Goal: Task Accomplishment & Management: Use online tool/utility

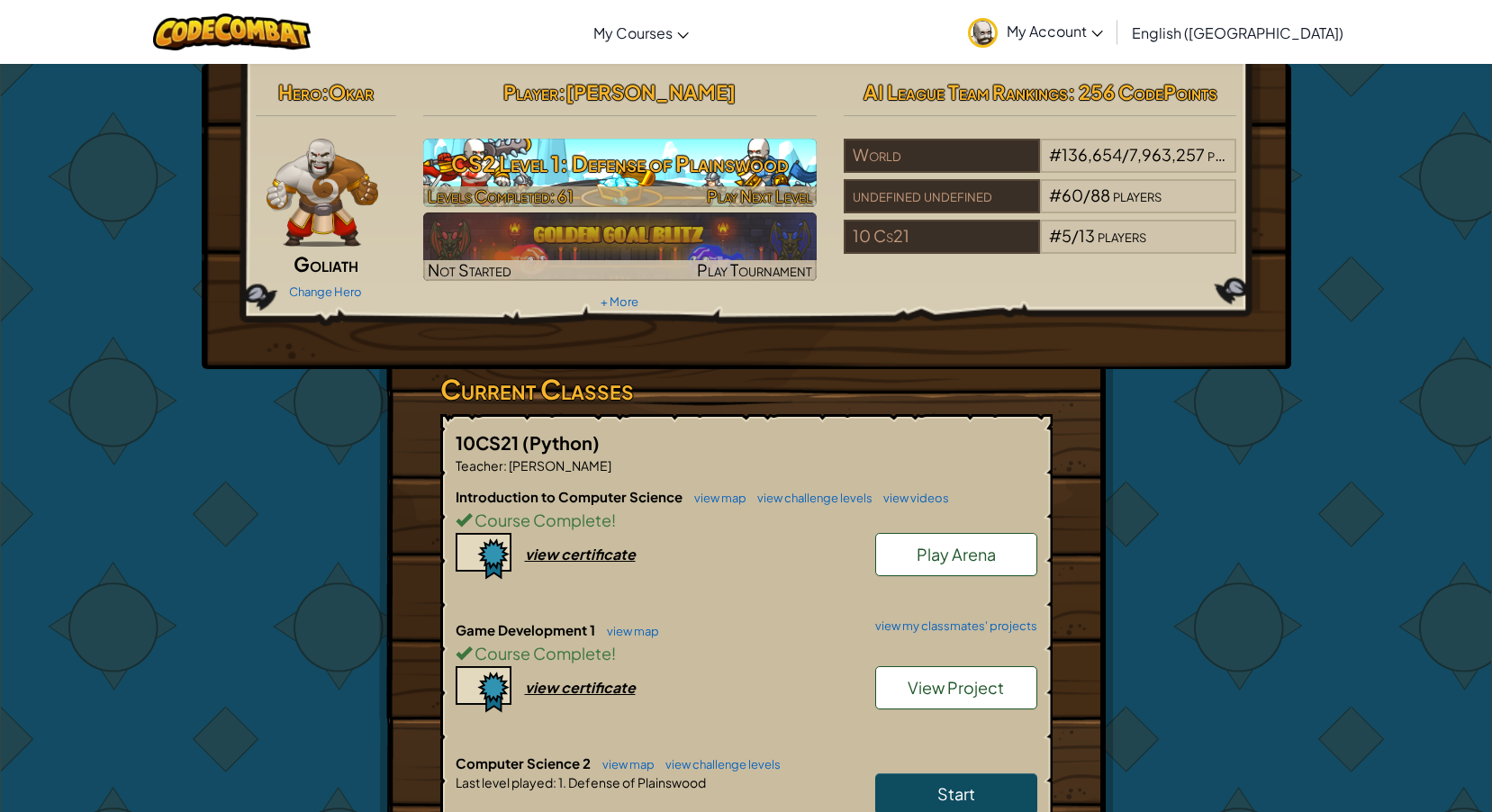
click at [673, 156] on h3 "CS2 Level 1: Defense of Plainswood" at bounding box center [619, 163] width 393 height 41
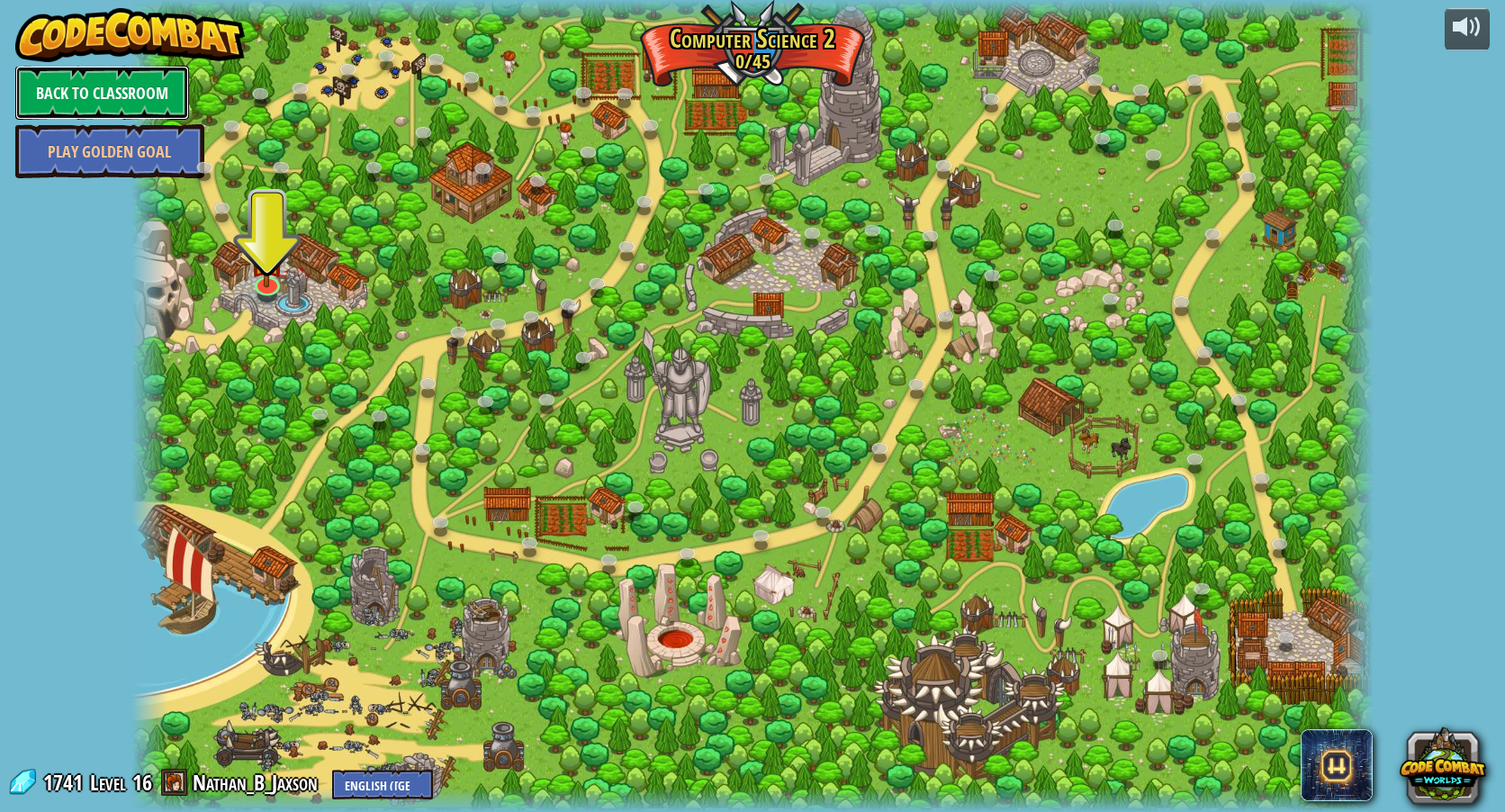
click at [135, 104] on link "Back to Classroom" at bounding box center [102, 93] width 174 height 54
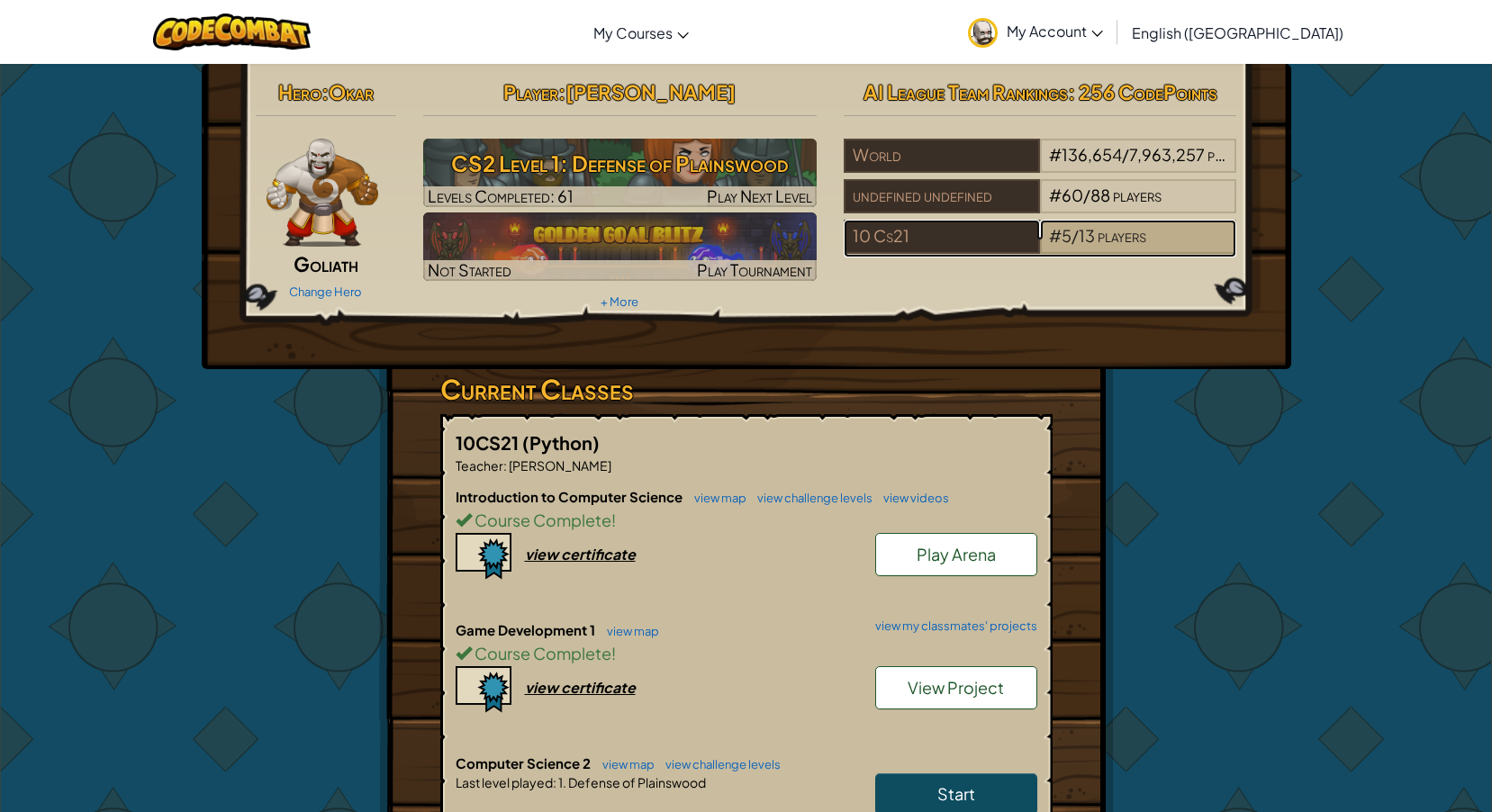
click at [1121, 235] on span "players" at bounding box center [1122, 235] width 49 height 21
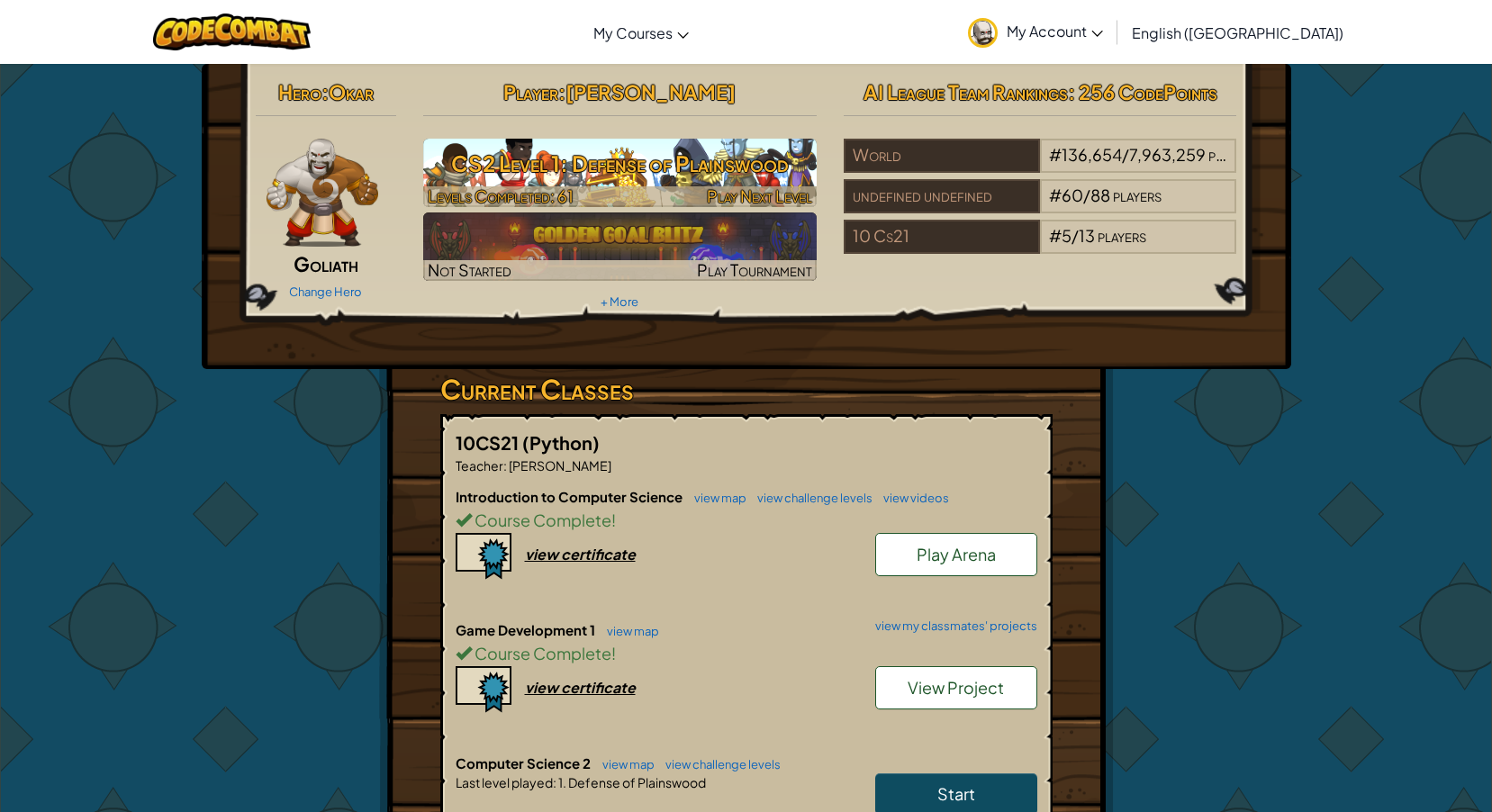
drag, startPoint x: 680, startPoint y: 116, endPoint x: 686, endPoint y: 146, distance: 30.6
click at [680, 116] on hr at bounding box center [619, 124] width 393 height 19
click at [689, 157] on h3 "CS2 Level 1: Defense of Plainswood" at bounding box center [619, 163] width 393 height 41
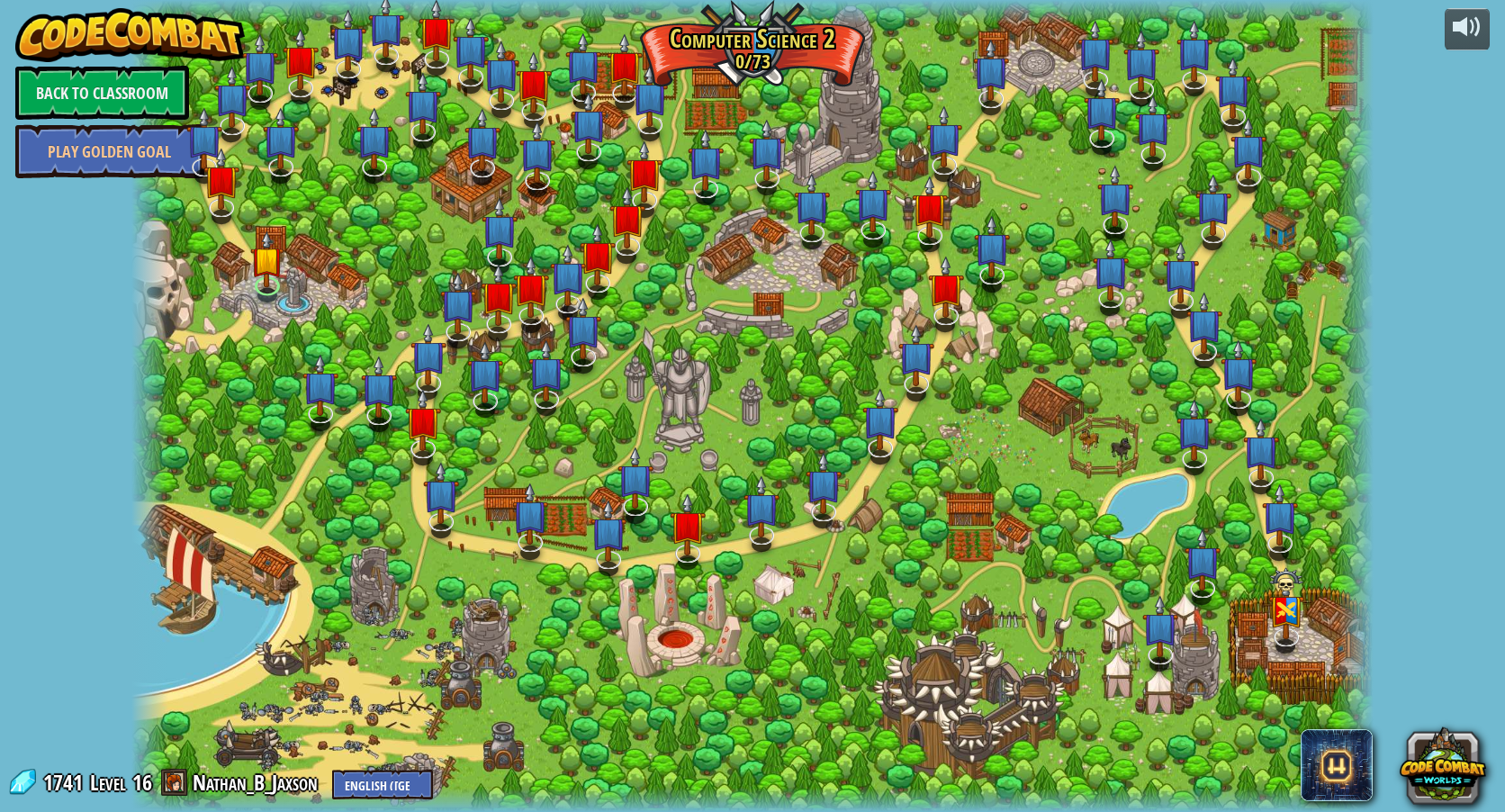
click at [911, 202] on div at bounding box center [752, 406] width 1242 height 812
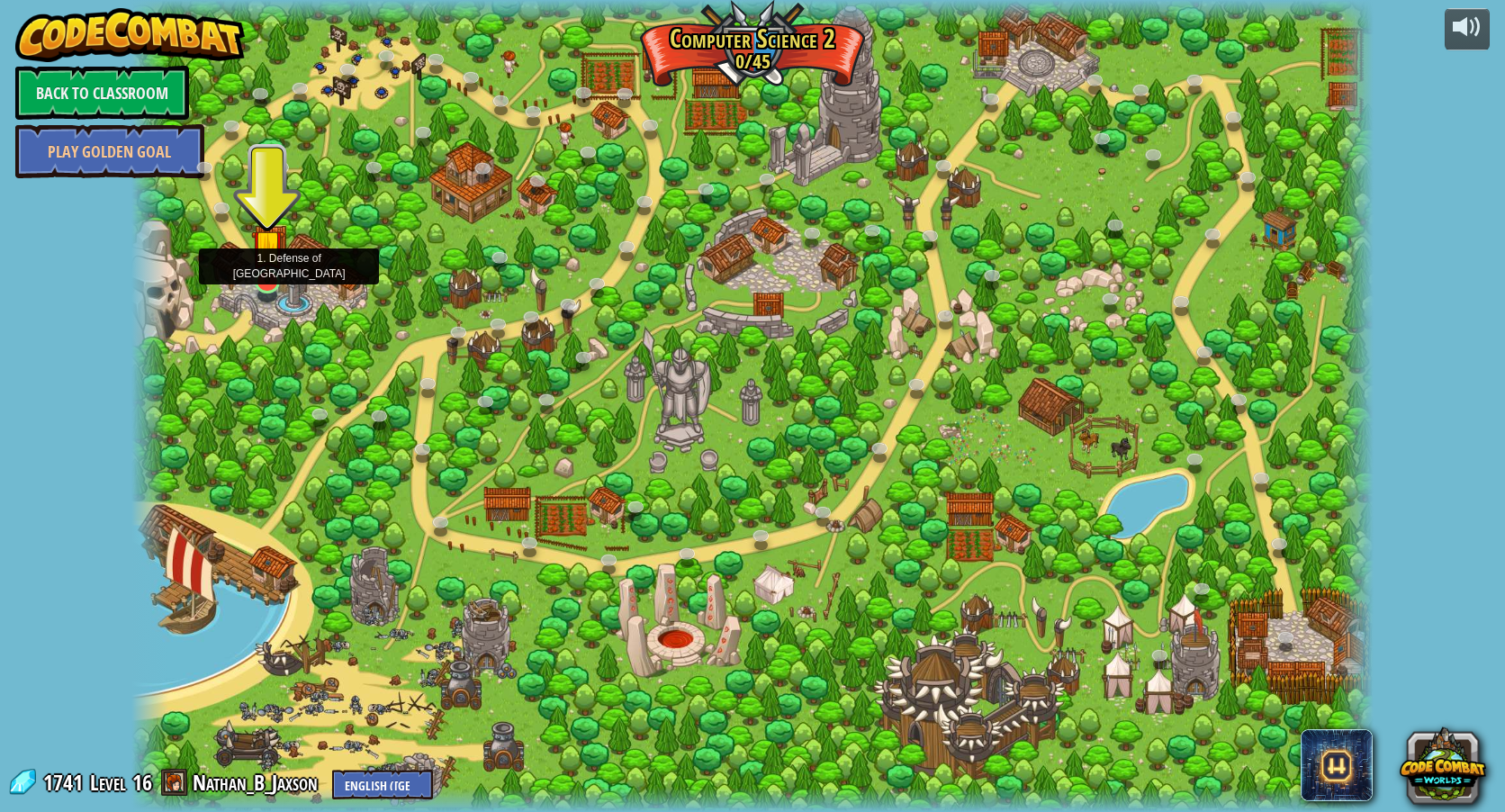
click at [272, 283] on img at bounding box center [268, 246] width 33 height 76
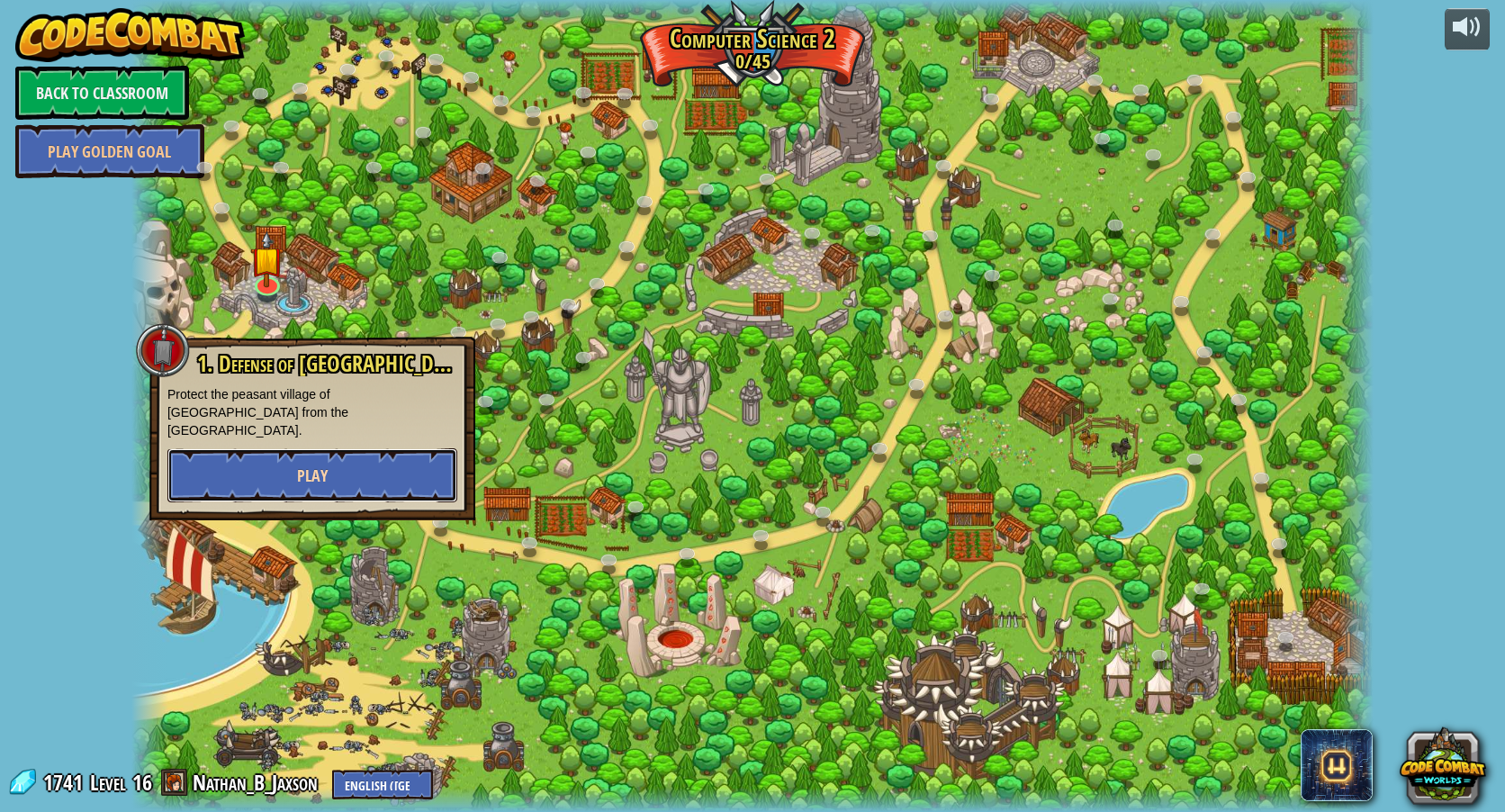
click at [376, 476] on button "Play" at bounding box center [313, 475] width 290 height 54
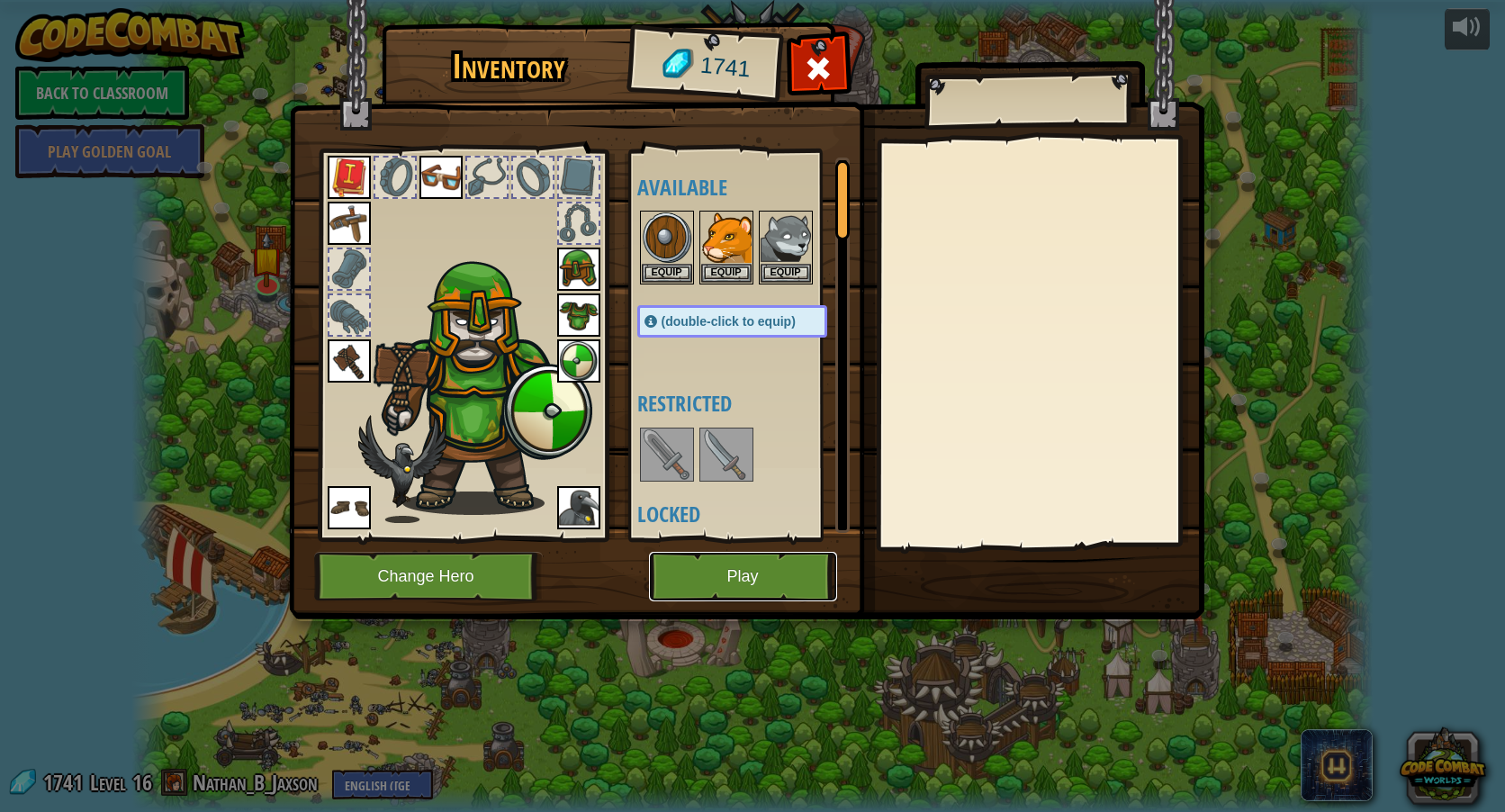
click at [728, 588] on button "Play" at bounding box center [743, 576] width 188 height 50
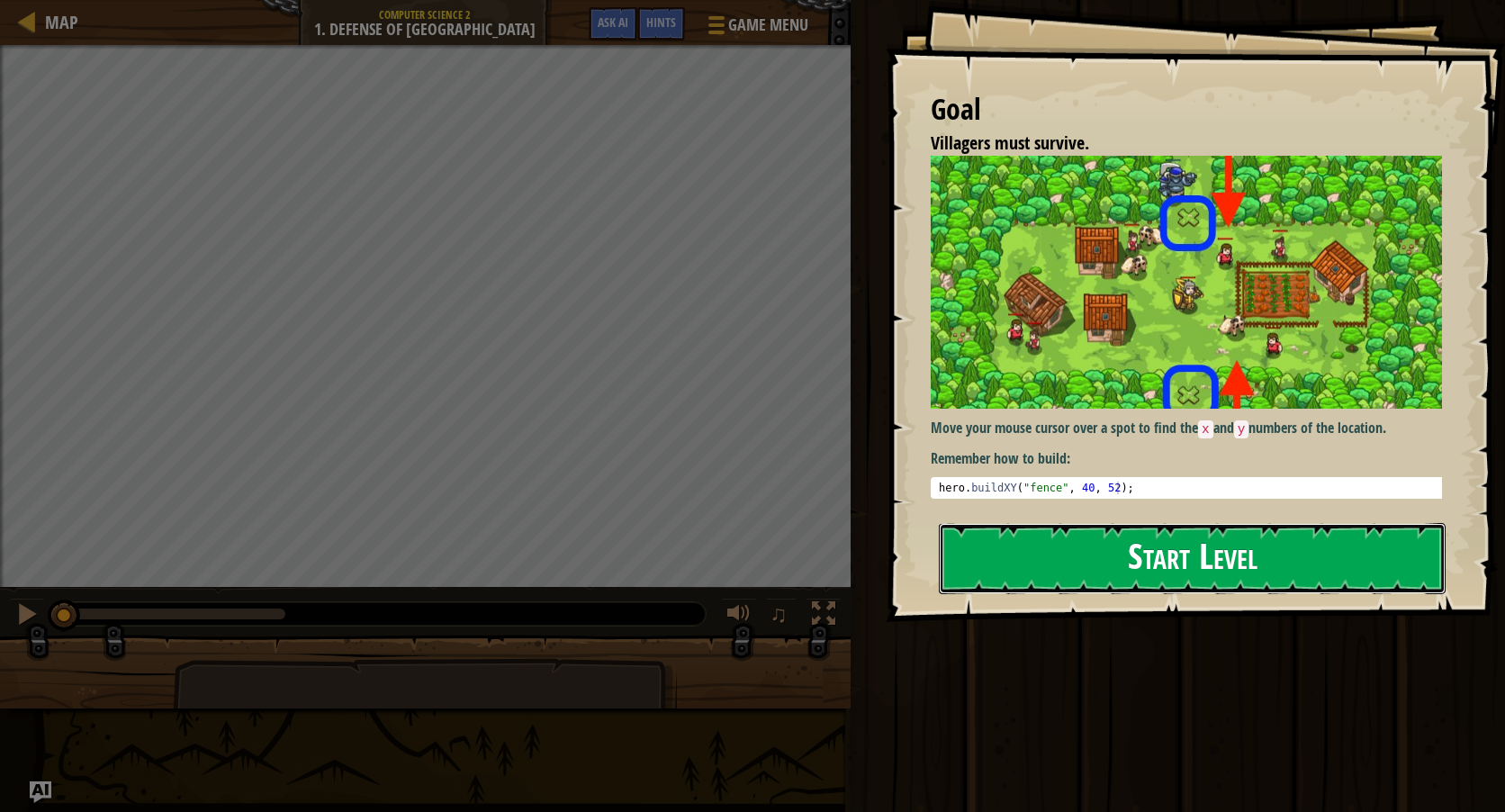
click at [1081, 547] on button "Start Level" at bounding box center [1192, 558] width 506 height 71
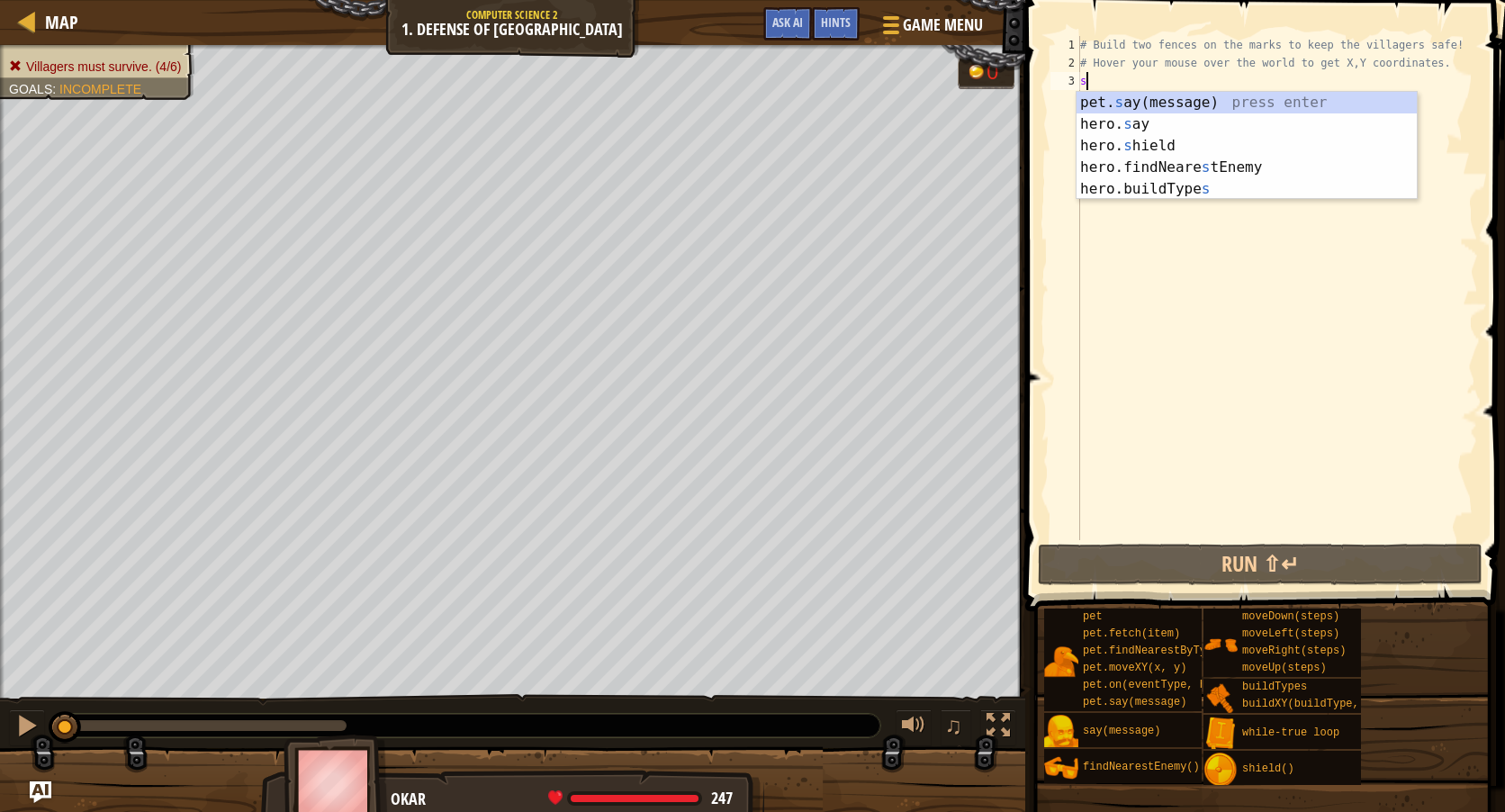
scroll to position [8, 0]
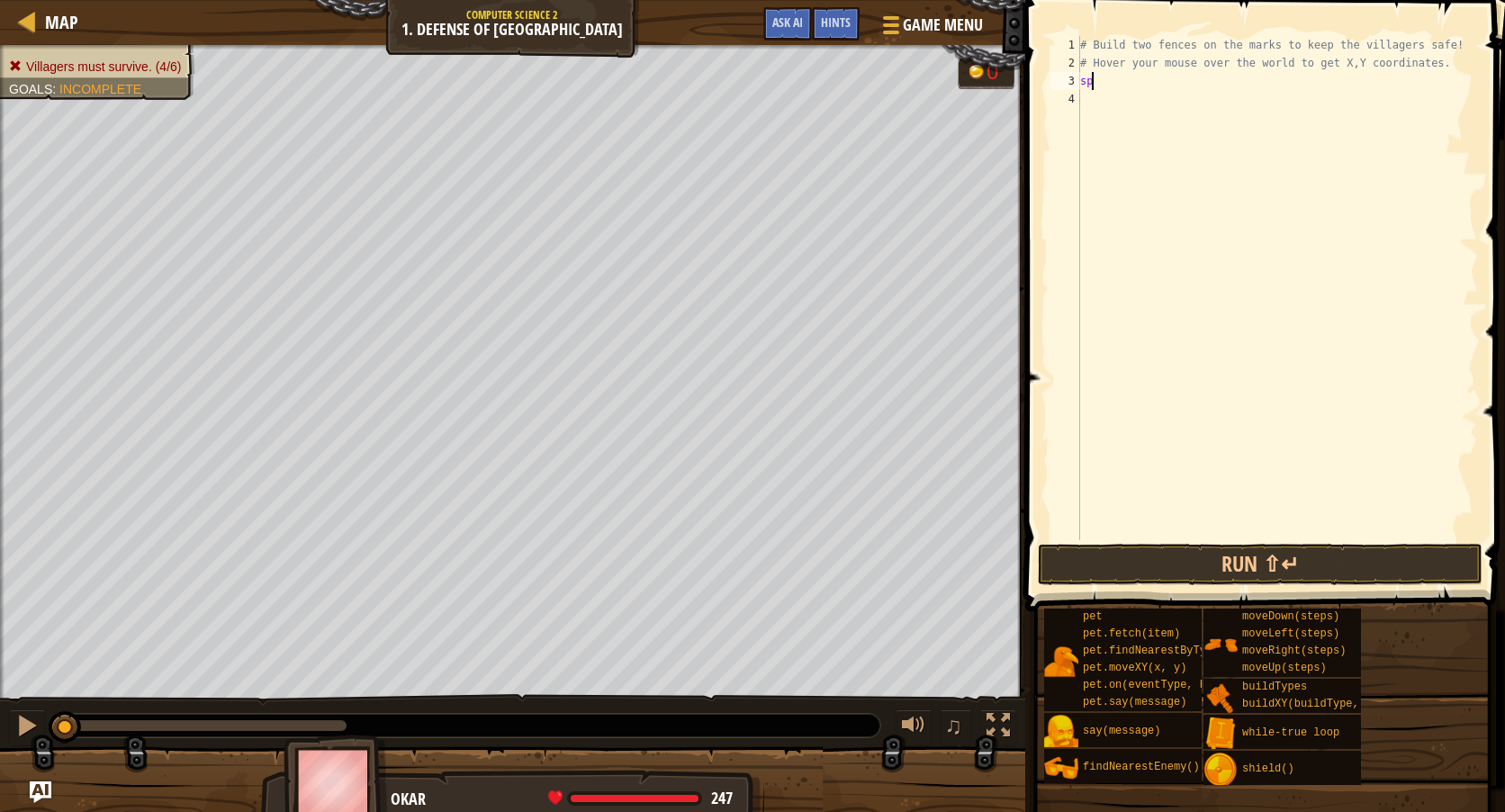
type textarea "s"
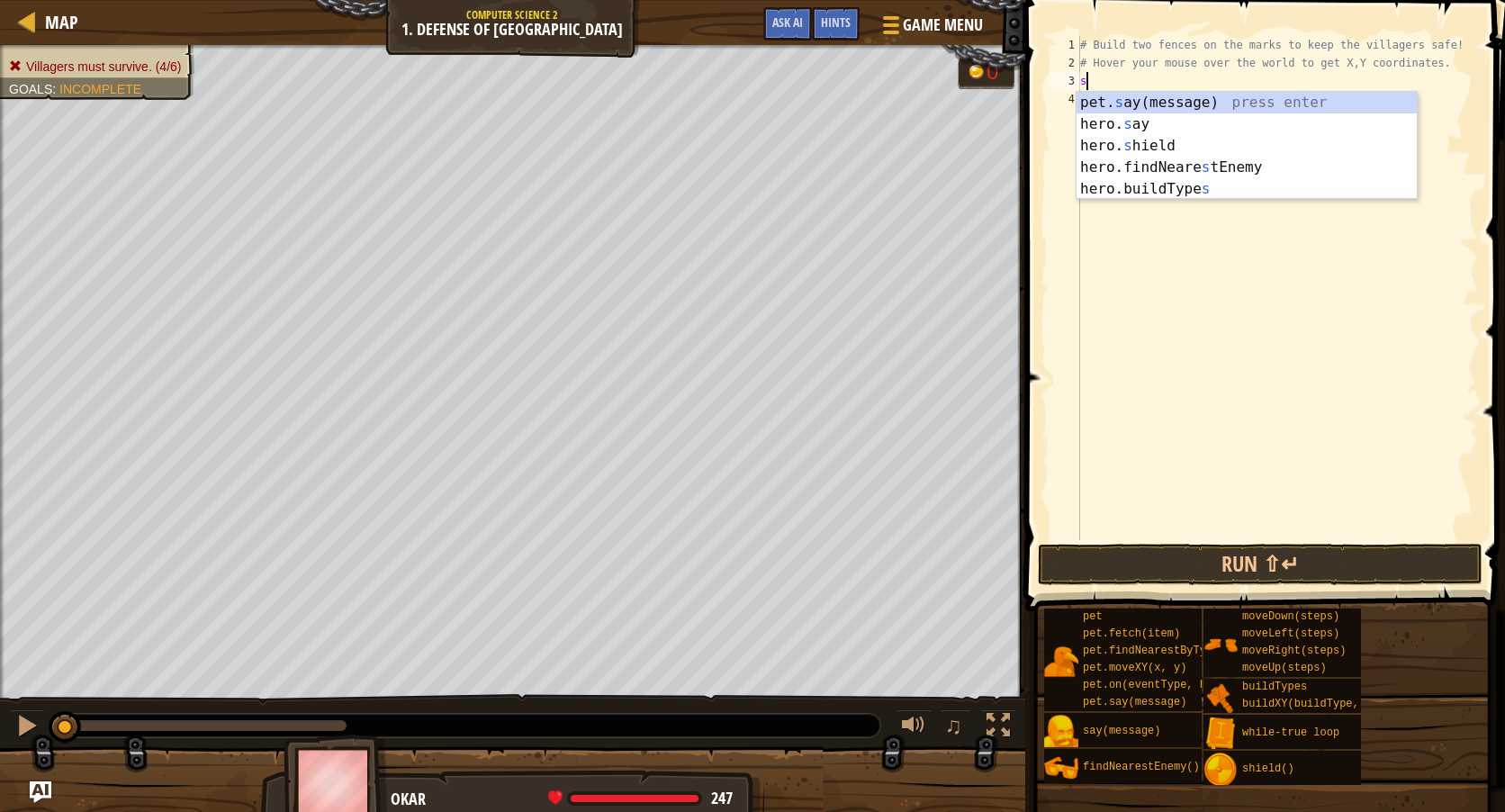
type textarea "# Hover your mouse over the world to get X,Y coordinates."
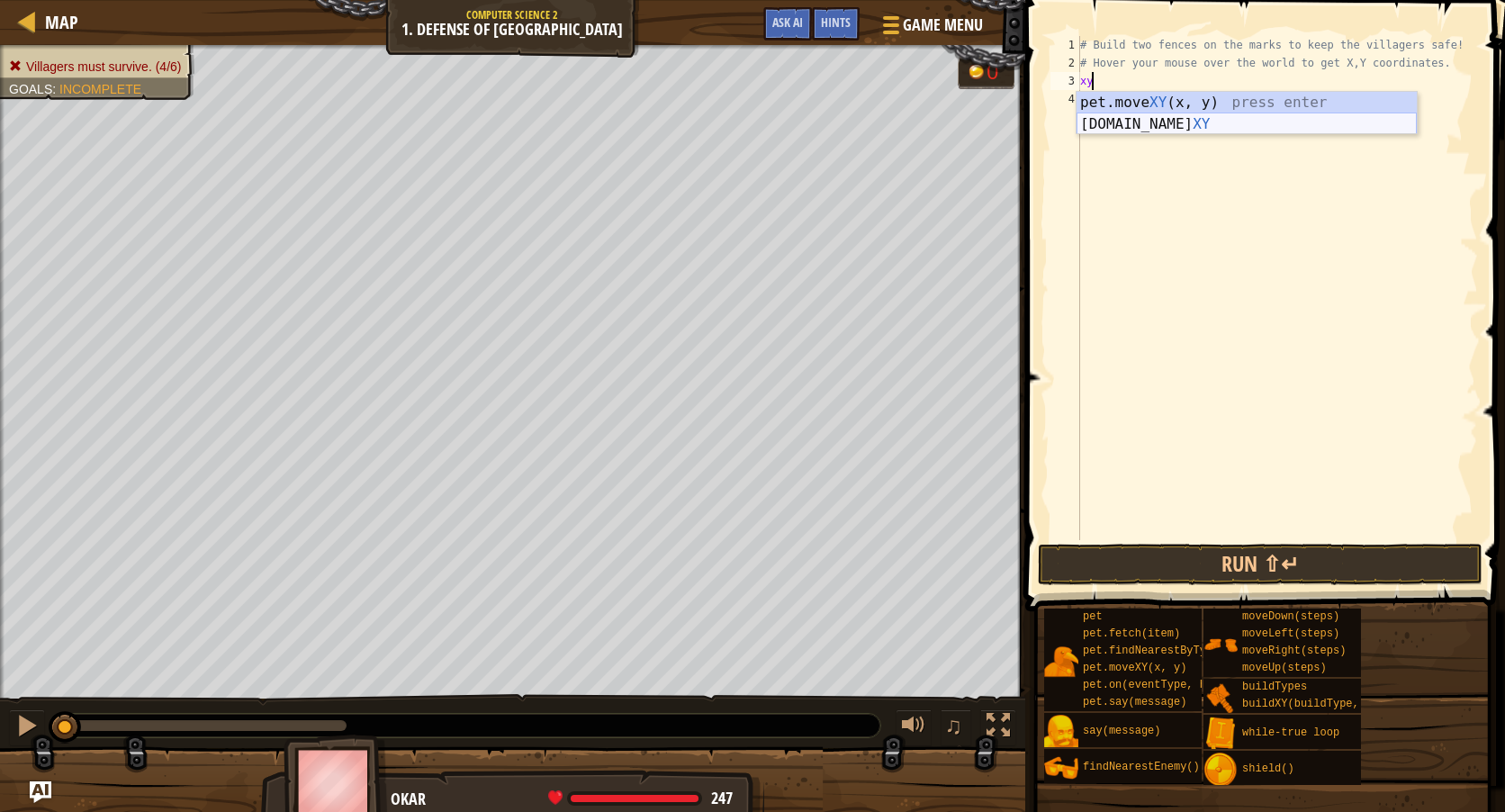
click at [1126, 126] on div "pet.move XY (x, y) press enter [DOMAIN_NAME] XY press enter" at bounding box center [1247, 135] width 341 height 87
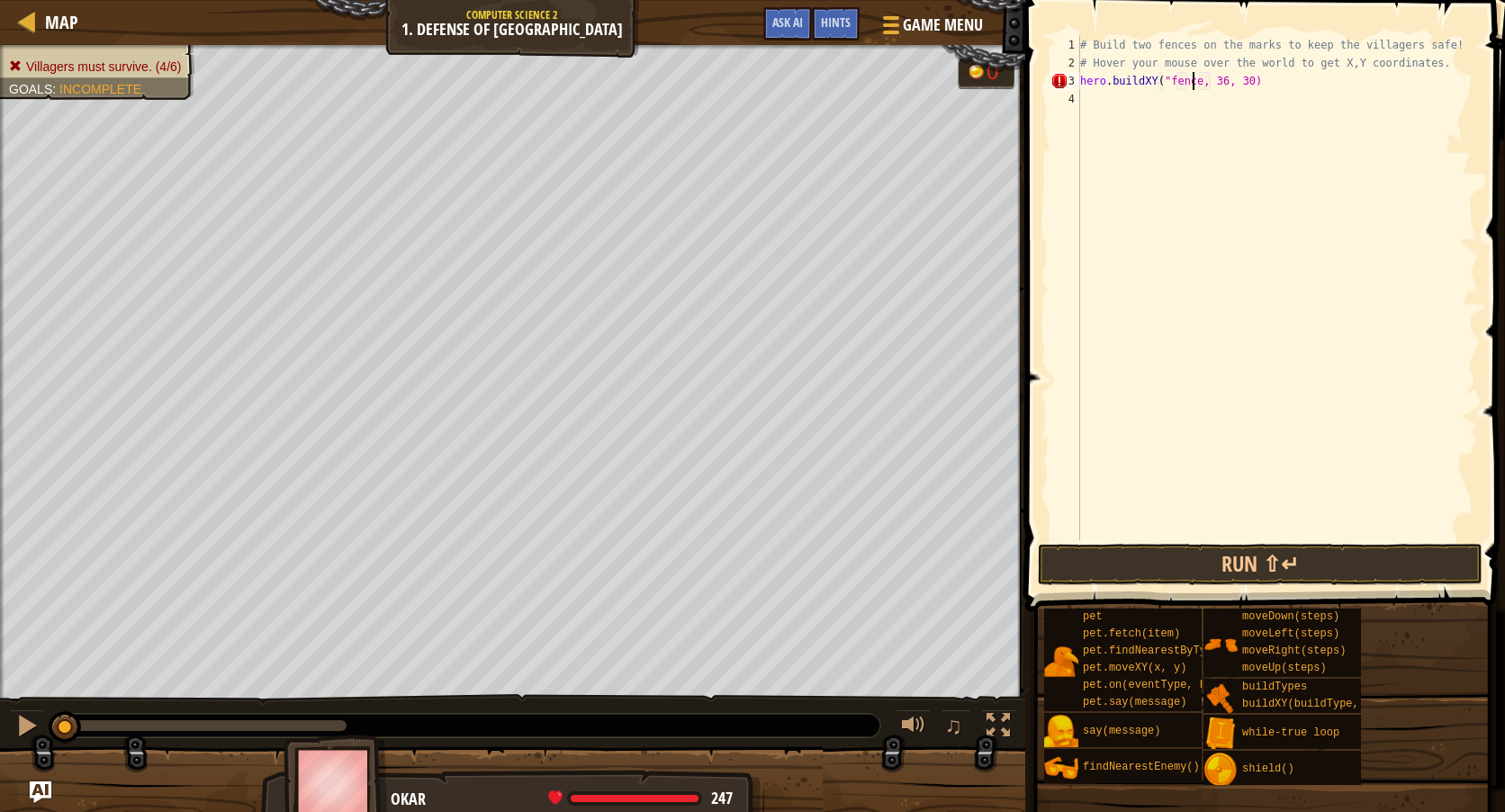
scroll to position [8, 10]
click at [1218, 86] on div "# Build two fences on the marks to keep the villagers safe! # Hover your mouse …" at bounding box center [1277, 306] width 401 height 540
click at [1222, 85] on div "# Build two fences on the marks to keep the villagers safe! # Hover your mouse …" at bounding box center [1277, 306] width 401 height 540
click at [1245, 78] on div "# Build two fences on the marks to keep the villagers safe! # Hover your mouse …" at bounding box center [1277, 306] width 401 height 540
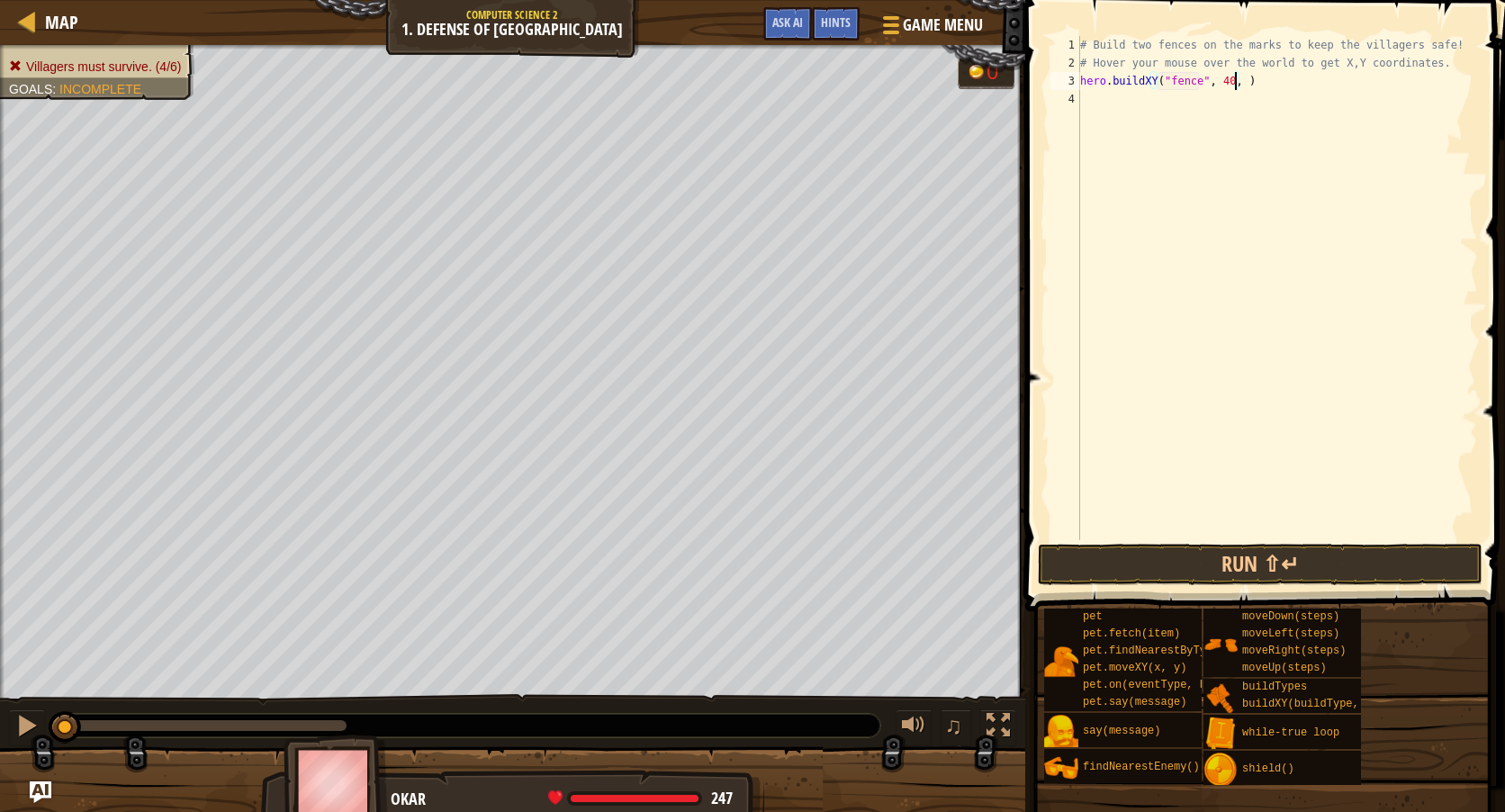
type textarea "hero.buildXY("fence", 40, 20)"
click at [1178, 98] on div "# Build two fences on the marks to keep the villagers safe! # Hover your mouse …" at bounding box center [1277, 306] width 401 height 540
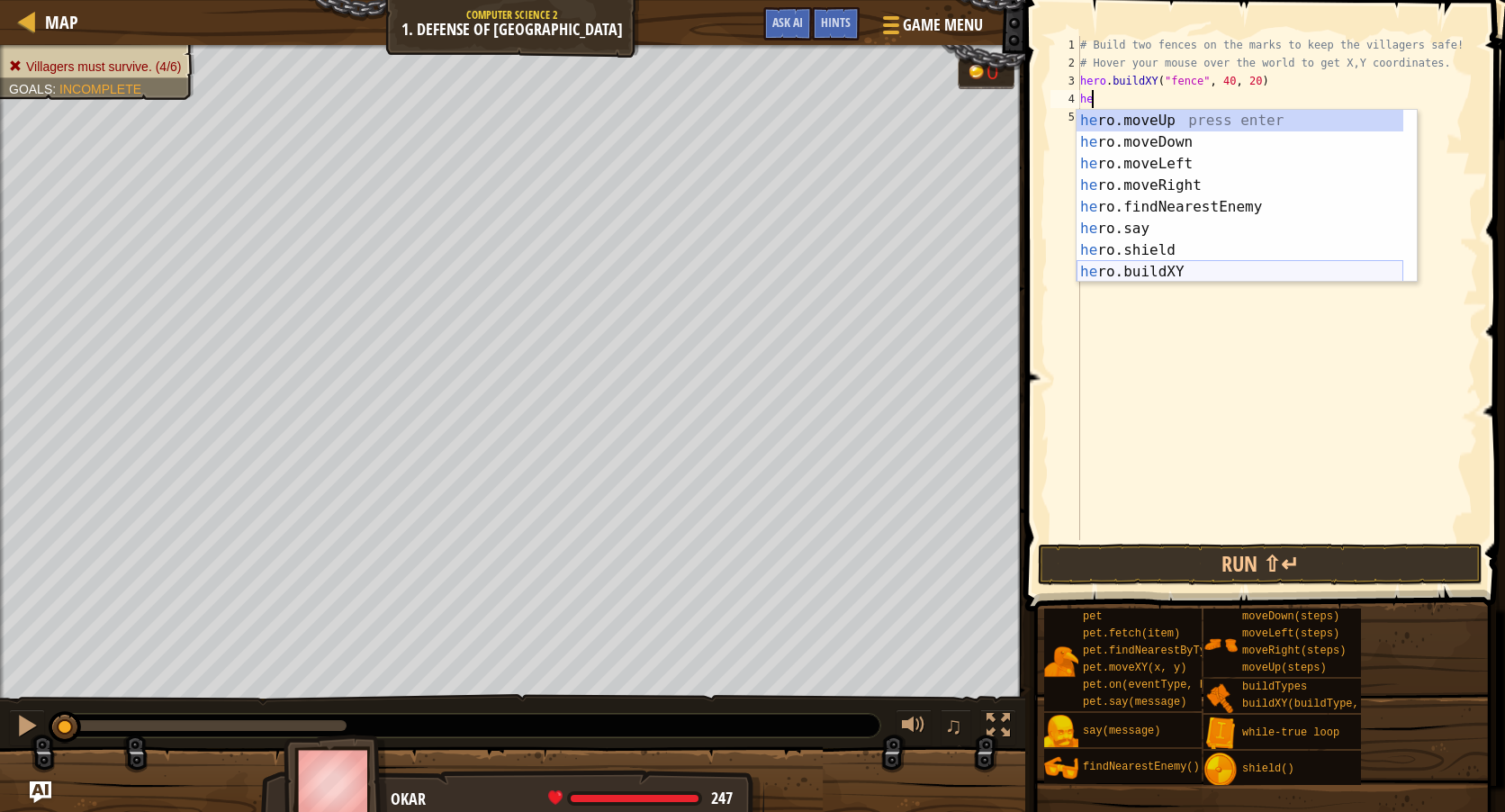
click at [1162, 273] on div "he ro.moveUp press enter he ro.moveDown press enter he ro.moveLeft press enter …" at bounding box center [1240, 218] width 327 height 216
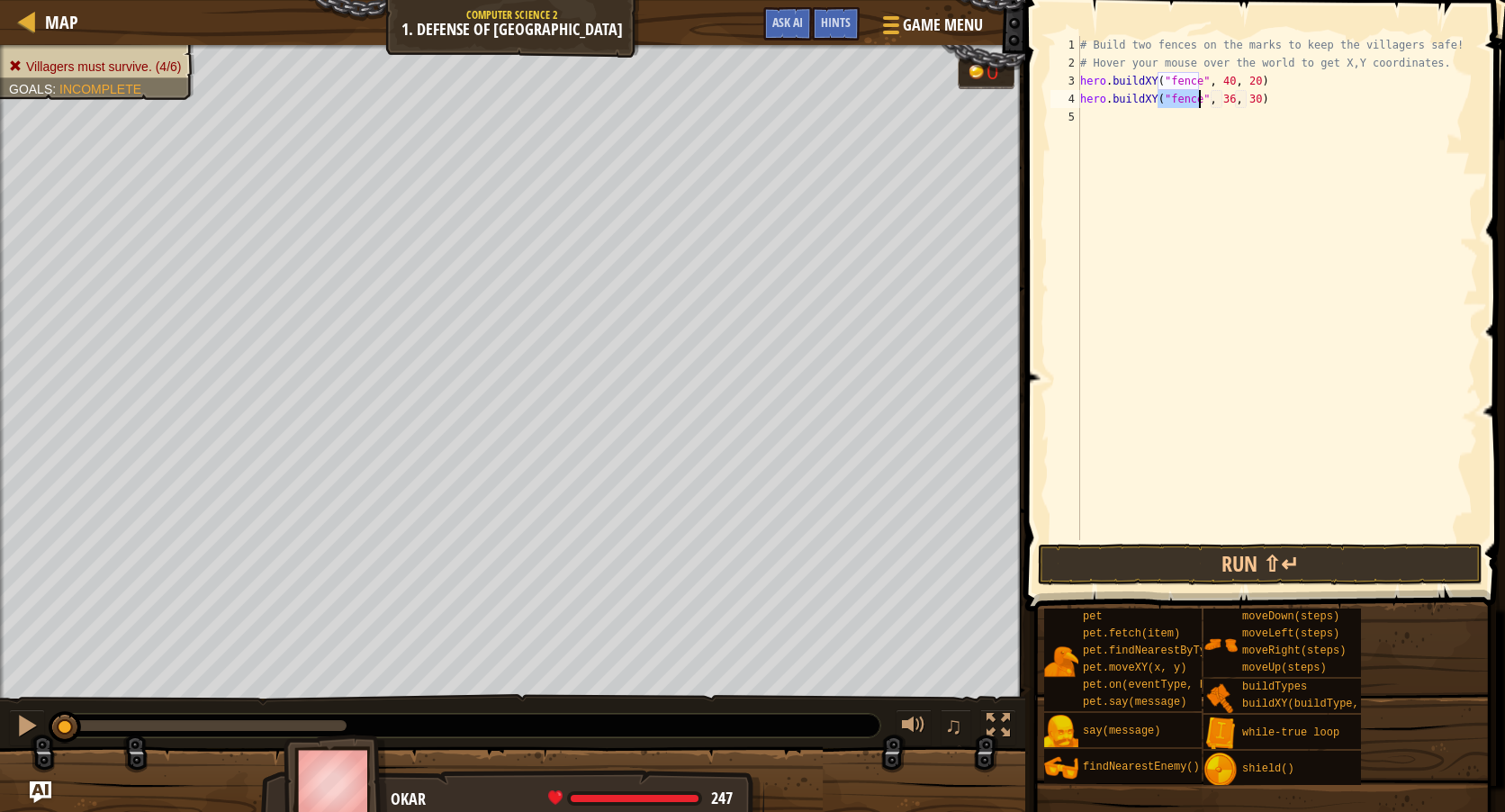
click at [1221, 102] on div "# Build two fences on the marks to keep the villagers safe! # Hover your mouse …" at bounding box center [1277, 306] width 401 height 540
click at [1246, 99] on div "# Build two fences on the marks to keep the villagers safe! # Hover your mouse …" at bounding box center [1277, 306] width 401 height 540
type textarea "hero.buildXY("fence", 40, 52)"
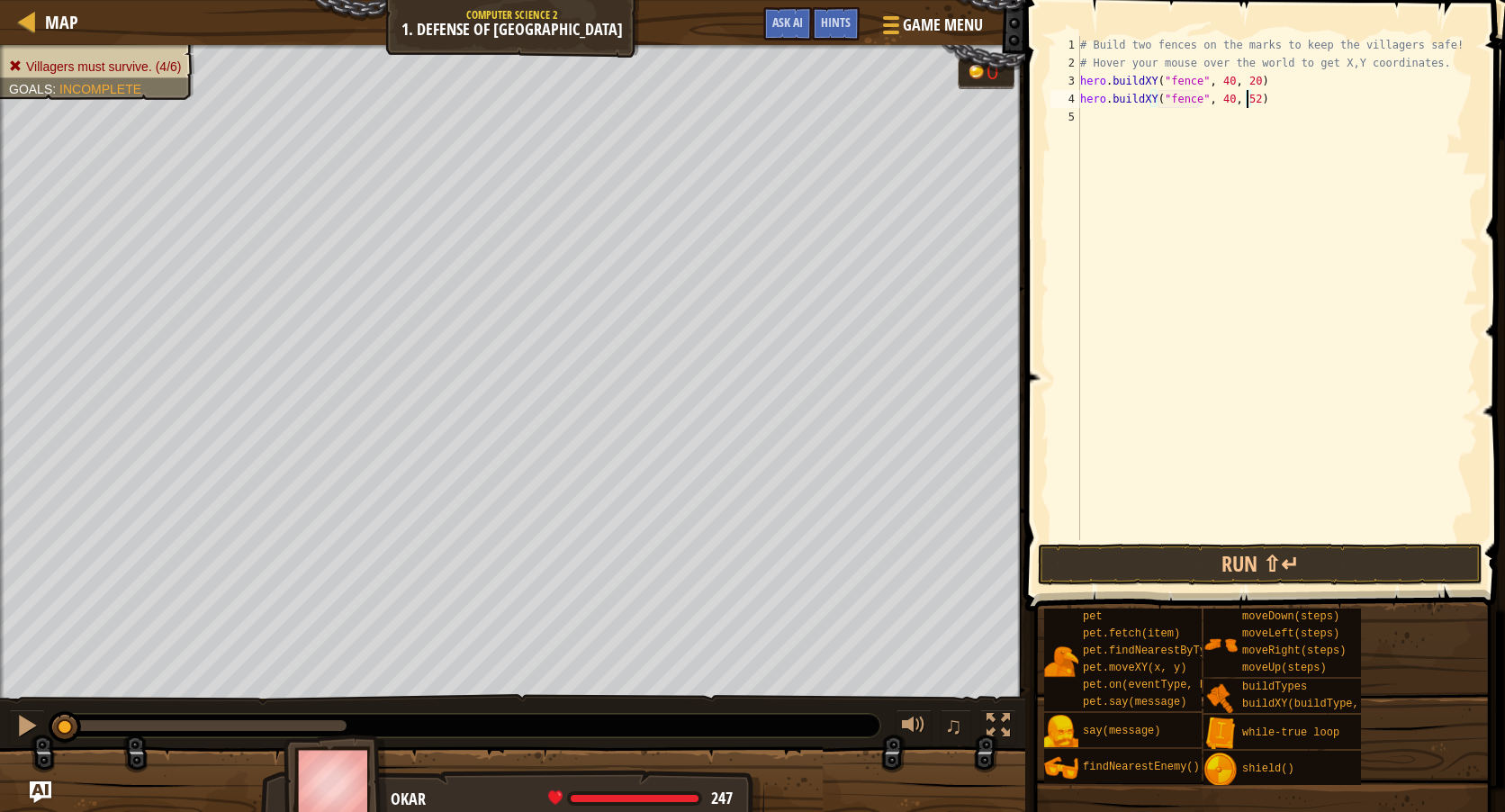
scroll to position [8, 0]
click at [1235, 570] on button "Run ⇧↵" at bounding box center [1260, 564] width 444 height 41
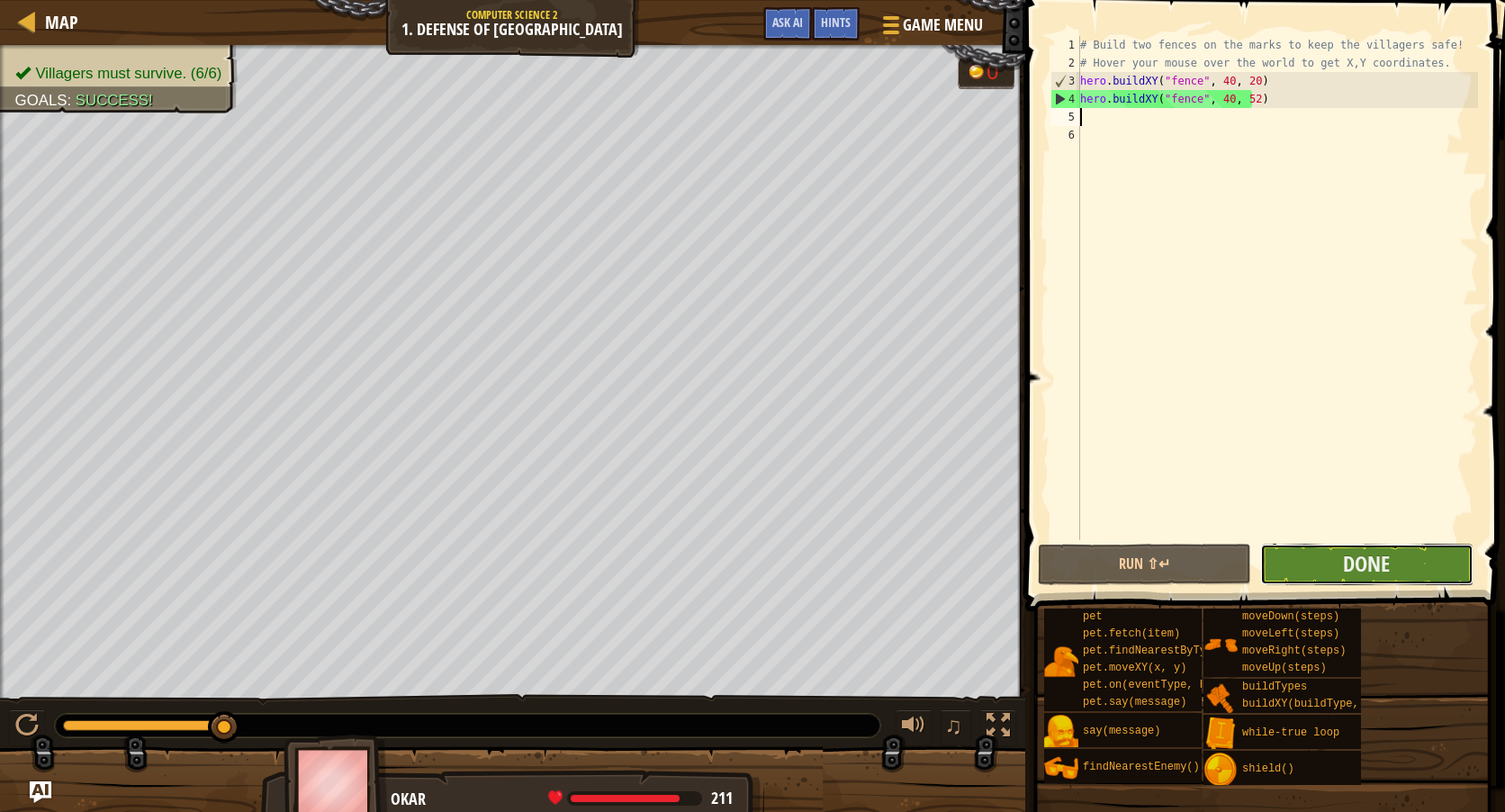
click at [1319, 545] on button "Done" at bounding box center [1366, 564] width 214 height 41
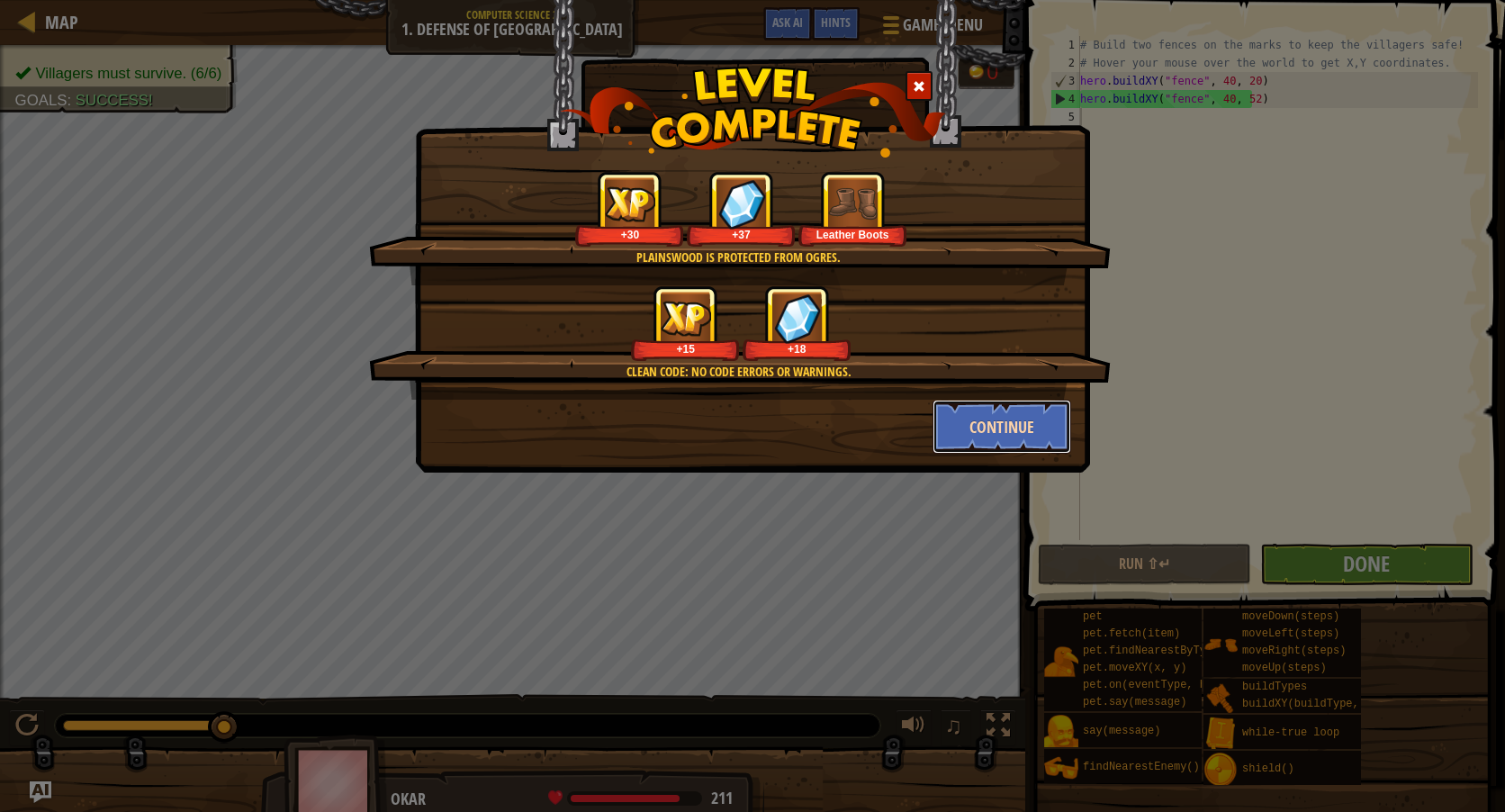
click at [1004, 439] on button "Continue" at bounding box center [1002, 426] width 140 height 54
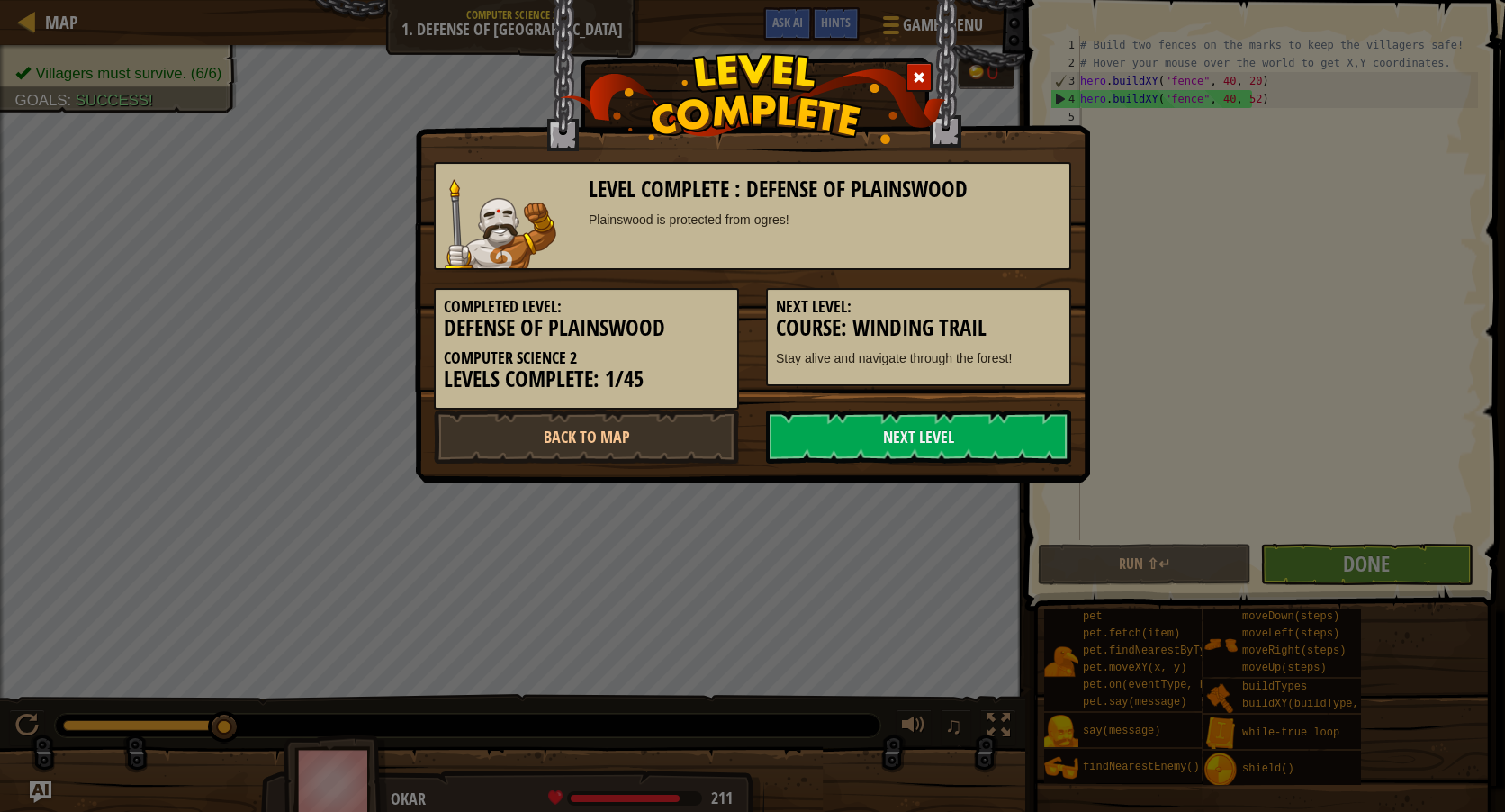
click at [992, 433] on link "Next Level" at bounding box center [918, 436] width 306 height 54
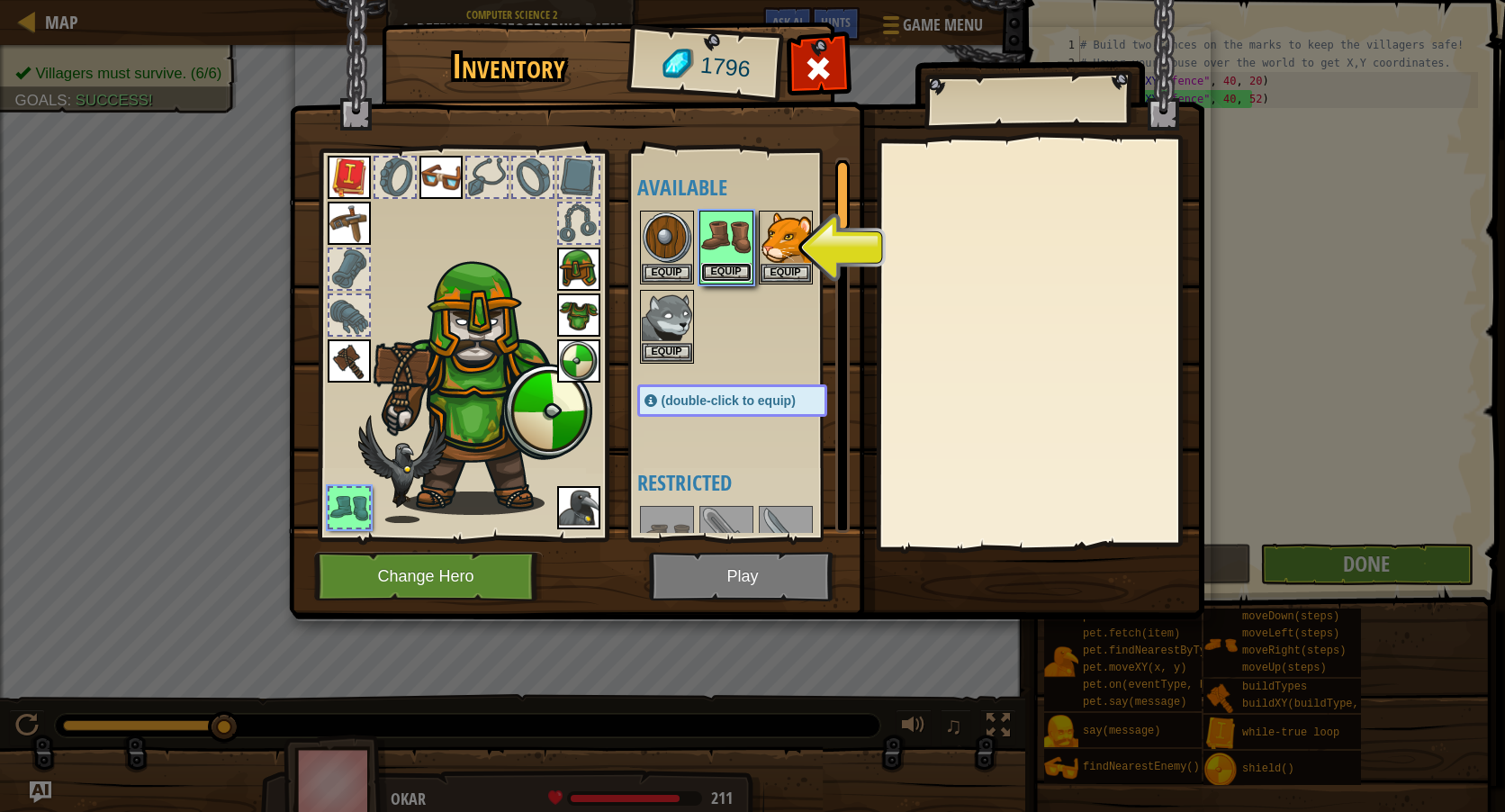
click at [726, 270] on button "Equip" at bounding box center [726, 272] width 50 height 19
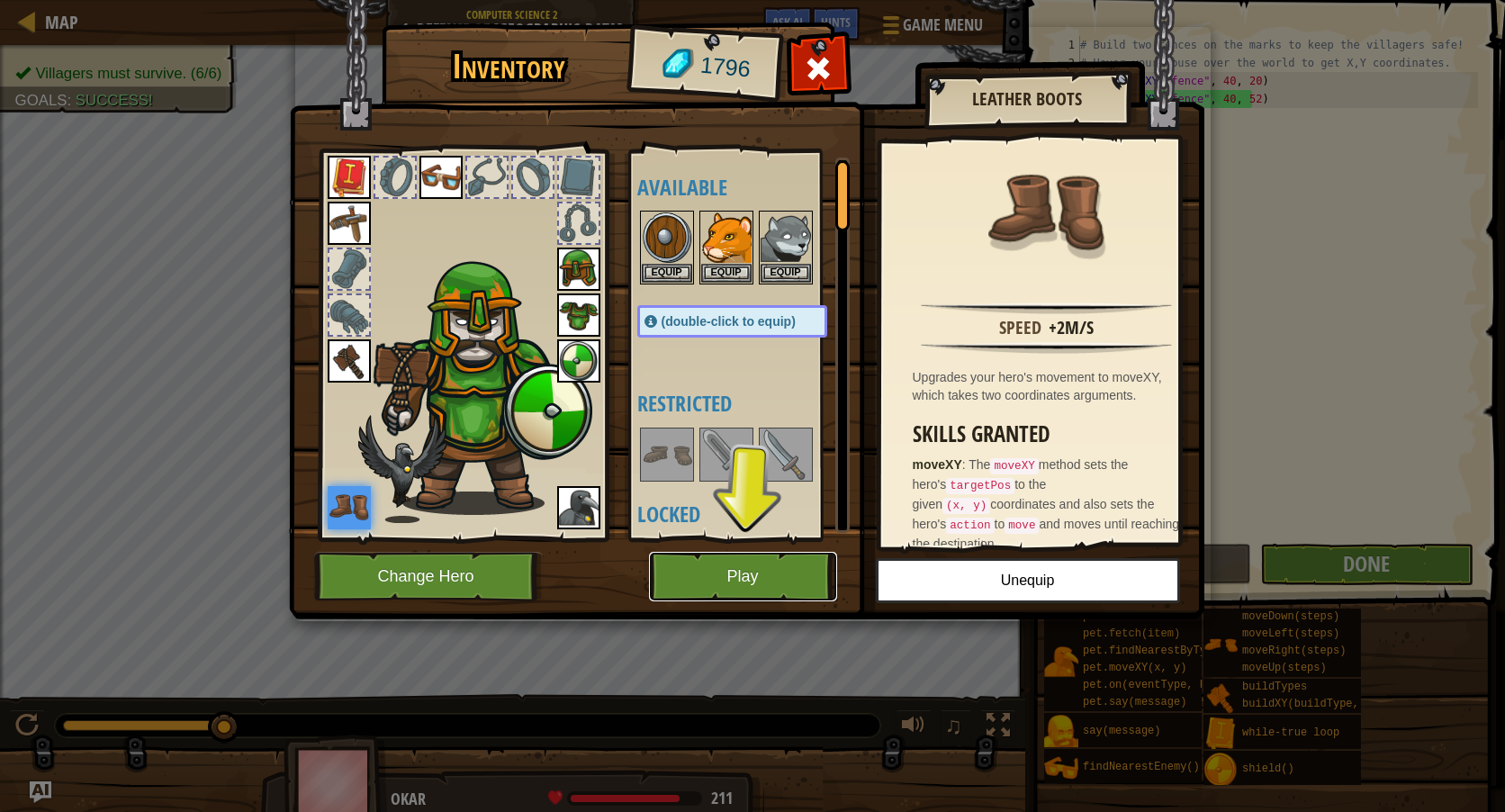
click at [771, 585] on button "Play" at bounding box center [743, 576] width 188 height 50
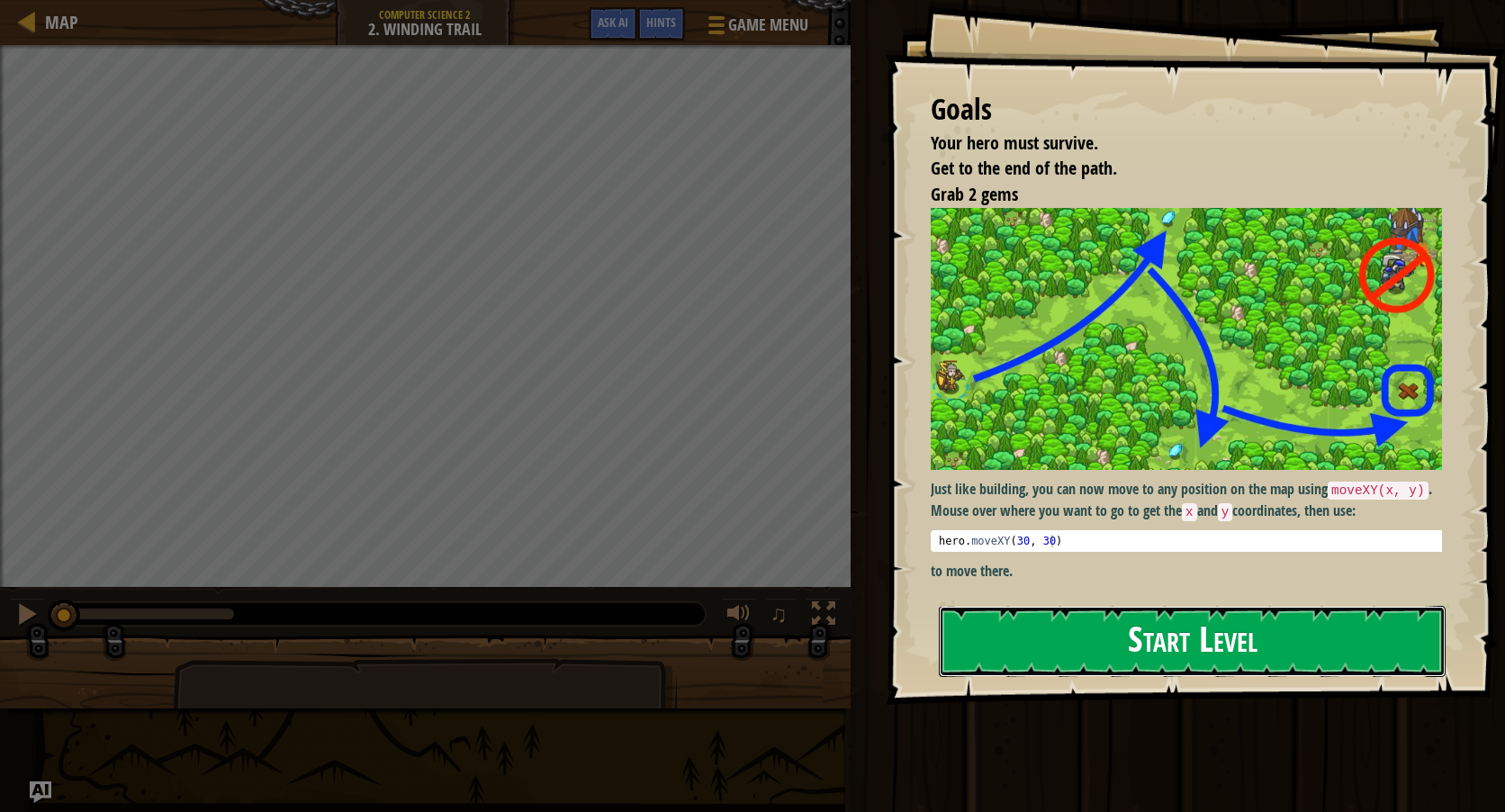
click at [1063, 615] on button "Start Level" at bounding box center [1192, 641] width 506 height 71
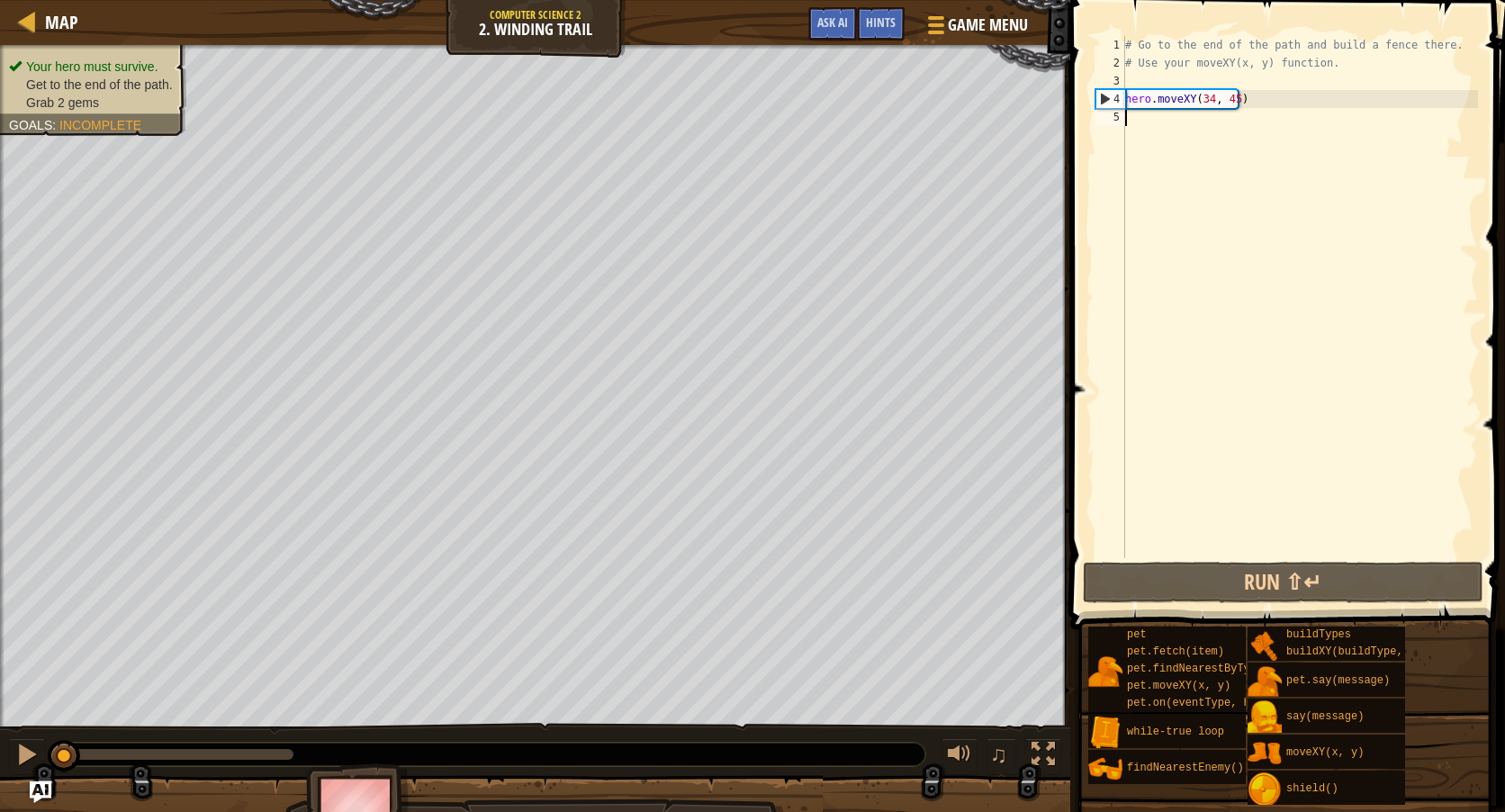
scroll to position [8, 0]
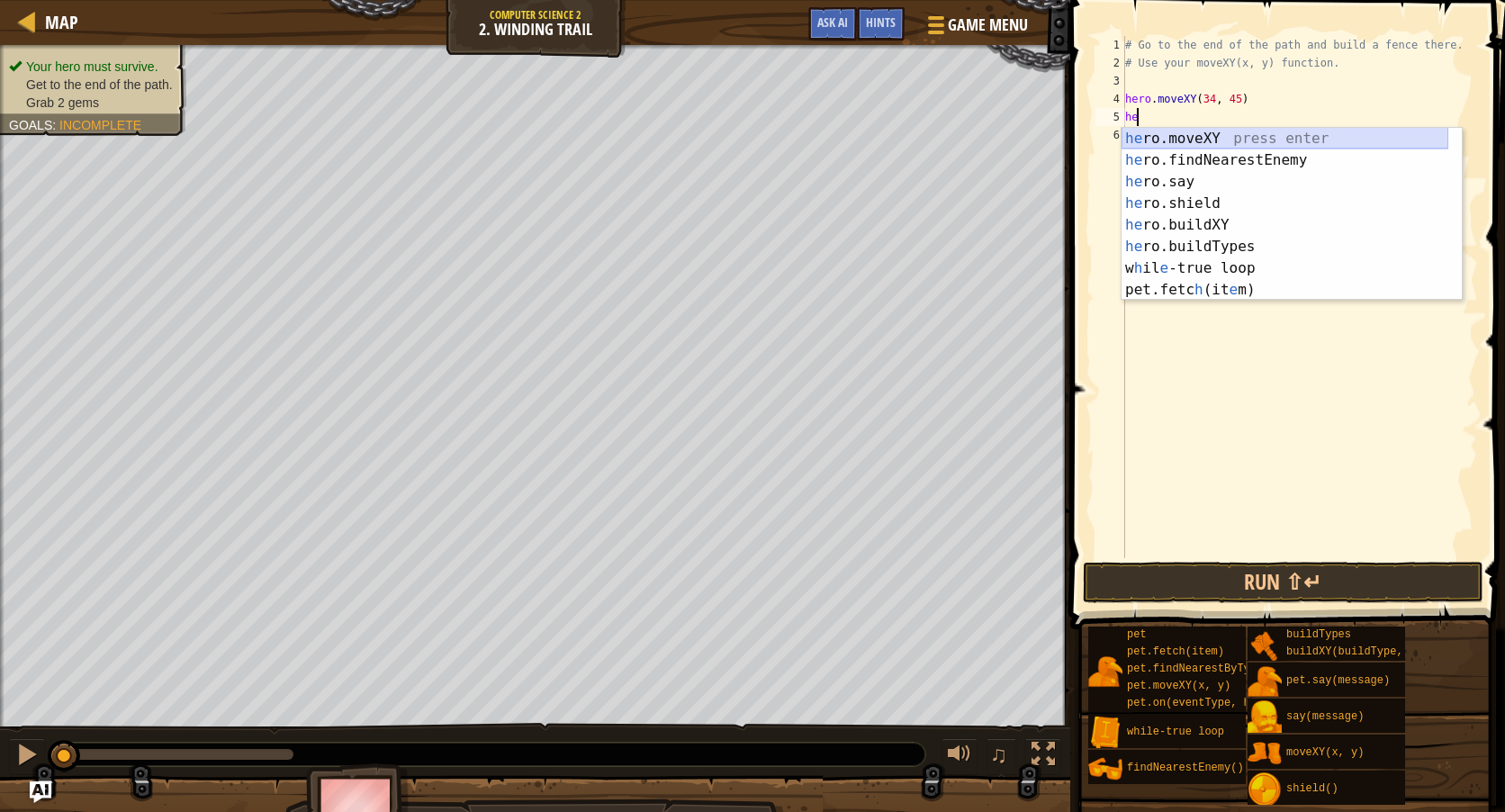
click at [1154, 132] on div "he ro.moveXY press enter he ro.findNearestEnemy press enter he ro.say press ent…" at bounding box center [1285, 236] width 327 height 216
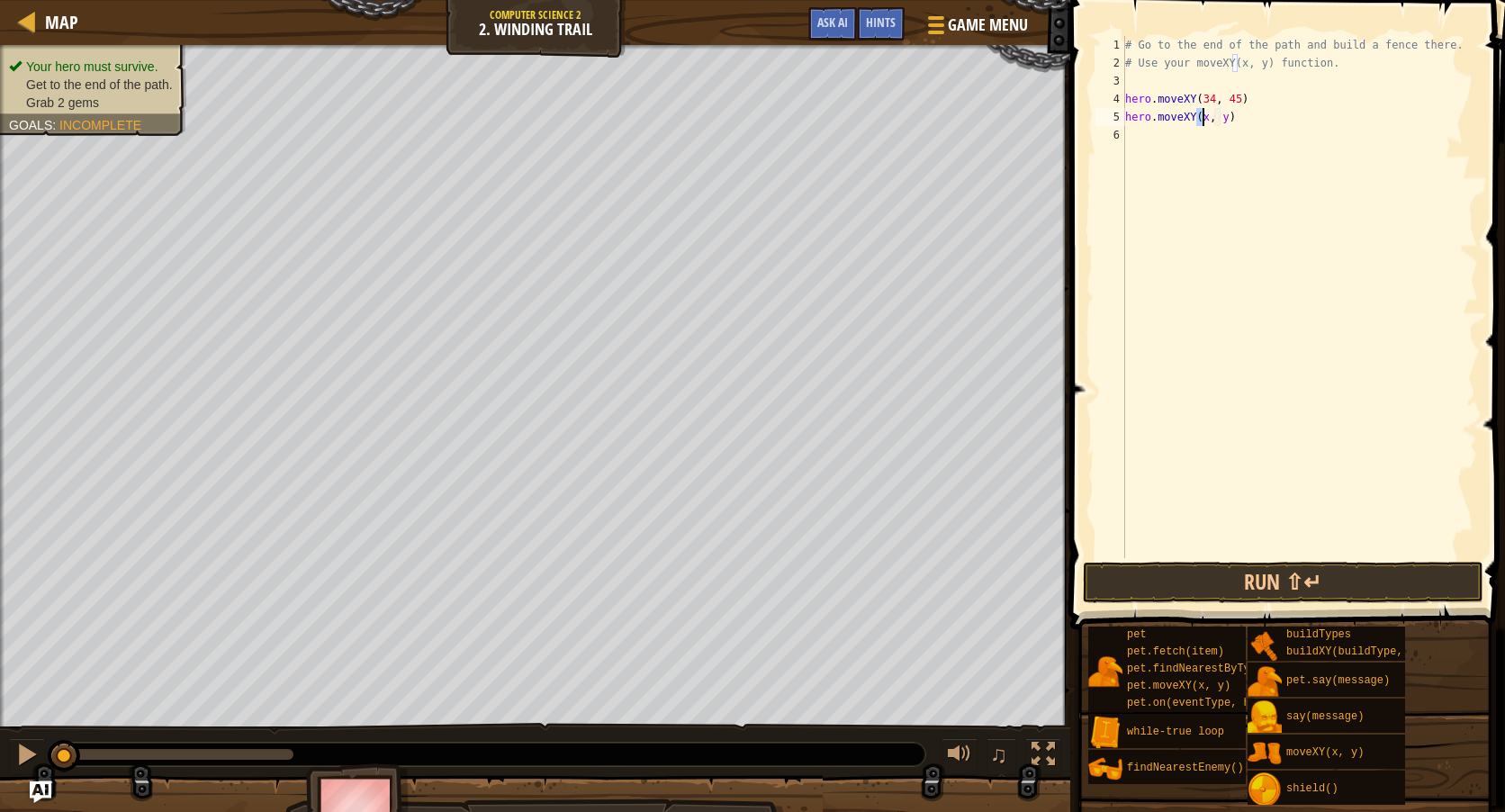
scroll to position [8, 7]
click at [1227, 115] on div "# Go to the end of the path and build a fence there. # Use your moveXY(x, y) fu…" at bounding box center [1300, 315] width 357 height 558
type textarea "hero.moveXY(36, 60)"
click at [1170, 124] on div "# Go to the end of the path and build a fence there. # Use your moveXY(x, y) fu…" at bounding box center [1300, 315] width 357 height 558
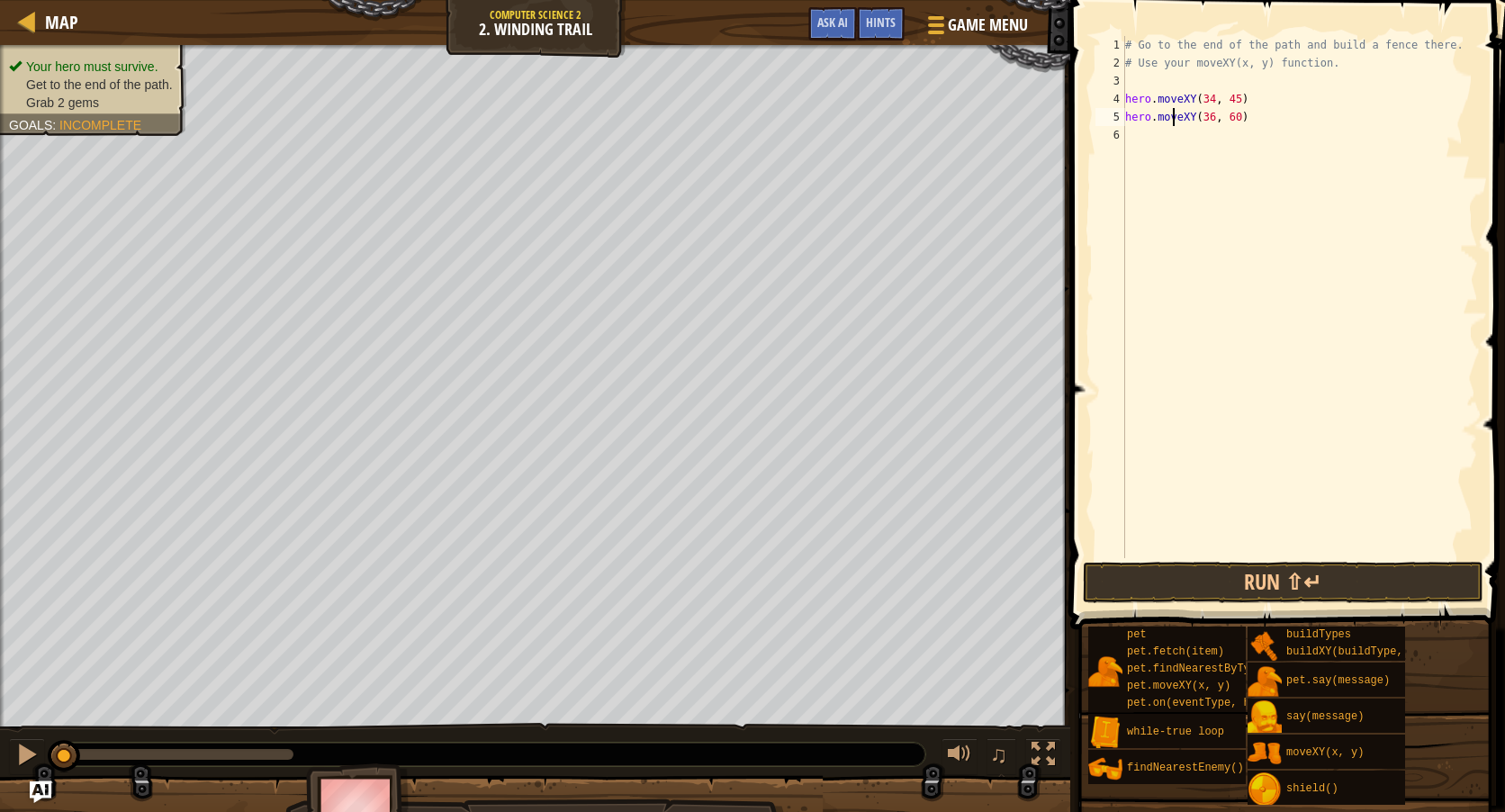
click at [1171, 129] on div "# Go to the end of the path and build a fence there. # Use your moveXY(x, y) fu…" at bounding box center [1300, 315] width 357 height 558
click at [1240, 580] on button "Run ⇧↵" at bounding box center [1283, 582] width 400 height 41
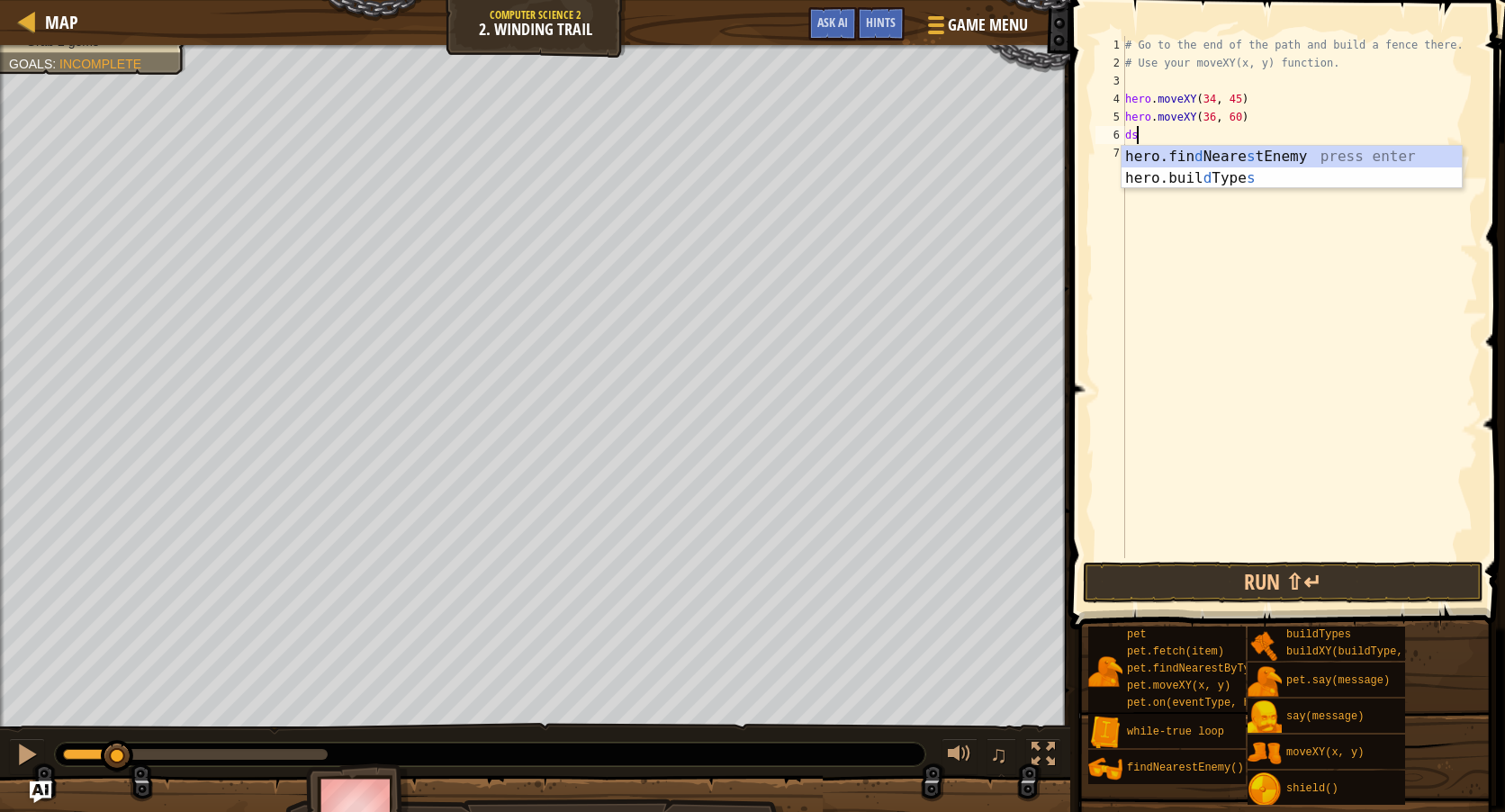
type textarea "d"
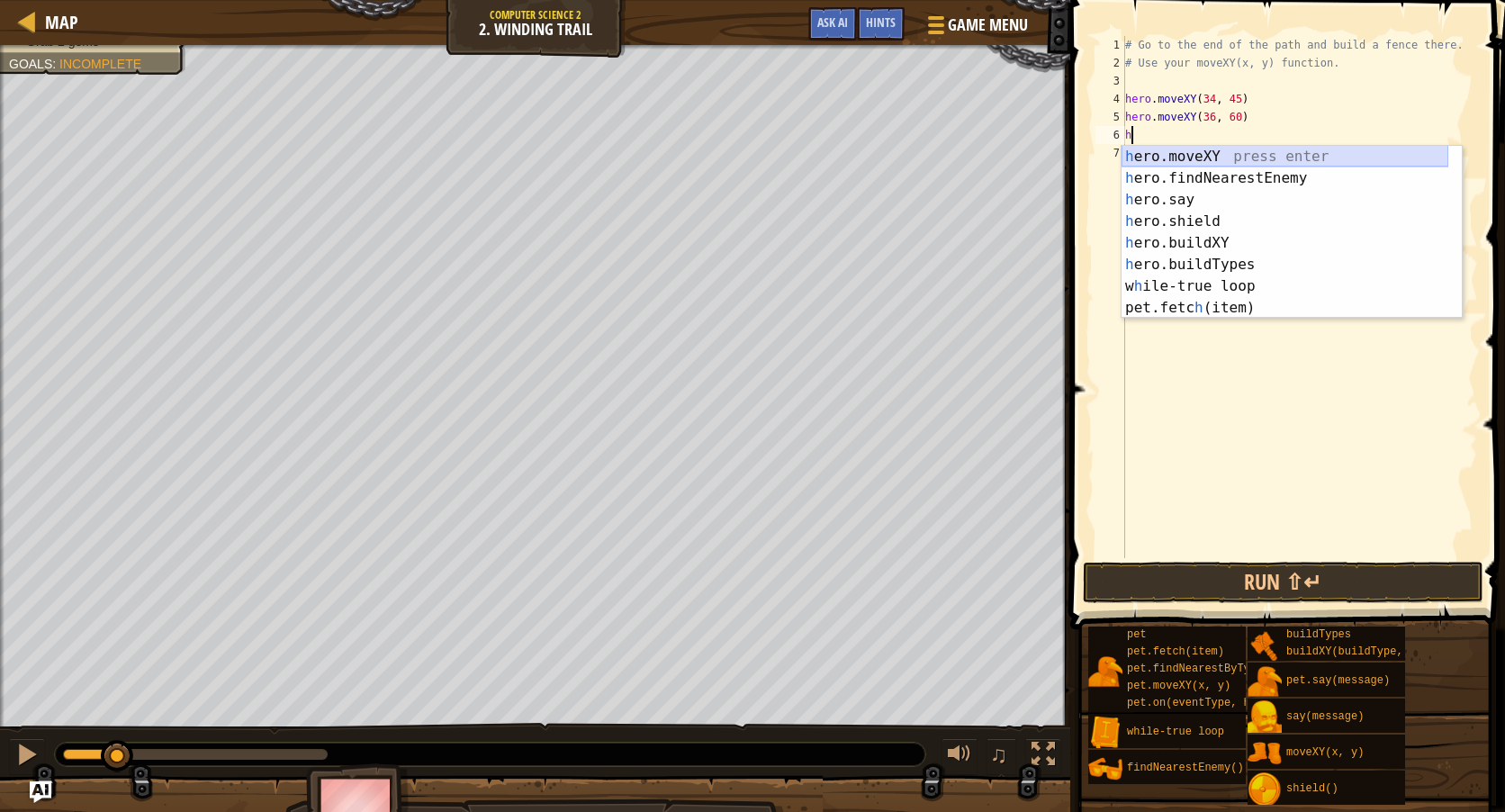
click at [1208, 151] on div "h ero.moveXY press enter h ero.findNearestEnemy press enter h ero.say press ent…" at bounding box center [1285, 254] width 327 height 216
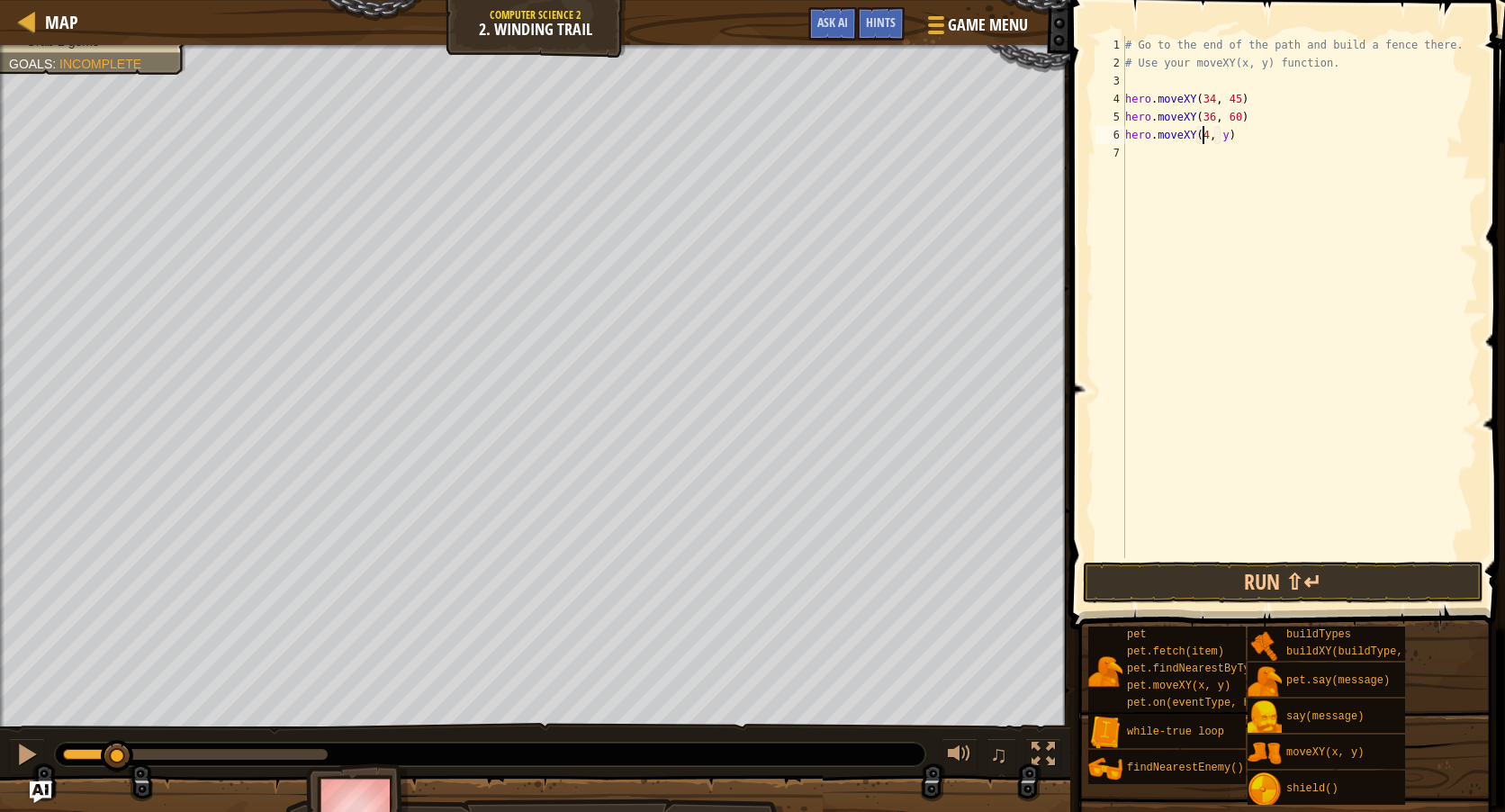
scroll to position [8, 7]
click at [1222, 139] on div "# Go to the end of the path and build a fence there. # Use your moveXY(x, y) fu…" at bounding box center [1300, 315] width 357 height 558
click at [1224, 139] on div "# Go to the end of the path and build a fence there. # Use your moveXY(x, y) fu…" at bounding box center [1300, 315] width 357 height 558
type textarea "hero.moveXY(46, 22)"
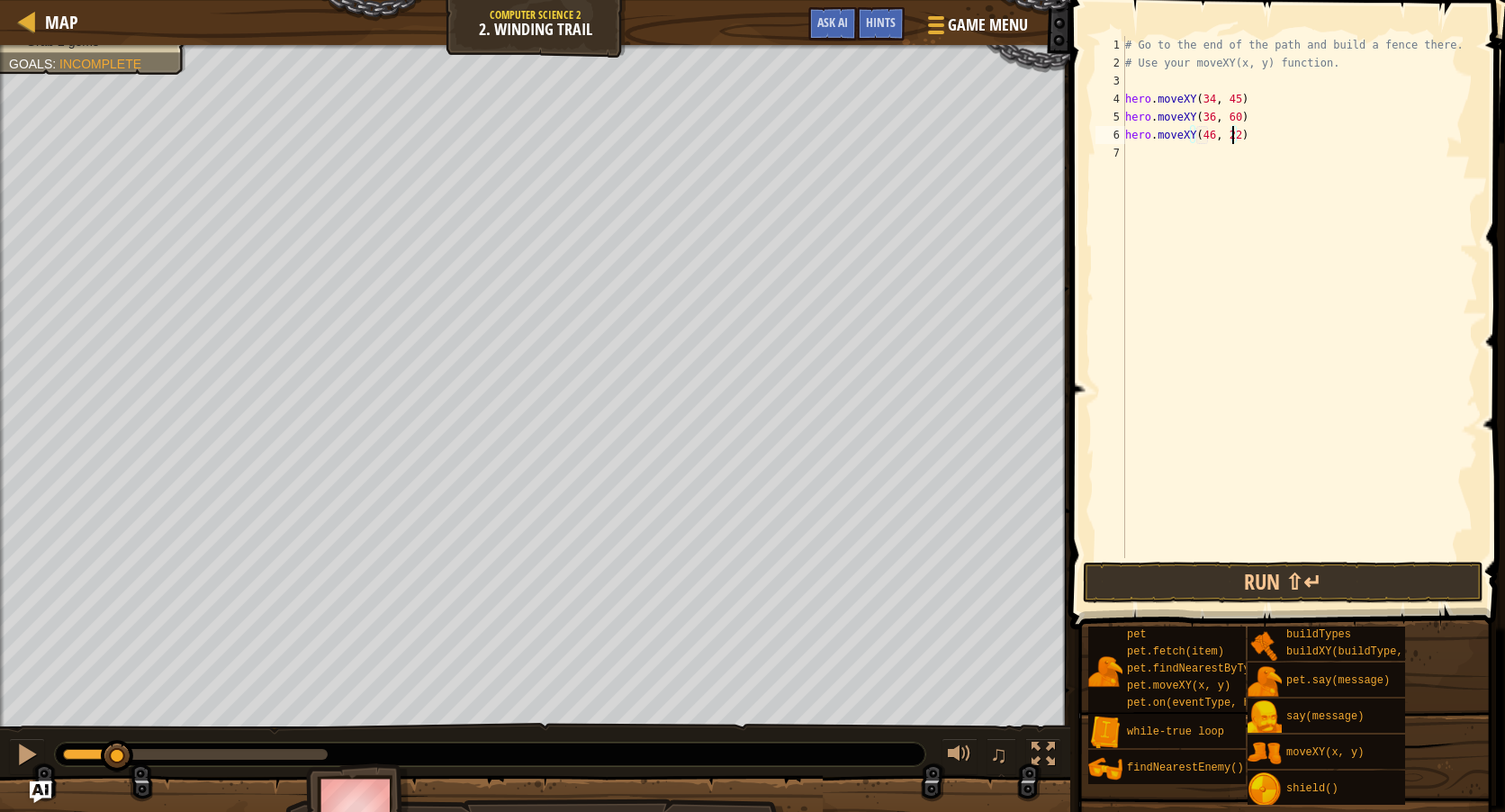
click at [1164, 152] on div "# Go to the end of the path and build a fence there. # Use your moveXY(x, y) fu…" at bounding box center [1300, 315] width 357 height 558
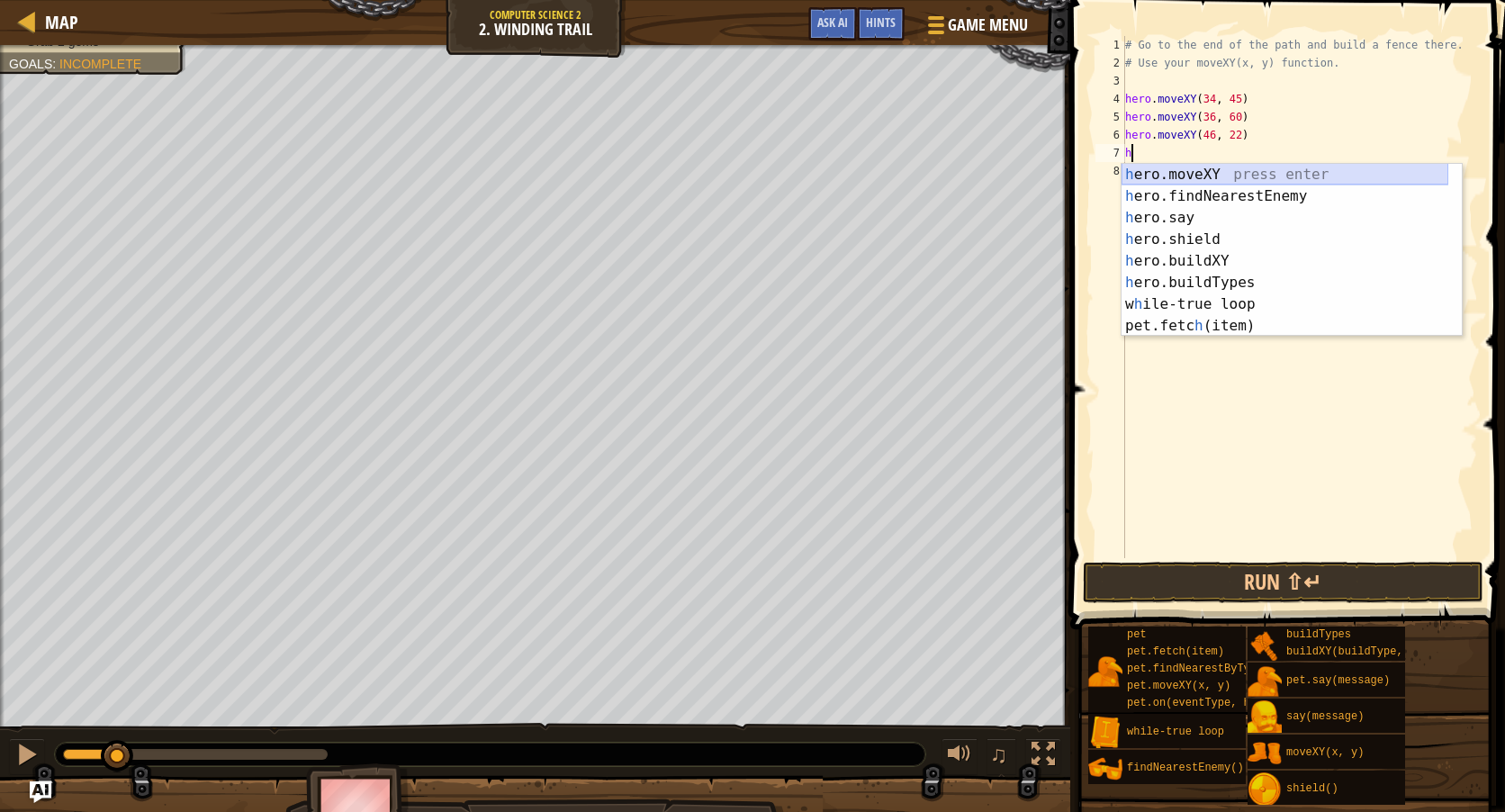
click at [1180, 172] on div "h ero.moveXY press enter h ero.findNearestEnemy press enter h ero.say press ent…" at bounding box center [1285, 272] width 327 height 216
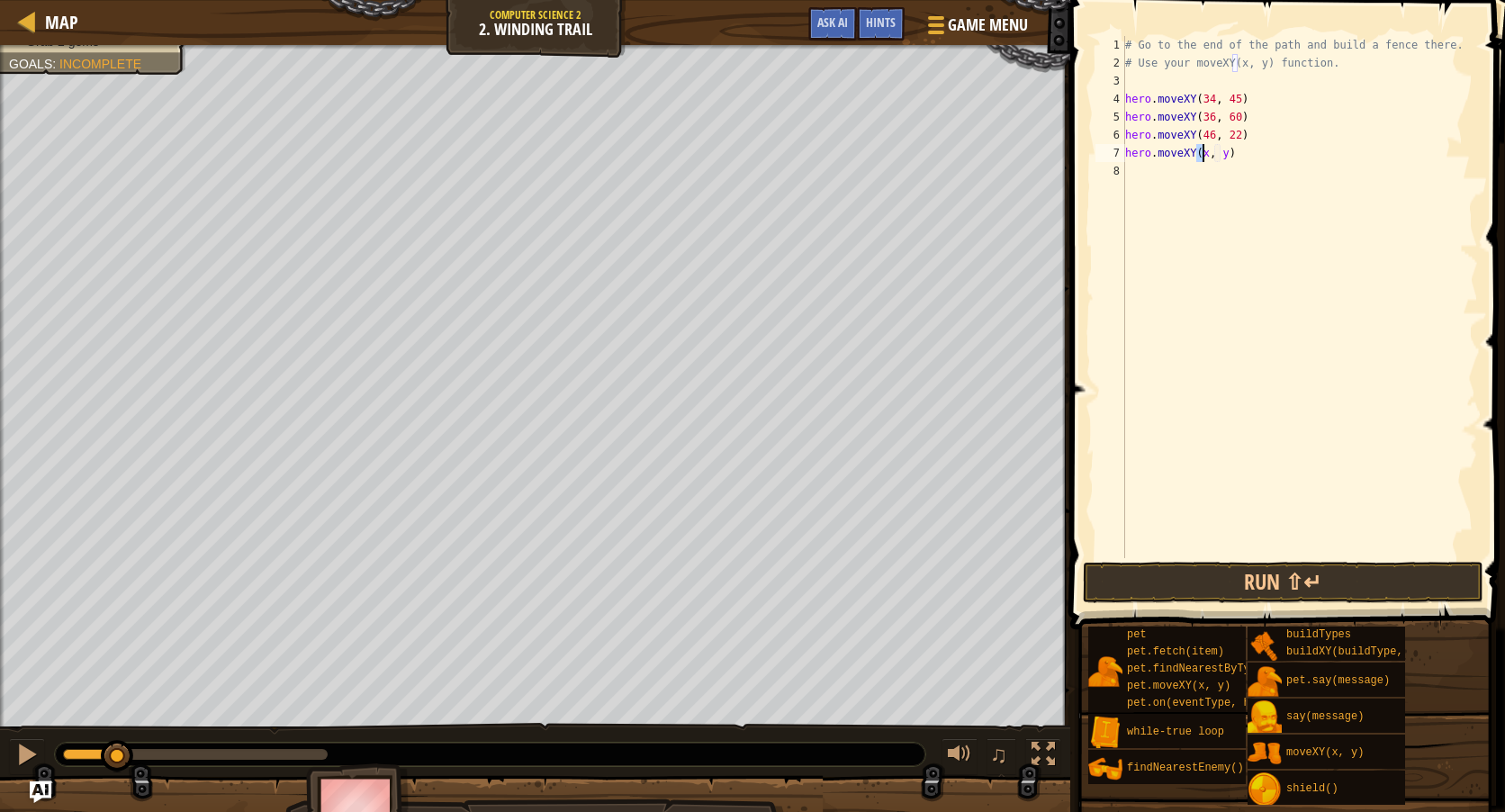
scroll to position [8, 7]
click at [1228, 148] on div "# Go to the end of the path and build a fence there. # Use your moveXY(x, y) fu…" at bounding box center [1300, 315] width 357 height 558
click at [1227, 151] on div "# Go to the end of the path and build a fence there. # Use your moveXY(x, y) fu…" at bounding box center [1300, 297] width 357 height 522
type textarea "hero.moveXY(37, 13)"
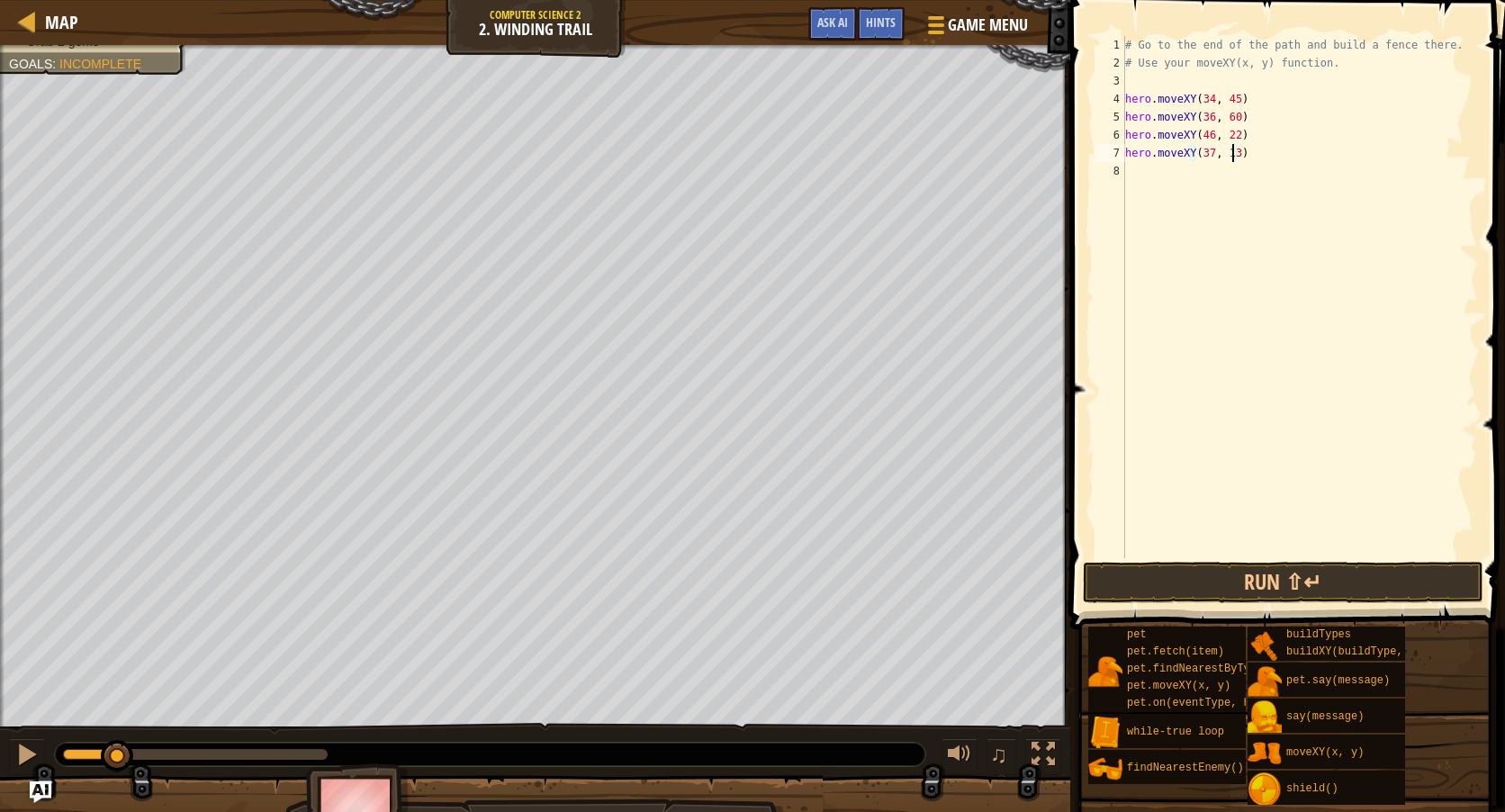
click at [1212, 173] on div "# Go to the end of the path and build a fence there. # Use your moveXY(x, y) fu…" at bounding box center [1300, 315] width 357 height 558
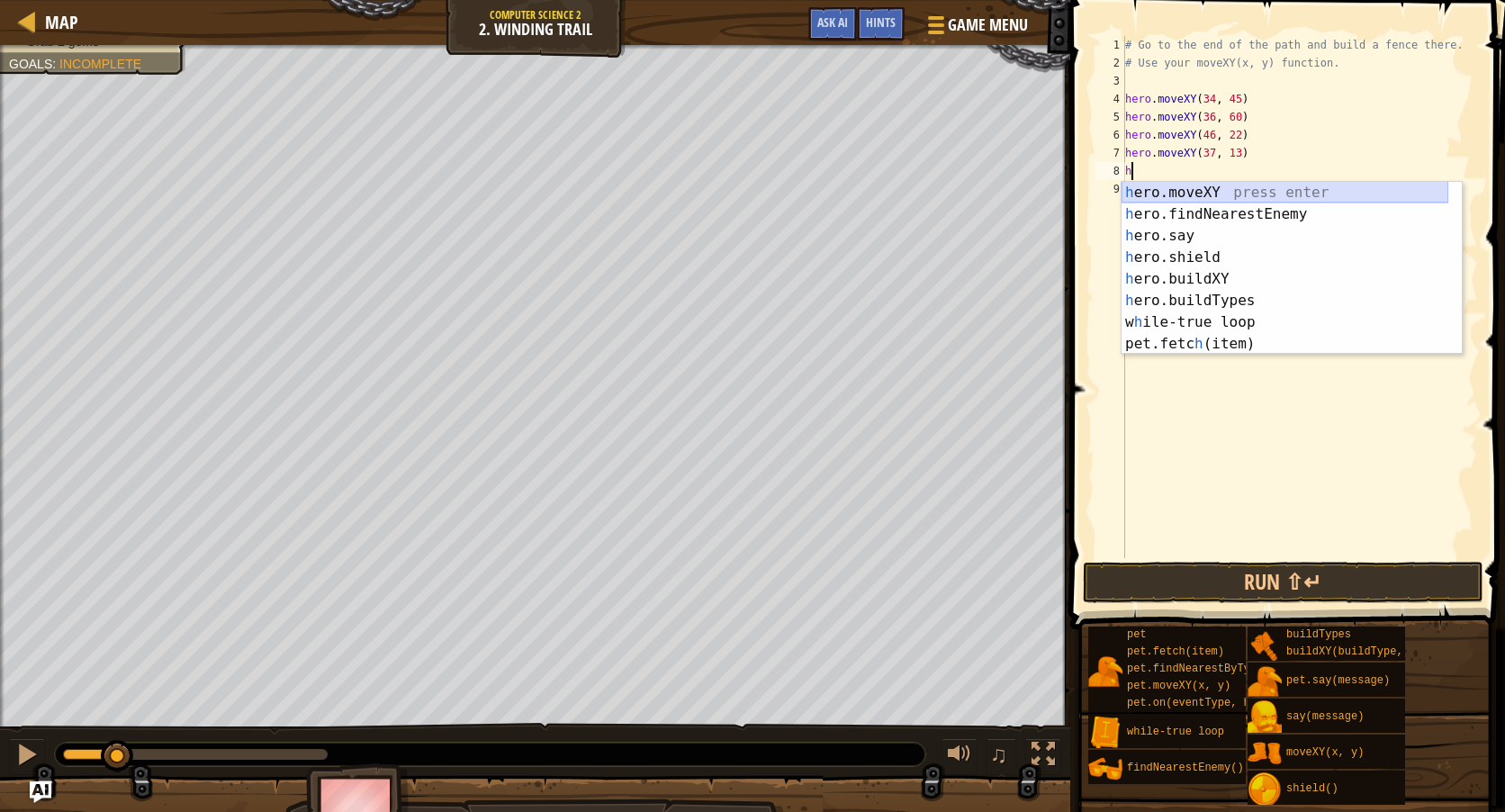
click at [1184, 190] on div "h ero.moveXY press enter h ero.findNearestEnemy press enter h ero.say press ent…" at bounding box center [1285, 290] width 327 height 216
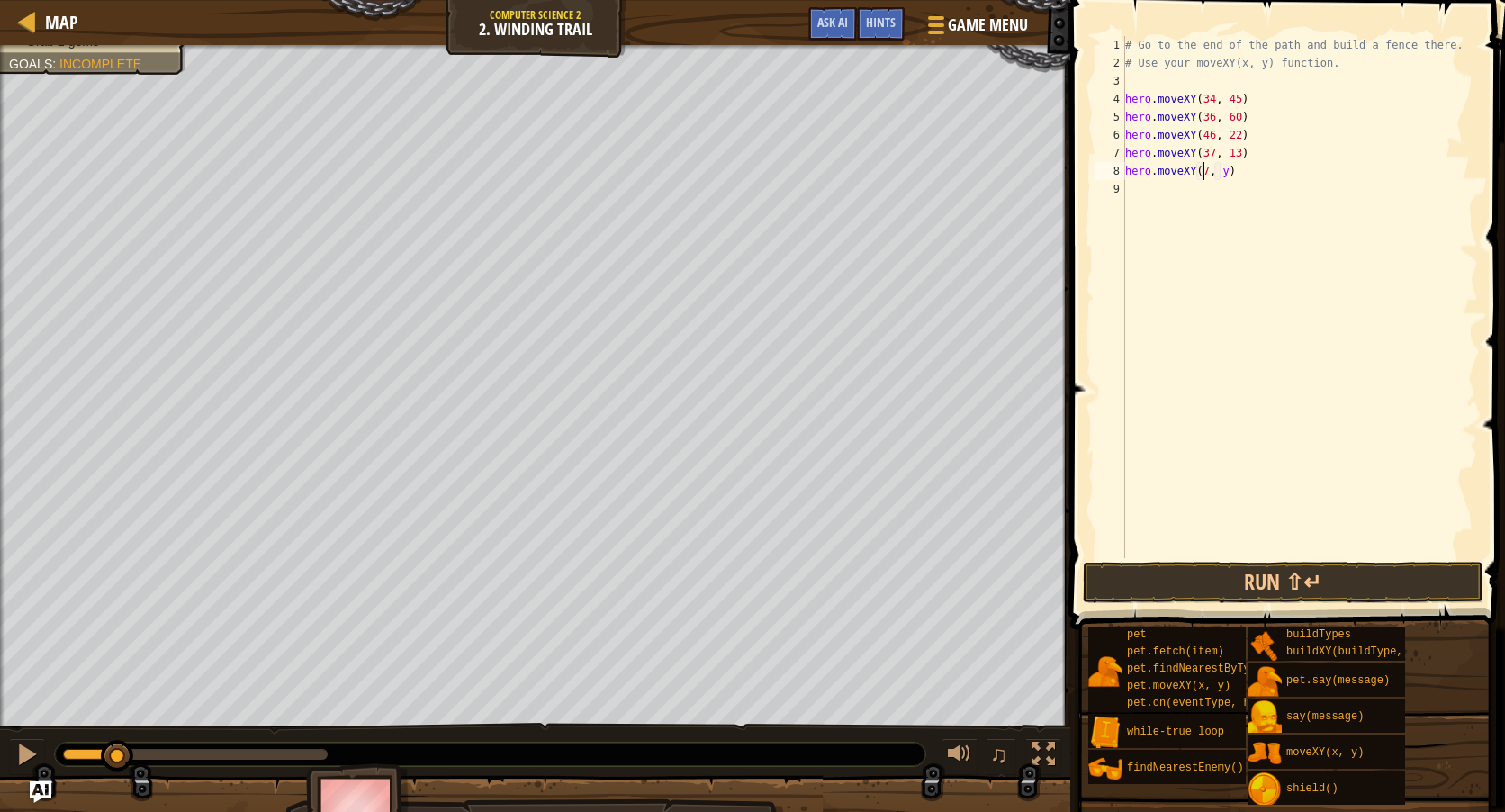
scroll to position [8, 7]
click at [1223, 172] on div "# Go to the end of the path and build a fence there. # Use your moveXY(x, y) fu…" at bounding box center [1300, 315] width 357 height 558
click at [1226, 172] on div "# Go to the end of the path and build a fence there. # Use your moveXY(x, y) fu…" at bounding box center [1300, 315] width 357 height 558
type textarea "hero.moveXY(71, 18)"
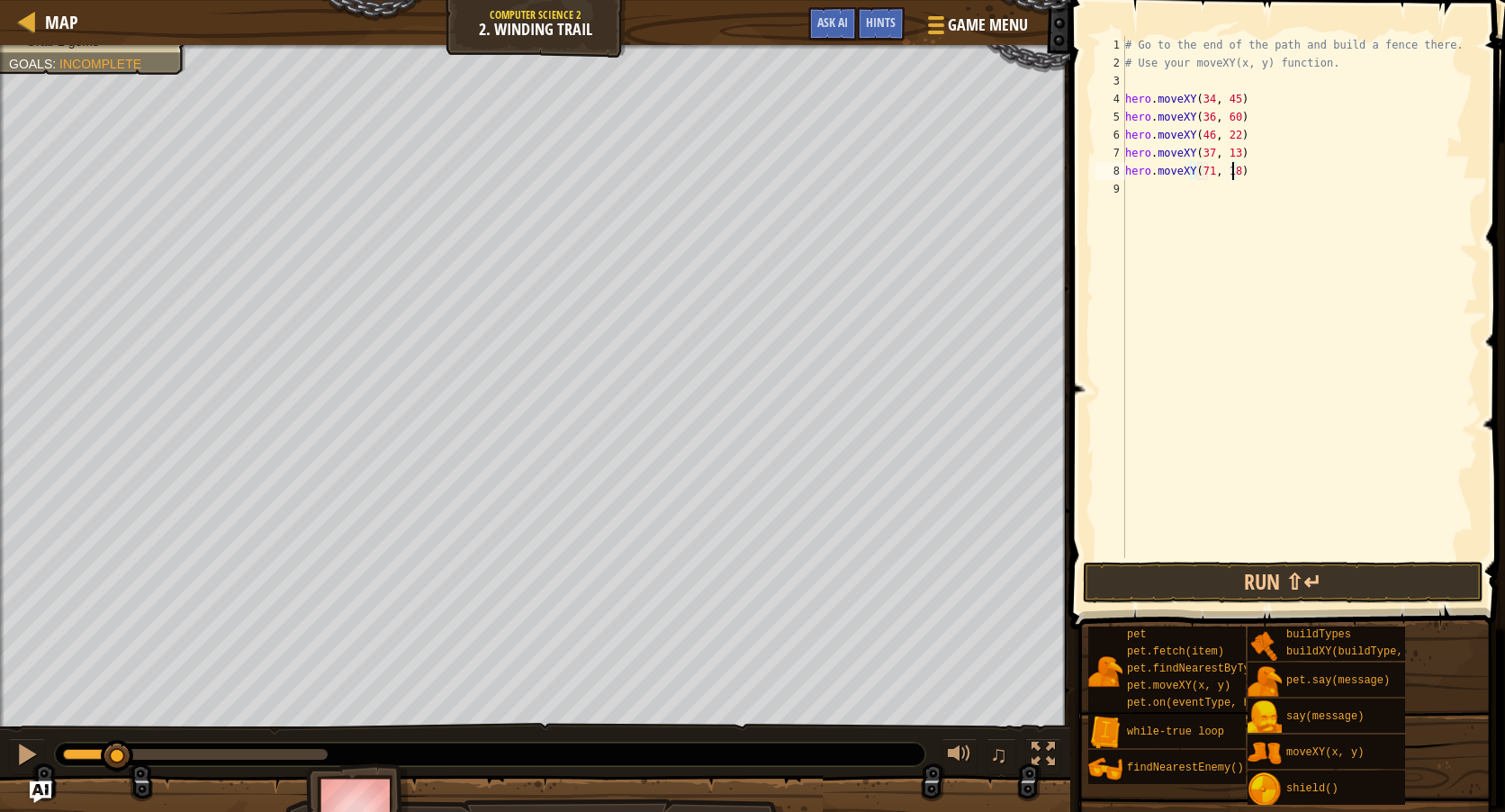
click at [1154, 196] on div "# Go to the end of the path and build a fence there. # Use your moveXY(x, y) fu…" at bounding box center [1300, 315] width 357 height 558
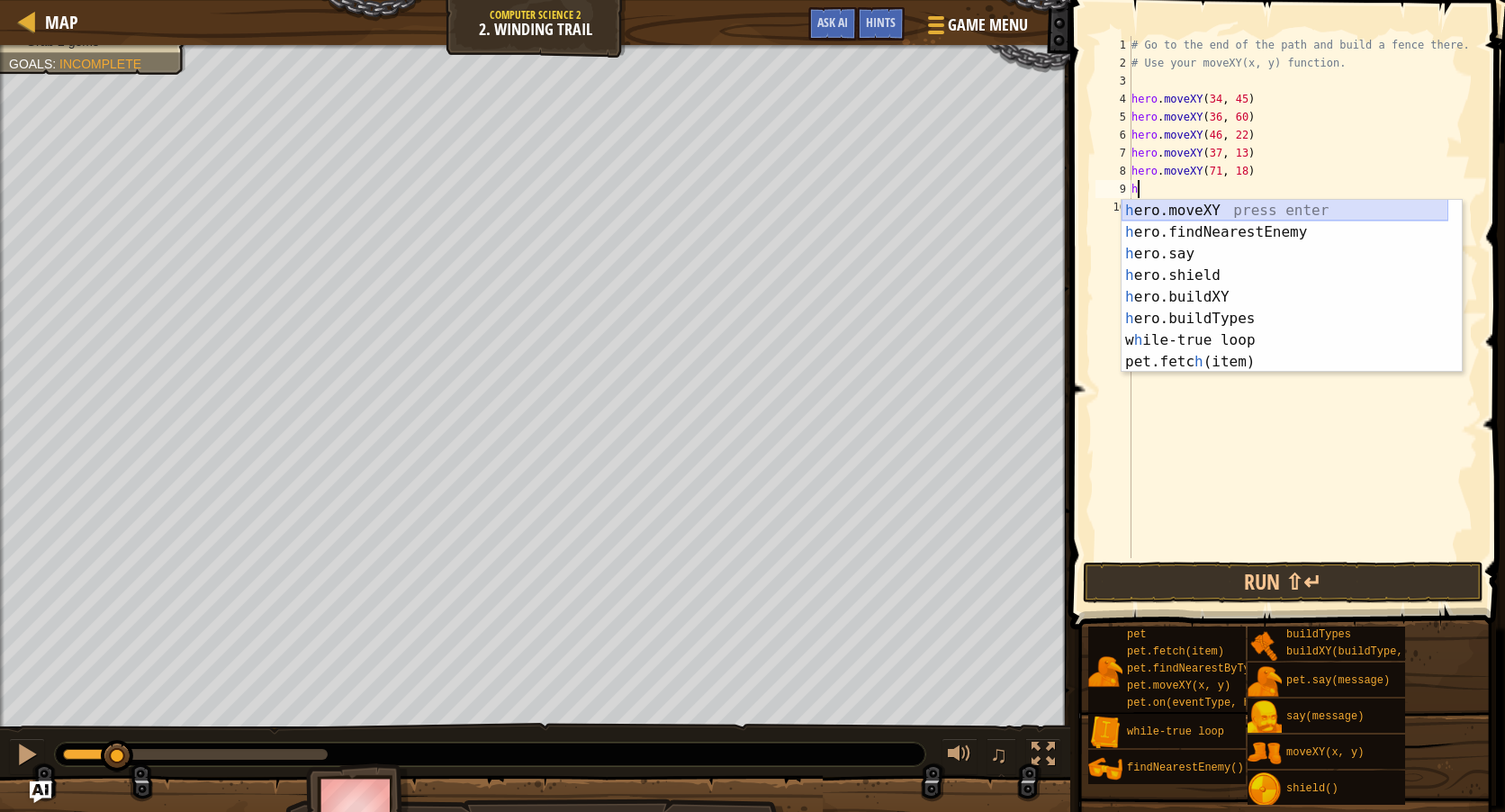
click at [1174, 212] on div "h ero.moveXY press enter h ero.findNearestEnemy press enter h ero.say press ent…" at bounding box center [1285, 308] width 327 height 216
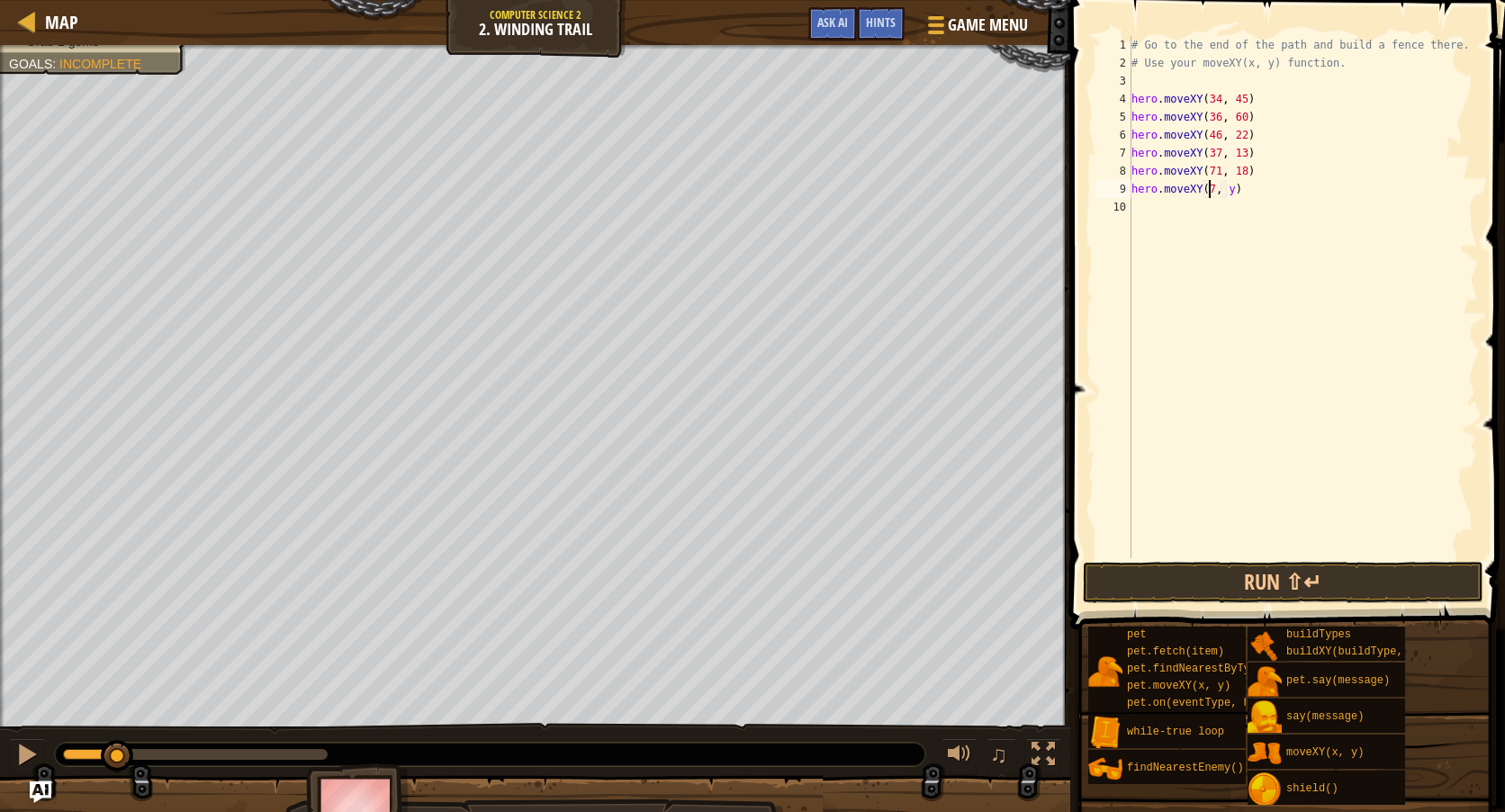
scroll to position [8, 7]
click at [1234, 195] on div "# Go to the end of the path and build a fence there. # Use your moveXY(x, y) fu…" at bounding box center [1304, 315] width 351 height 558
type textarea "hero.moveXY(72, 25)"
click at [1247, 590] on button "Run ⇧↵" at bounding box center [1283, 582] width 400 height 41
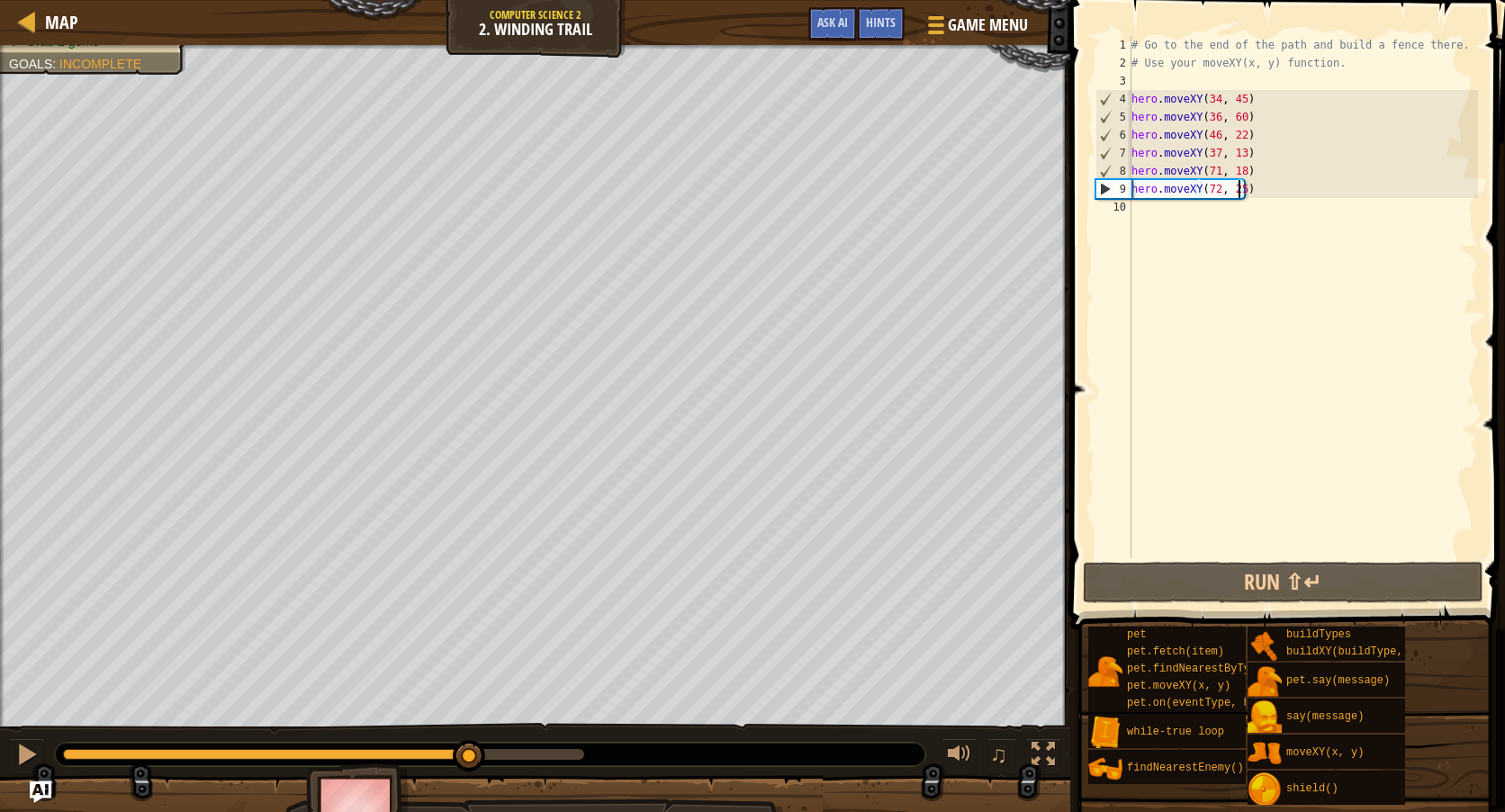
drag, startPoint x: 211, startPoint y: 753, endPoint x: 470, endPoint y: 739, distance: 259.4
click at [470, 739] on div "♫" at bounding box center [535, 750] width 1071 height 54
drag, startPoint x: 1255, startPoint y: 188, endPoint x: 1128, endPoint y: 197, distance: 127.3
click at [1128, 197] on div "hero.moveXY(72, 25) 1 2 3 4 5 6 7 8 9 10 # Go to the end of the path and build …" at bounding box center [1285, 297] width 386 height 522
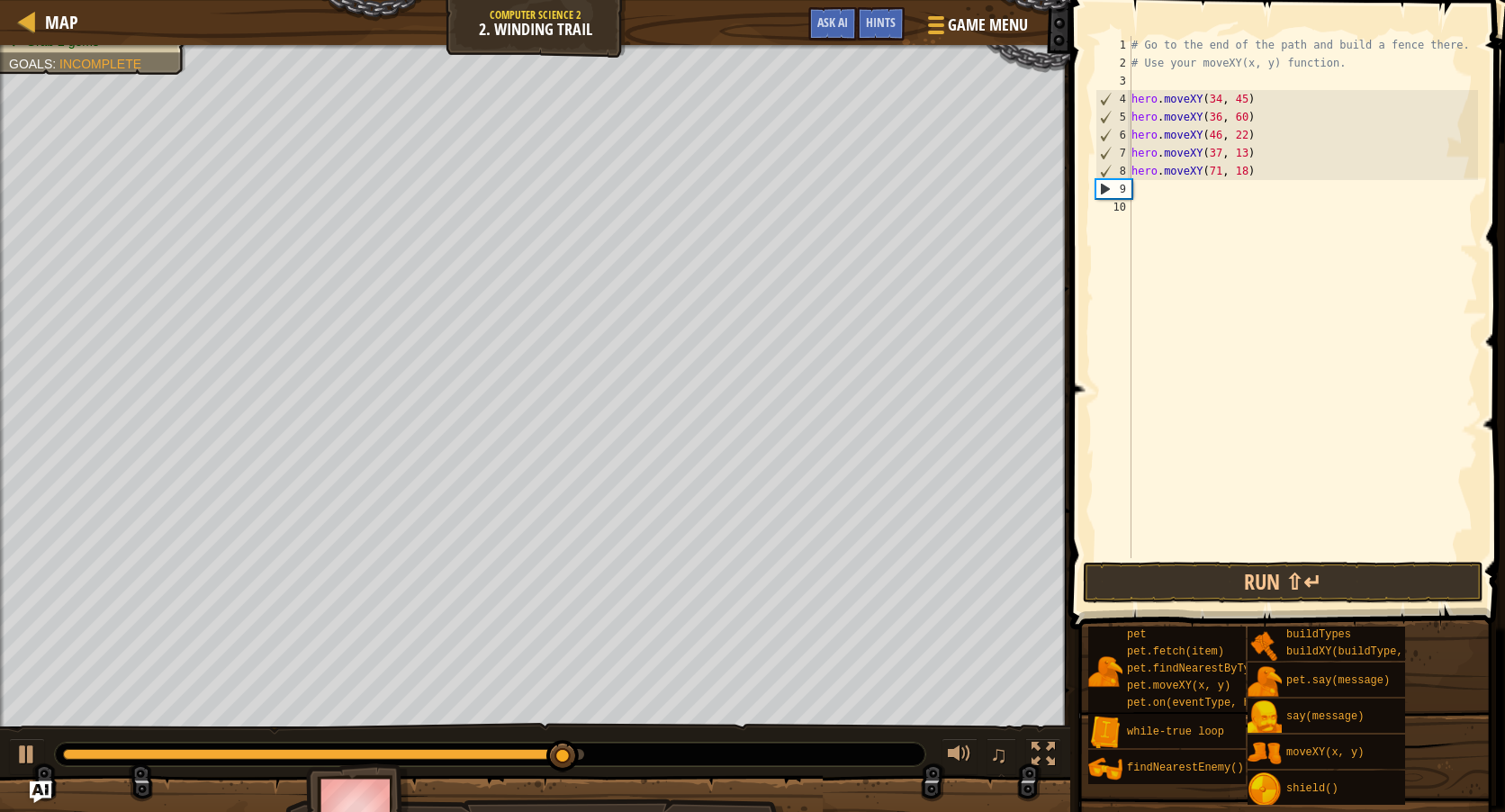
click at [1163, 190] on div "# Go to the end of the path and build a fence there. # Use your moveXY(x, y) fu…" at bounding box center [1304, 315] width 351 height 558
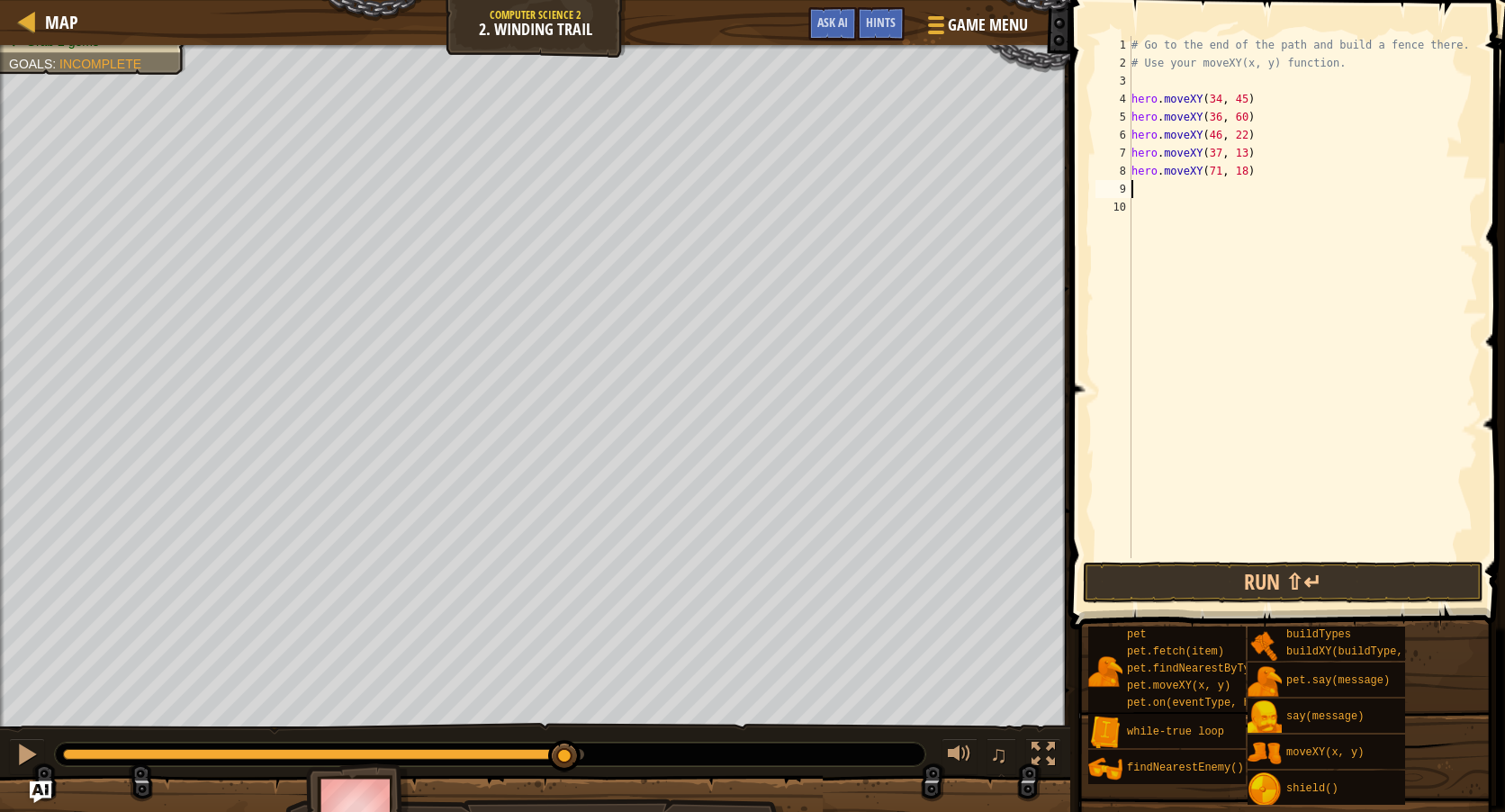
click at [1163, 187] on div "# Go to the end of the path and build a fence there. # Use your moveXY(x, y) fu…" at bounding box center [1304, 315] width 351 height 558
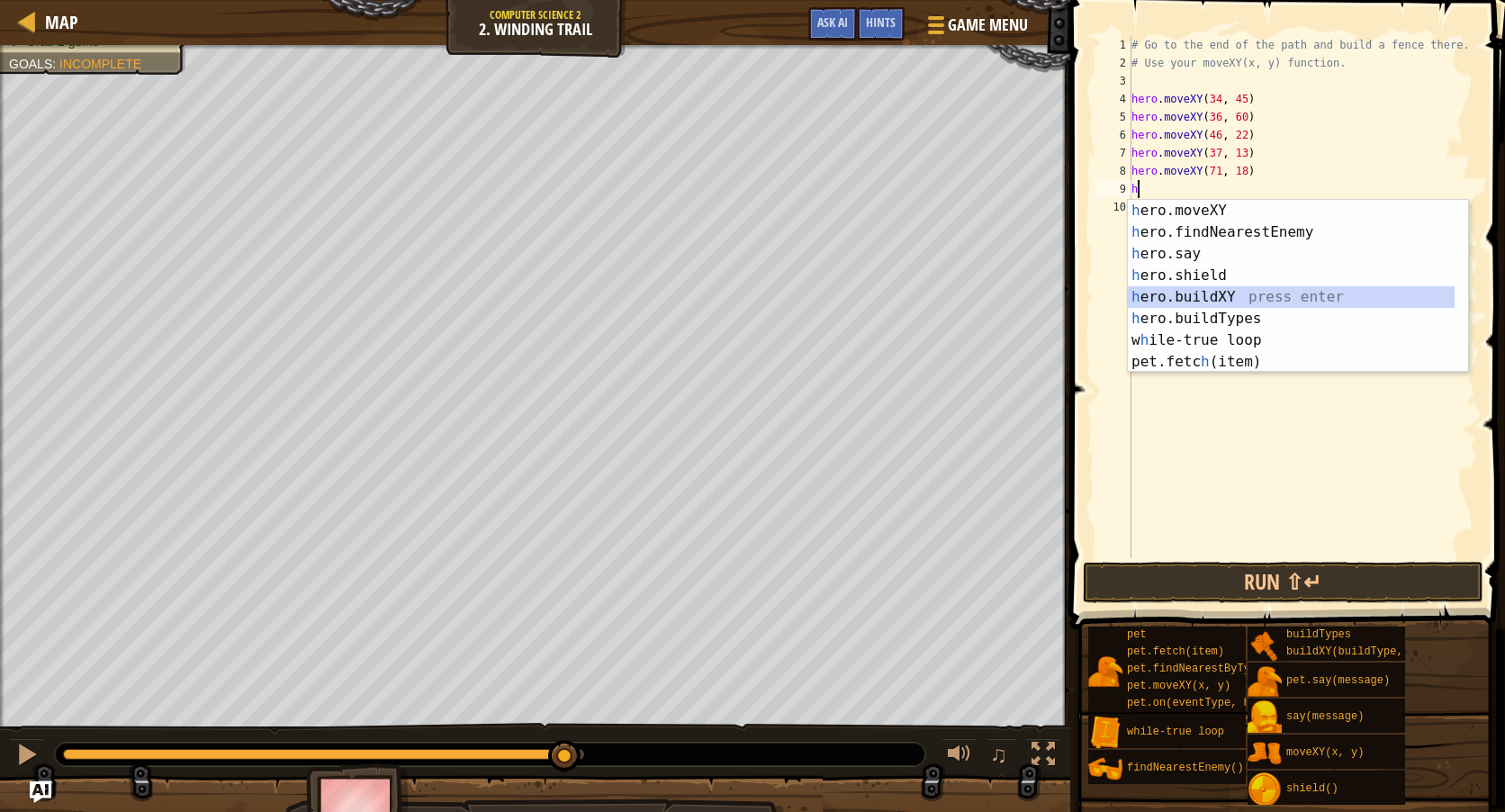
click at [1212, 296] on div "h ero.moveXY press enter h ero.findNearestEnemy press enter h ero.say press ent…" at bounding box center [1291, 308] width 327 height 216
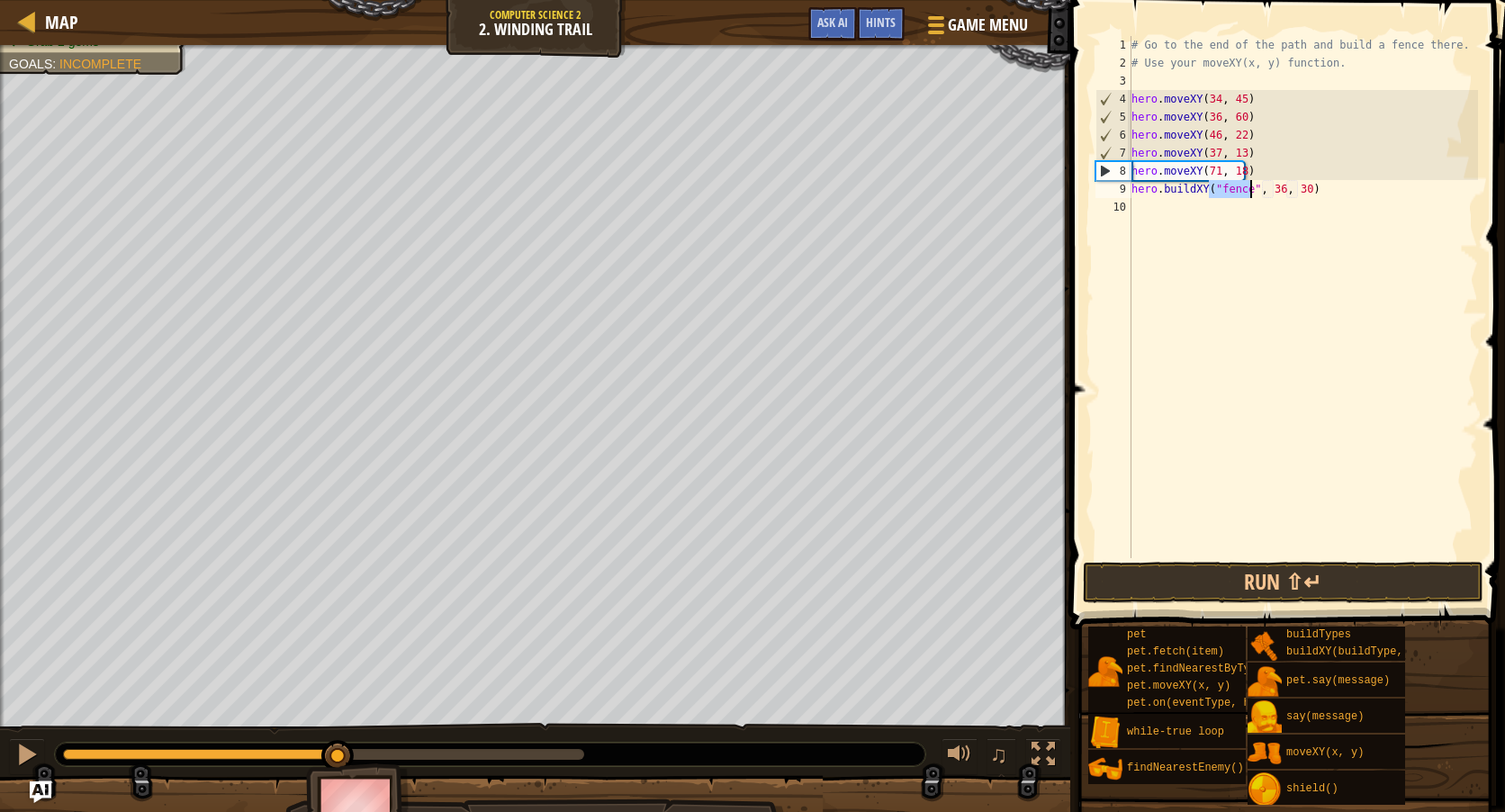
drag, startPoint x: 572, startPoint y: 752, endPoint x: 339, endPoint y: 739, distance: 233.4
click at [339, 739] on div "♫" at bounding box center [535, 750] width 1071 height 54
click at [1271, 195] on div "# Go to the end of the path and build a fence there. # Use your moveXY(x, y) fu…" at bounding box center [1304, 315] width 351 height 558
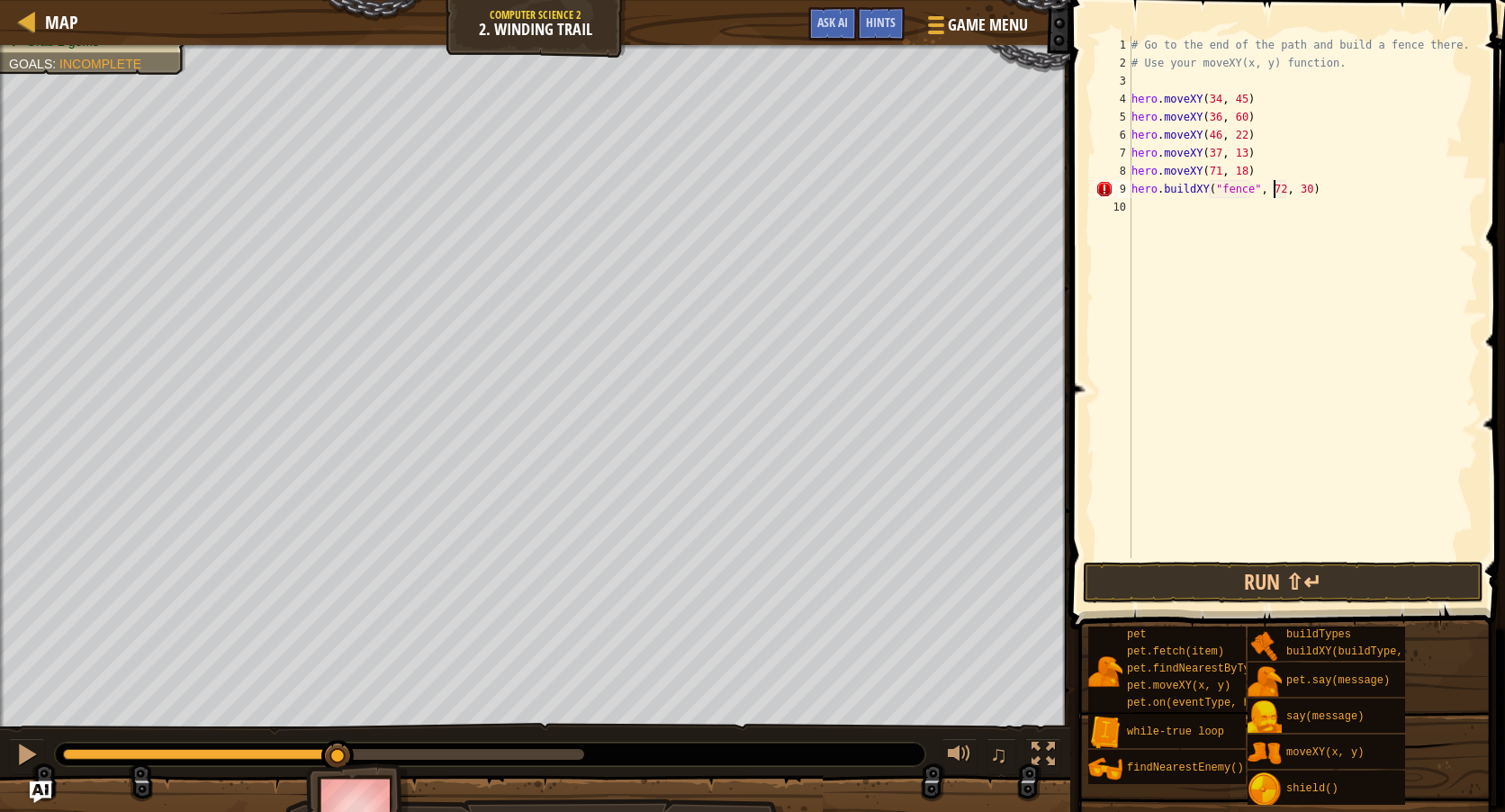
scroll to position [8, 13]
click at [1293, 190] on div "# Go to the end of the path and build a fence there. # Use your moveXY(x, y) fu…" at bounding box center [1304, 315] width 351 height 558
click at [1297, 190] on div "# Go to the end of the path and build a fence there. # Use your moveXY(x, y) fu…" at bounding box center [1304, 315] width 351 height 558
type textarea "hero.buildXY("fence", 72, 25)"
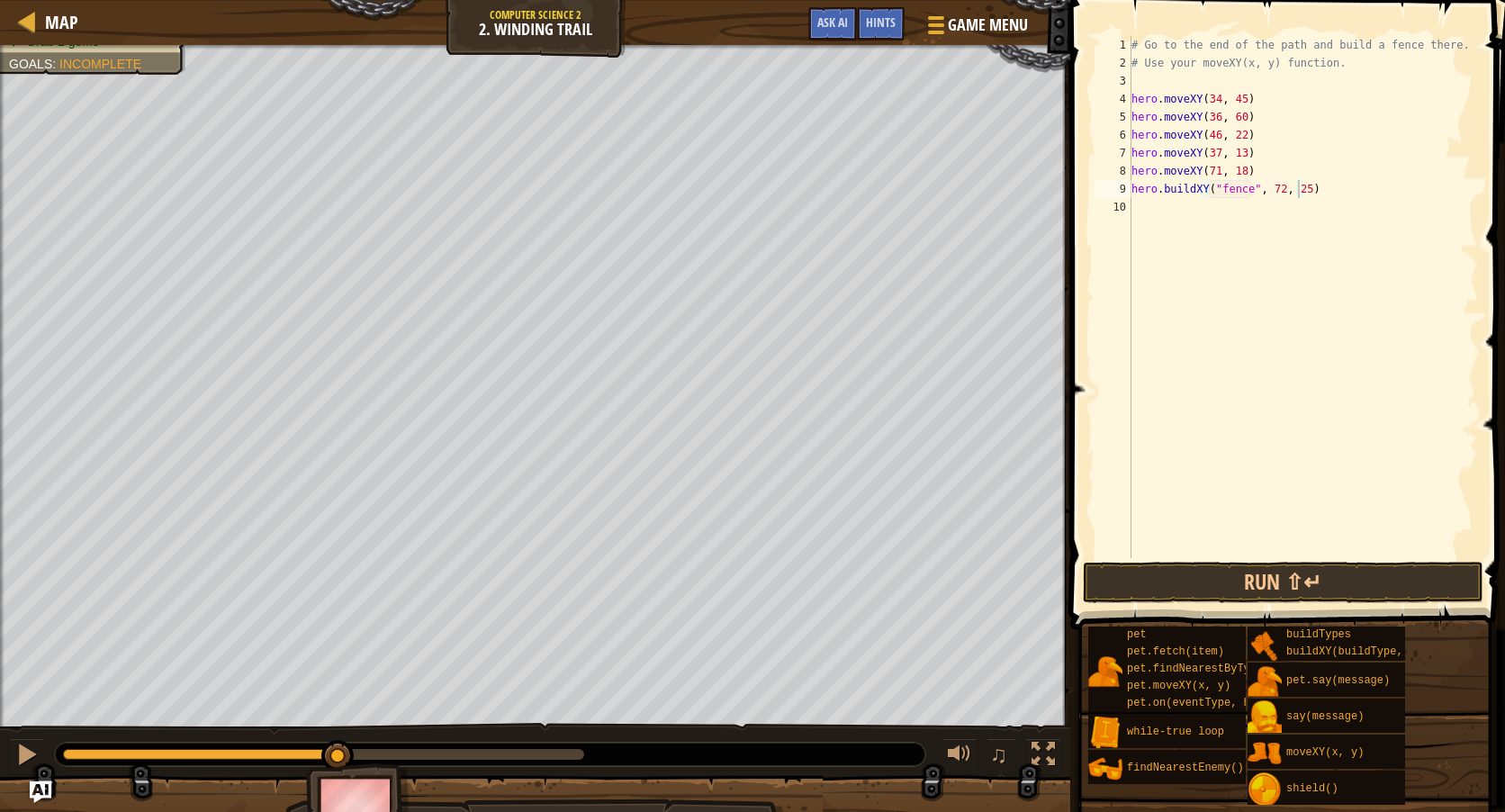
click at [1239, 560] on span at bounding box center [1290, 288] width 449 height 682
click at [1242, 567] on button "Run ⇧↵" at bounding box center [1283, 582] width 400 height 41
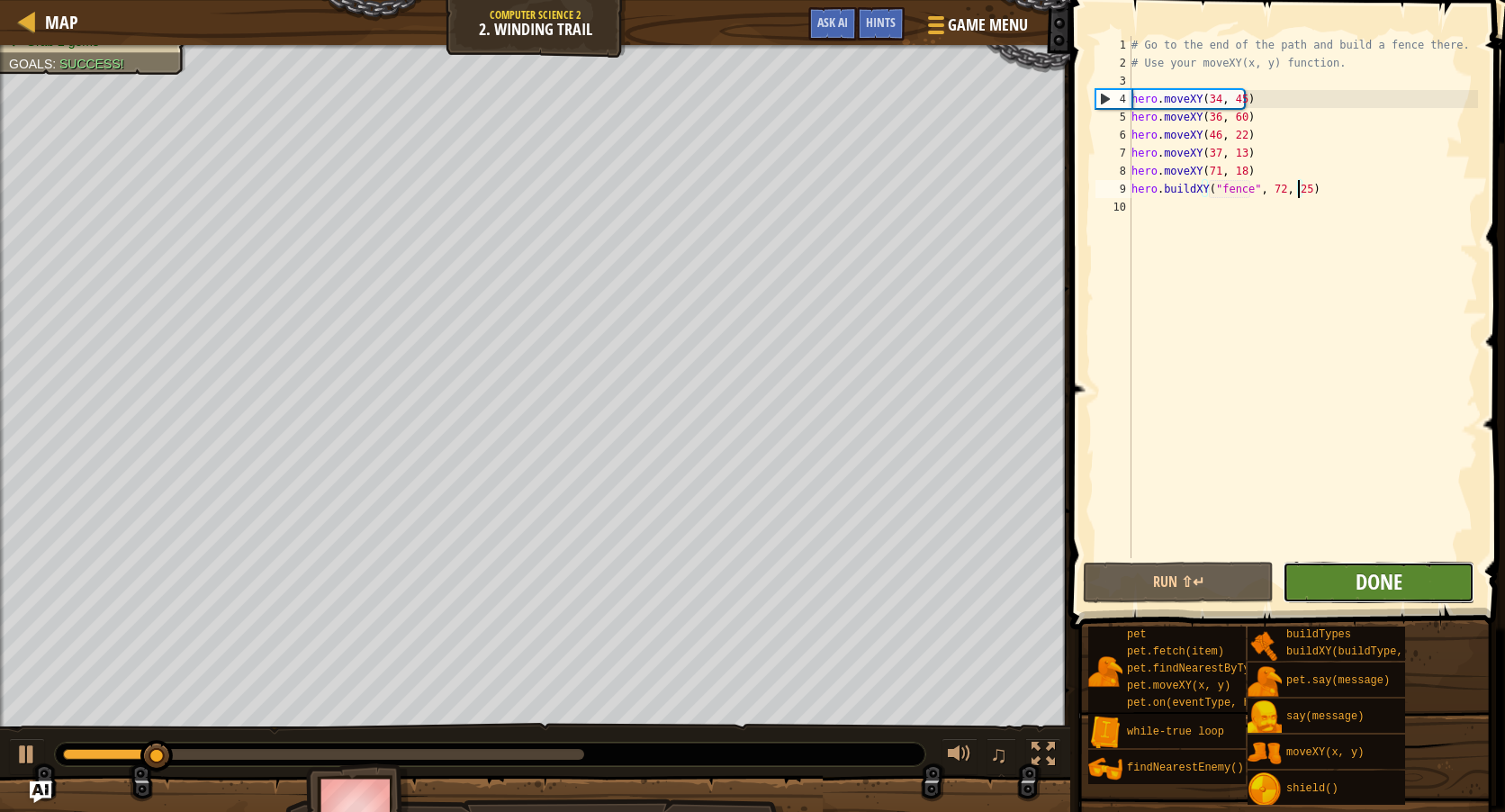
click at [1383, 569] on span "Done" at bounding box center [1379, 581] width 47 height 29
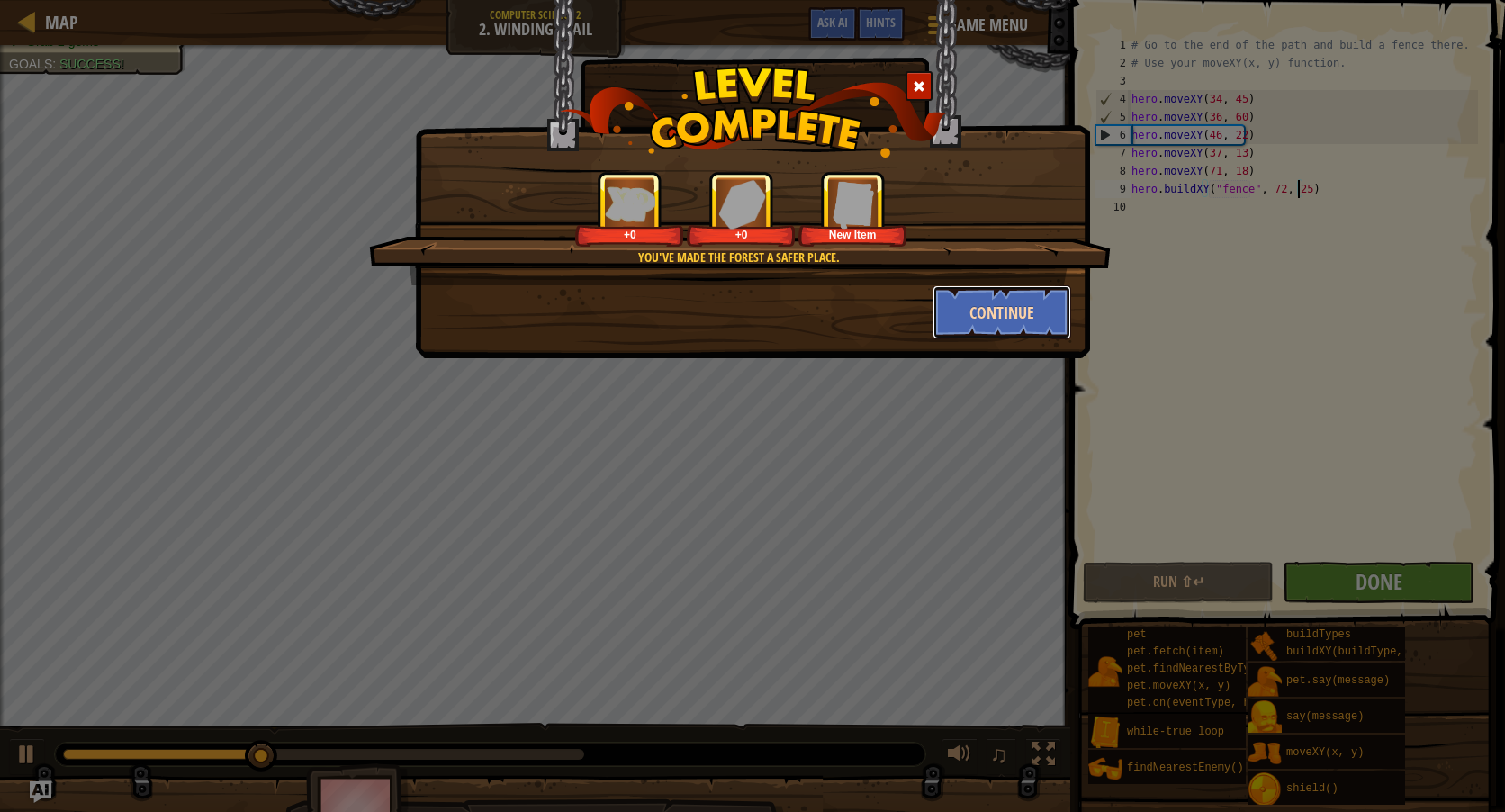
click at [996, 302] on button "Continue" at bounding box center [1002, 313] width 140 height 54
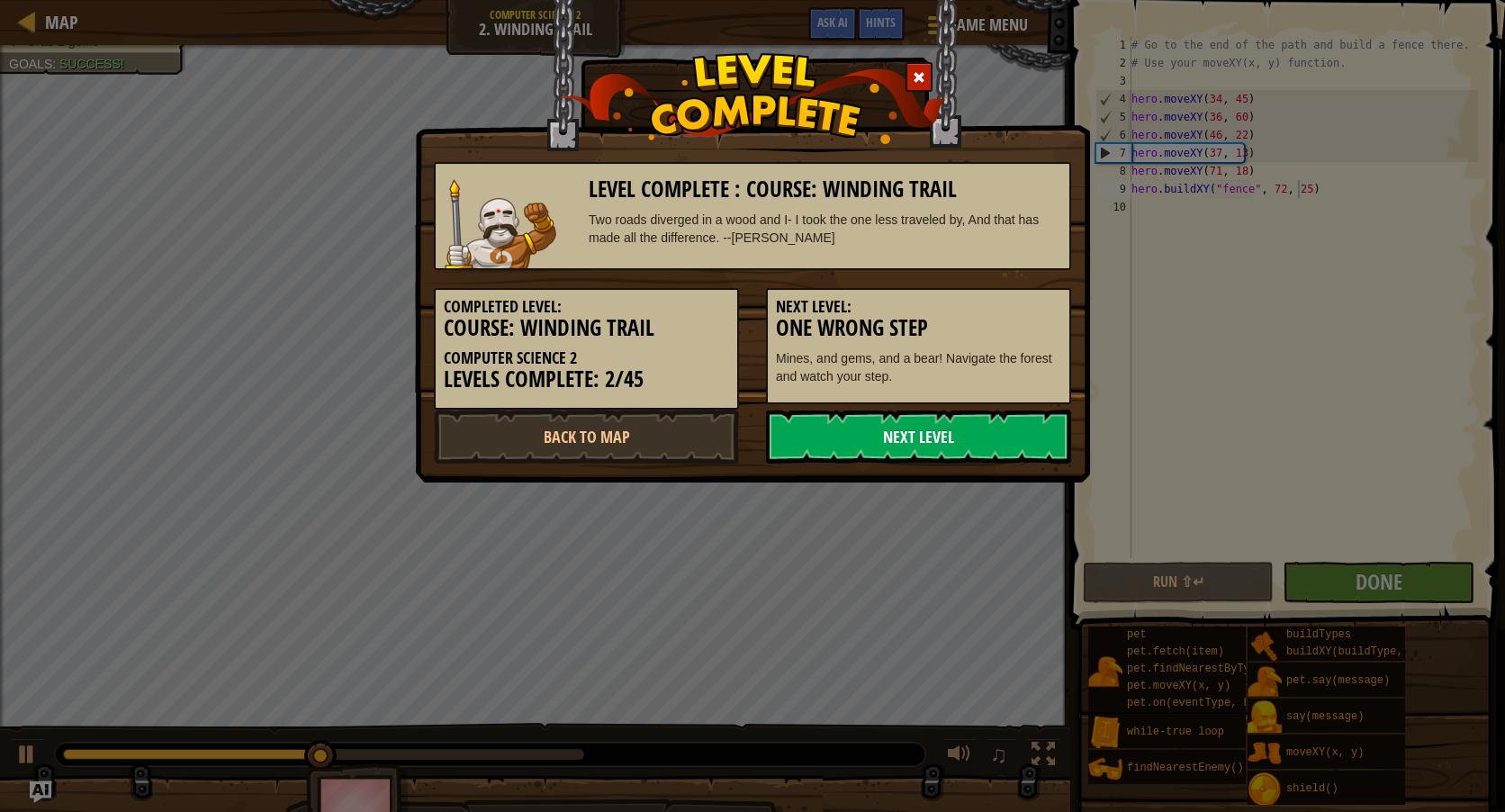
click at [994, 430] on link "Next Level" at bounding box center [918, 436] width 306 height 54
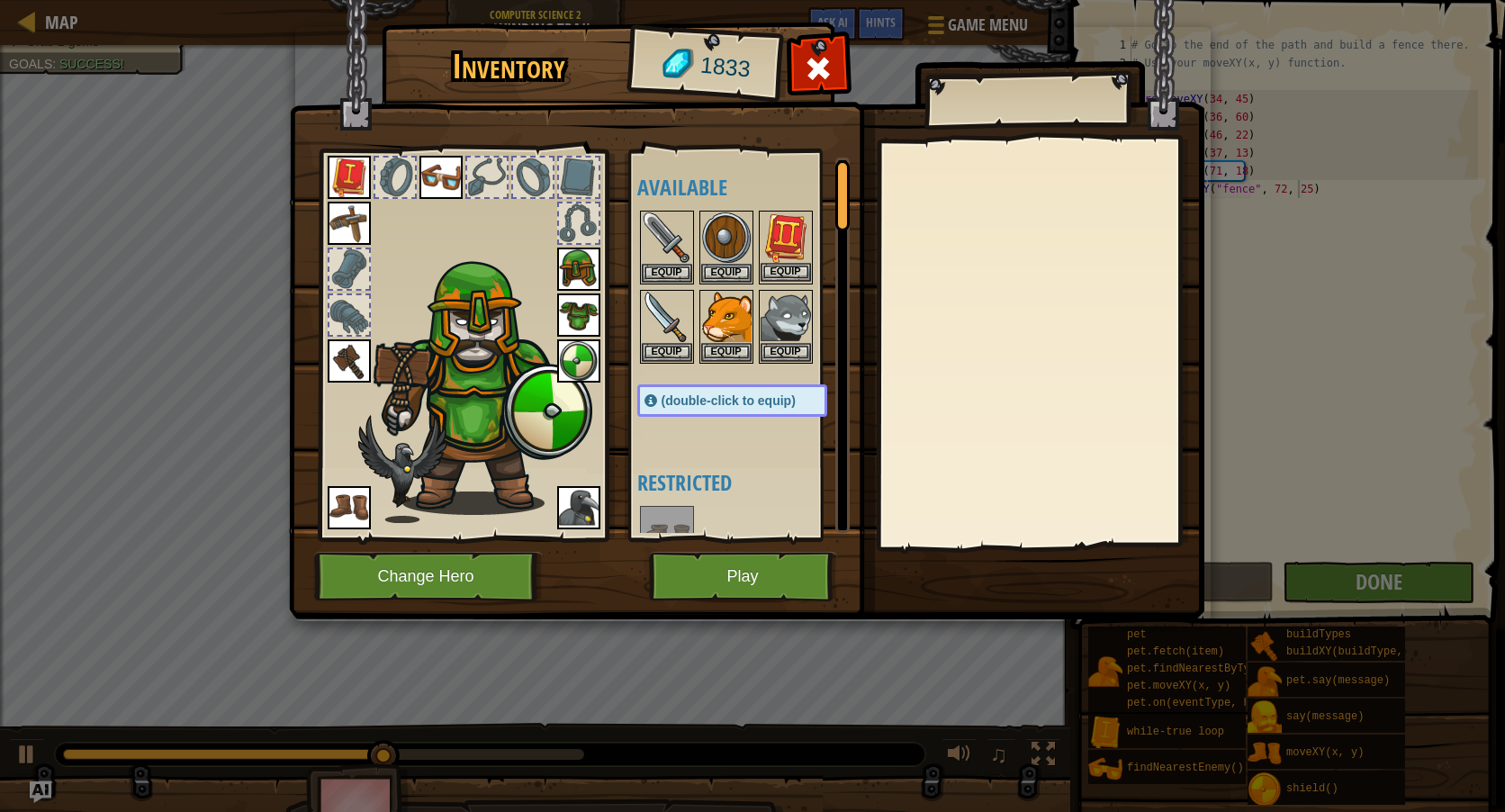
click at [792, 233] on img at bounding box center [786, 238] width 50 height 50
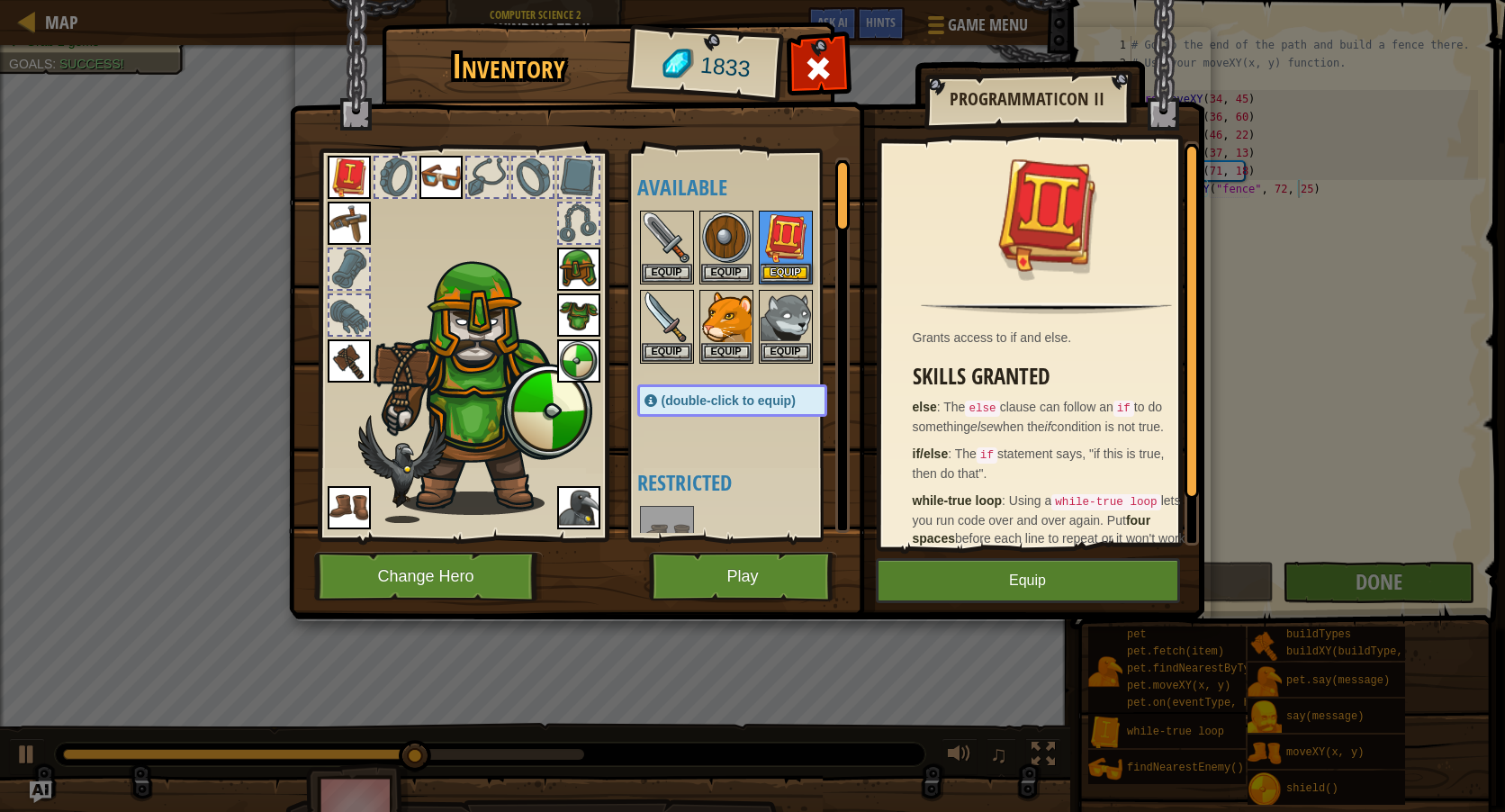
click at [341, 178] on img at bounding box center [350, 178] width 43 height 43
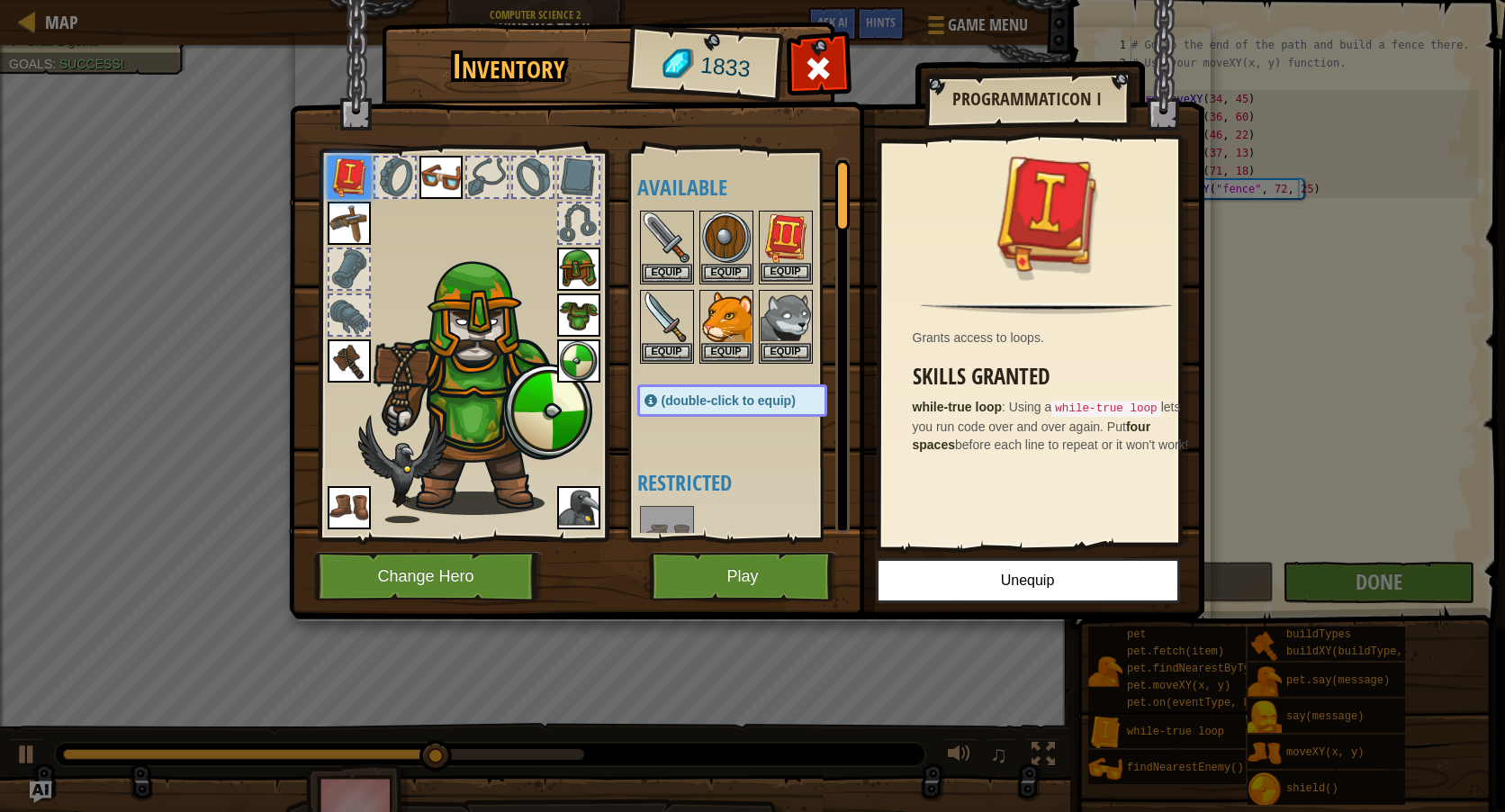
click at [807, 220] on img at bounding box center [786, 238] width 50 height 50
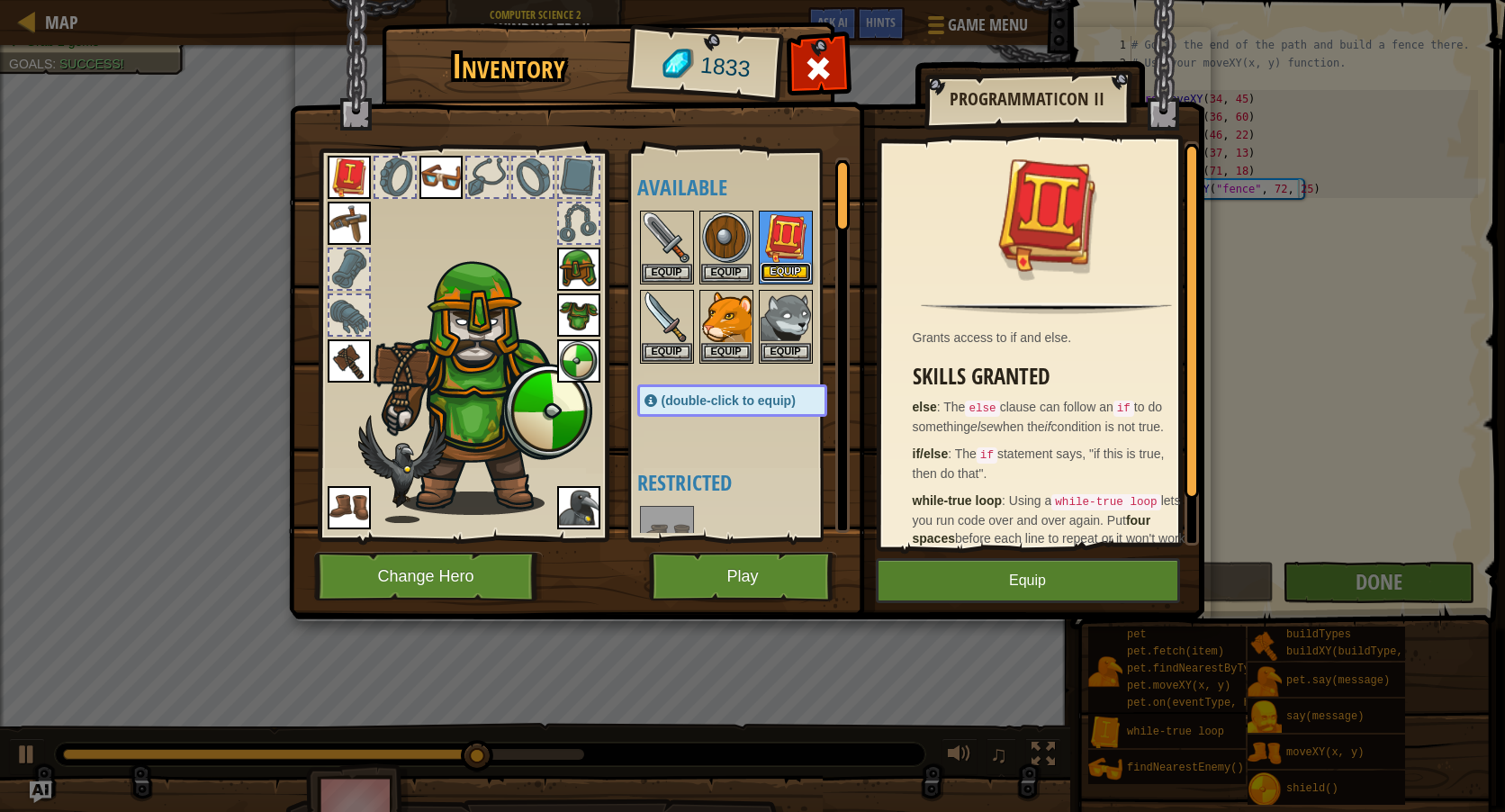
click at [780, 266] on button "Equip" at bounding box center [786, 272] width 50 height 19
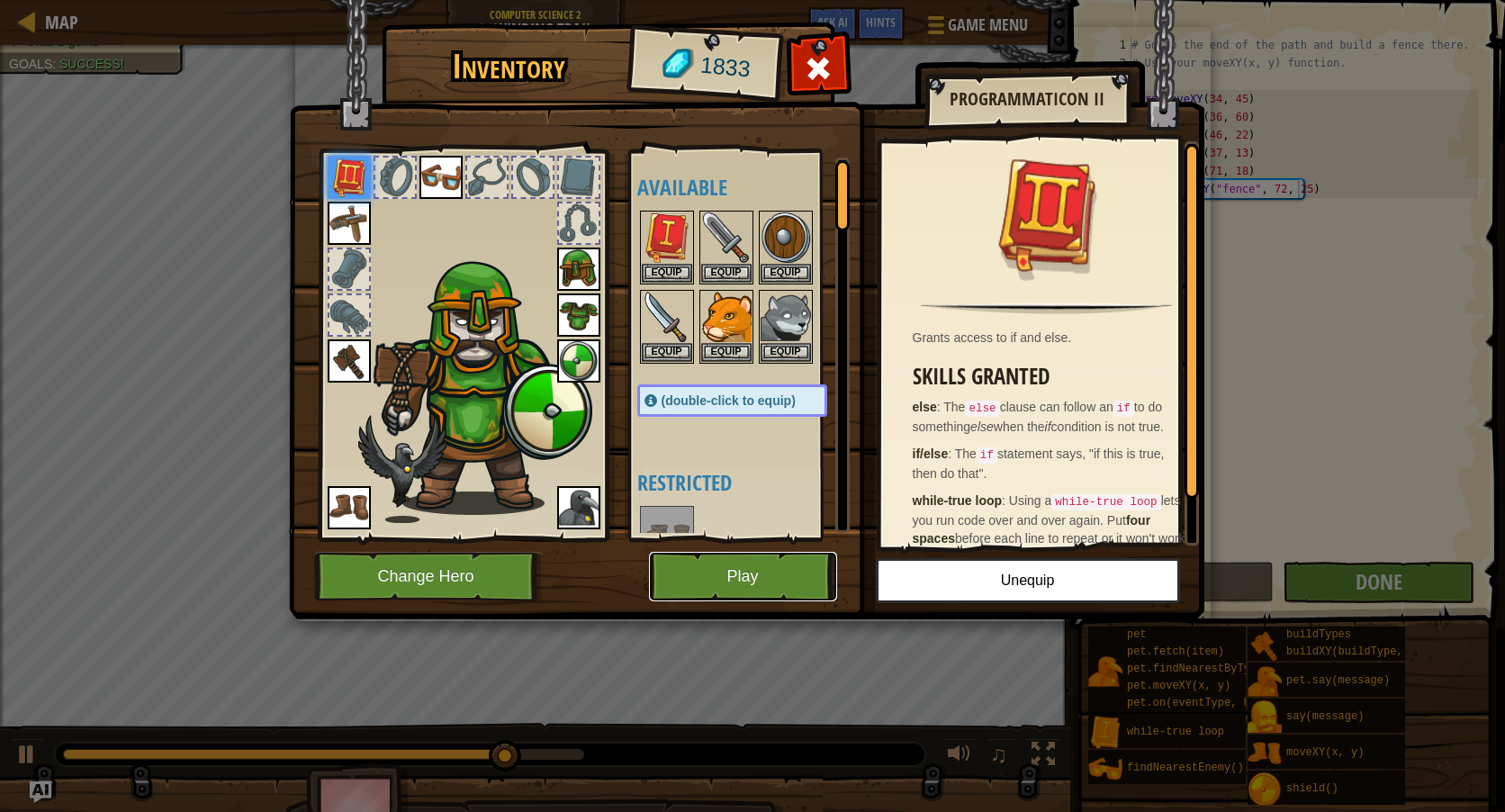
click at [776, 557] on button "Play" at bounding box center [743, 576] width 188 height 50
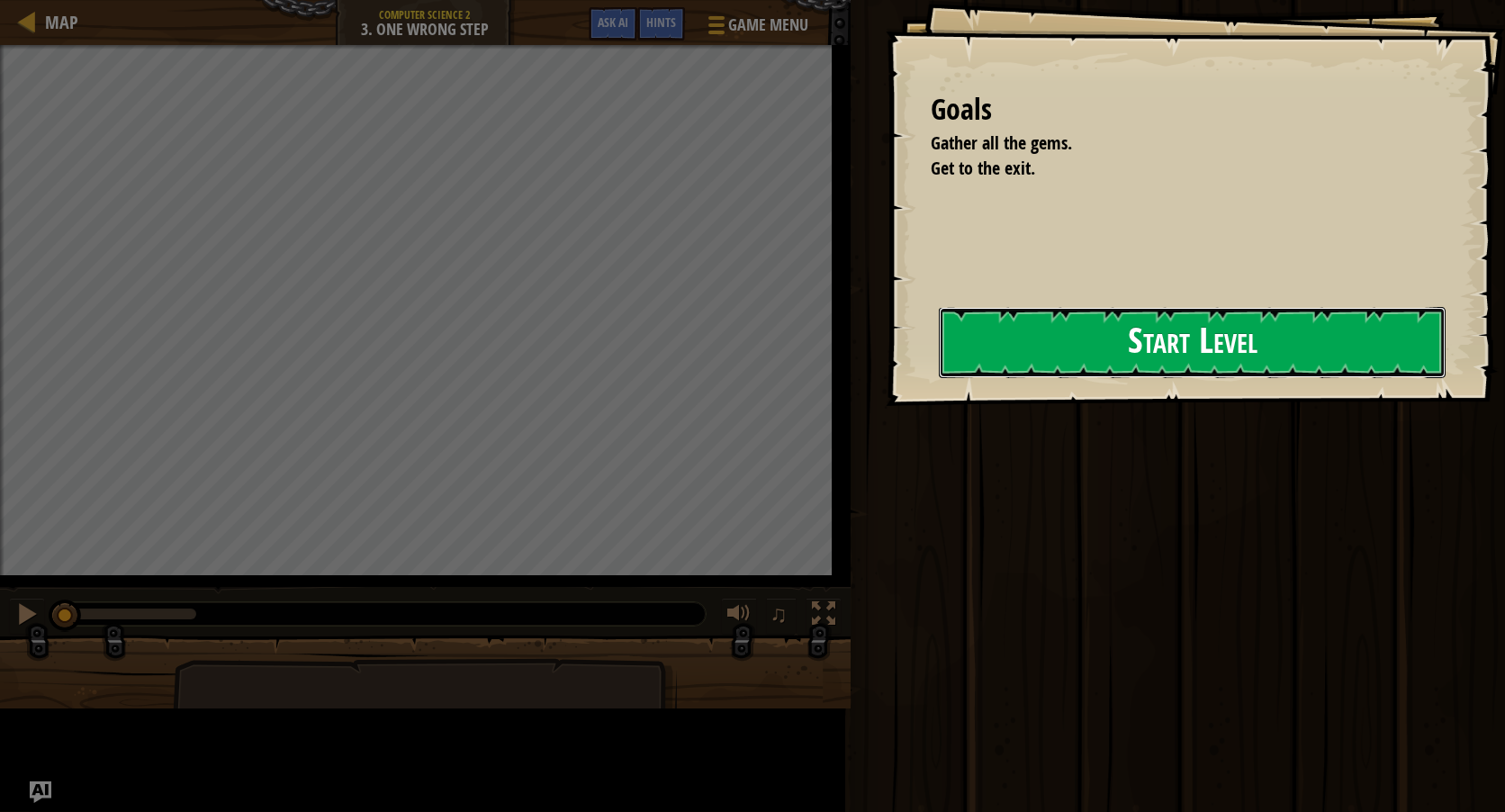
click at [1068, 341] on button "Start Level" at bounding box center [1192, 342] width 506 height 71
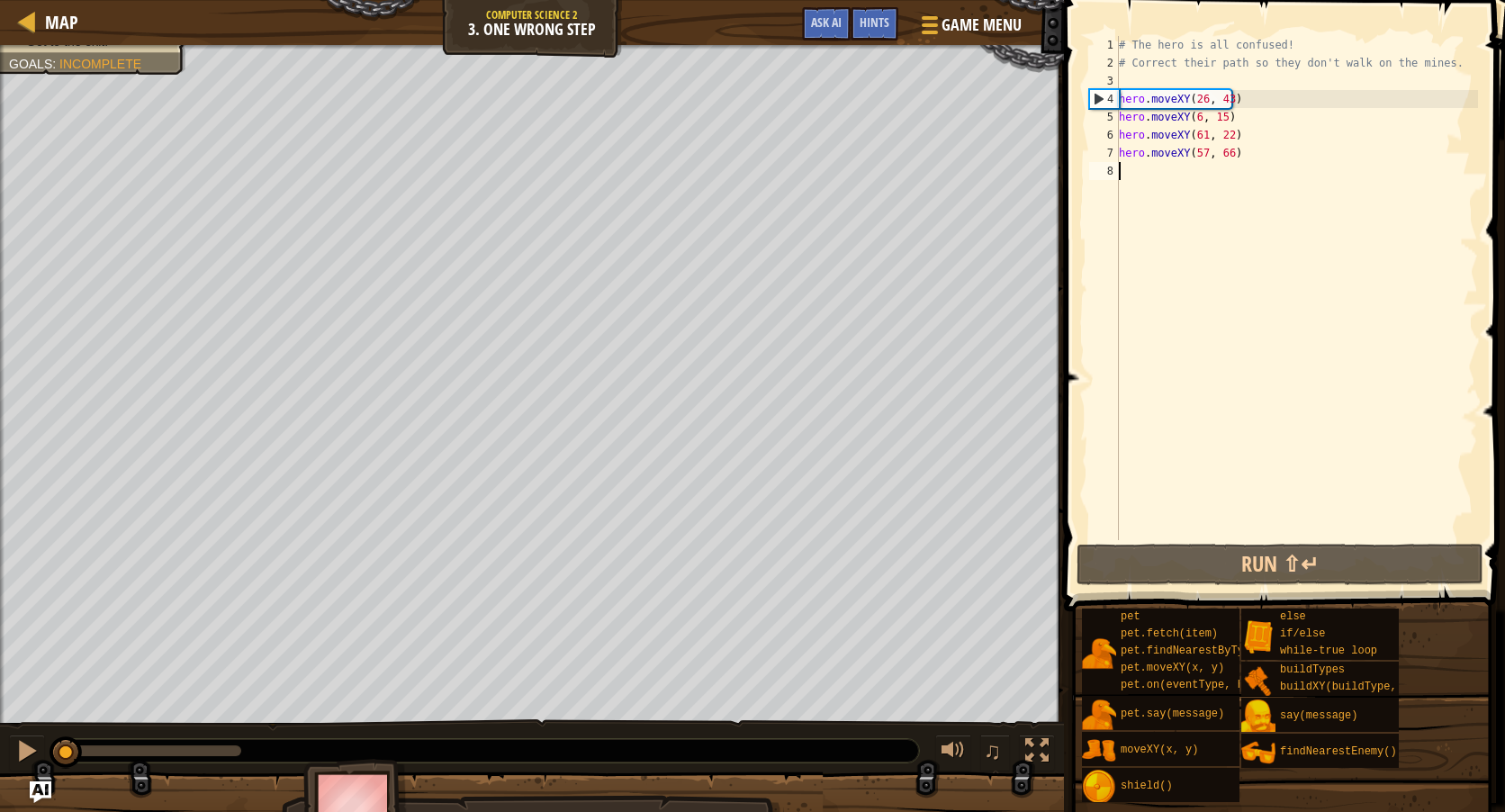
click at [59, 715] on div "Your hero must survive. Gather all the gems. Get to the exit. Goals : Incomplet…" at bounding box center [752, 445] width 1505 height 800
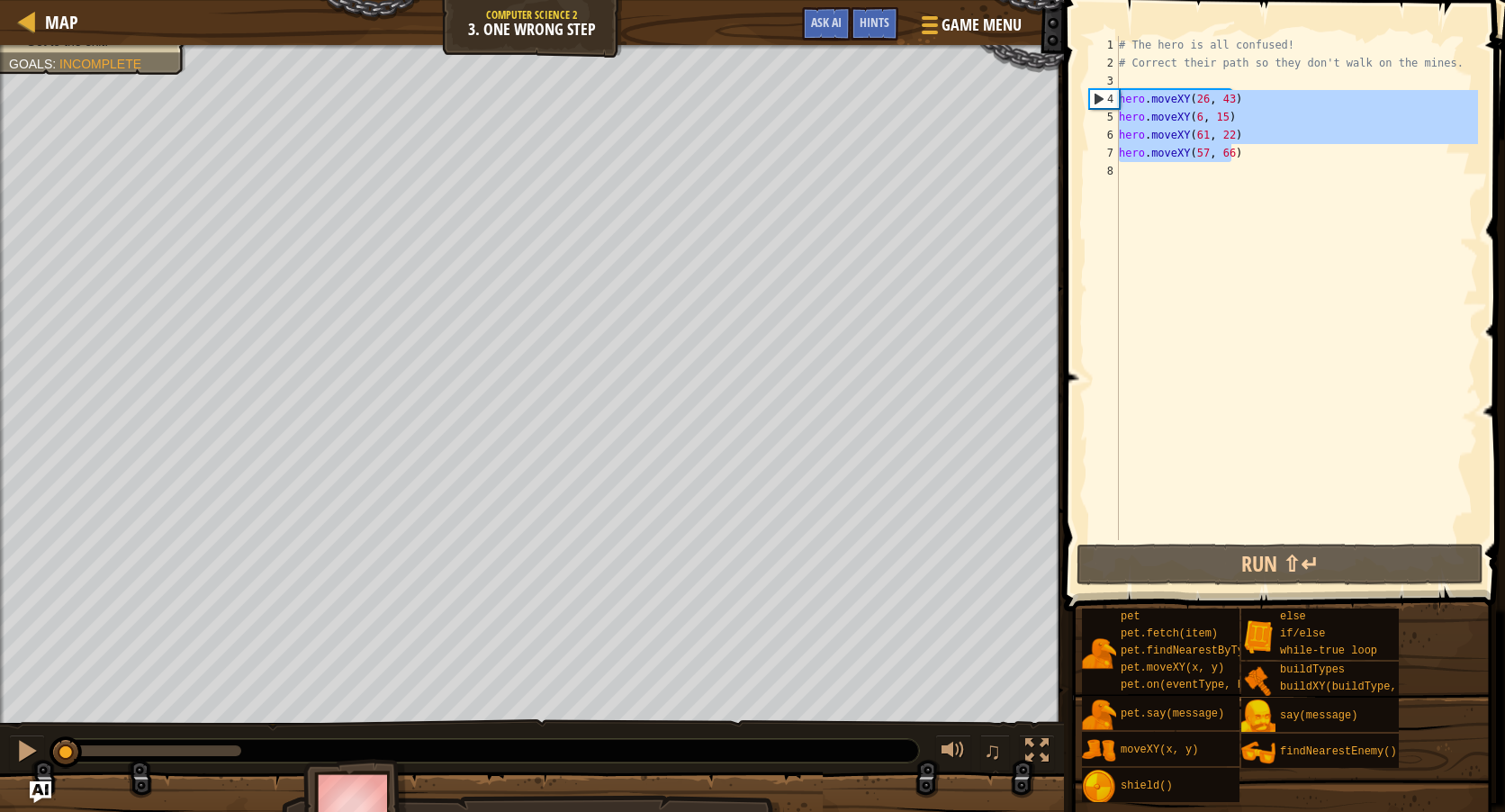
drag, startPoint x: 1259, startPoint y: 160, endPoint x: 1102, endPoint y: 91, distance: 171.5
click at [1102, 91] on div "1 2 3 4 5 6 7 8 # The hero is all confused! # Correct their path so they don't …" at bounding box center [1282, 287] width 392 height 504
type textarea "hero.moveXY(26, 43) hero.moveXY(6, 15)"
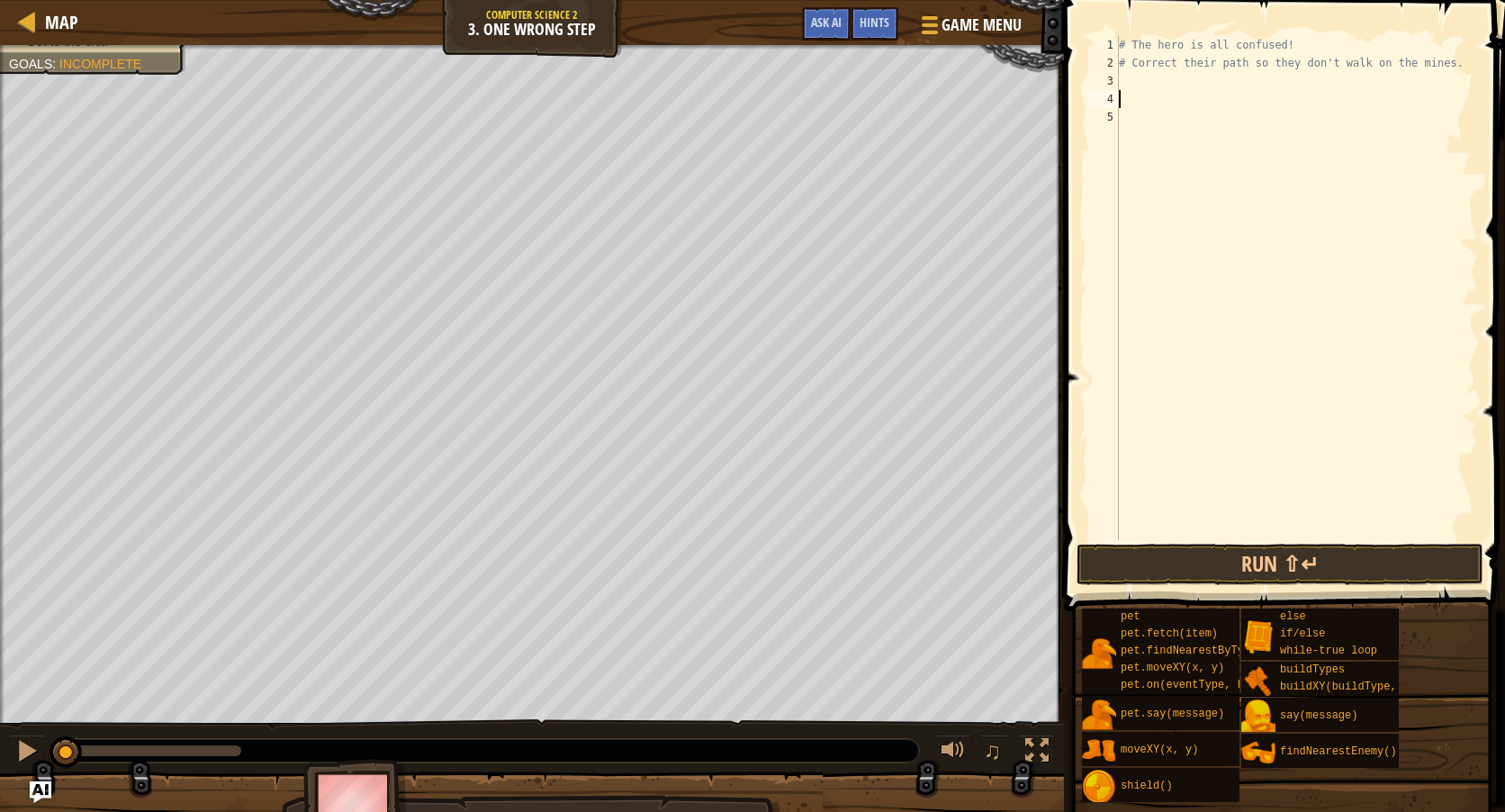
click at [1132, 76] on div "# The hero is all confused! # Correct their path so they don't walk on the mine…" at bounding box center [1297, 306] width 363 height 540
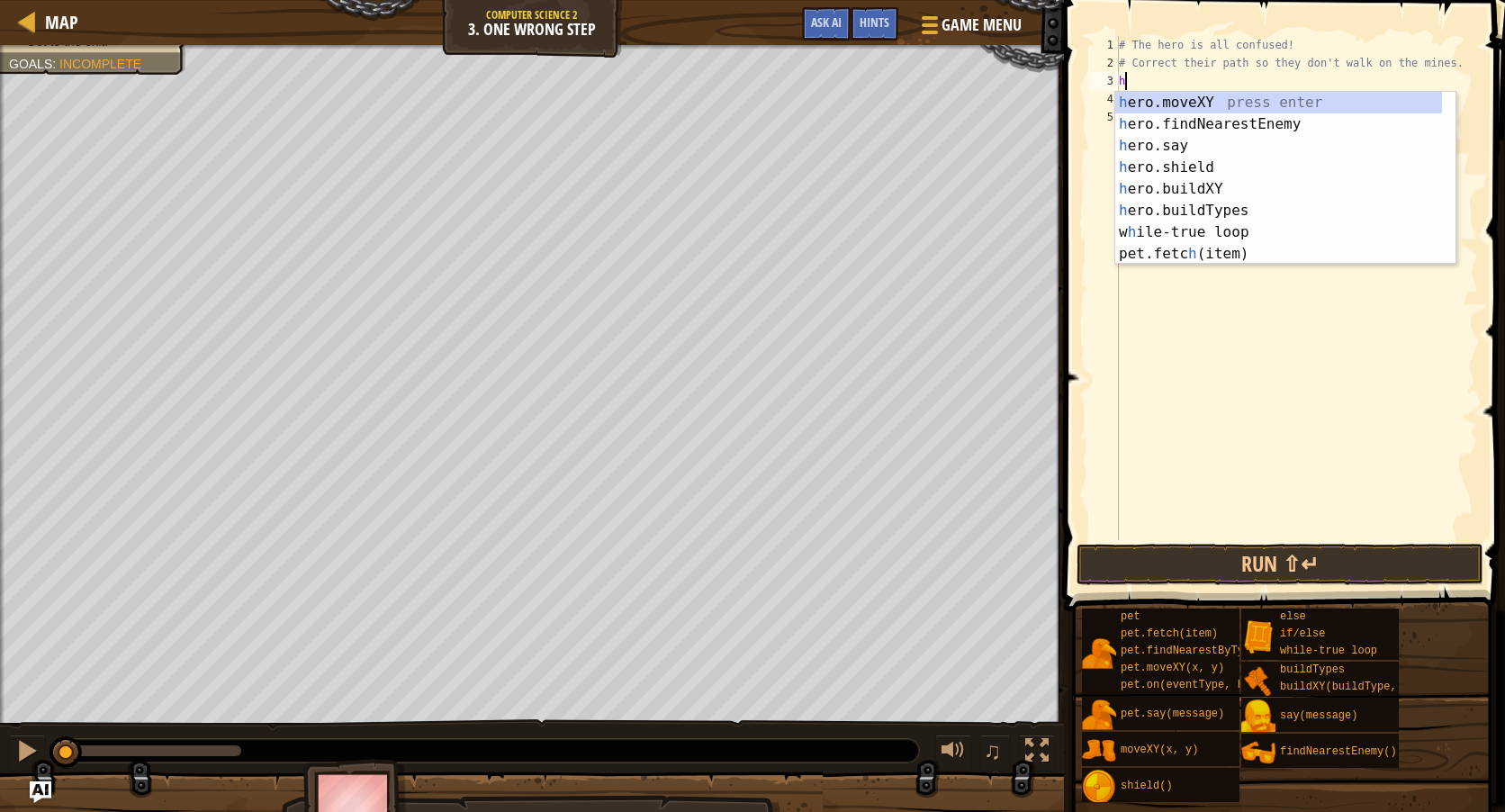
scroll to position [8, 0]
click at [1184, 105] on div "h ero.moveXY press enter h ero.findNearestEnemy press enter h ero.say press ent…" at bounding box center [1279, 200] width 327 height 216
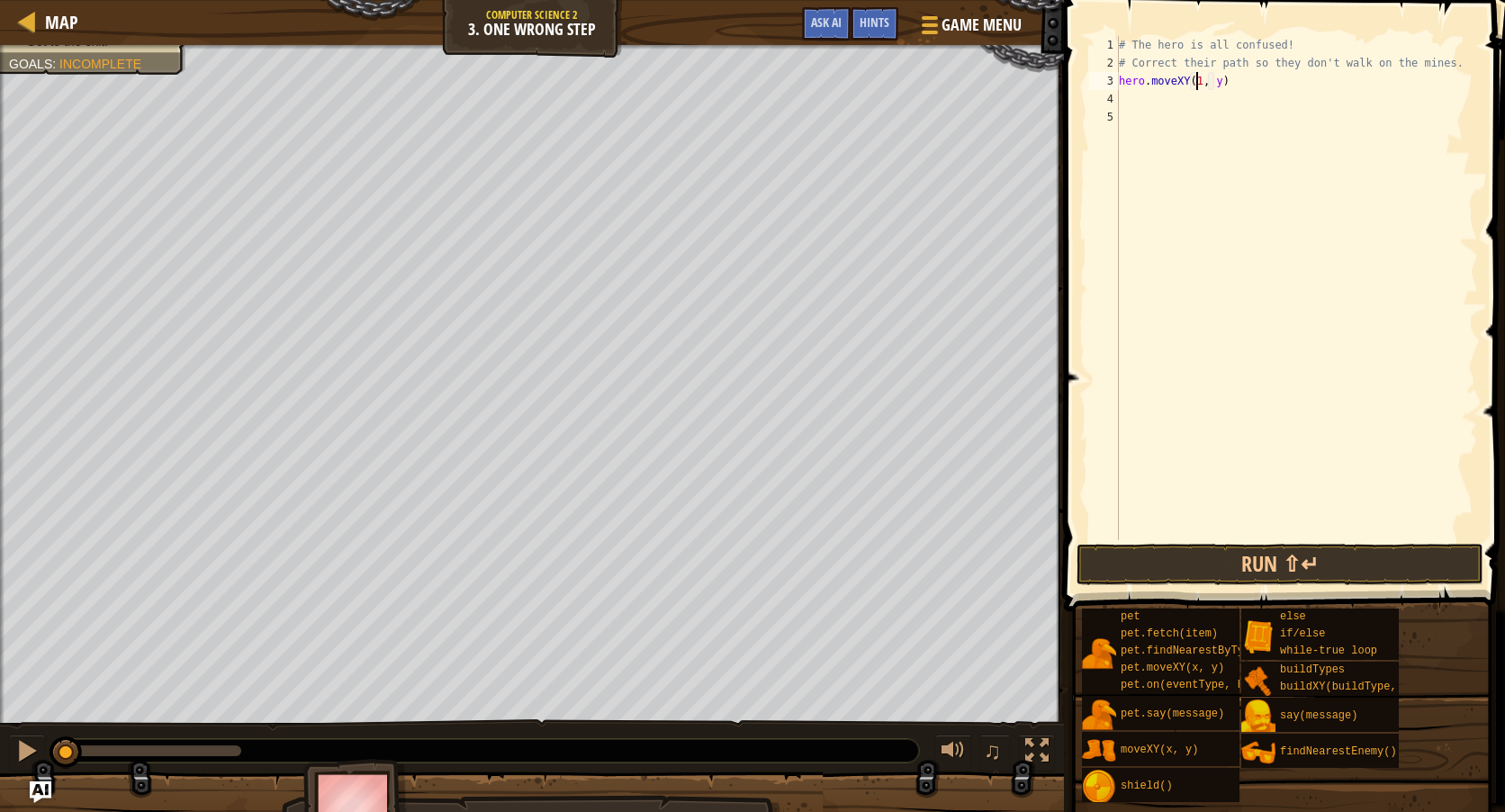
scroll to position [8, 7]
click at [1218, 78] on div "# The hero is all confused! # Correct their path so they don't walk on the mine…" at bounding box center [1297, 306] width 363 height 540
type textarea "hero.moveXY(11, 35)"
click at [1201, 93] on div "# The hero is all confused! # Correct their path so they don't walk on the mine…" at bounding box center [1297, 306] width 363 height 540
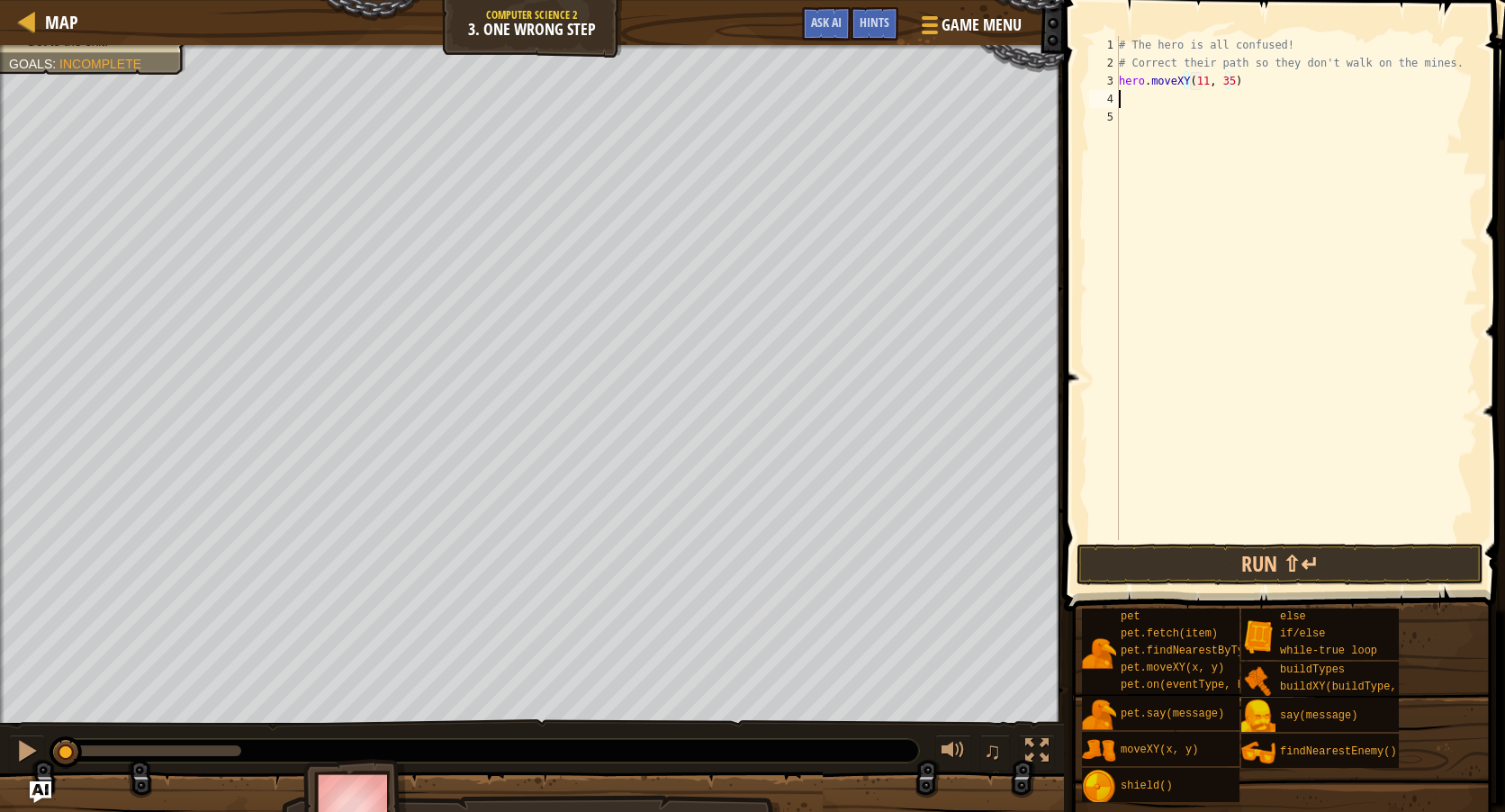
scroll to position [8, 0]
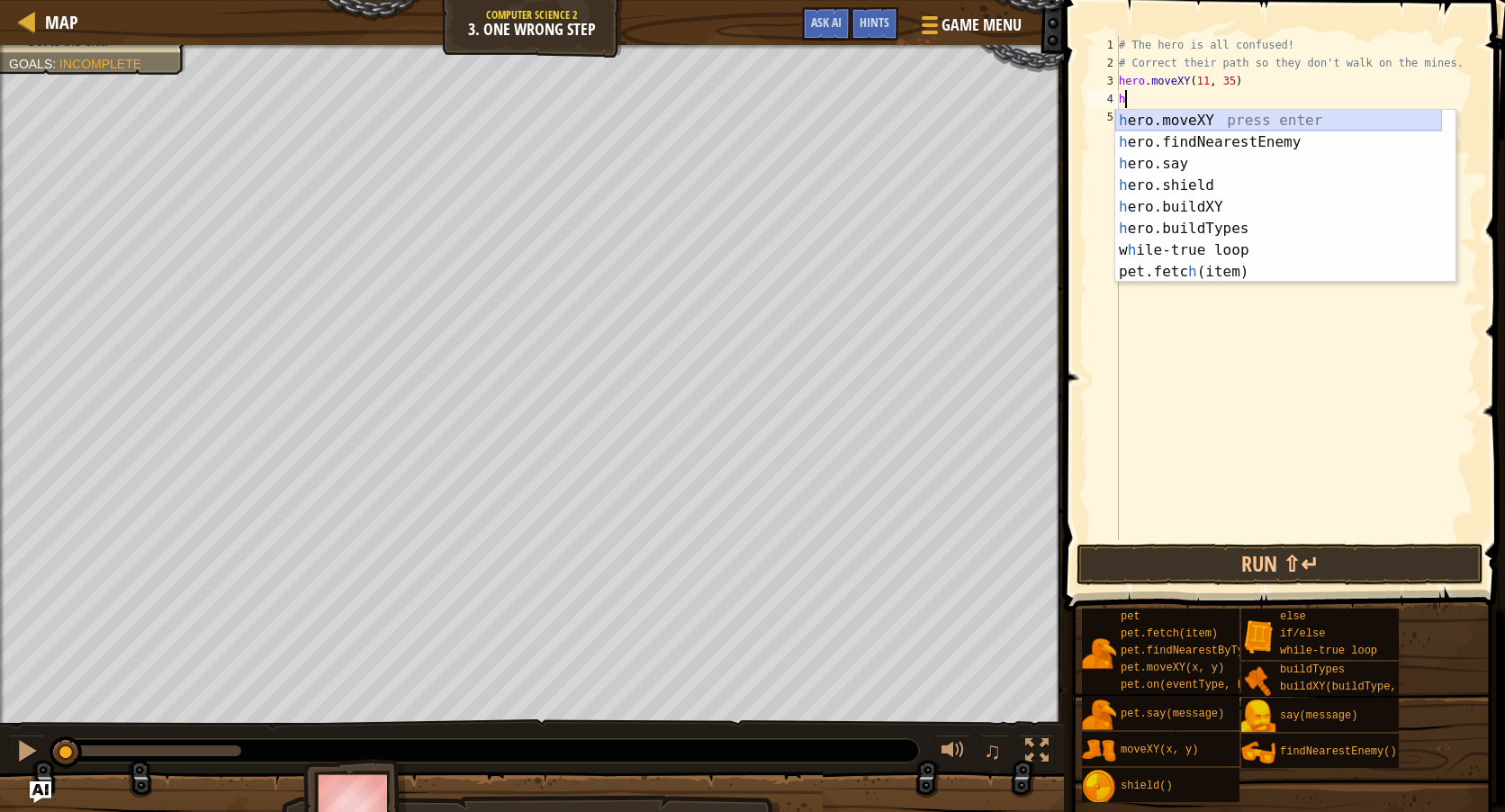
click at [1181, 114] on div "h ero.moveXY press enter h ero.findNearestEnemy press enter h ero.say press ent…" at bounding box center [1279, 218] width 327 height 216
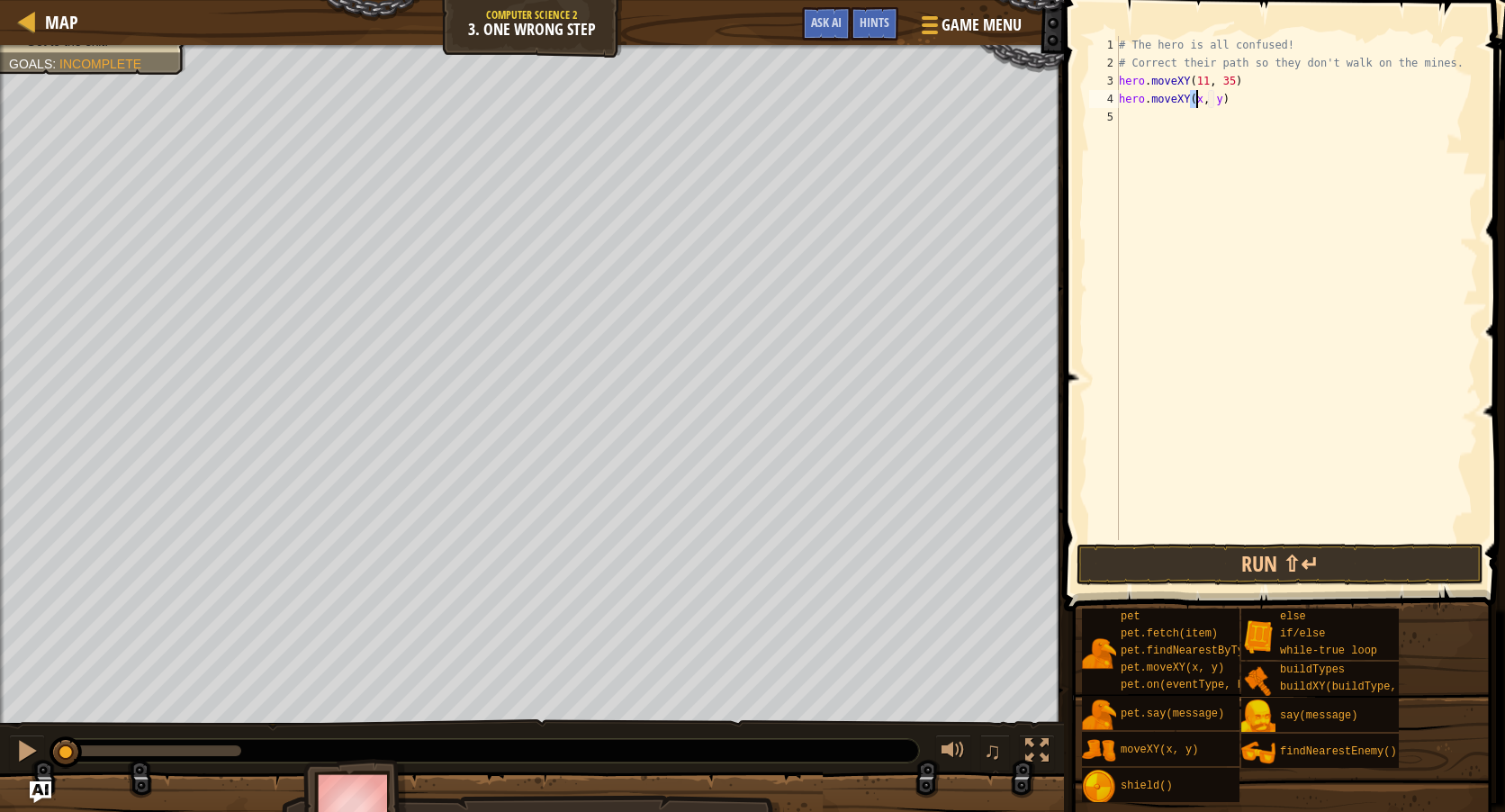
scroll to position [8, 7]
click at [1218, 99] on div "# The hero is all confused! # Correct their path so they don't walk on the mine…" at bounding box center [1297, 306] width 363 height 540
type textarea "hero.moveXY(35, 25)"
click at [1155, 114] on div "# The hero is all confused! # Correct their path so they don't walk on the mine…" at bounding box center [1297, 306] width 363 height 540
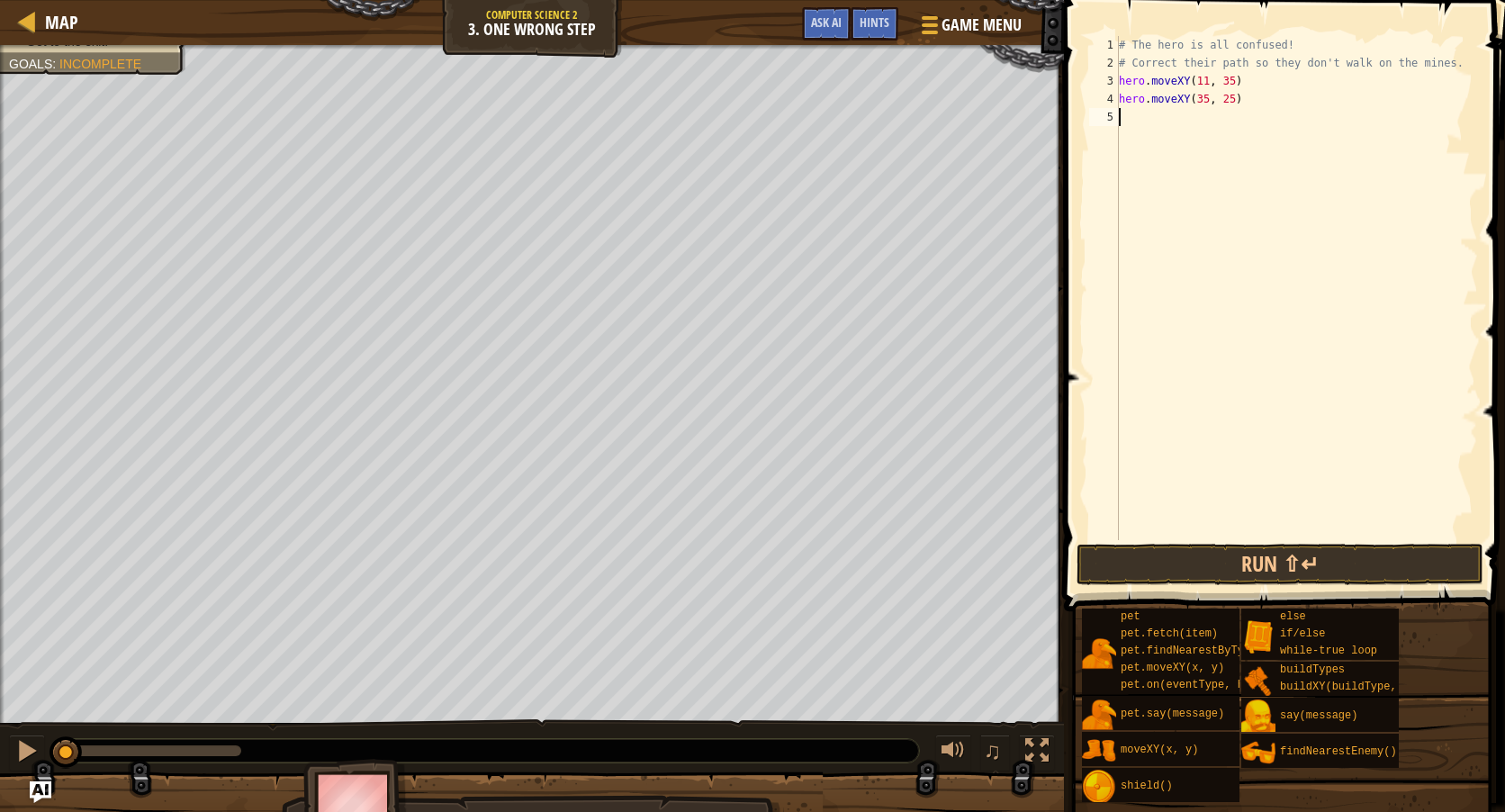
scroll to position [8, 0]
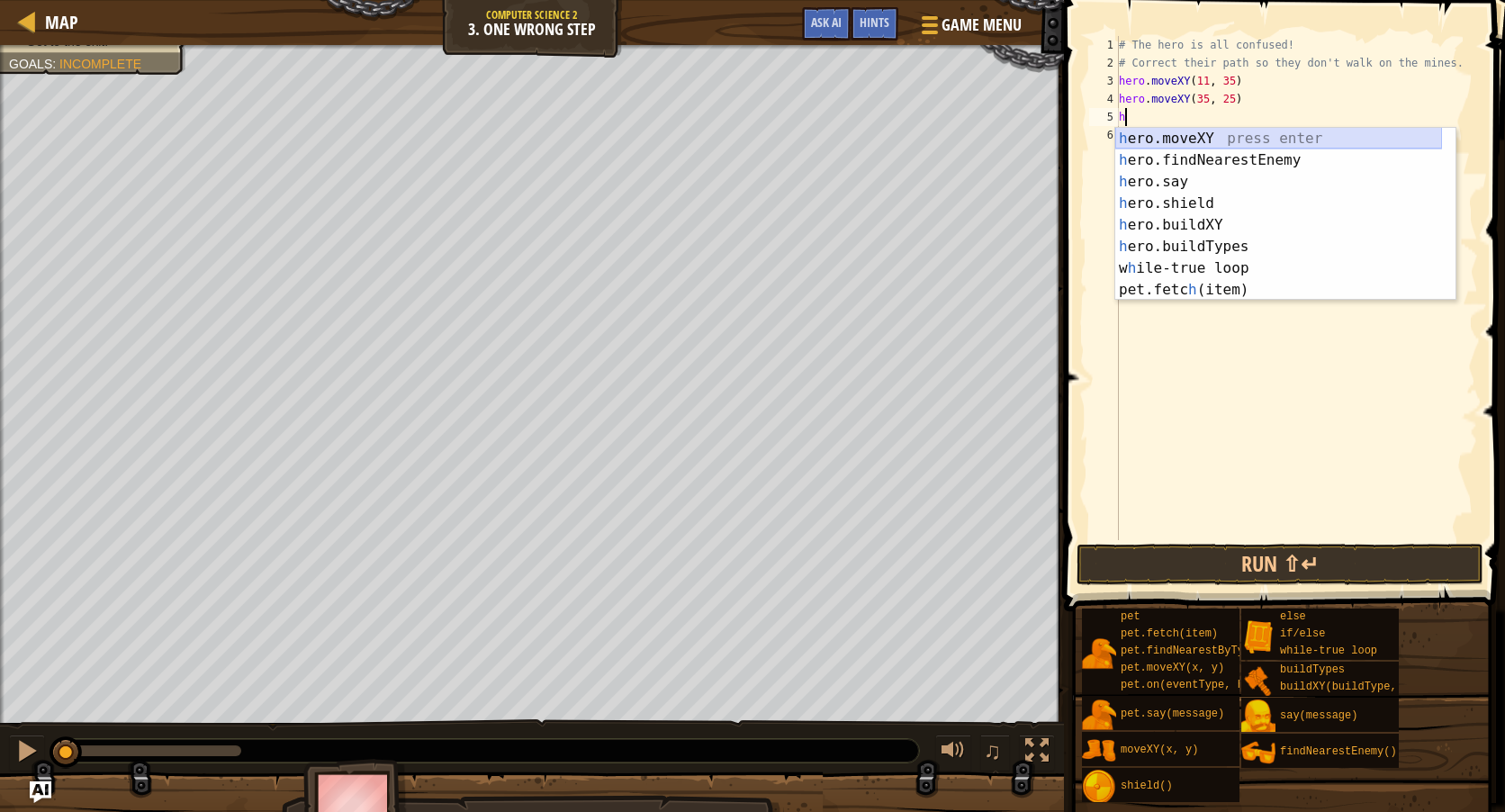
click at [1160, 135] on div "h ero.moveXY press enter h ero.findNearestEnemy press enter h ero.say press ent…" at bounding box center [1279, 236] width 327 height 216
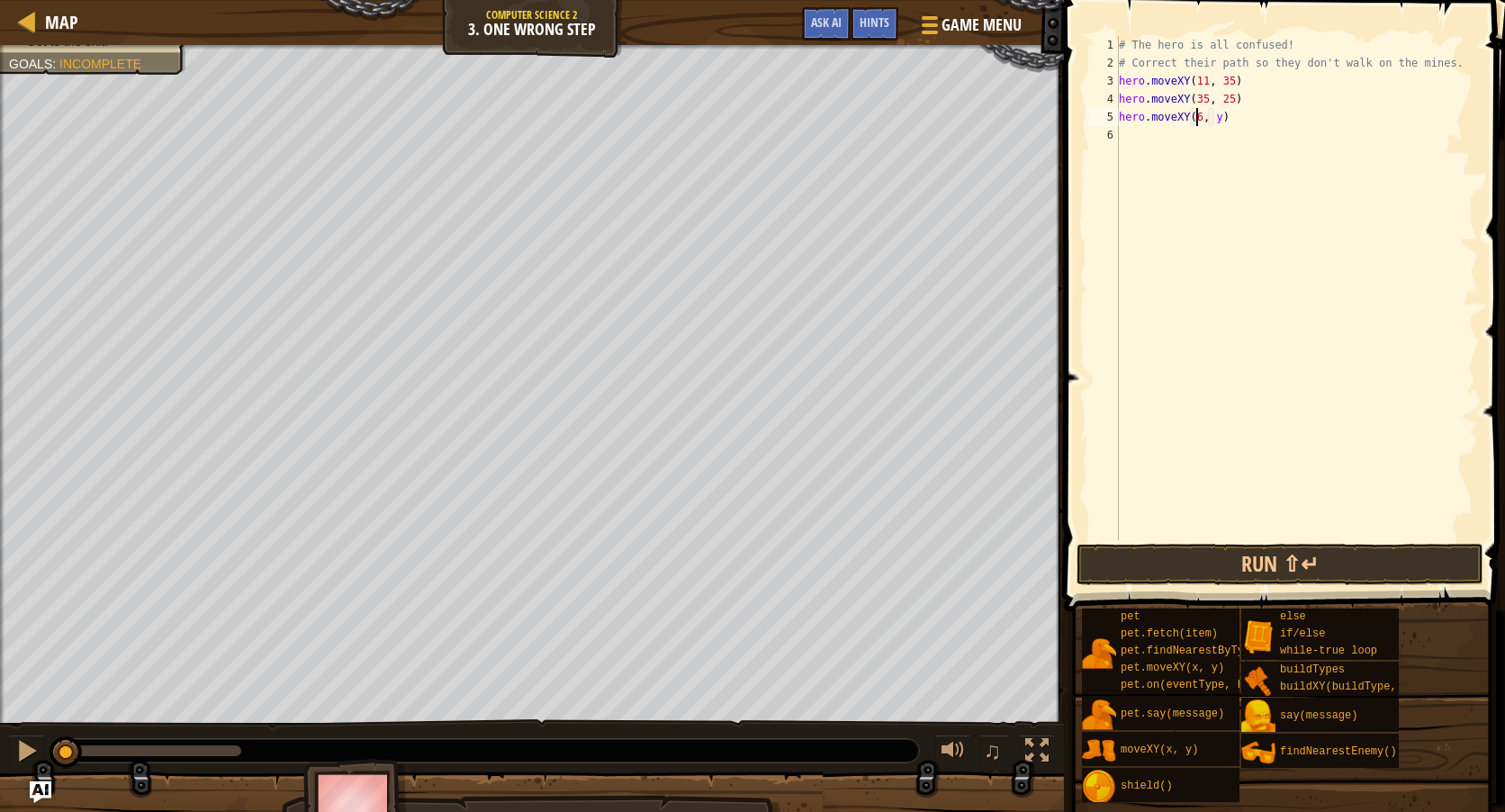
scroll to position [8, 7]
click at [1220, 114] on div "# The hero is all confused! # Correct their path so they don't walk on the mine…" at bounding box center [1297, 306] width 363 height 540
type textarea "hero.moveXY(60, 50)"
click at [1225, 141] on div "# The hero is all confused! # Correct their path so they don't walk on the mine…" at bounding box center [1297, 306] width 363 height 540
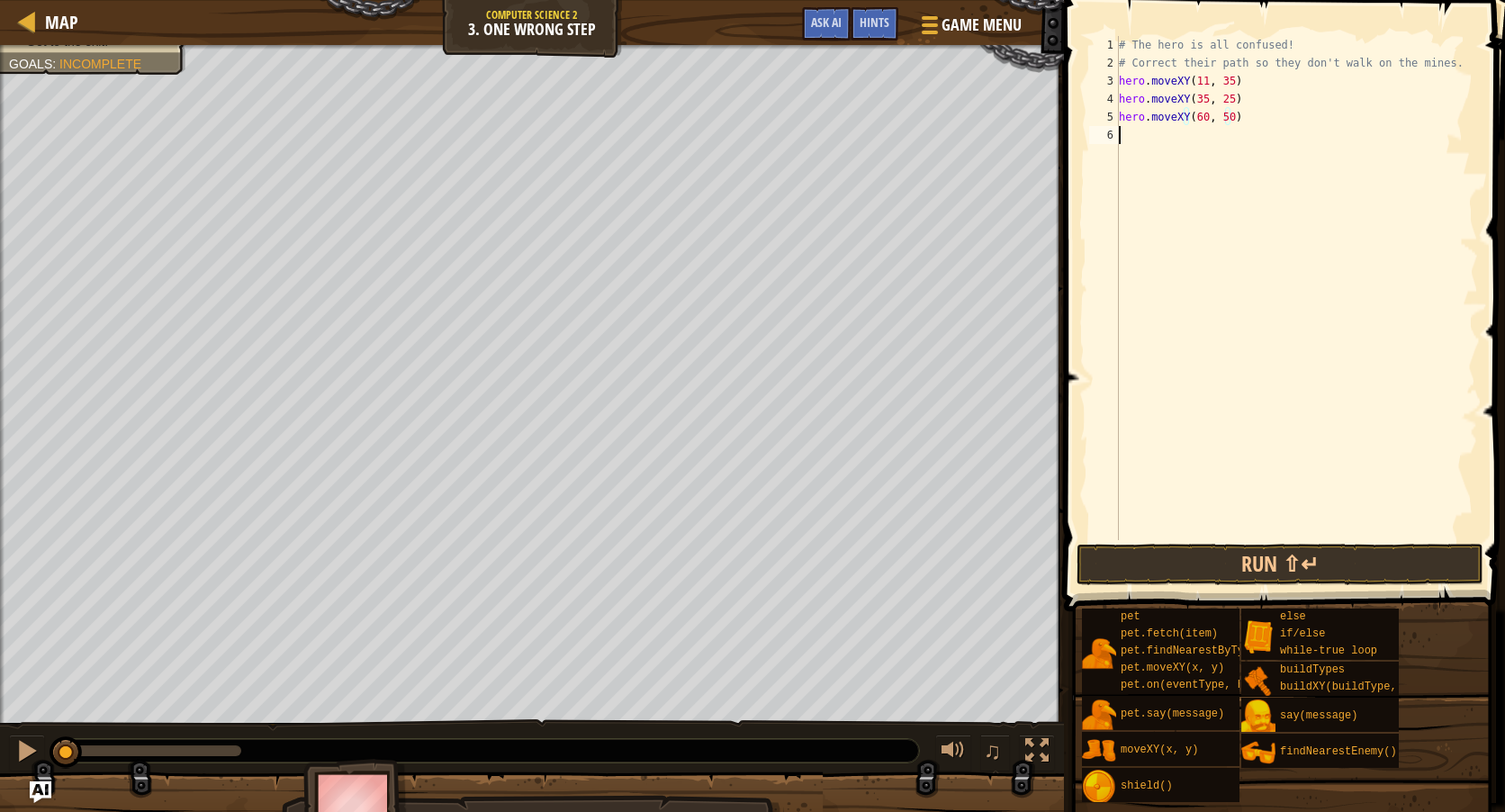
scroll to position [8, 0]
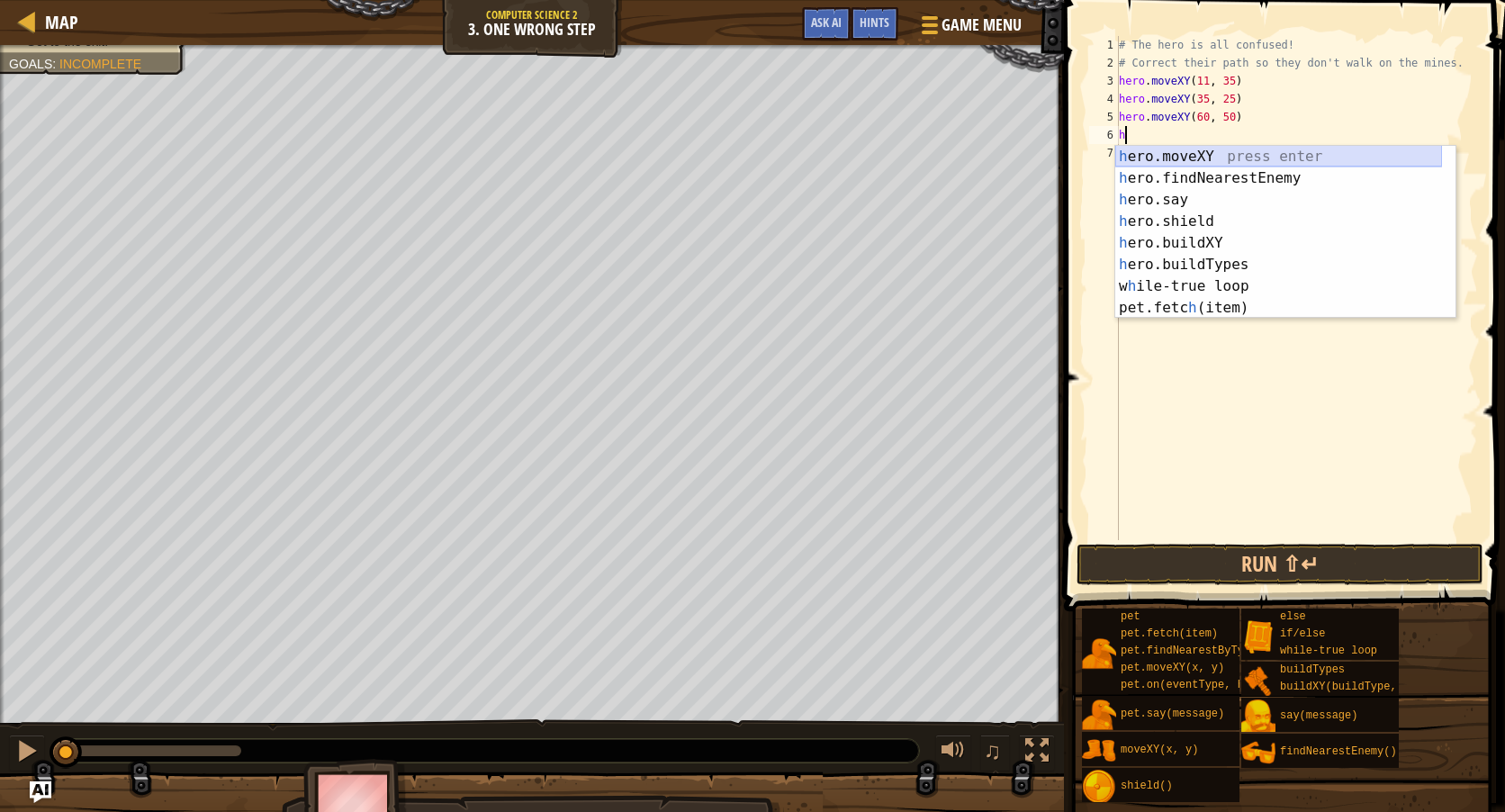
click at [1201, 149] on div "h ero.moveXY press enter h ero.findNearestEnemy press enter h ero.say press ent…" at bounding box center [1279, 254] width 327 height 216
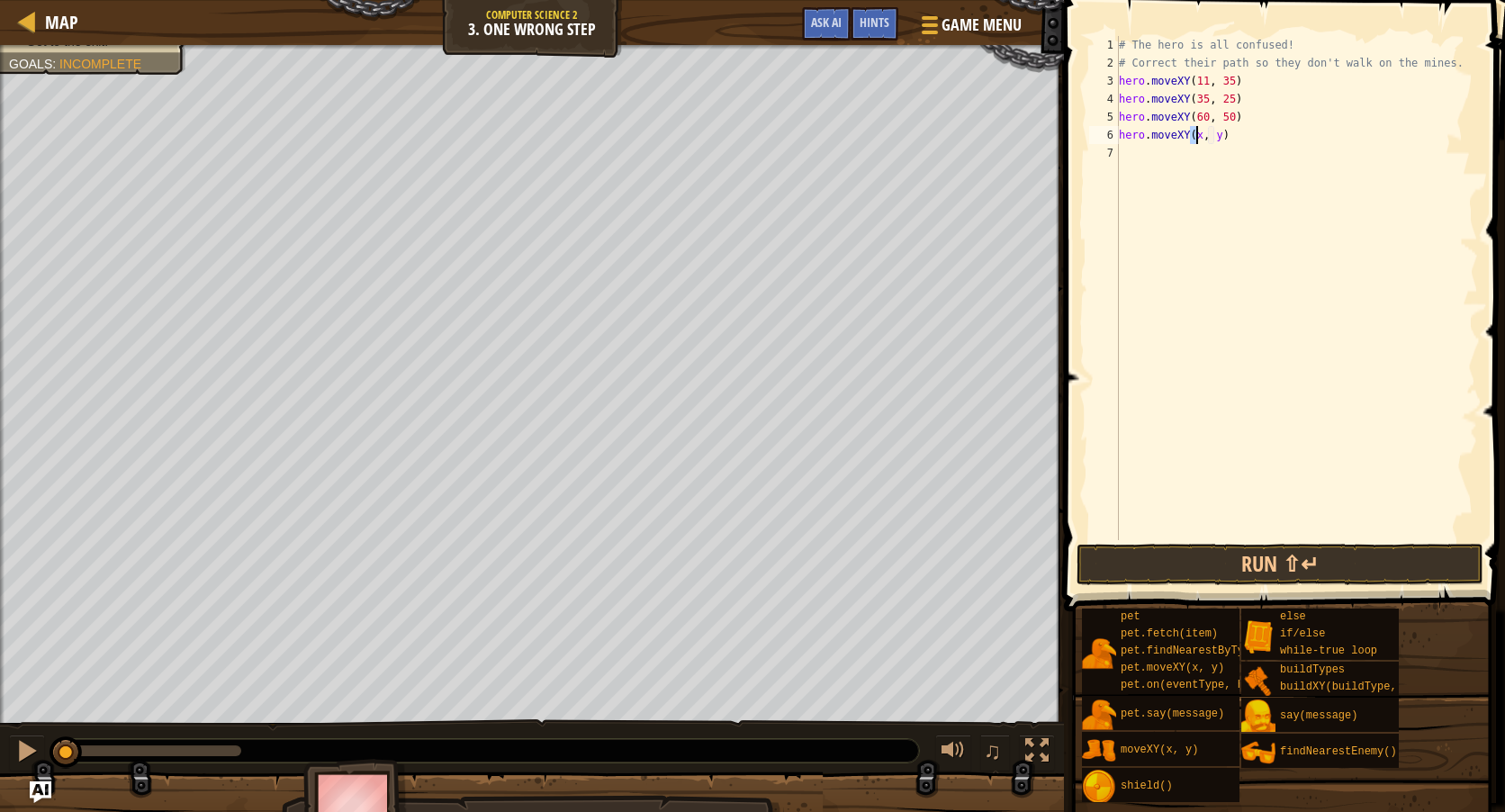
scroll to position [8, 7]
click at [1211, 132] on div "# The hero is all confused! # Correct their path so they don't walk on the mine…" at bounding box center [1297, 306] width 363 height 540
click at [1220, 133] on div "# The hero is all confused! # Correct their path so they don't walk on the mine…" at bounding box center [1297, 306] width 363 height 540
type textarea "hero.moveXY(77, 58)"
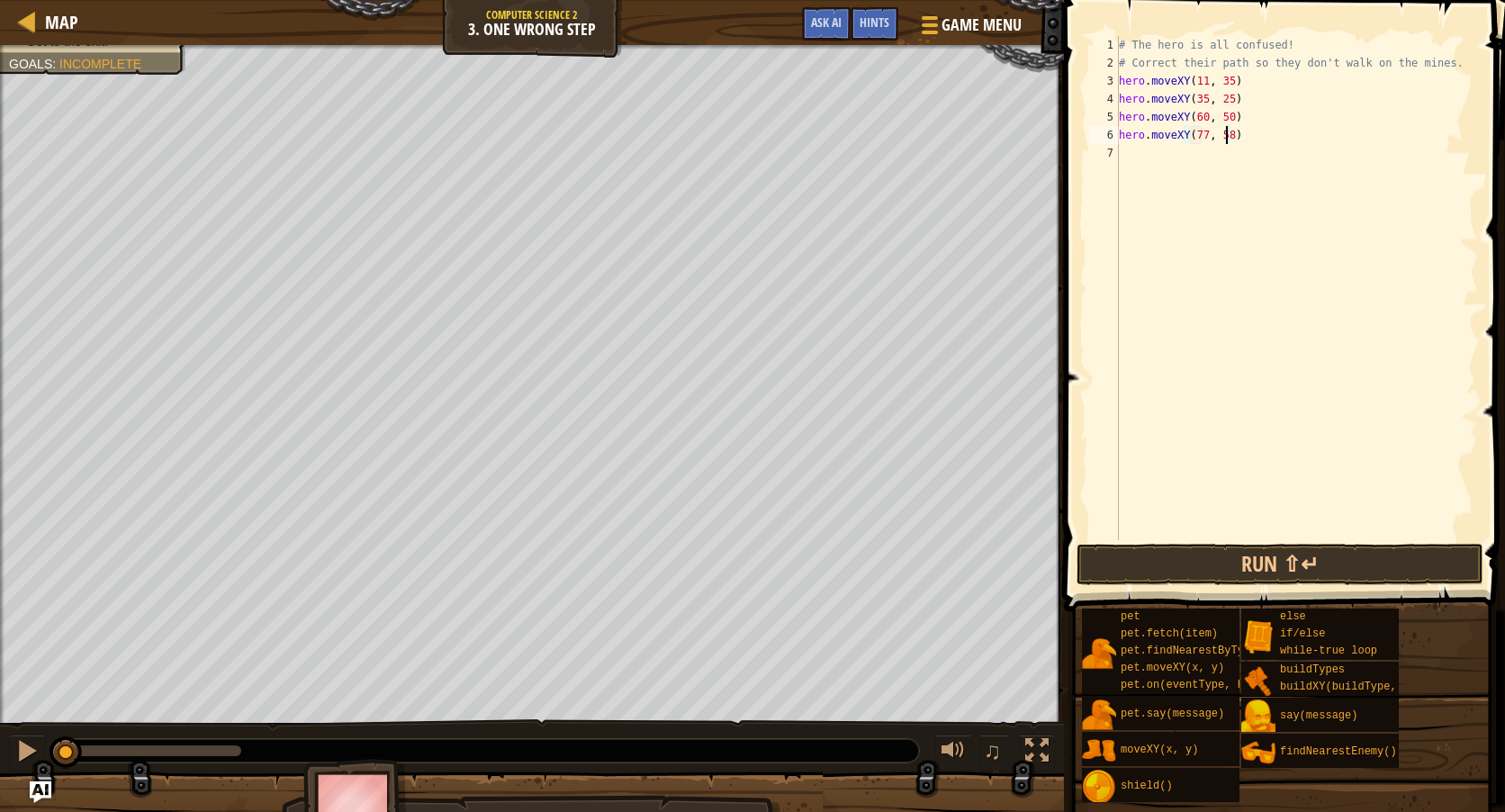
click at [1171, 157] on div "# The hero is all confused! # Correct their path so they don't walk on the mine…" at bounding box center [1297, 306] width 363 height 540
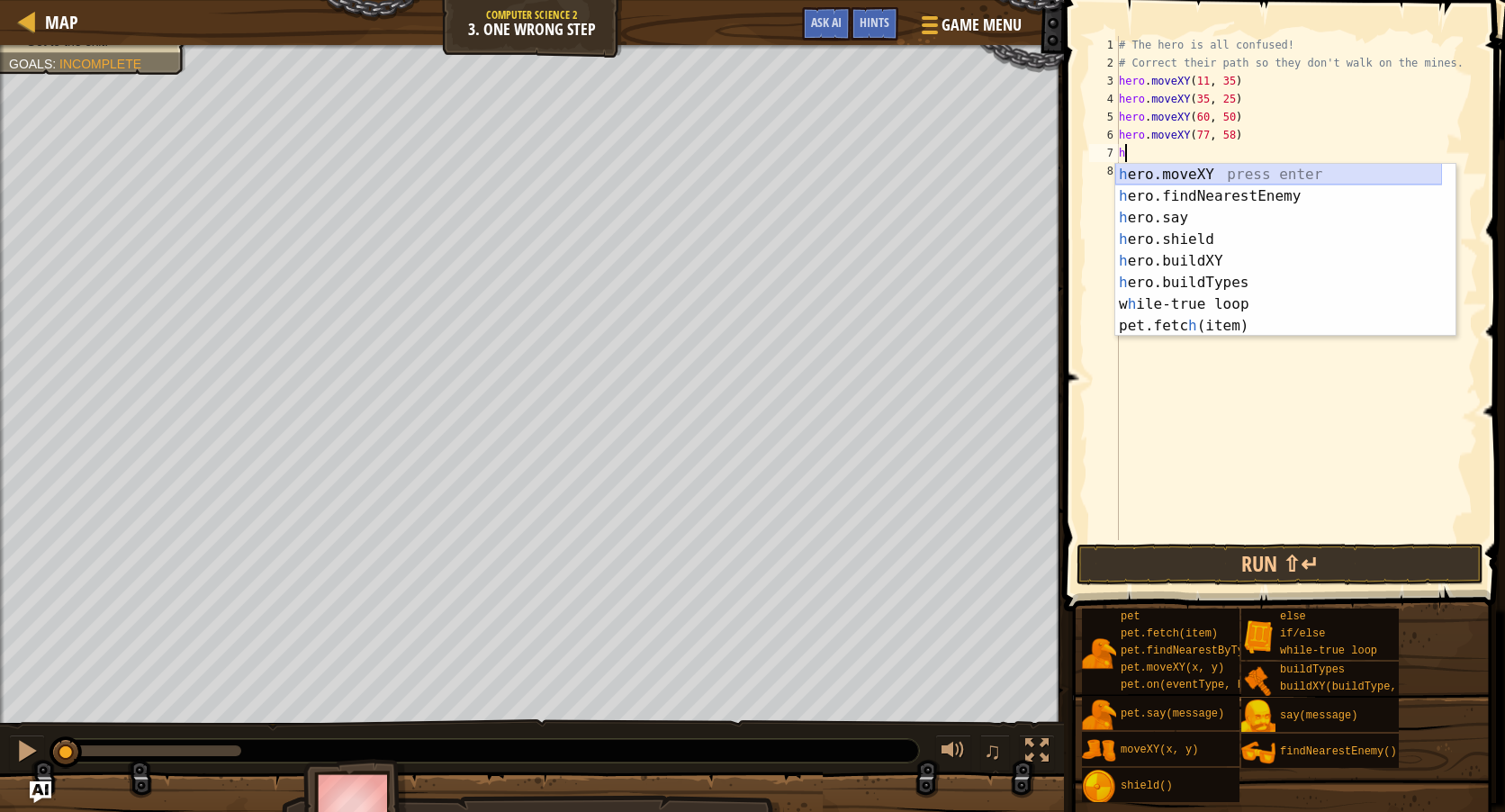
click at [1246, 168] on div "h ero.moveXY press enter h ero.findNearestEnemy press enter h ero.say press ent…" at bounding box center [1279, 272] width 327 height 216
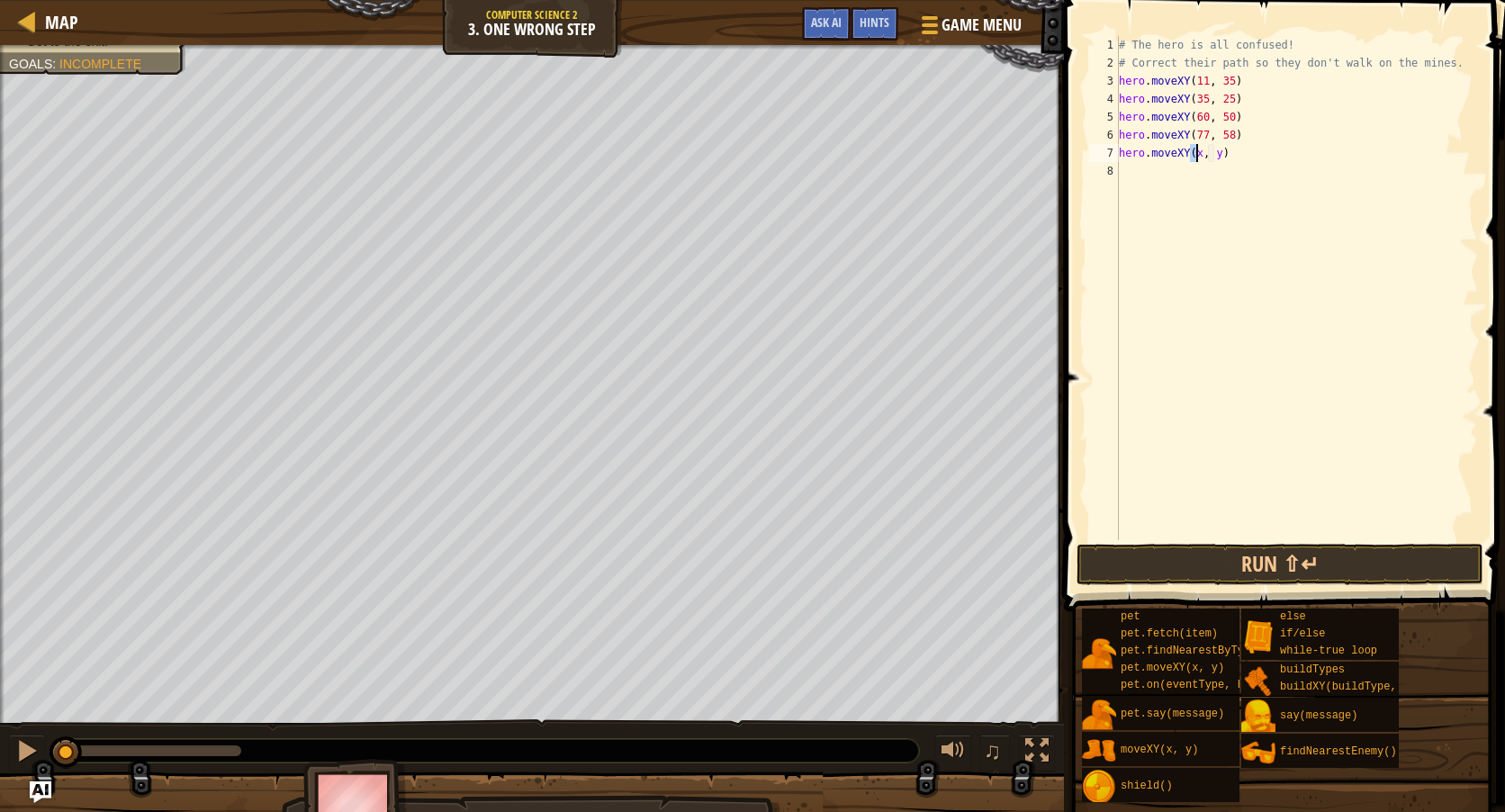
scroll to position [8, 7]
click at [1218, 158] on div "# The hero is all confused! # Correct their path so they don't walk on the mine…" at bounding box center [1297, 306] width 363 height 540
click at [1231, 555] on button "Run ⇧↵" at bounding box center [1280, 564] width 406 height 41
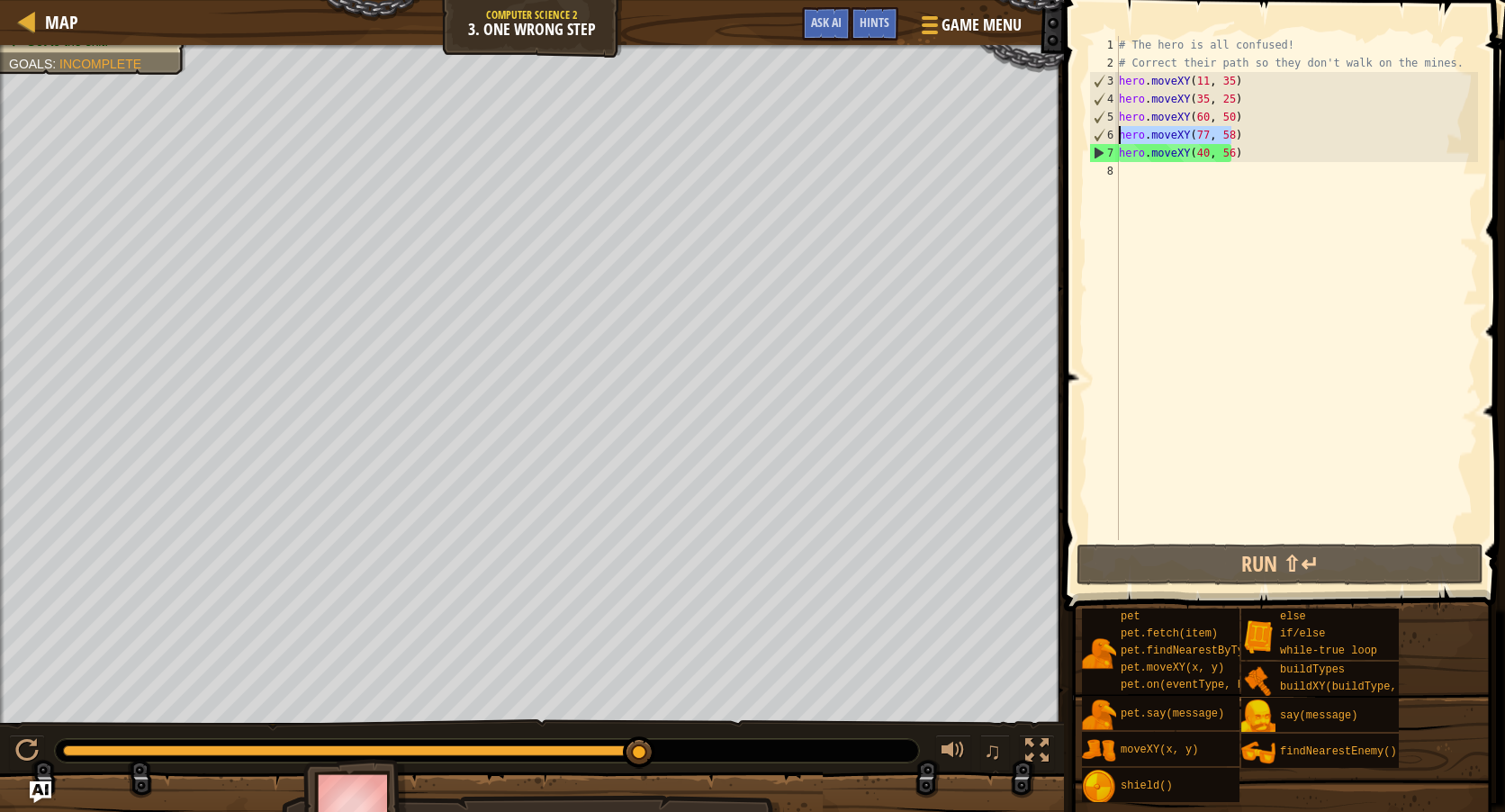
drag, startPoint x: 1240, startPoint y: 133, endPoint x: 1117, endPoint y: 132, distance: 123.0
click at [1117, 132] on div "hero.moveXY(40, 56) 1 2 3 4 5 6 7 8 # The hero is all confused! # Correct their…" at bounding box center [1282, 287] width 392 height 504
type textarea "hero.moveXY(77, 58)"
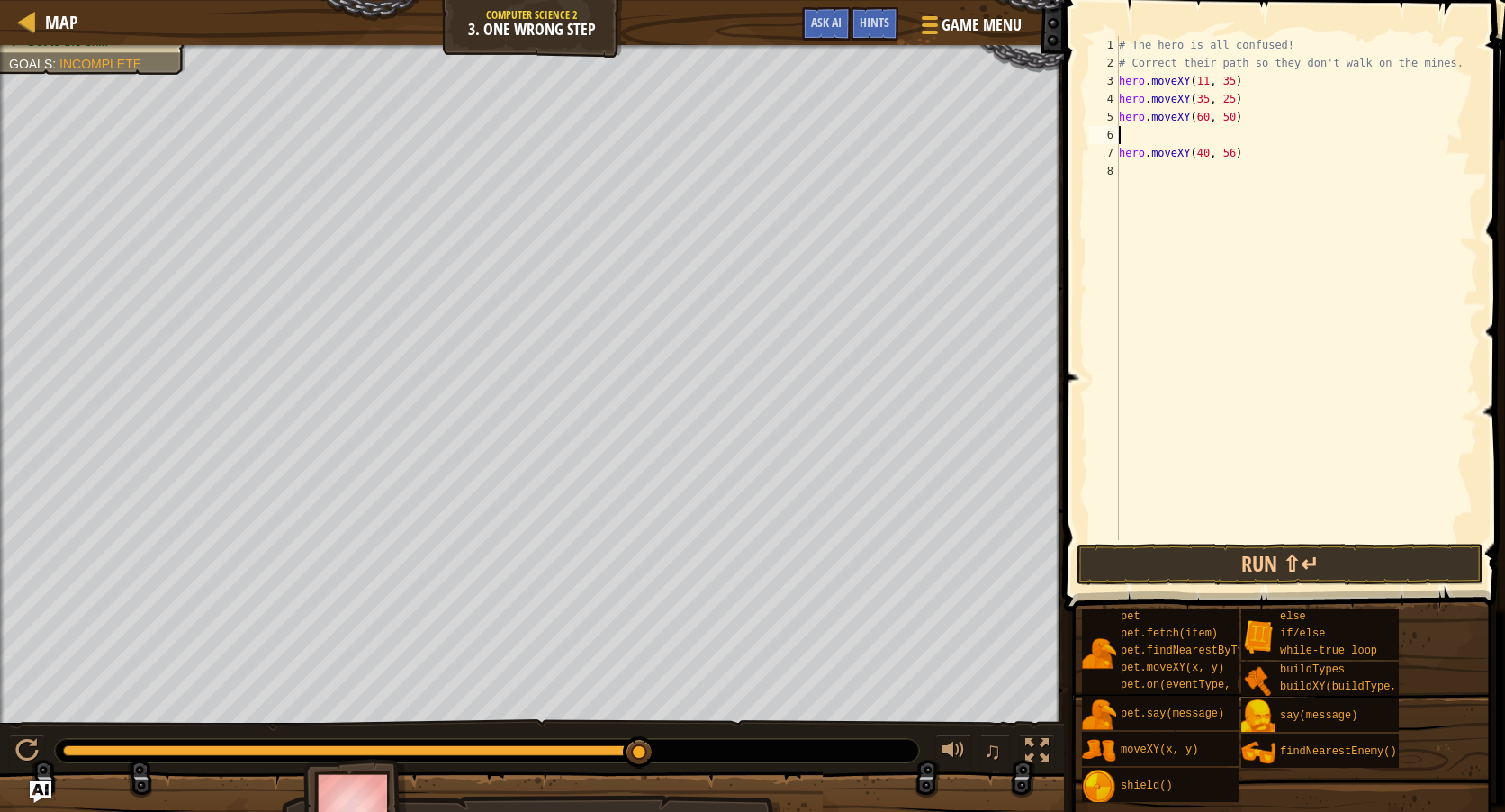
click at [1164, 129] on div "# The hero is all confused! # Correct their path so they don't walk on the mine…" at bounding box center [1297, 306] width 363 height 540
click at [1294, 561] on button "Run ⇧↵" at bounding box center [1280, 564] width 406 height 41
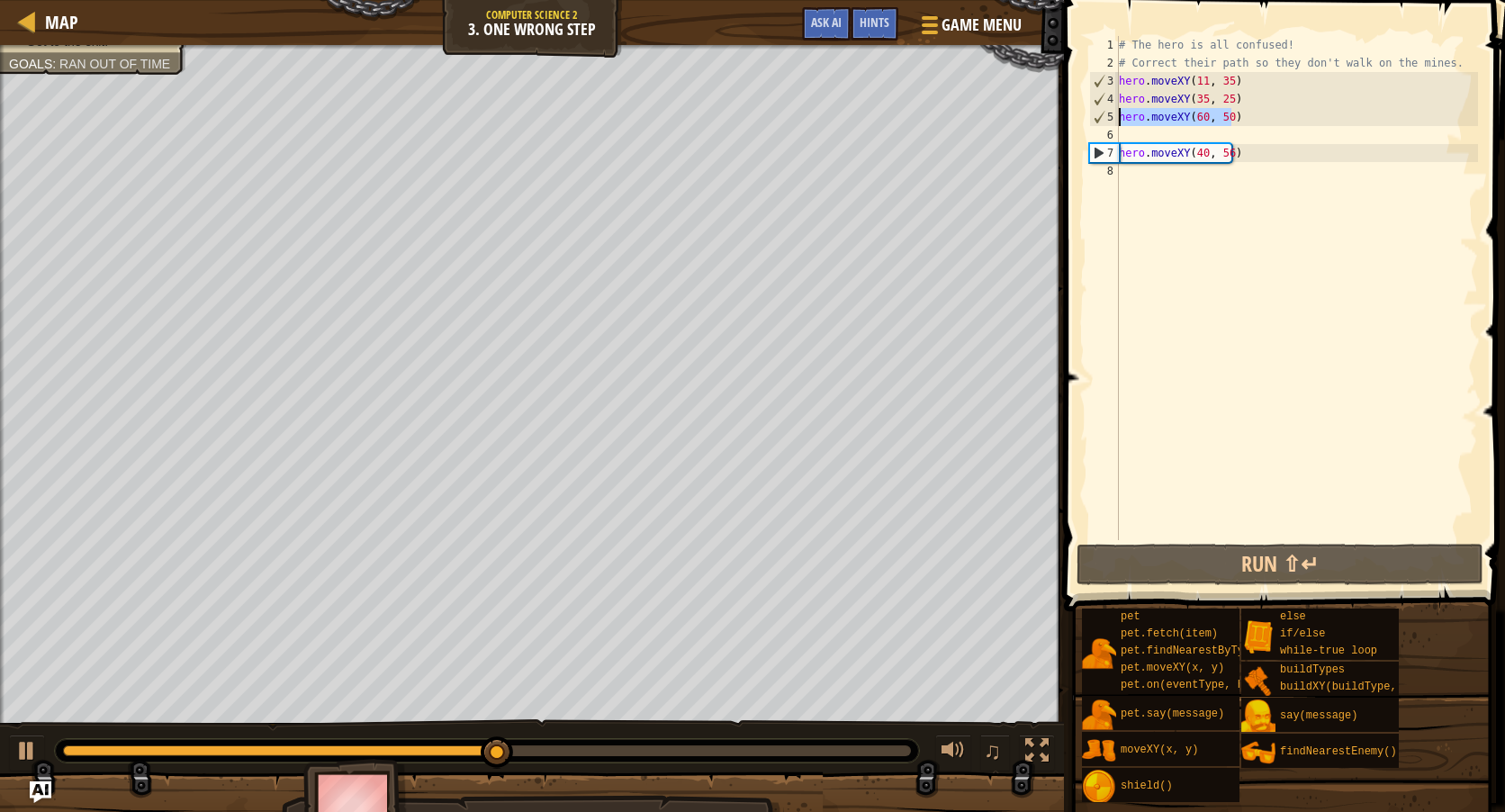
drag, startPoint x: 1256, startPoint y: 114, endPoint x: 1121, endPoint y: 118, distance: 135.1
click at [1121, 118] on div "# The hero is all confused! # Correct their path so they don't walk on the mine…" at bounding box center [1297, 306] width 363 height 540
type textarea "hero.moveXY(60, 50)"
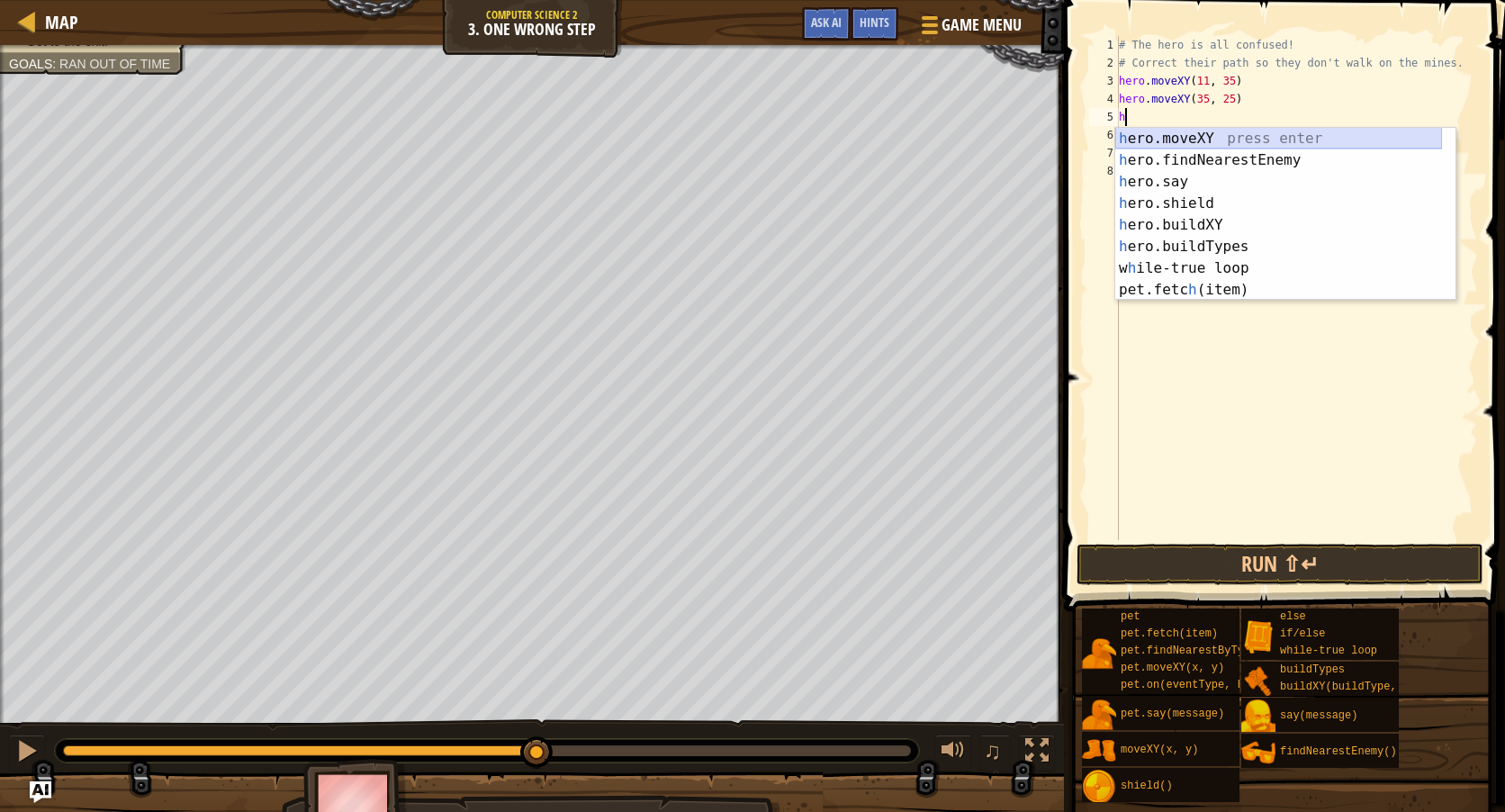
click at [1174, 138] on div "h ero.moveXY press enter h ero.findNearestEnemy press enter h ero.say press ent…" at bounding box center [1279, 236] width 327 height 216
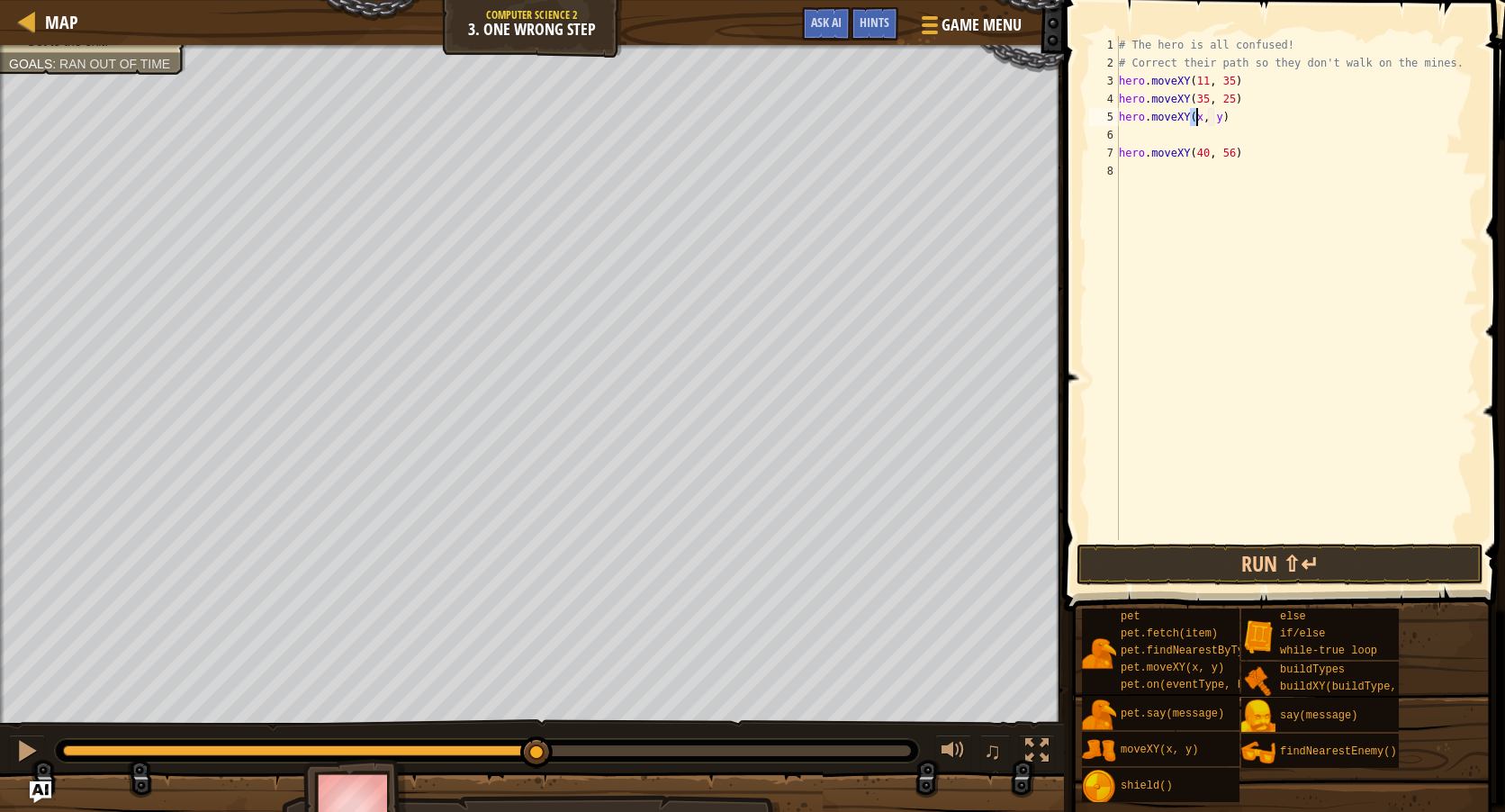
scroll to position [8, 7]
click at [1221, 122] on div "# The hero is all confused! # Correct their path so they don't walk on the mine…" at bounding box center [1297, 306] width 363 height 540
click at [1325, 570] on button "Run ⇧↵" at bounding box center [1280, 564] width 406 height 41
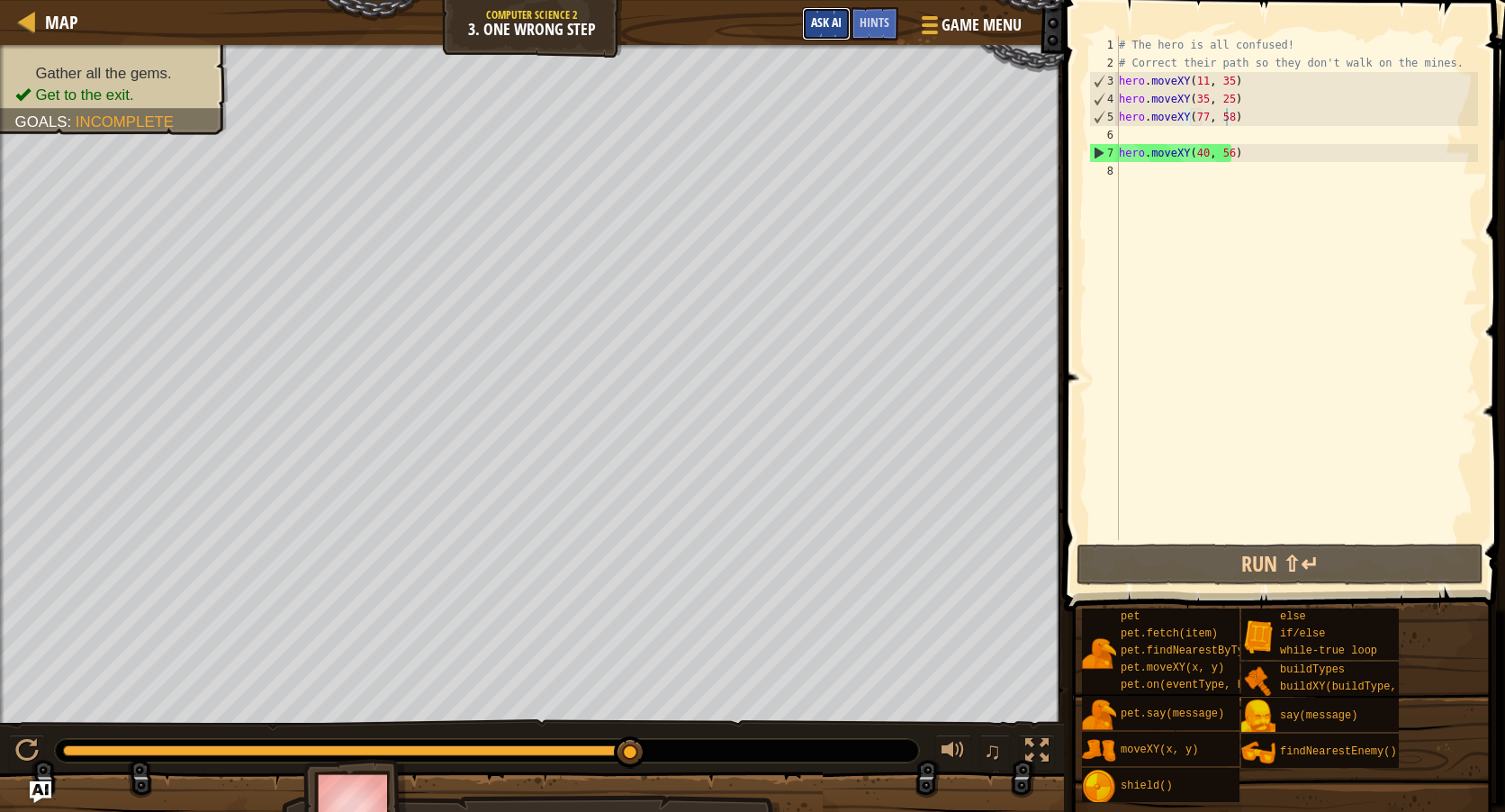
click at [818, 22] on span "Ask AI" at bounding box center [826, 22] width 31 height 17
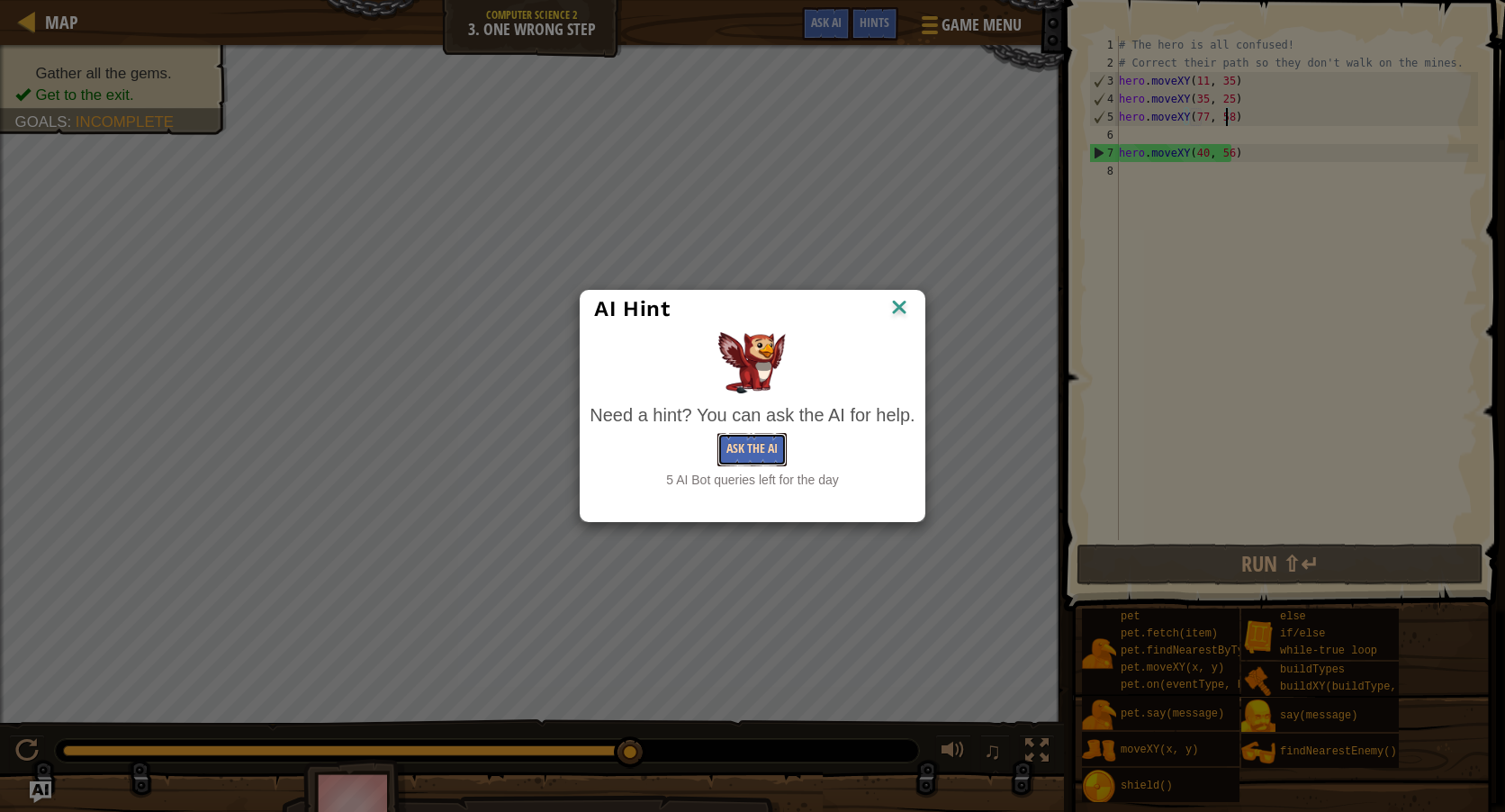
click at [762, 449] on button "Ask the AI" at bounding box center [752, 449] width 69 height 33
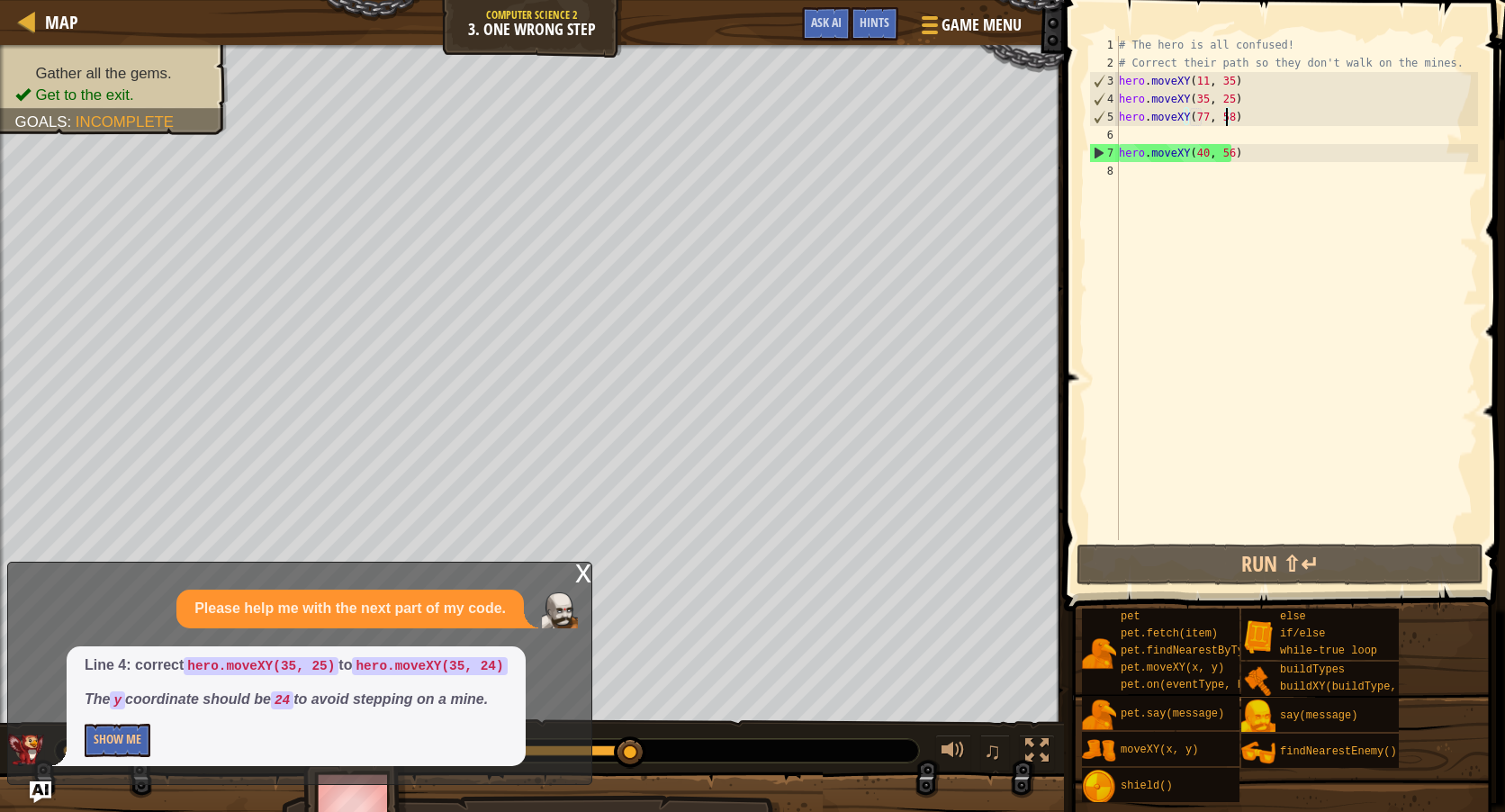
click at [1226, 95] on div "# The hero is all confused! # Correct their path so they don't walk on the mine…" at bounding box center [1297, 306] width 363 height 540
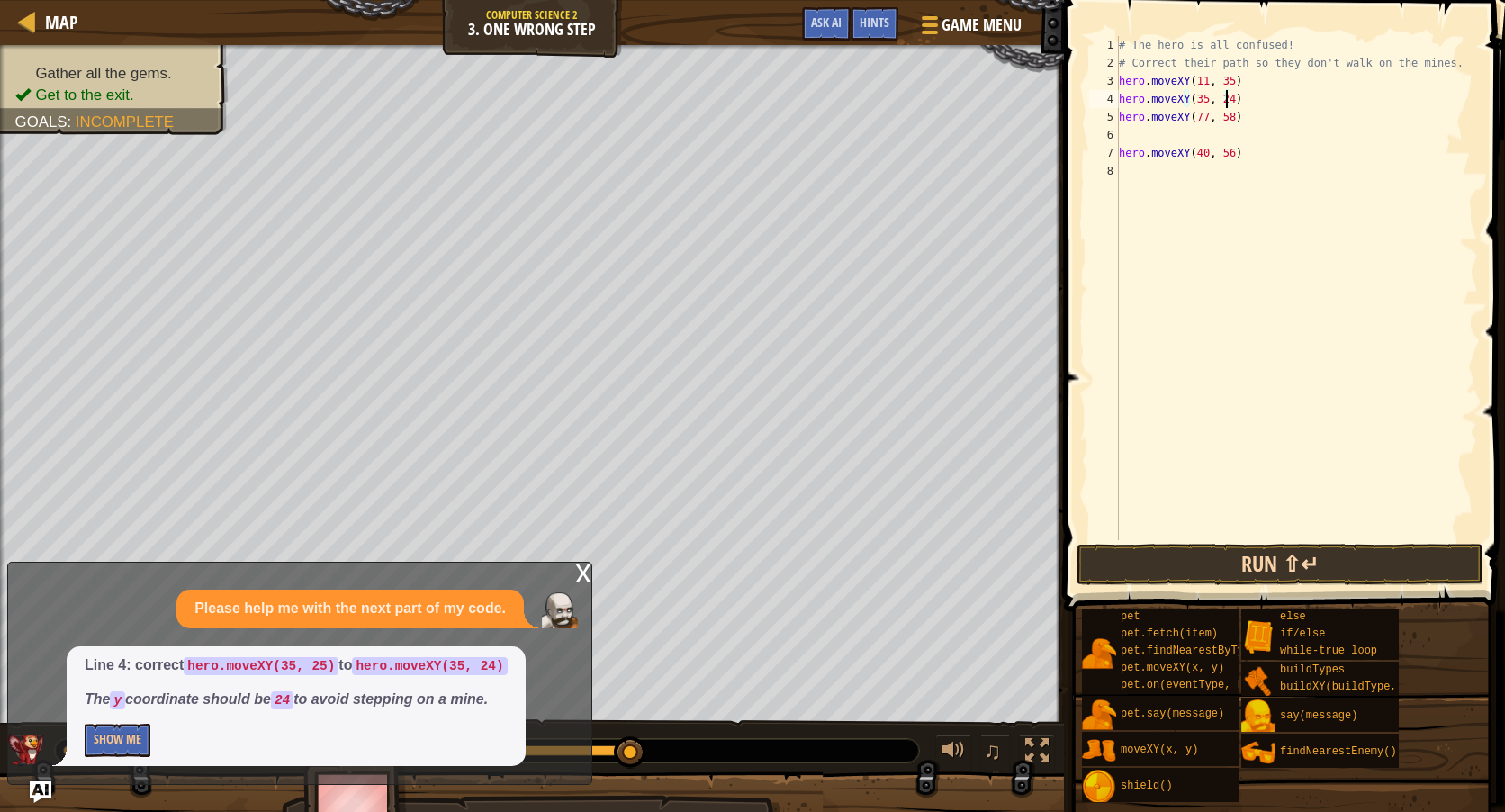
type textarea "hero.moveXY(35, 24)"
click at [1290, 567] on button "Run ⇧↵" at bounding box center [1280, 564] width 406 height 41
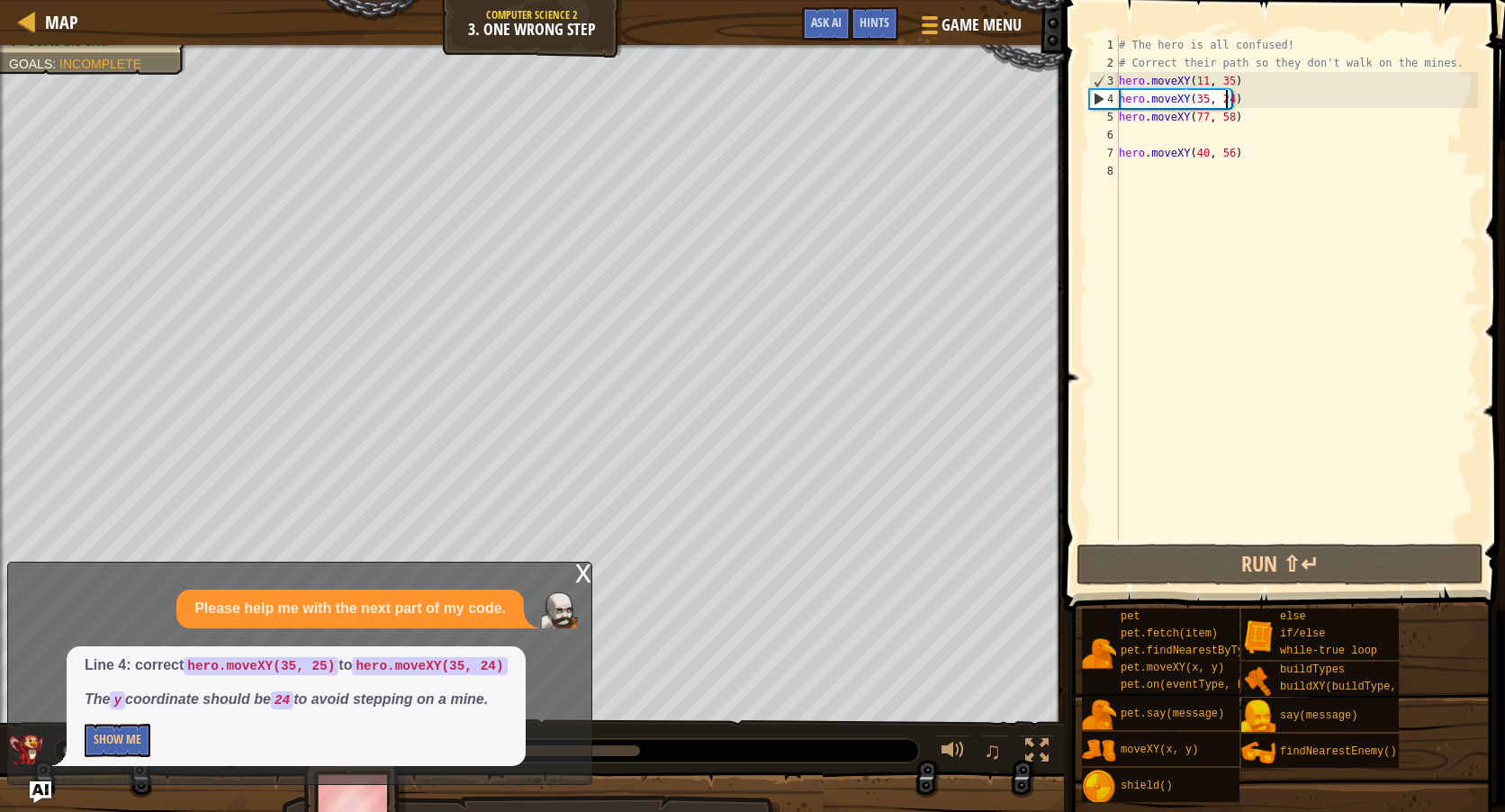
click at [579, 571] on div "x" at bounding box center [583, 571] width 16 height 18
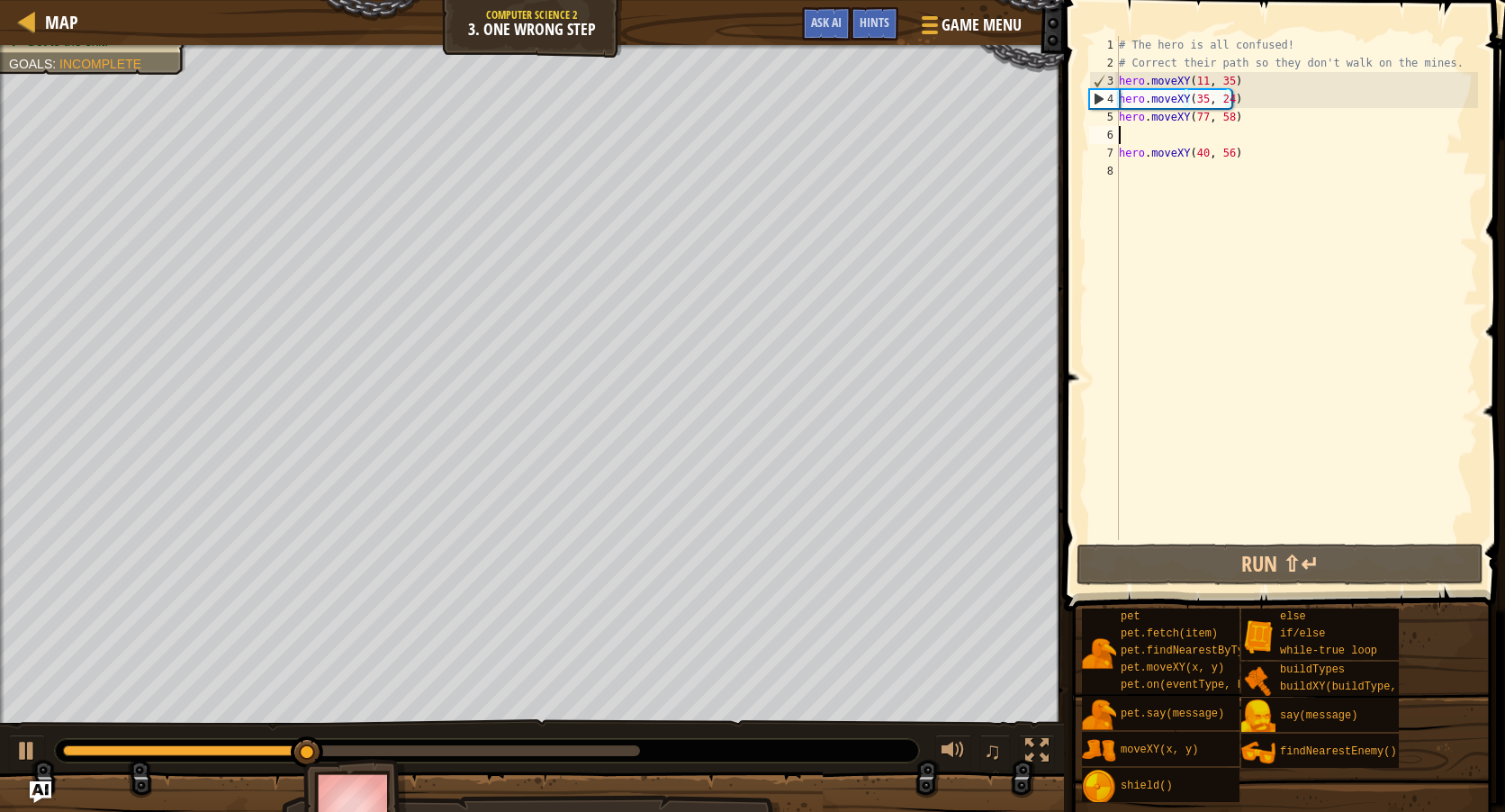
scroll to position [8, 0]
click at [1155, 143] on div "# The hero is all confused! # Correct their path so they don't walk on the mine…" at bounding box center [1297, 306] width 363 height 540
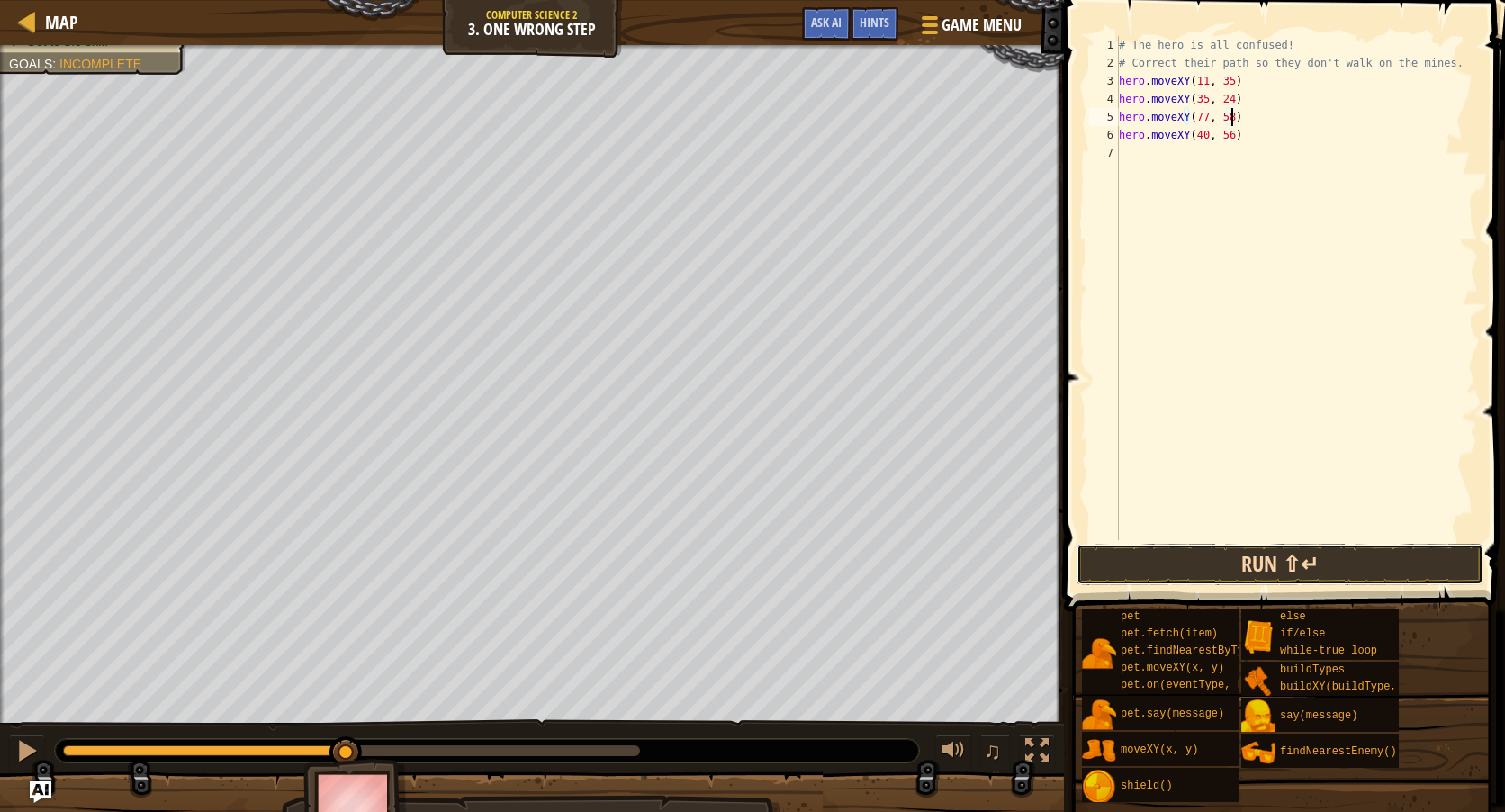
click at [1236, 567] on button "Run ⇧↵" at bounding box center [1280, 564] width 406 height 41
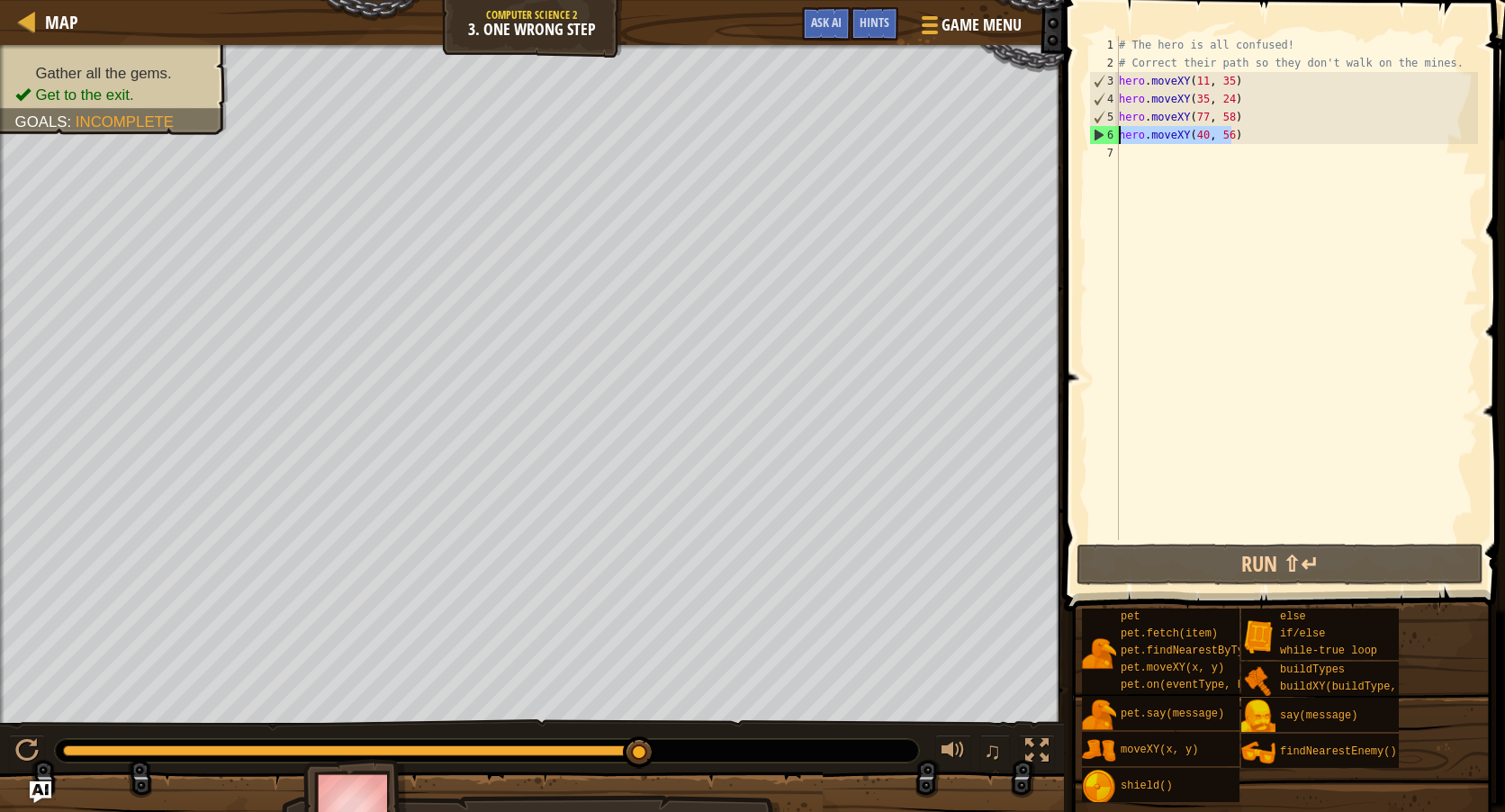
drag, startPoint x: 1256, startPoint y: 139, endPoint x: 1121, endPoint y: 137, distance: 135.0
click at [1121, 137] on div "# The hero is all confused! # Correct their path so they don't walk on the mine…" at bounding box center [1297, 306] width 363 height 540
click at [1245, 102] on div "# The hero is all confused! # Correct their path so they don't walk on the mine…" at bounding box center [1297, 306] width 363 height 540
type textarea "hero.moveXY(35, 24)"
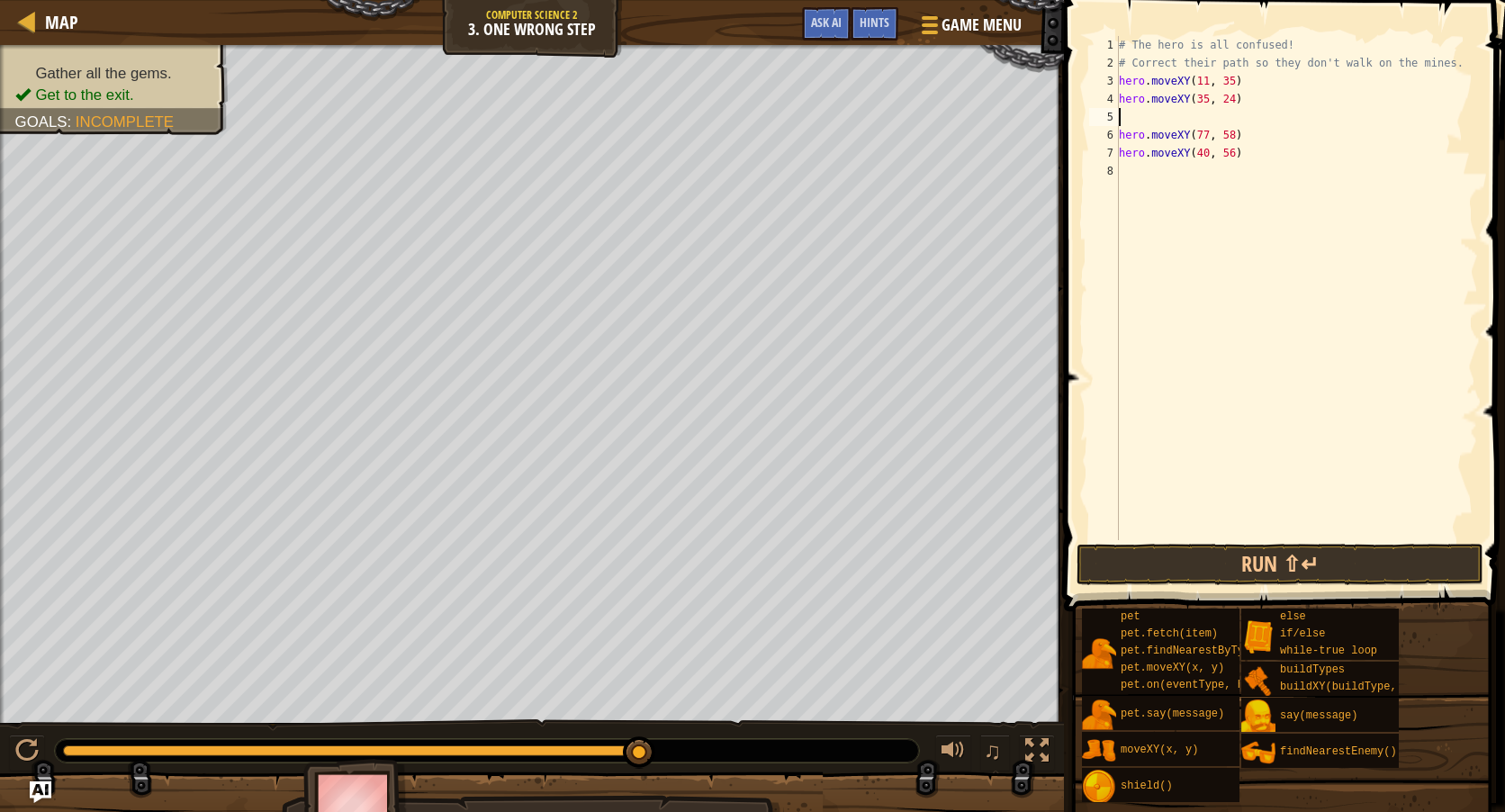
paste textarea "hero.moveXY(40, 56)"
type textarea "hero.moveXY(40, 56)"
click at [1253, 567] on button "Run ⇧↵" at bounding box center [1280, 564] width 406 height 41
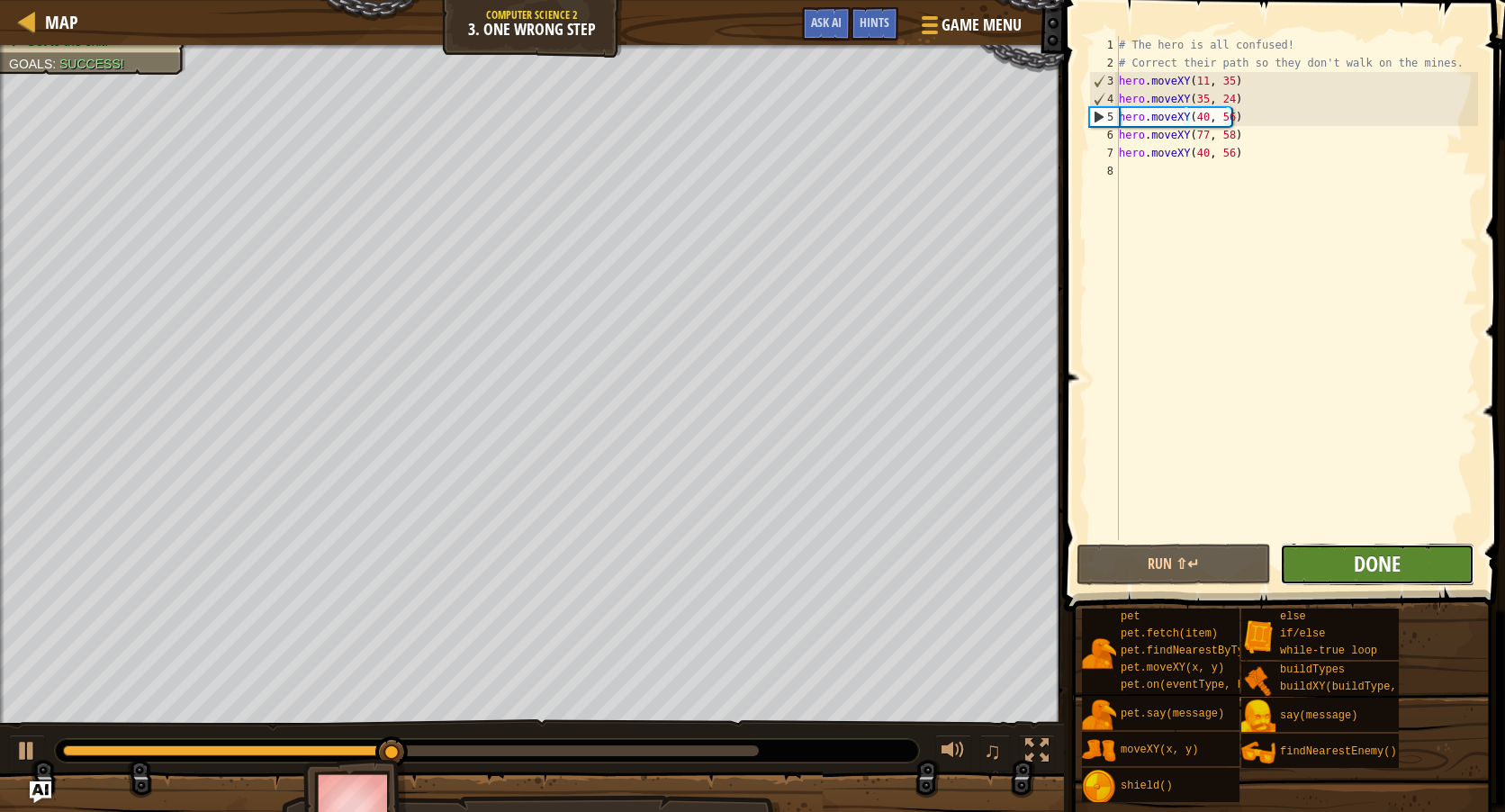
click at [1355, 570] on span "Done" at bounding box center [1377, 563] width 47 height 29
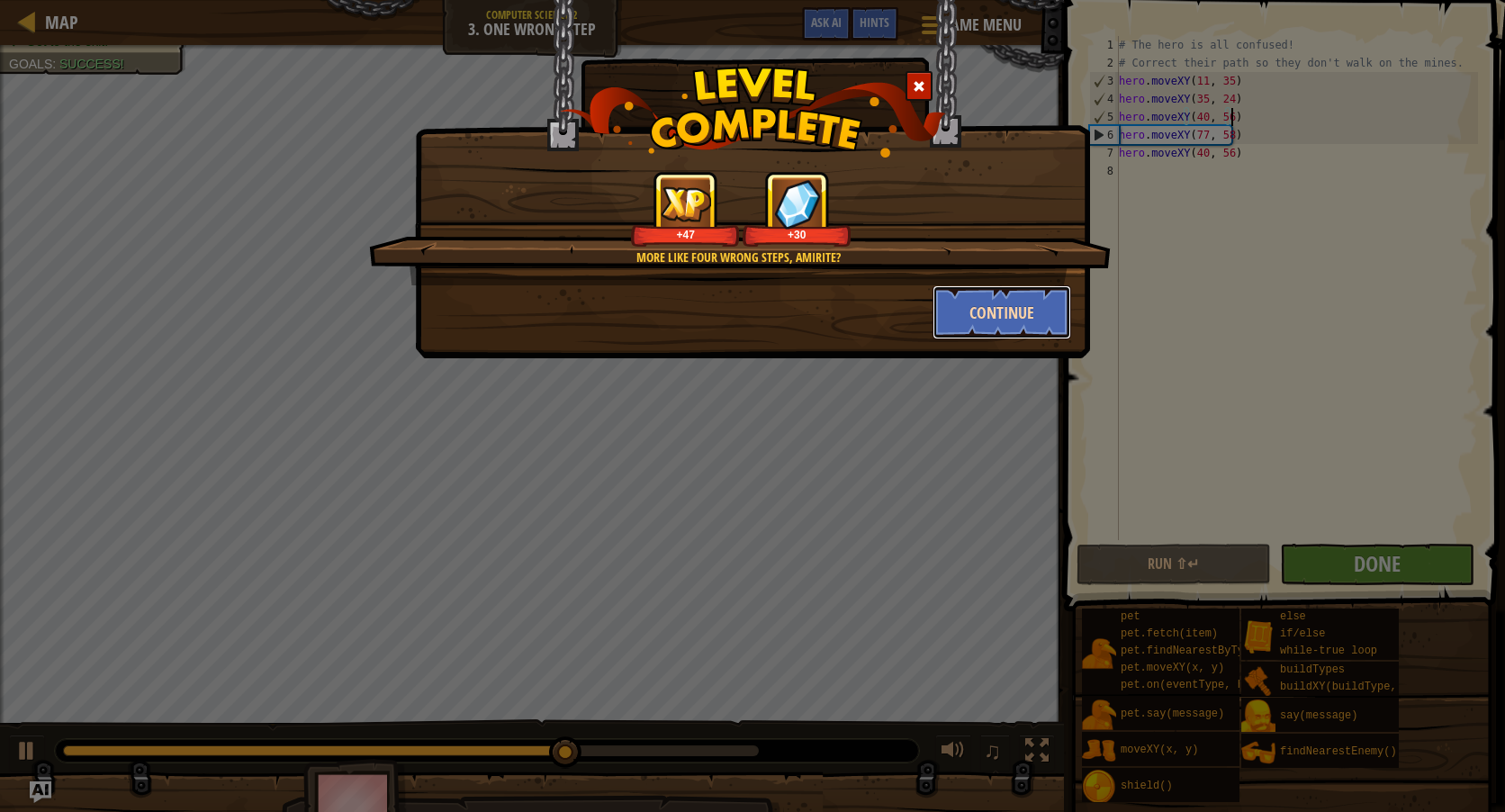
click at [971, 319] on button "Continue" at bounding box center [1002, 313] width 140 height 54
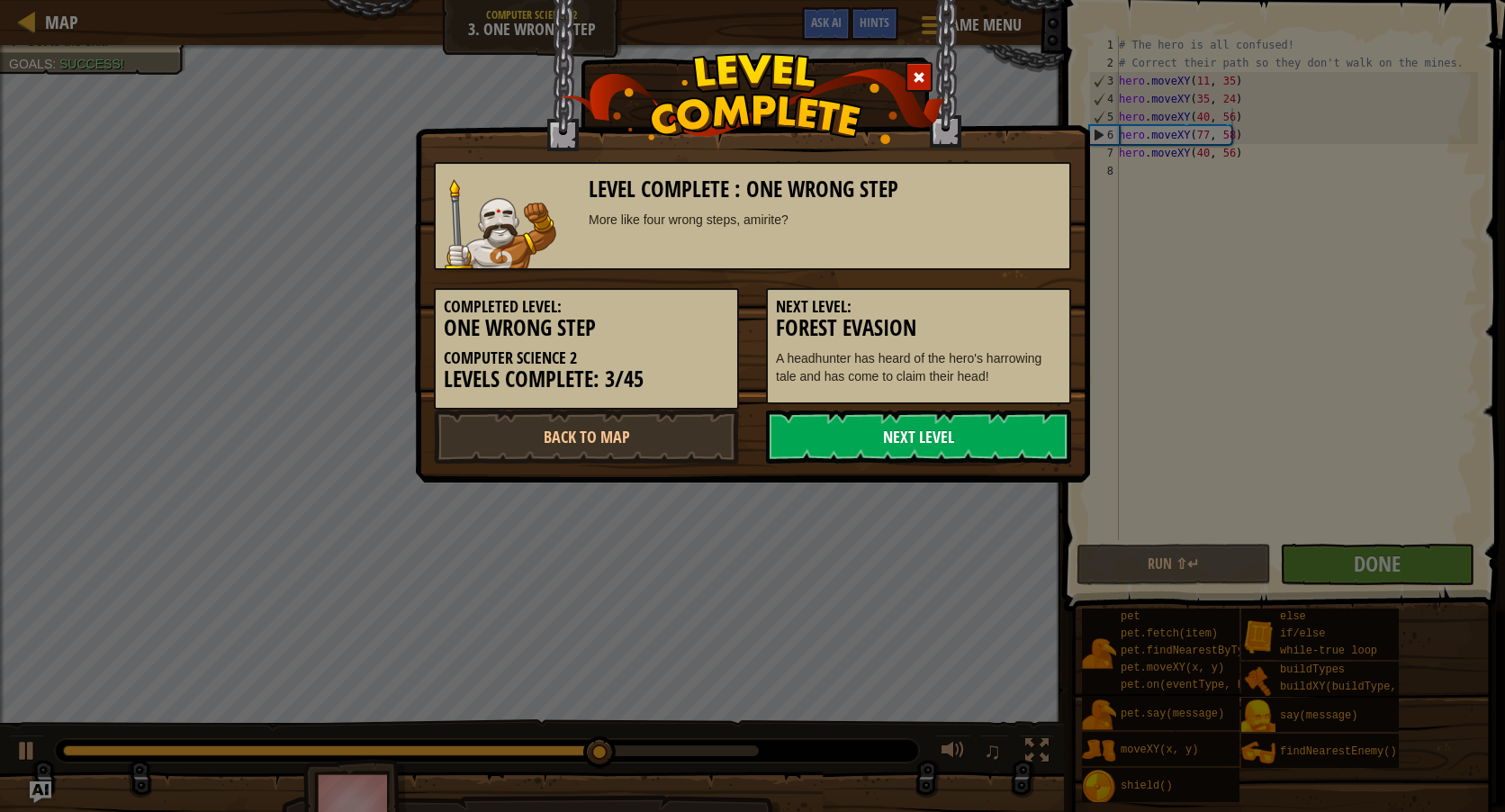
click at [953, 433] on link "Next Level" at bounding box center [918, 436] width 306 height 54
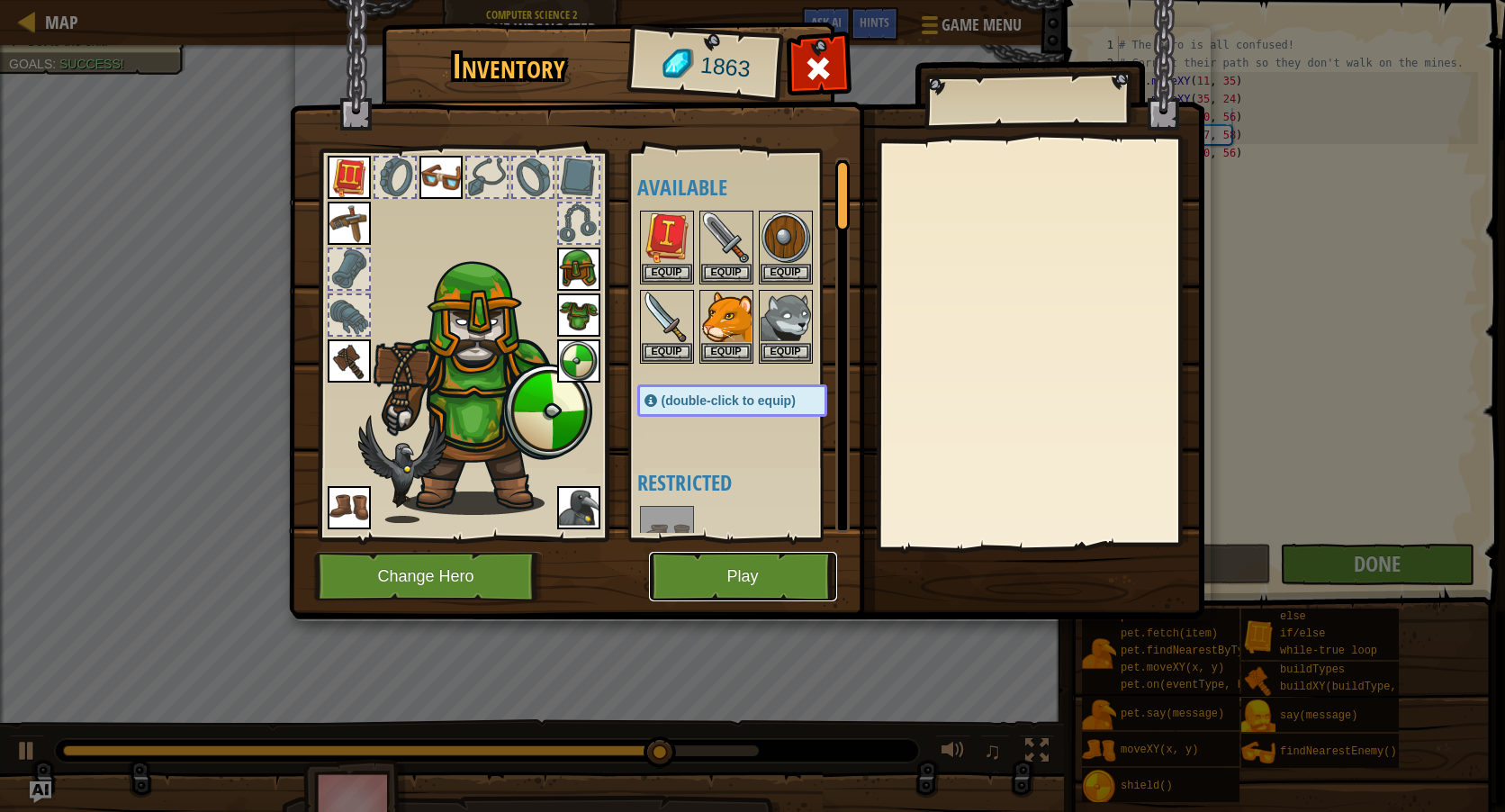
click at [779, 557] on button "Play" at bounding box center [743, 576] width 188 height 50
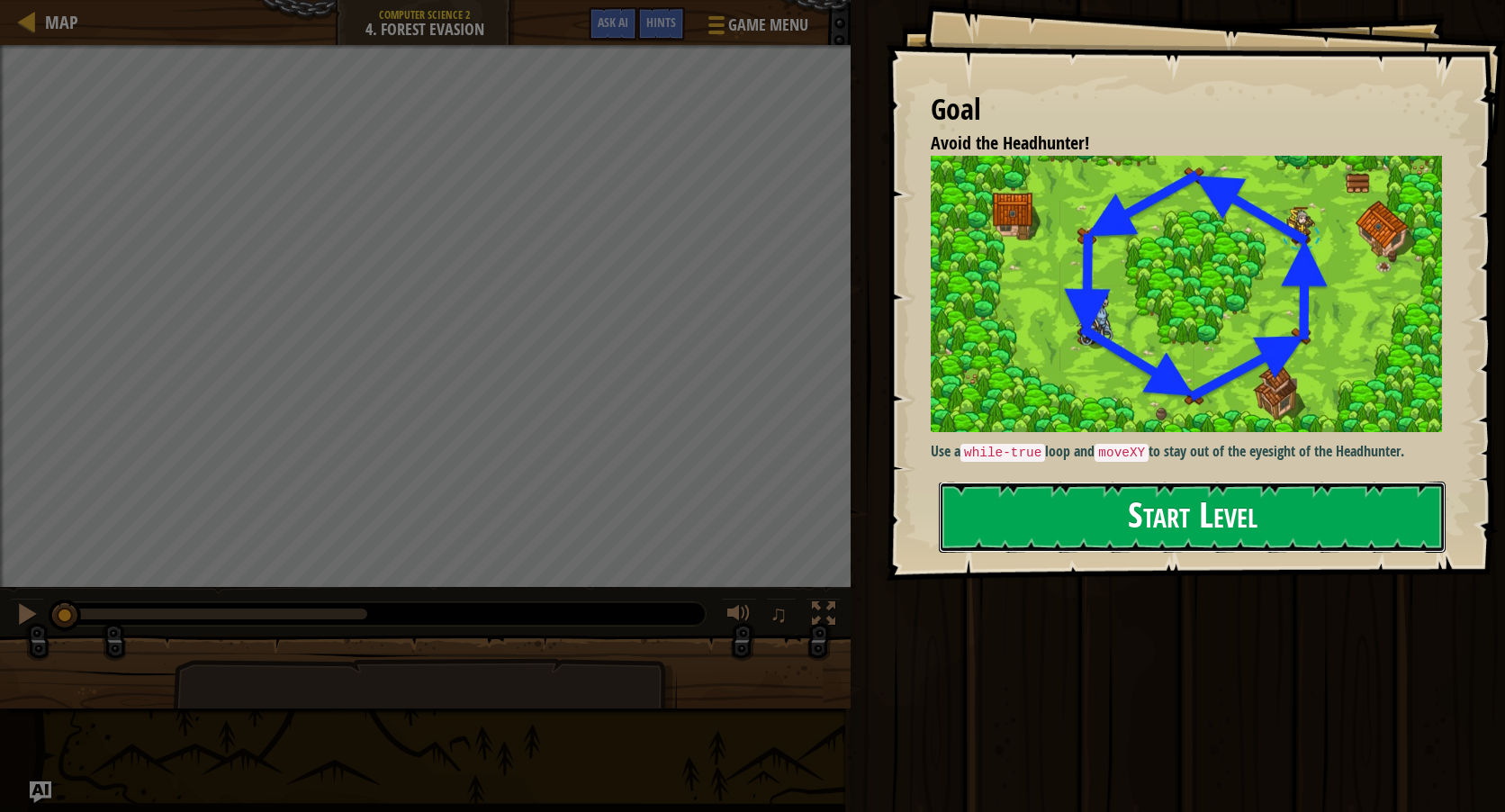
click at [1083, 526] on button "Start Level" at bounding box center [1192, 516] width 506 height 71
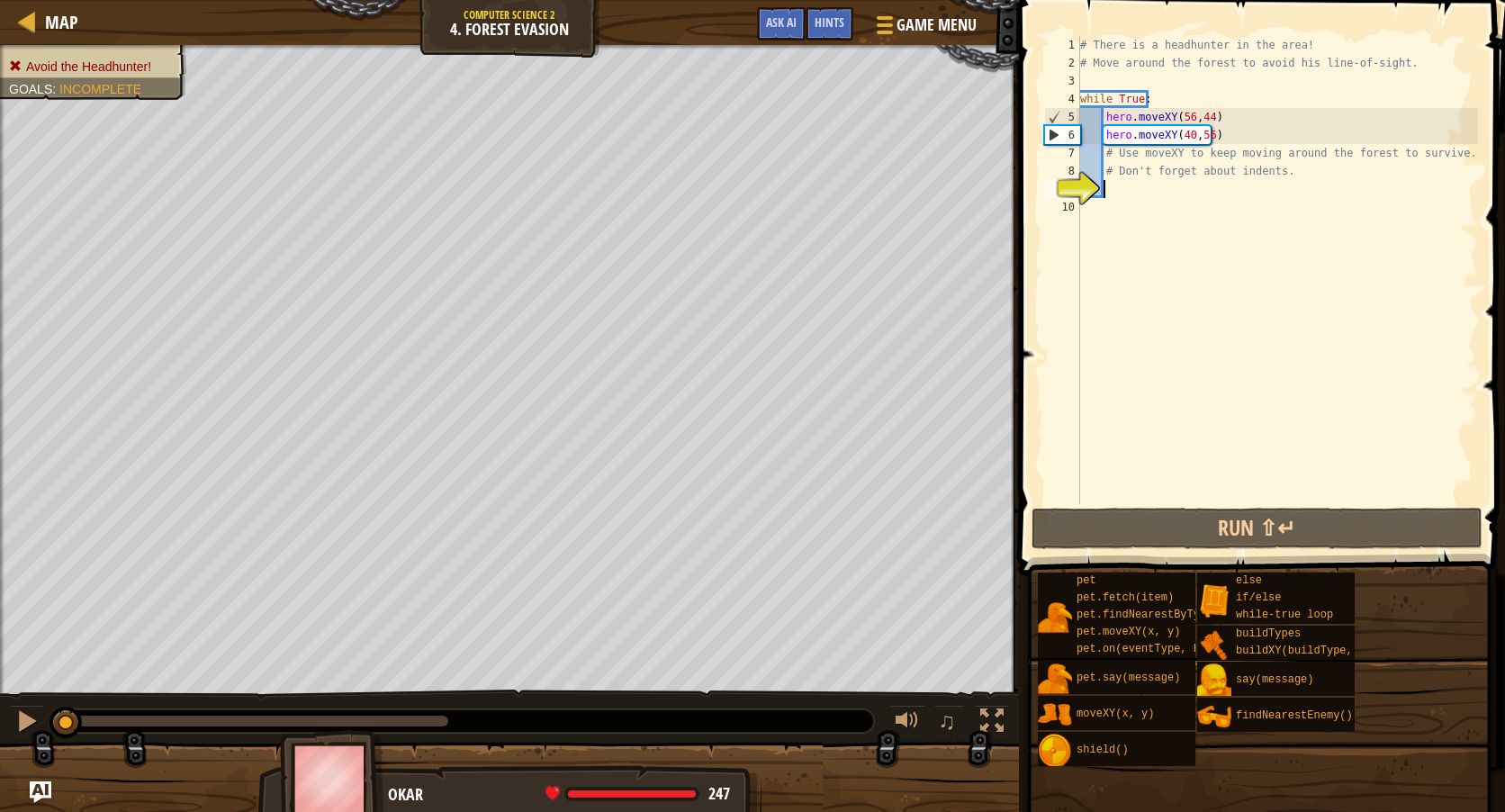
type textarea "5"
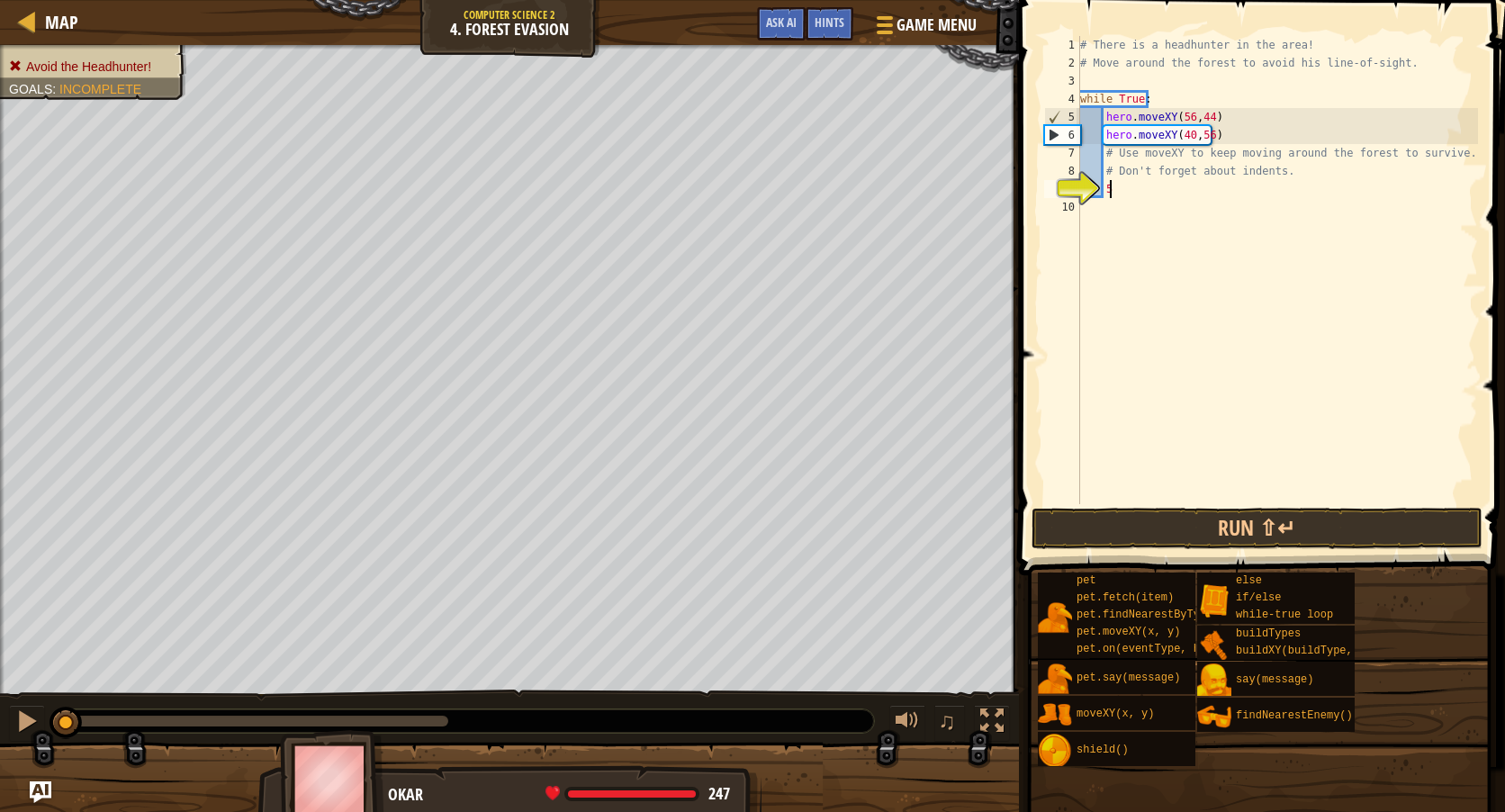
scroll to position [8, 1]
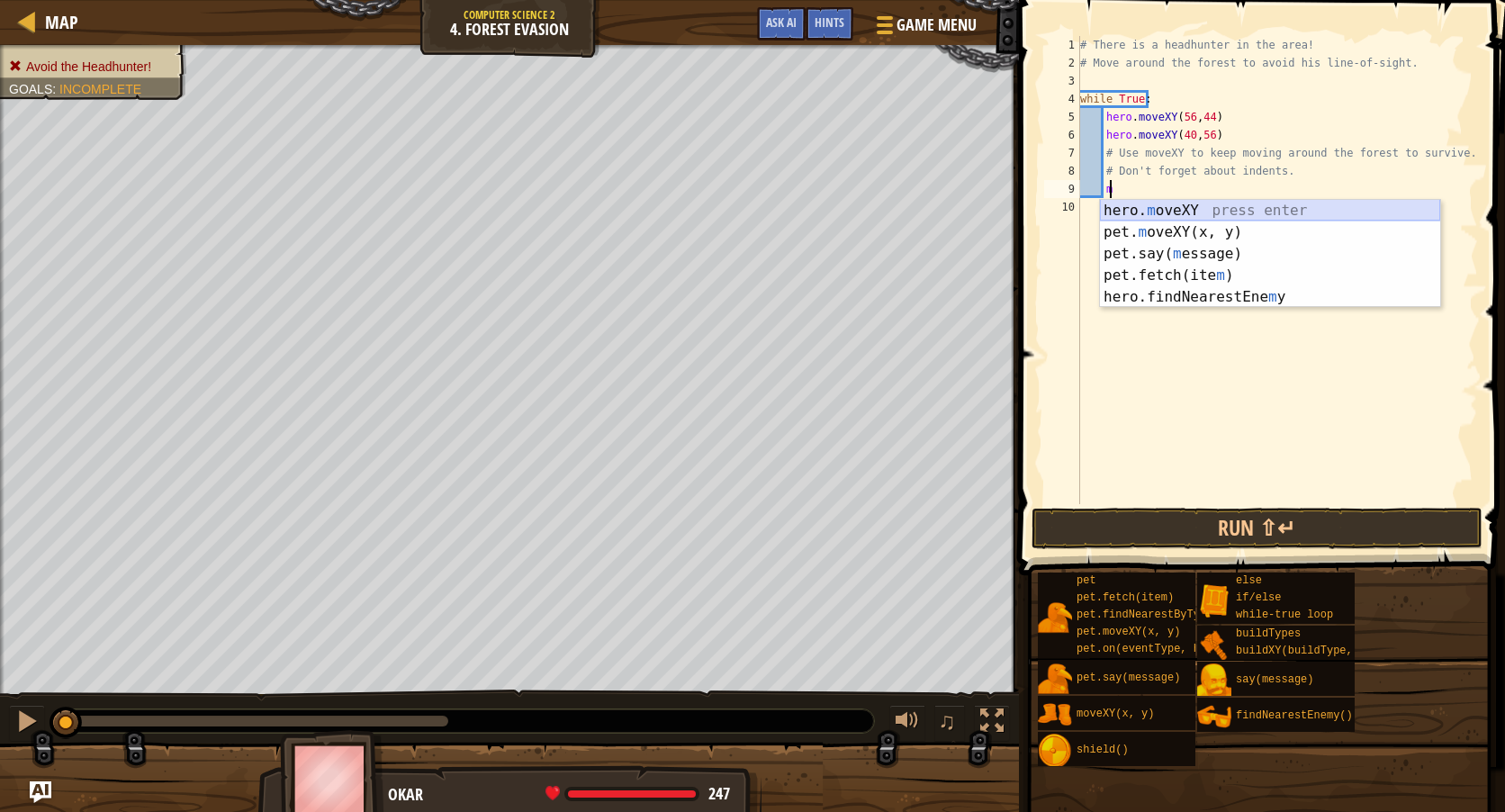
click at [1169, 207] on div "hero. m oveXY press enter pet. m oveXY(x, y) press enter pet.say( m essage) pre…" at bounding box center [1271, 276] width 341 height 151
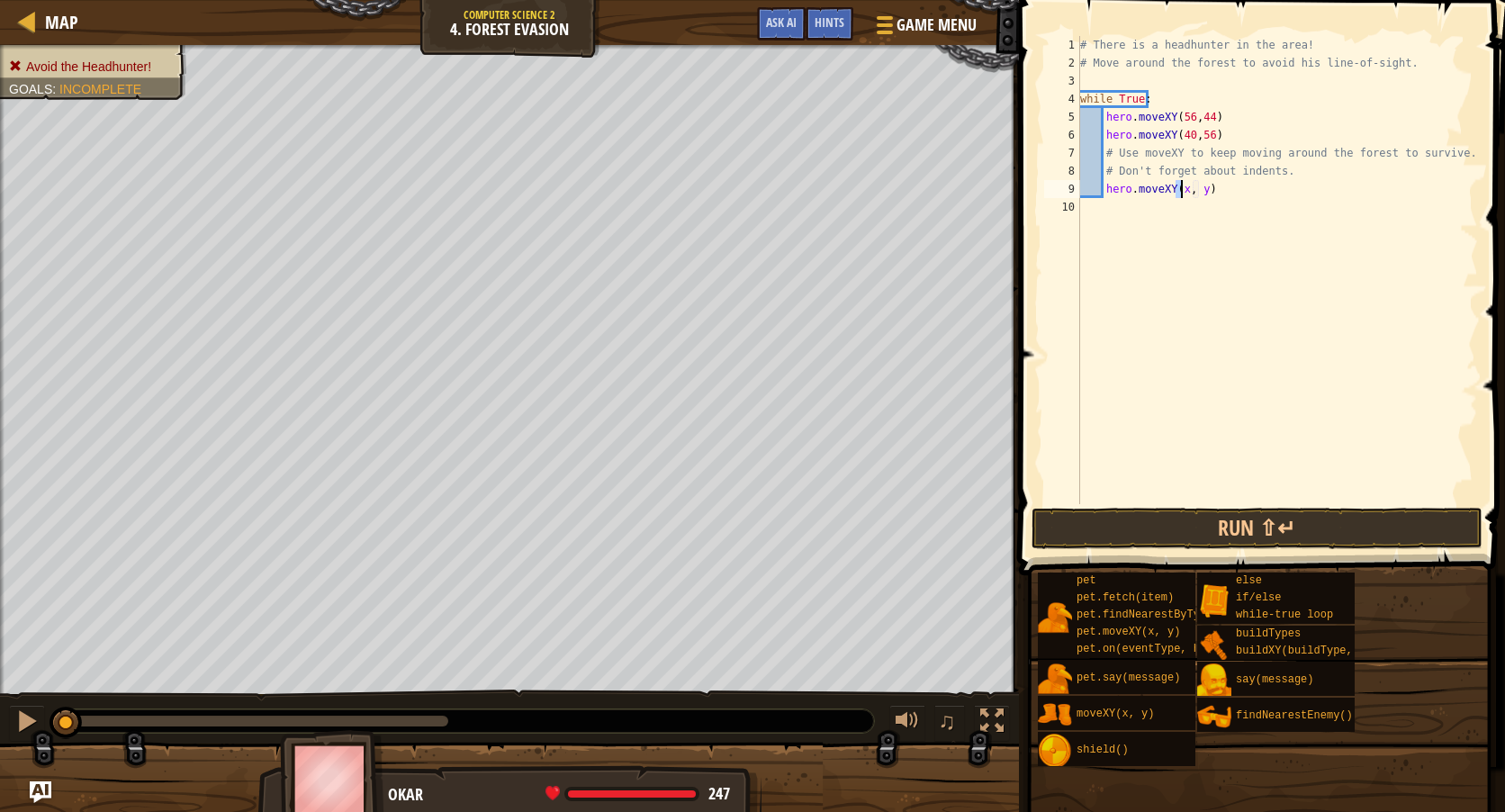
scroll to position [8, 8]
click at [1205, 190] on div "# There is a headhunter in the area! # Move around the forest to avoid his line…" at bounding box center [1277, 287] width 401 height 504
type textarea "hero.moveXY(56, 24)"
click at [1199, 518] on button "Run ⇧↵" at bounding box center [1257, 528] width 451 height 41
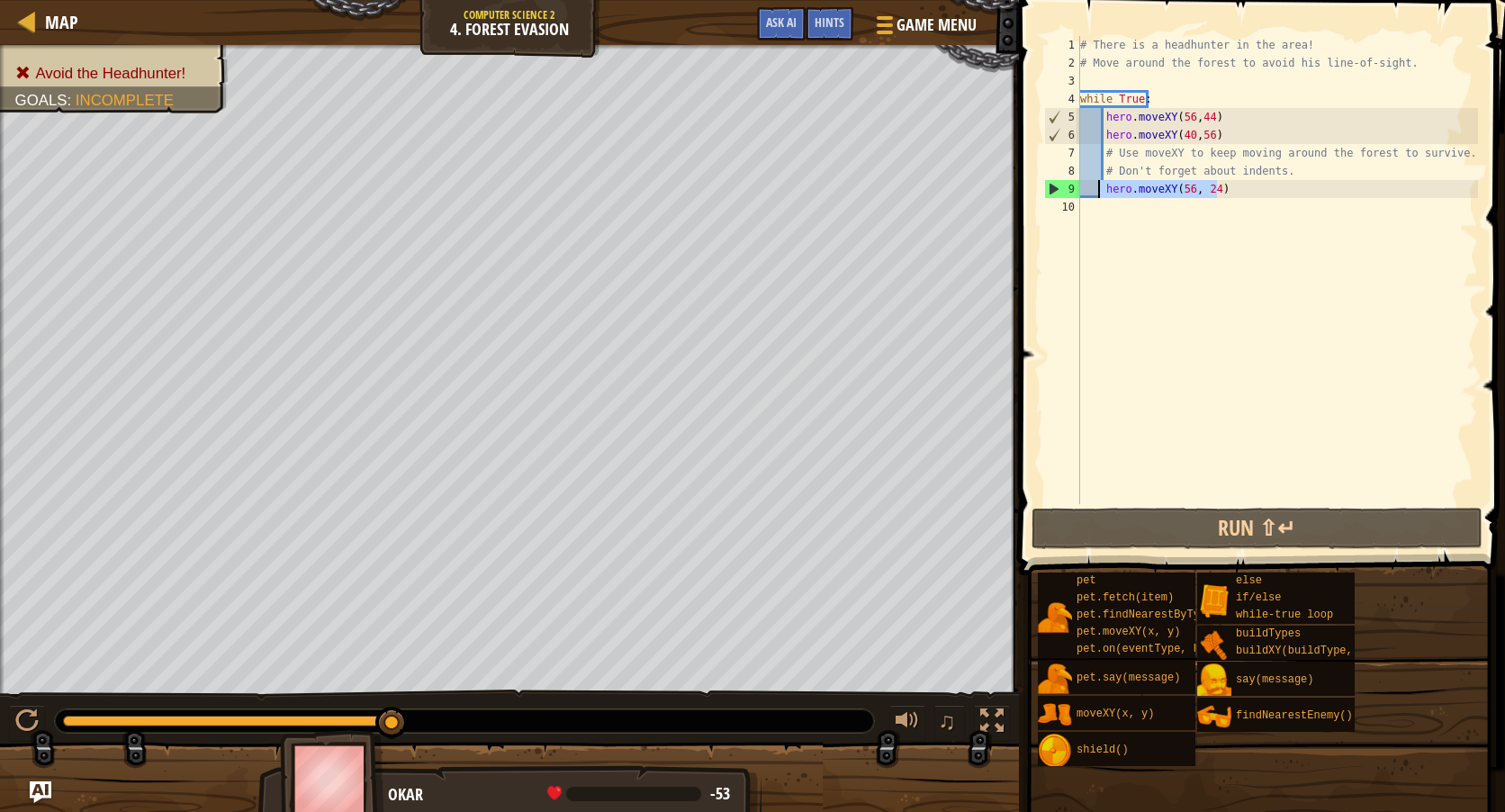
drag, startPoint x: 1243, startPoint y: 193, endPoint x: 1098, endPoint y: 190, distance: 145.0
click at [1098, 190] on div "# There is a headhunter in the area! # Move around the forest to avoid his line…" at bounding box center [1277, 287] width 401 height 504
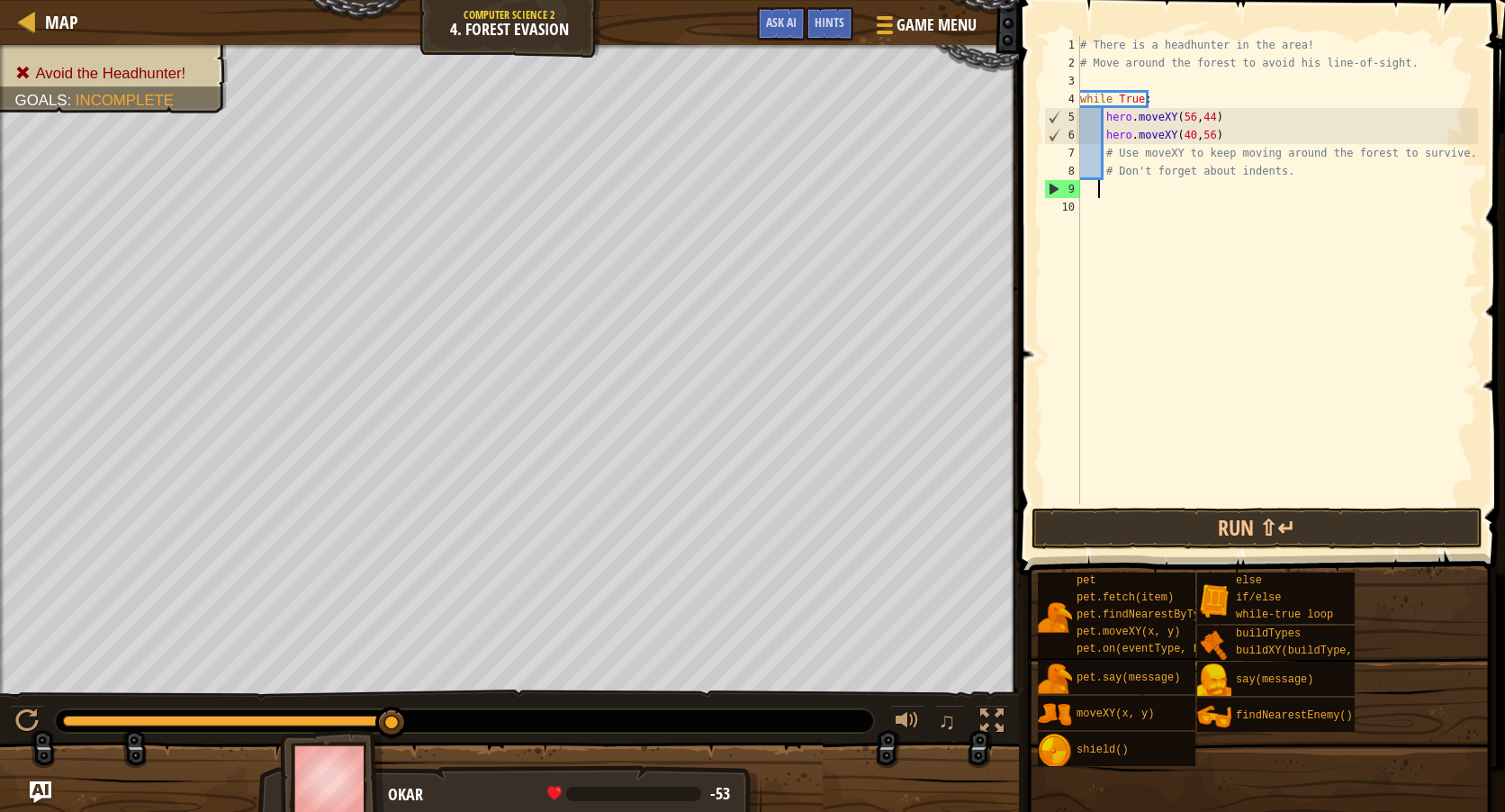
scroll to position [8, 1]
click at [1294, 169] on div "# There is a headhunter in the area! # Move around the forest to avoid his line…" at bounding box center [1277, 287] width 401 height 504
type textarea "# Don't forget about indents."
click at [1152, 96] on div "# There is a headhunter in the area! # Move around the forest to avoid his line…" at bounding box center [1277, 287] width 401 height 504
type textarea "while True:"
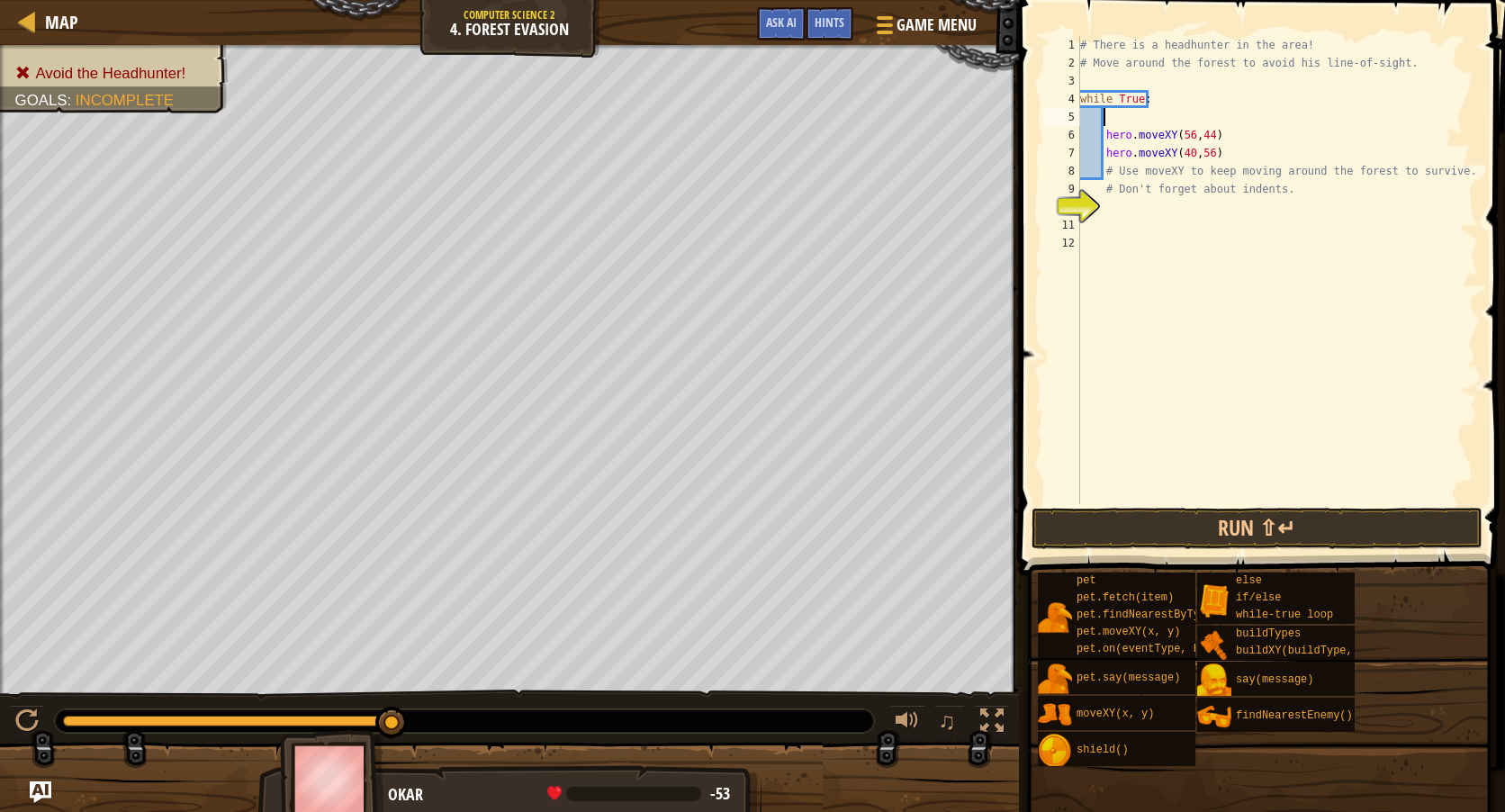
click at [1221, 151] on div "# There is a headhunter in the area! # Move around the forest to avoid his line…" at bounding box center [1277, 287] width 401 height 504
type textarea "hero.moveXY(40,56)"
click at [1116, 205] on div "# There is a headhunter in the area! # Move around the forest to avoid his line…" at bounding box center [1277, 287] width 401 height 504
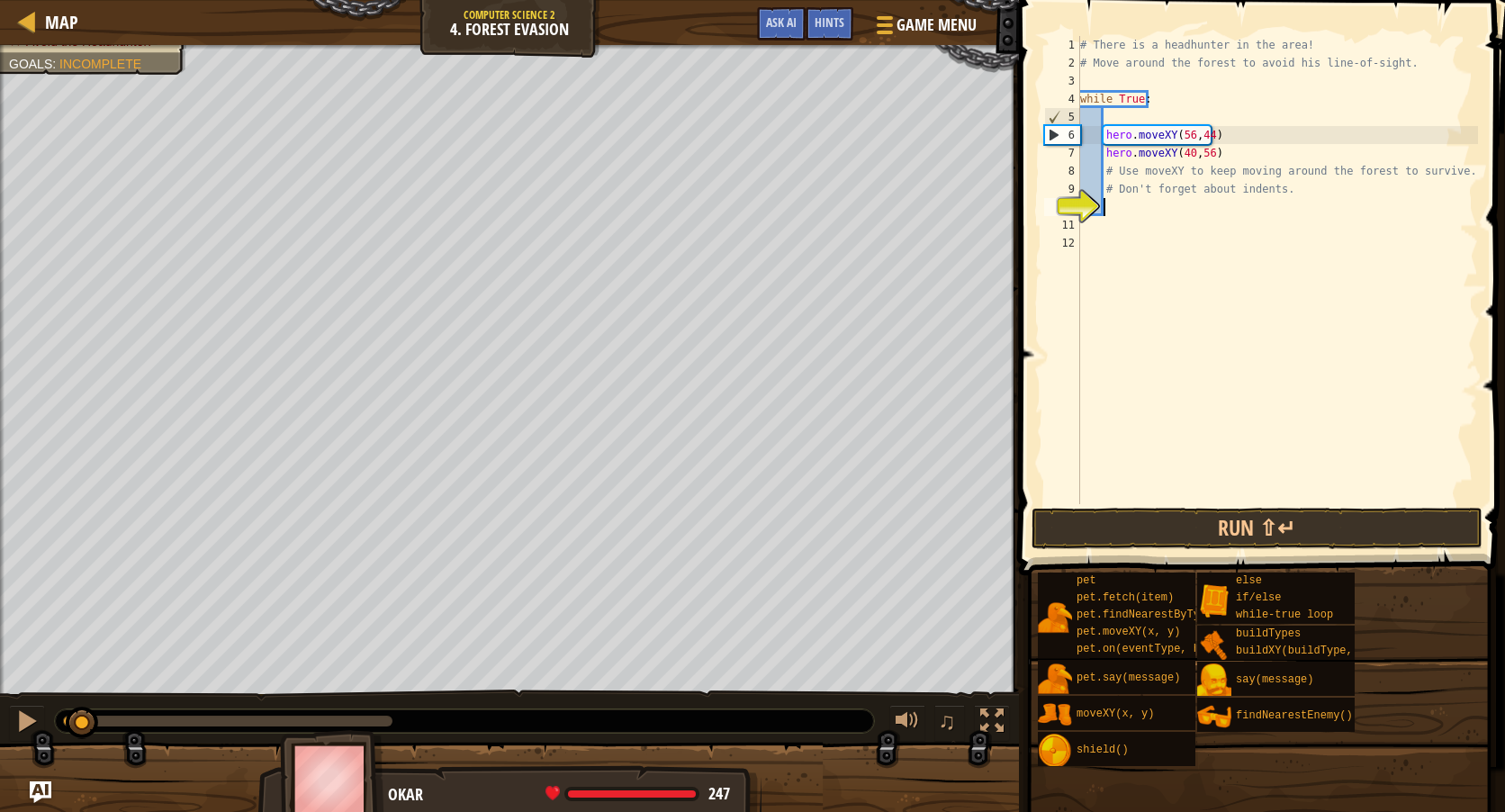
drag, startPoint x: 396, startPoint y: 717, endPoint x: 82, endPoint y: 709, distance: 314.1
click at [82, 709] on div at bounding box center [82, 723] width 32 height 32
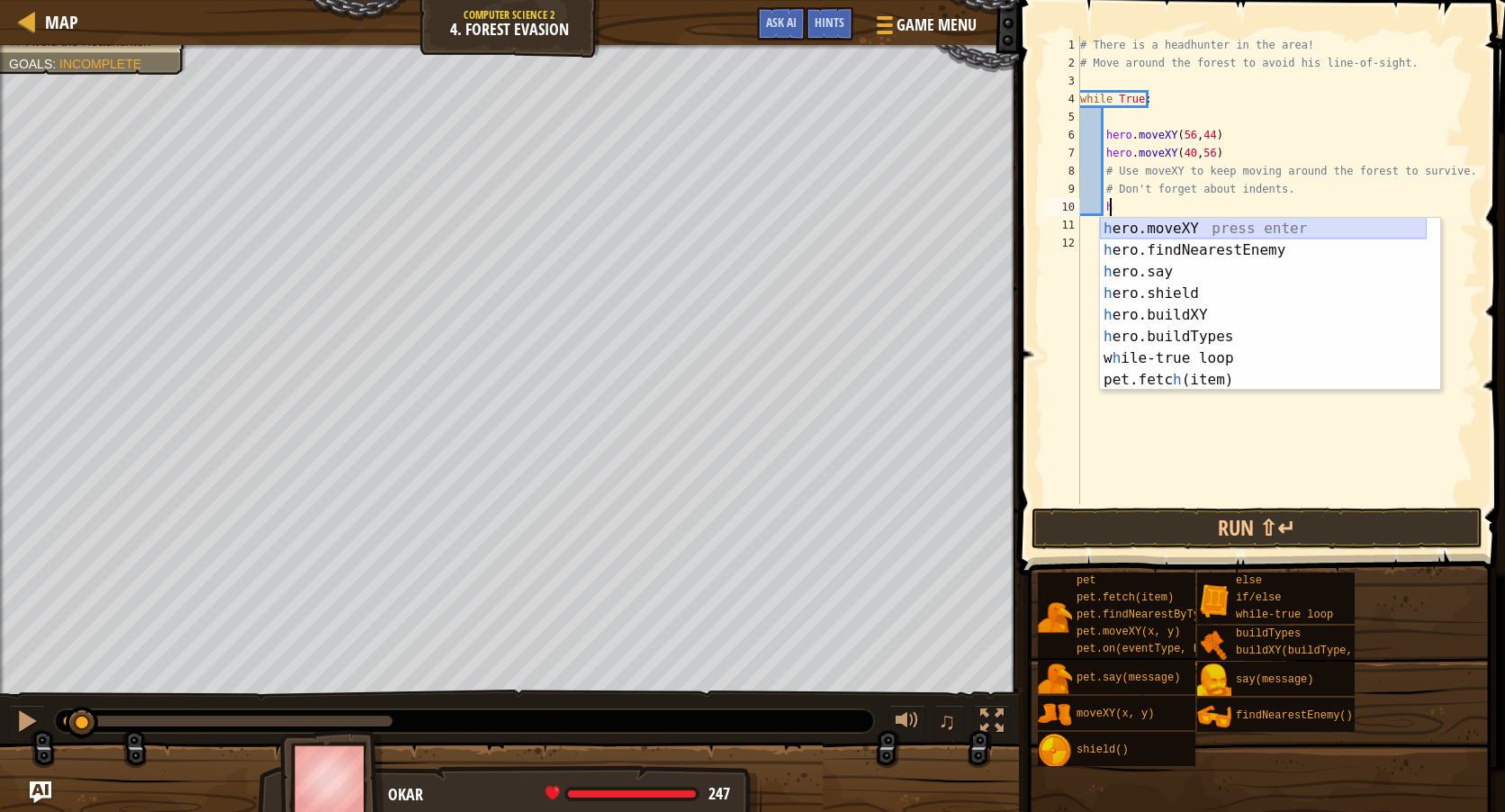
click at [1163, 226] on div "h ero.moveXY press enter h ero.findNearestEnemy press enter h ero.say press ent…" at bounding box center [1263, 326] width 327 height 216
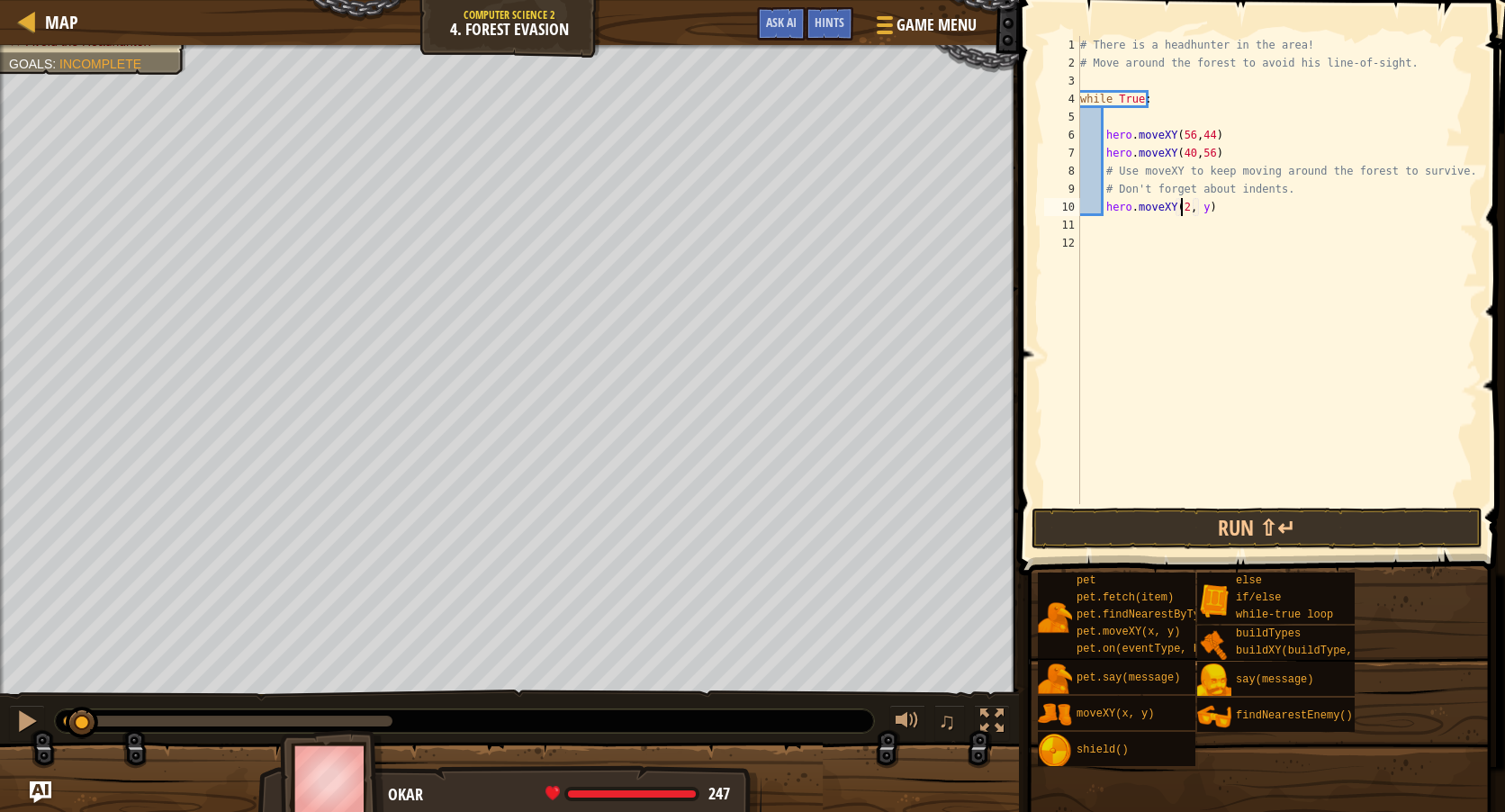
scroll to position [8, 8]
click at [1206, 205] on div "# There is a headhunter in the area! # Move around the forest to avoid his line…" at bounding box center [1277, 287] width 401 height 504
type textarea "hero.moveXY(24, 44)"
click at [1245, 203] on div "# There is a headhunter in the area! # Move around the forest to avoid his line…" at bounding box center [1277, 287] width 401 height 504
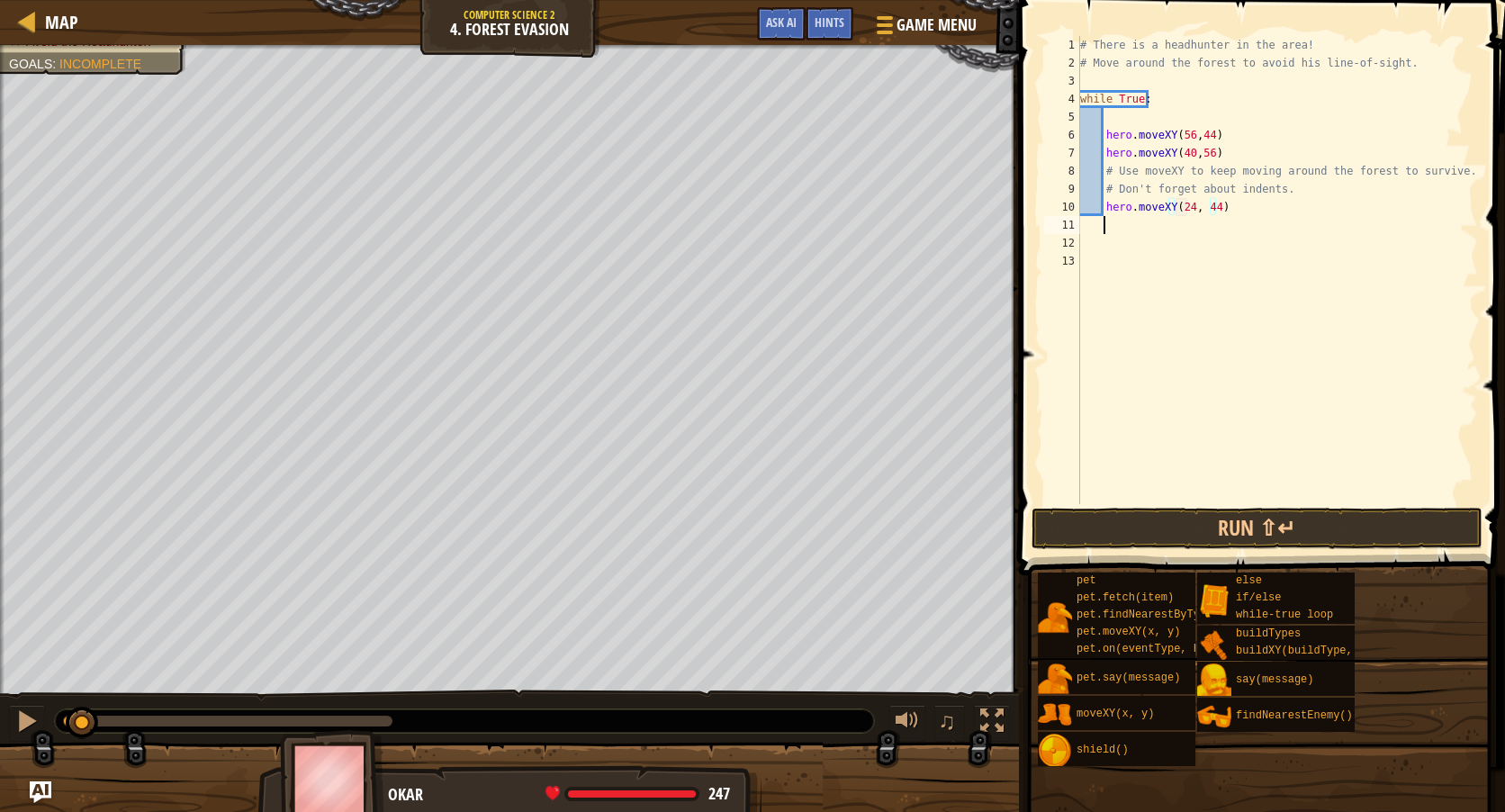
scroll to position [8, 1]
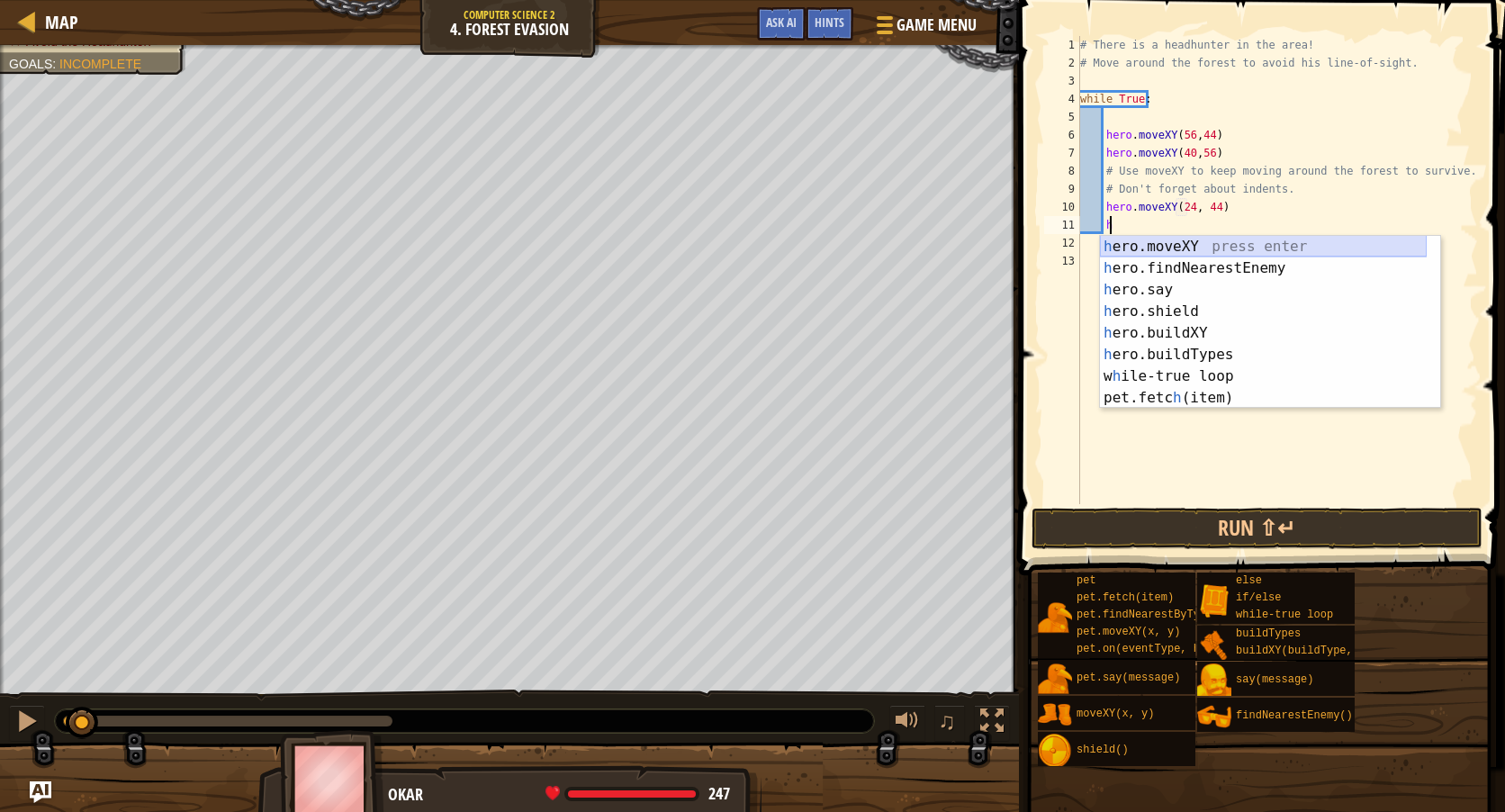
click at [1193, 246] on div "h ero.moveXY press enter h ero.findNearestEnemy press enter h ero.say press ent…" at bounding box center [1263, 344] width 327 height 216
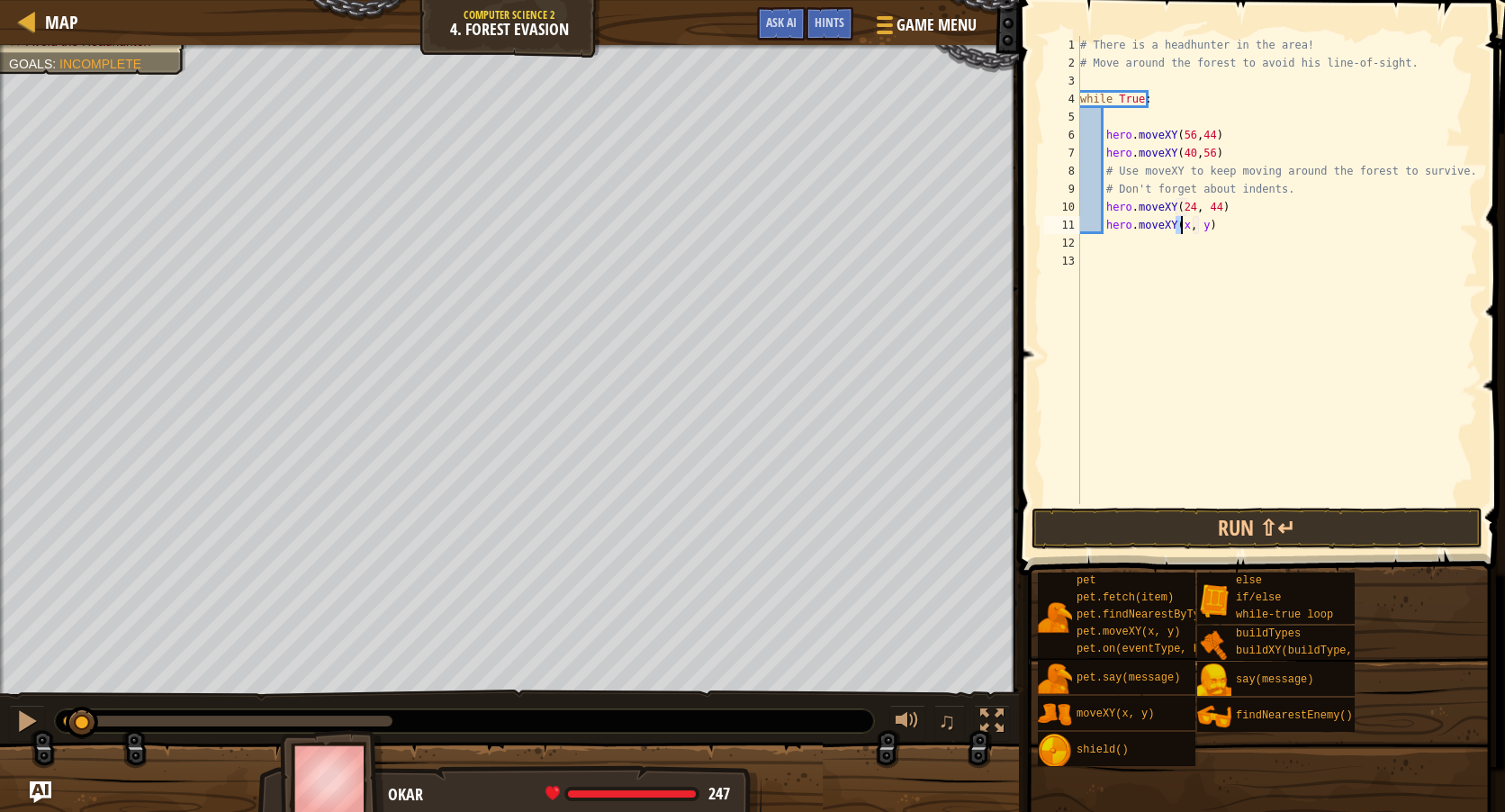
scroll to position [8, 8]
click at [1207, 226] on div "# There is a headhunter in the area! # Move around the forest to avoid his line…" at bounding box center [1277, 287] width 401 height 504
type textarea "hero.moveXY(24, 24)"
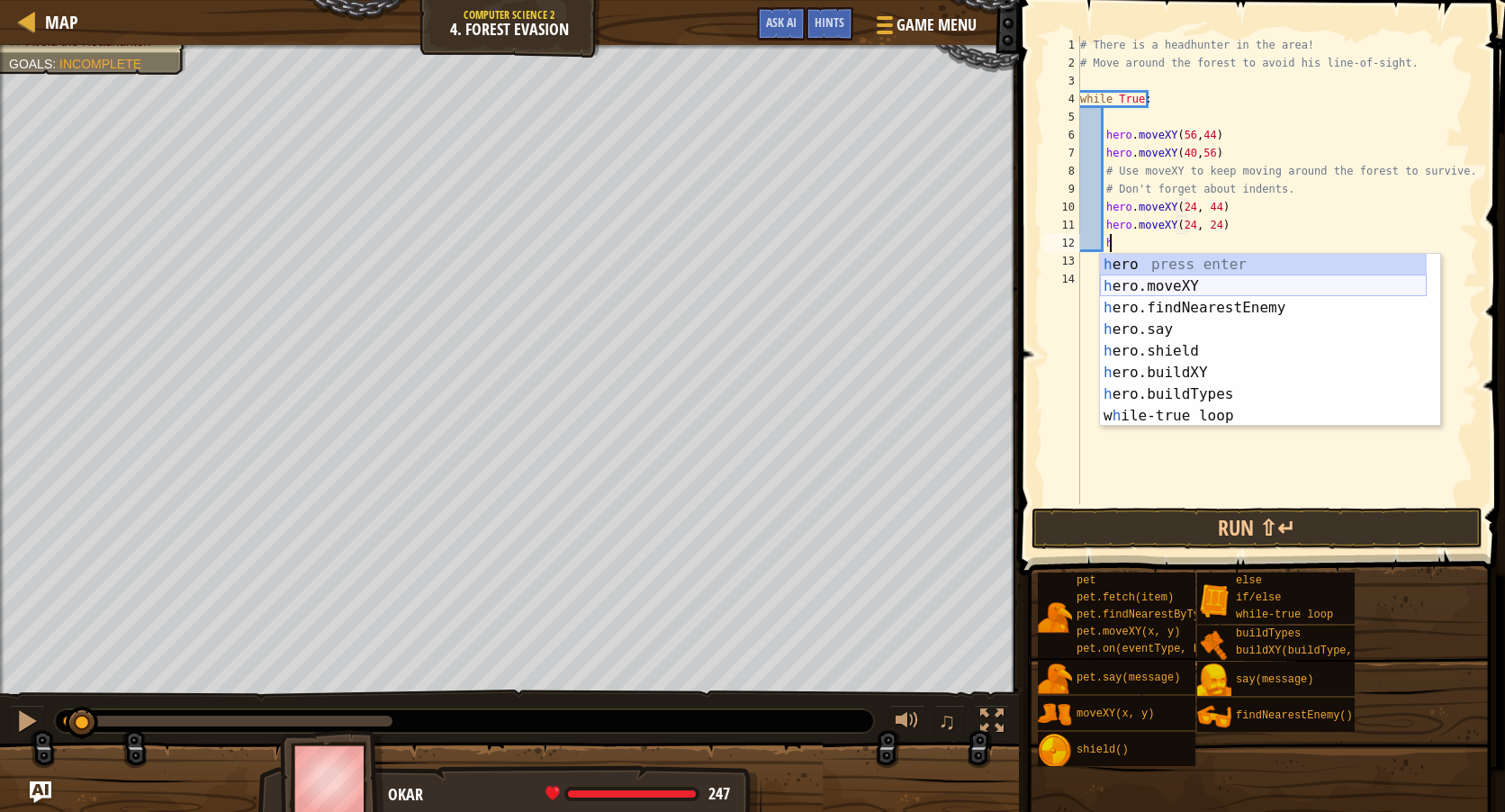
click at [1186, 290] on div "h ero press enter h ero.moveXY press enter h ero.findNearestEnemy press enter h…" at bounding box center [1263, 362] width 327 height 216
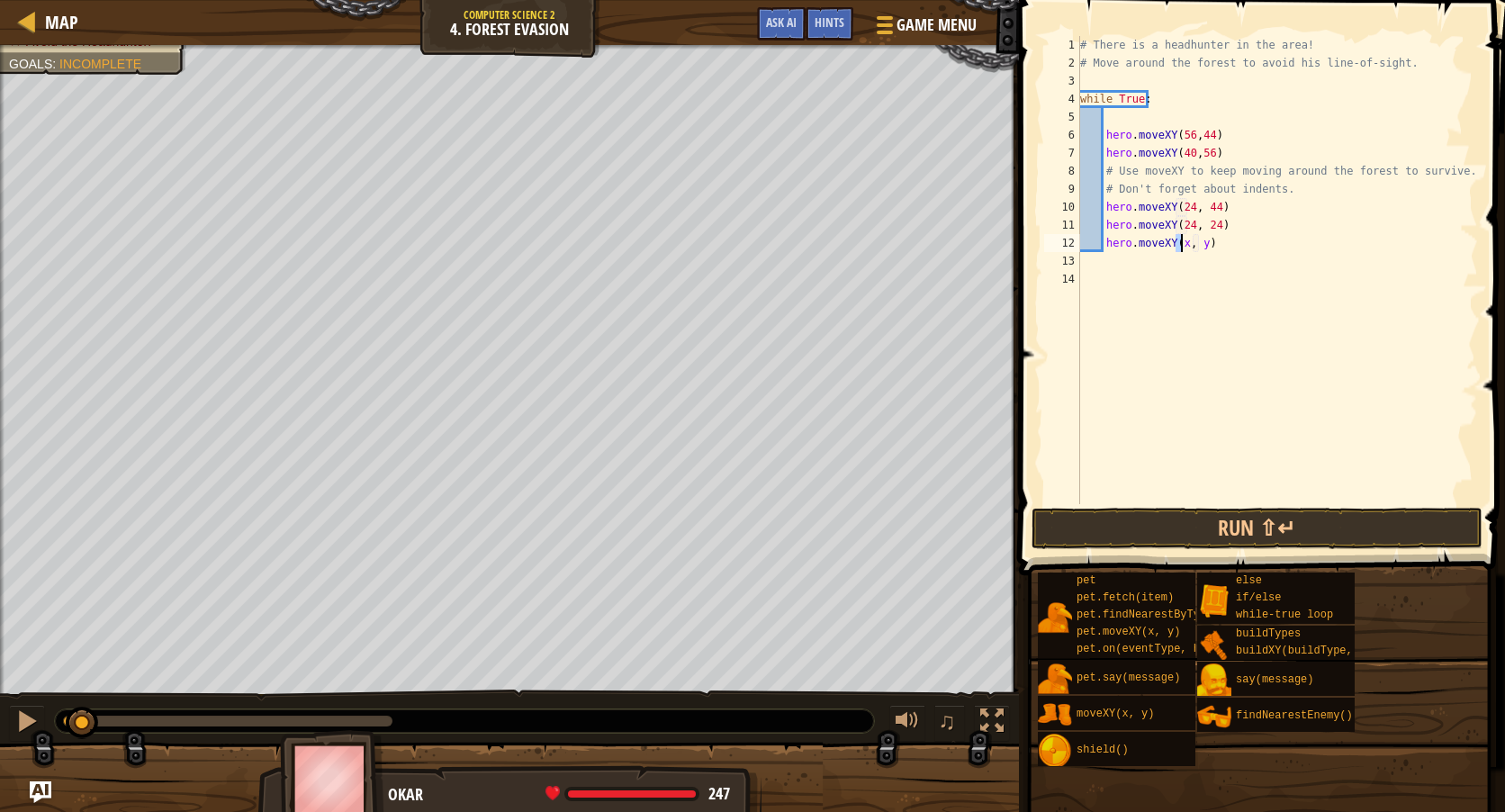
scroll to position [8, 8]
click at [1206, 242] on div "# There is a headhunter in the area! # Move around the forest to avoid his line…" at bounding box center [1277, 287] width 401 height 504
type textarea "hero.moveXY(40, 12)"
click at [1242, 246] on div "# There is a headhunter in the area! # Move around the forest to avoid his line…" at bounding box center [1277, 287] width 401 height 504
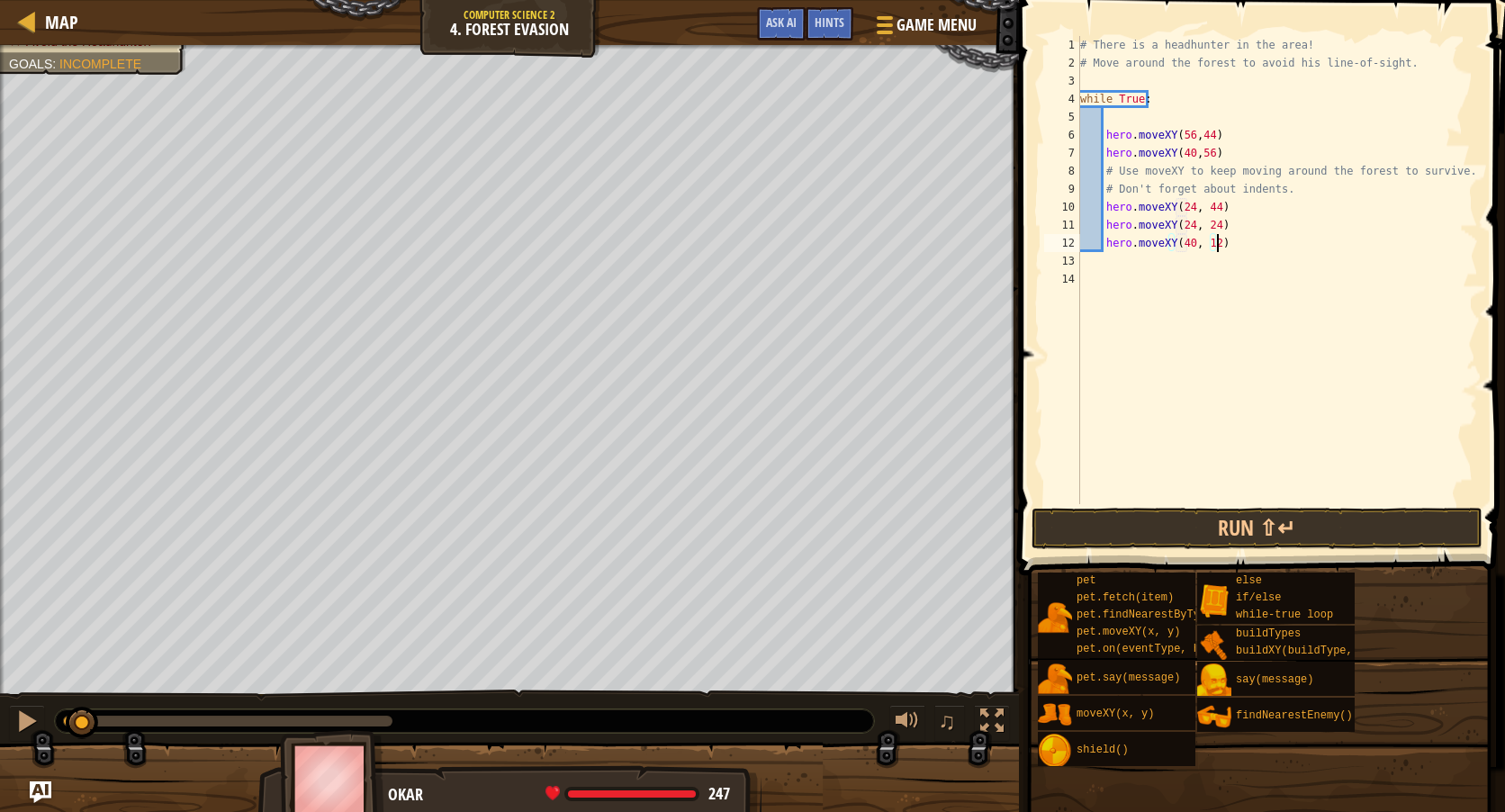
scroll to position [8, 1]
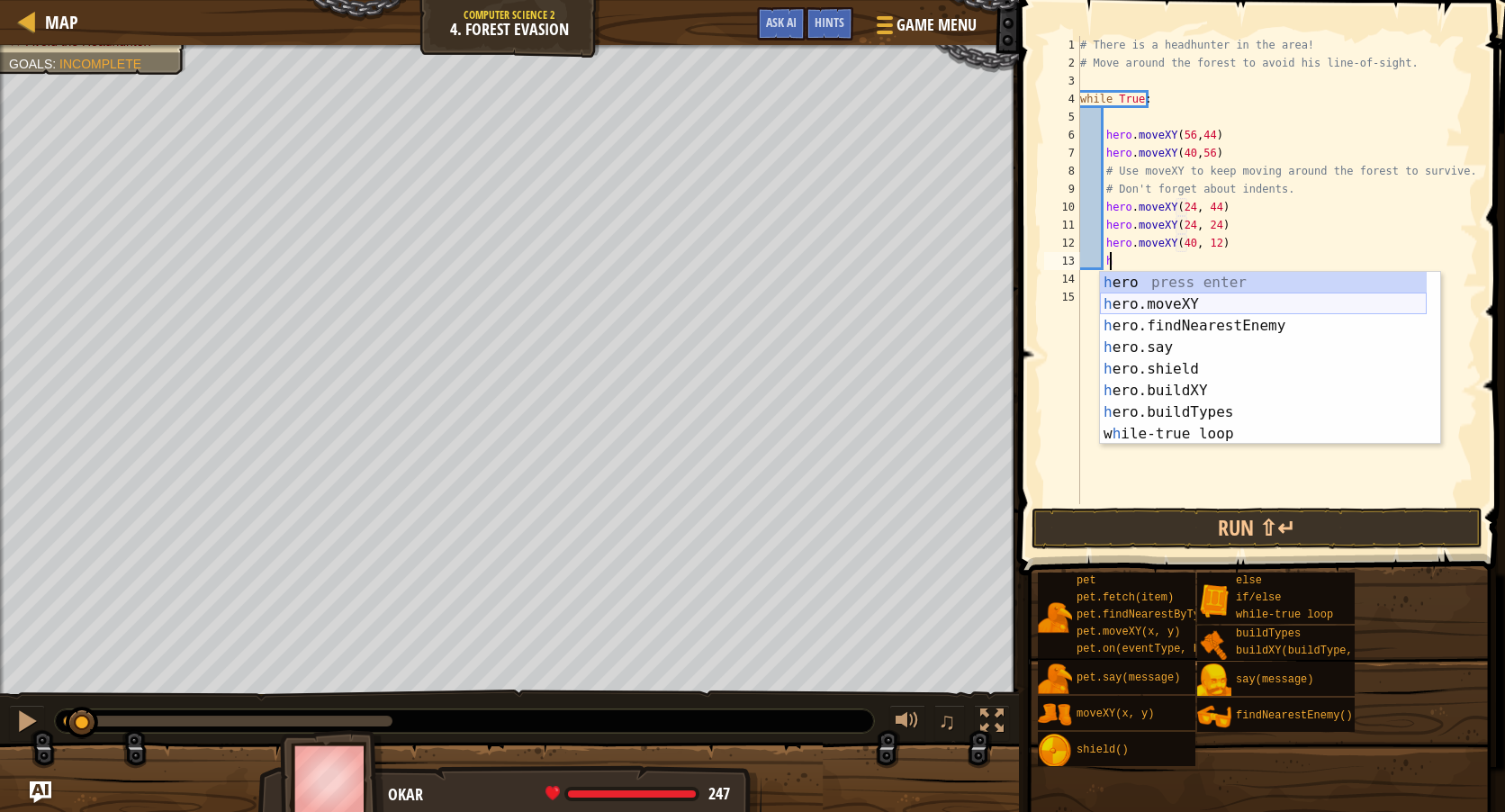
click at [1155, 306] on div "h ero press enter h ero.moveXY press enter h ero.findNearestEnemy press enter h…" at bounding box center [1263, 380] width 327 height 216
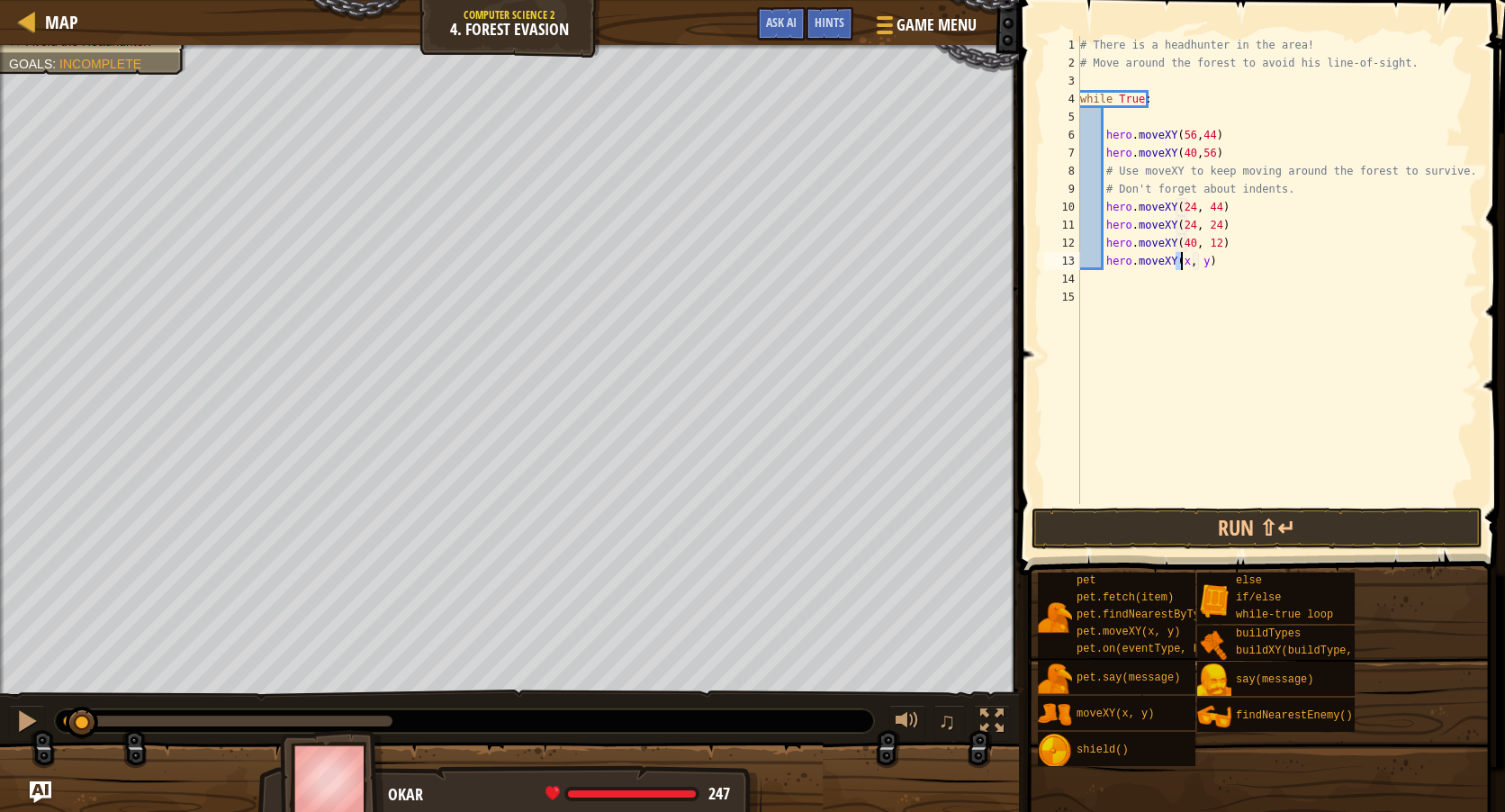
scroll to position [8, 8]
click at [1206, 260] on div "# There is a headhunter in the area! # Move around the forest to avoid his line…" at bounding box center [1277, 287] width 401 height 504
click at [1177, 288] on div "hero.moveX Y press enter" at bounding box center [1271, 305] width 341 height 65
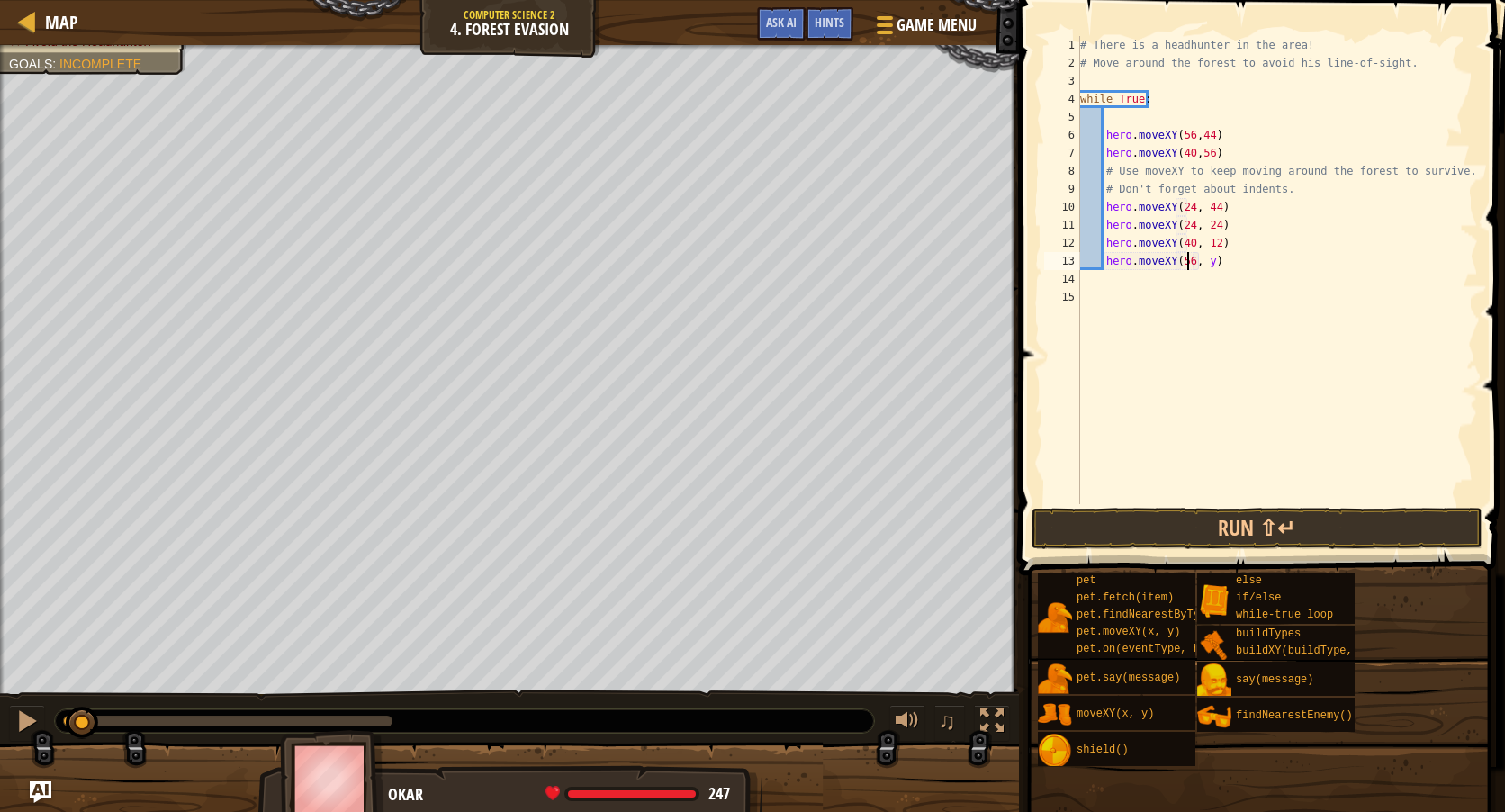
click at [1206, 257] on div "# There is a headhunter in the area! # Move around the forest to avoid his line…" at bounding box center [1277, 287] width 401 height 504
type textarea "hero.moveXY(56, 24)"
click at [1218, 508] on button "Run ⇧↵" at bounding box center [1257, 528] width 451 height 41
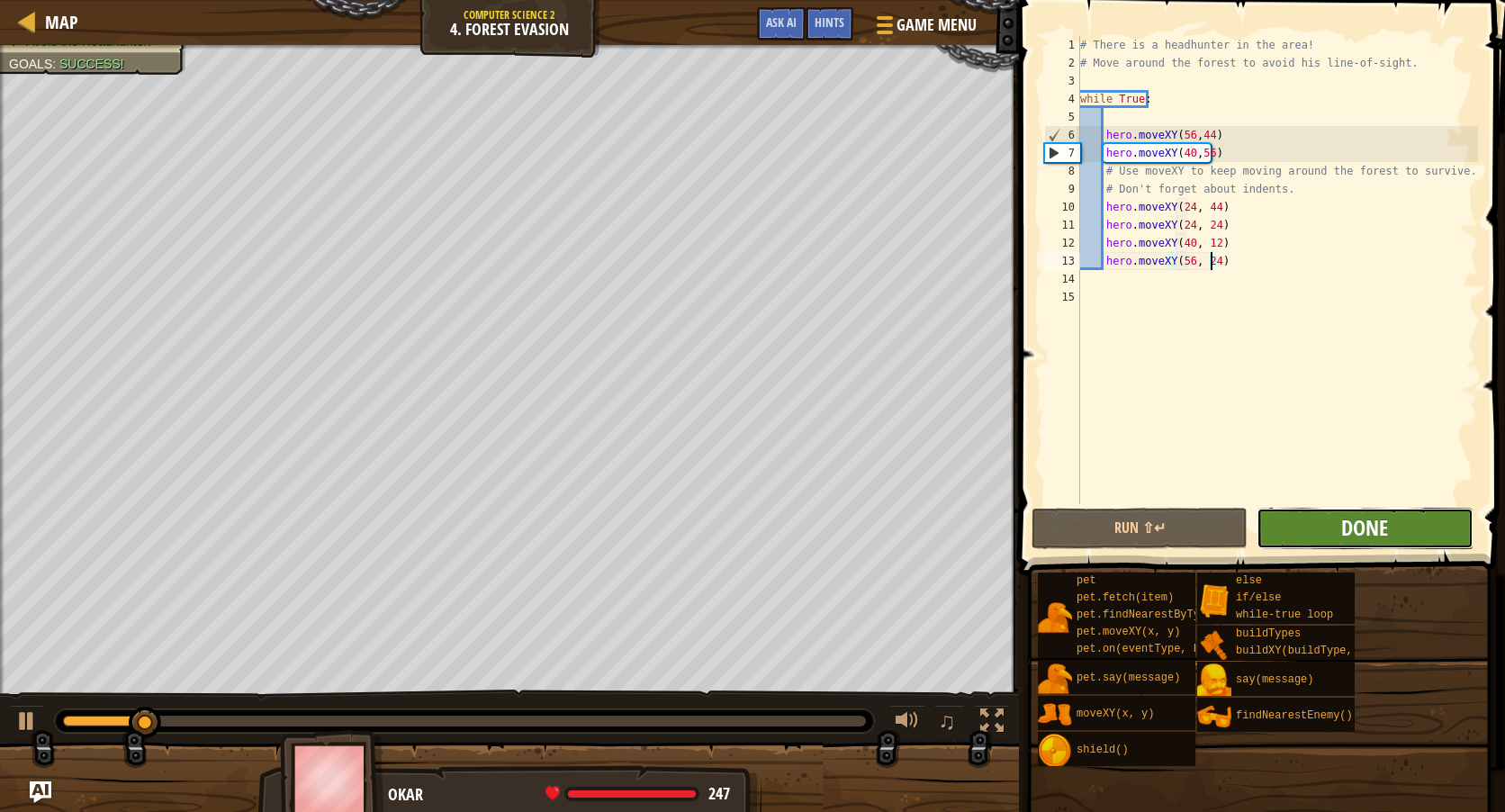
click at [1352, 519] on span "Done" at bounding box center [1364, 527] width 47 height 29
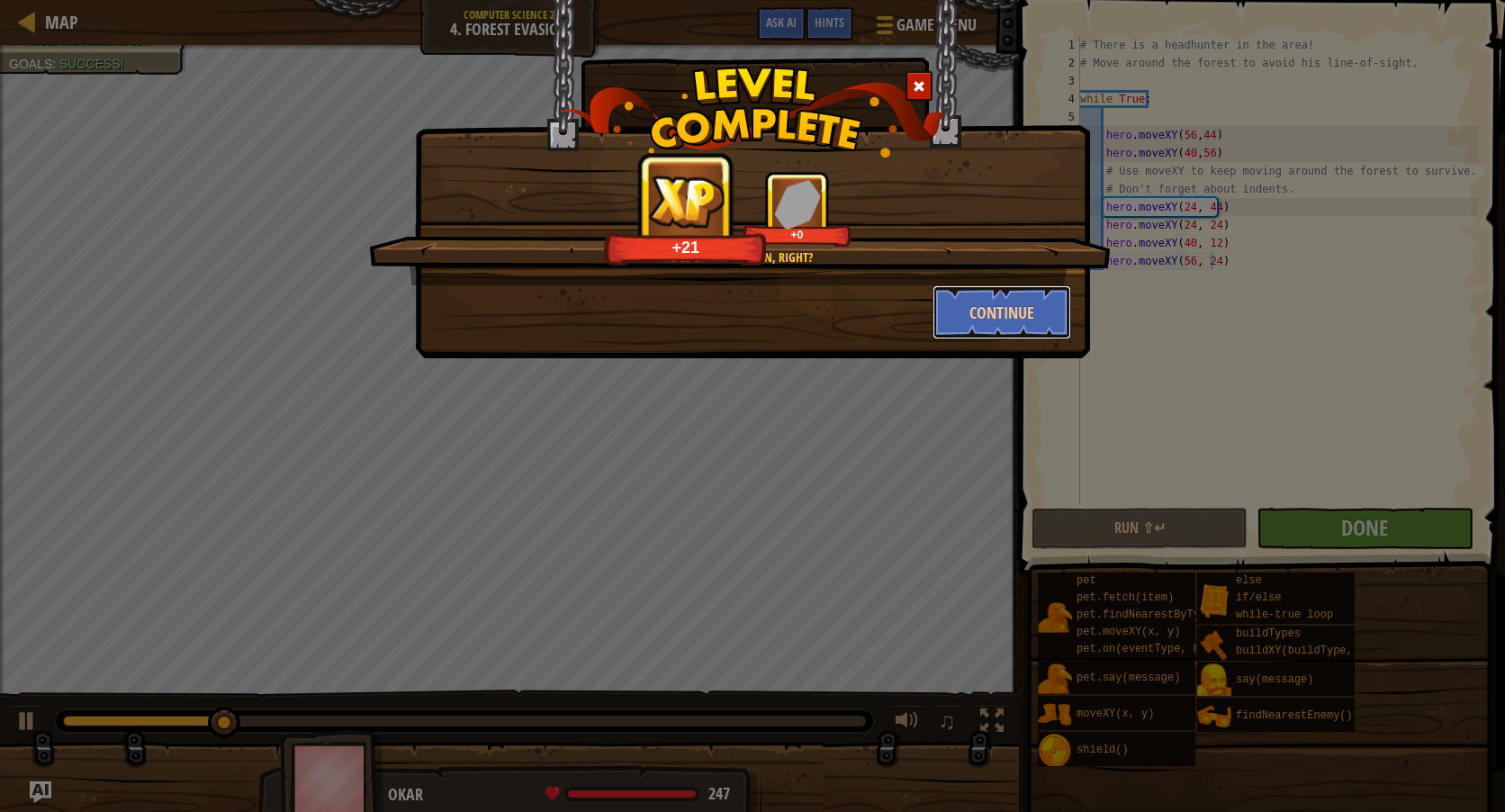
drag, startPoint x: 957, startPoint y: 315, endPoint x: 938, endPoint y: 346, distance: 36.4
click at [944, 342] on div "He'll get tired soon, right? +21 +0 Continue" at bounding box center [752, 179] width 675 height 359
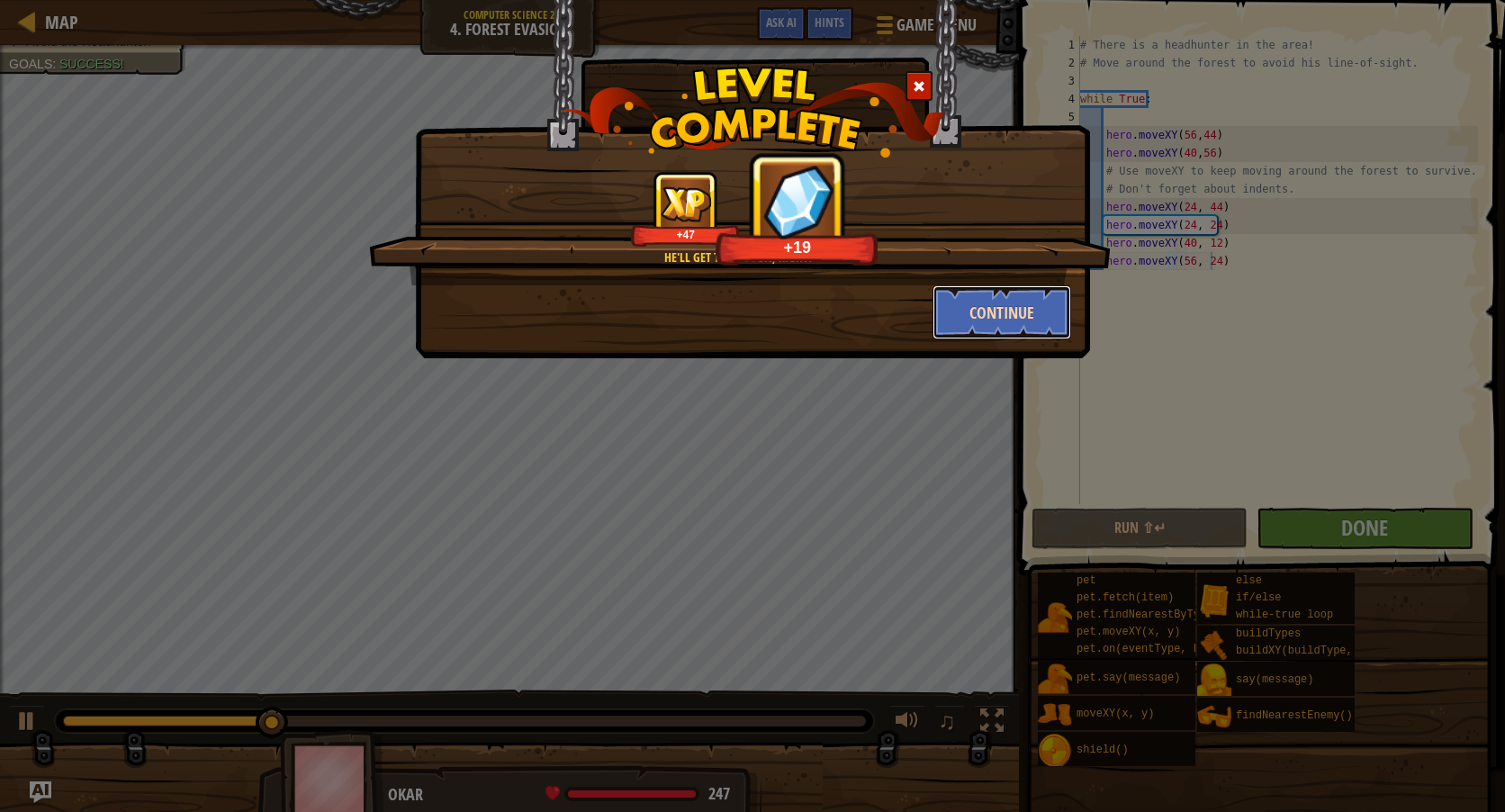
click at [1014, 316] on button "Continue" at bounding box center [1002, 313] width 140 height 54
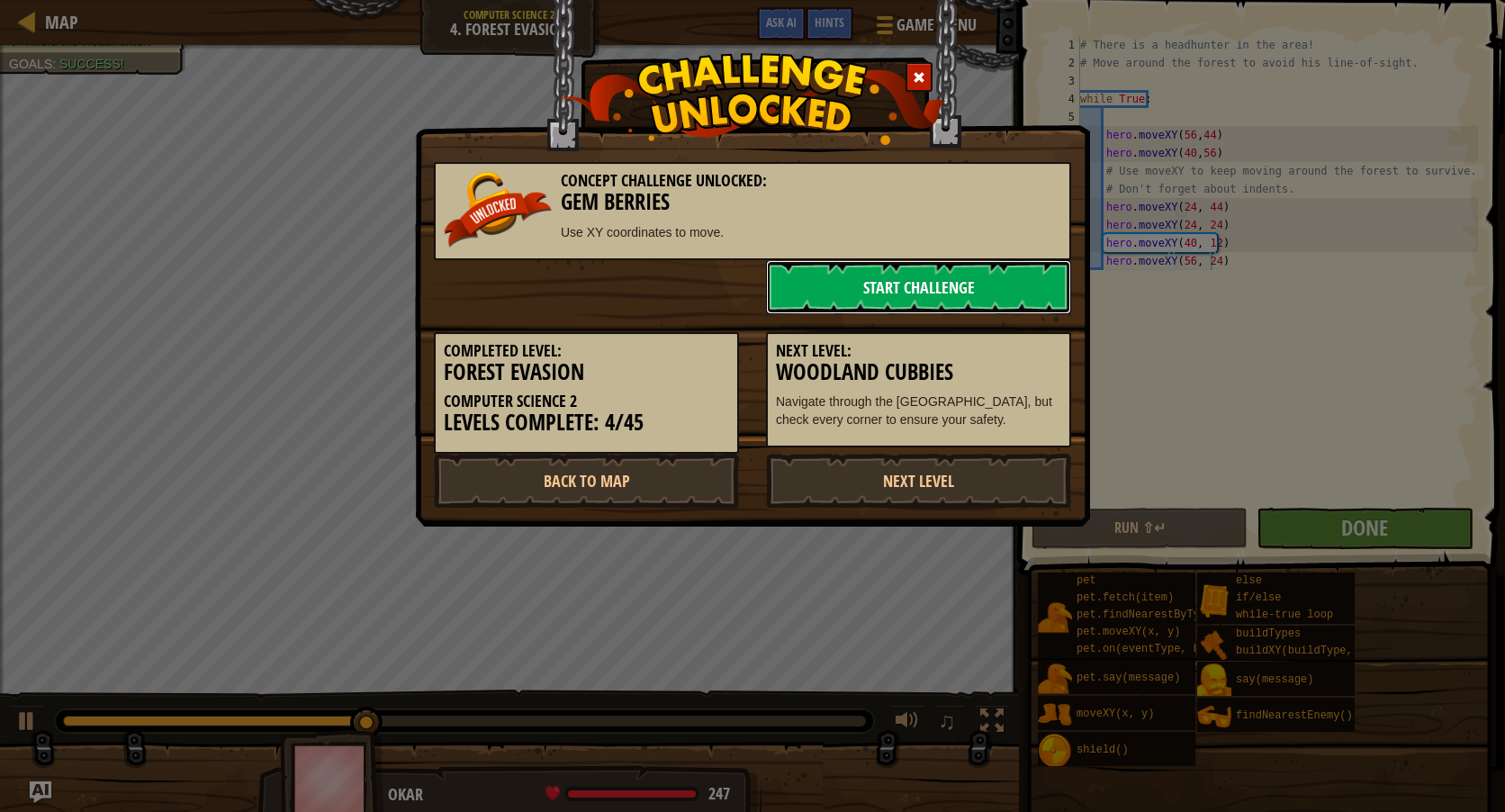
click at [973, 293] on link "Start Challenge" at bounding box center [918, 287] width 306 height 54
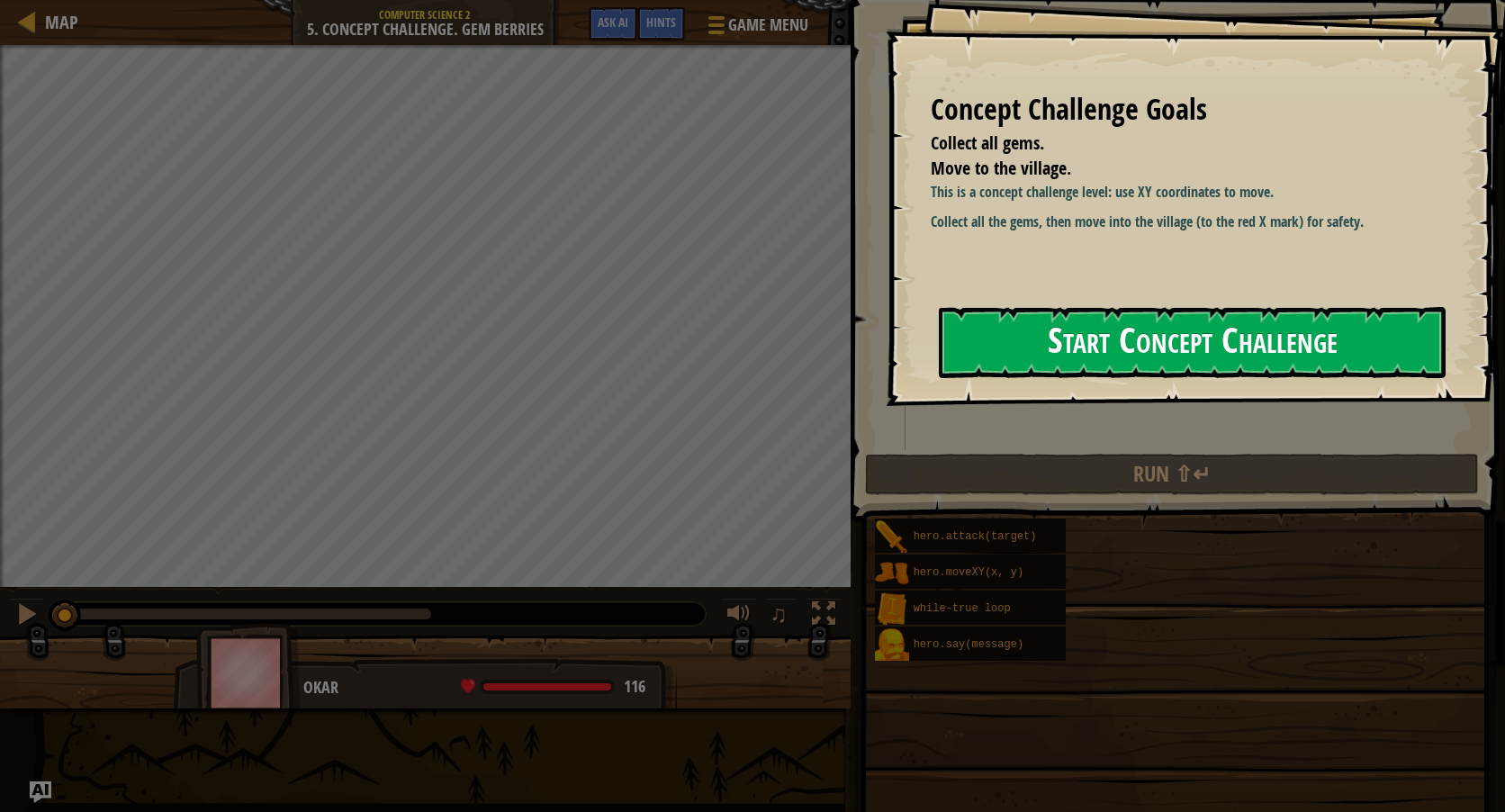
click at [1085, 350] on button "Start Concept Challenge" at bounding box center [1192, 342] width 506 height 71
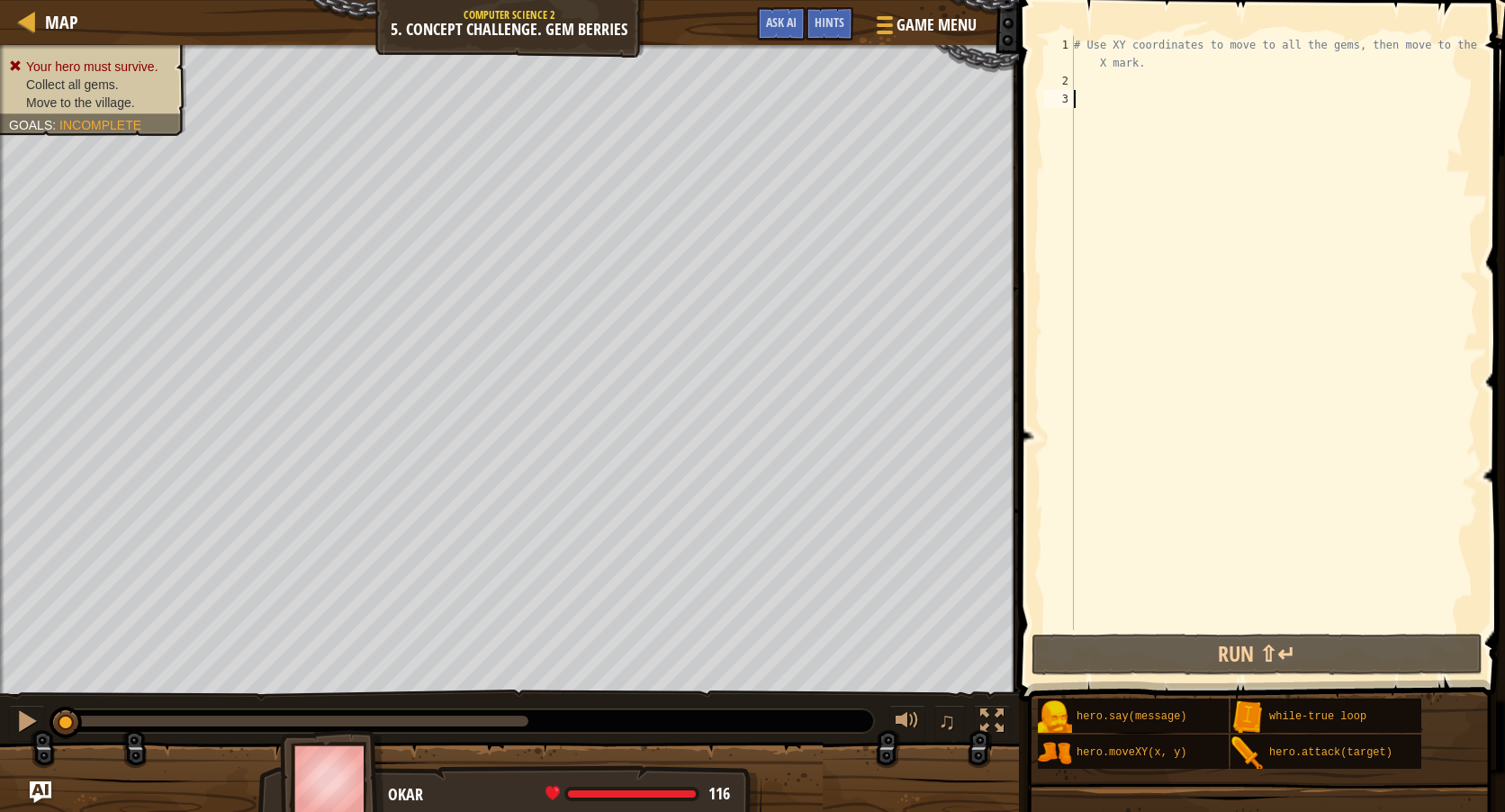
scroll to position [8, 0]
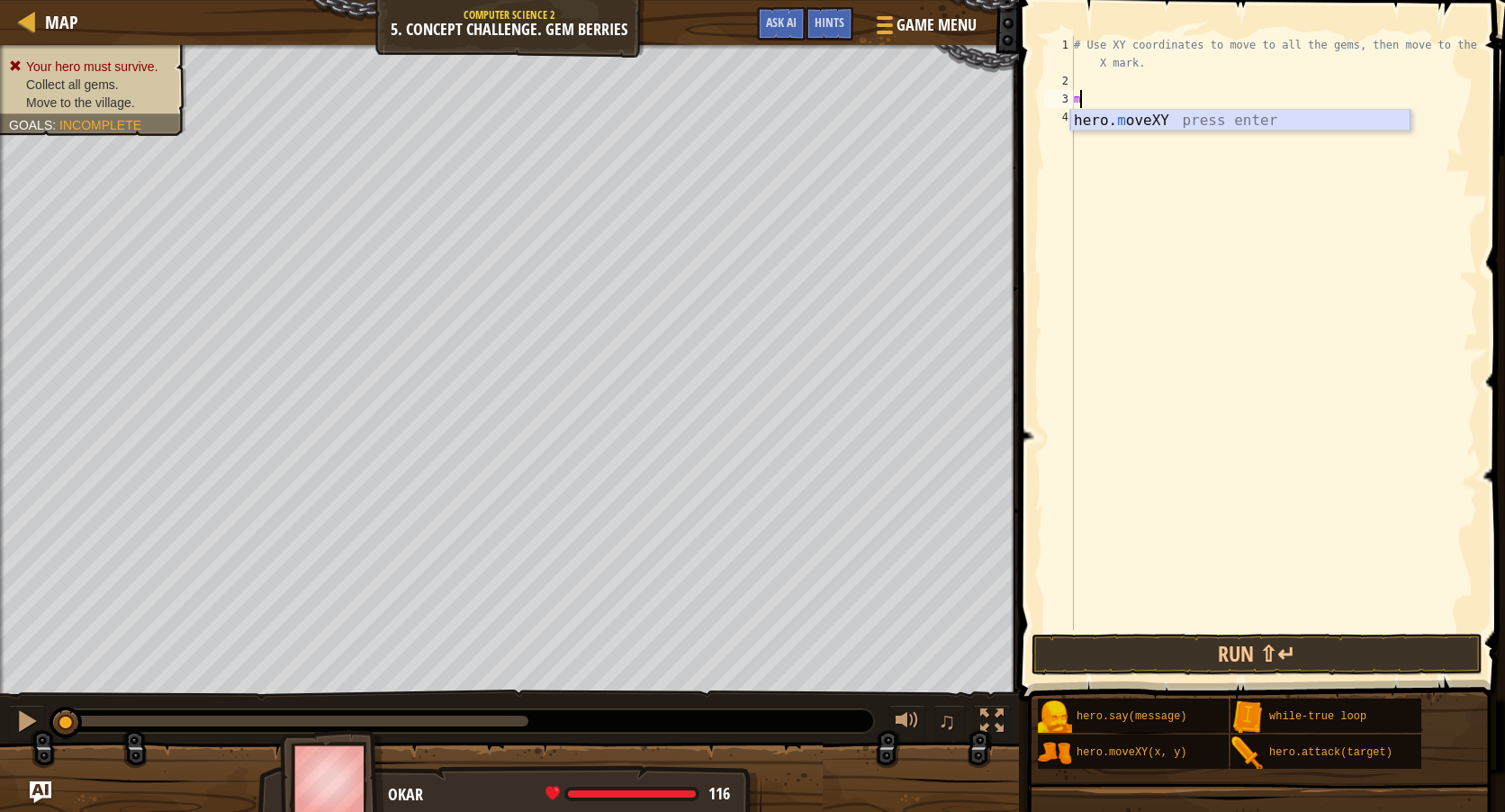
click at [1118, 122] on div "hero. m oveXY press enter" at bounding box center [1241, 142] width 341 height 65
click at [1170, 96] on div "# Use XY coordinates to move to all the gems, then move to the red X mark. hero…" at bounding box center [1274, 360] width 407 height 648
type textarea "hero.moveXY(8, 48)"
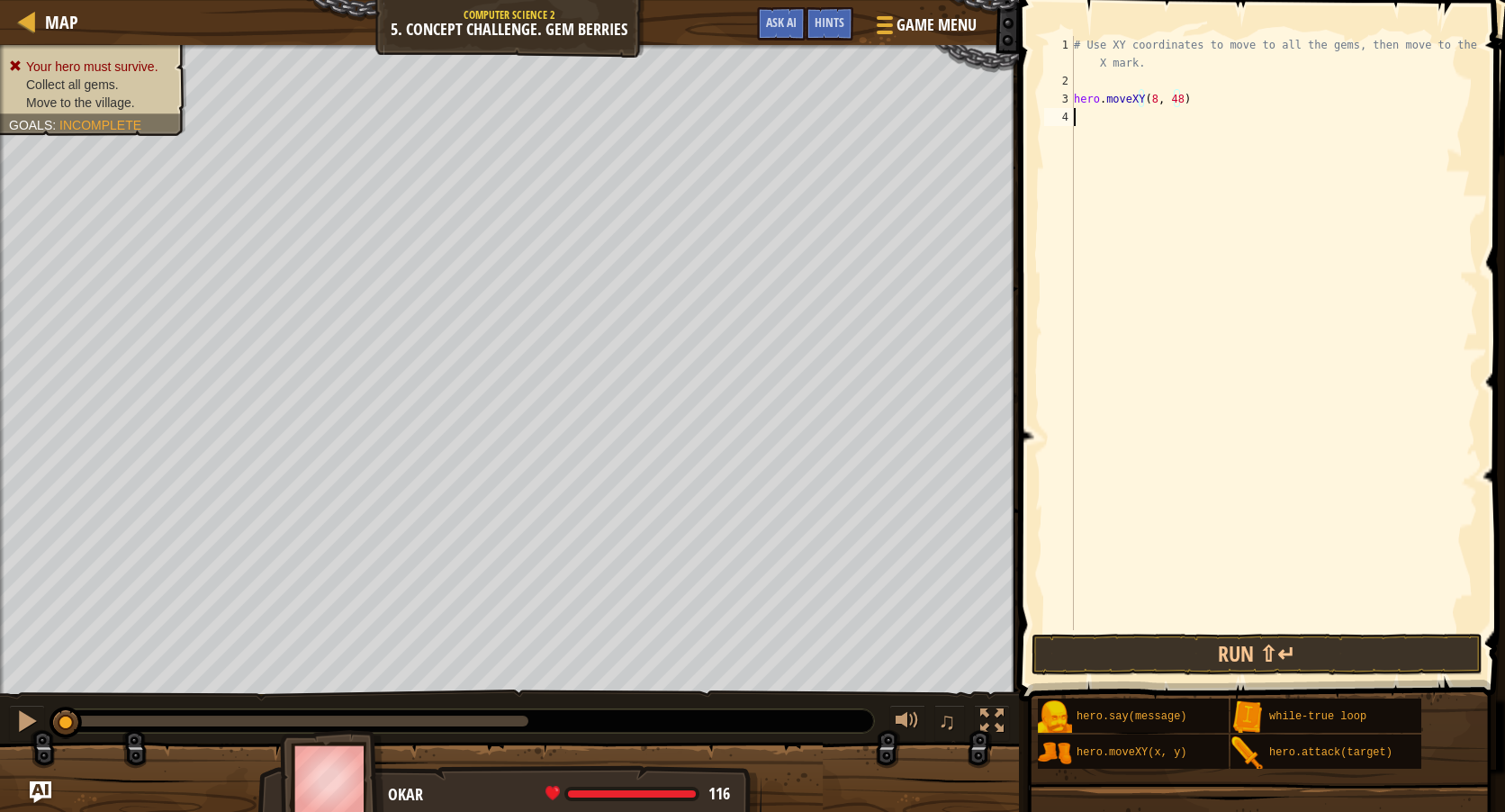
click at [1204, 110] on div "# Use XY coordinates to move to all the gems, then move to the red X mark. hero…" at bounding box center [1274, 360] width 407 height 648
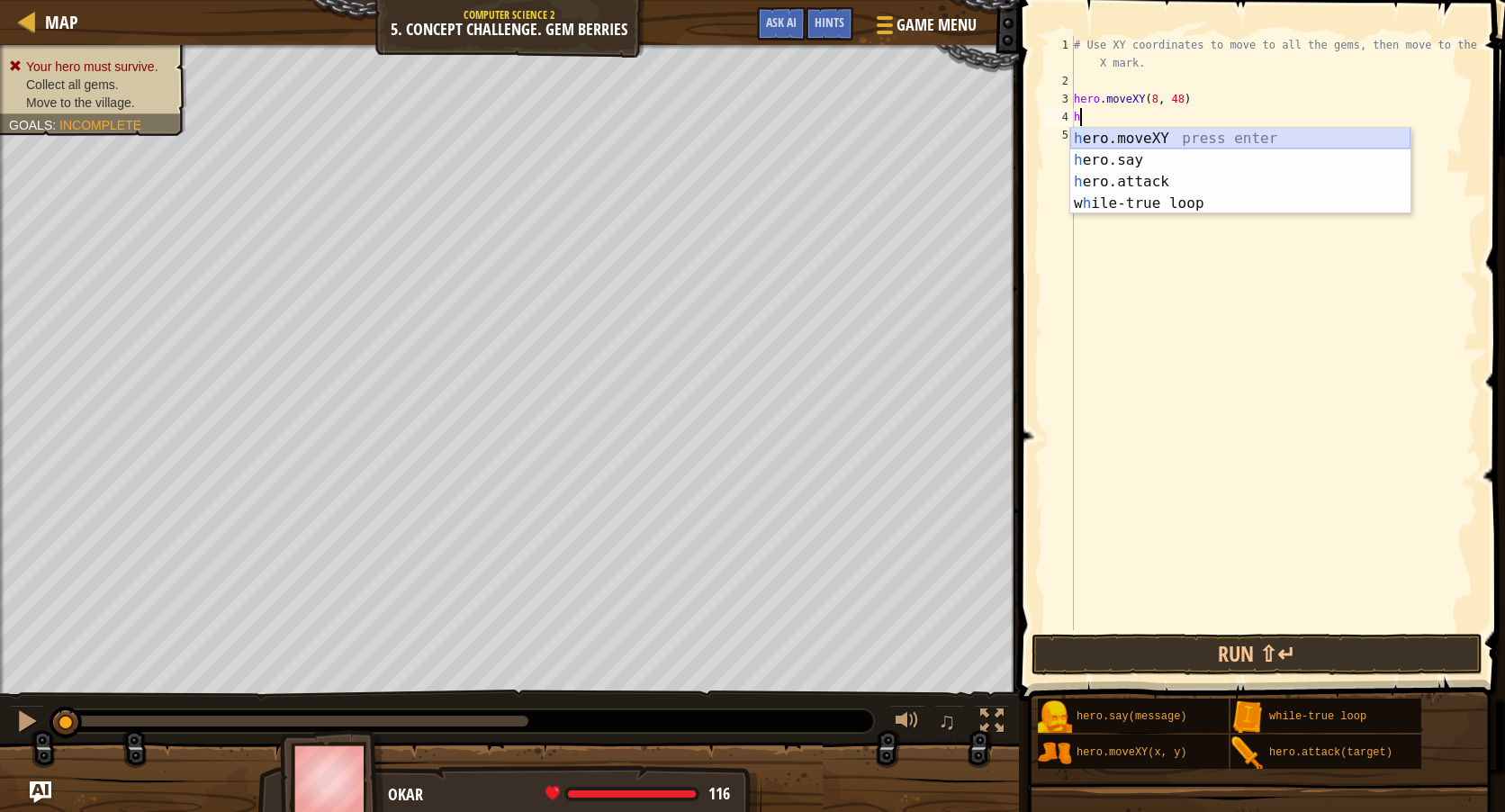
click at [1104, 137] on div "h ero.moveXY press enter h ero.say press enter h ero.attack press enter w h ile…" at bounding box center [1241, 193] width 341 height 130
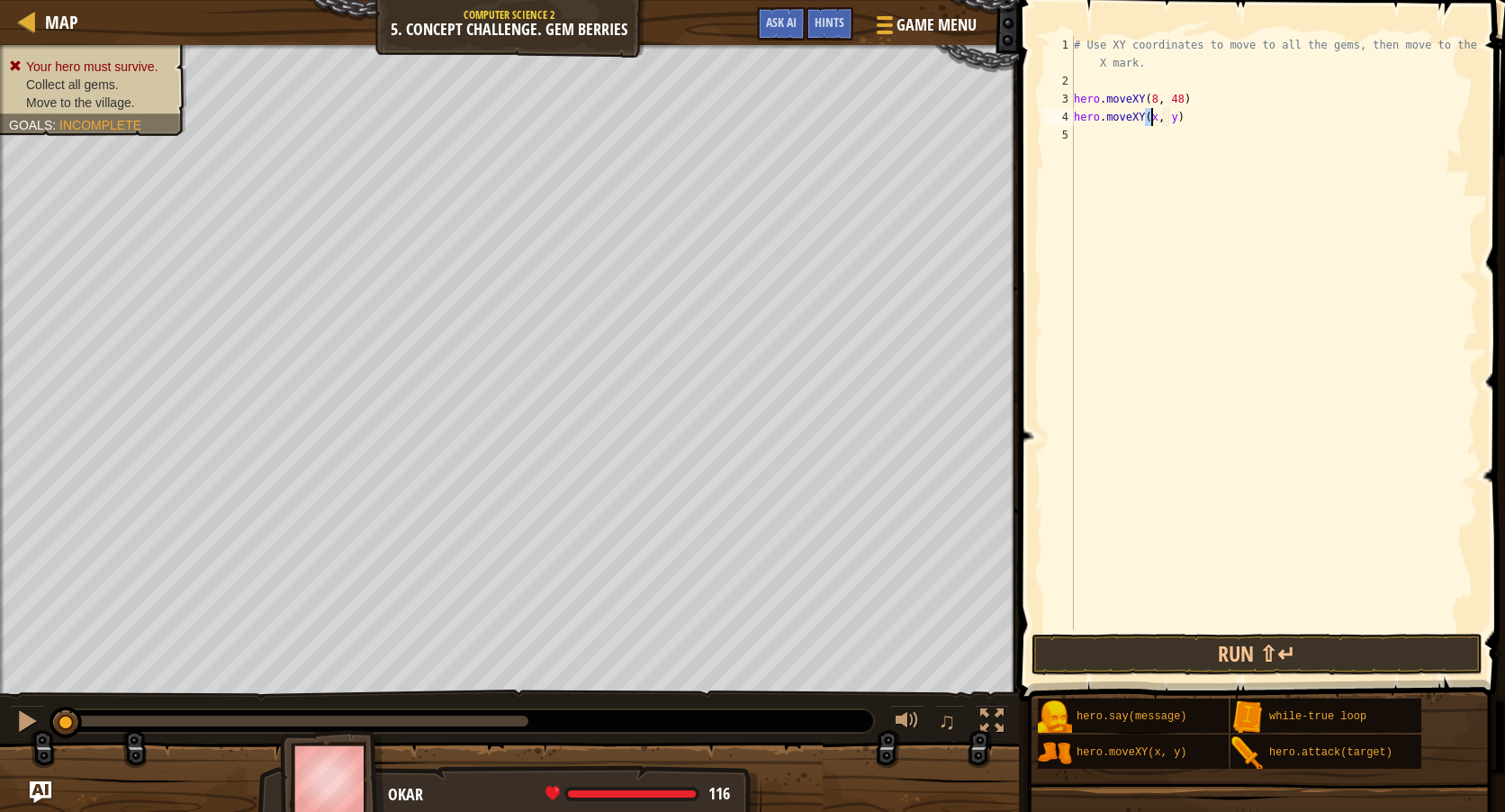
scroll to position [8, 6]
click at [1169, 117] on div "# Use XY coordinates to move to all the gems, then move to the red X mark. hero…" at bounding box center [1274, 360] width 407 height 648
type textarea "hero.moveXY(8, 12)"
click at [1227, 120] on div "# Use XY coordinates to move to all the gems, then move to the red X mark. hero…" at bounding box center [1274, 360] width 407 height 648
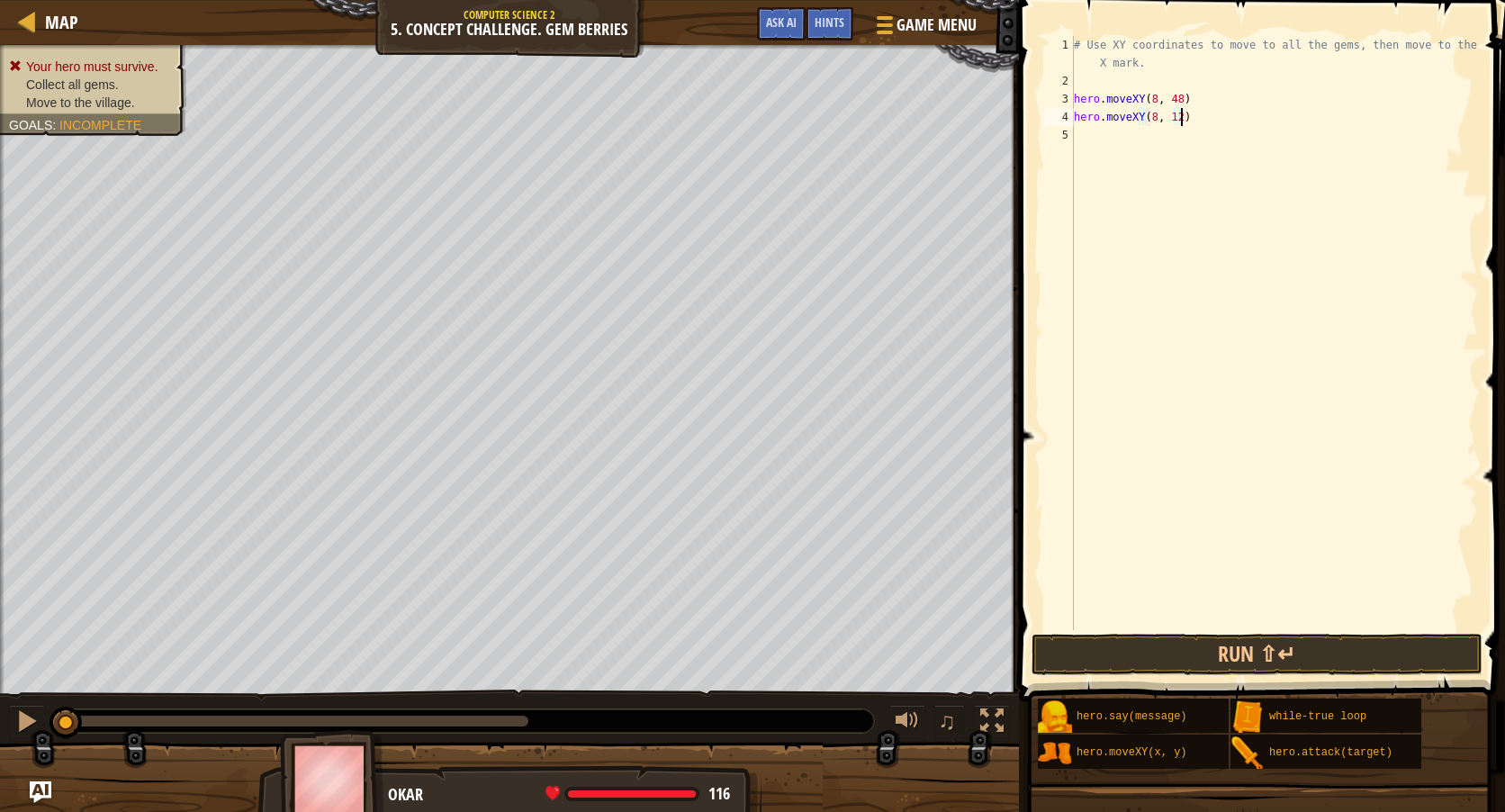
scroll to position [8, 0]
click at [1113, 160] on div "hero. m oveXY press enter" at bounding box center [1241, 178] width 341 height 65
click at [1172, 135] on div "# Use XY coordinates to move to all the gems, then move to the red X mark. hero…" at bounding box center [1274, 360] width 407 height 648
type textarea "hero.moveXY(12, 26)"
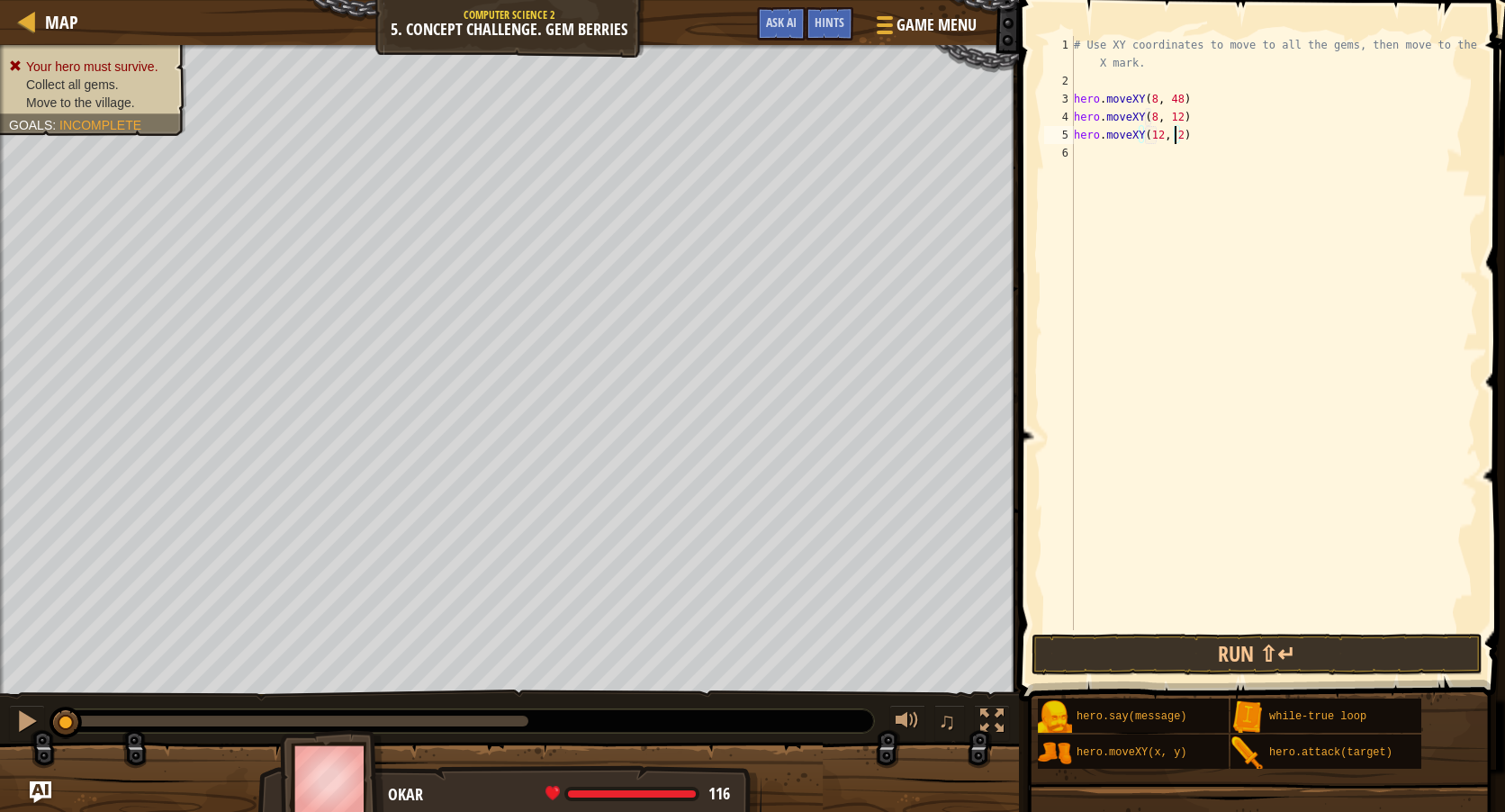
scroll to position [8, 8]
click at [1260, 155] on div "# Use XY coordinates to move to all the gems, then move to the red X mark. hero…" at bounding box center [1274, 360] width 407 height 648
click at [1158, 178] on div "hero. m oveXY press enter" at bounding box center [1241, 196] width 341 height 65
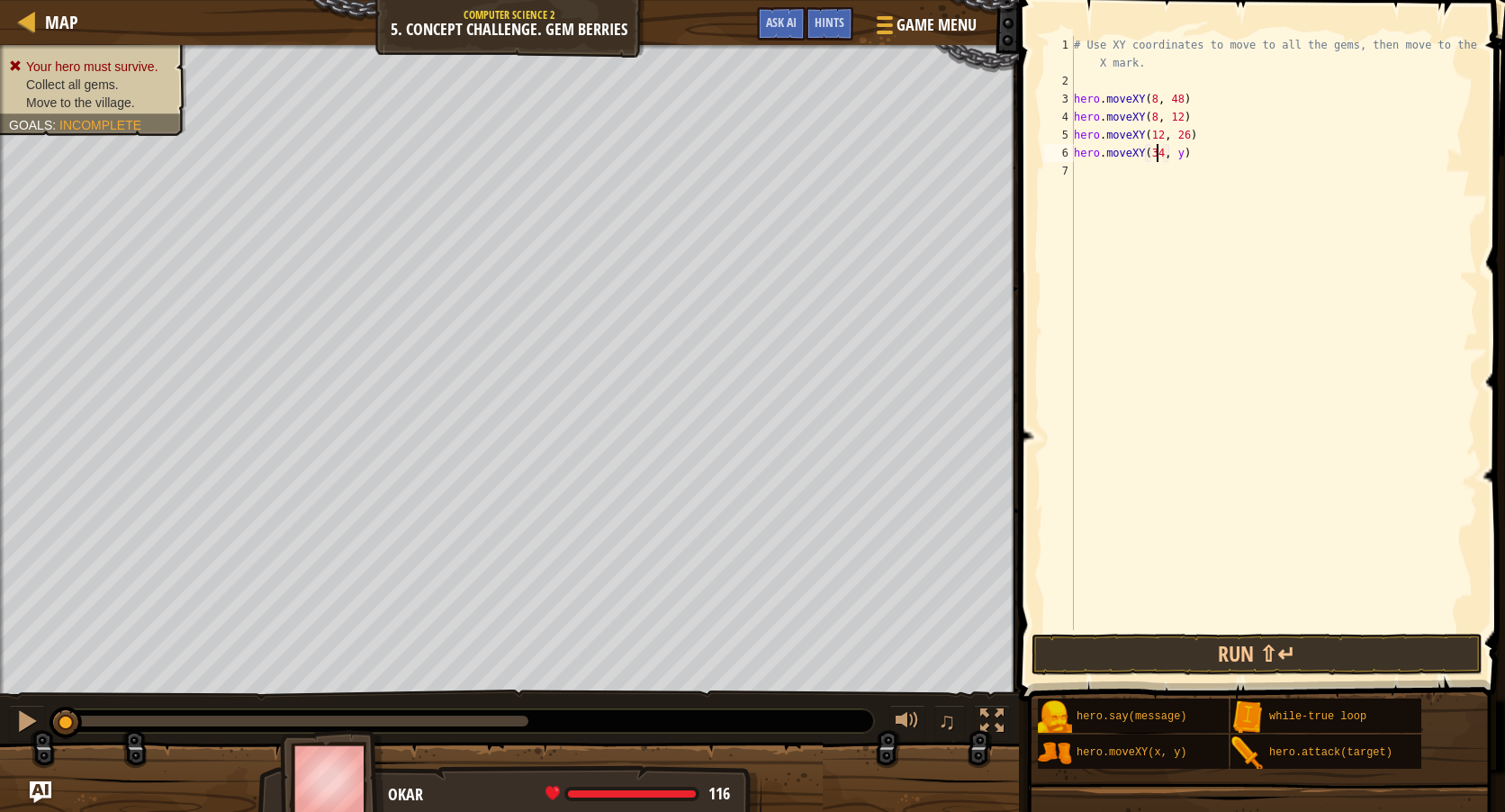
click at [1175, 151] on div "# Use XY coordinates to move to all the gems, then move to the red X mark. hero…" at bounding box center [1274, 360] width 407 height 648
type textarea "hero.moveXY(34, 14)"
click at [1139, 169] on div "# Use XY coordinates to move to all the gems, then move to the red X mark. hero…" at bounding box center [1274, 360] width 407 height 648
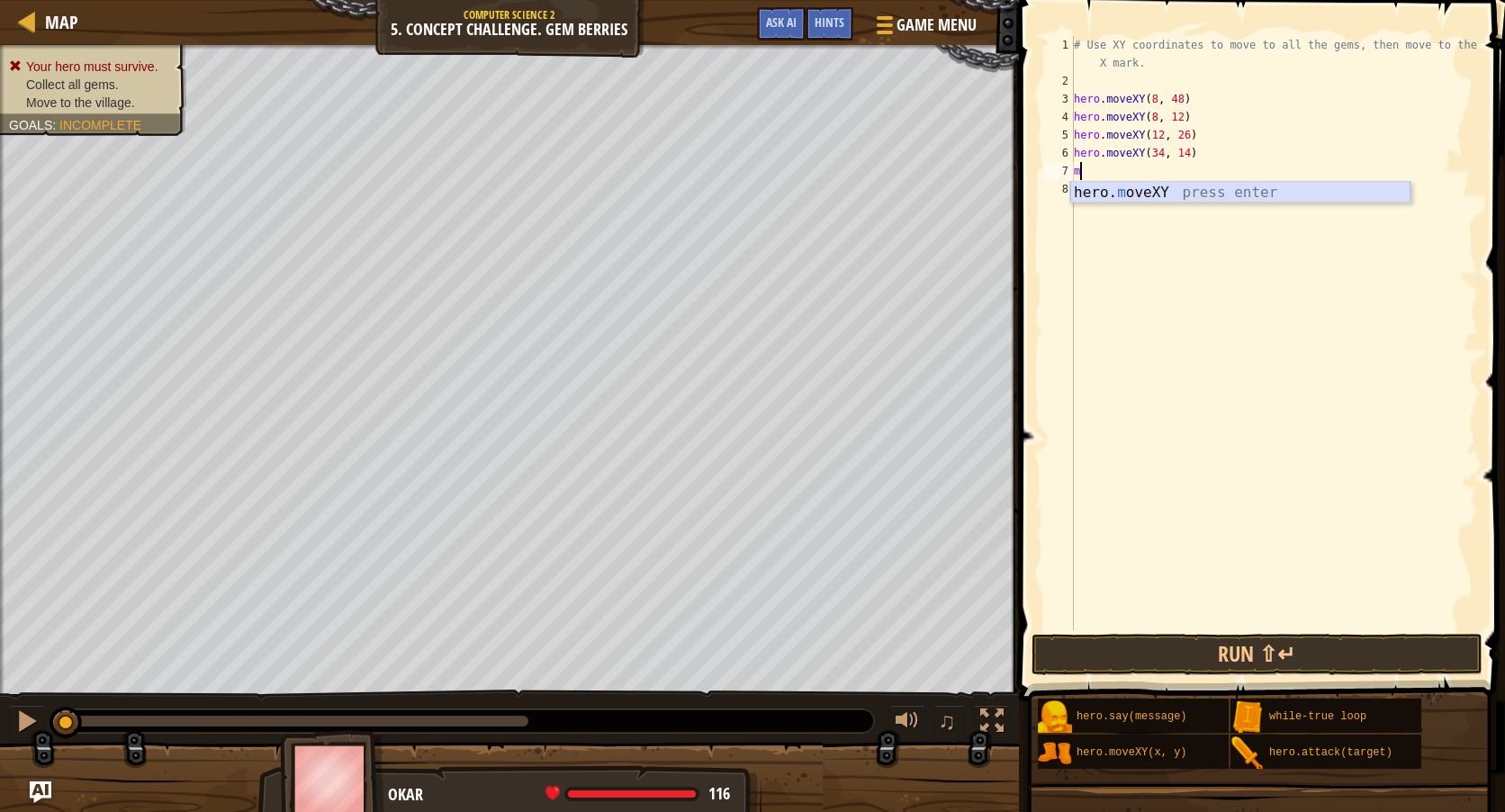
click at [1134, 196] on div "hero. m oveXY press enter" at bounding box center [1241, 214] width 341 height 65
click at [1173, 173] on div "# Use XY coordinates to move to all the gems, then move to the red X mark. hero…" at bounding box center [1274, 360] width 407 height 648
type textarea "hero.moveXY(40, 56)"
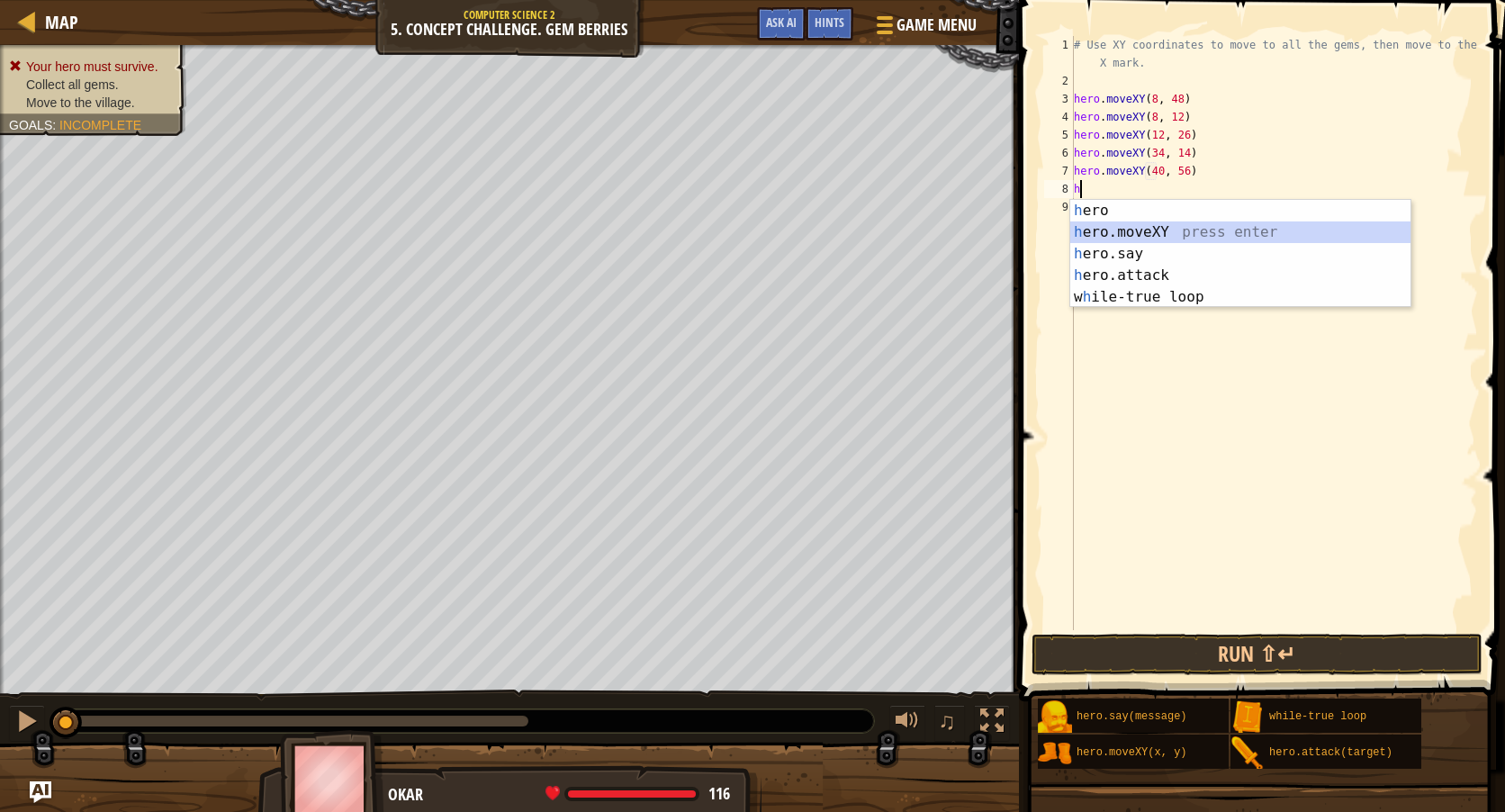
click at [1147, 224] on div "h ero press enter h ero.moveXY press enter h ero.say press enter h ero.attack p…" at bounding box center [1241, 276] width 341 height 151
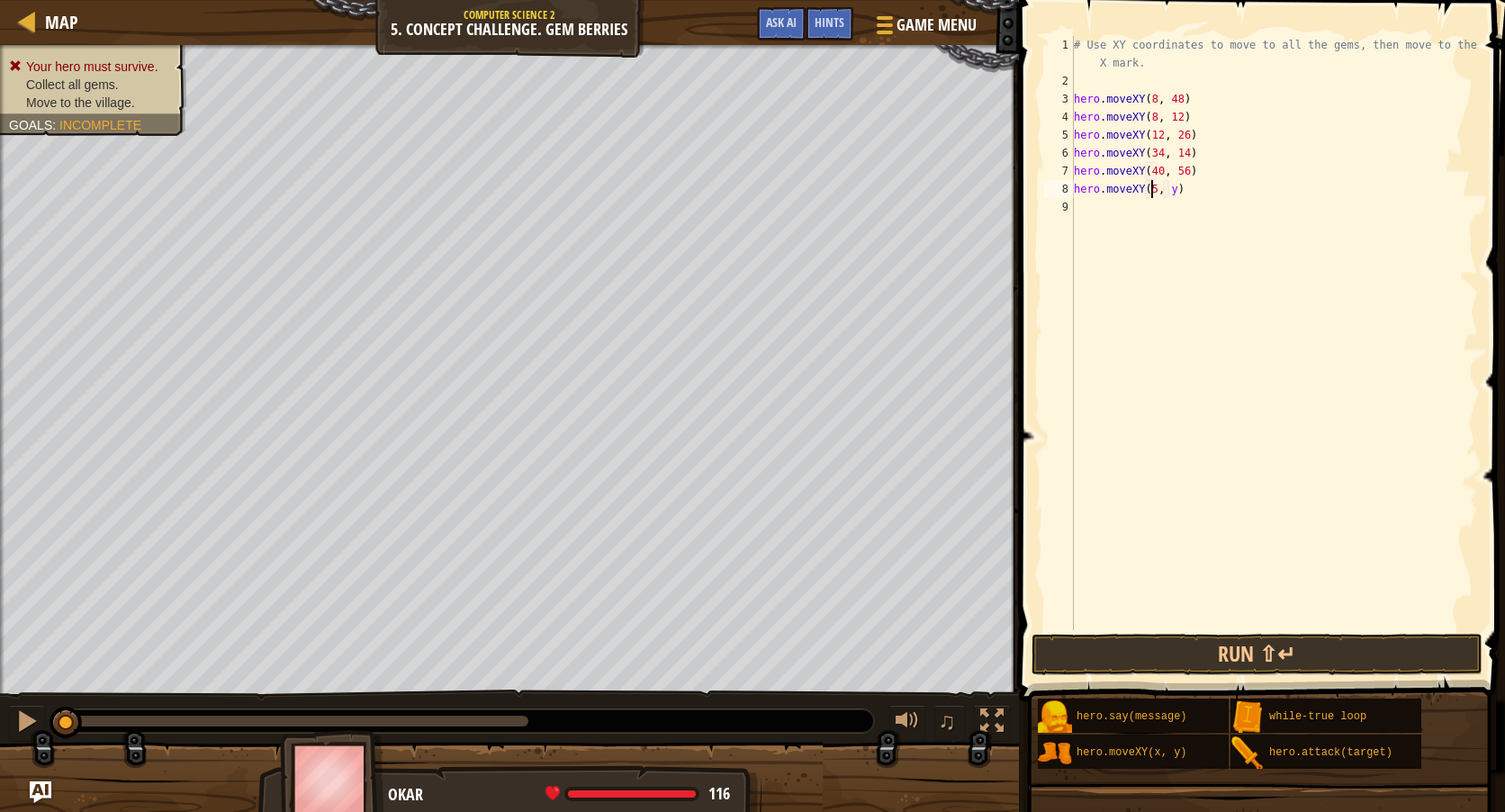
scroll to position [8, 6]
click at [1175, 190] on div "# Use XY coordinates to move to all the gems, then move to the red X mark. hero…" at bounding box center [1274, 360] width 407 height 648
type textarea "hero.moveXY(50, 34)"
click at [1209, 193] on div "# Use XY coordinates to move to all the gems, then move to the red X mark. hero…" at bounding box center [1274, 360] width 407 height 648
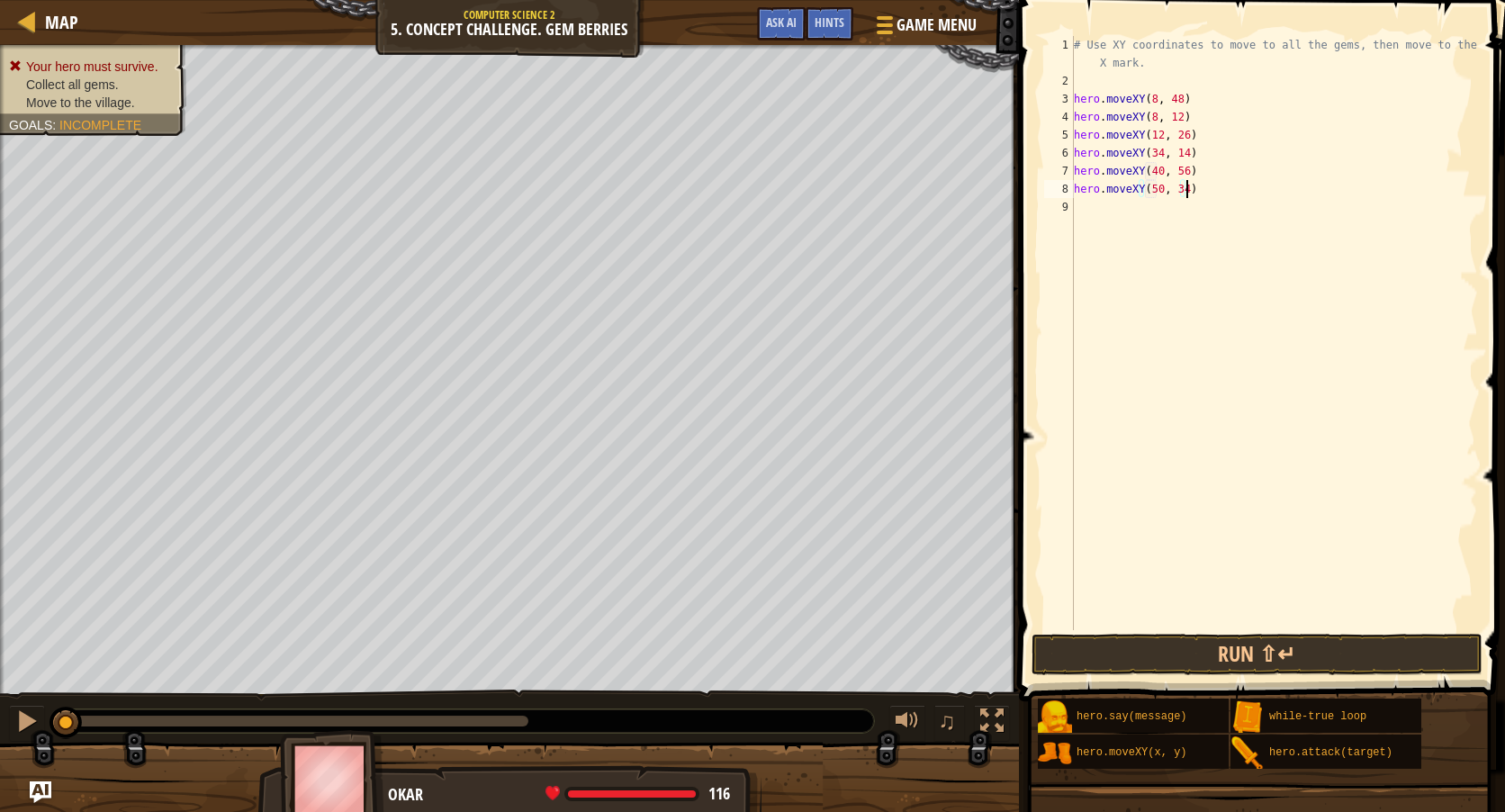
scroll to position [8, 0]
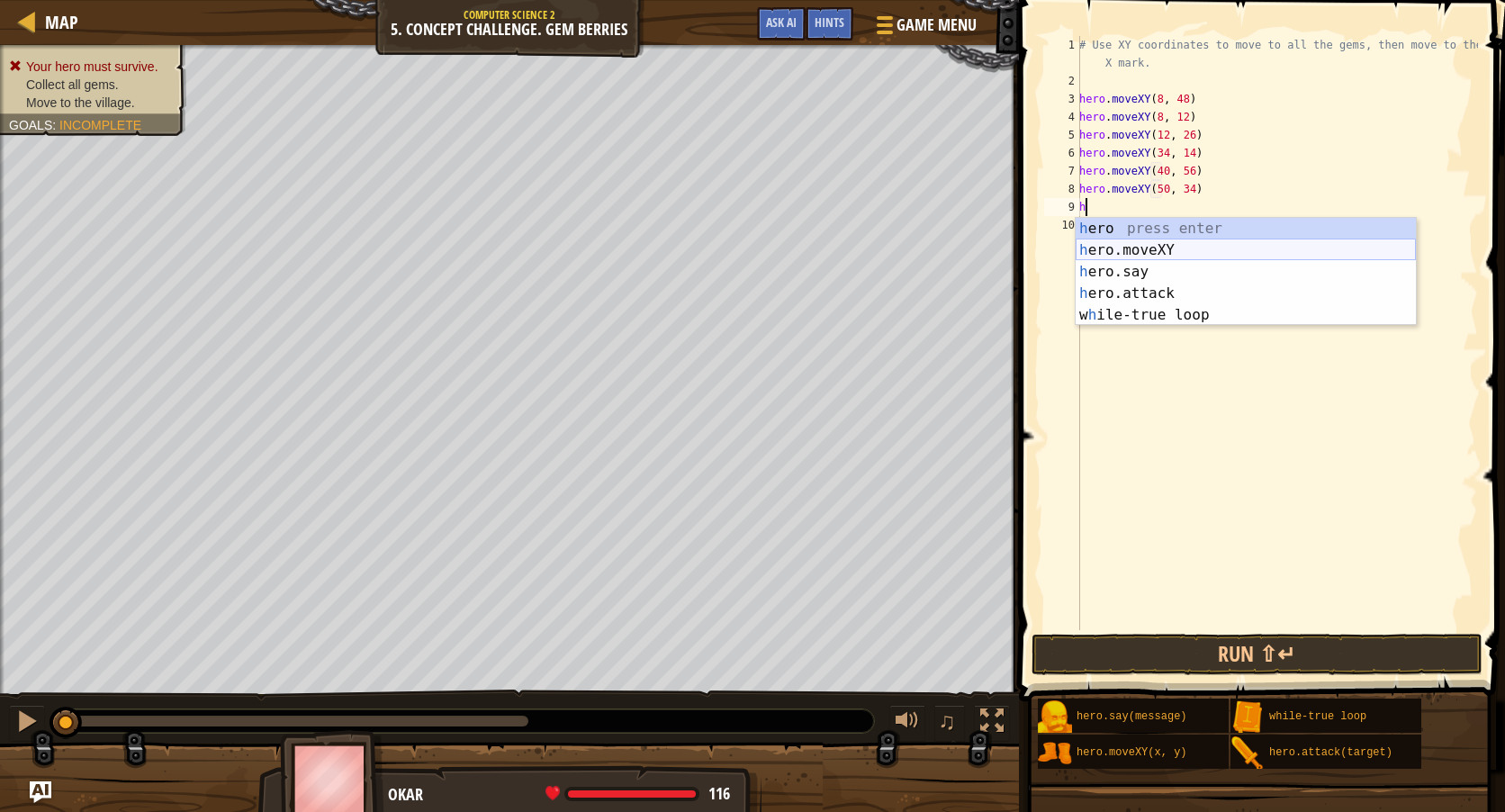
click at [1118, 248] on div "h ero press enter h ero.moveXY press enter h ero.say press enter h ero.attack p…" at bounding box center [1246, 294] width 341 height 151
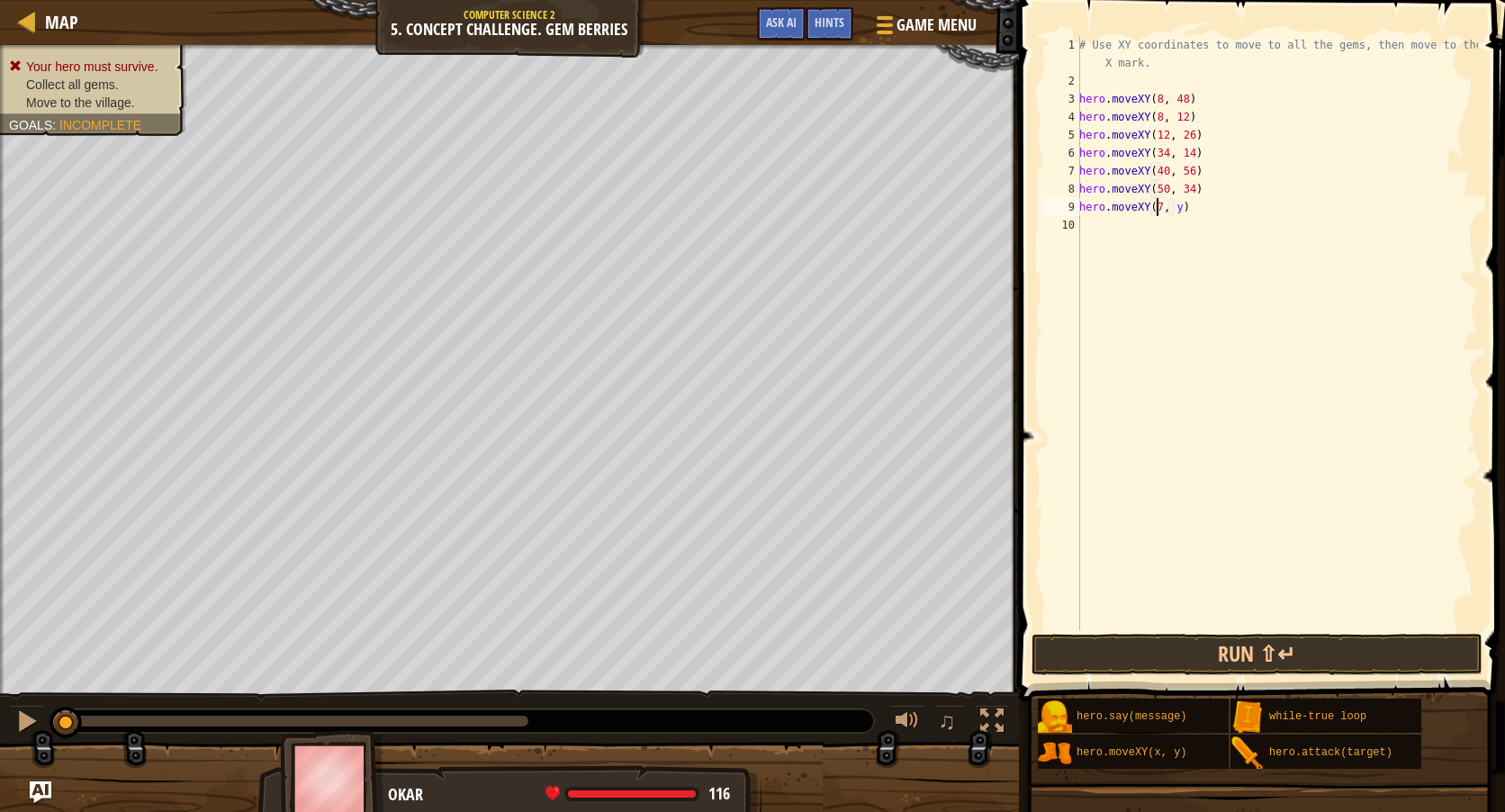
scroll to position [8, 6]
click at [1181, 209] on div "# Use XY coordinates to move to all the gems, then move to the red X mark. hero…" at bounding box center [1277, 360] width 402 height 648
type textarea "hero.moveXY(74, 34)"
click at [1119, 637] on button "Run ⇧↵" at bounding box center [1257, 654] width 451 height 41
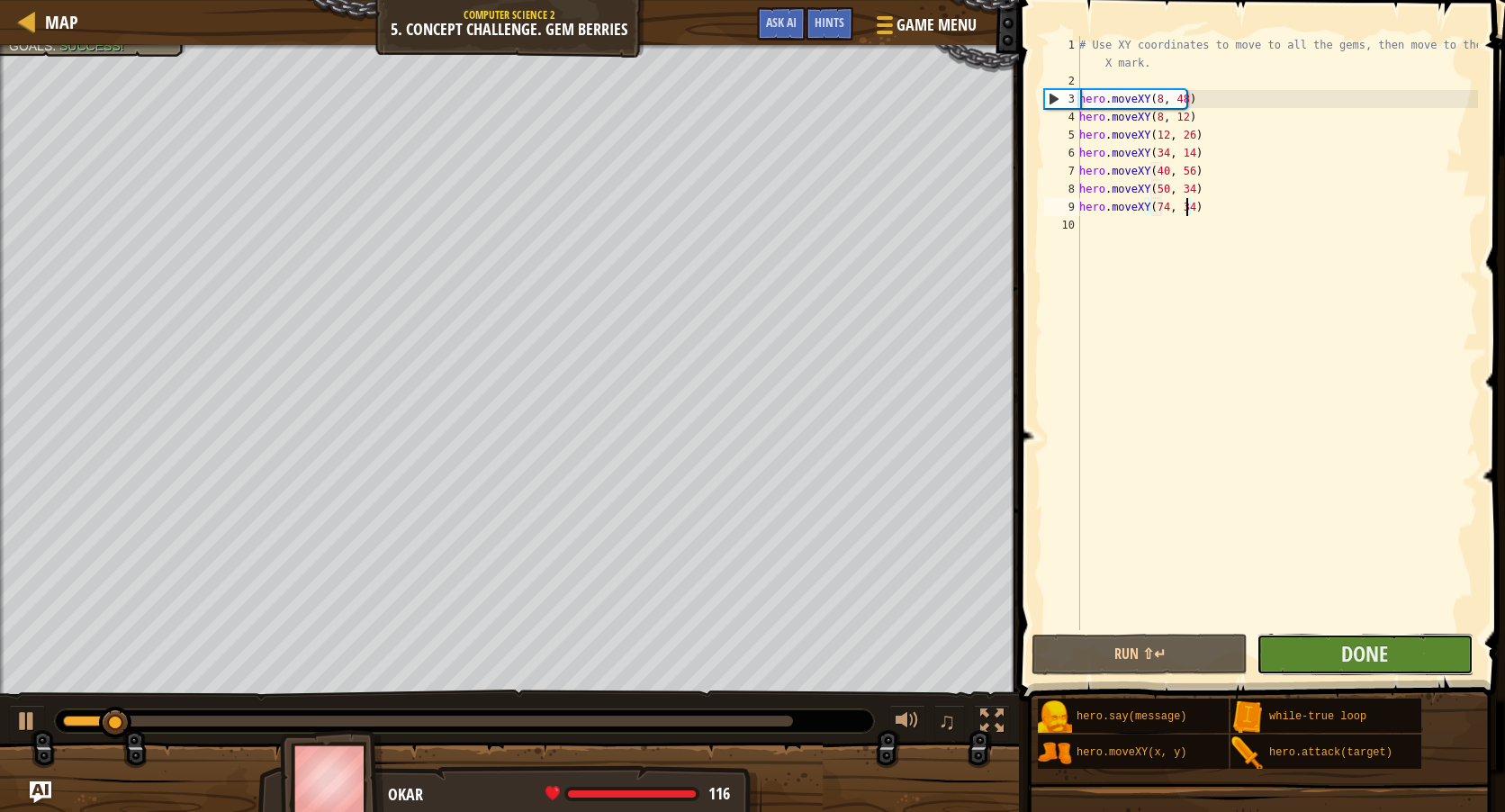
click at [1340, 643] on button "Done" at bounding box center [1364, 654] width 216 height 41
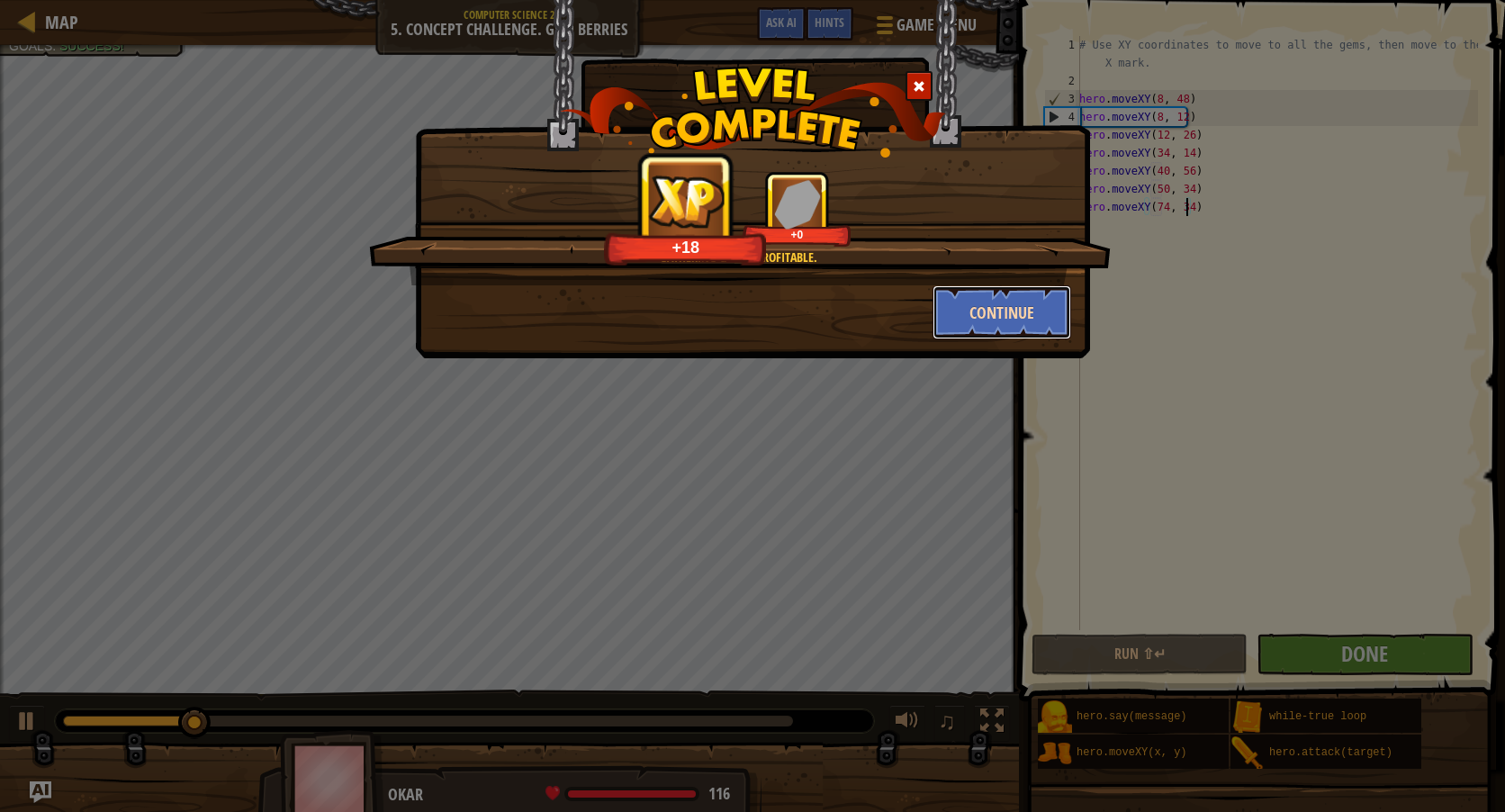
click at [982, 287] on button "Continue" at bounding box center [1002, 313] width 140 height 54
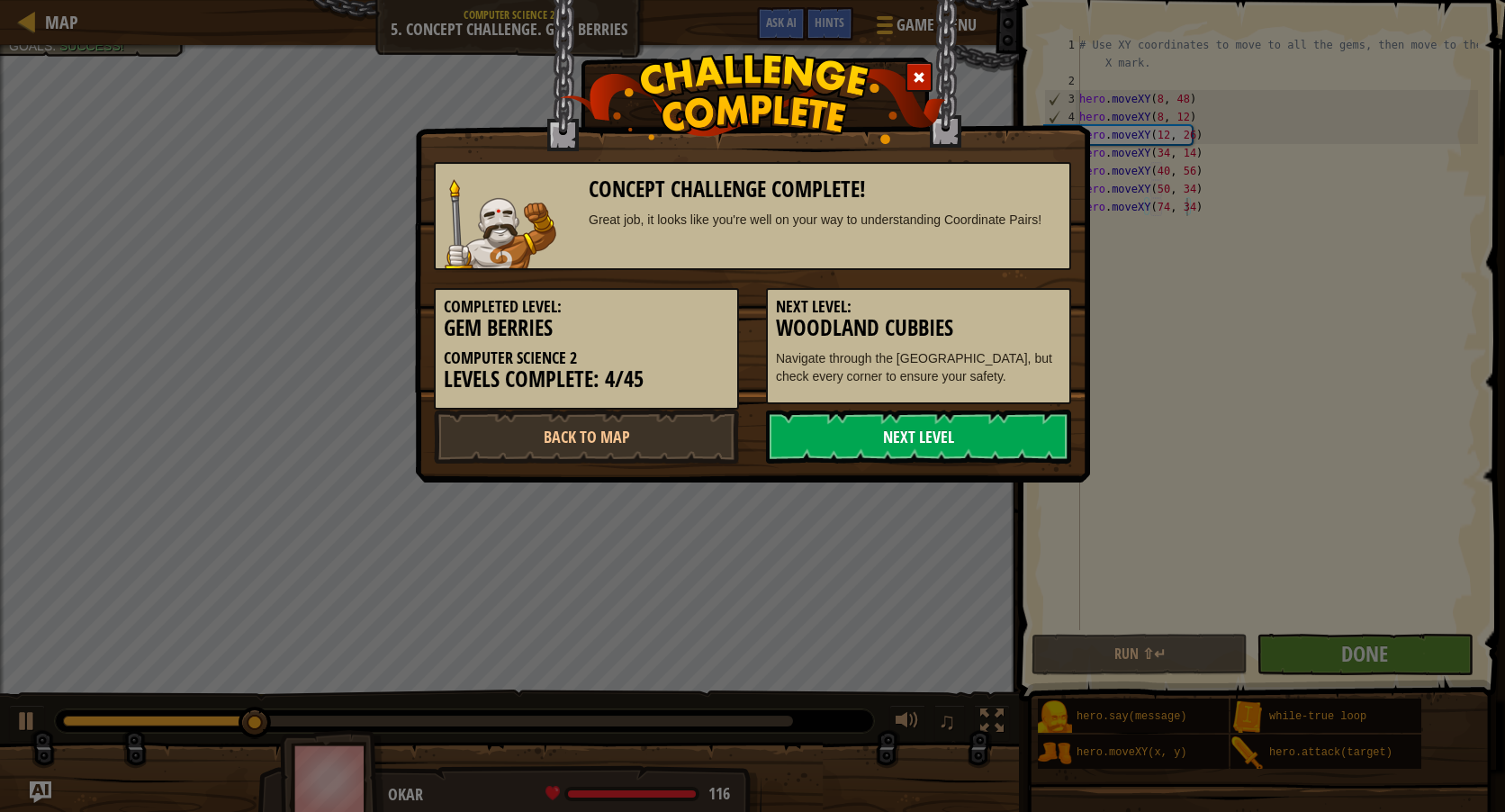
click at [818, 433] on link "Next Level" at bounding box center [918, 436] width 306 height 54
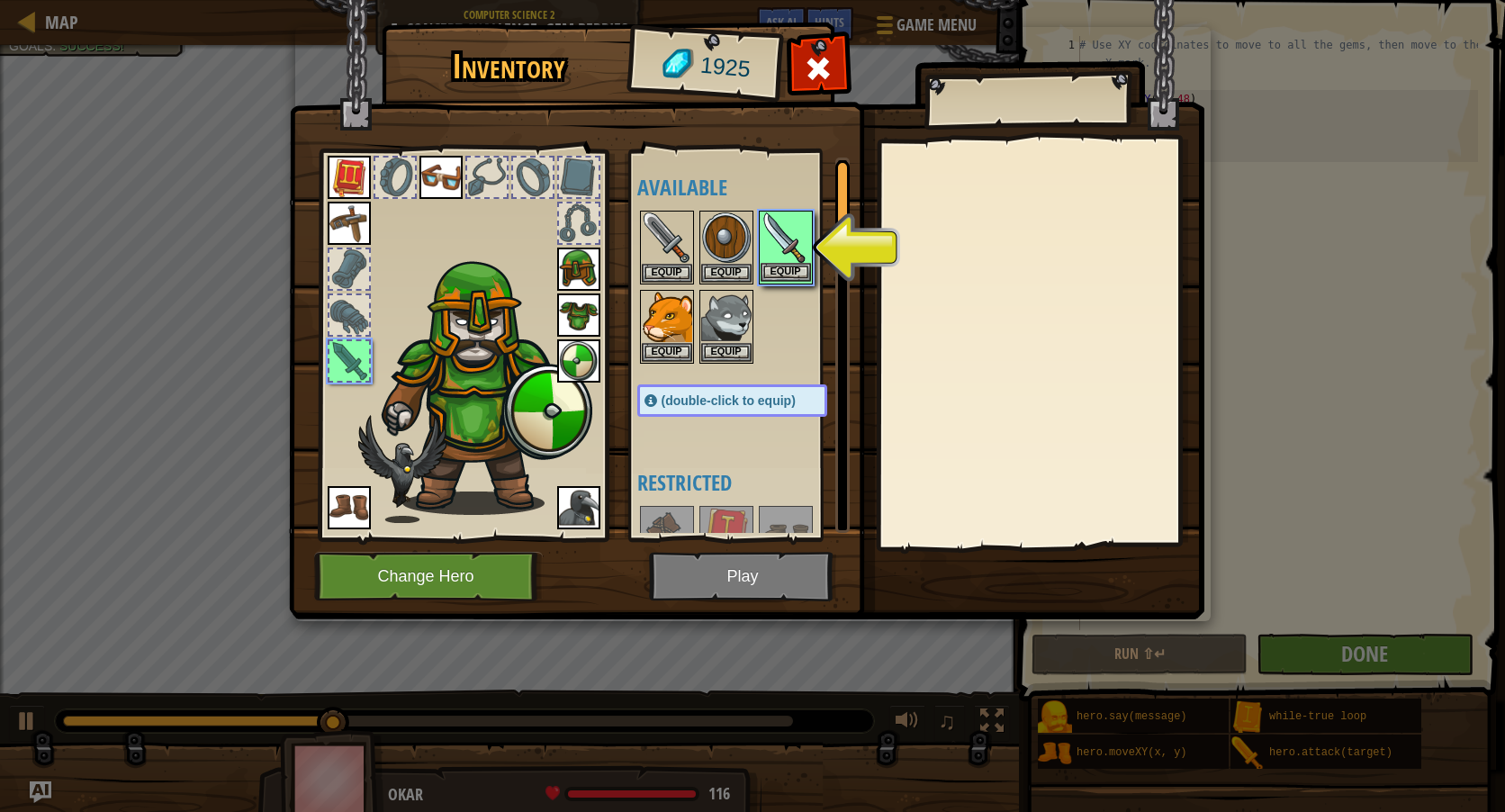
click at [786, 260] on img at bounding box center [786, 238] width 50 height 50
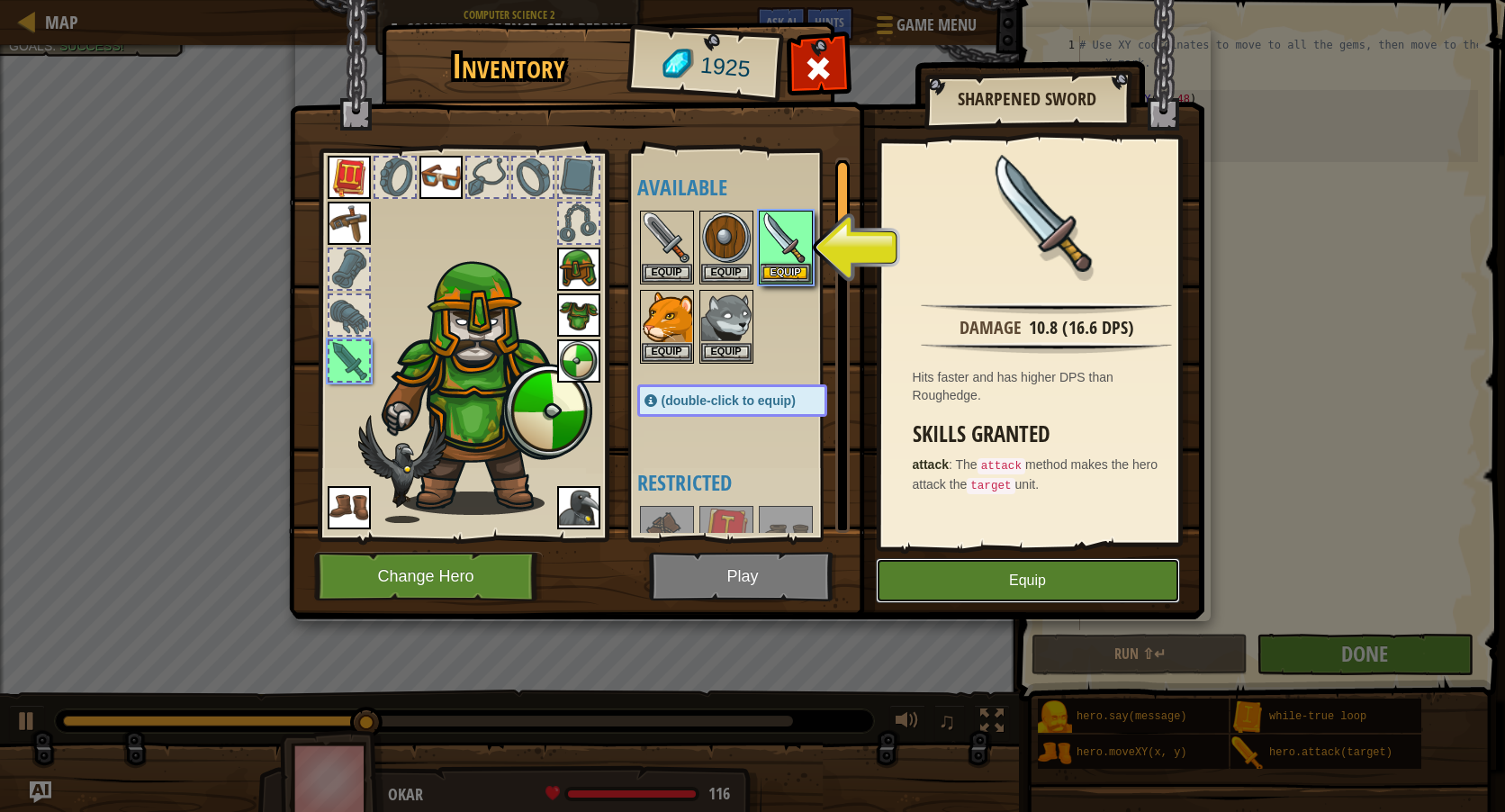
click at [1023, 596] on button "Equip" at bounding box center [1028, 580] width 305 height 45
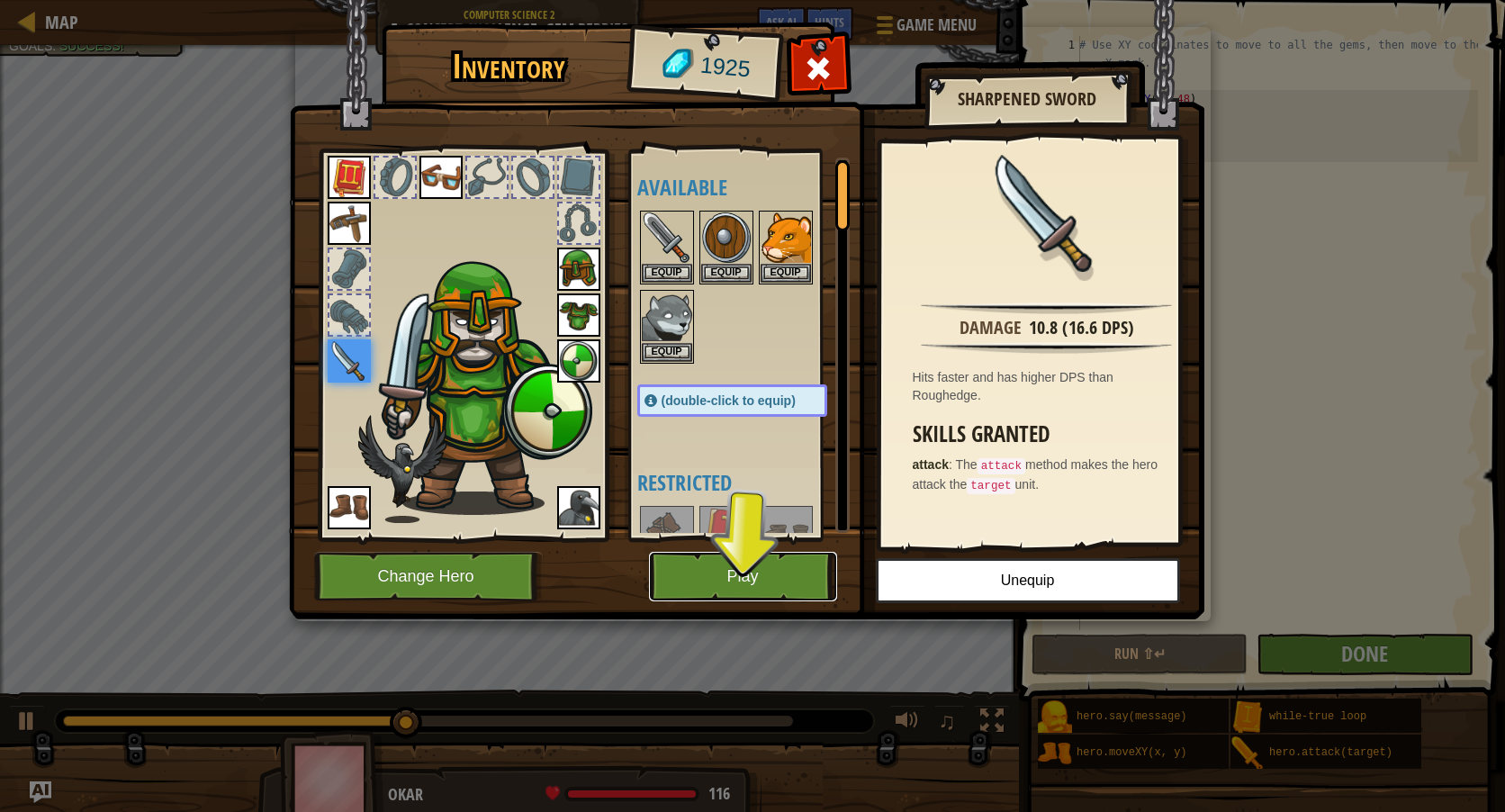
click at [799, 589] on button "Play" at bounding box center [743, 576] width 188 height 50
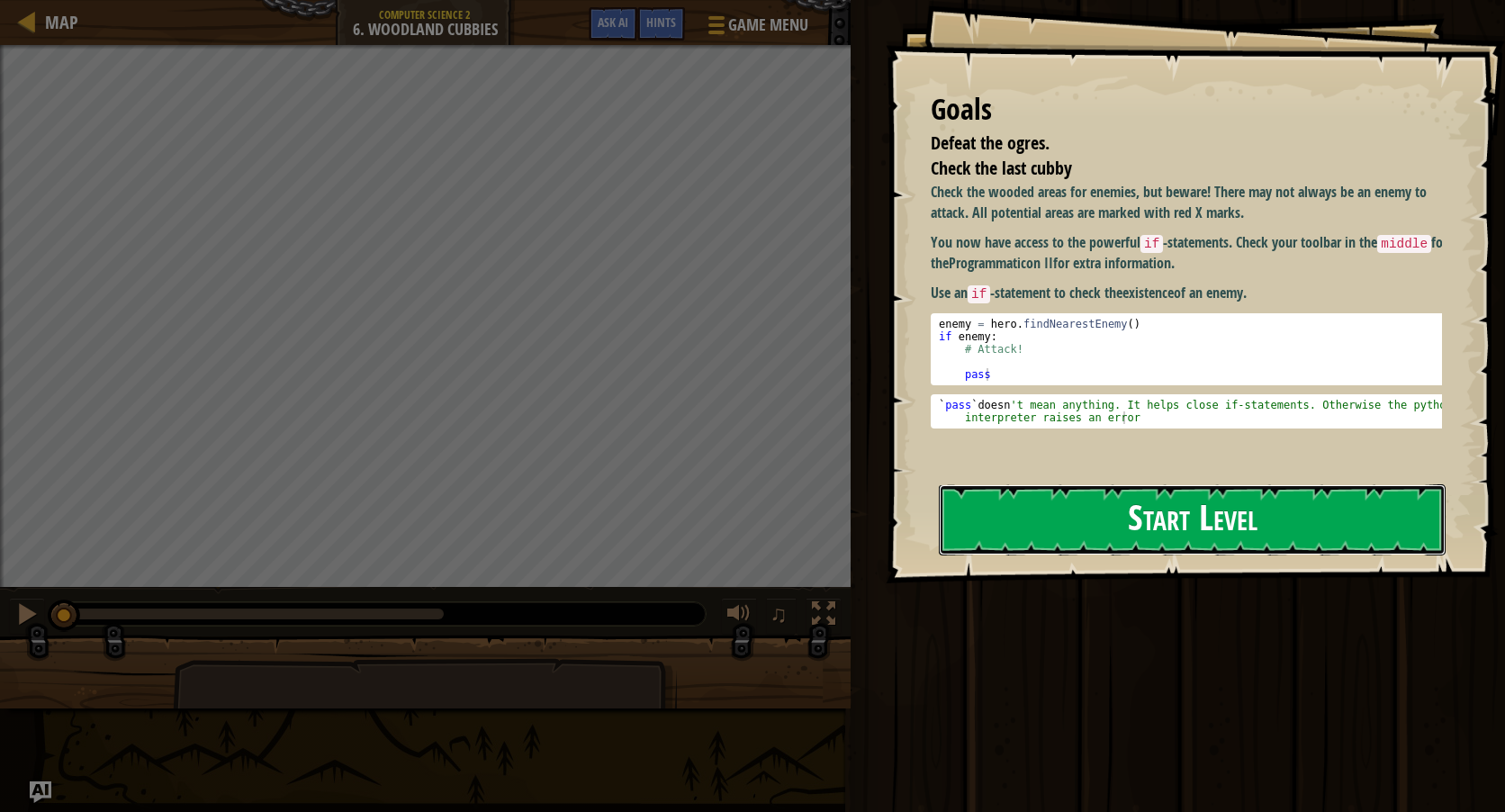
click at [1075, 518] on button "Start Level" at bounding box center [1192, 519] width 506 height 71
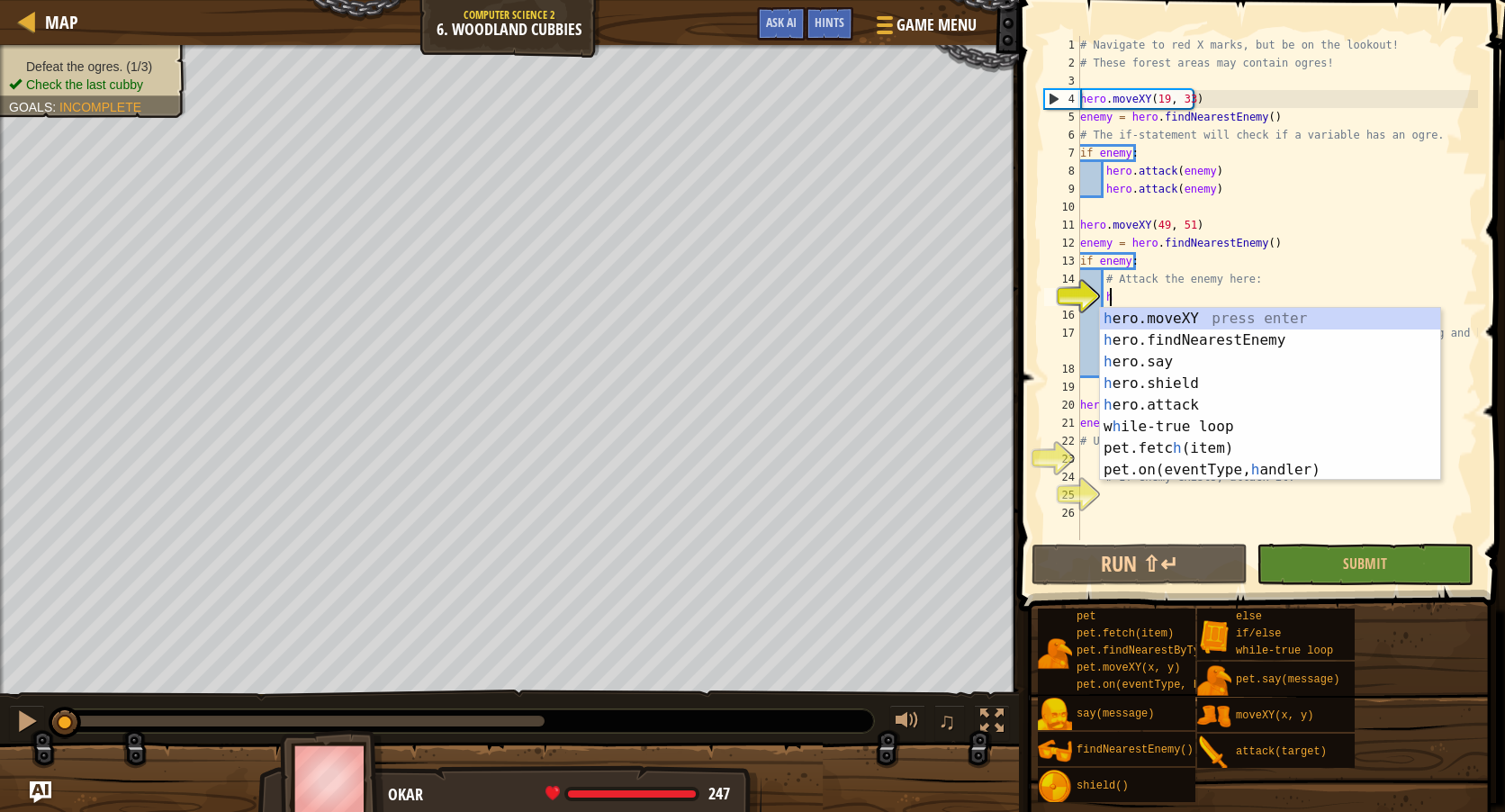
scroll to position [8, 1]
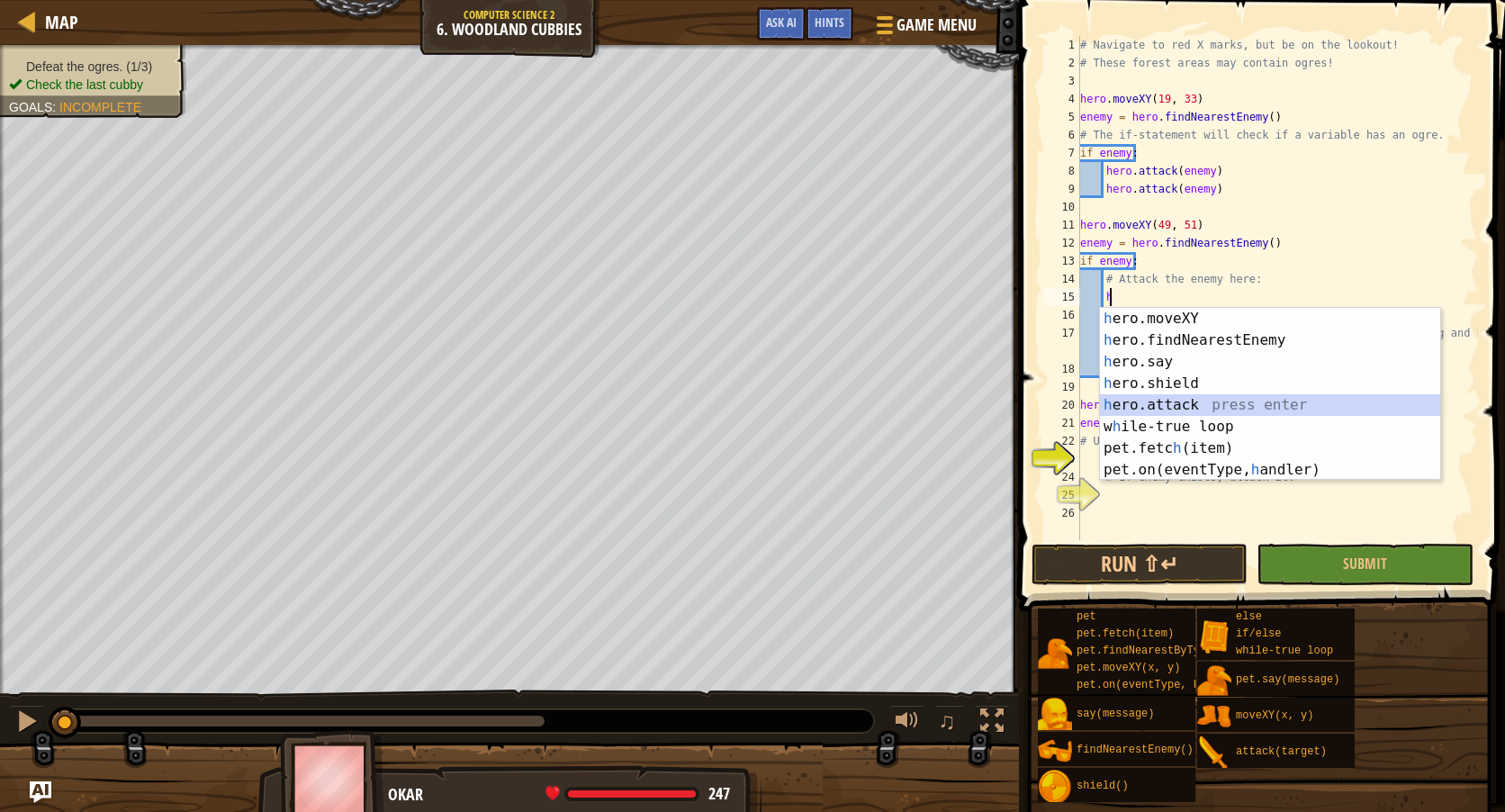
click at [1175, 404] on div "h ero.moveXY press enter h ero.findNearestEnemy press enter h ero.say press ent…" at bounding box center [1271, 416] width 341 height 216
type textarea "hero.attack(enemy)"
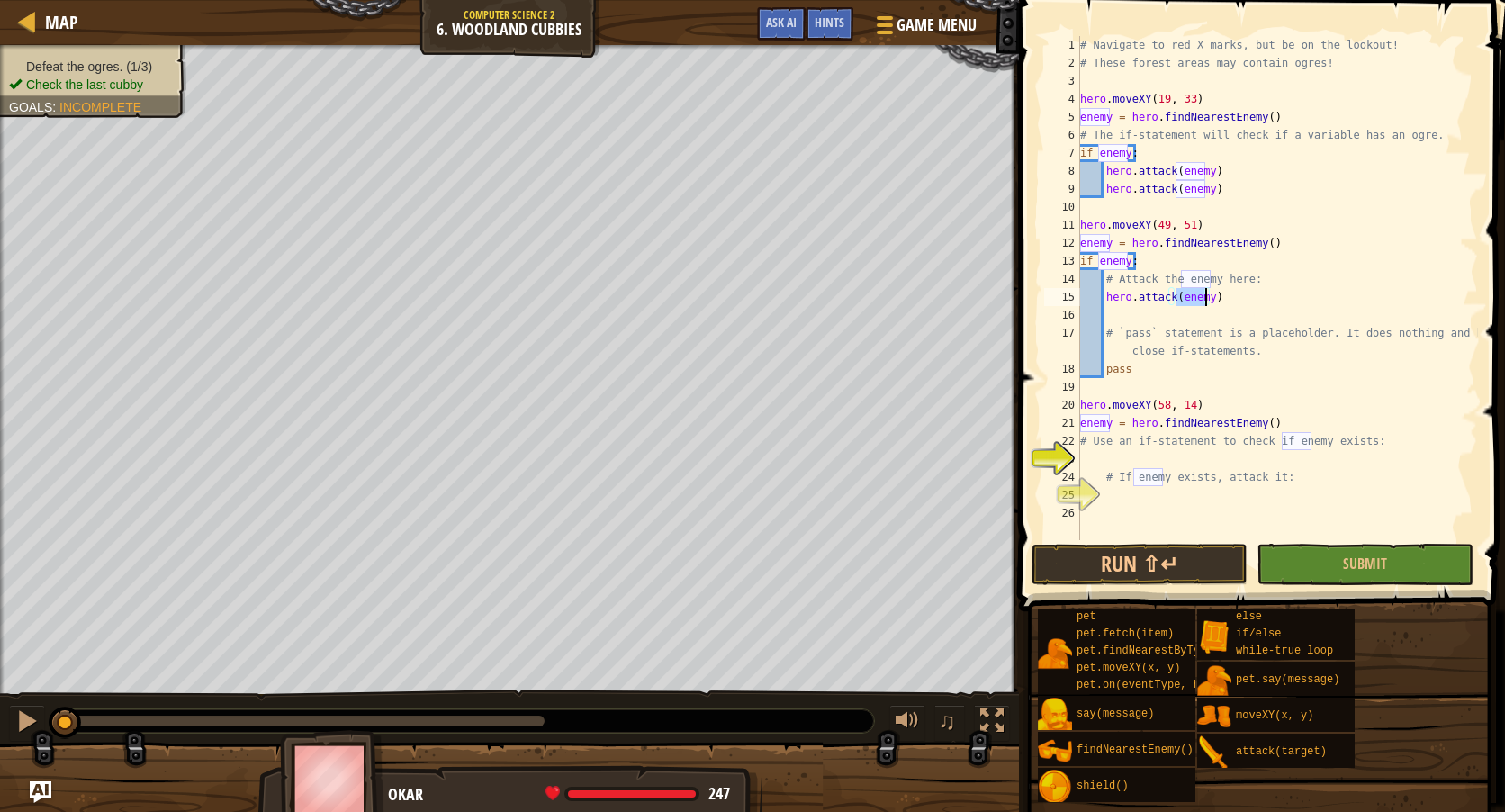
click at [1217, 301] on div "# Navigate to red X marks, but be on the lookout! # These forest areas may cont…" at bounding box center [1277, 306] width 401 height 540
click at [1210, 313] on div "# Navigate to red X marks, but be on the lookout! # These forest areas may cont…" at bounding box center [1277, 306] width 401 height 540
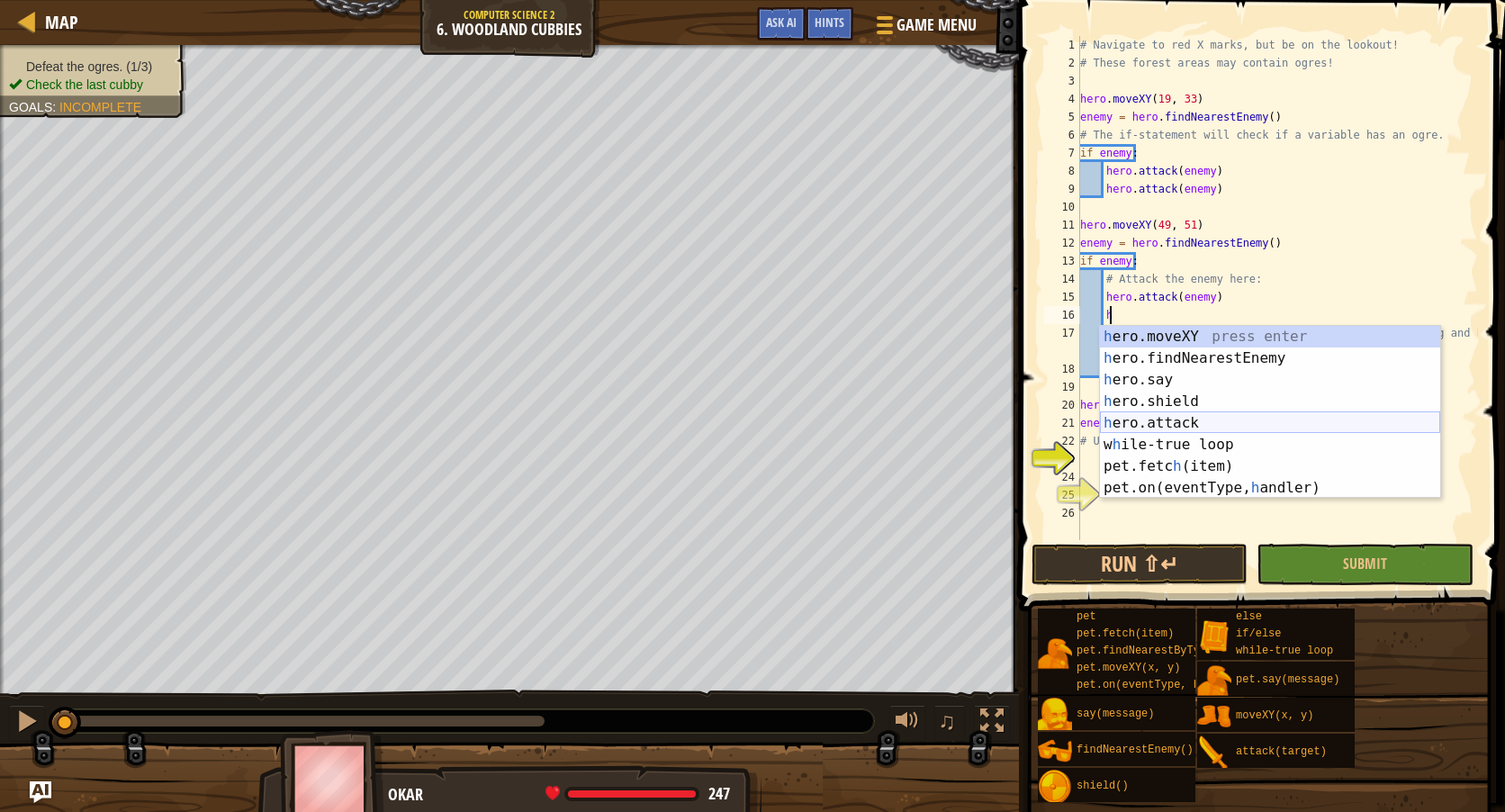
click at [1210, 421] on div "h ero.moveXY press enter h ero.findNearestEnemy press enter h ero.say press ent…" at bounding box center [1271, 434] width 341 height 216
type textarea "hero.attack(enemy)"
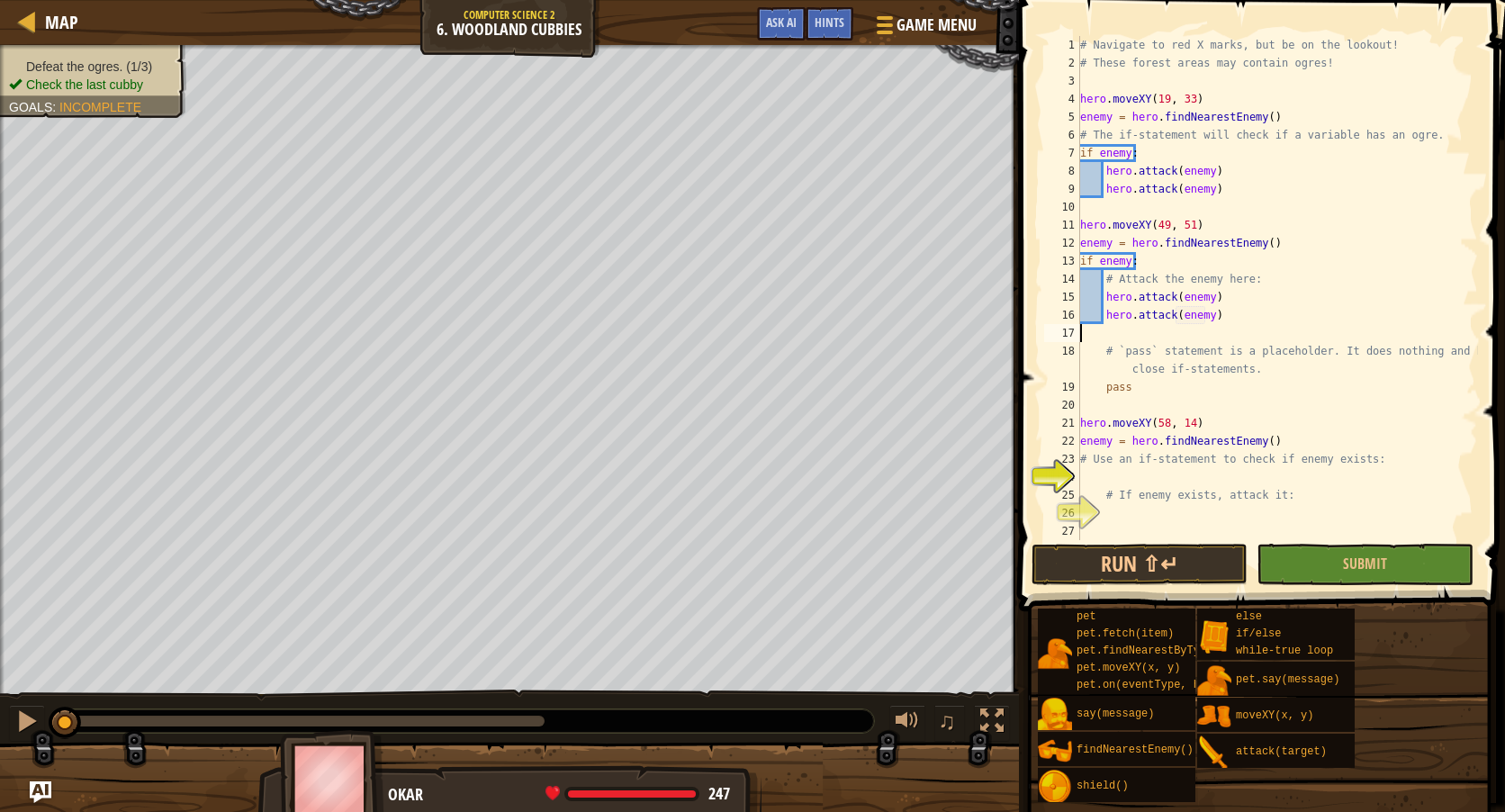
scroll to position [8, 0]
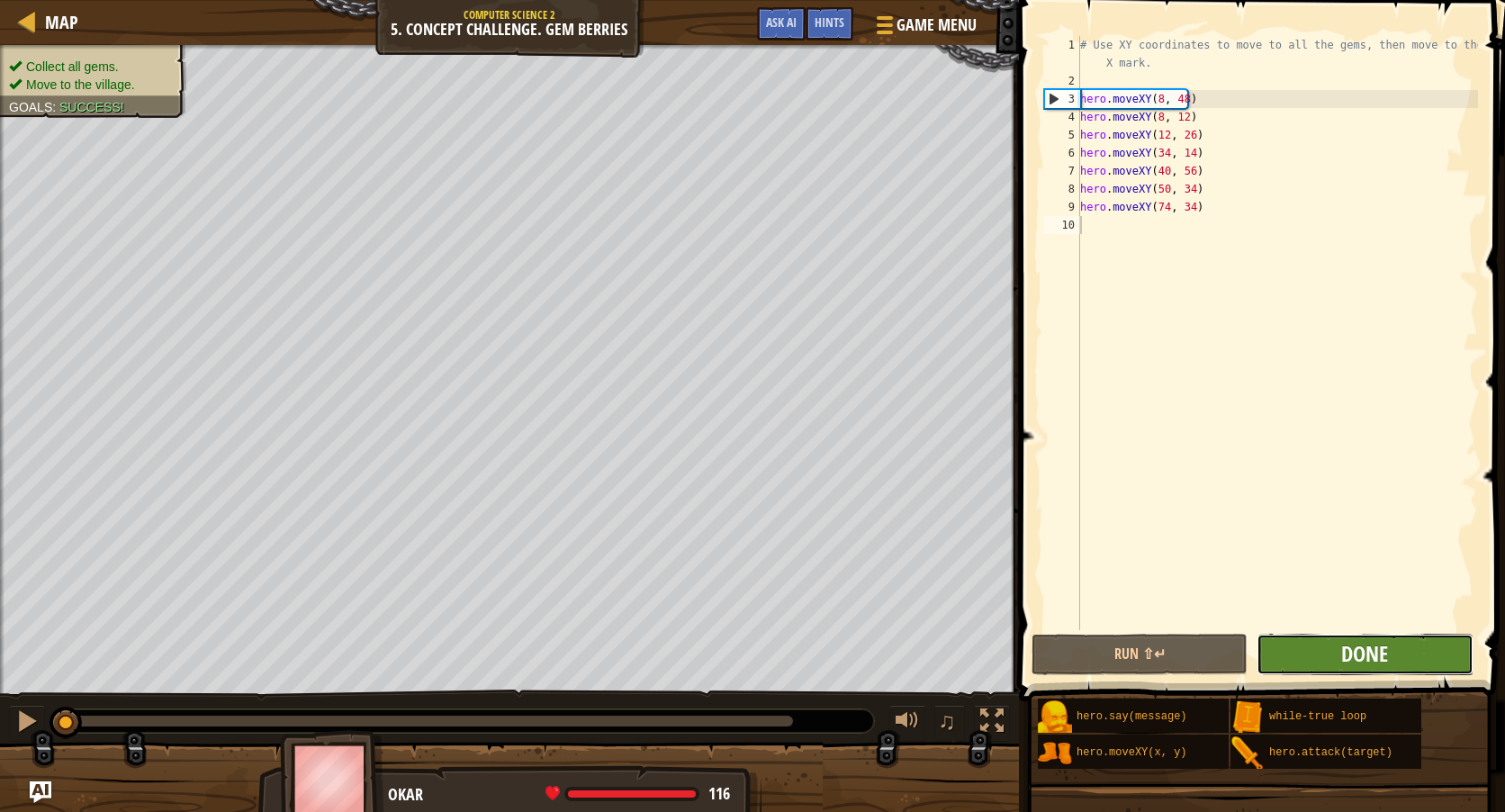
click at [1381, 661] on span "Done" at bounding box center [1364, 653] width 47 height 29
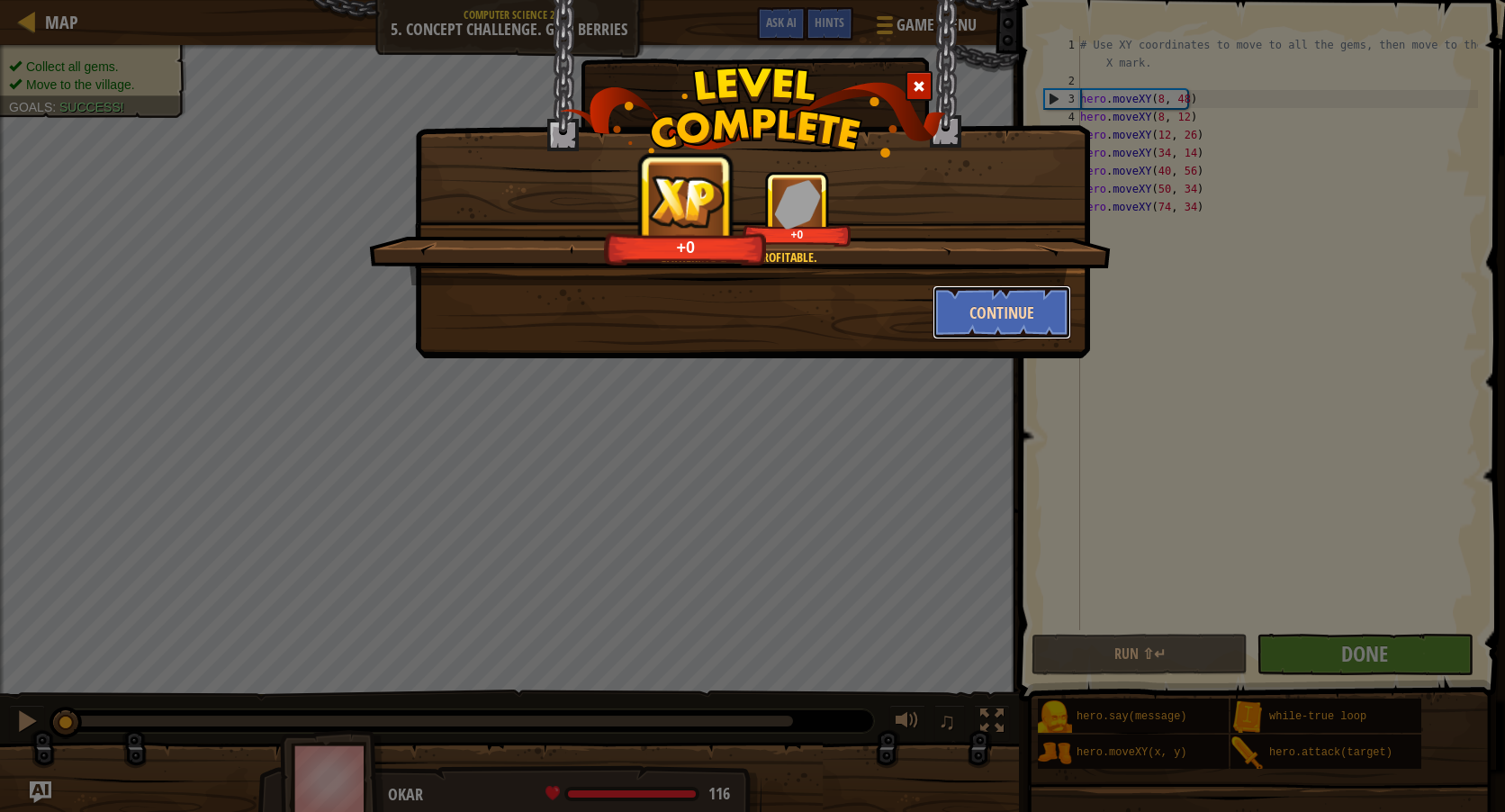
click at [946, 303] on button "Continue" at bounding box center [1002, 313] width 140 height 54
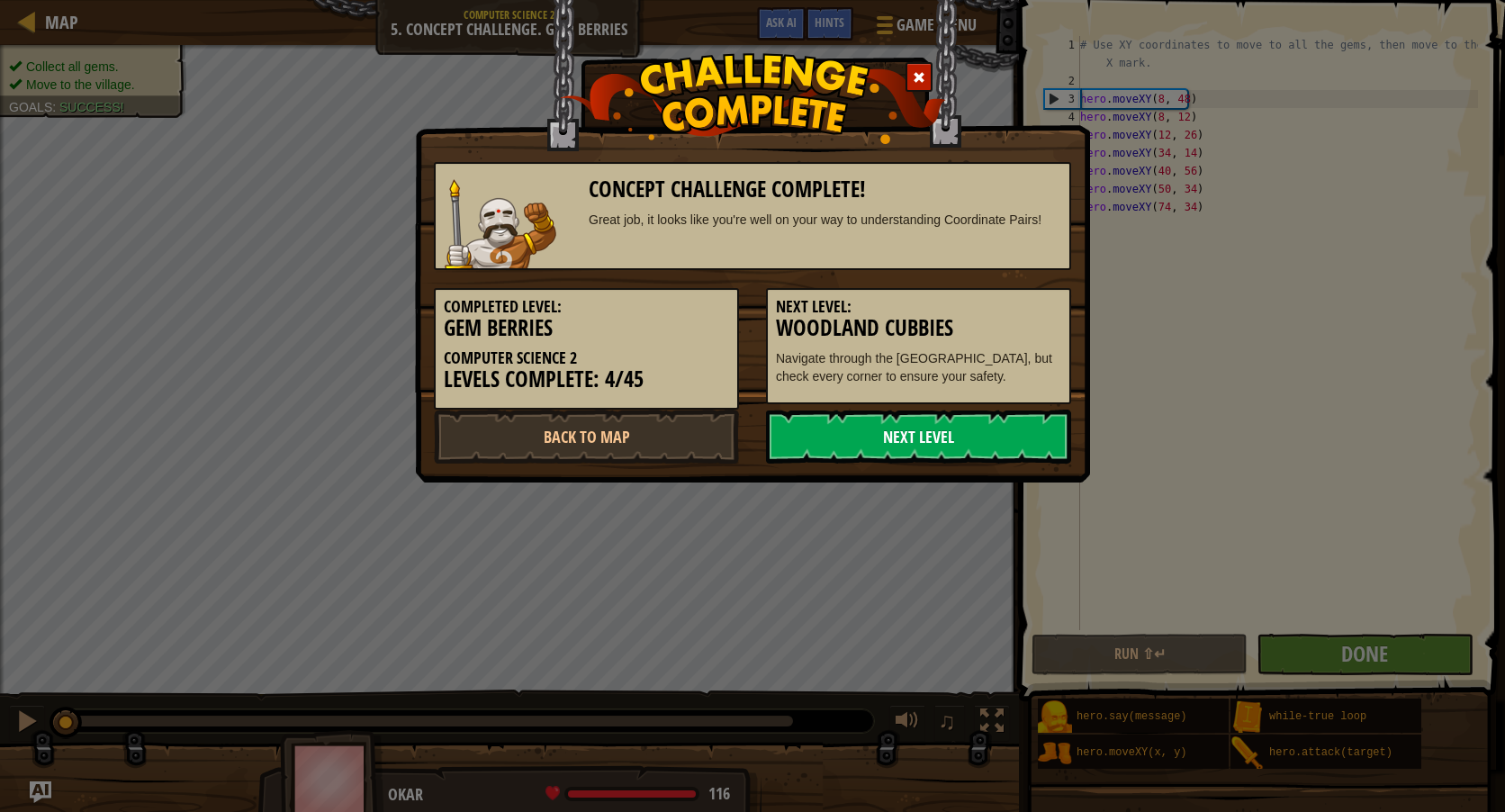
click at [916, 420] on link "Next Level" at bounding box center [918, 436] width 306 height 54
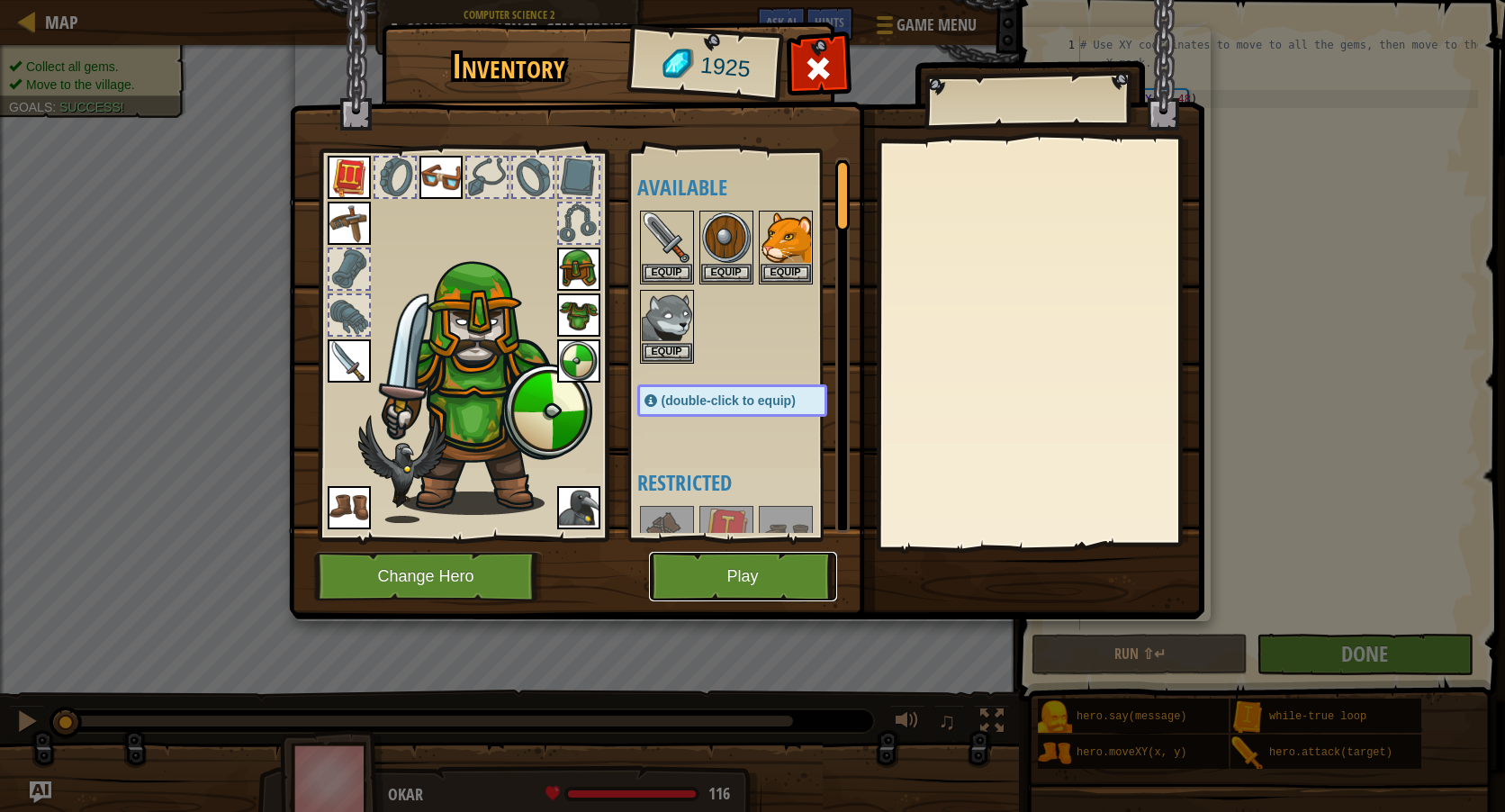
click at [774, 569] on button "Play" at bounding box center [743, 576] width 188 height 50
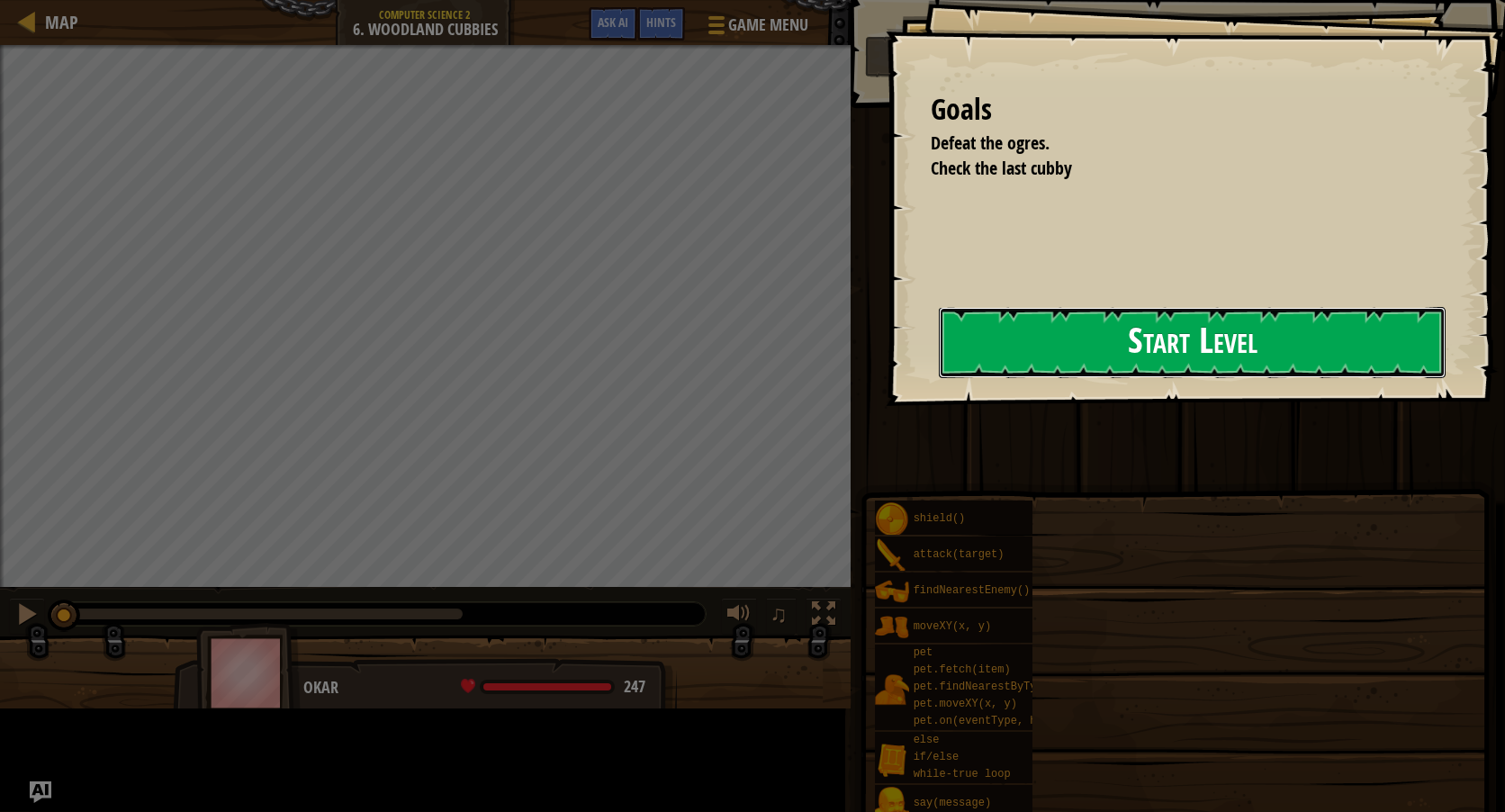
click at [809, 379] on div "Goals Defeat the ogres. Check the last cubby Start Level Error loading from ser…" at bounding box center [752, 406] width 1505 height 812
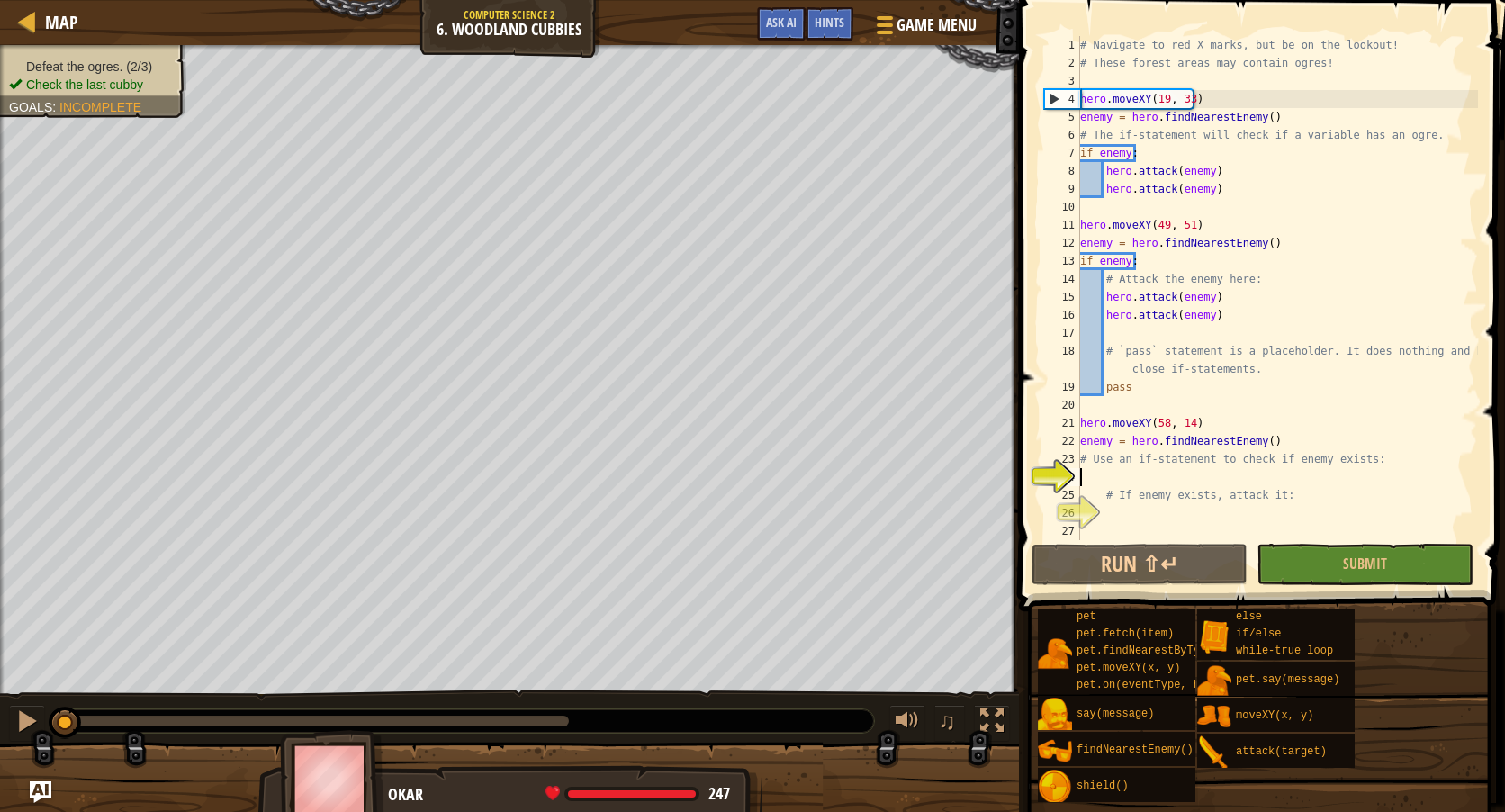
scroll to position [8, 0]
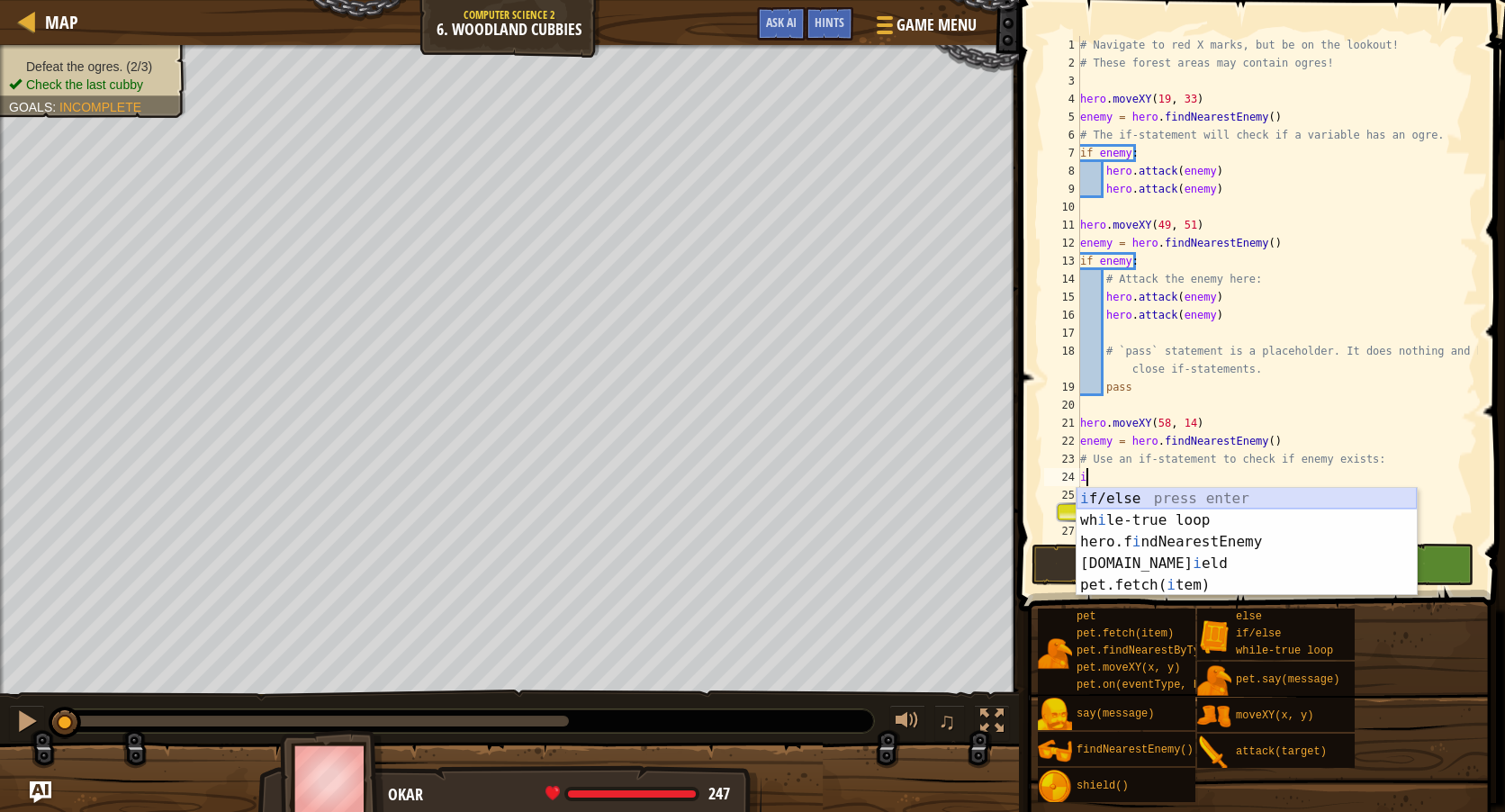
click at [1175, 499] on div "i f/else press enter wh i le-true loop press enter hero.f i ndNearestEnemy pres…" at bounding box center [1247, 563] width 341 height 151
type textarea "if enemy:"
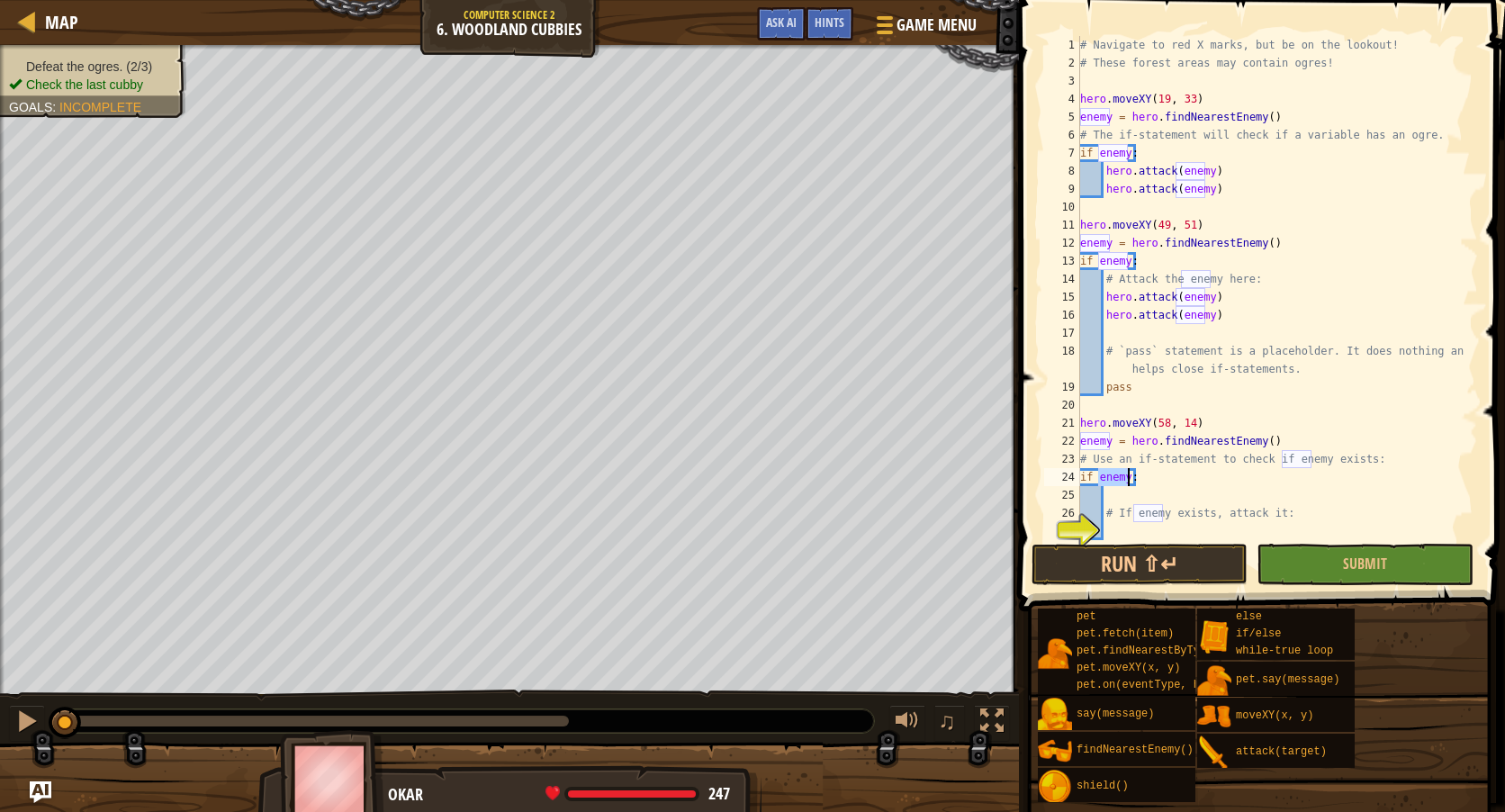
scroll to position [18, 0]
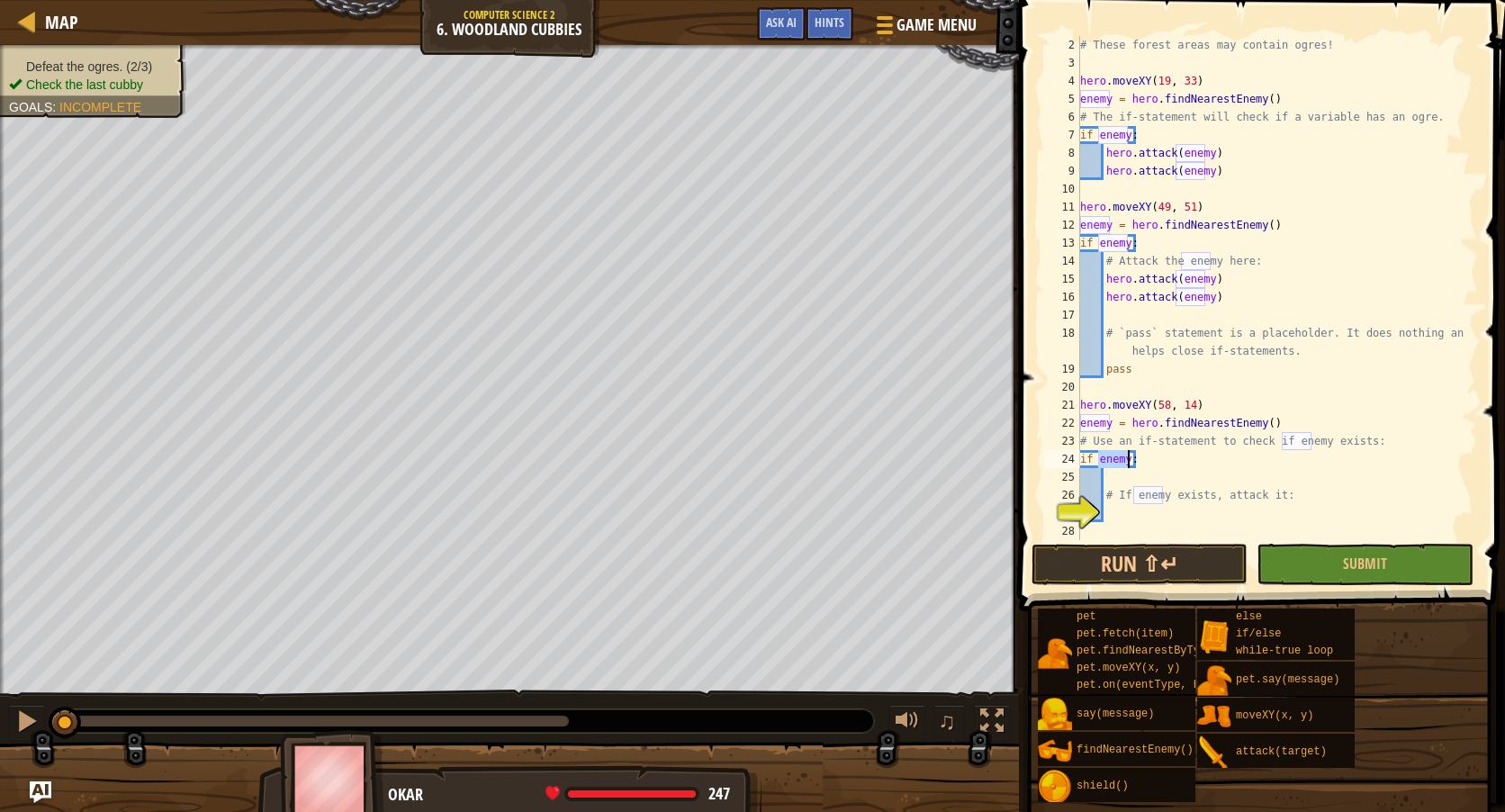
click at [1147, 482] on div "# These forest areas may contain ogres! hero . moveXY ( 19 , 33 ) enemy = hero …" at bounding box center [1271, 306] width 388 height 540
click at [1137, 510] on div "# These forest areas may contain ogres! hero . moveXY ( 19 , 33 ) enemy = hero …" at bounding box center [1271, 306] width 388 height 540
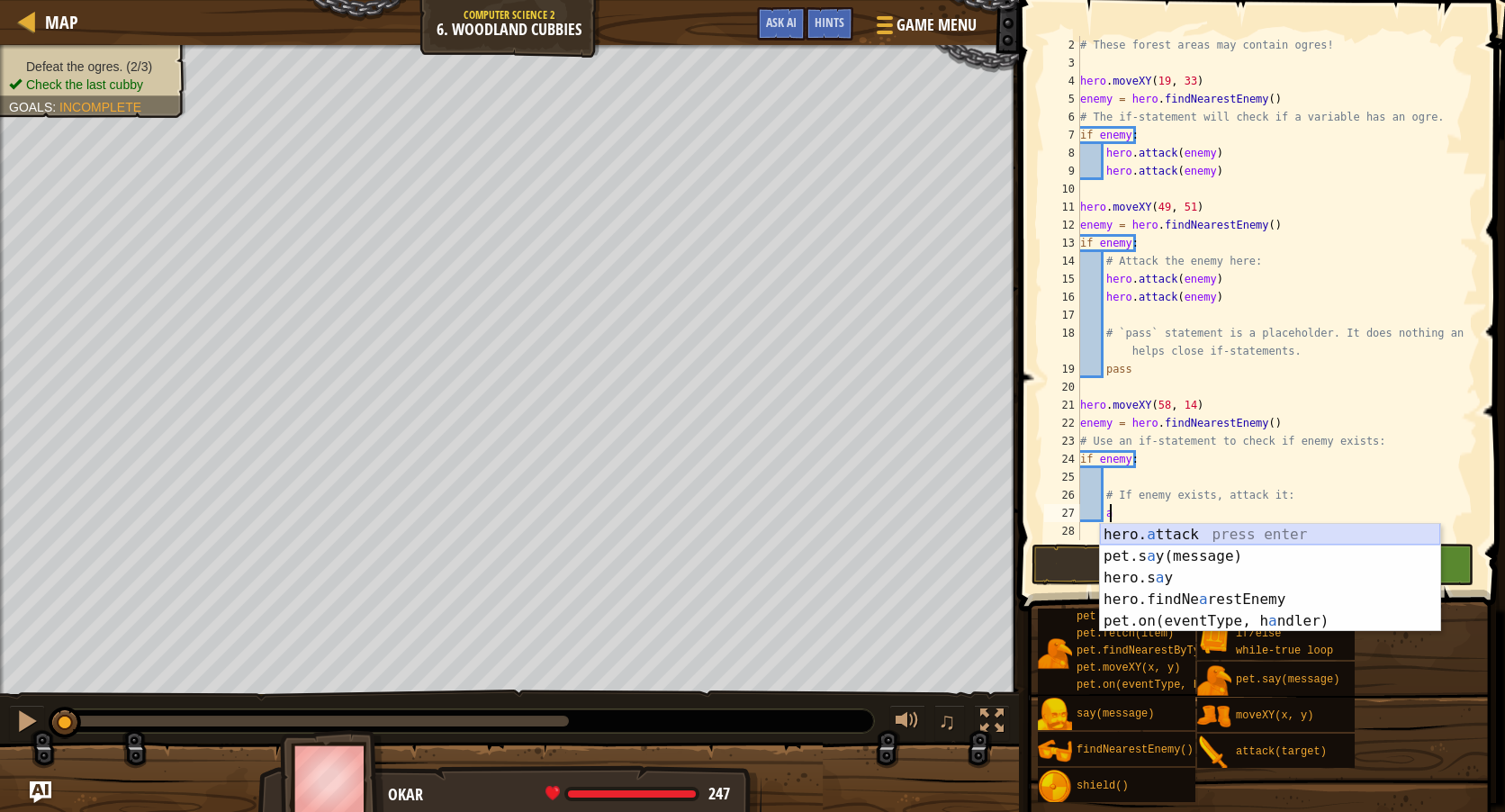
click at [1154, 533] on div "hero. a ttack press enter pet.s a y(message) press enter hero.s a y press enter…" at bounding box center [1271, 599] width 341 height 151
type textarea "hero.attack(enemy)"
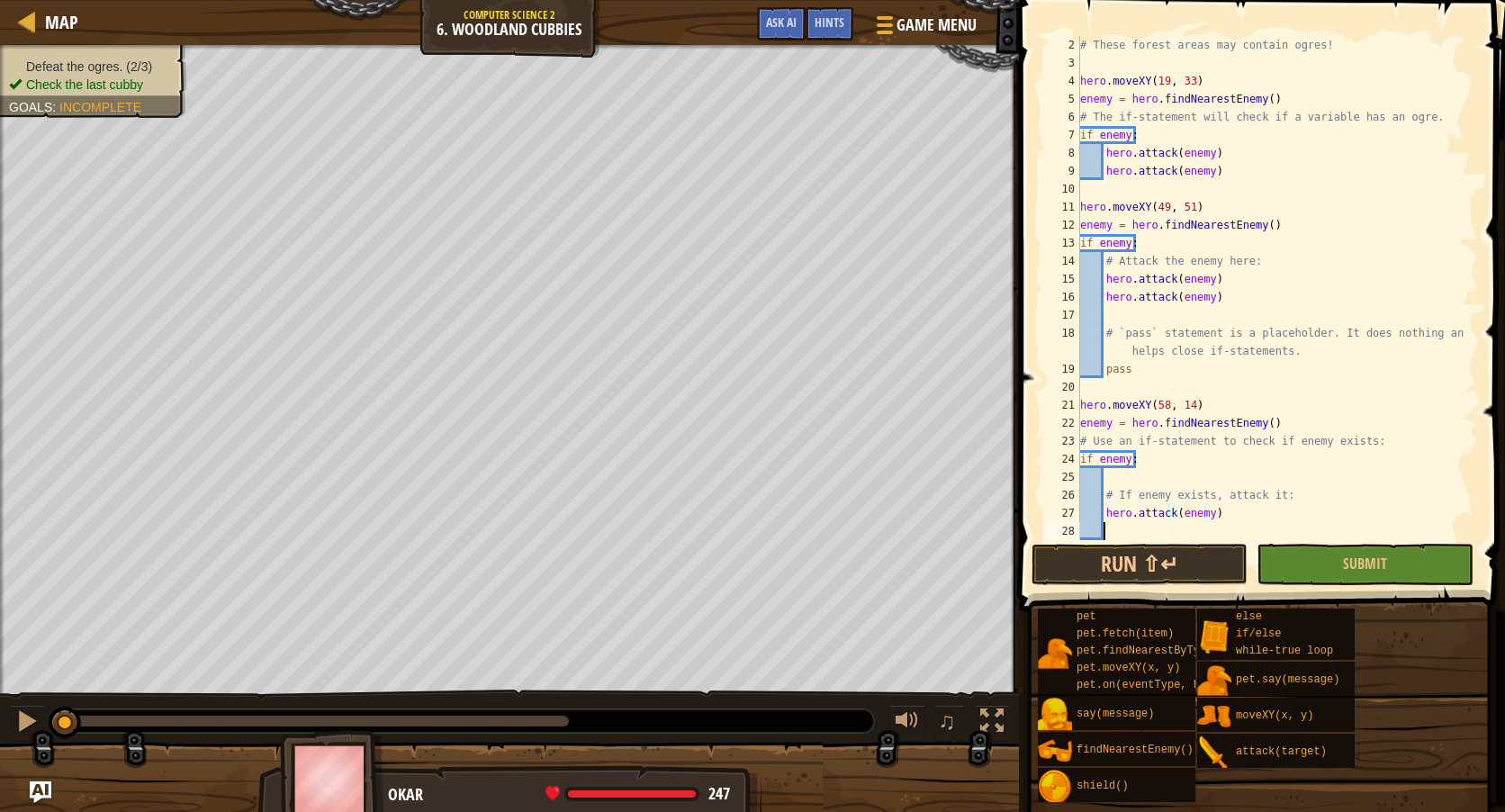
click at [1161, 531] on div "# These forest areas may contain ogres! hero . moveXY ( 19 , 33 ) enemy = hero …" at bounding box center [1271, 306] width 388 height 540
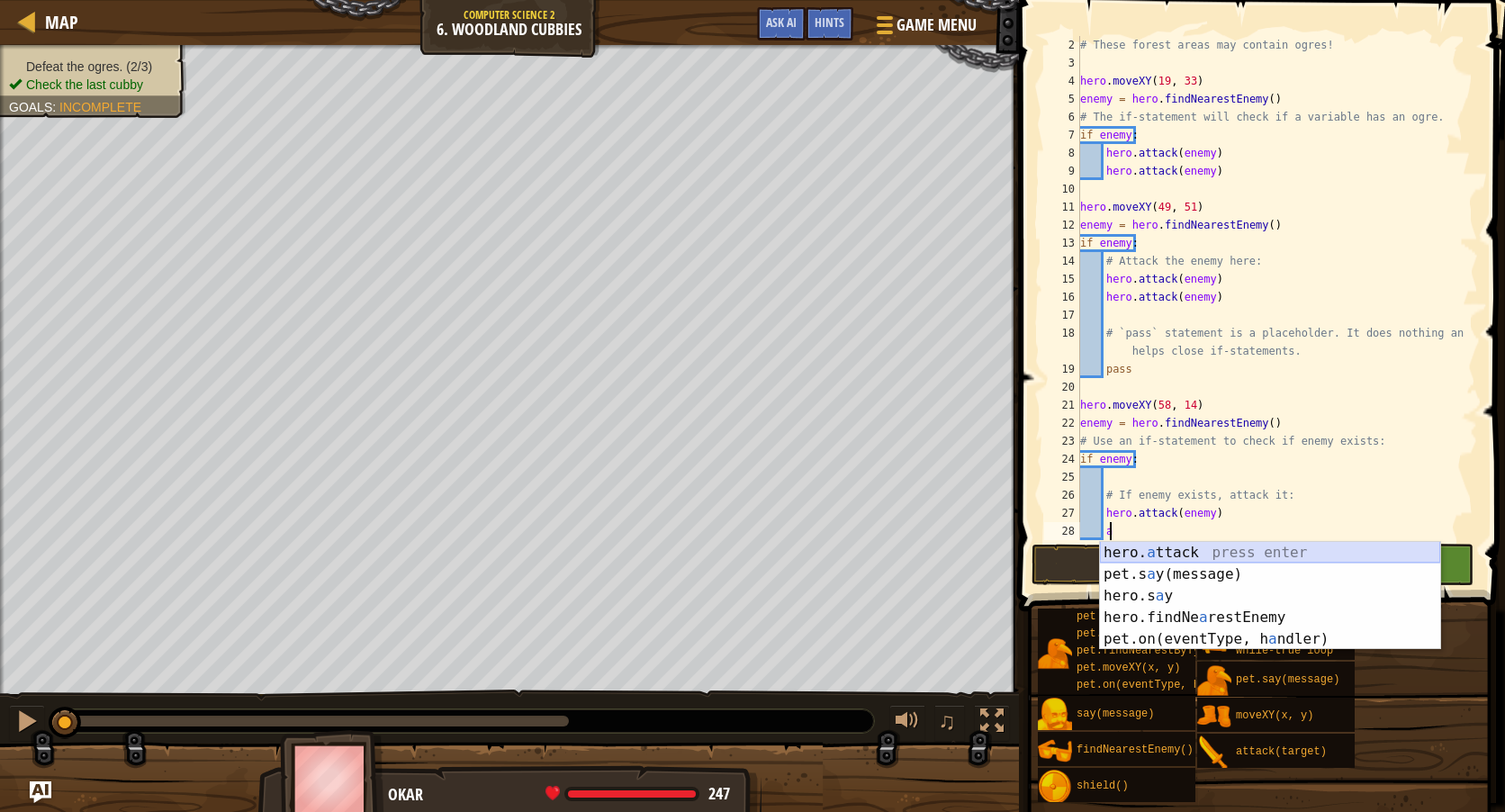
click at [1180, 545] on div "hero. a ttack press enter pet.s a y(message) press enter hero.s a y press enter…" at bounding box center [1271, 617] width 341 height 151
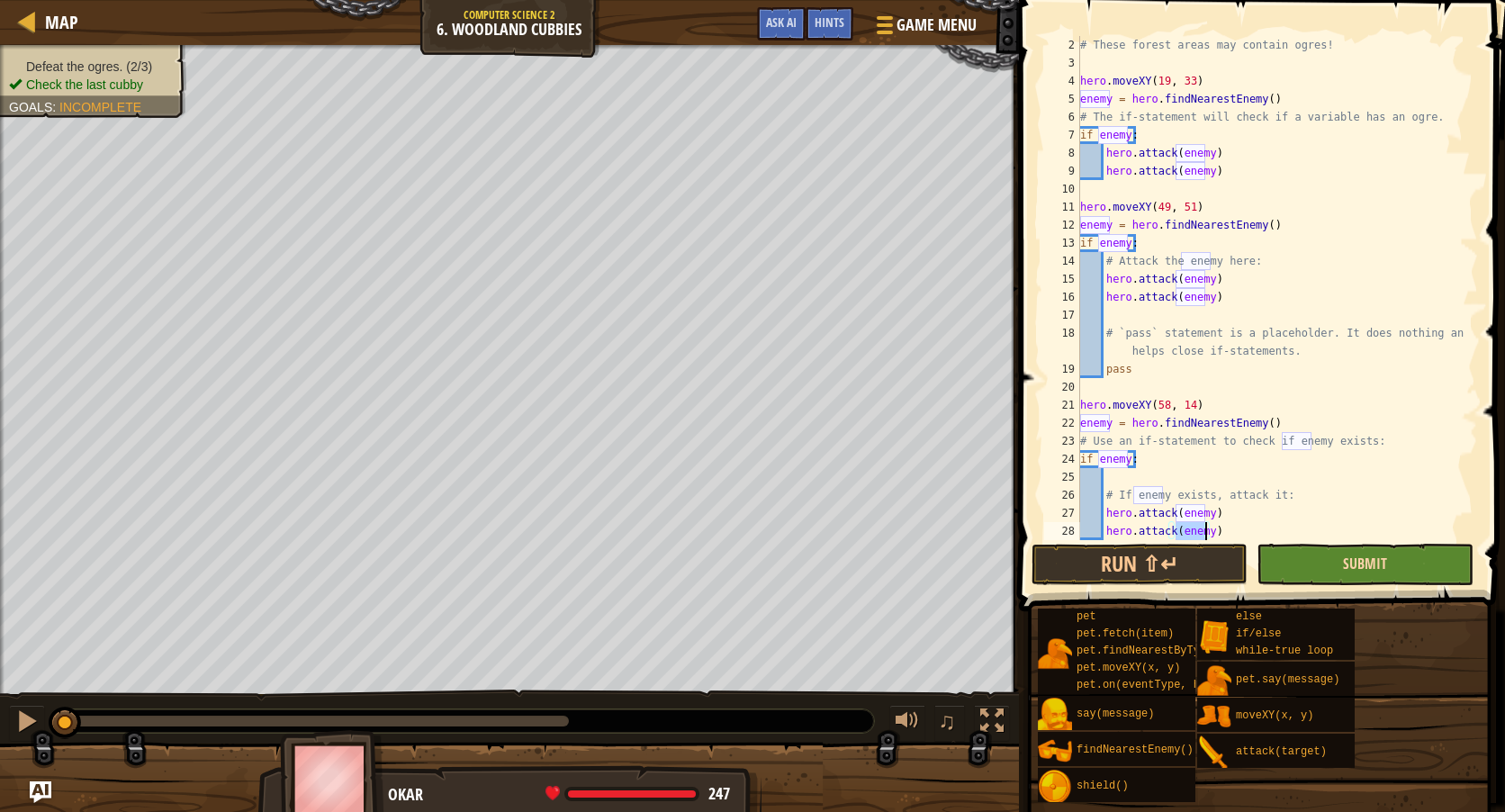
type textarea "hero.attack(enemy)"
click at [1352, 566] on span "Submit" at bounding box center [1364, 563] width 44 height 20
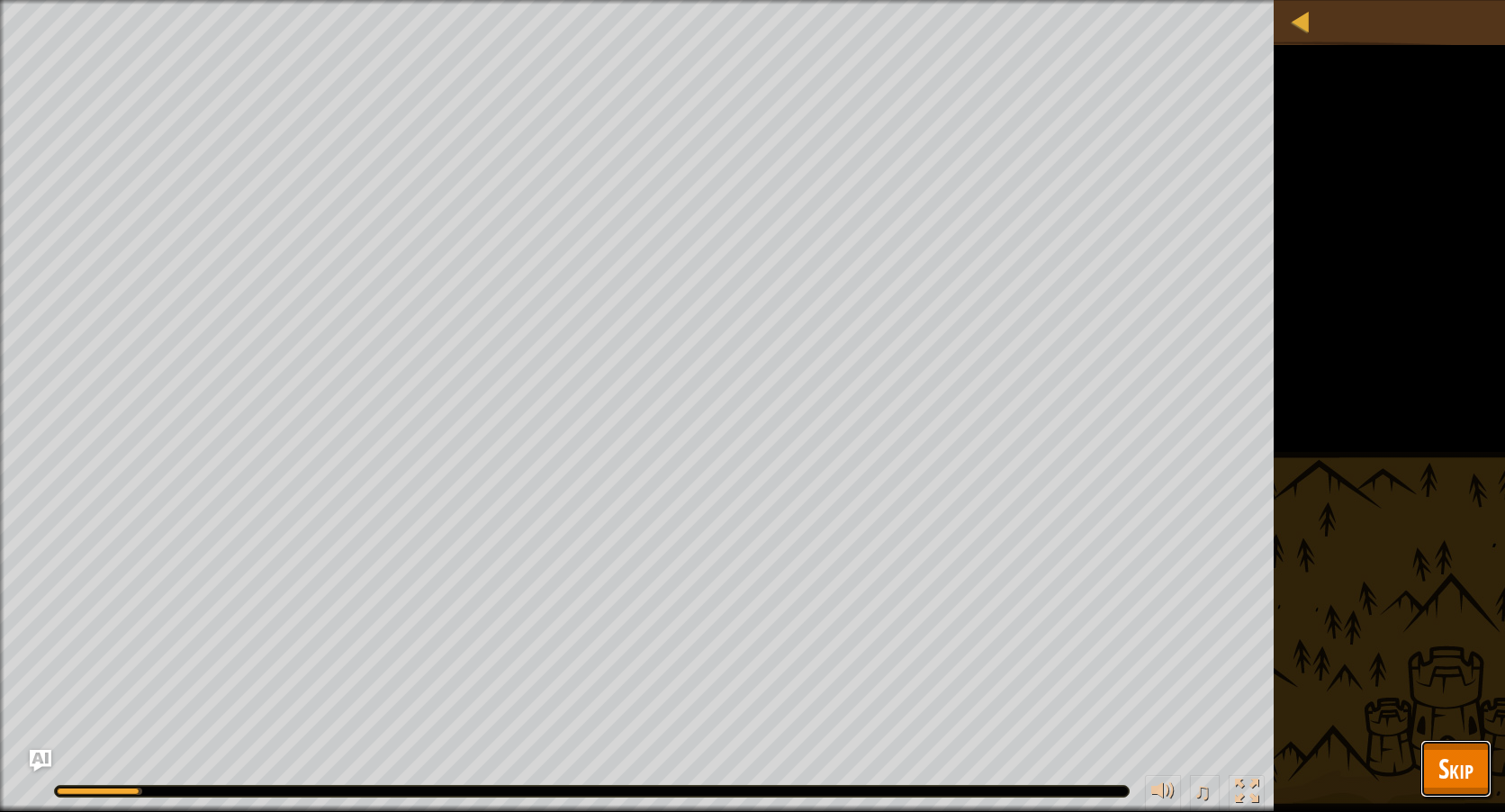
click at [1470, 779] on span "Skip" at bounding box center [1455, 768] width 35 height 37
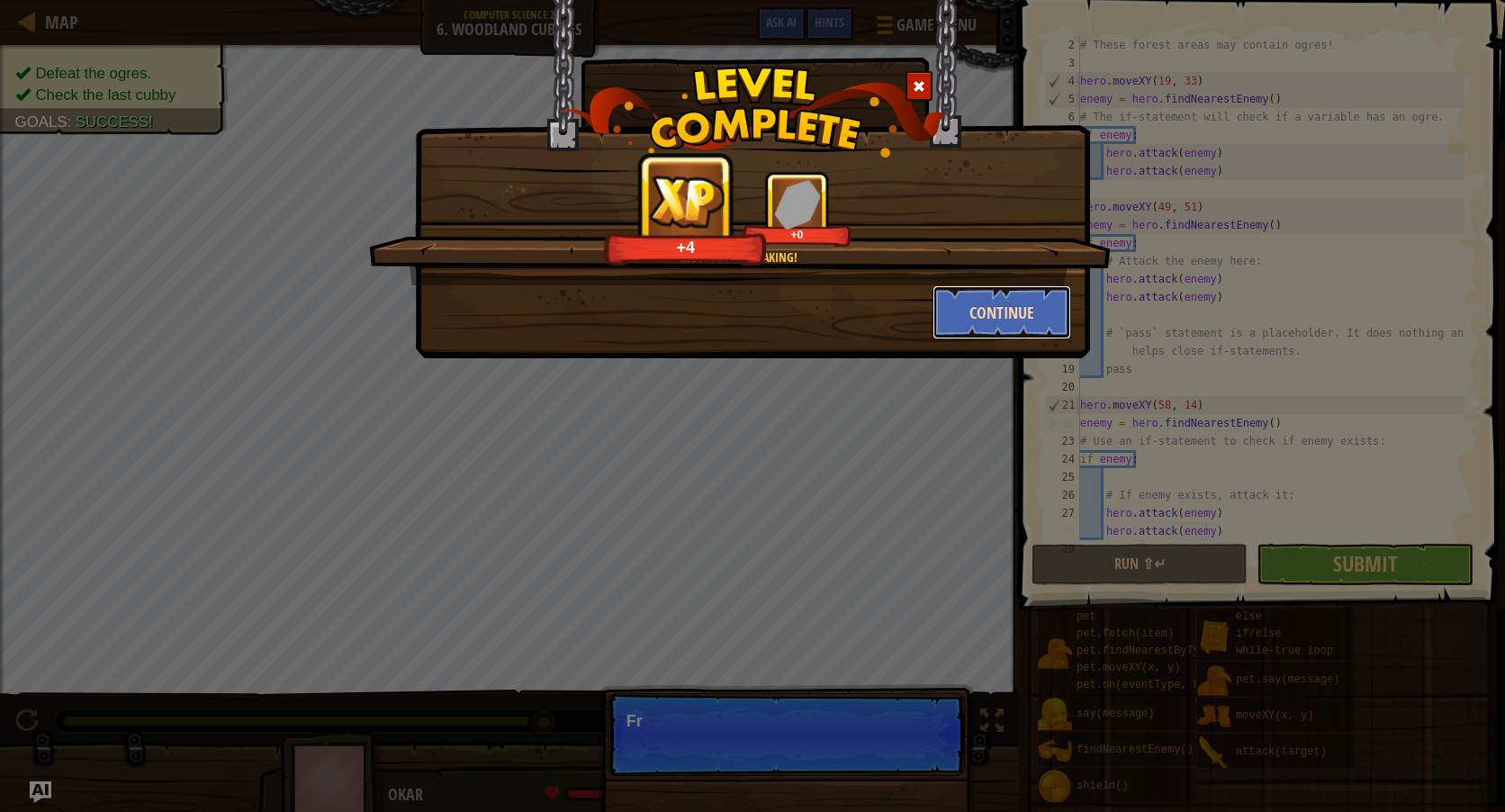
click at [962, 331] on button "Continue" at bounding box center [1002, 313] width 140 height 54
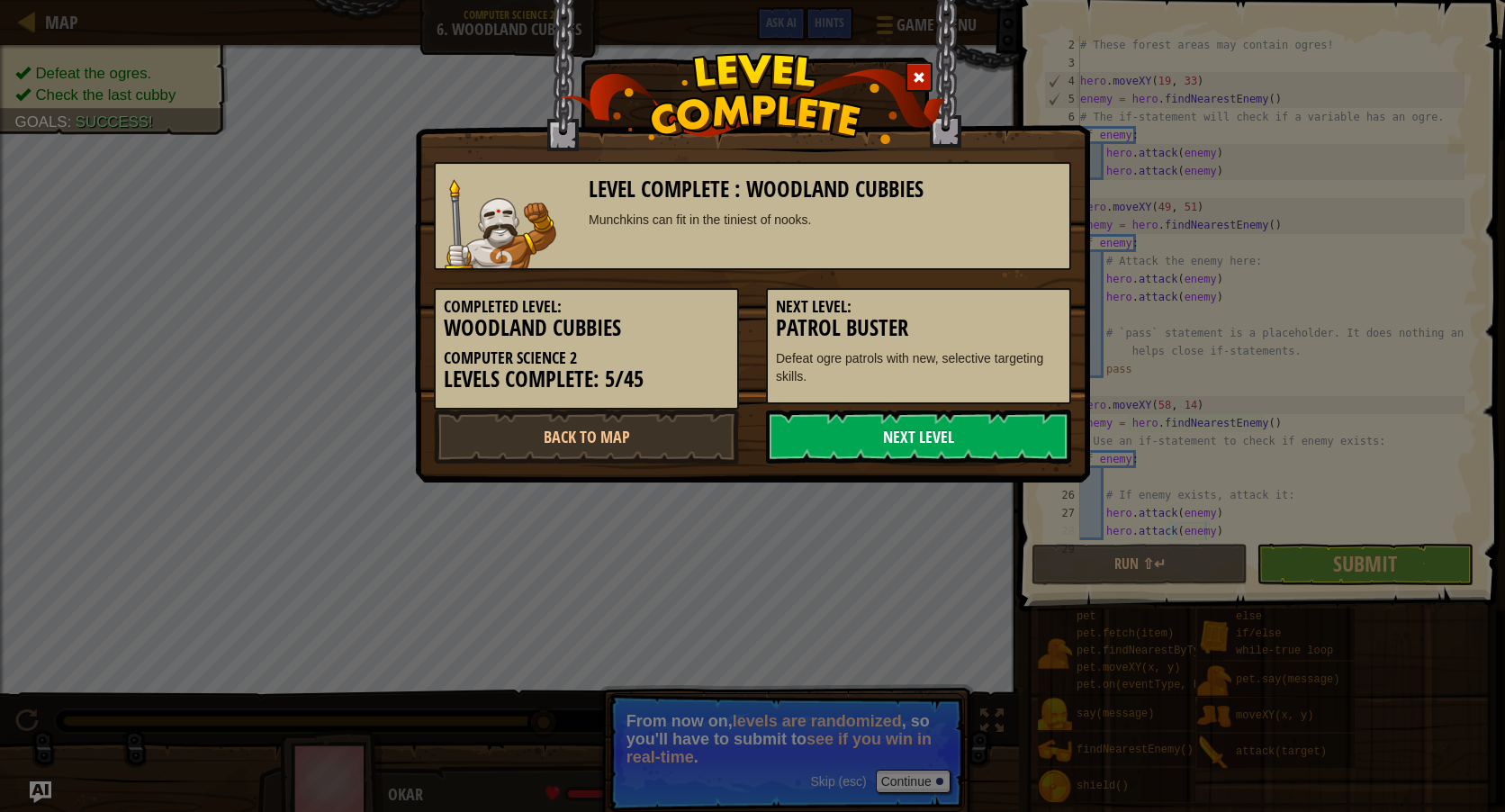
click at [927, 423] on link "Next Level" at bounding box center [918, 436] width 306 height 54
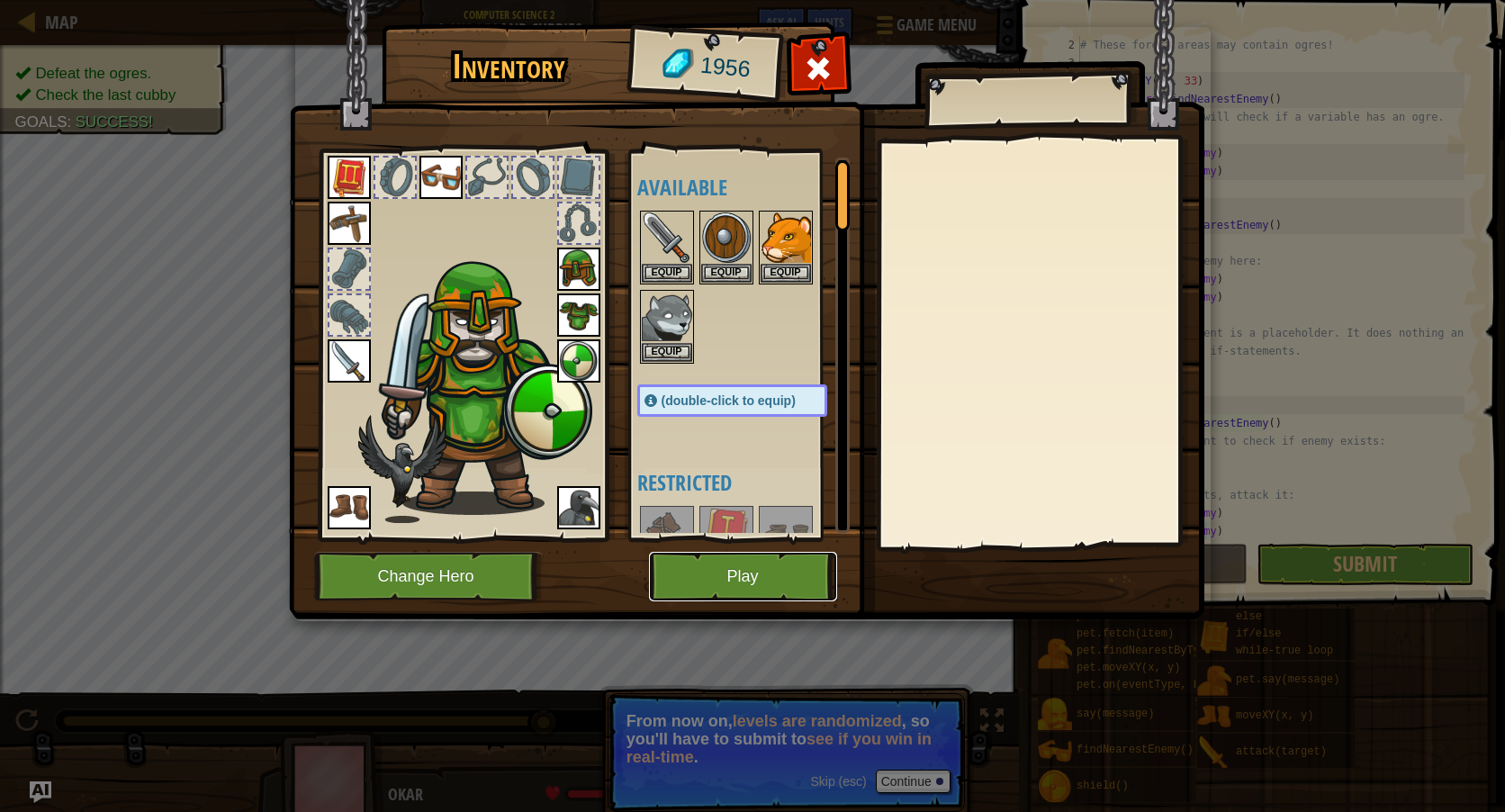
click at [755, 566] on button "Play" at bounding box center [743, 576] width 188 height 50
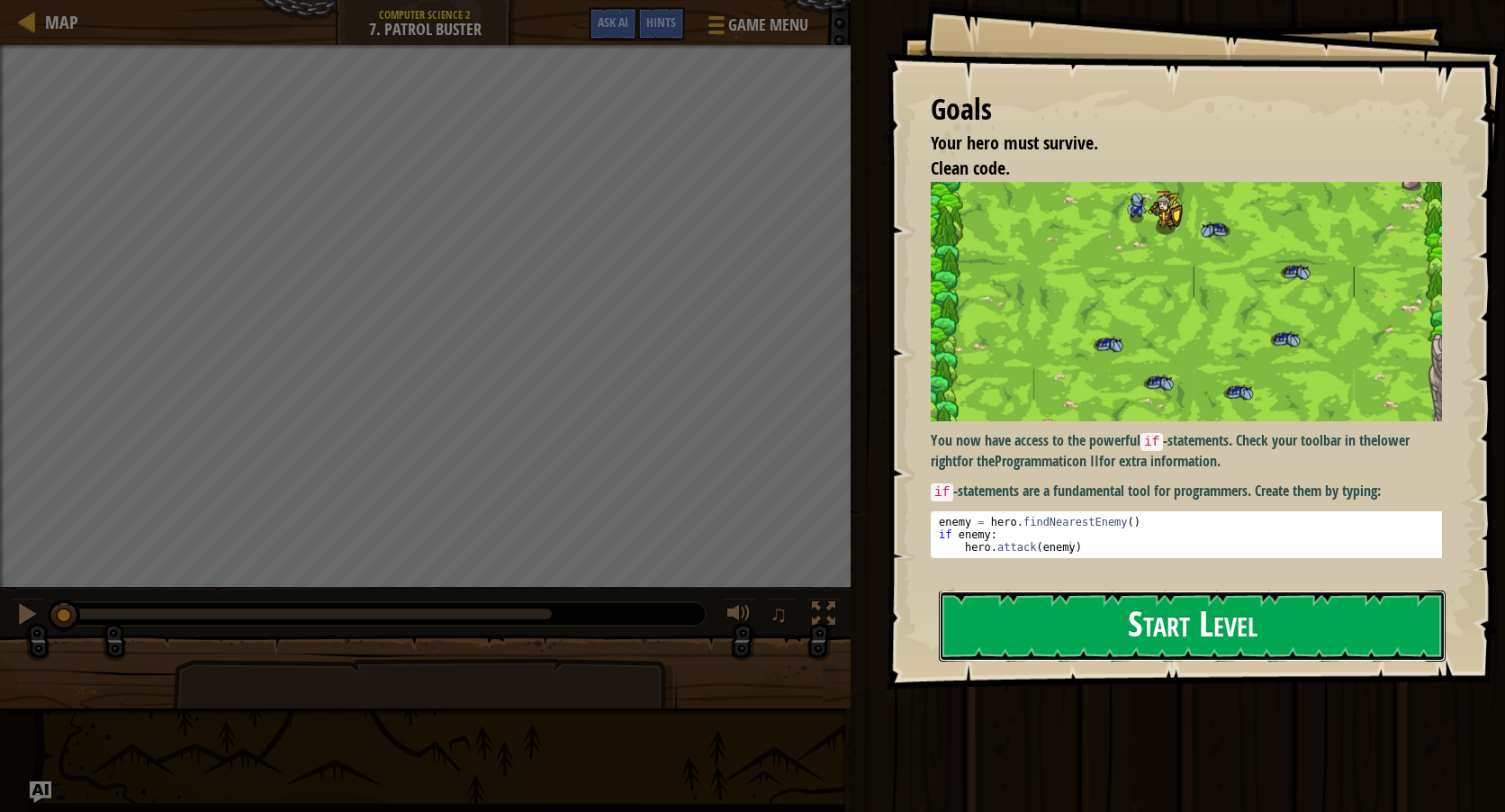
click at [1056, 593] on button "Start Level" at bounding box center [1192, 625] width 506 height 71
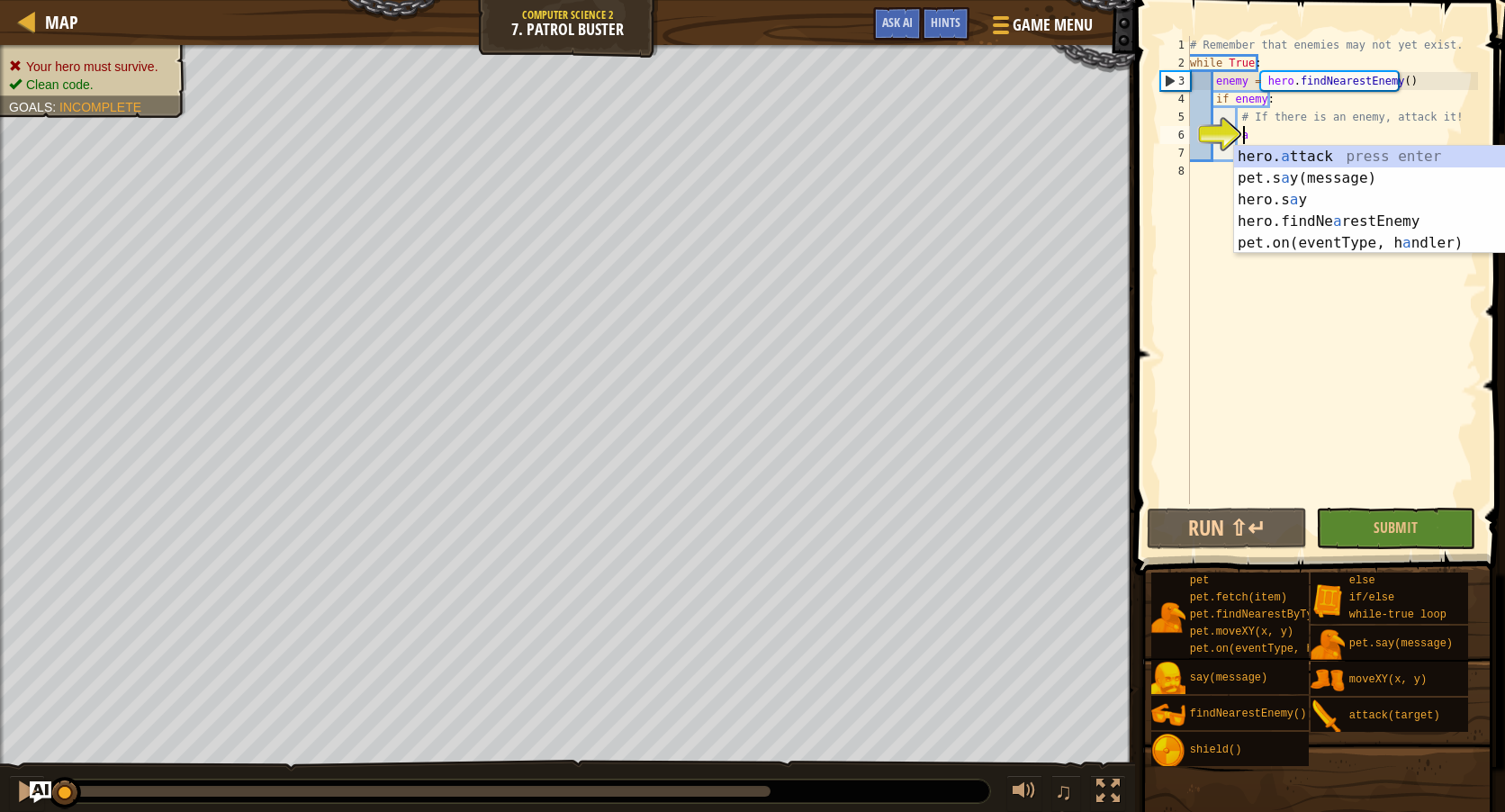
scroll to position [8, 4]
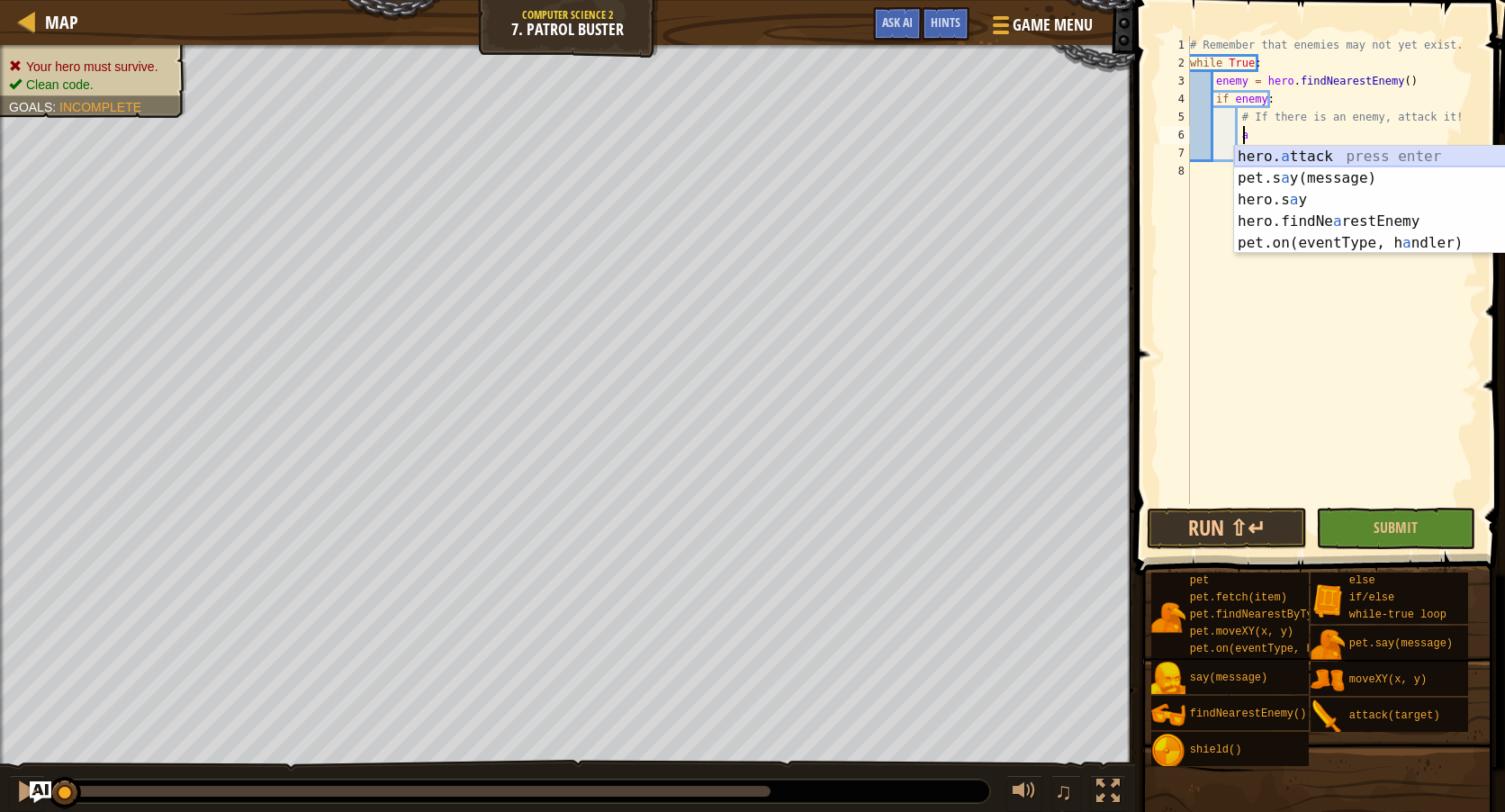
click at [1273, 155] on div "hero. a ttack press enter pet.s a y(message) press enter hero.s a y press enter…" at bounding box center [1404, 222] width 341 height 151
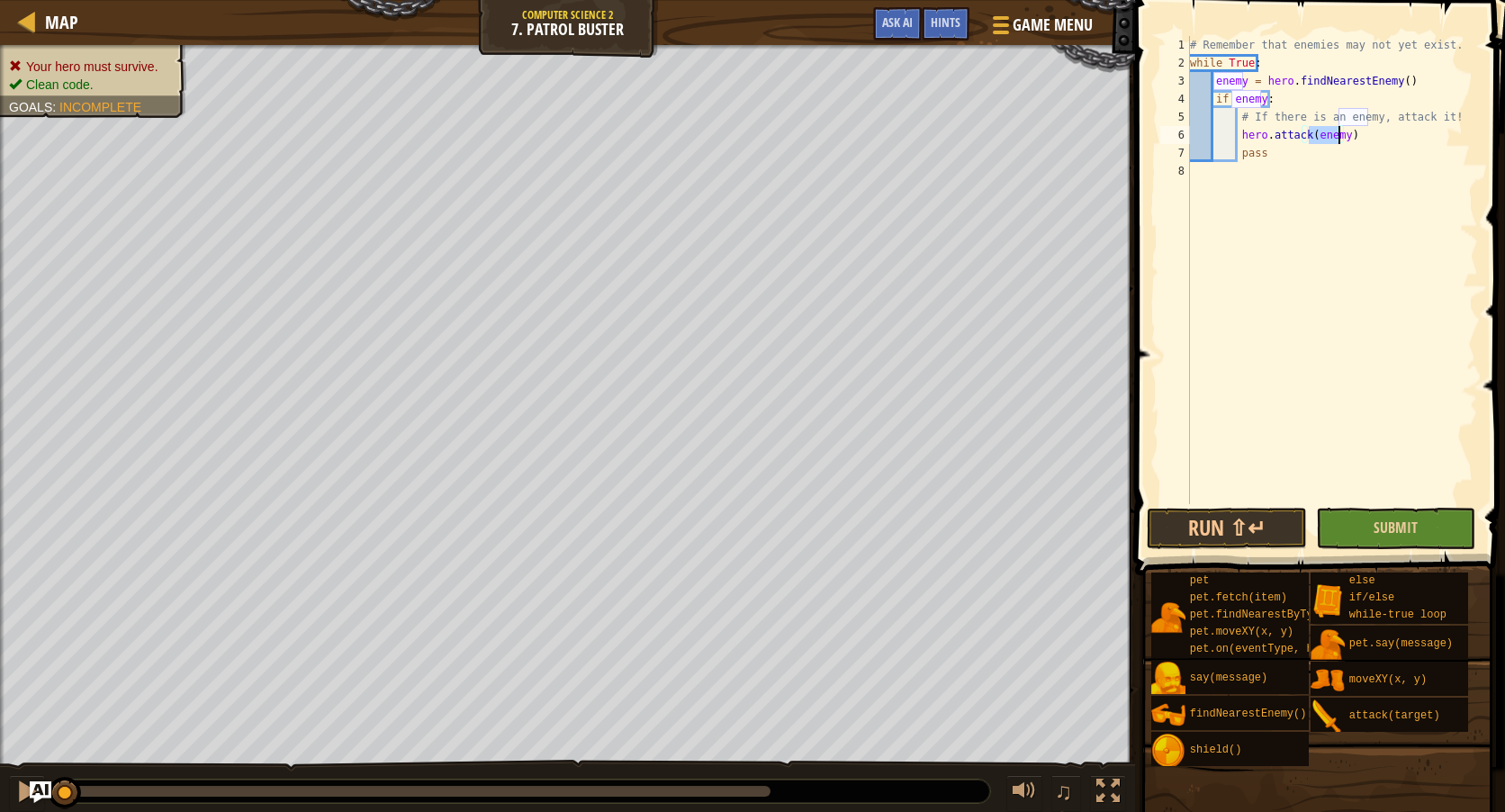
type textarea "hero.attack(enemy)"
click at [1421, 513] on button "Submit" at bounding box center [1396, 528] width 160 height 41
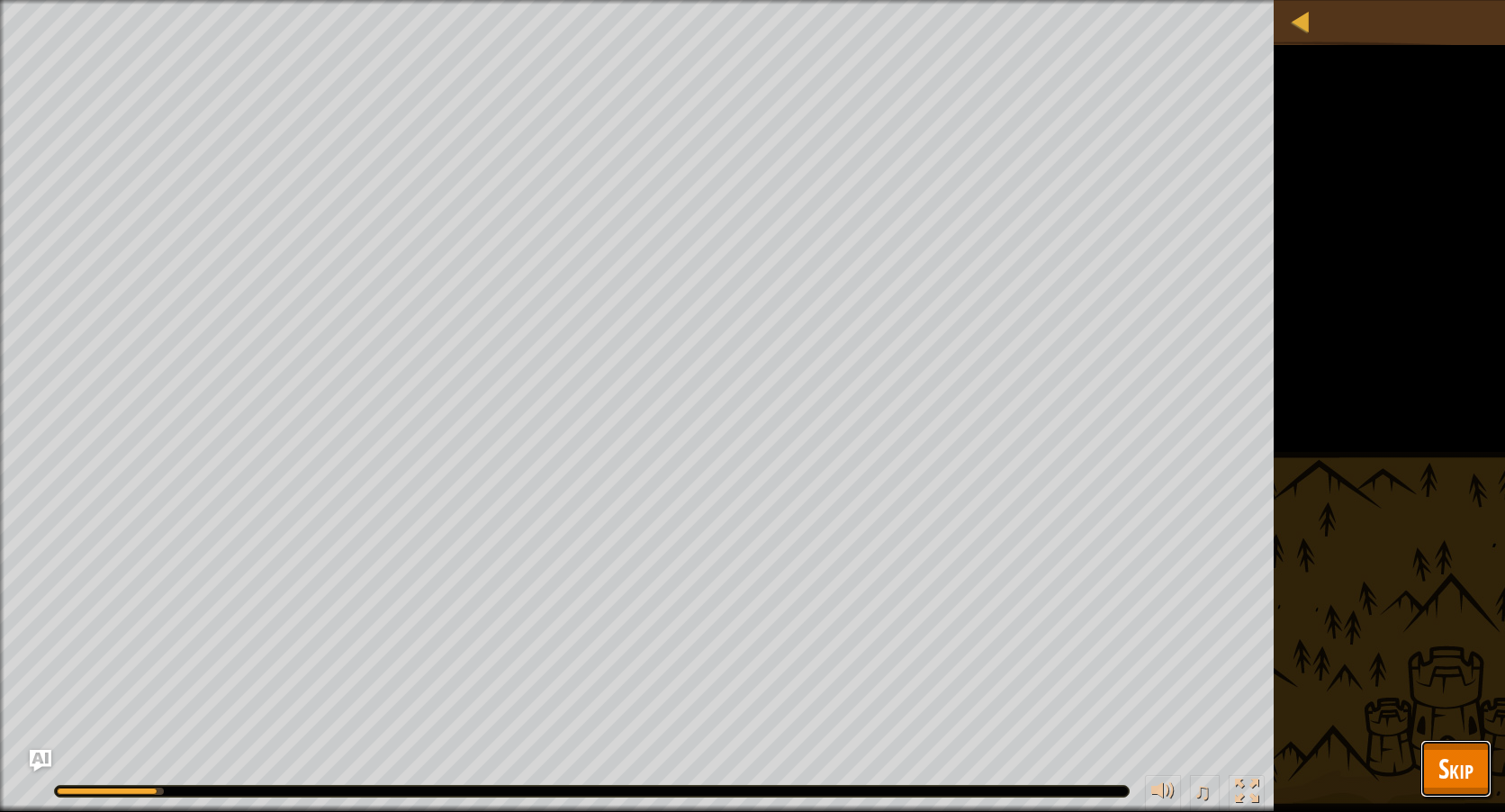
click at [1442, 757] on span "Skip" at bounding box center [1455, 768] width 35 height 37
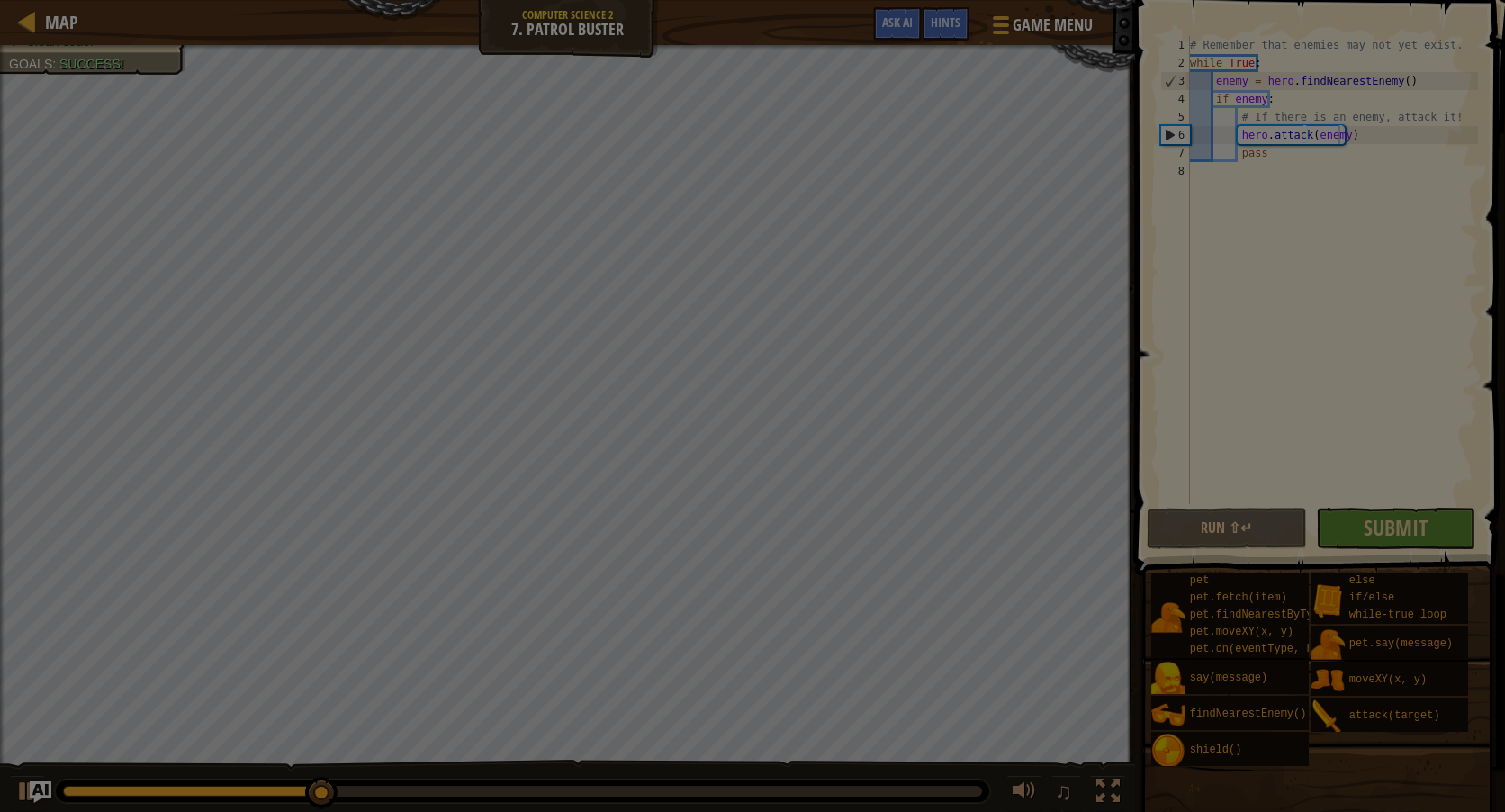
click at [1409, 2] on body "Map Computer Science 2 7. Patrol Buster Game Menu Done Hints Ask AI 1 ההההההההה…" at bounding box center [752, 1] width 1505 height 2
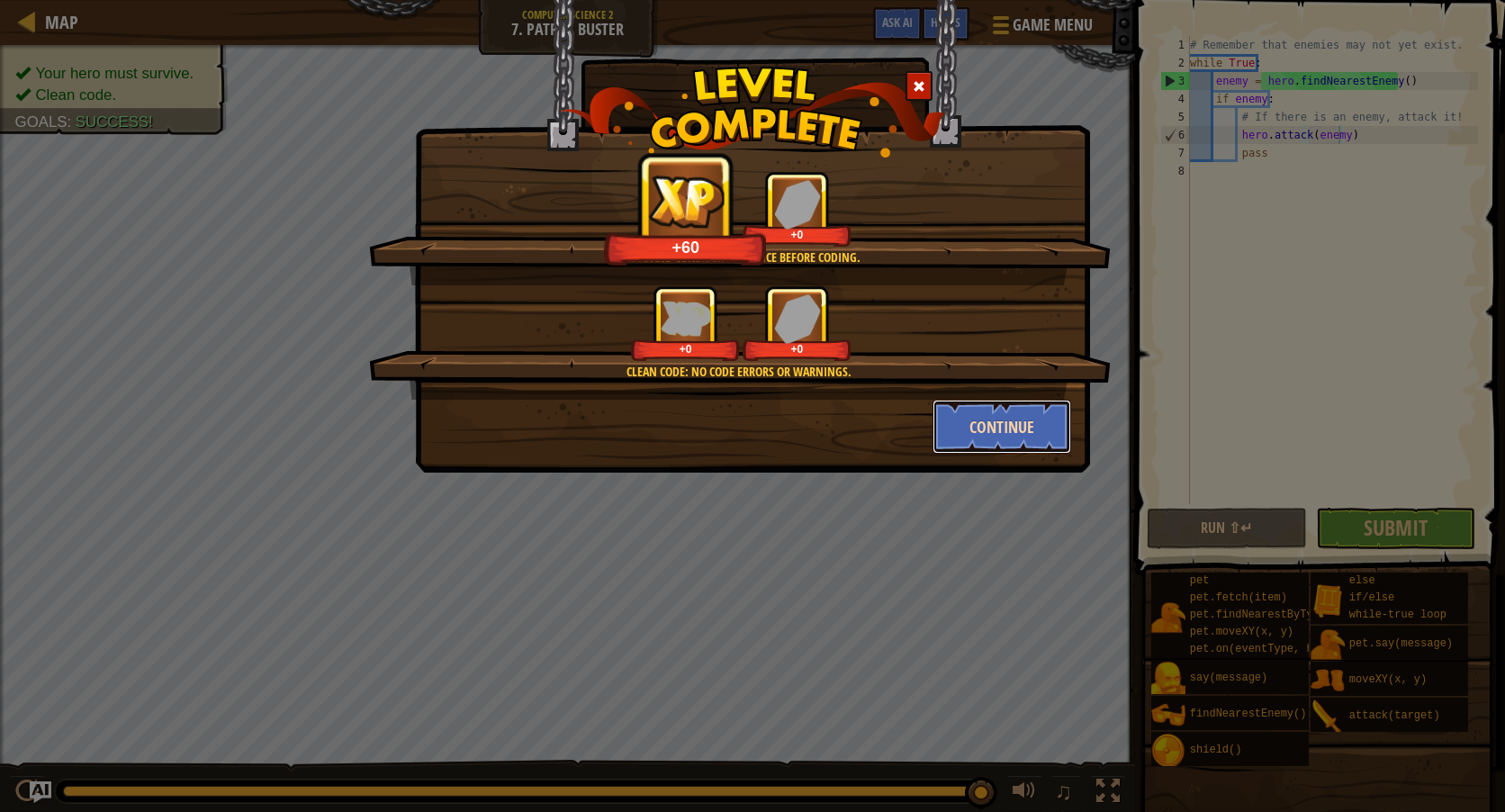
click at [961, 425] on button "Continue" at bounding box center [1002, 426] width 140 height 54
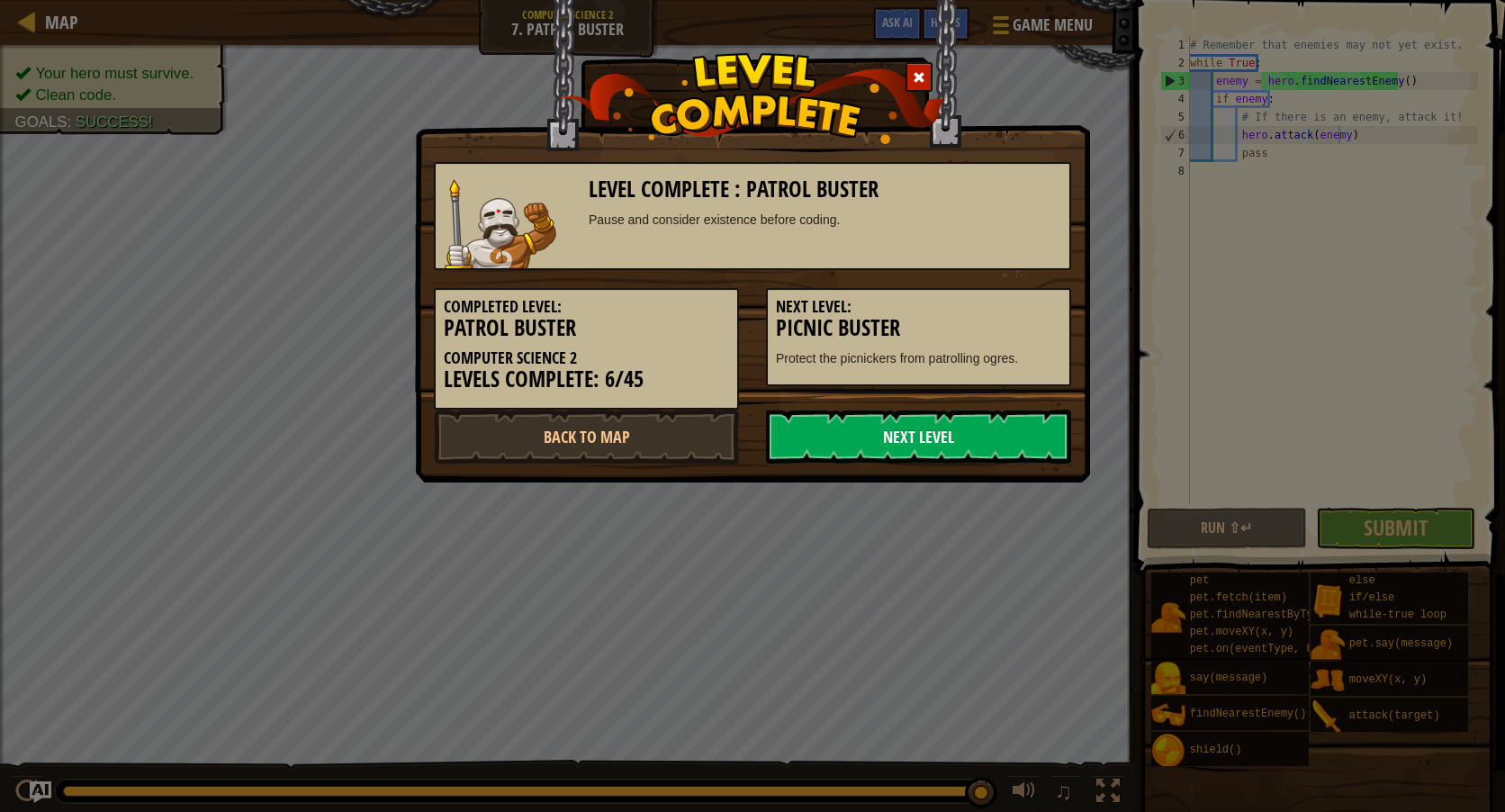
click at [955, 424] on link "Next Level" at bounding box center [918, 436] width 306 height 54
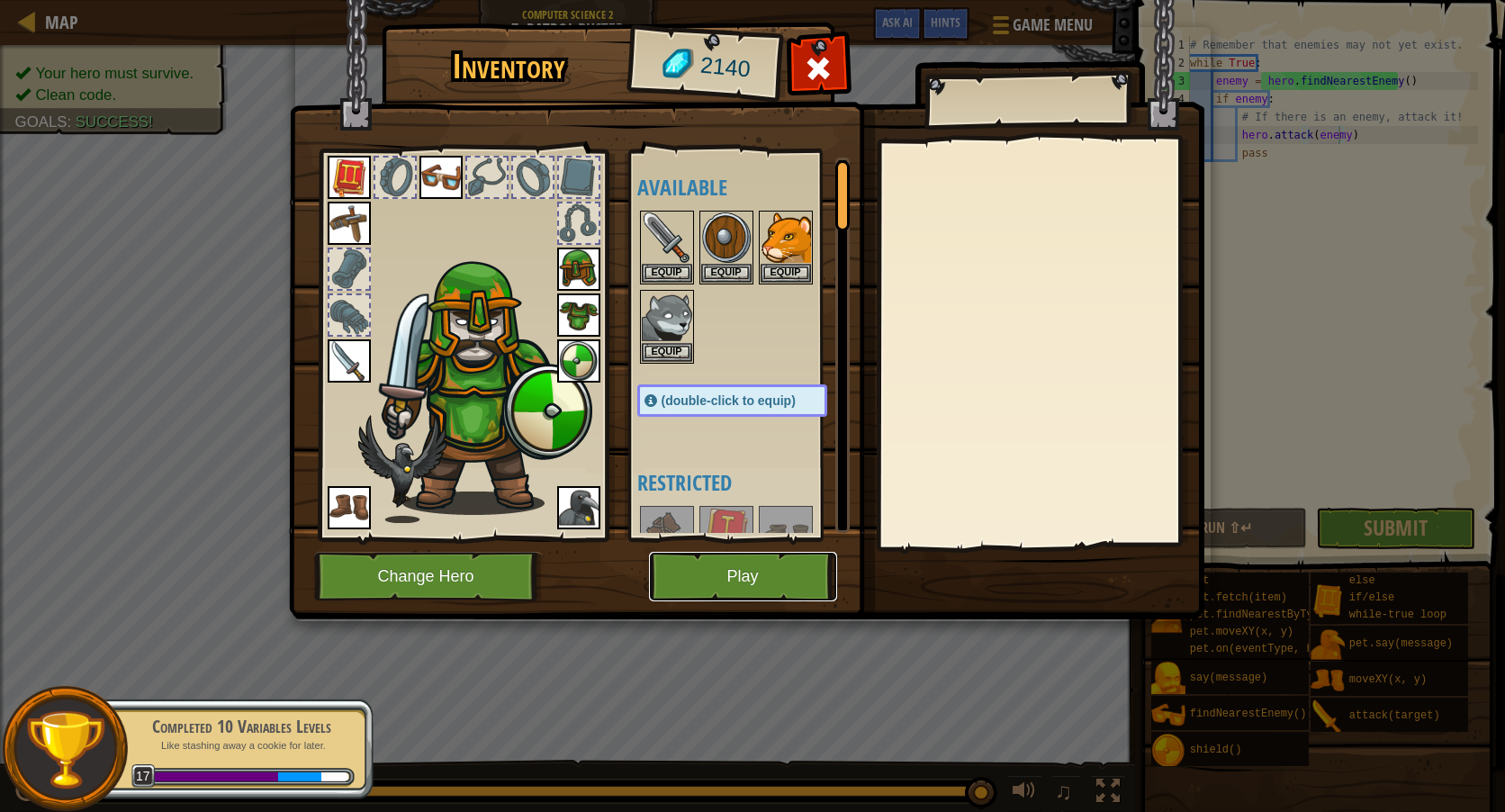
click at [744, 590] on button "Play" at bounding box center [743, 576] width 188 height 50
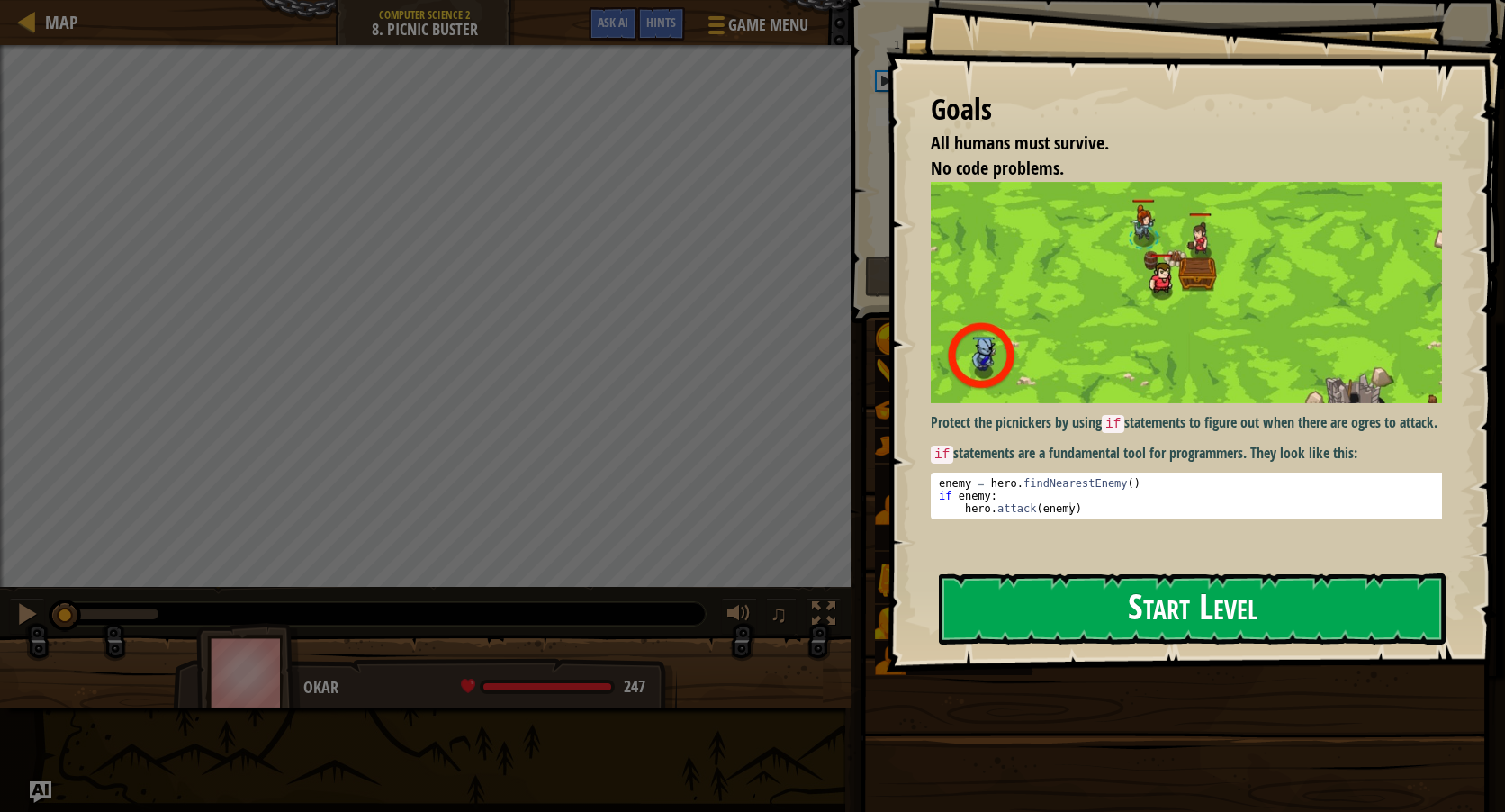
click at [1101, 596] on button "Start Level" at bounding box center [1192, 608] width 506 height 71
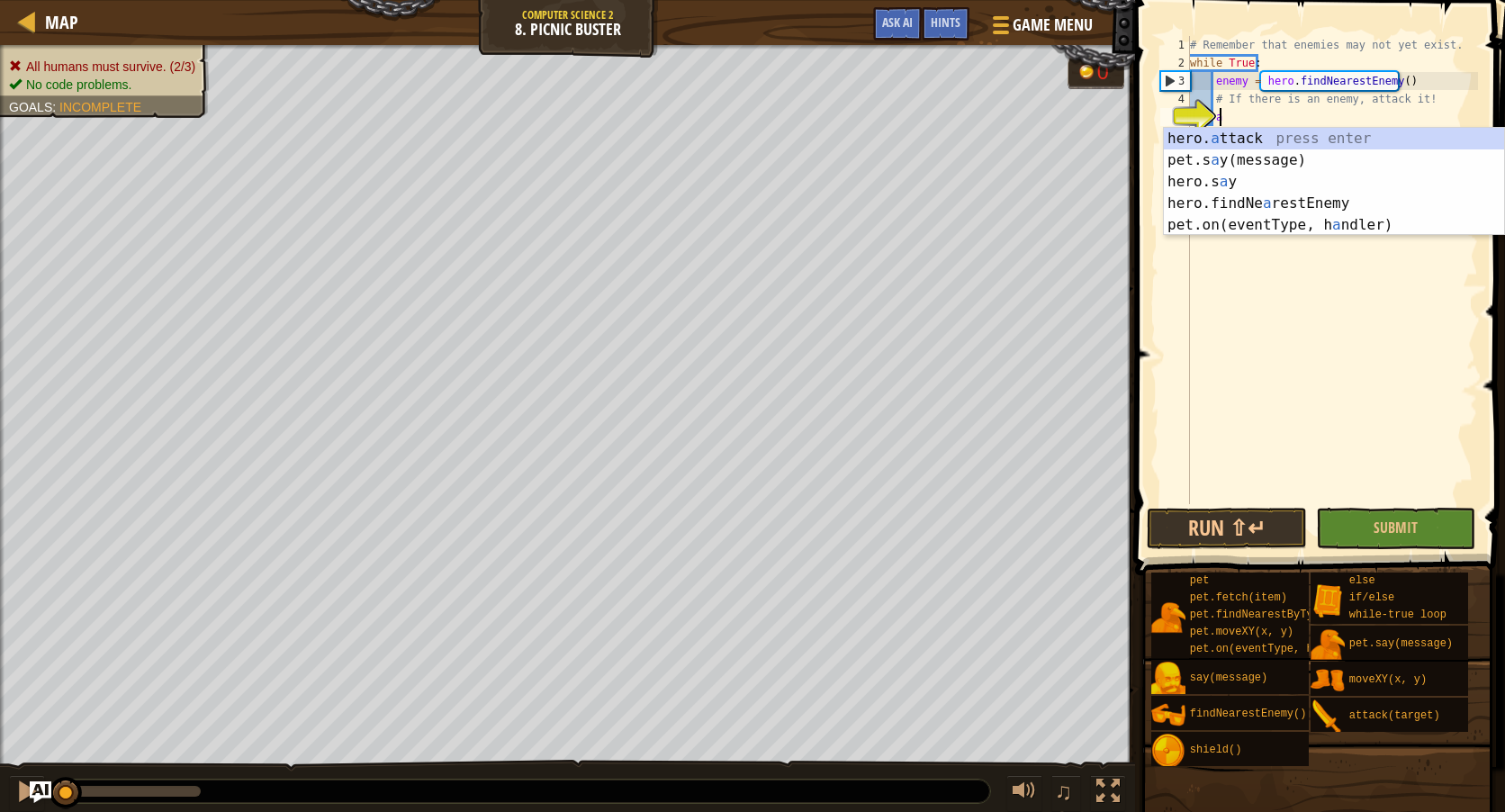
scroll to position [8, 2]
click at [1266, 133] on div "hero. a ttack press enter pet.s a y(message) press enter hero.s a y press enter…" at bounding box center [1334, 204] width 341 height 151
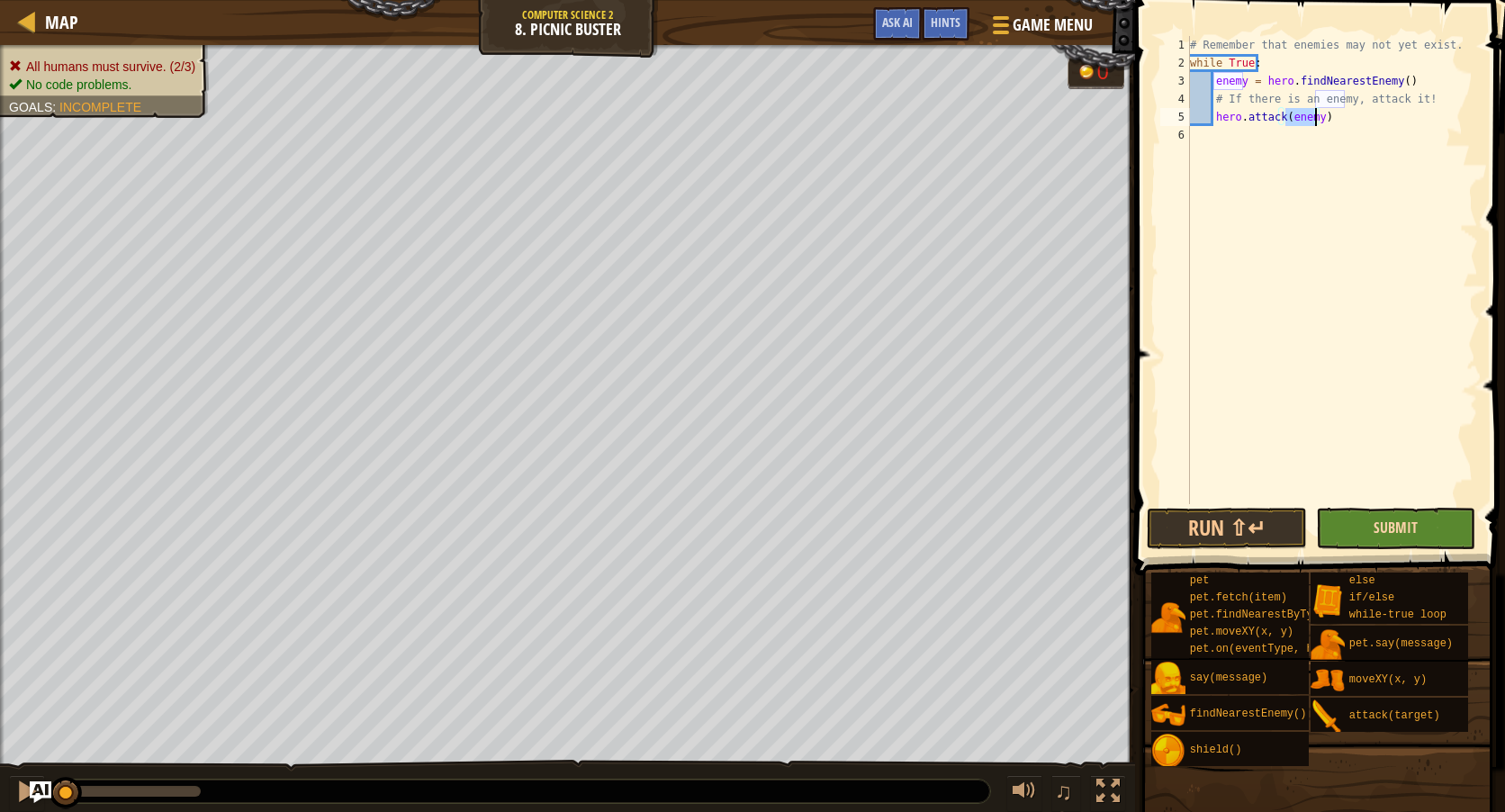
type textarea "hero.attack(enemy)"
click at [1389, 527] on span "Submit" at bounding box center [1395, 527] width 44 height 20
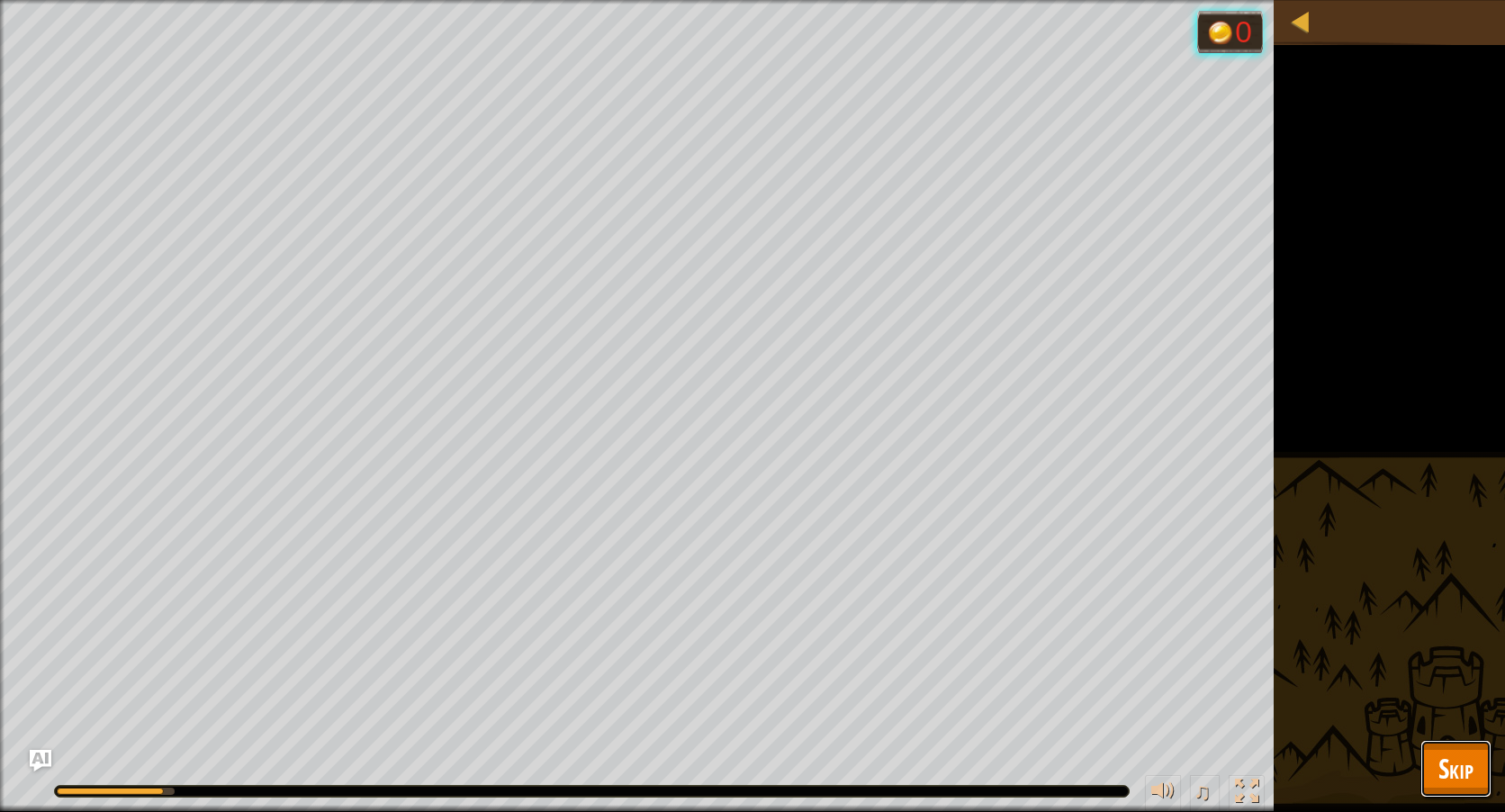
click at [1443, 778] on span "Skip" at bounding box center [1455, 768] width 35 height 37
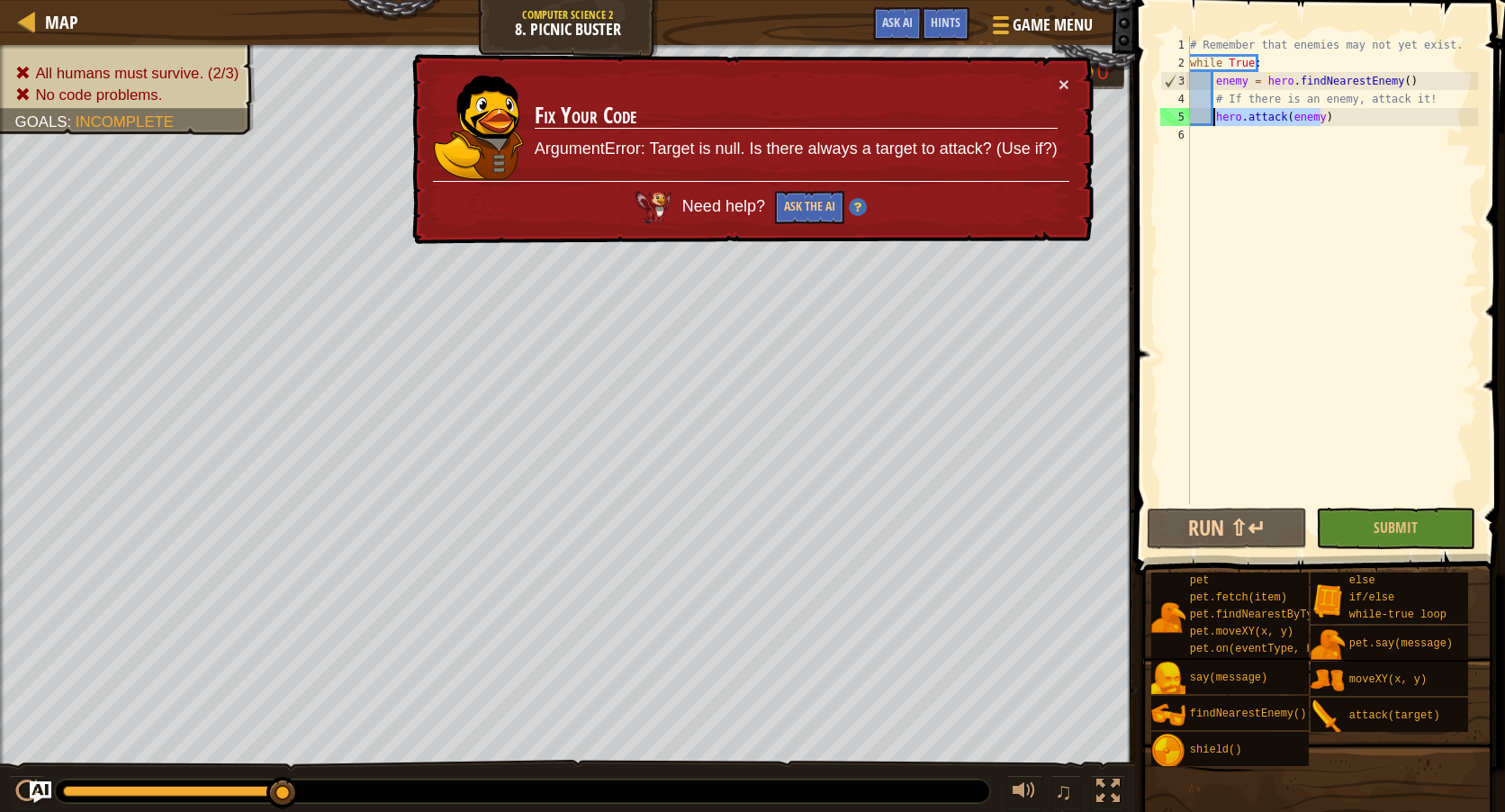
drag, startPoint x: 1343, startPoint y: 115, endPoint x: 1214, endPoint y: 115, distance: 129.0
click at [1214, 115] on div "# Remember that enemies may not yet exist. while True : enemy = hero . findNear…" at bounding box center [1332, 287] width 292 height 504
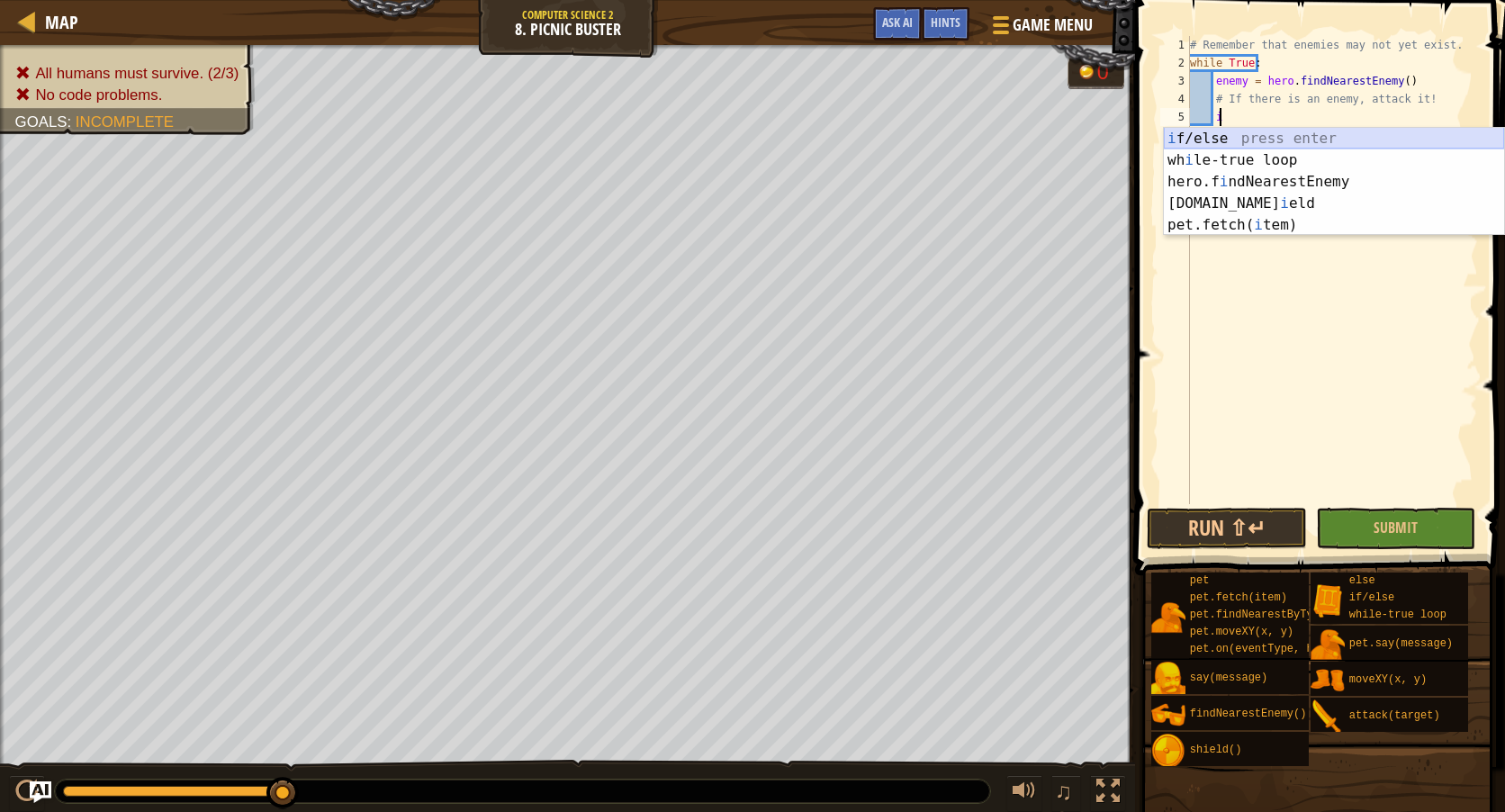
click at [1237, 134] on div "i f/else press enter wh i le-true loop press enter hero.f i ndNearestEnemy pres…" at bounding box center [1334, 204] width 341 height 151
type textarea "if enemy:"
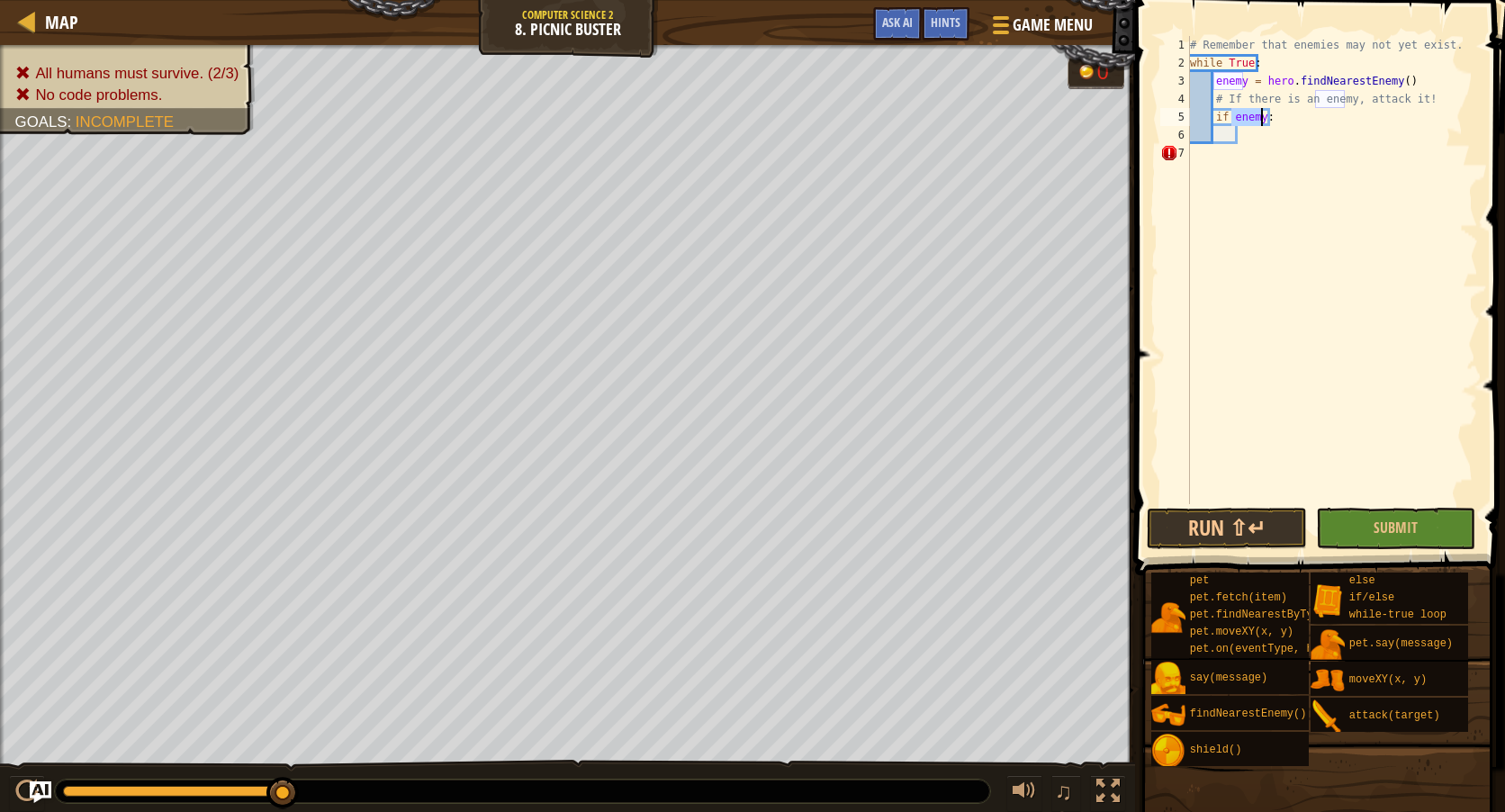
click at [1277, 133] on div "# Remember that enemies may not yet exist. while True : enemy = hero . findNear…" at bounding box center [1332, 287] width 292 height 504
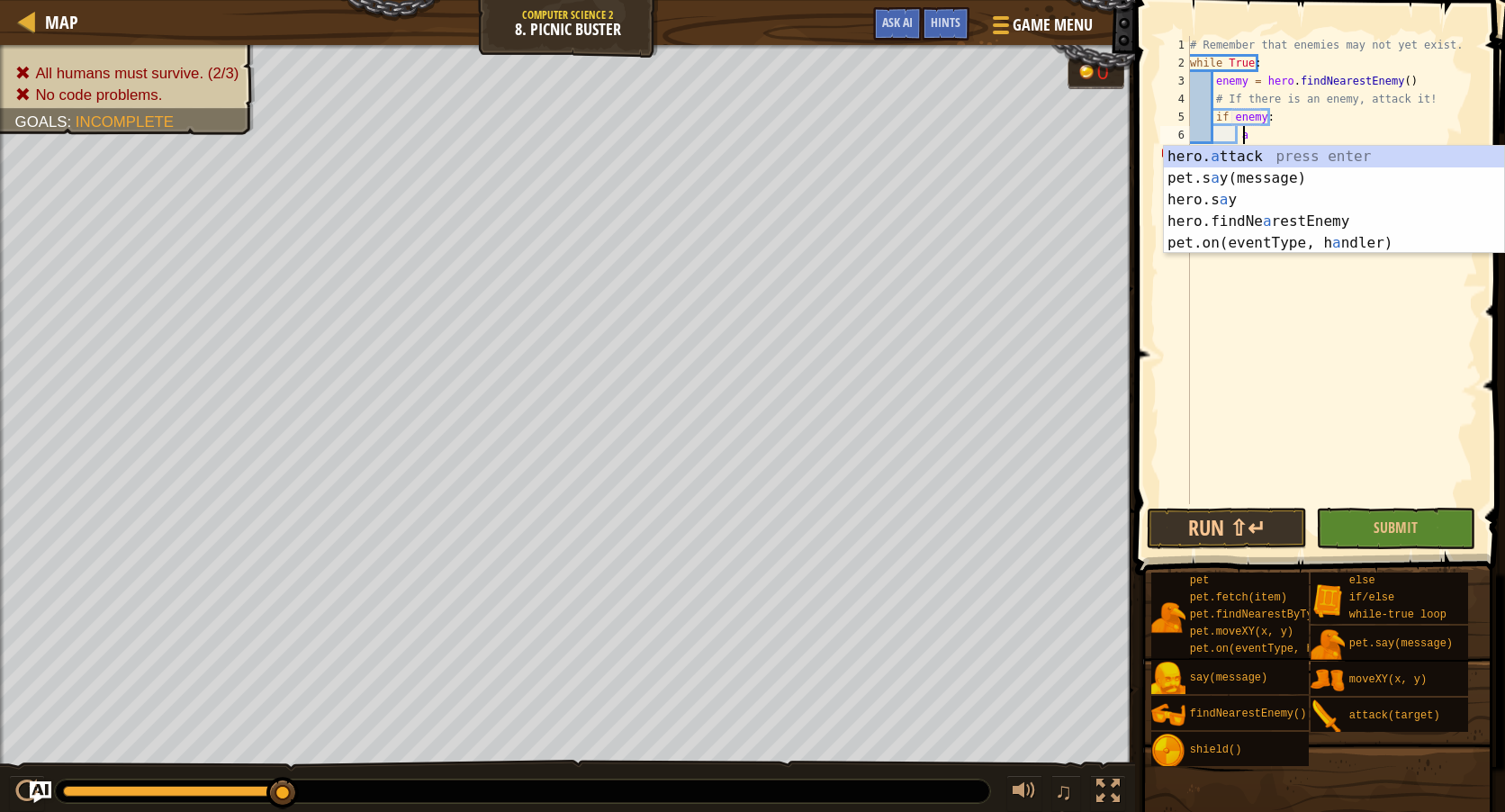
scroll to position [8, 4]
click at [1266, 151] on div "hero. a ttack press enter pet.s a y(message) press enter hero.s a y press enter…" at bounding box center [1334, 222] width 341 height 151
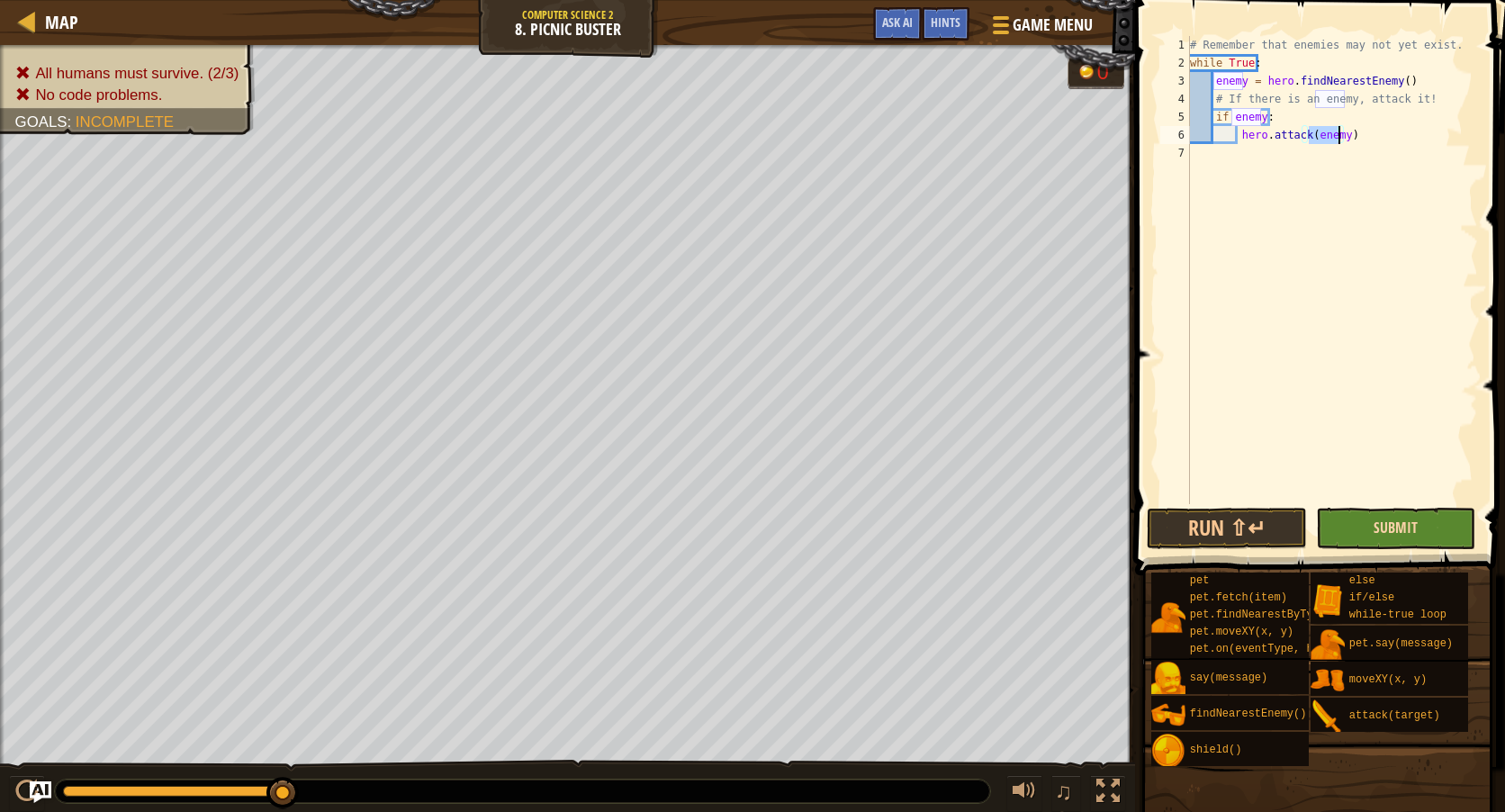
type textarea "hero.attack(enemy)"
click at [1388, 535] on span "Submit" at bounding box center [1395, 527] width 44 height 20
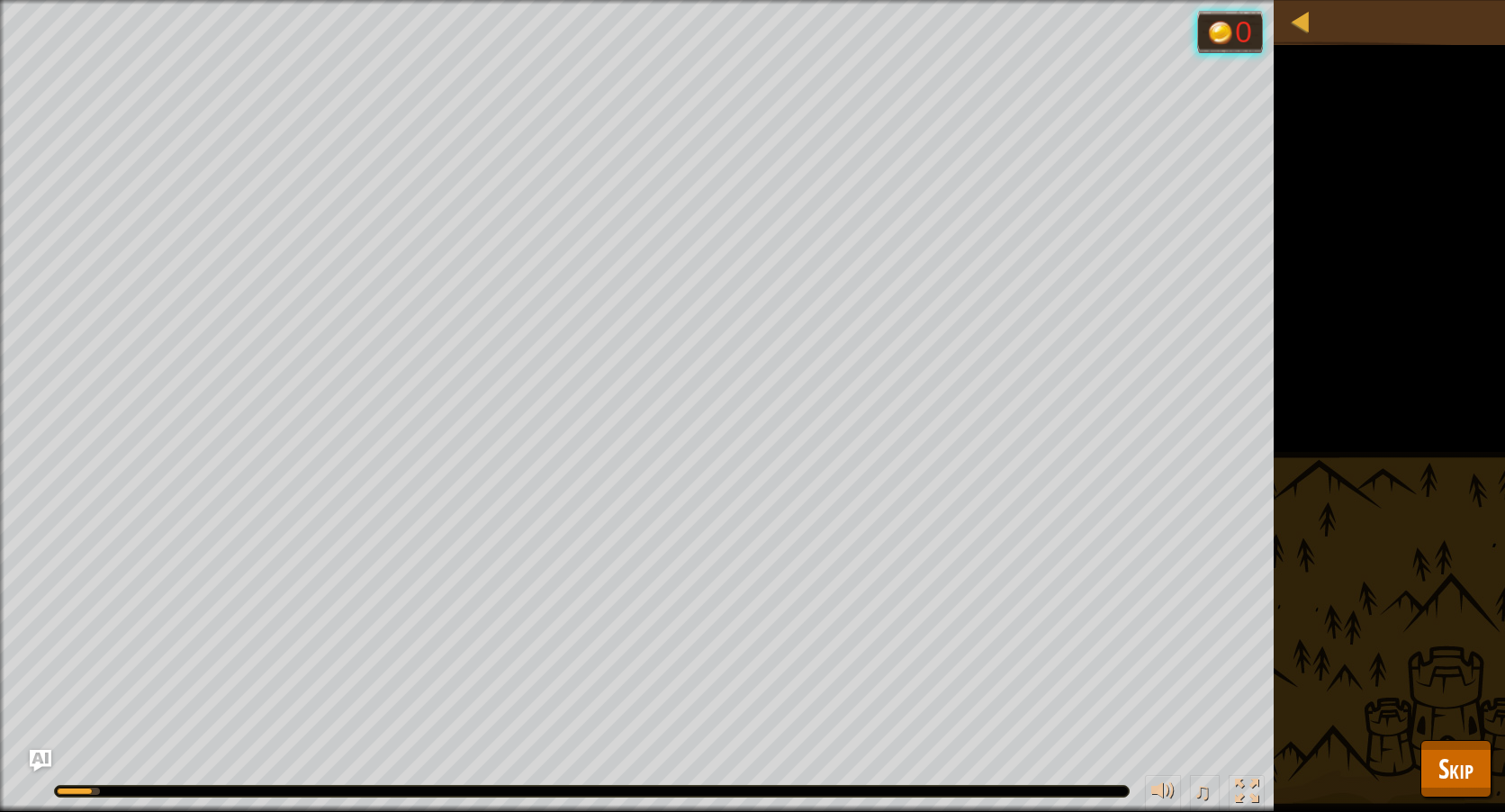
click at [1450, 739] on div "All humans must survive. (2/3) No code problems. Goals : Running... 0 ♫ Okar 24…" at bounding box center [752, 406] width 1505 height 812
click at [1455, 759] on span "Skip" at bounding box center [1455, 768] width 35 height 37
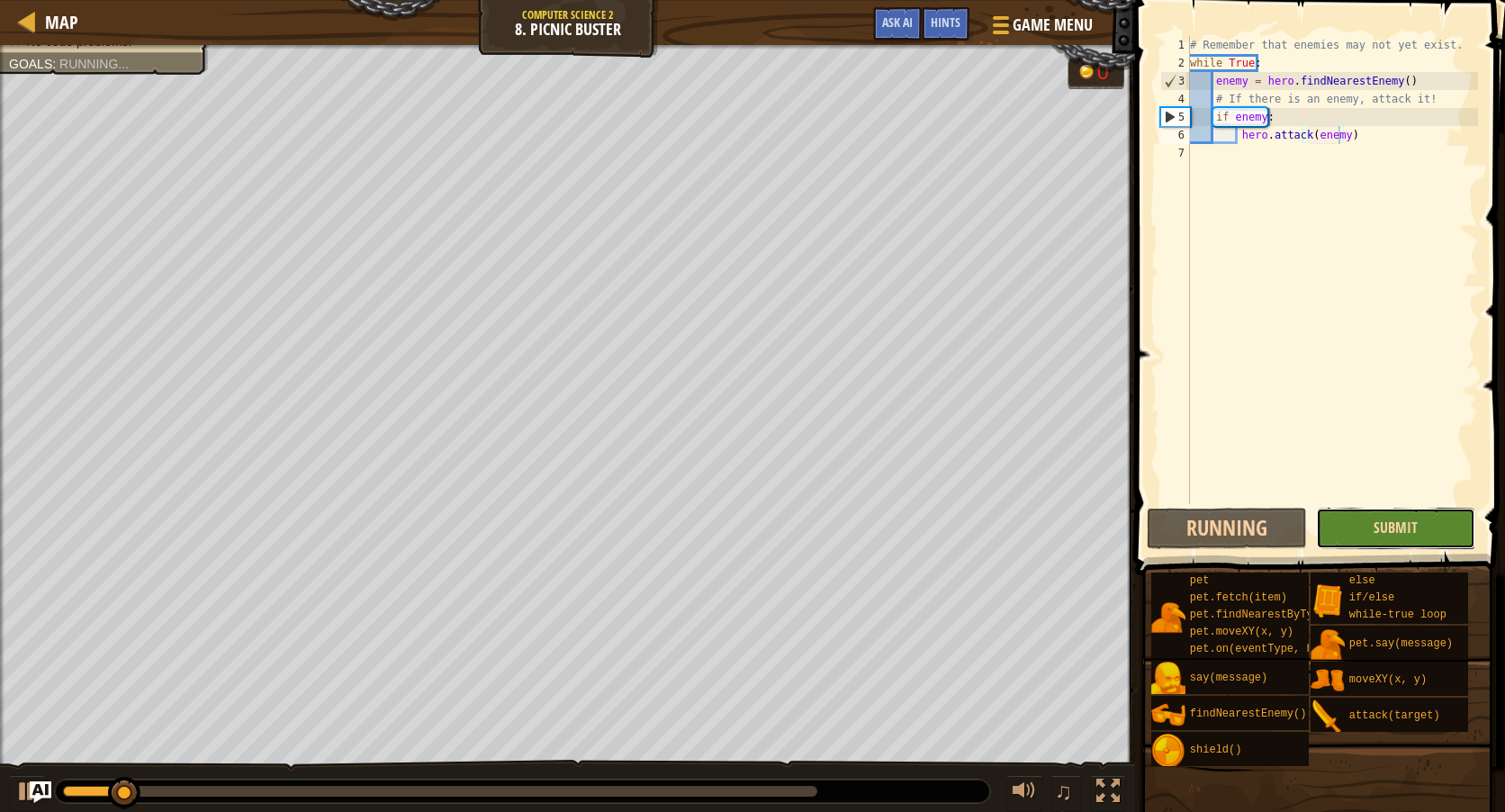
click at [1385, 522] on span "Submit" at bounding box center [1395, 527] width 44 height 20
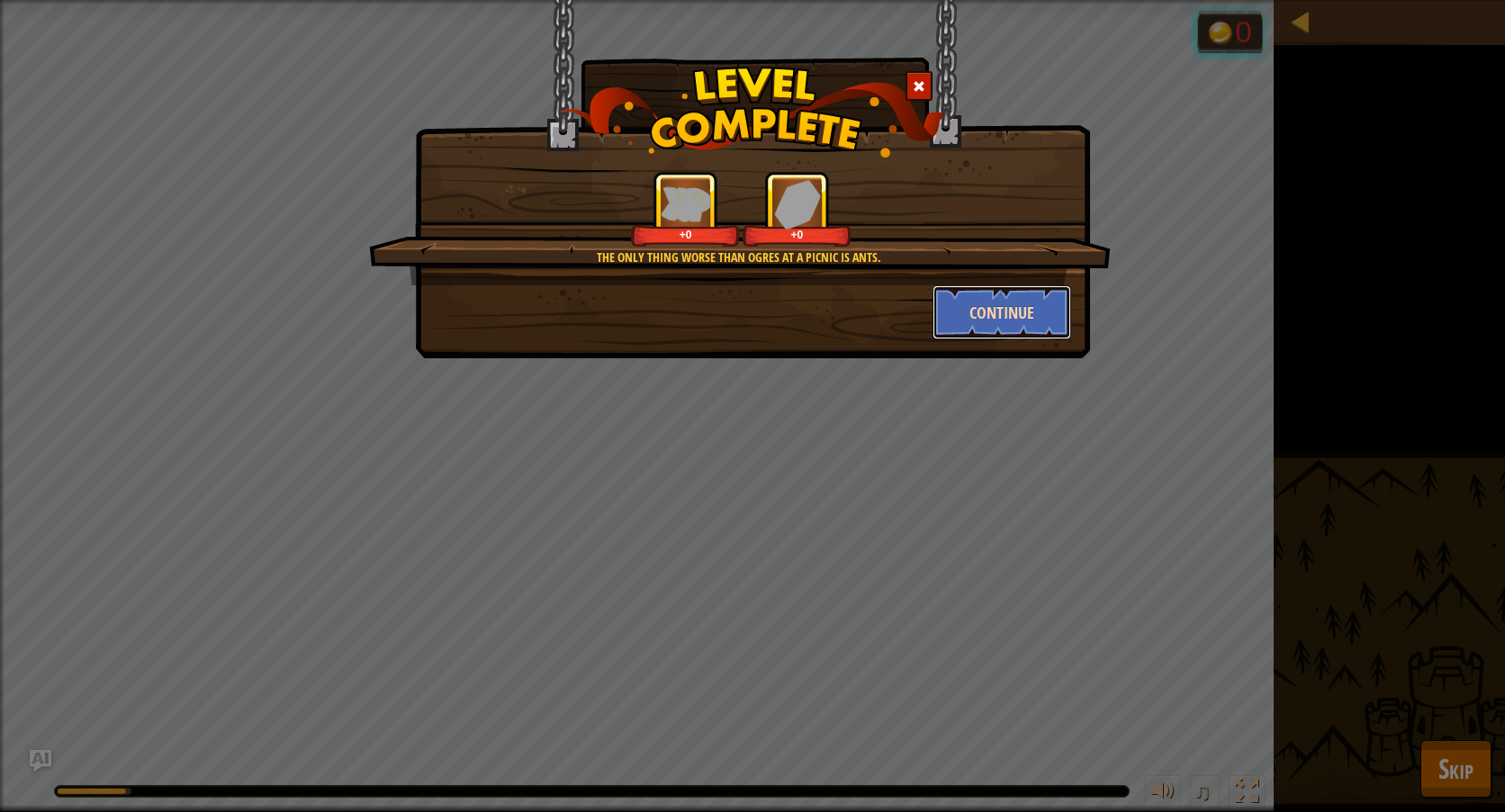
click at [1030, 309] on button "Continue" at bounding box center [1002, 313] width 140 height 54
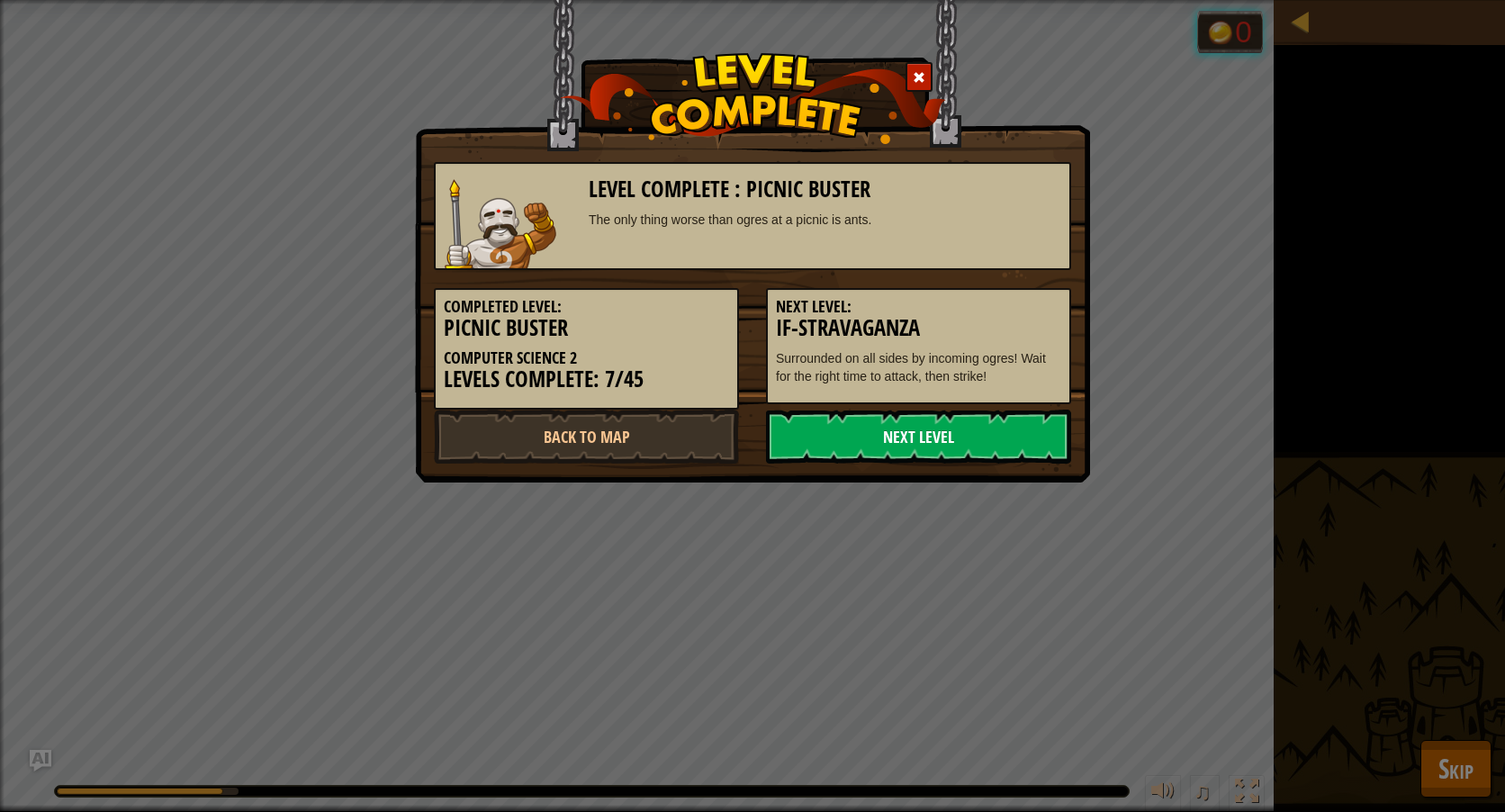
click at [972, 441] on link "Next Level" at bounding box center [918, 436] width 306 height 54
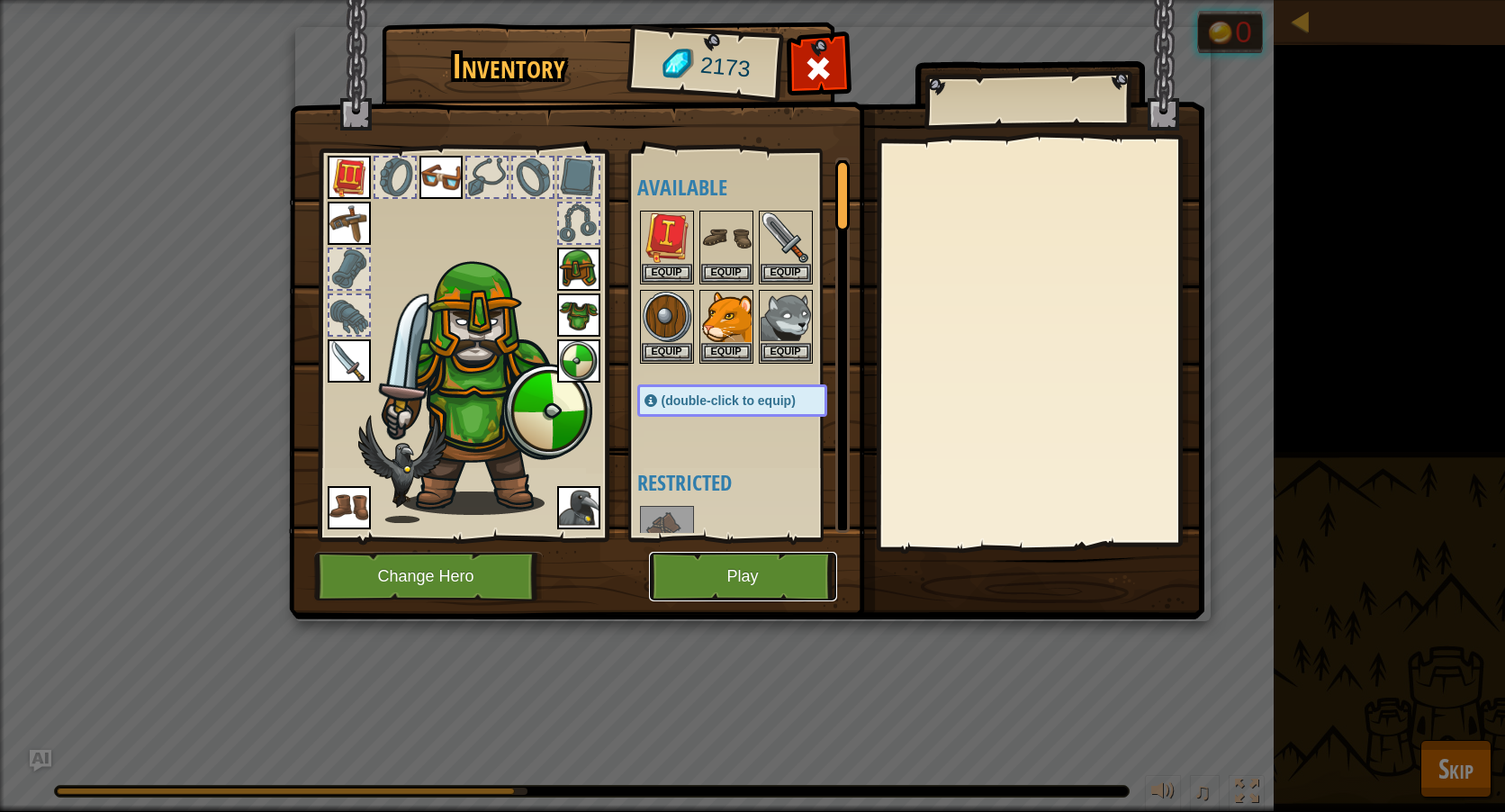
click at [776, 569] on button "Play" at bounding box center [743, 576] width 188 height 50
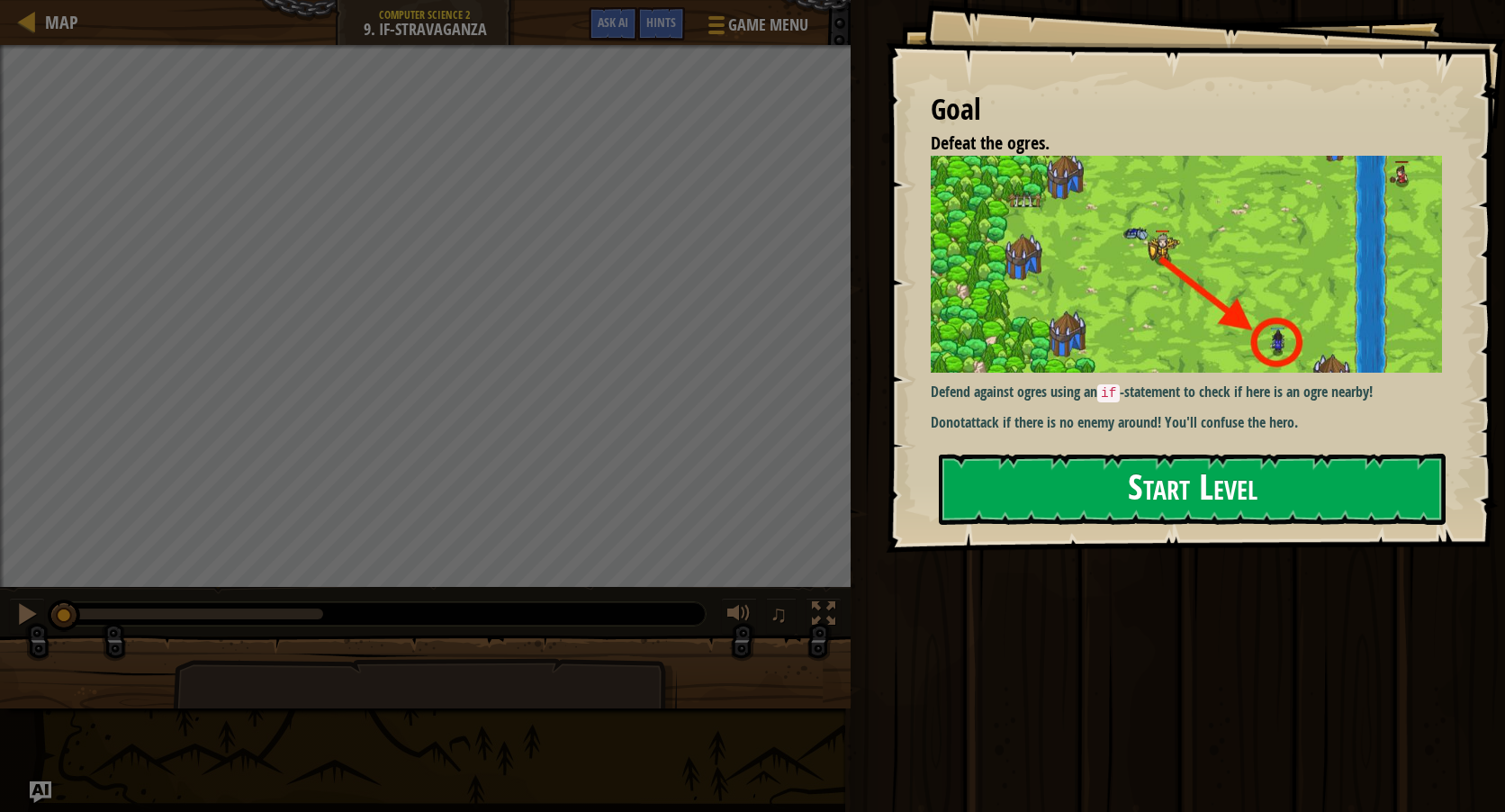
click at [1144, 494] on button "Start Level" at bounding box center [1192, 488] width 506 height 71
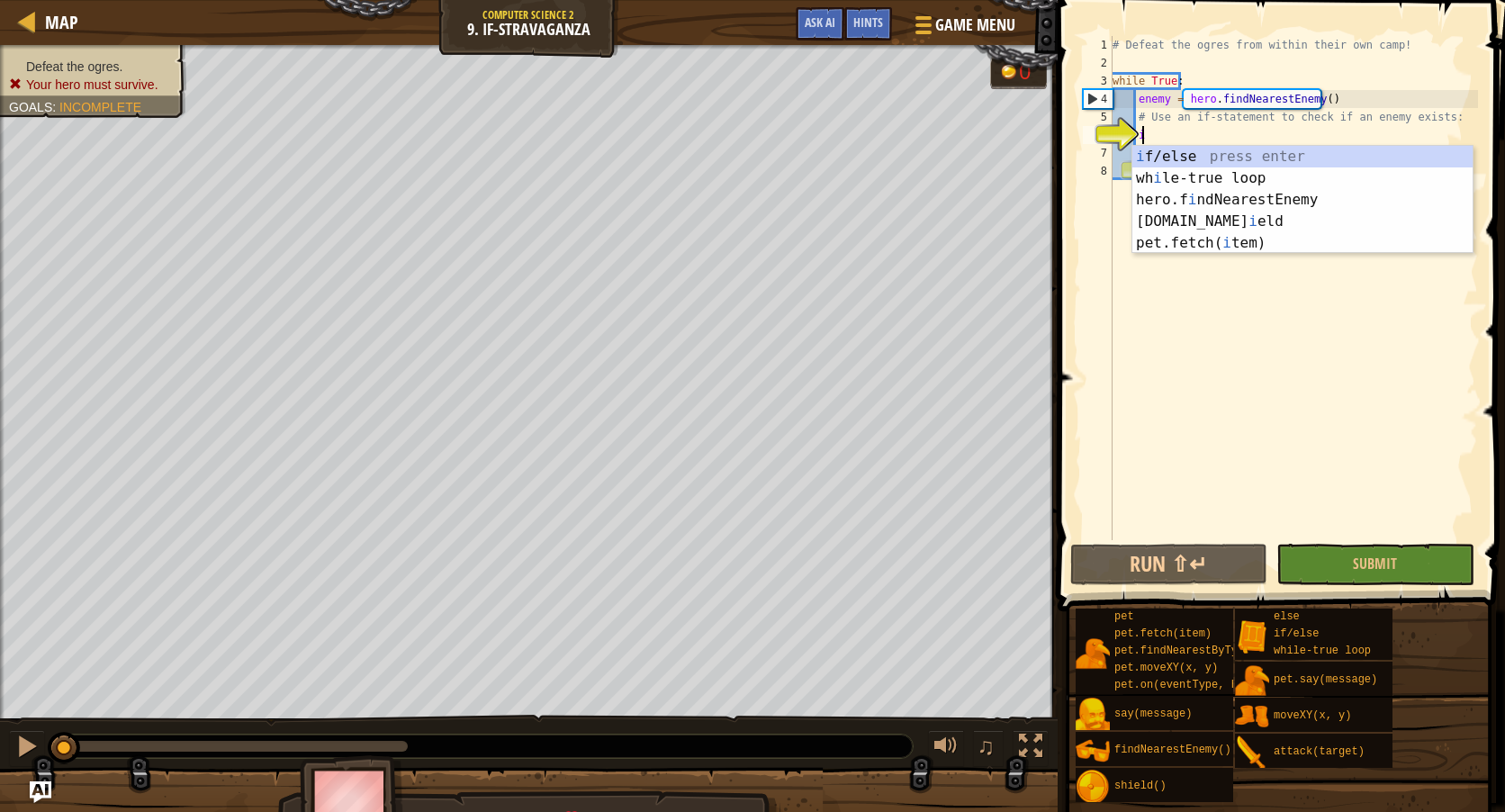
scroll to position [8, 1]
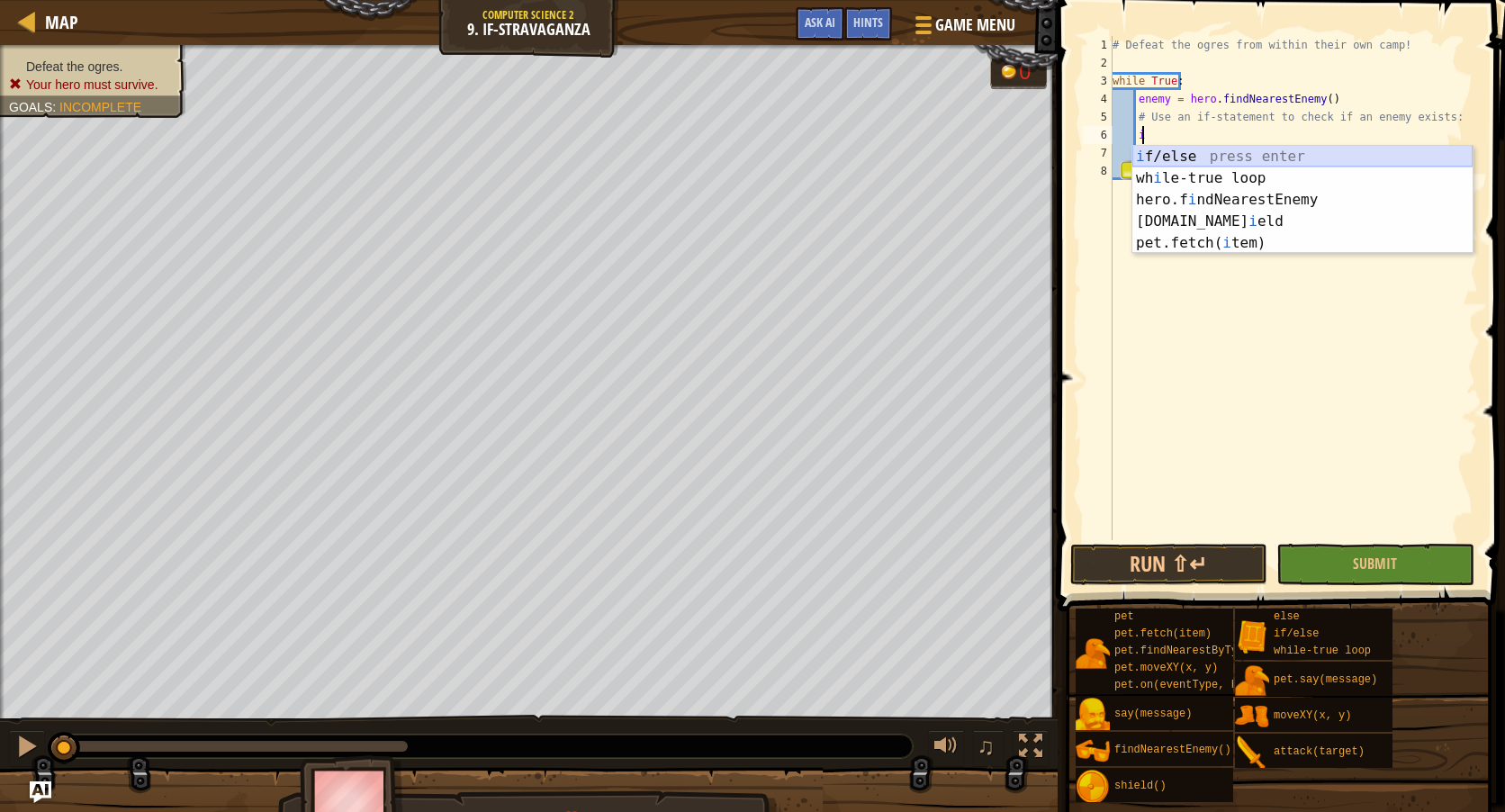
click at [1163, 160] on div "i f/else press enter wh i le-true loop press enter hero.f i ndNearestEnemy pres…" at bounding box center [1303, 222] width 341 height 151
type textarea "if enemy:"
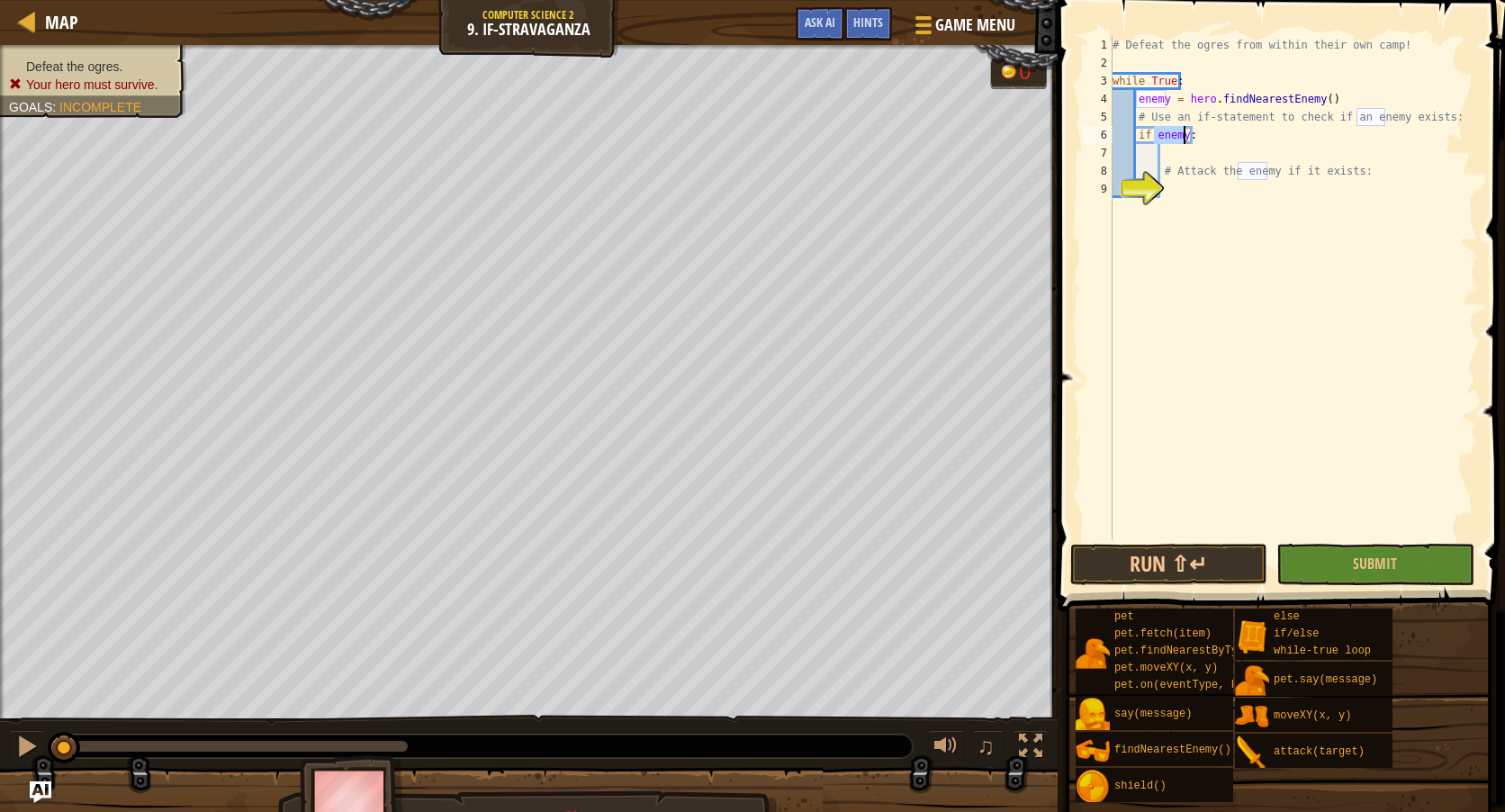
click at [1193, 159] on div "# Defeat the ogres from within their own camp! while True : enemy = hero . find…" at bounding box center [1294, 306] width 369 height 540
click at [1184, 187] on div "# Defeat the ogres from within their own camp! while True : enemy = hero . find…" at bounding box center [1294, 306] width 369 height 540
click at [1178, 159] on div "# Defeat the ogres from within their own camp! while True : enemy = hero . find…" at bounding box center [1294, 306] width 369 height 540
type textarea "f"
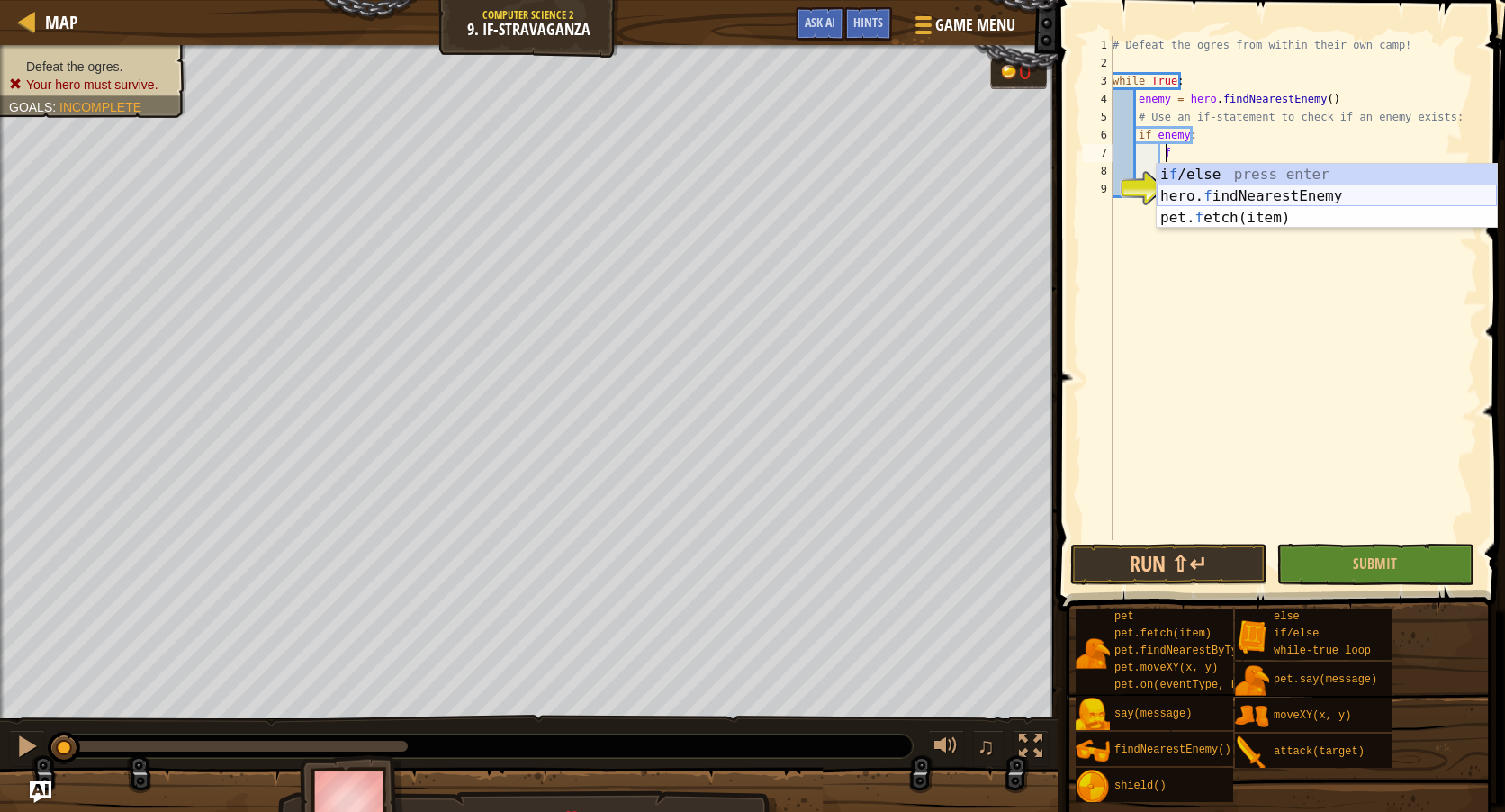
click at [1213, 197] on div "i f /else press enter hero. f indNearestEnemy press enter pet. f etch(item) pre…" at bounding box center [1327, 218] width 341 height 108
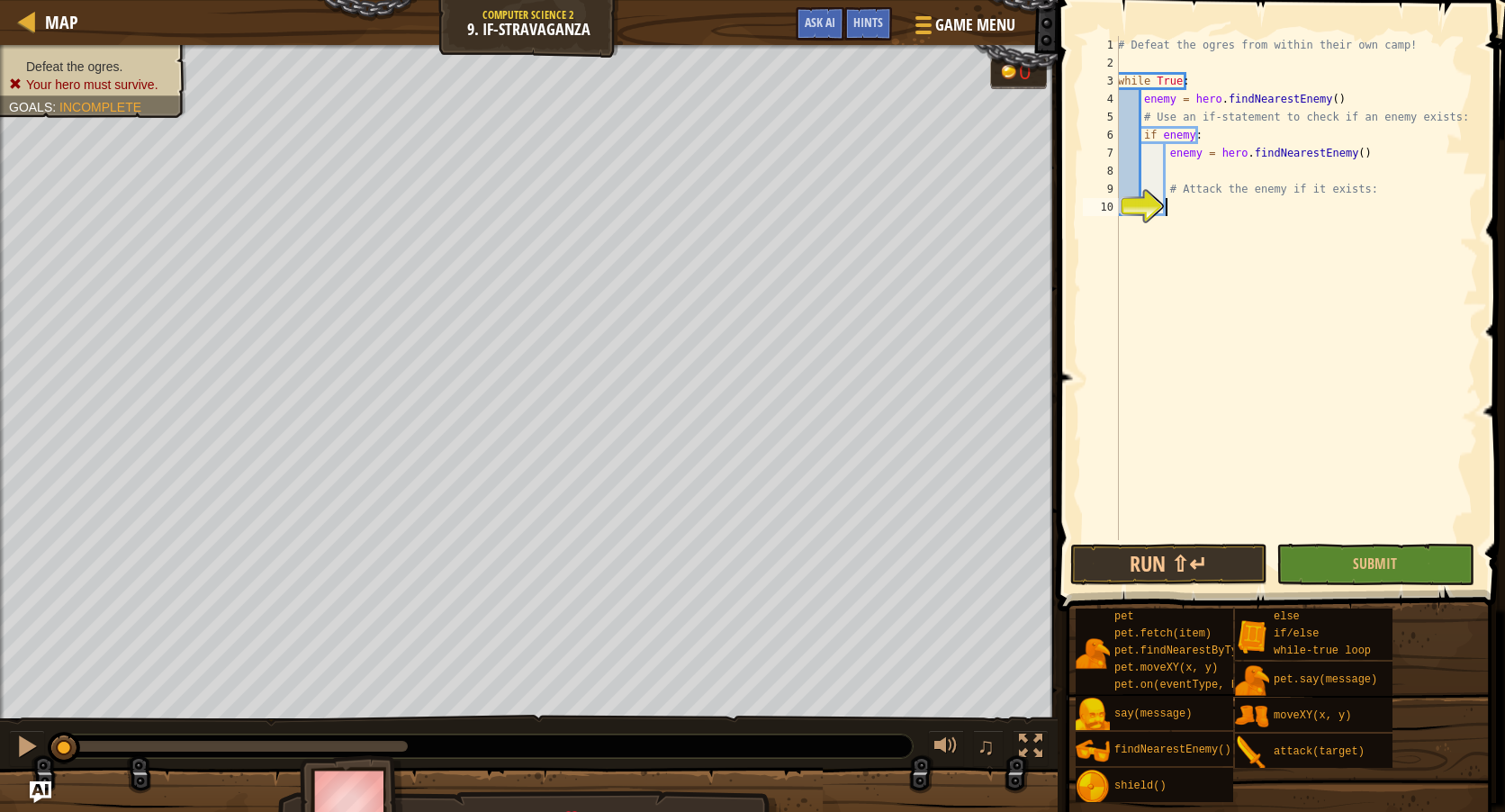
click at [1206, 204] on div "# Defeat the ogres from within their own camp! while True : enemy = hero . find…" at bounding box center [1297, 306] width 364 height 540
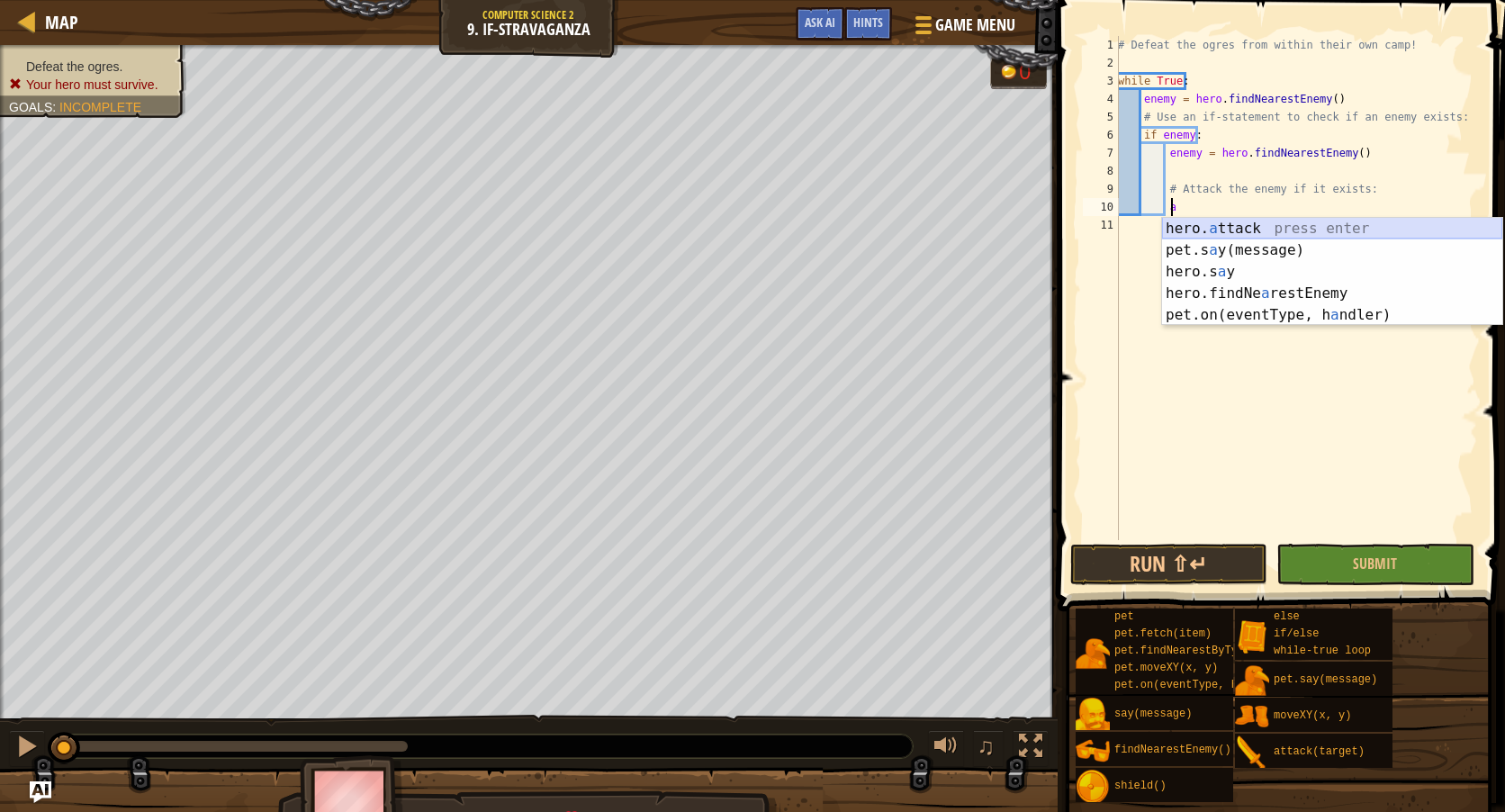
click at [1215, 227] on div "hero. a ttack press enter pet.s a y(message) press enter hero.s a y press enter…" at bounding box center [1332, 294] width 341 height 151
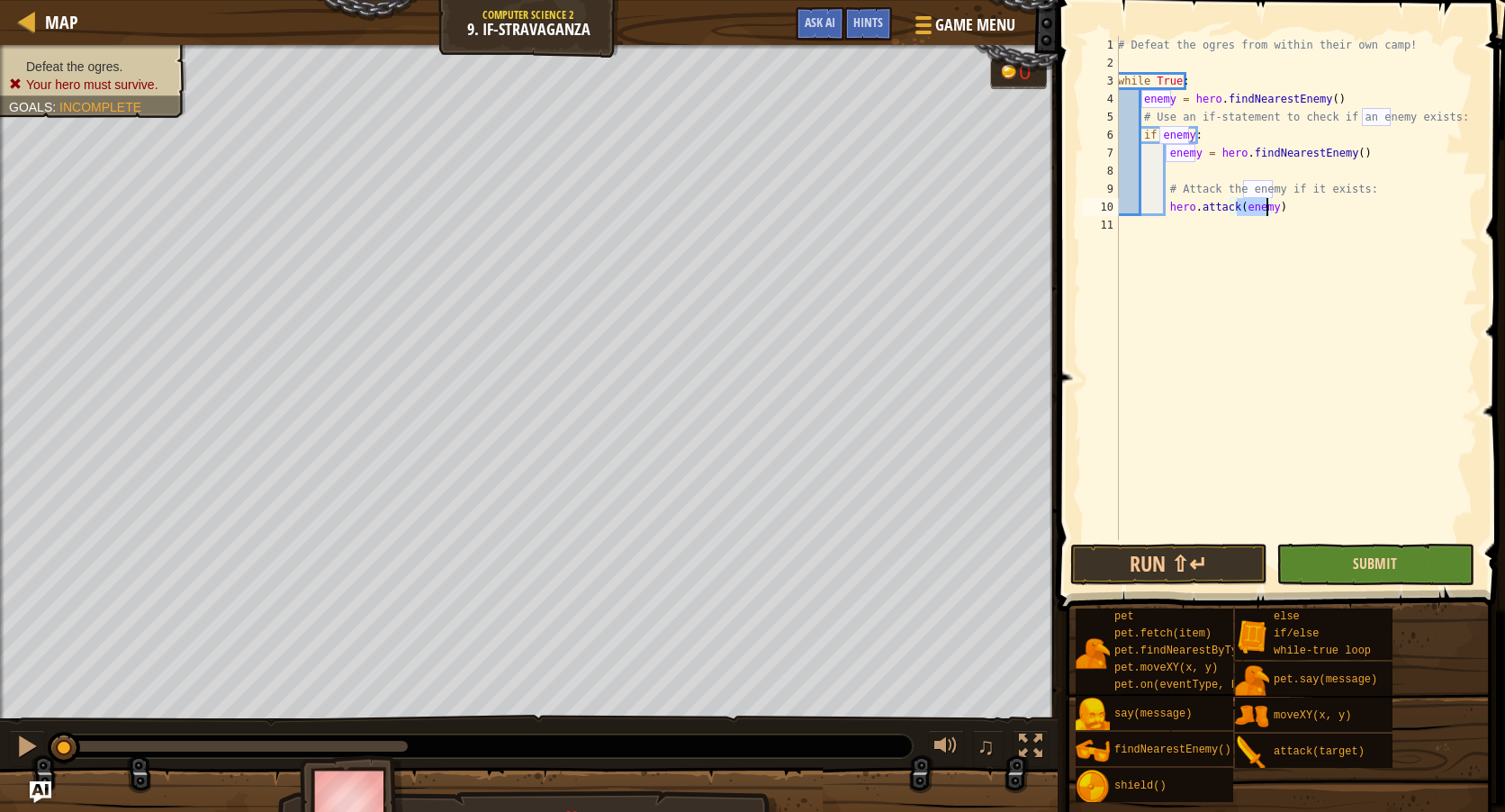
type textarea "hero.attack(enemy)"
click at [1371, 569] on span "Submit" at bounding box center [1374, 563] width 44 height 20
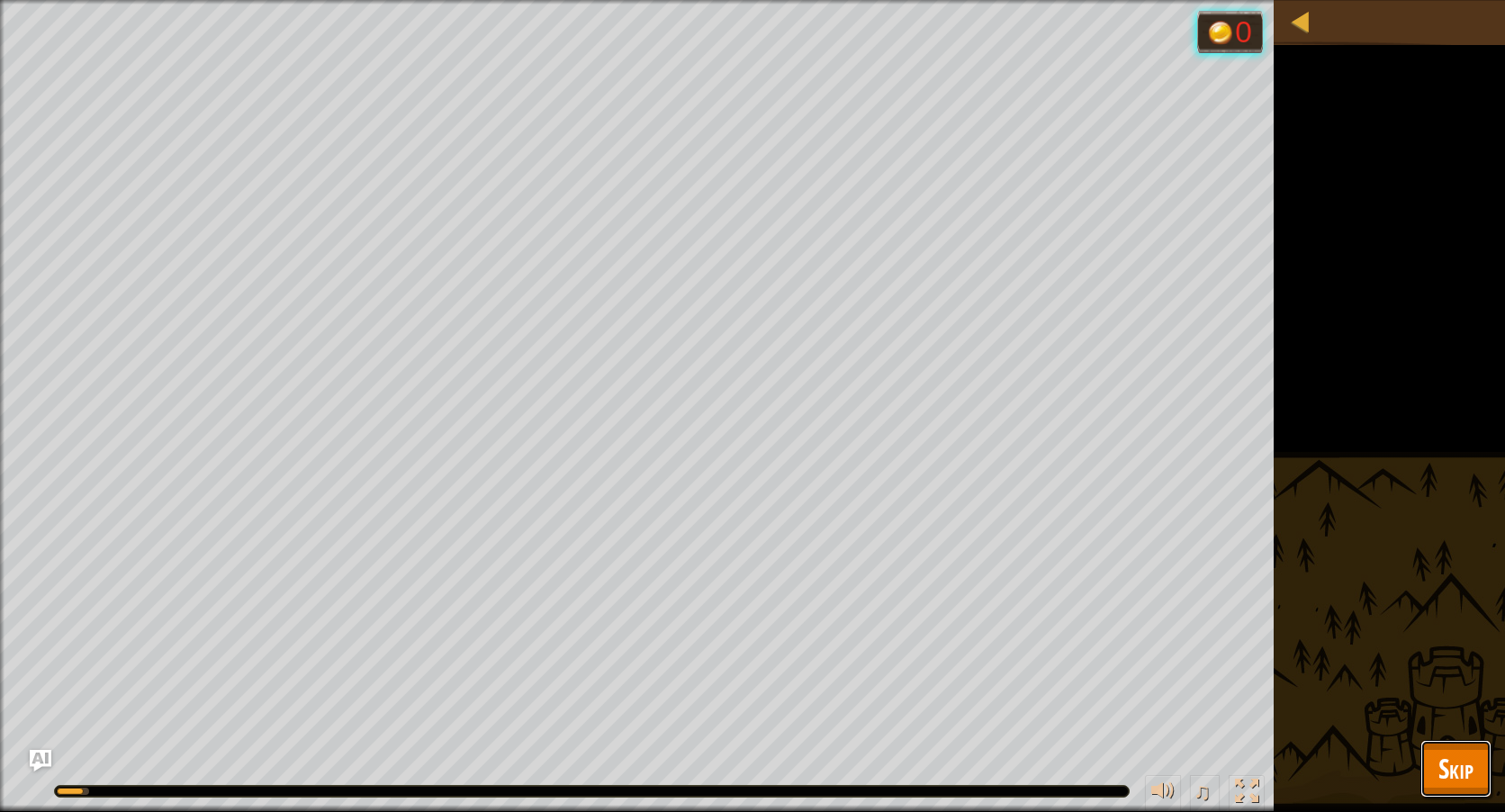
click at [1475, 755] on button "Skip" at bounding box center [1455, 769] width 71 height 58
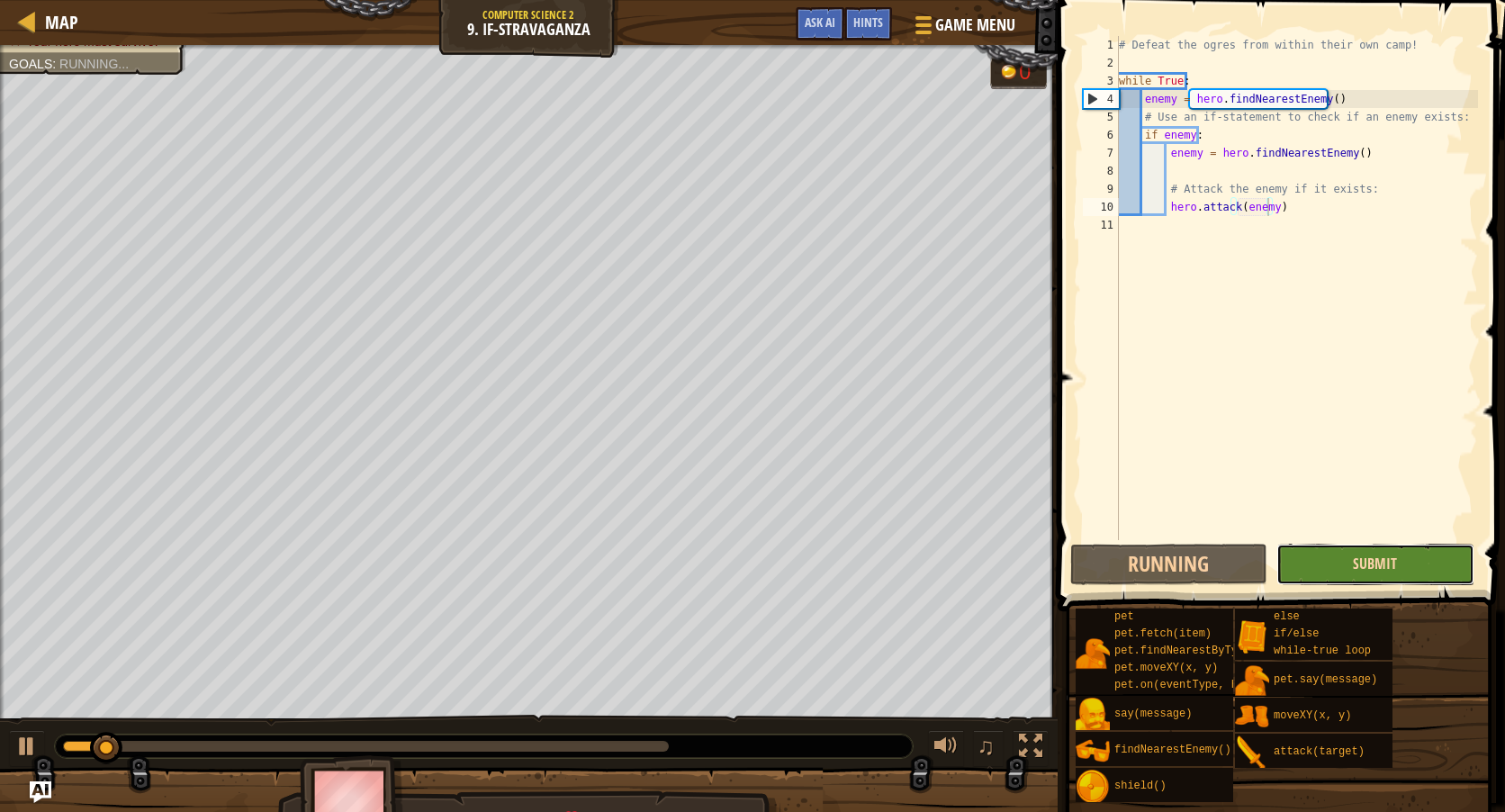
click at [1395, 560] on span "Submit" at bounding box center [1374, 563] width 44 height 20
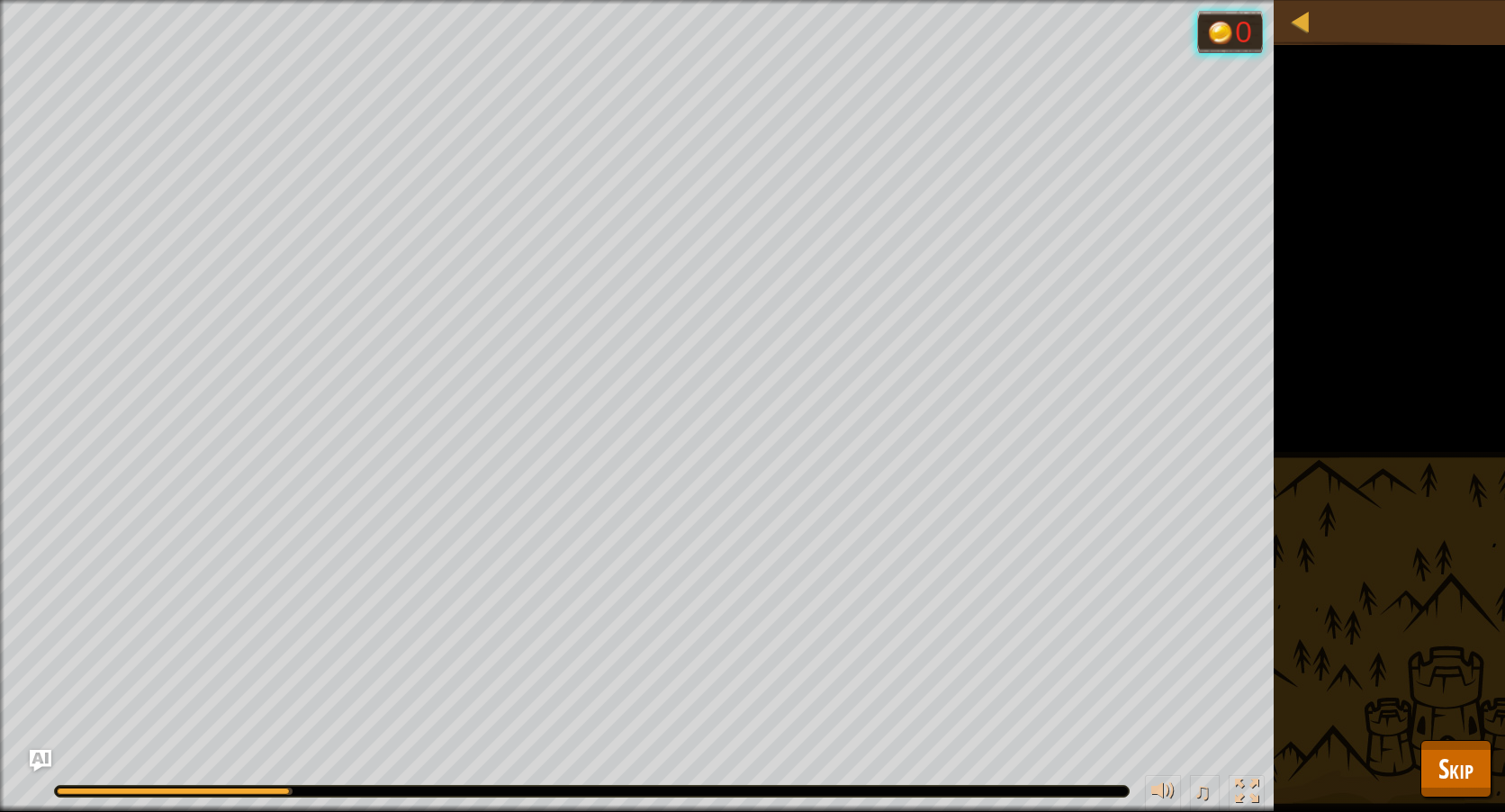
drag, startPoint x: 297, startPoint y: 793, endPoint x: 324, endPoint y: 796, distance: 27.2
click at [324, 796] on div at bounding box center [592, 791] width 1074 height 11
drag, startPoint x: 299, startPoint y: 794, endPoint x: 346, endPoint y: 796, distance: 47.0
click at [346, 796] on div at bounding box center [592, 791] width 1074 height 11
click at [1474, 771] on button "Skip" at bounding box center [1455, 769] width 71 height 58
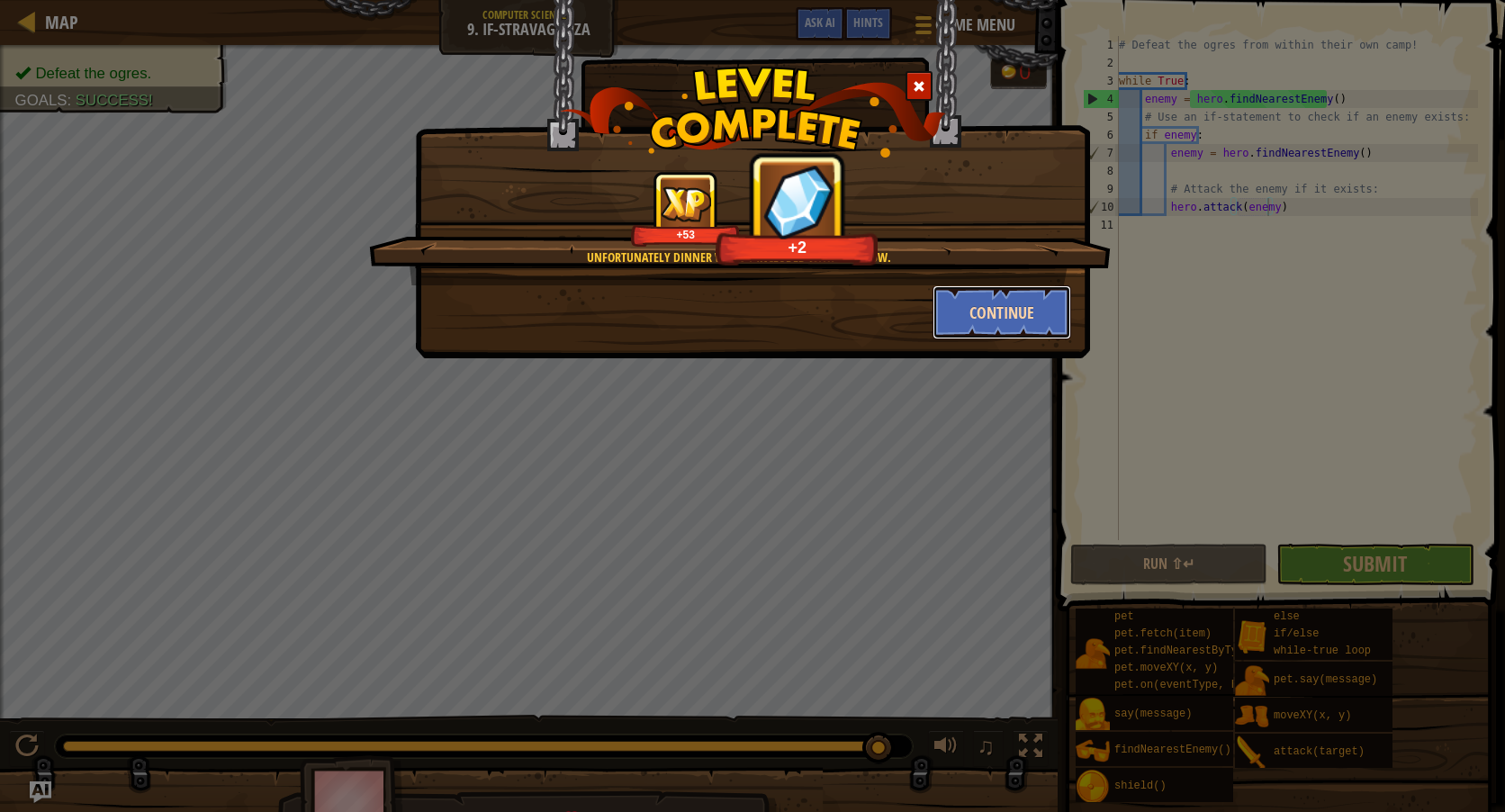
click at [961, 308] on button "Continue" at bounding box center [1002, 313] width 140 height 54
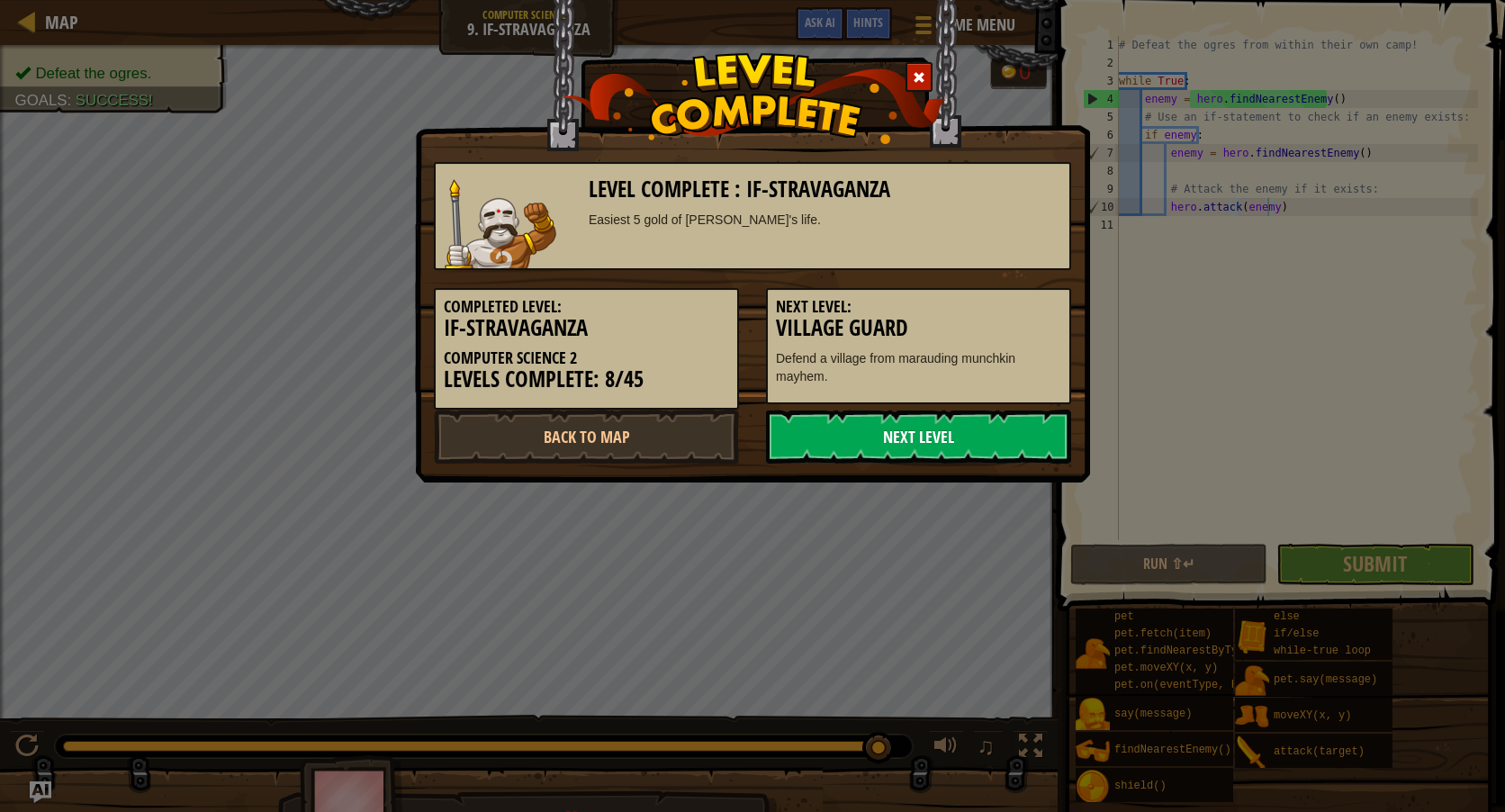
click at [908, 420] on link "Next Level" at bounding box center [918, 436] width 306 height 54
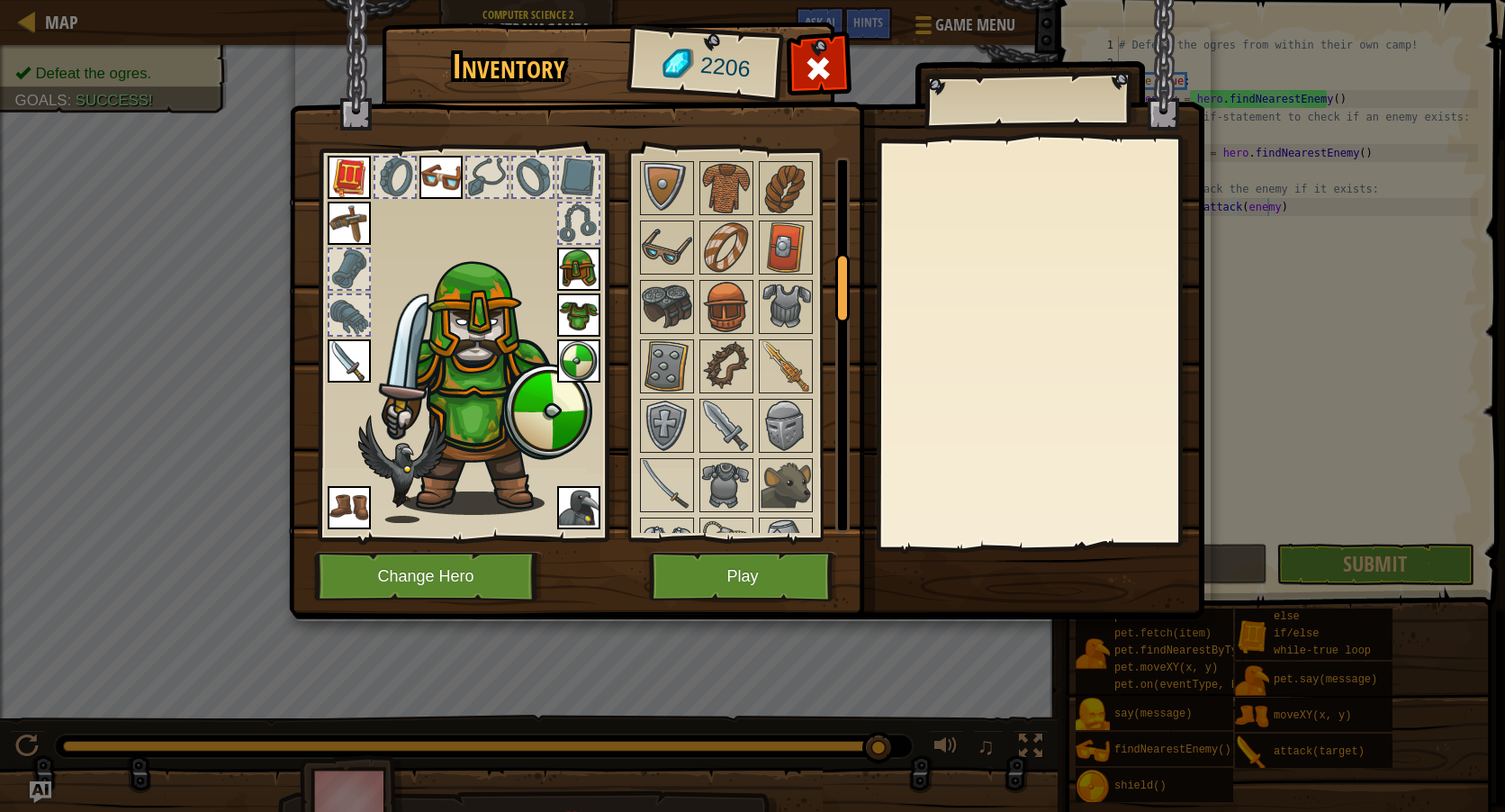
scroll to position [540, 0]
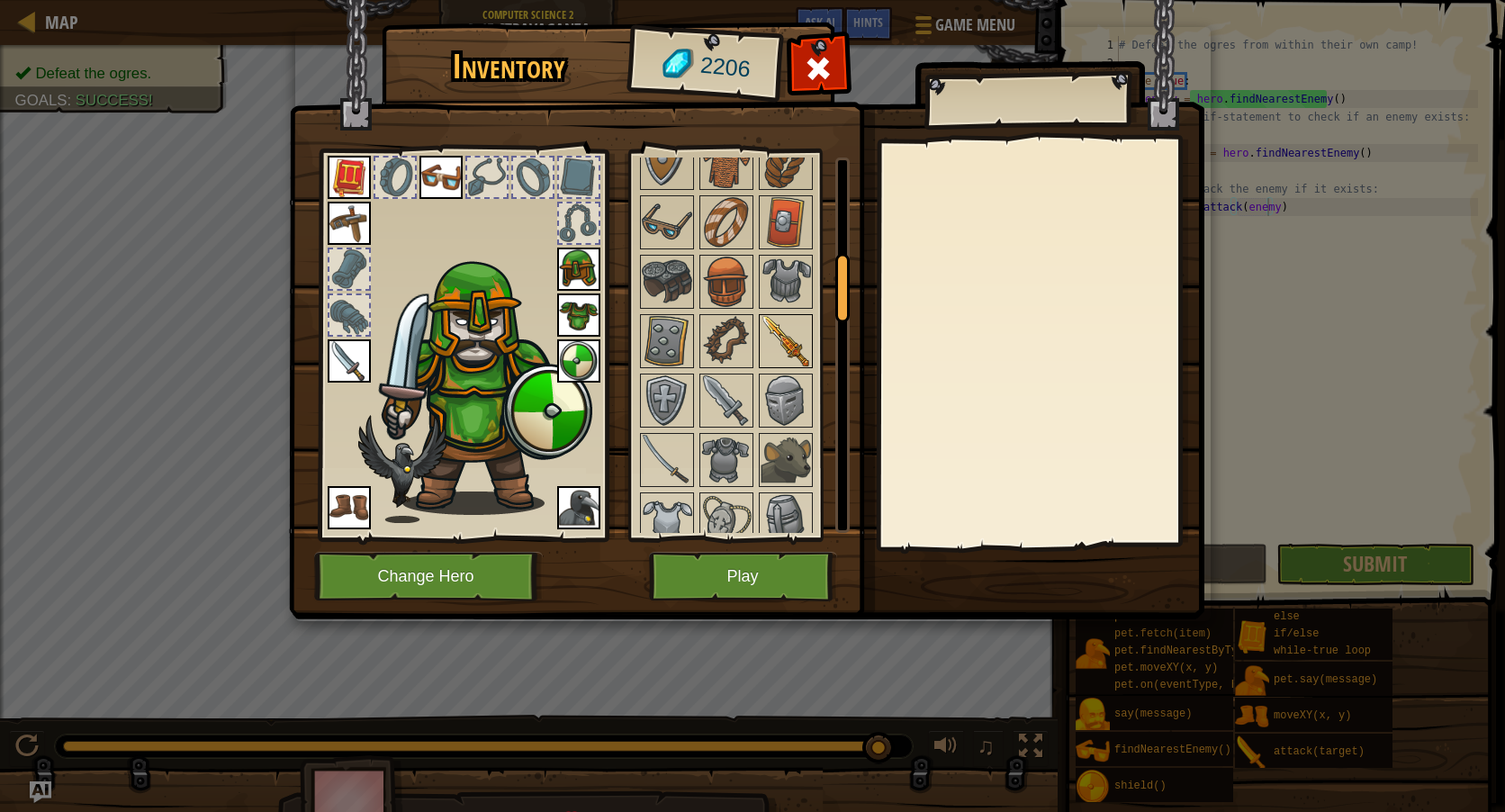
click at [772, 343] on img at bounding box center [786, 342] width 50 height 50
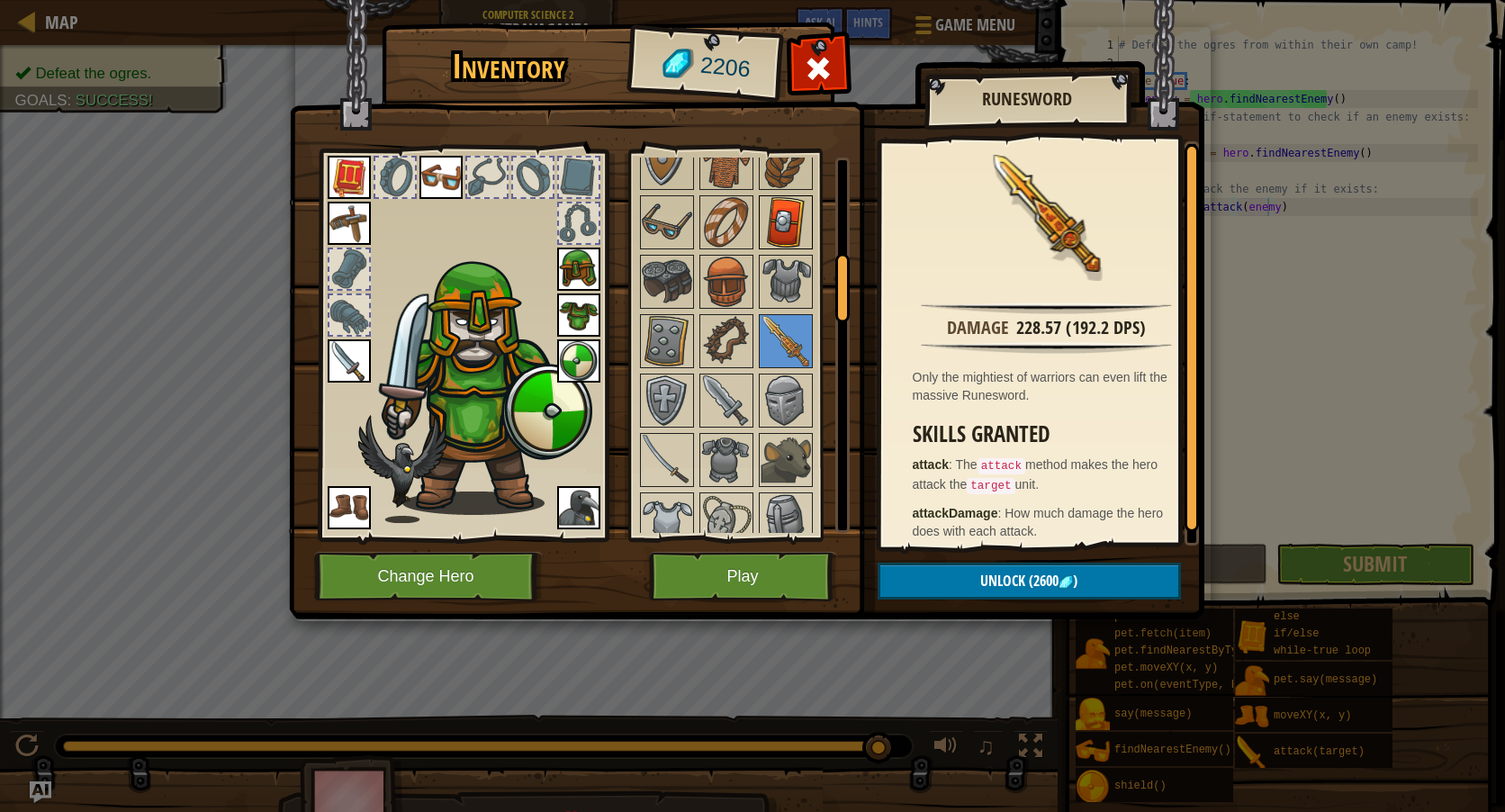
click at [795, 207] on img at bounding box center [786, 223] width 50 height 50
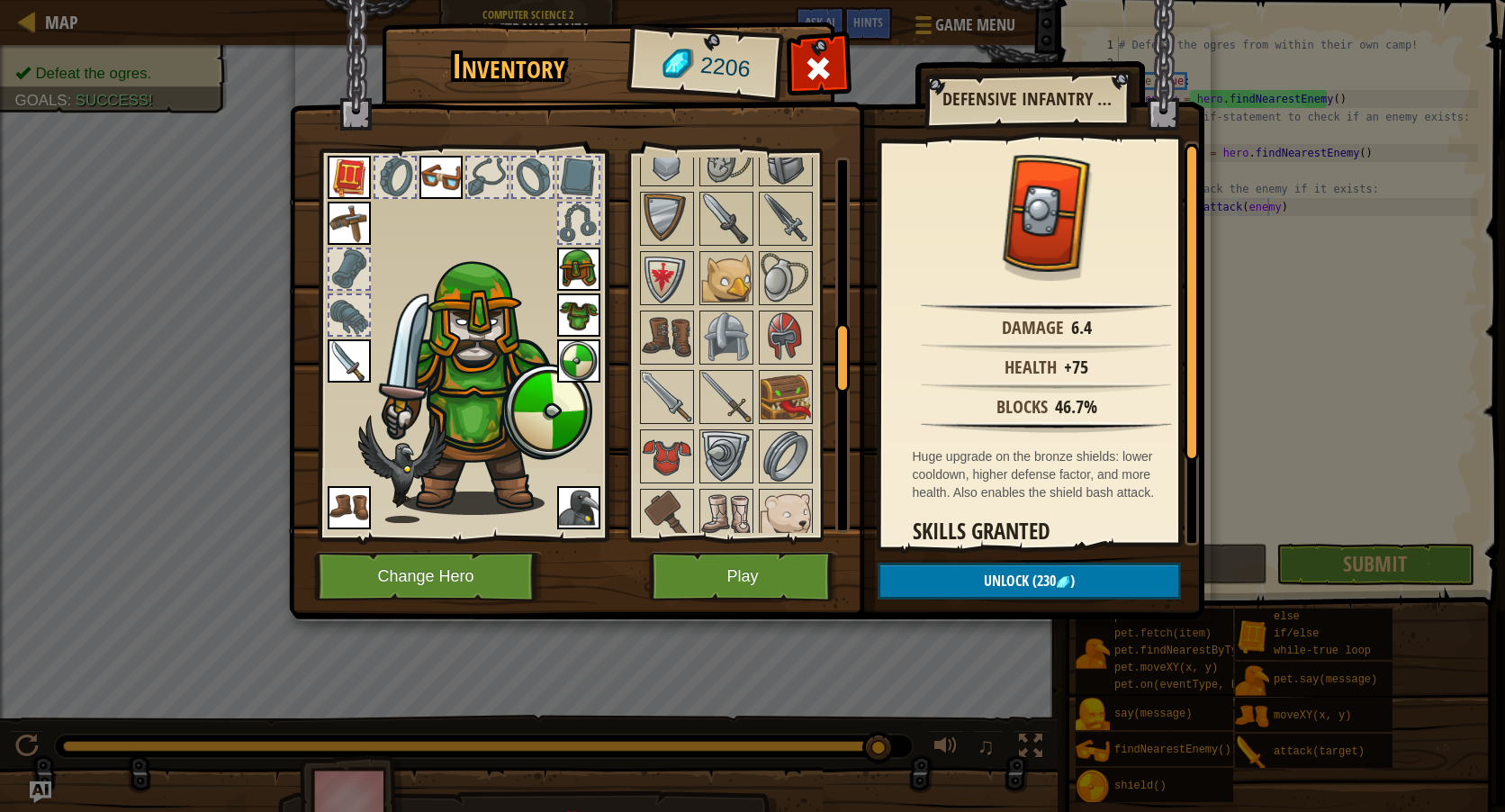
scroll to position [990, 0]
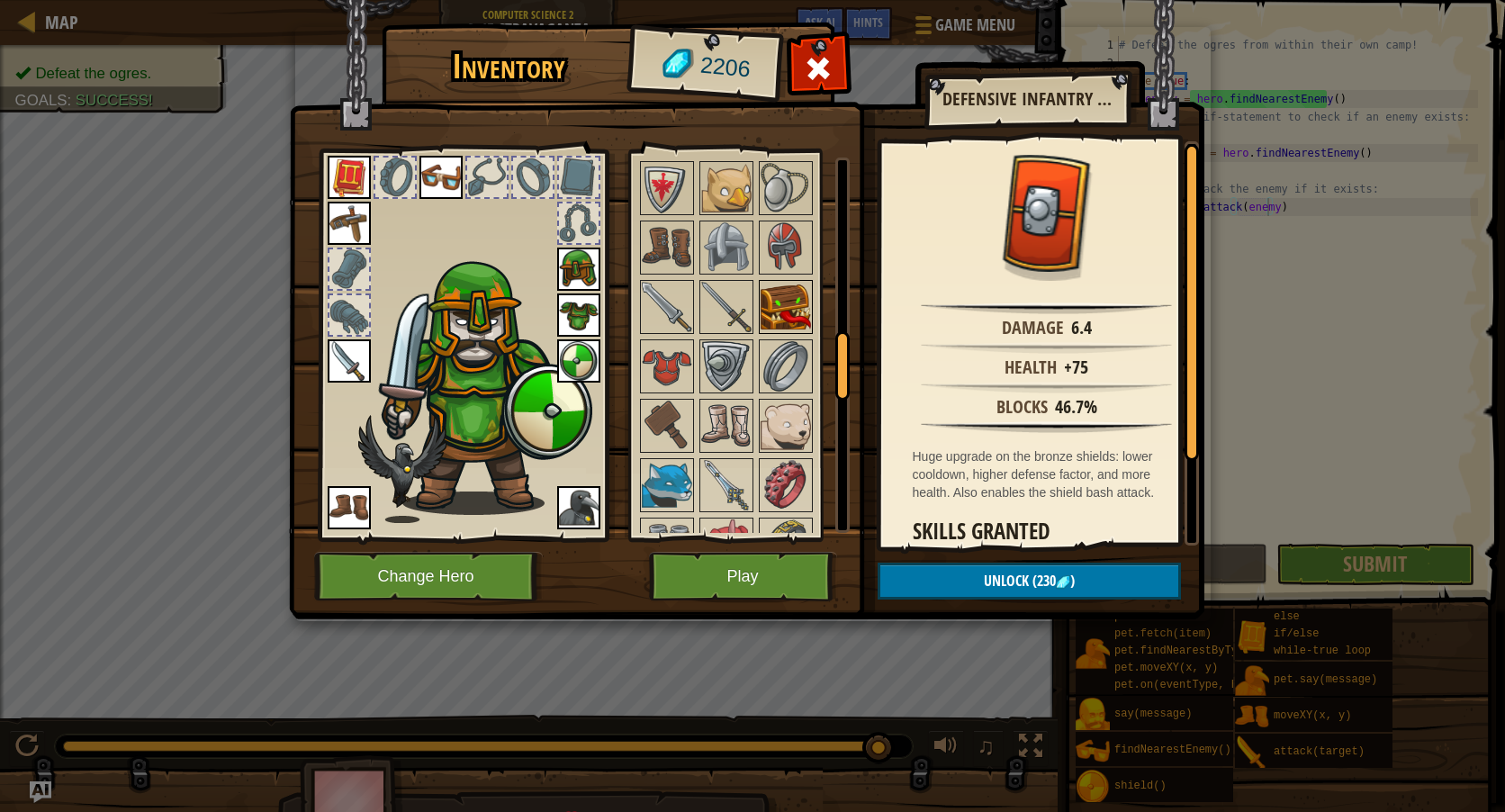
click at [798, 290] on img at bounding box center [786, 307] width 50 height 50
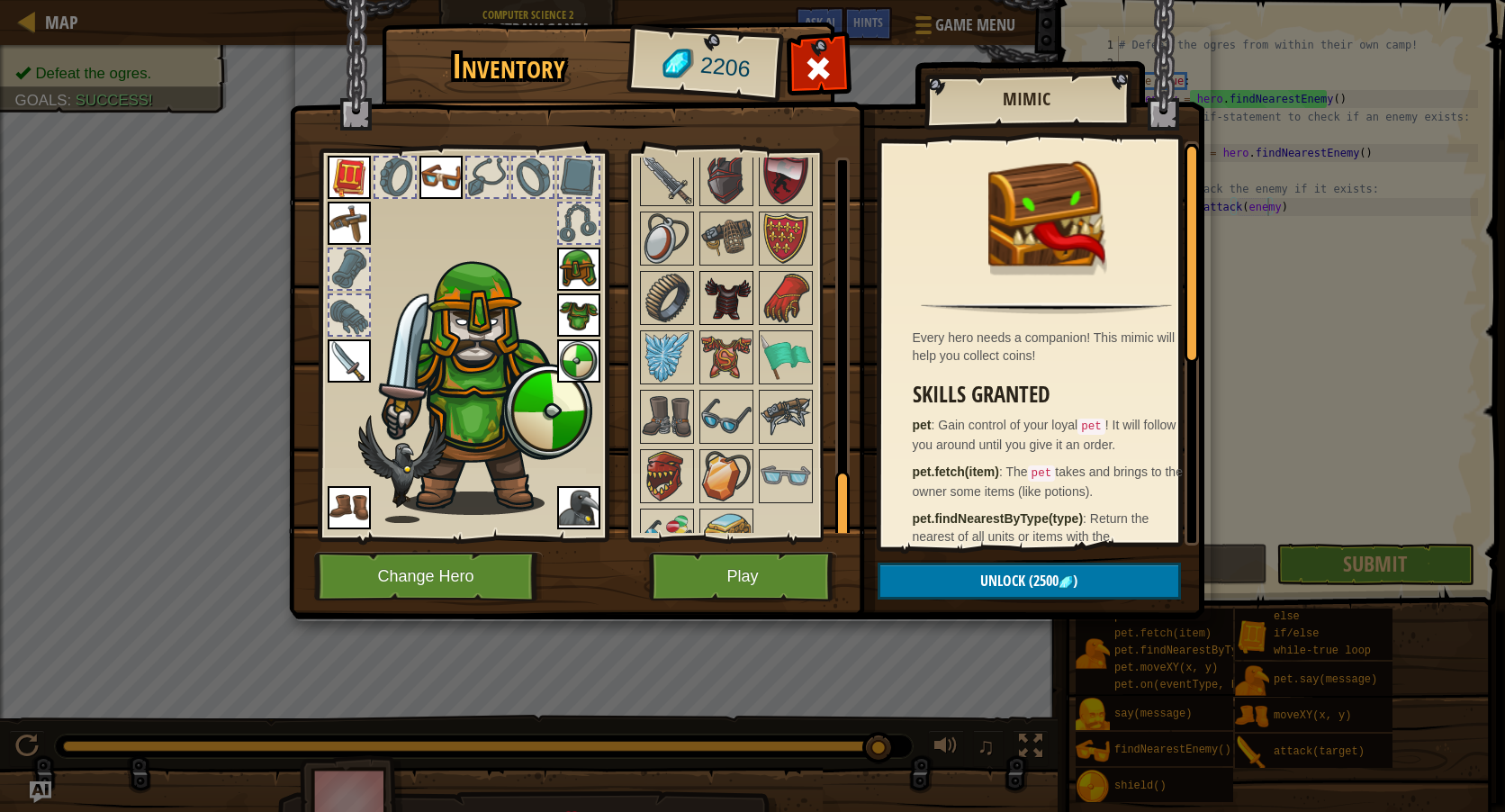
scroll to position [1801, 0]
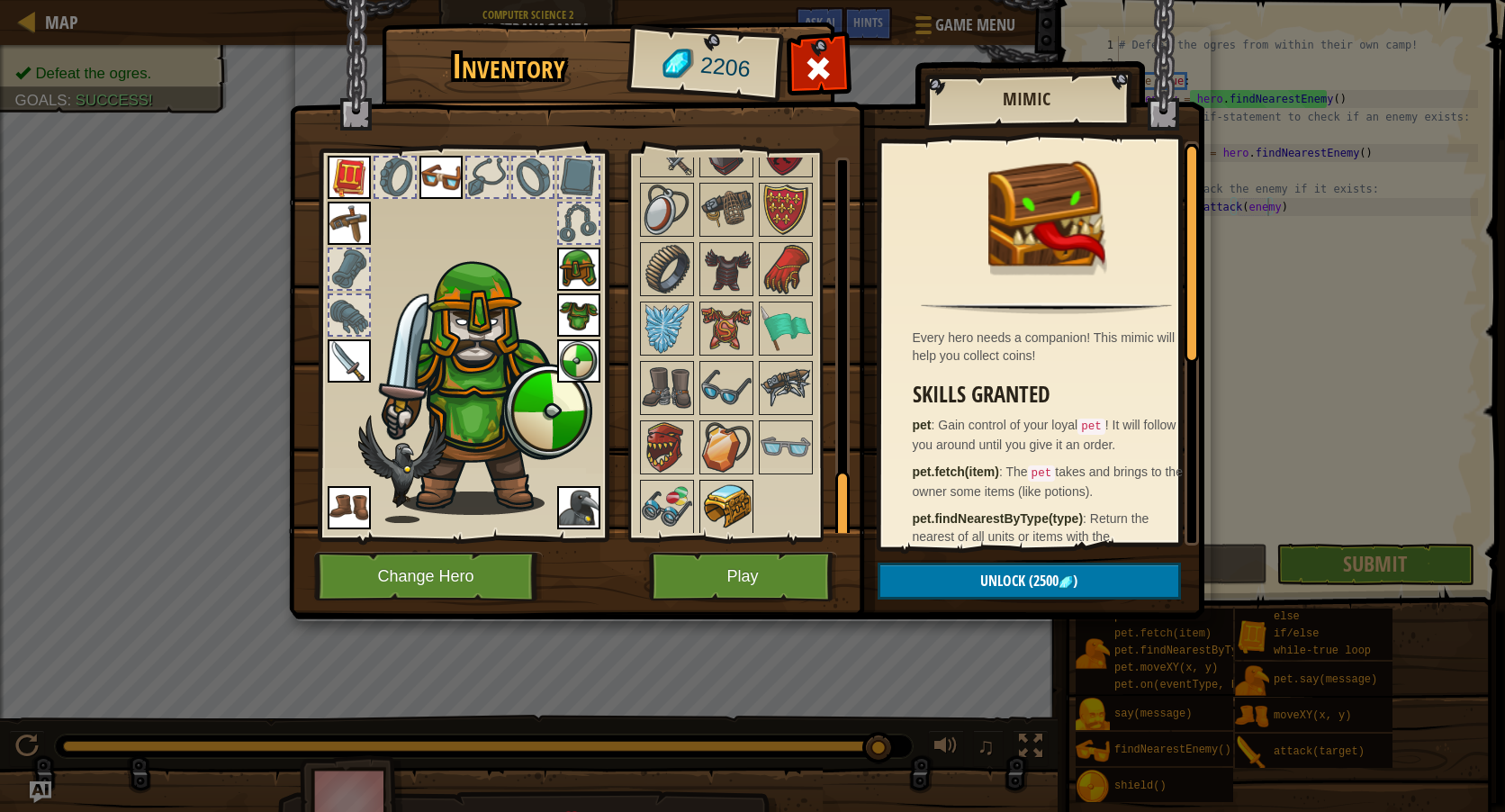
click at [741, 504] on img at bounding box center [726, 506] width 50 height 50
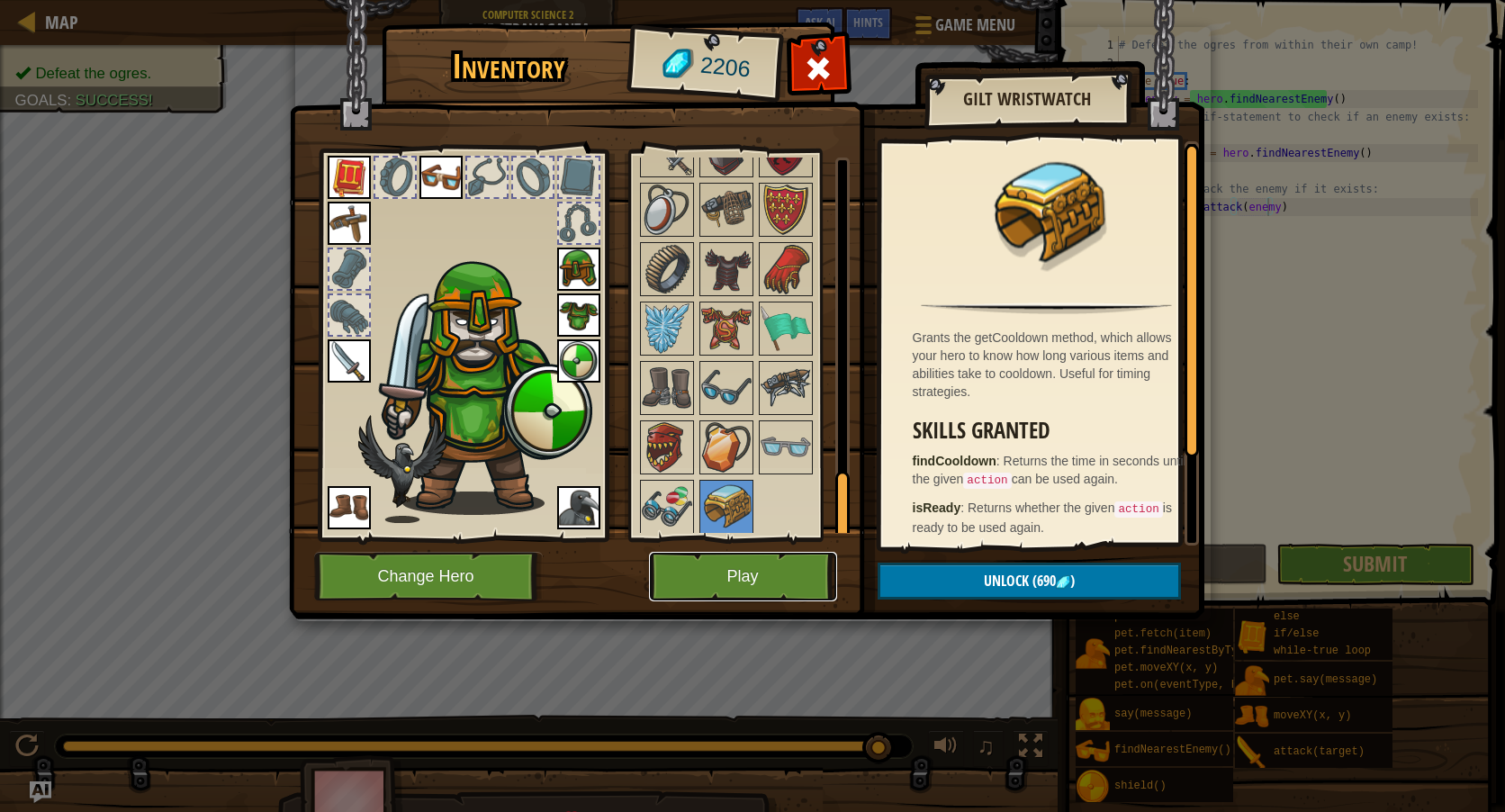
click at [755, 570] on button "Play" at bounding box center [743, 576] width 188 height 50
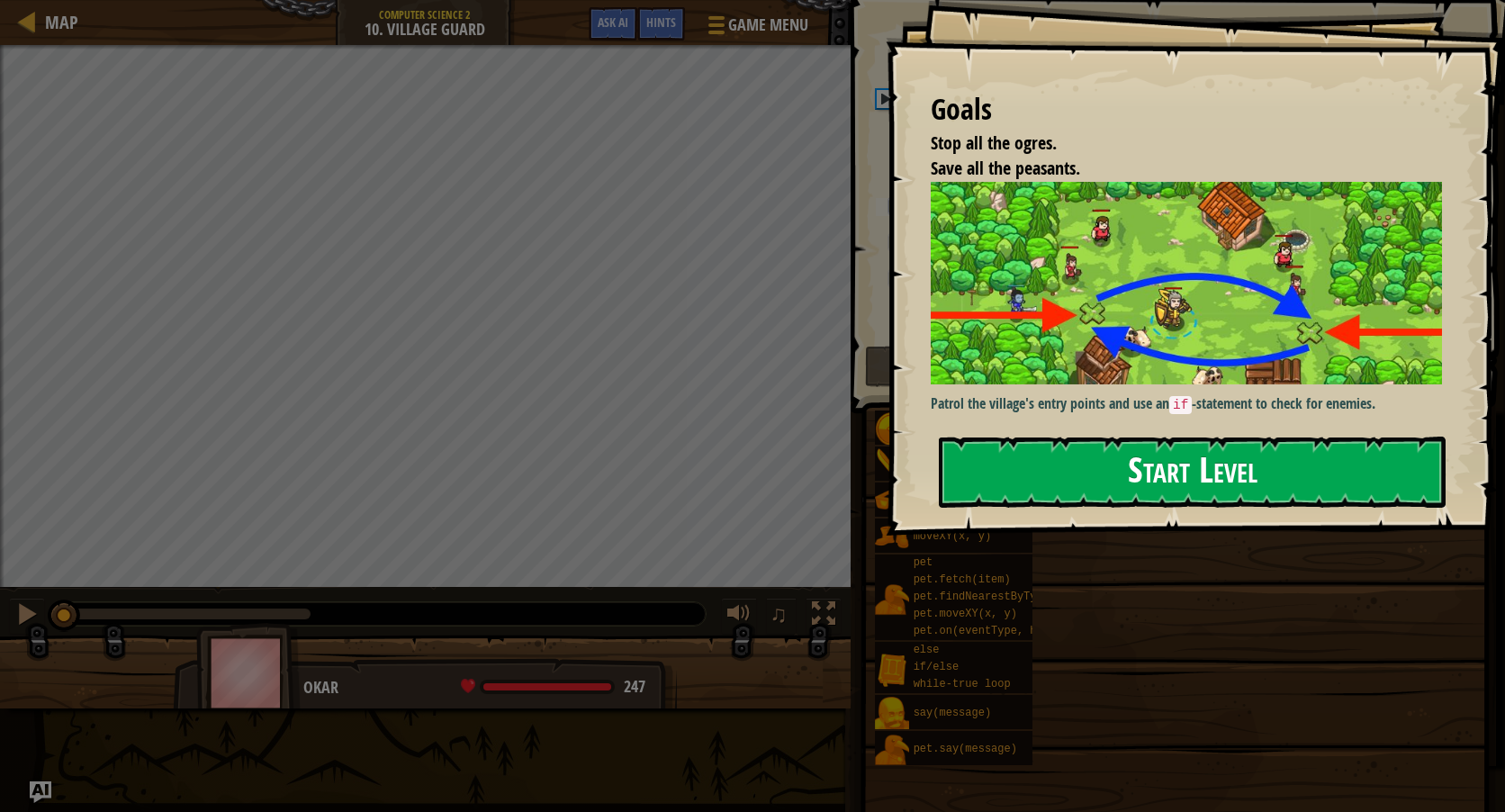
click at [1105, 486] on button "Start Level" at bounding box center [1192, 471] width 506 height 71
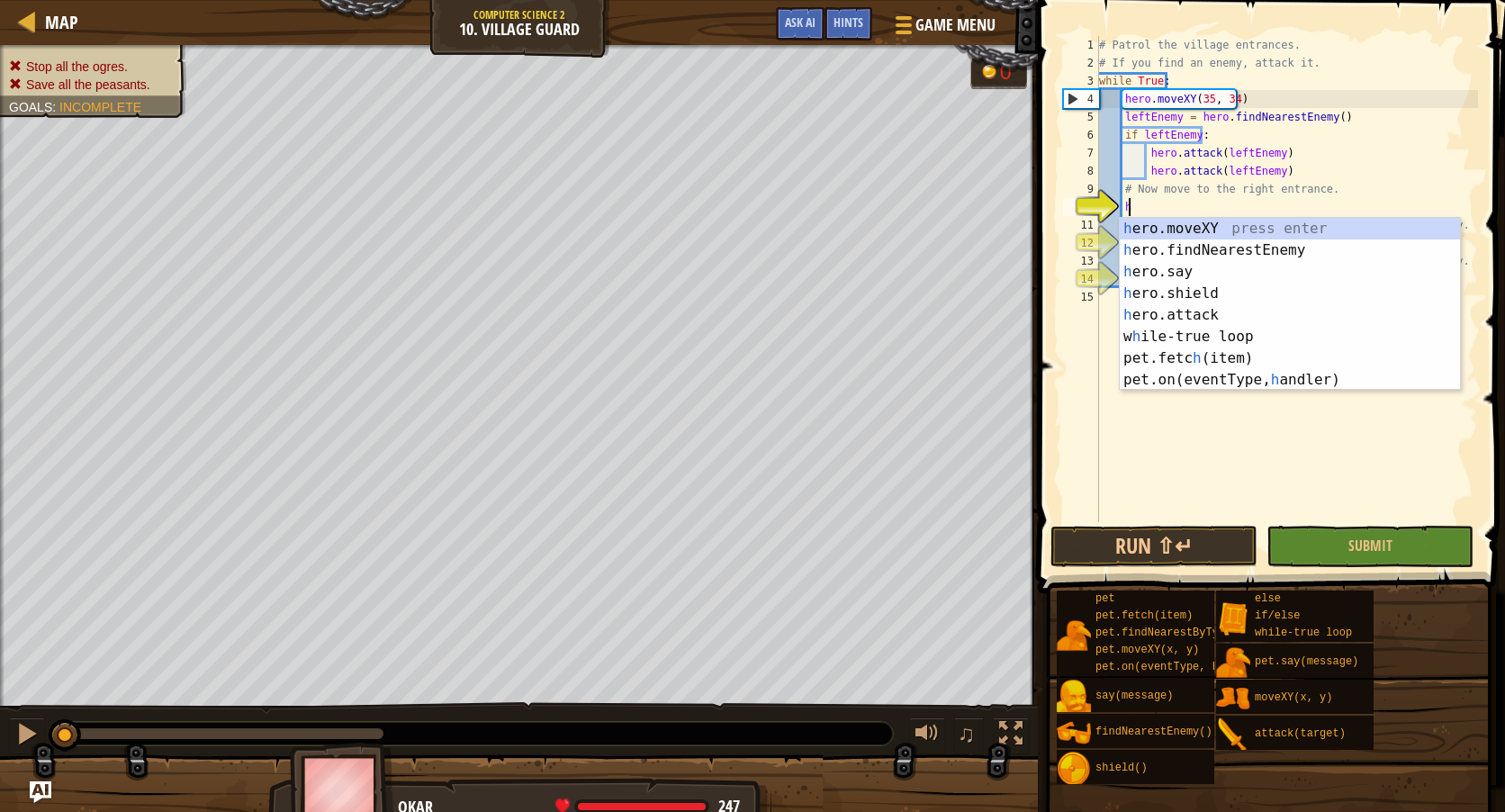
scroll to position [8, 2]
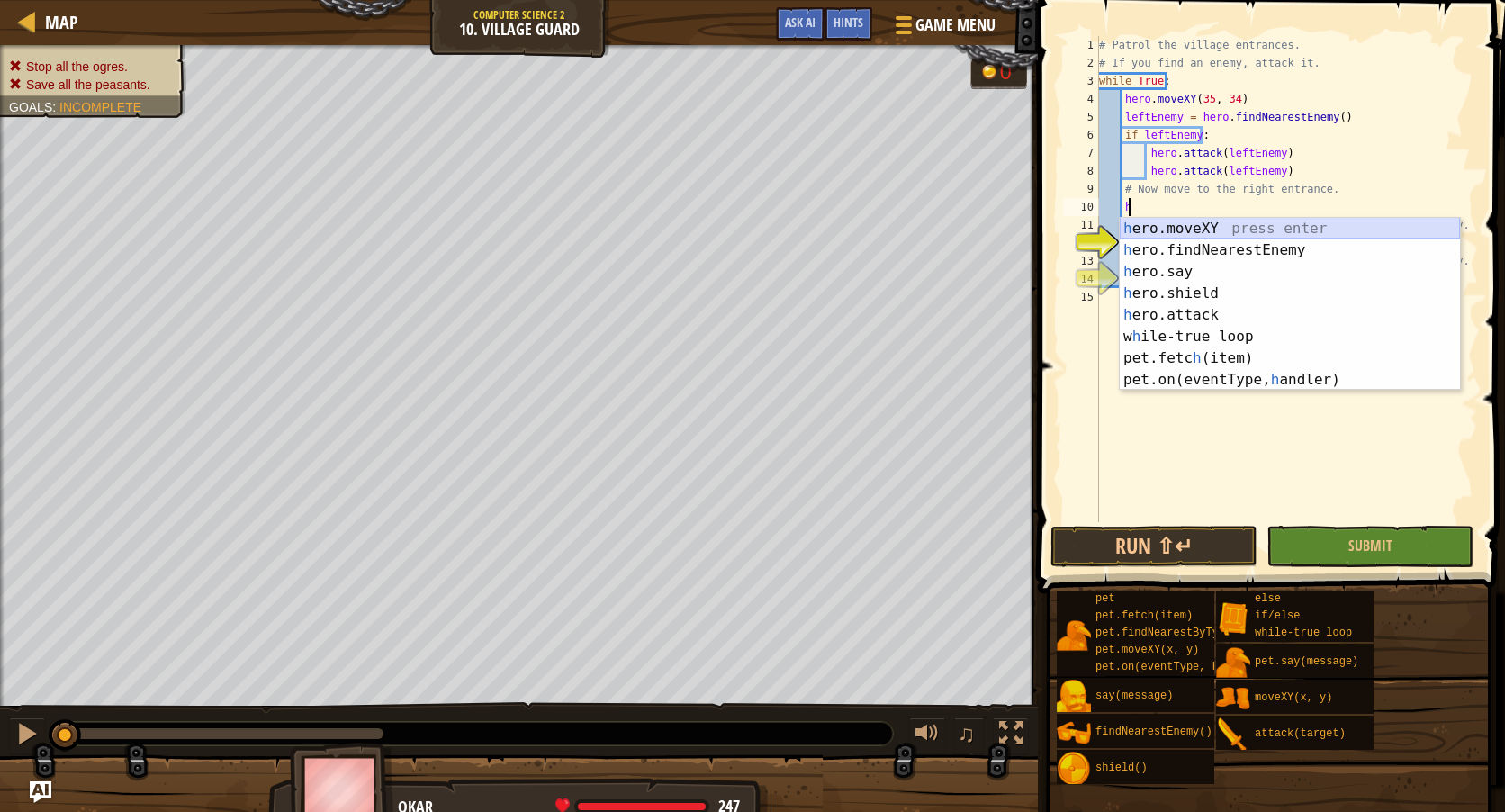
click at [1210, 231] on div "h ero.moveXY press enter h ero.findNearestEnemy press enter h ero.say press ent…" at bounding box center [1291, 326] width 341 height 216
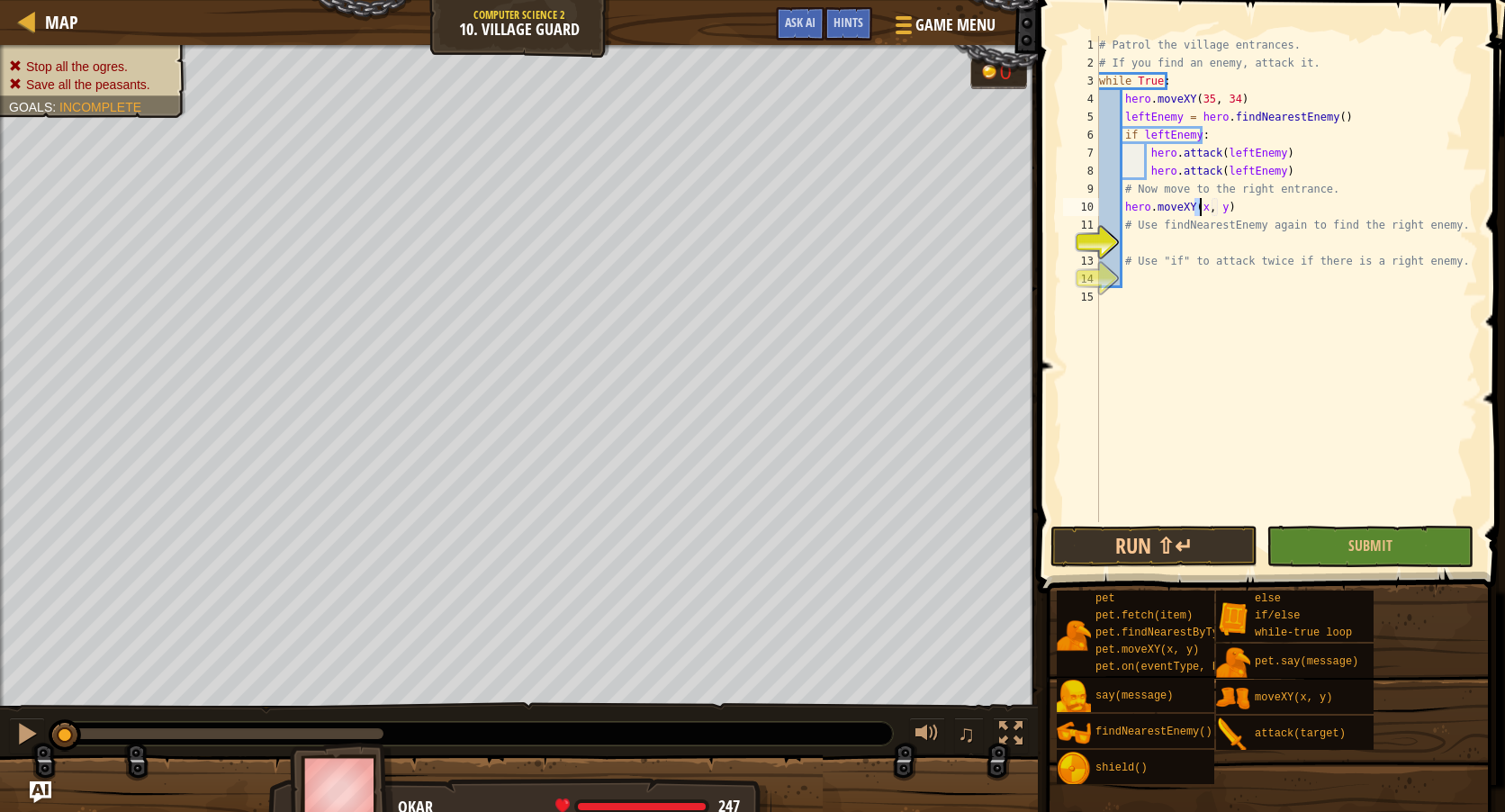
scroll to position [8, 9]
click at [1221, 205] on div "# Patrol the village entrances. # If you find an enemy, attack it. while True :…" at bounding box center [1287, 297] width 383 height 522
type textarea "hero.moveXY(60, 31)"
click at [1200, 246] on div "# Patrol the village entrances. # If you find an enemy, attack it. while True :…" at bounding box center [1287, 297] width 383 height 522
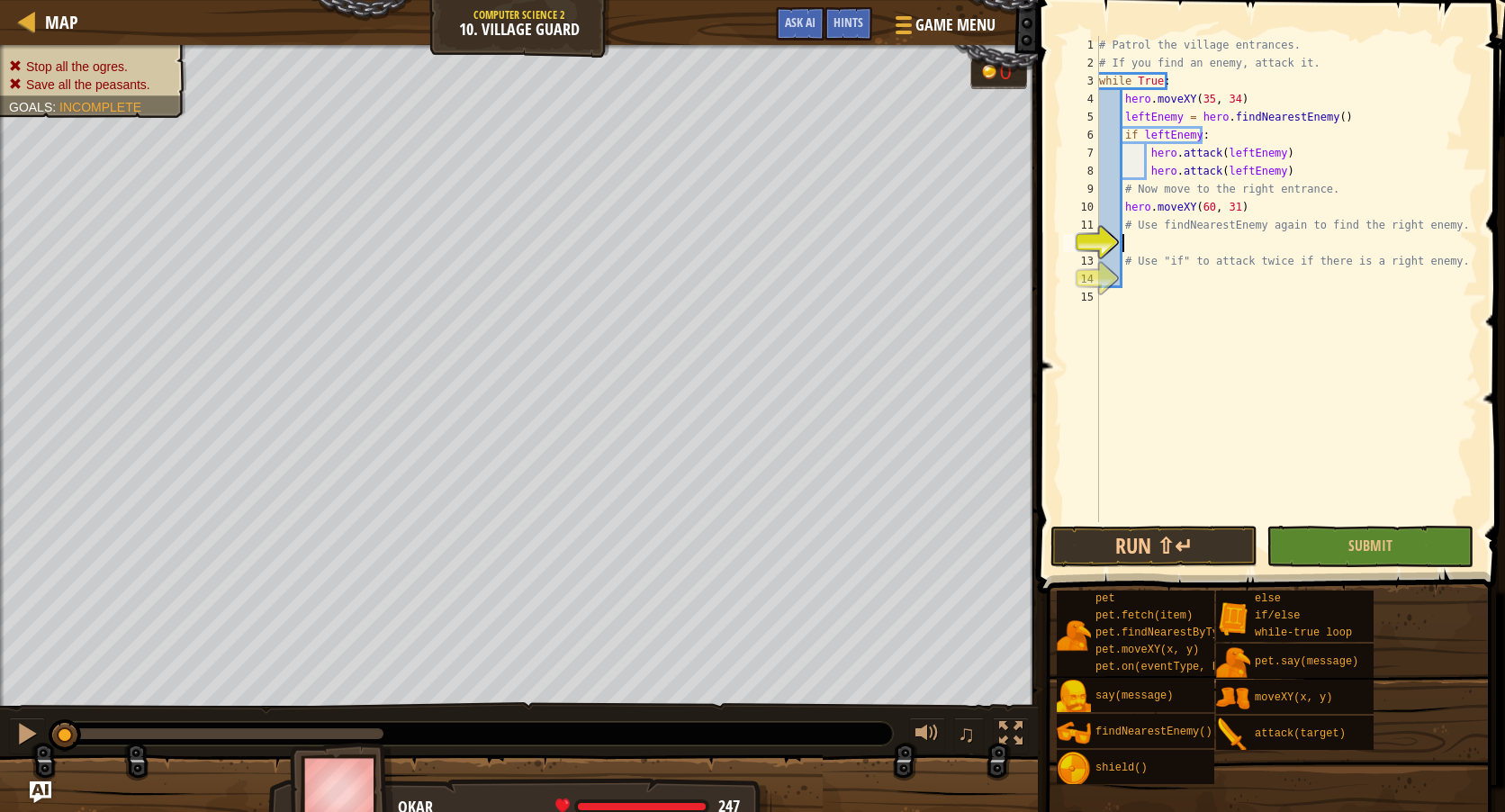
type textarea "f"
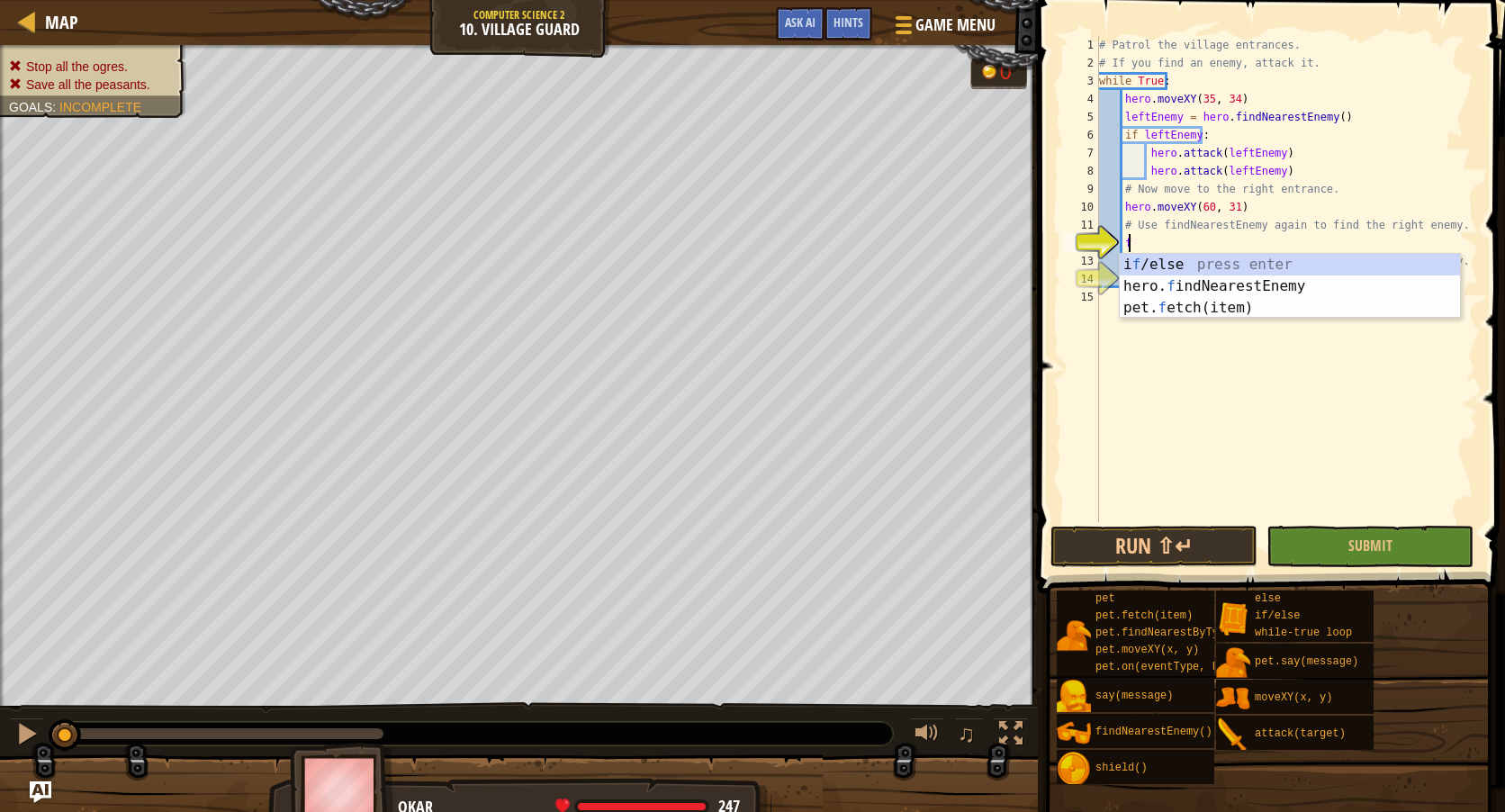
scroll to position [8, 2]
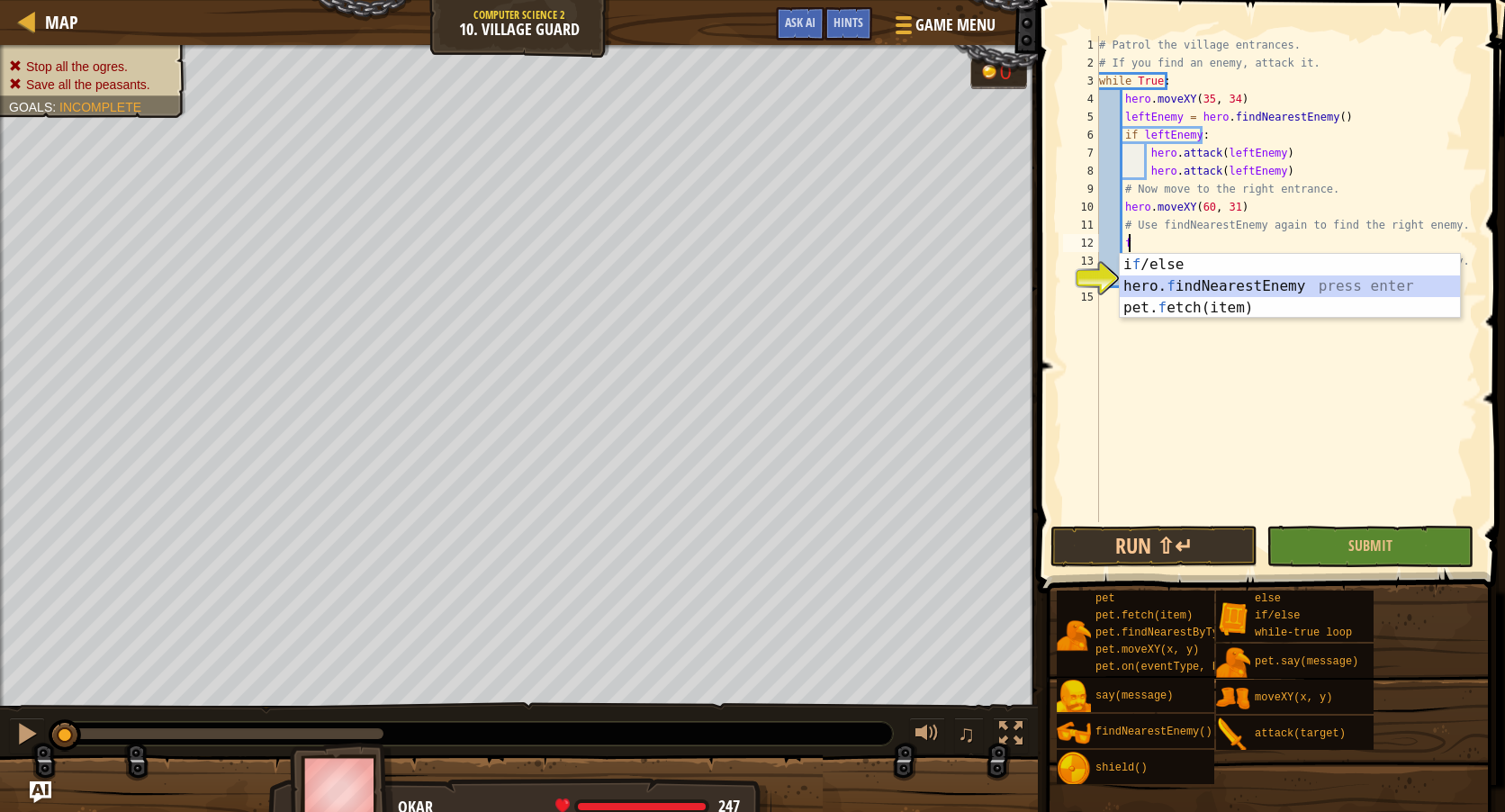
click at [1200, 285] on div "i f /else press enter hero. f indNearestEnemy press enter pet. f etch(item) pre…" at bounding box center [1291, 308] width 341 height 108
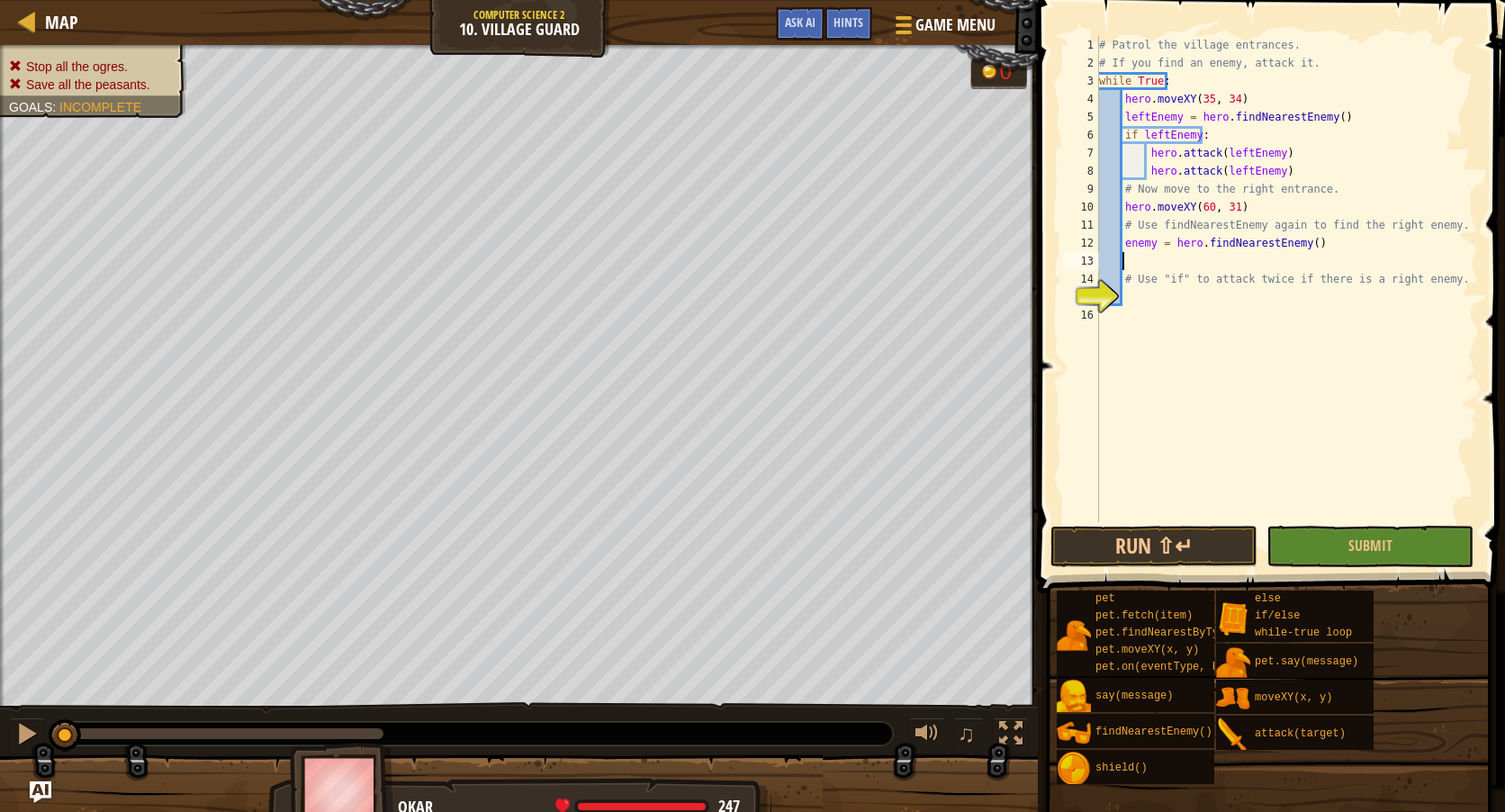
click at [1154, 300] on div "# Patrol the village entrances. # If you find an enemy, attack it. while True :…" at bounding box center [1287, 297] width 383 height 522
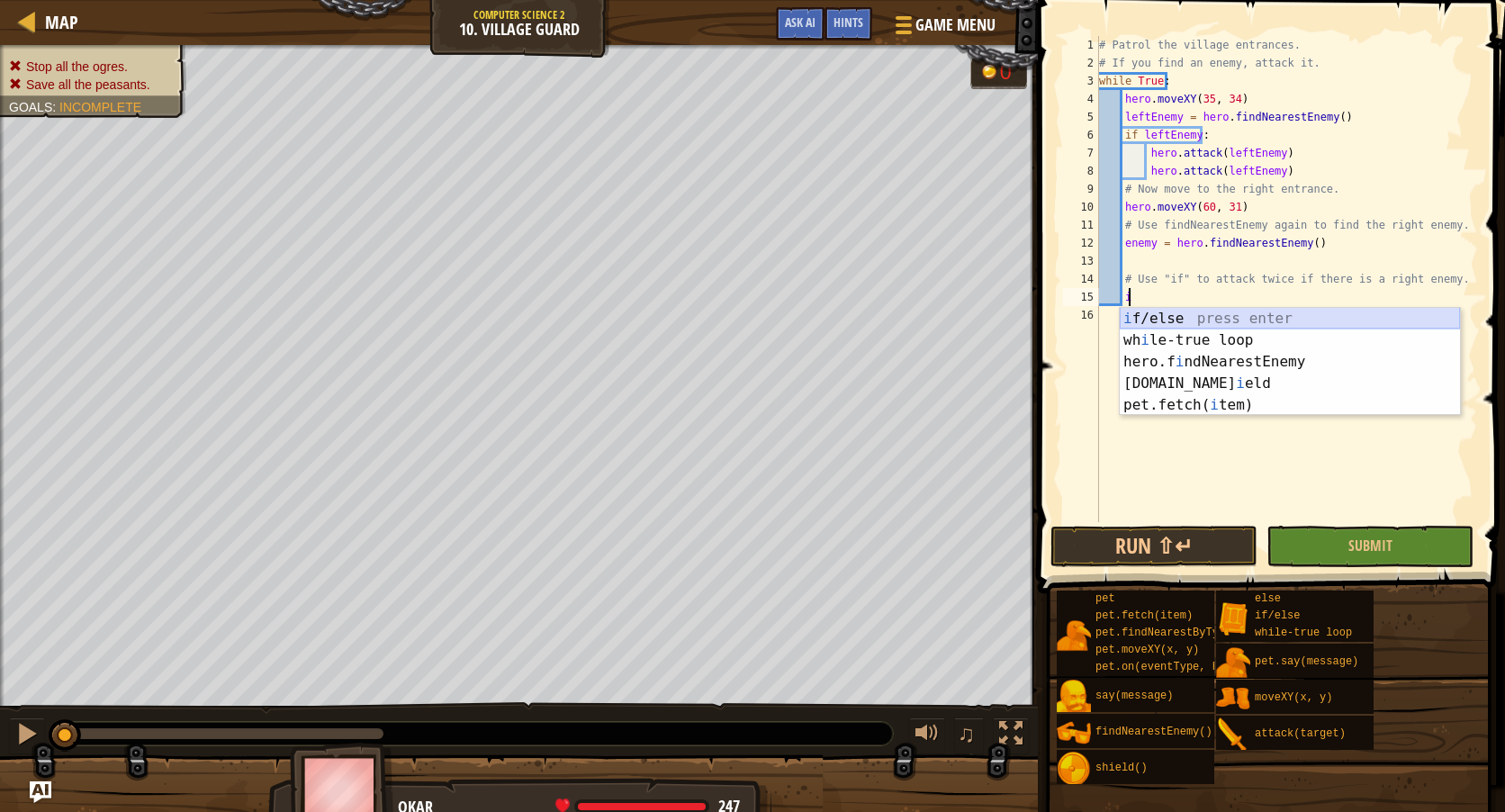
click at [1163, 314] on div "i f/else press enter wh i le-true loop press enter hero.f i ndNearestEnemy pres…" at bounding box center [1291, 384] width 341 height 151
type textarea "if enemy:"
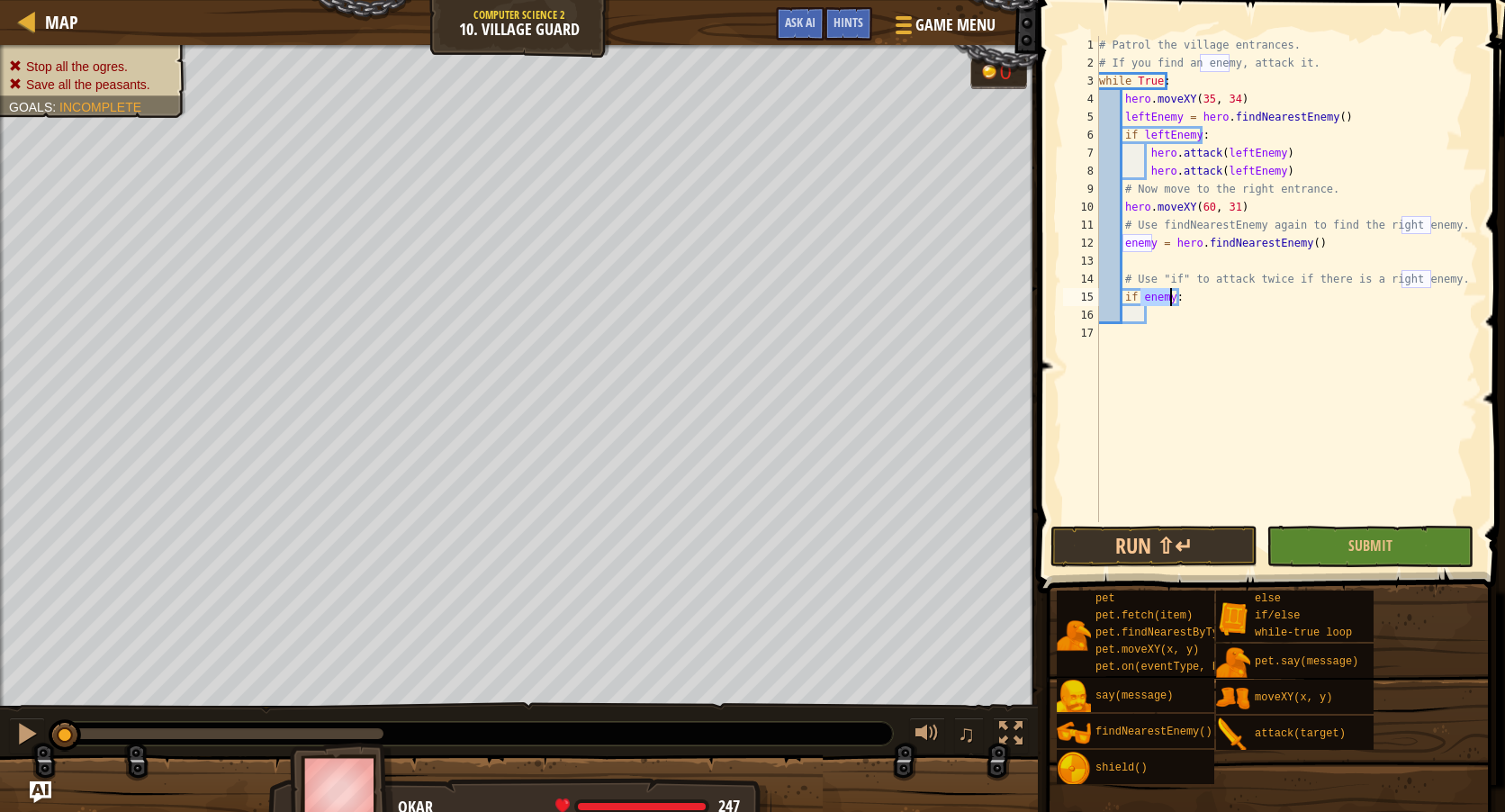
click at [1165, 316] on div "# Patrol the village entrances. # If you find an enemy, attack it. while True :…" at bounding box center [1287, 297] width 383 height 522
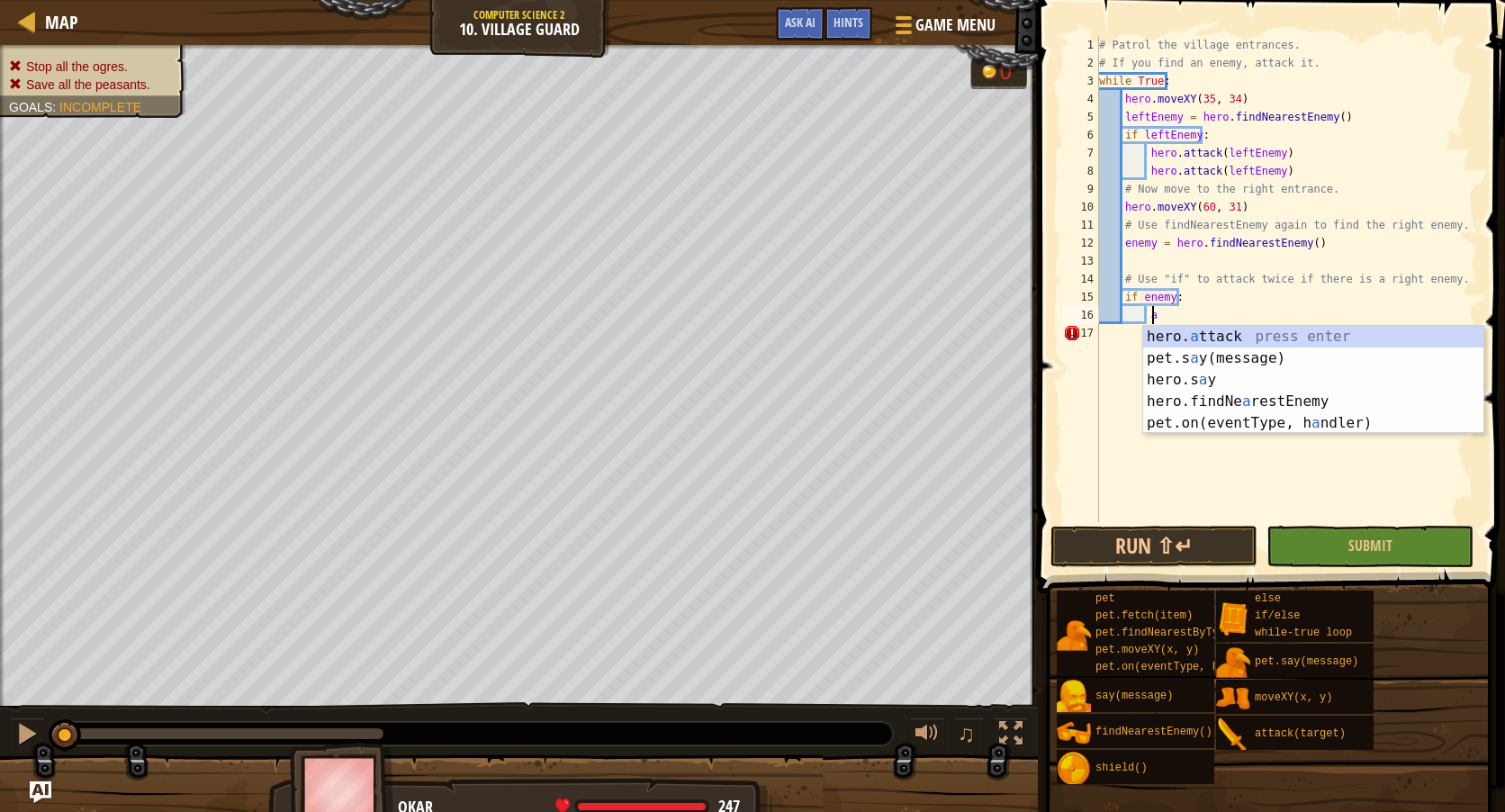
scroll to position [8, 4]
click at [1186, 331] on div "hero. a ttack press enter pet.s a y(message) press enter hero.s a y press enter…" at bounding box center [1314, 402] width 341 height 151
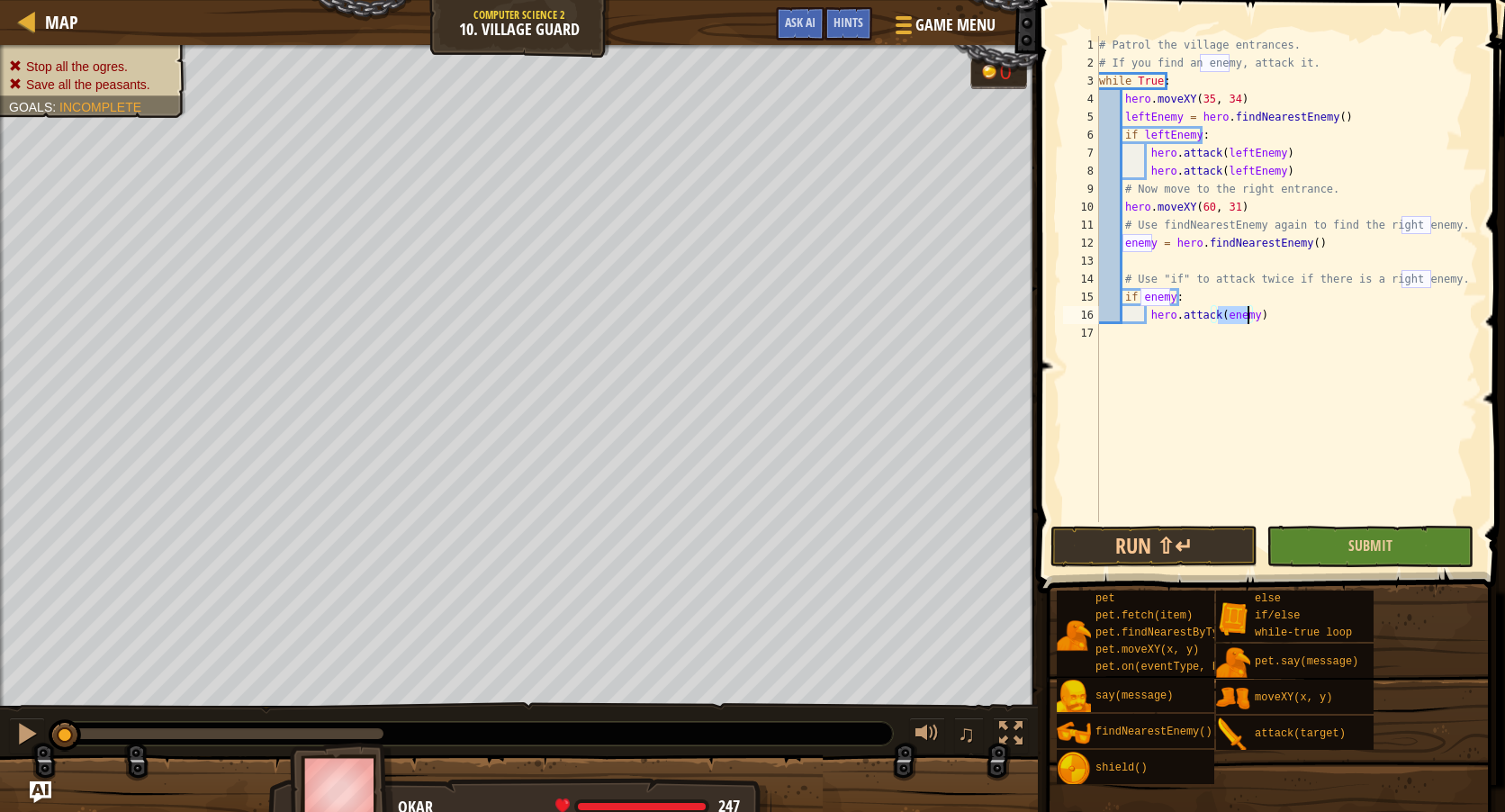
type textarea "hero.attack(enemy)"
drag, startPoint x: 1340, startPoint y: 549, endPoint x: 1336, endPoint y: 565, distance: 16.5
click at [1340, 550] on button "Submit" at bounding box center [1370, 546] width 207 height 41
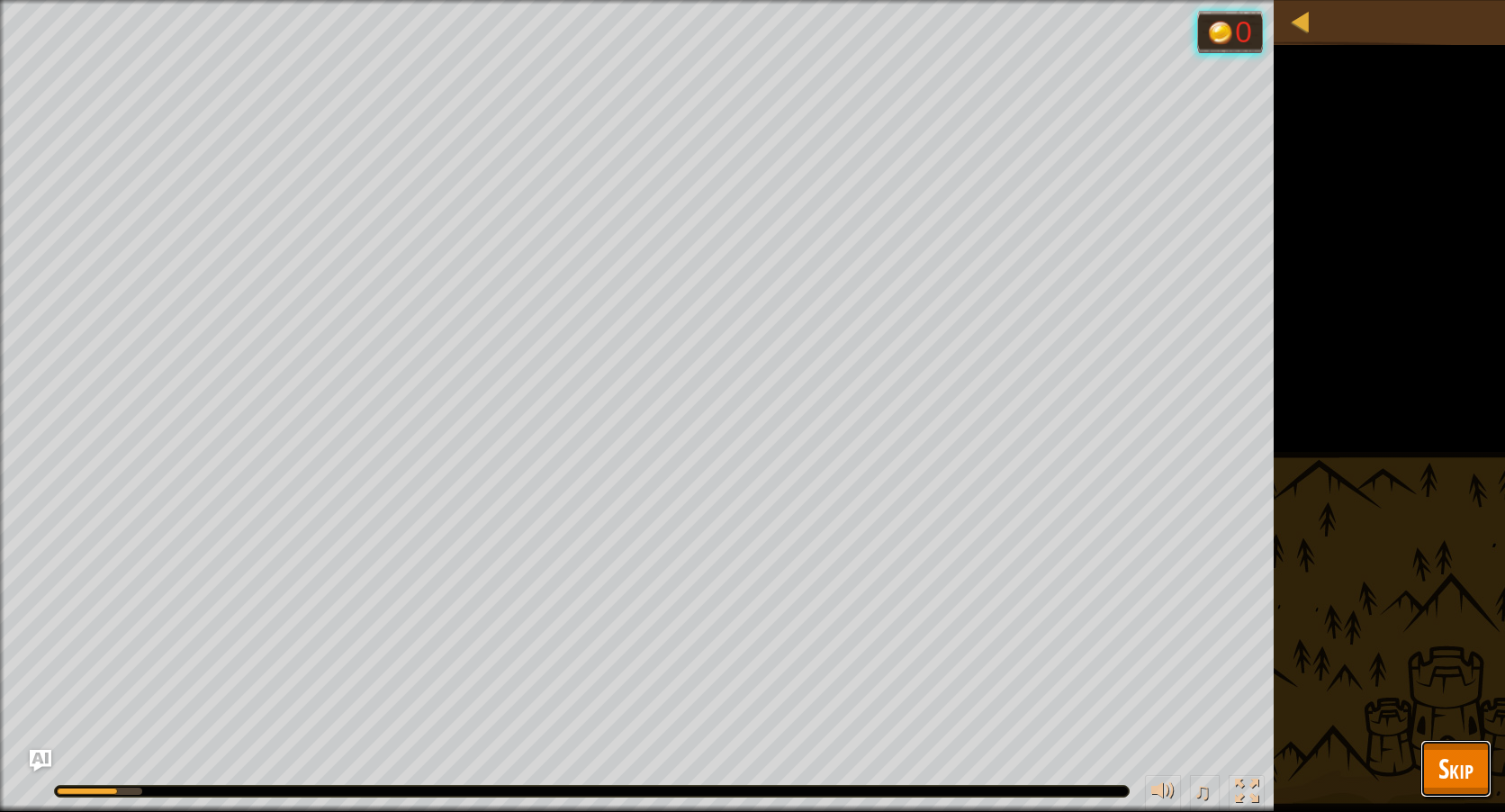
click at [1447, 771] on span "Skip" at bounding box center [1455, 768] width 35 height 37
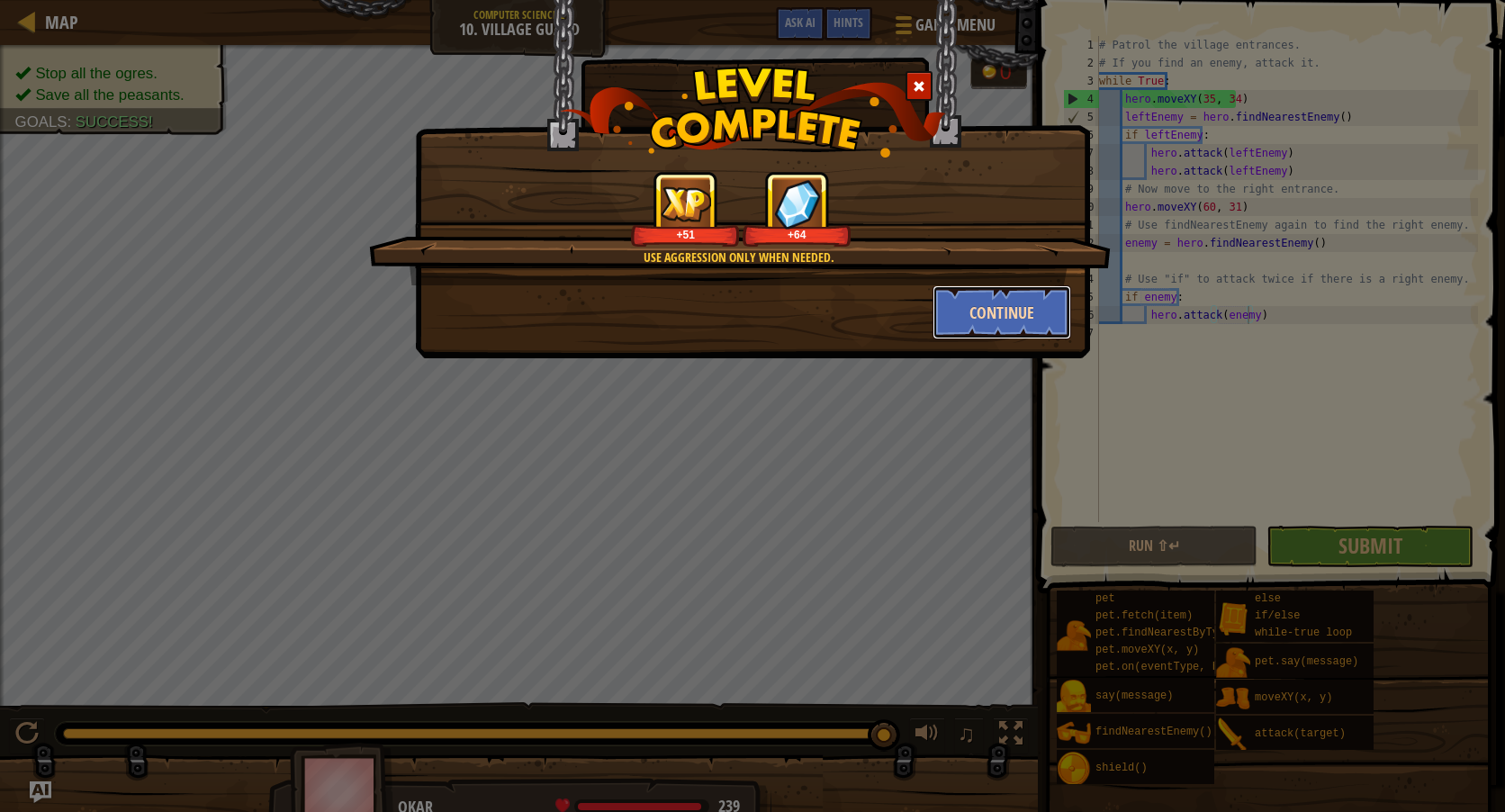
click at [1036, 304] on button "Continue" at bounding box center [1002, 313] width 140 height 54
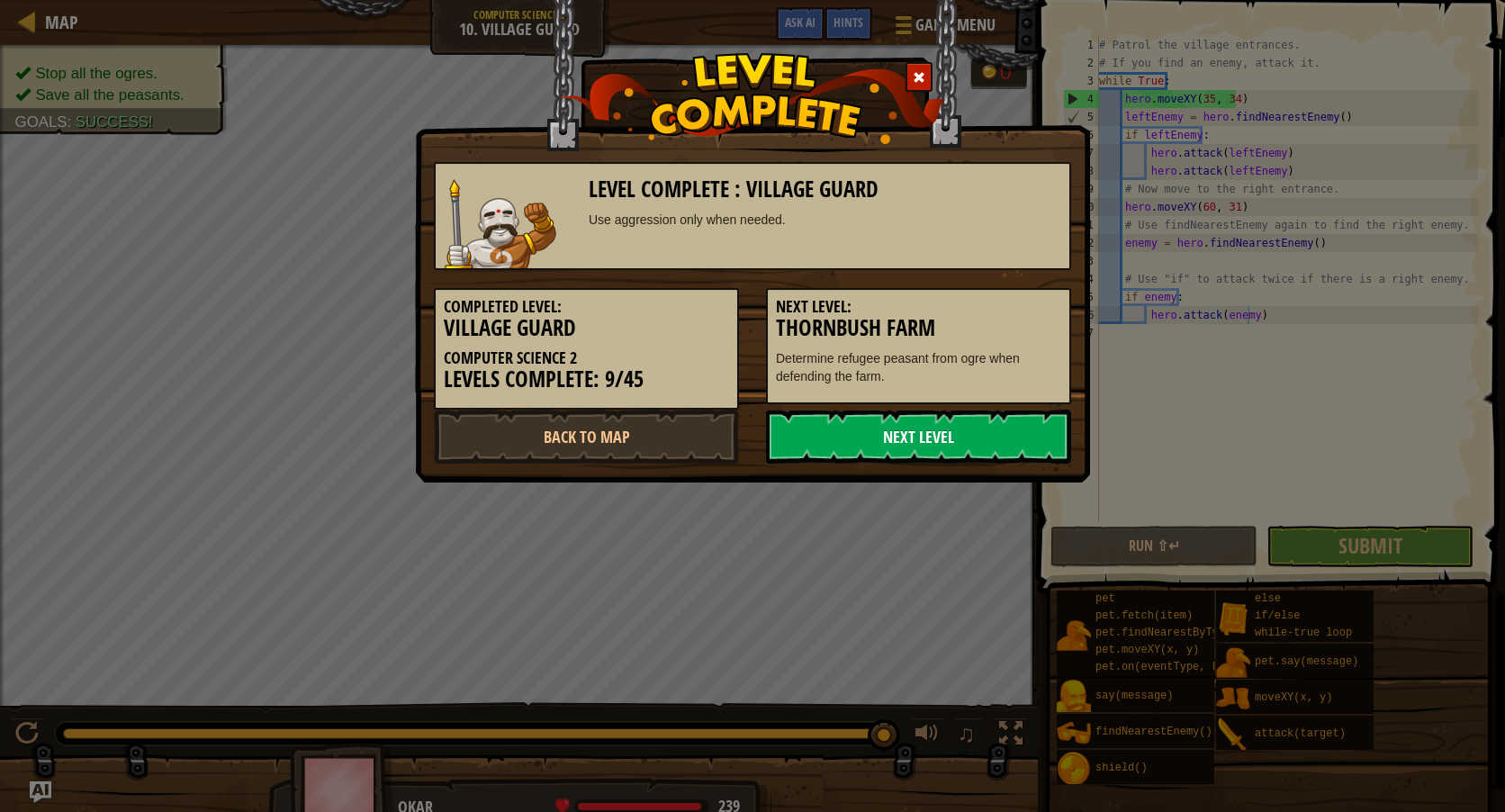
click at [914, 442] on link "Next Level" at bounding box center [918, 436] width 306 height 54
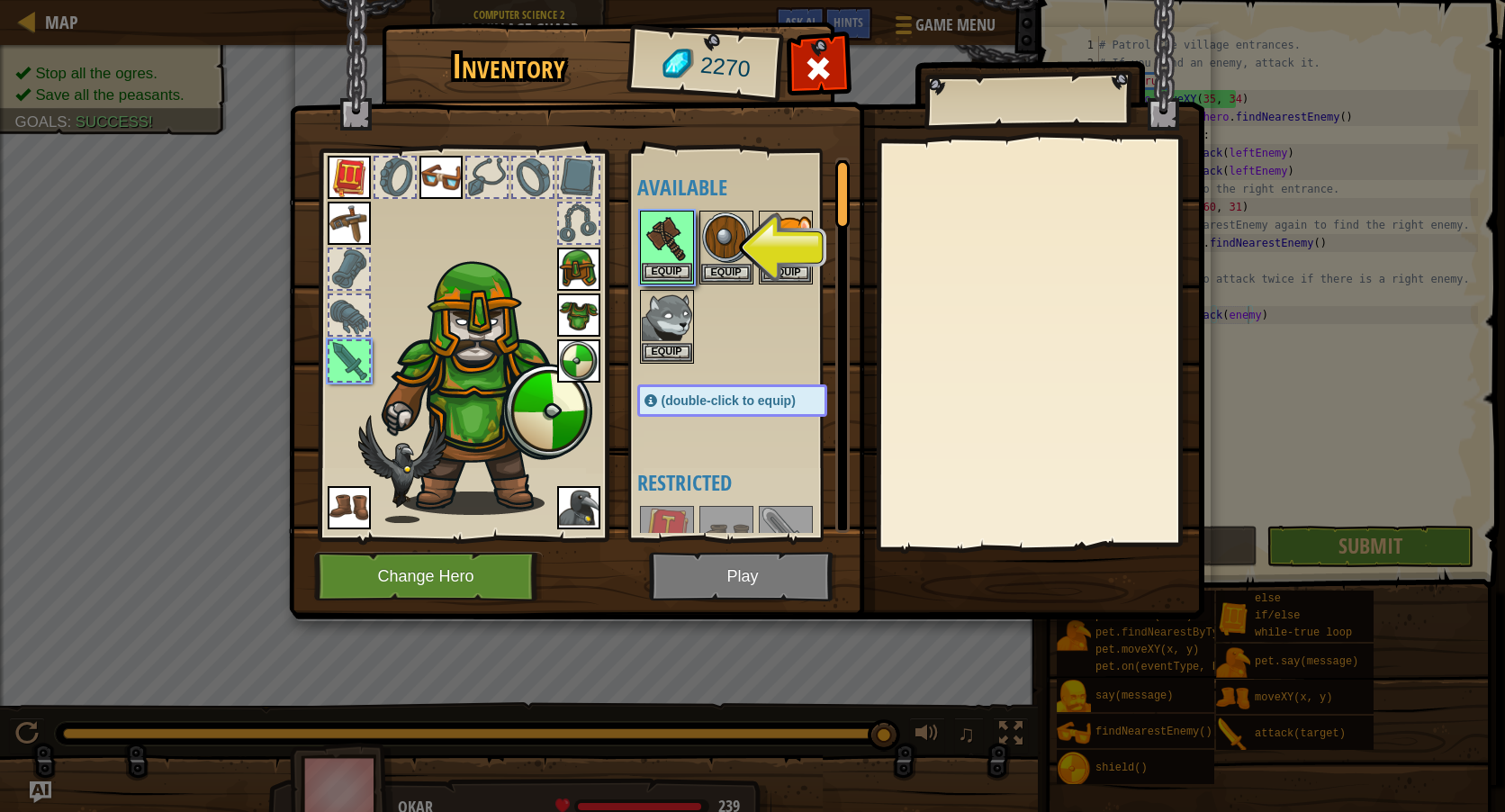
click at [665, 249] on img at bounding box center [667, 238] width 50 height 50
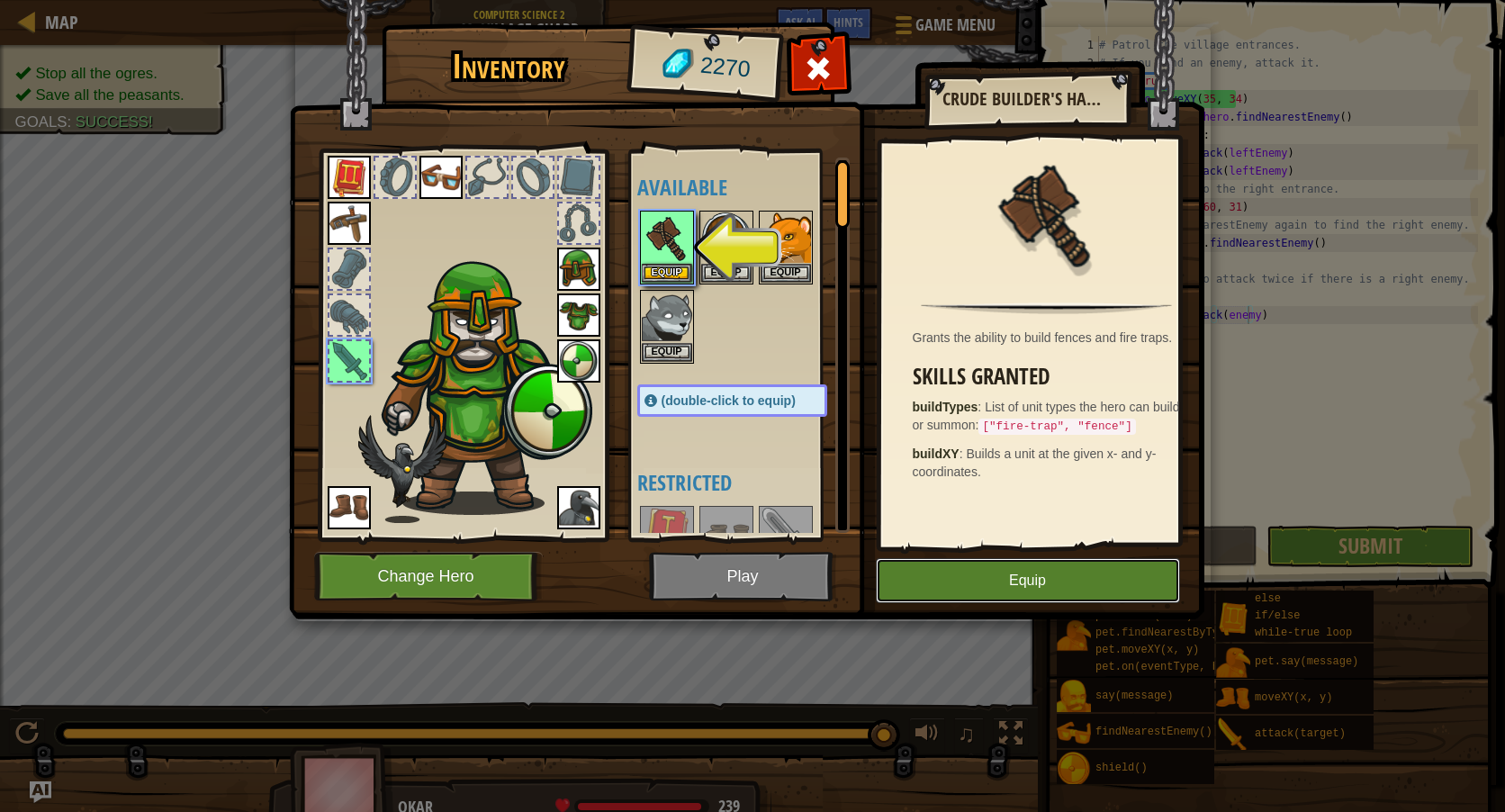
click at [1072, 579] on button "Equip" at bounding box center [1028, 580] width 305 height 45
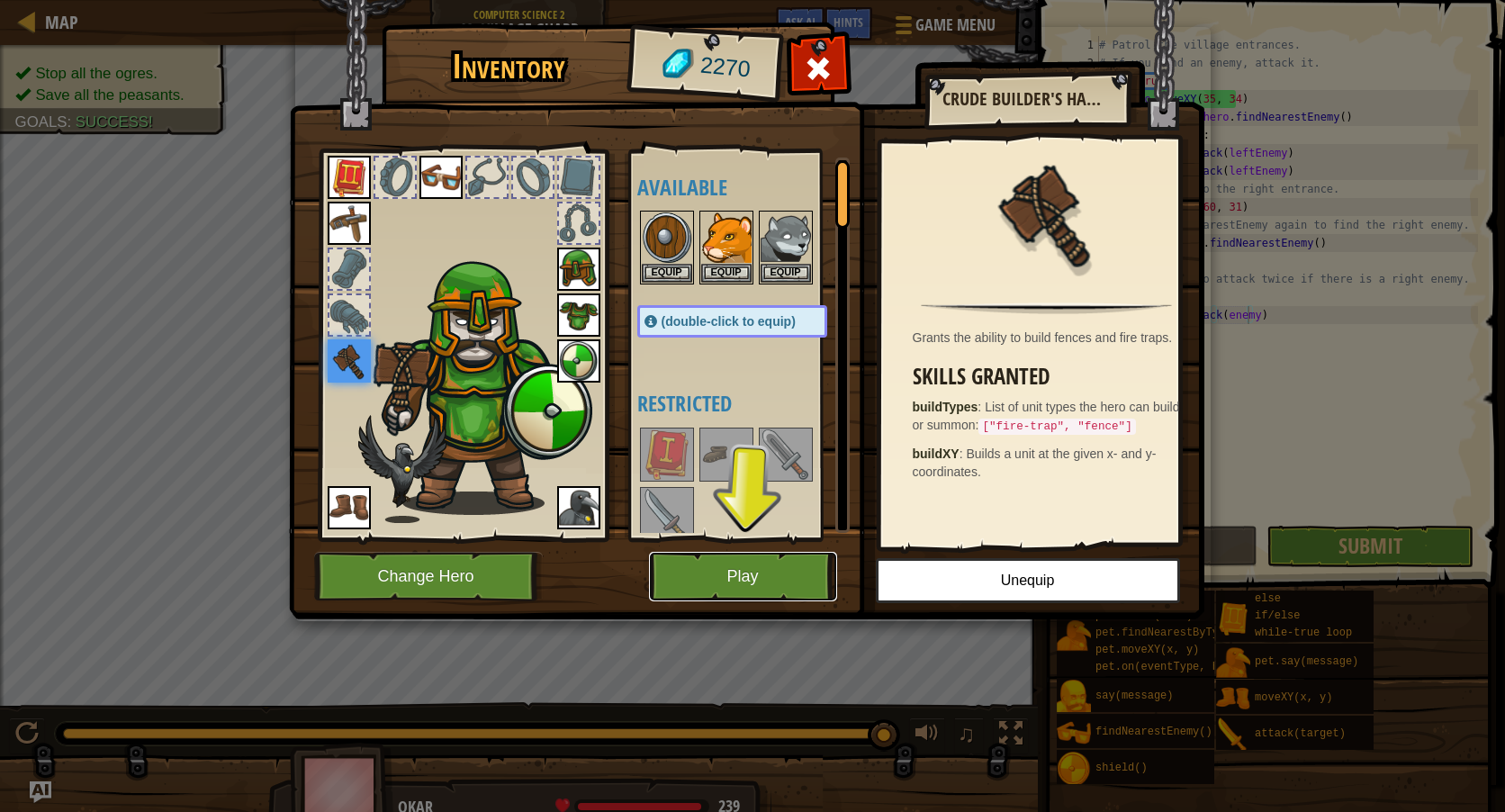
click at [707, 573] on button "Play" at bounding box center [743, 576] width 188 height 50
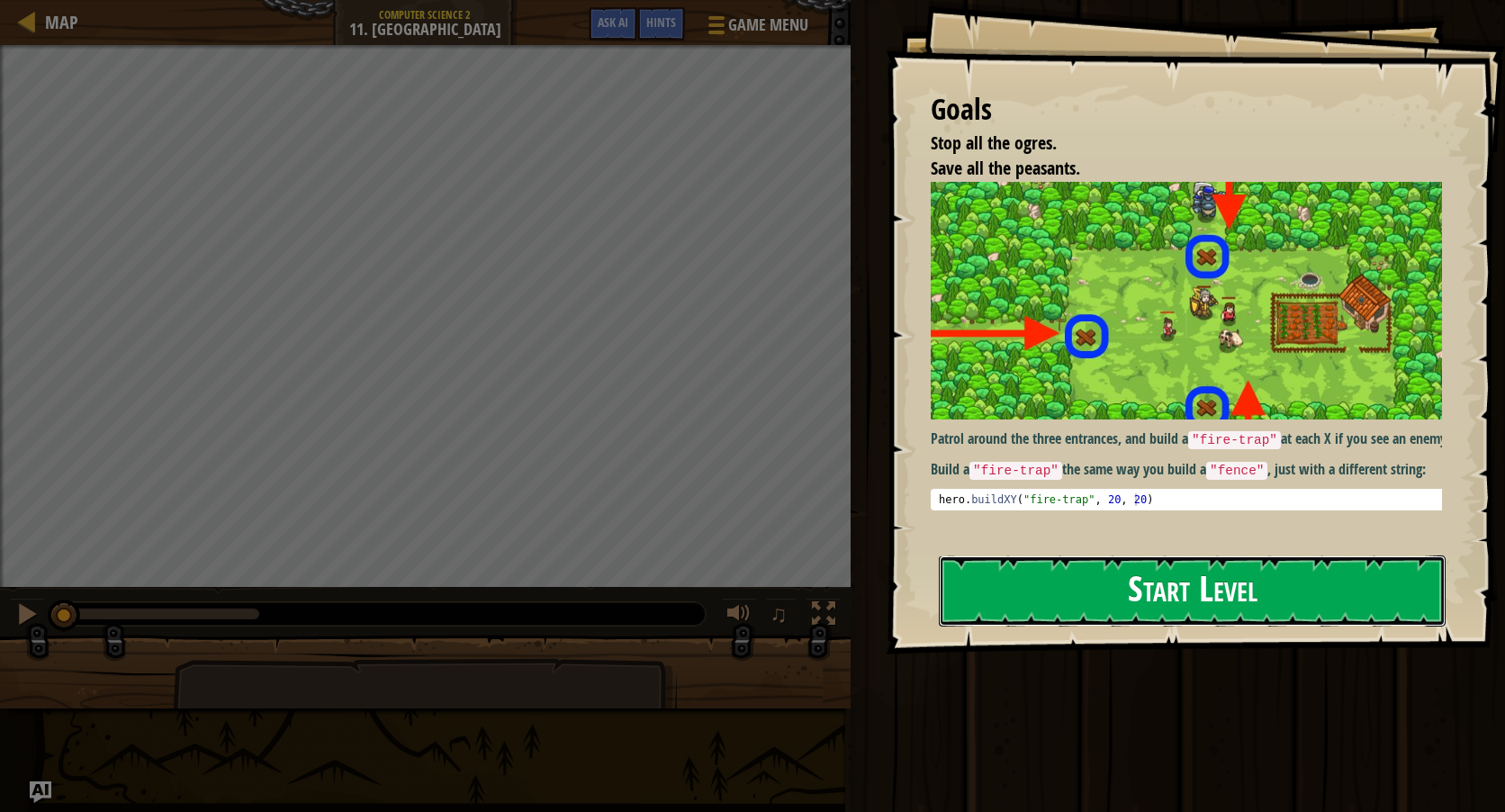
click at [1133, 556] on button "Start Level" at bounding box center [1192, 590] width 506 height 71
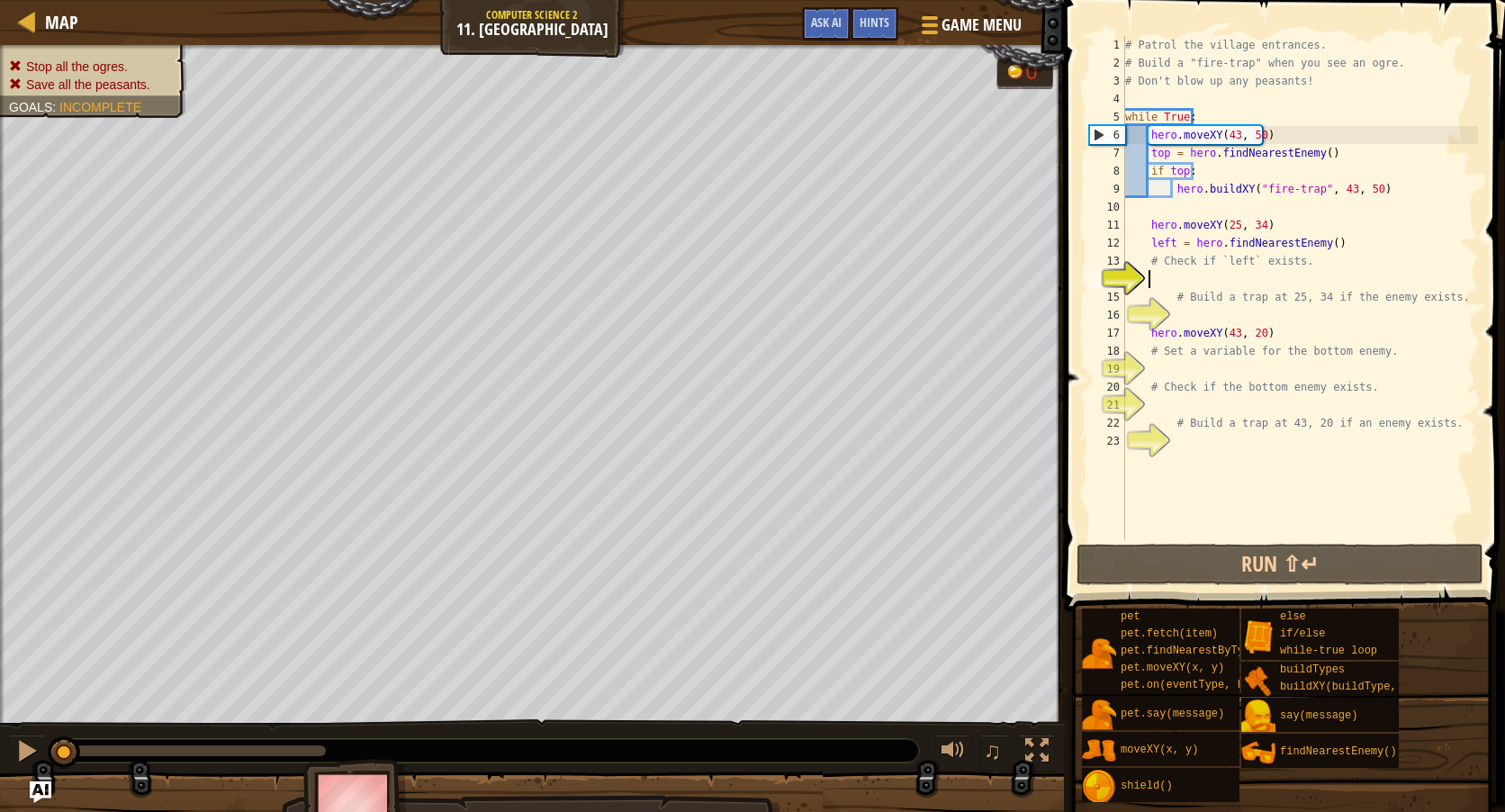
click at [1209, 280] on div "# Patrol the village entrances. # Build a "fire-trap" when you see an ogre. # D…" at bounding box center [1300, 306] width 357 height 540
click at [1030, 73] on div "0" at bounding box center [1035, 72] width 18 height 21
click at [1201, 317] on div "# Patrol the village entrances. # Build a "fire-trap" when you see an ogre. # D…" at bounding box center [1300, 306] width 357 height 540
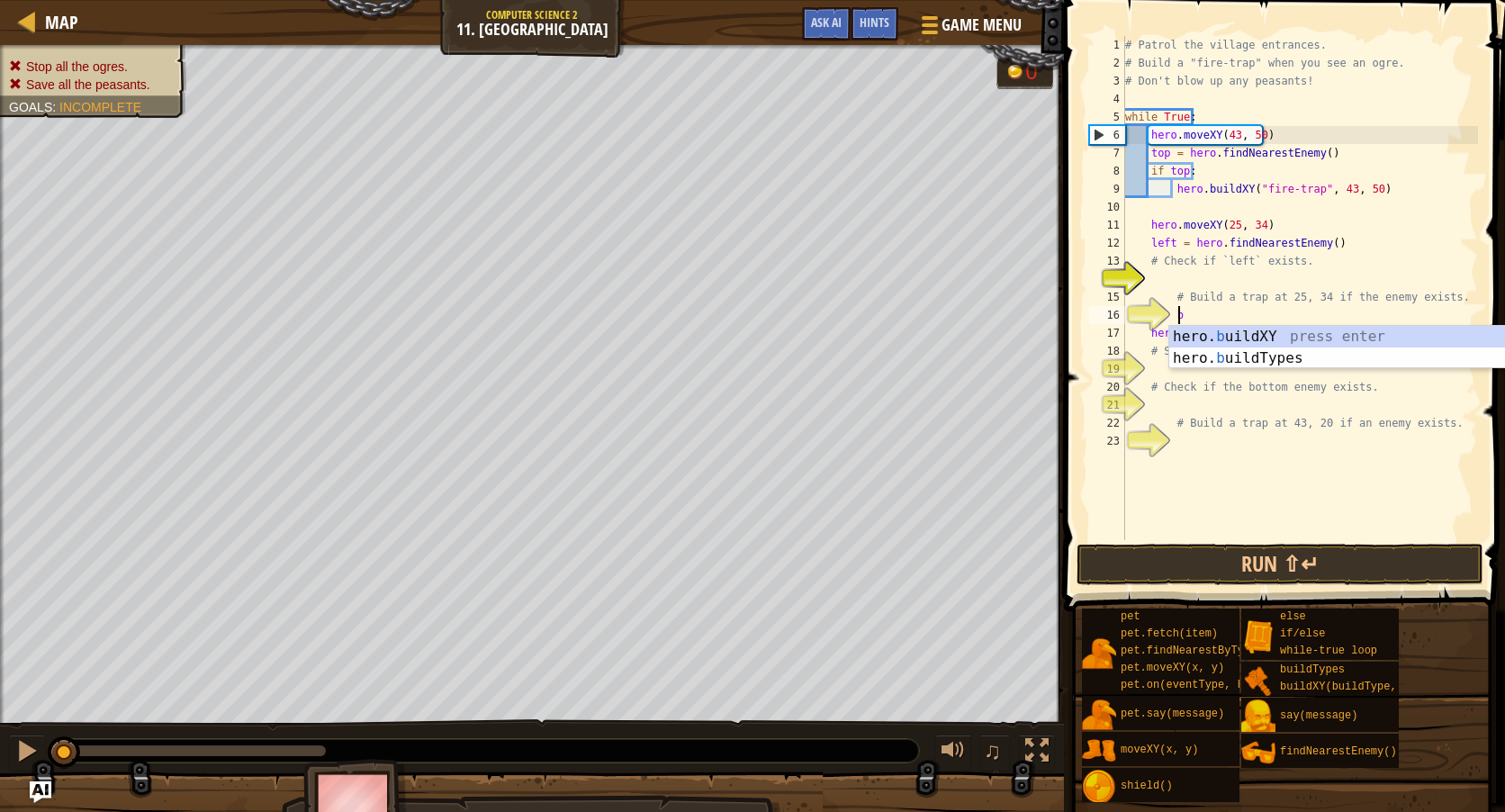
scroll to position [8, 4]
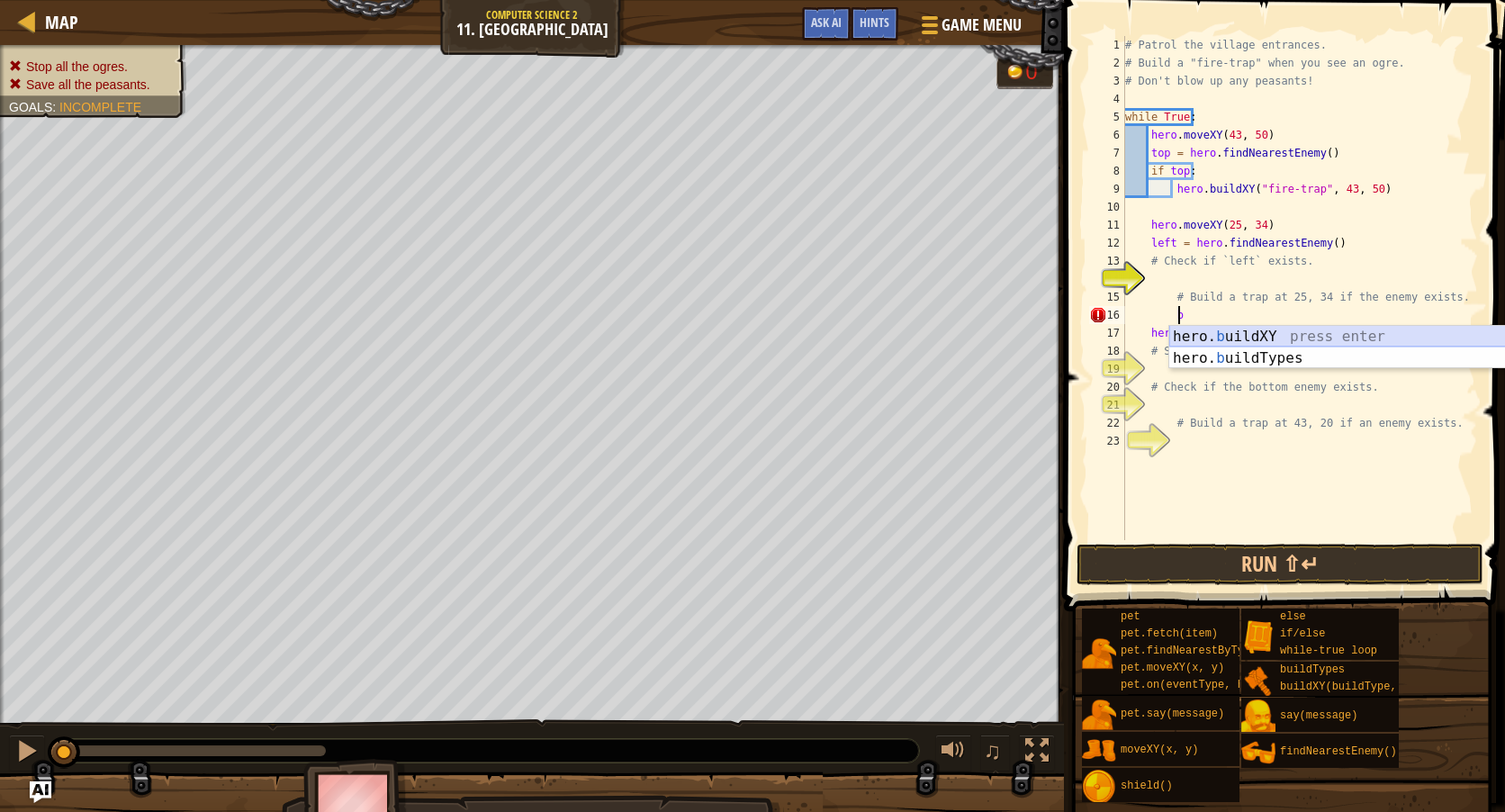
click at [1236, 339] on div "hero. b uildXY press enter hero. b uildTypes press enter" at bounding box center [1339, 370] width 341 height 87
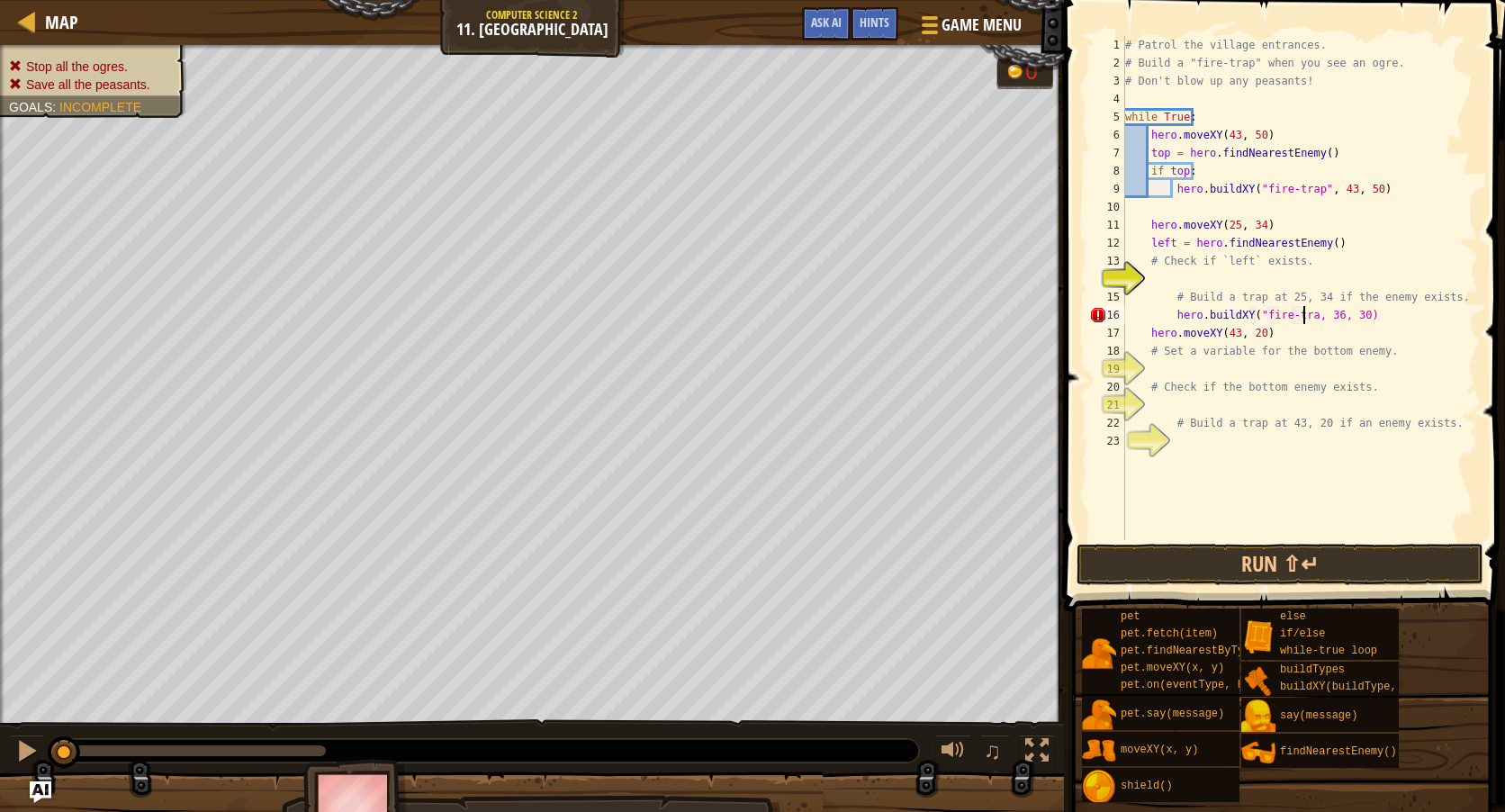
scroll to position [8, 16]
click at [1307, 332] on div "# Patrol the village entrances. # Build a "fire-trap" when you see an ogre. # D…" at bounding box center [1300, 306] width 357 height 540
click at [1151, 311] on div "# Patrol the village entrances. # Build a "fire-trap" when you see an ogre. # D…" at bounding box center [1300, 306] width 357 height 540
click at [1169, 310] on div "# Patrol the village entrances. # Build a "fire-trap" when you see an ogre. # D…" at bounding box center [1300, 306] width 357 height 540
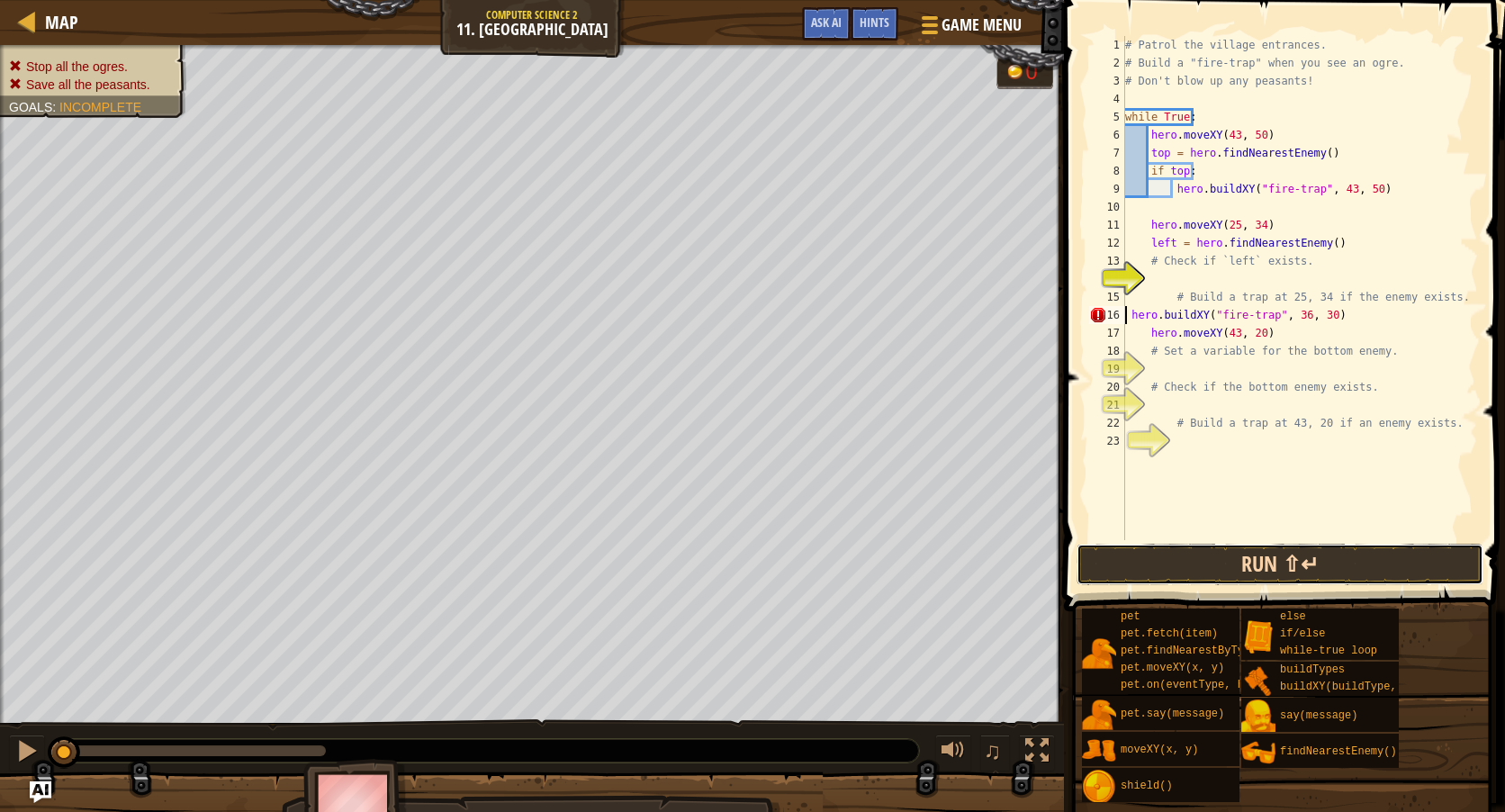
click at [1244, 568] on button "Run ⇧↵" at bounding box center [1280, 564] width 406 height 41
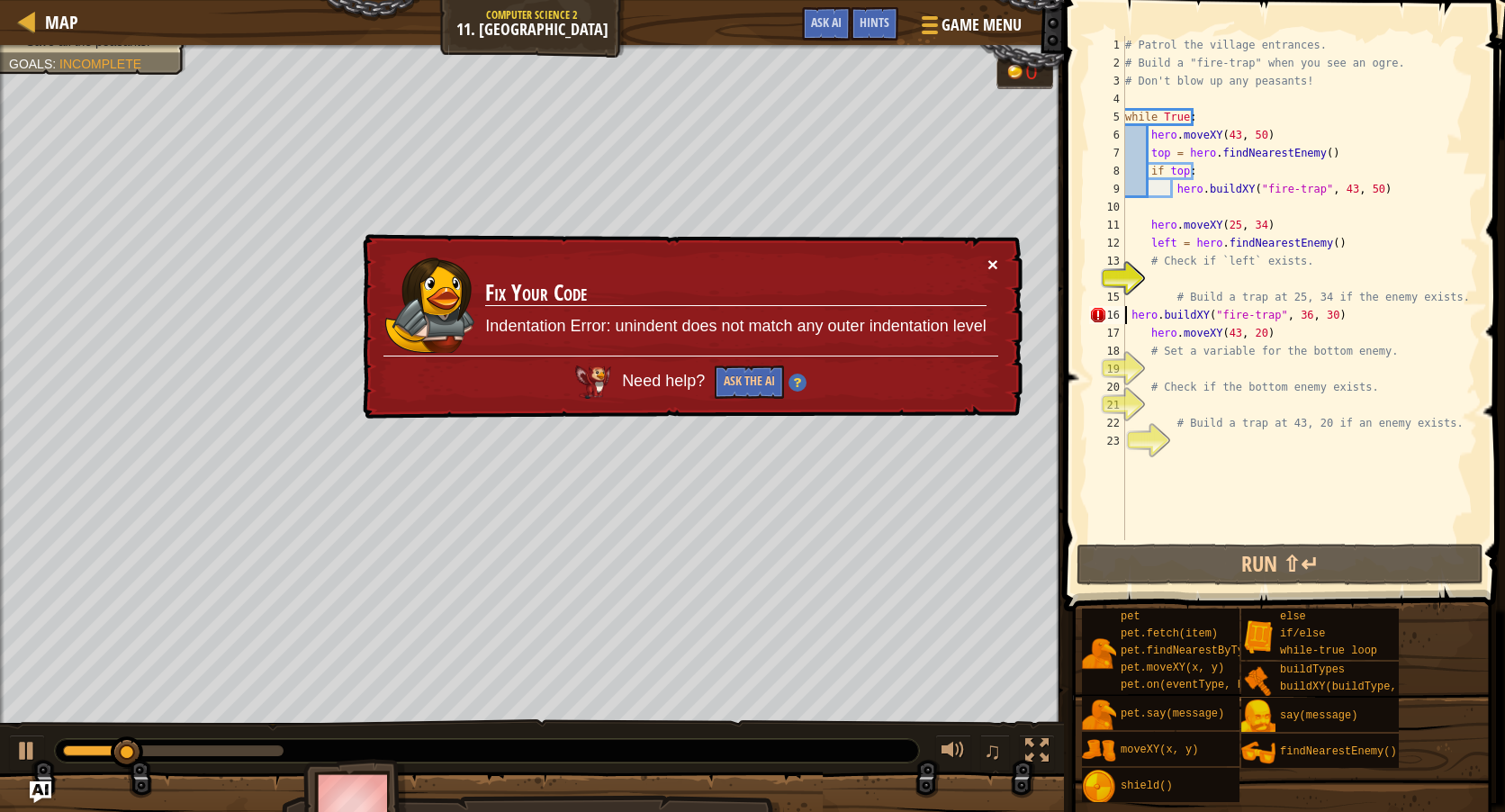
click at [999, 263] on div "× Fix Your Code Indentation Error: unindent does not match any outer indentatio…" at bounding box center [691, 327] width 663 height 186
click at [993, 260] on button "×" at bounding box center [993, 264] width 11 height 19
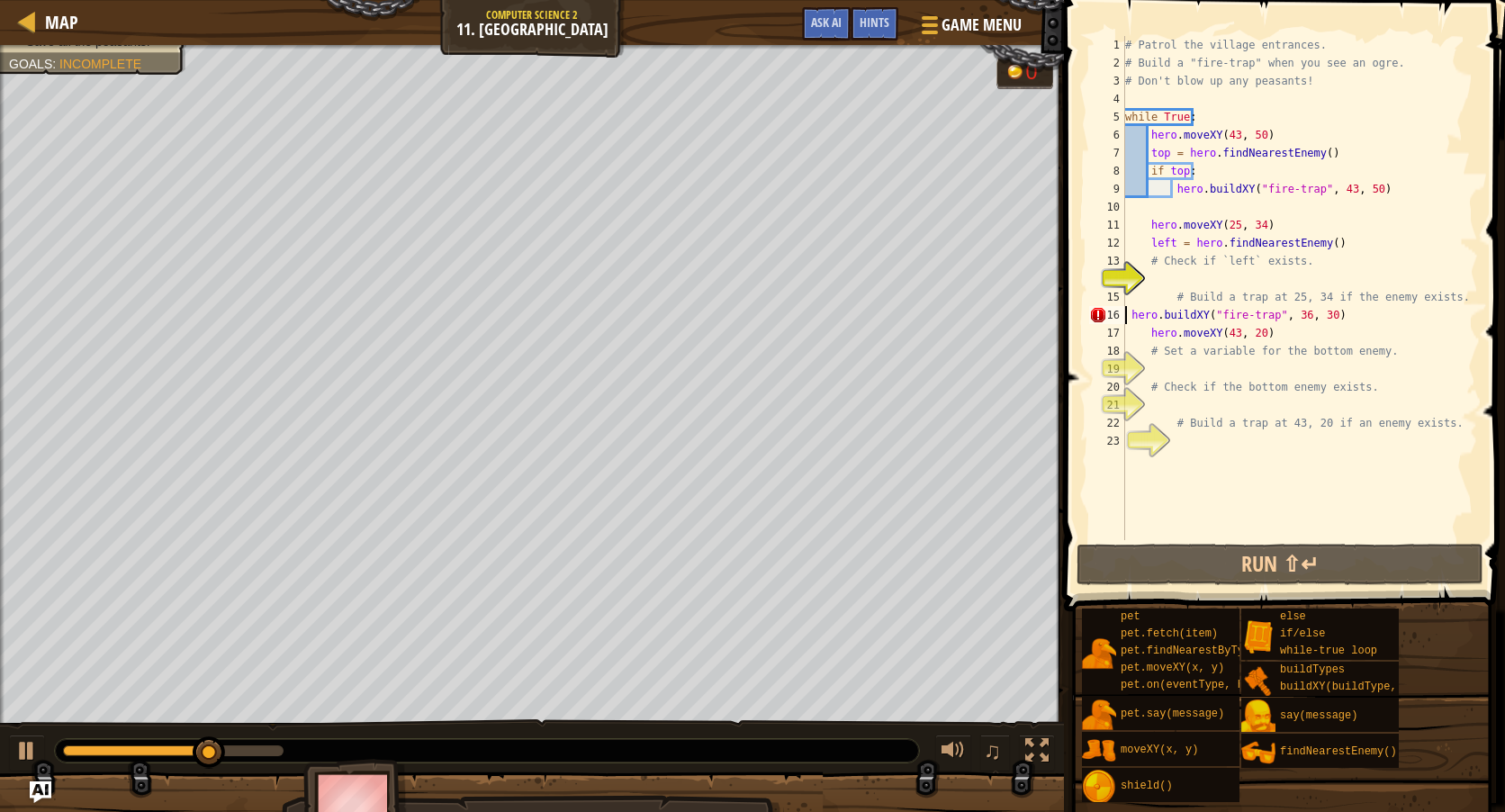
click at [1298, 319] on div "# Patrol the village entrances. # Build a "fire-trap" when you see an ogre. # D…" at bounding box center [1300, 306] width 357 height 540
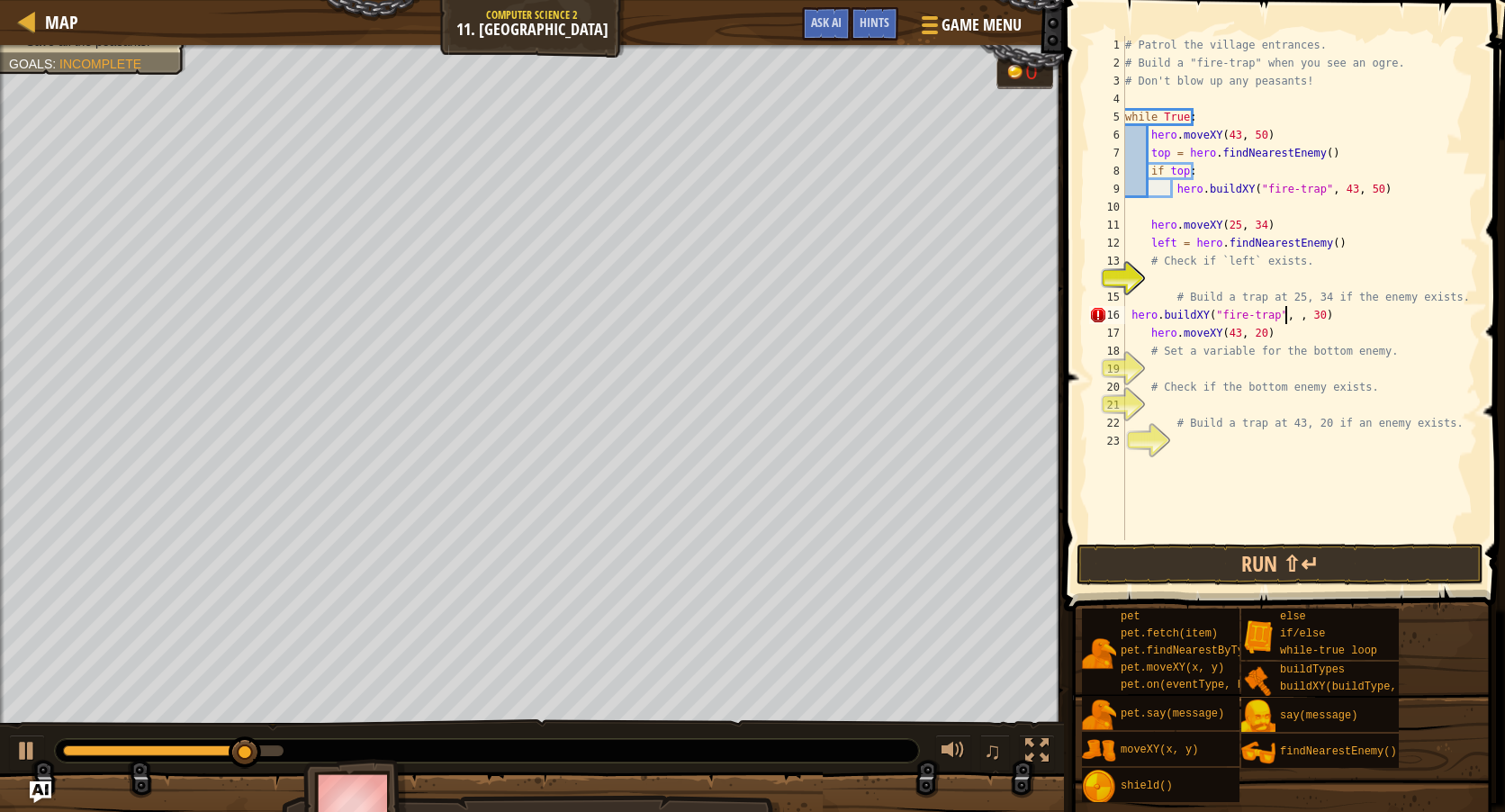
scroll to position [8, 14]
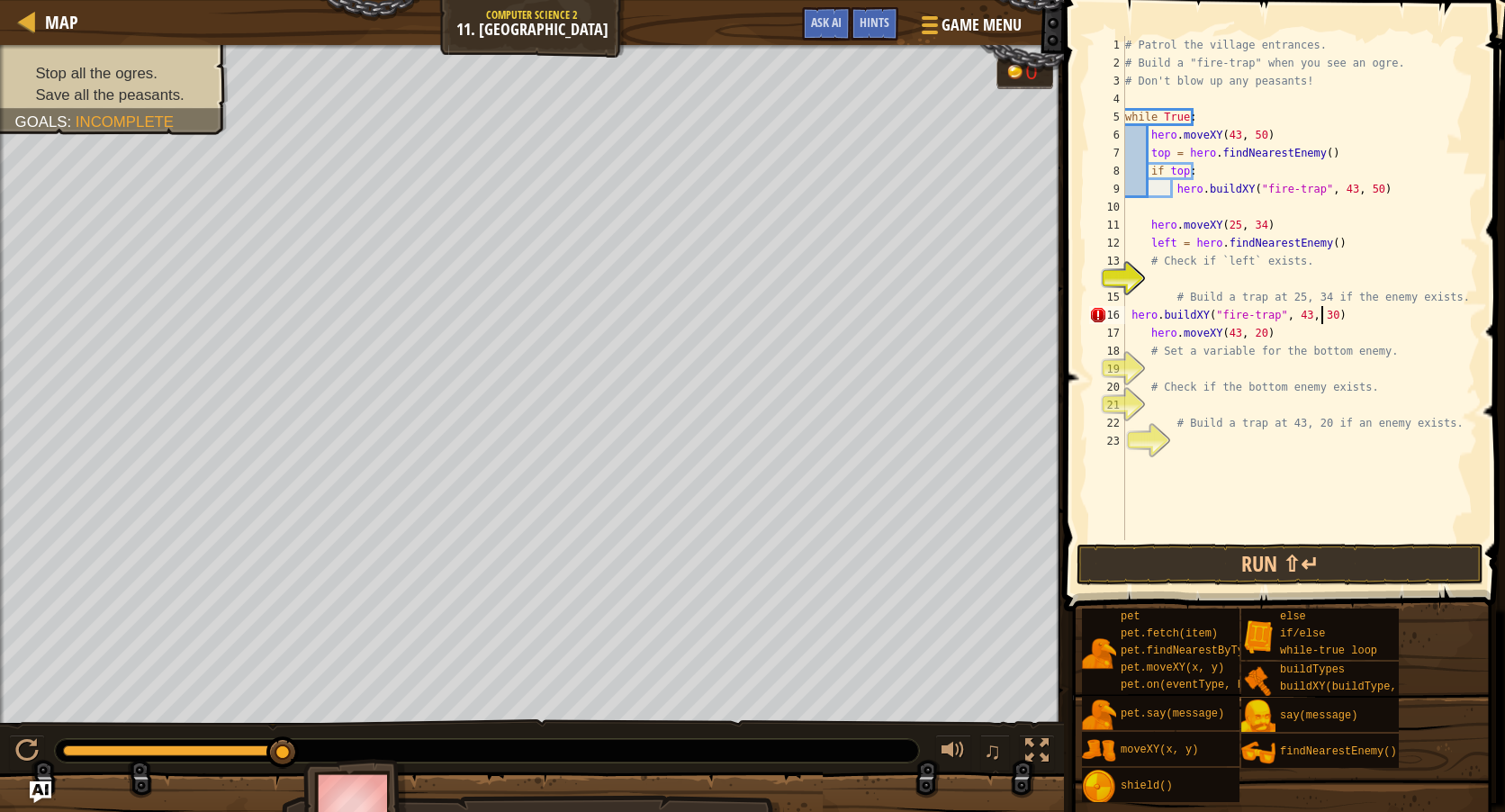
click at [1322, 315] on div "# Patrol the village entrances. # Build a "fire-trap" when you see an ogre. # D…" at bounding box center [1300, 306] width 357 height 540
type textarea "hero.buildXY("fire-trap", 43, 50)"
click at [1280, 575] on button "Run ⇧↵" at bounding box center [1280, 564] width 406 height 41
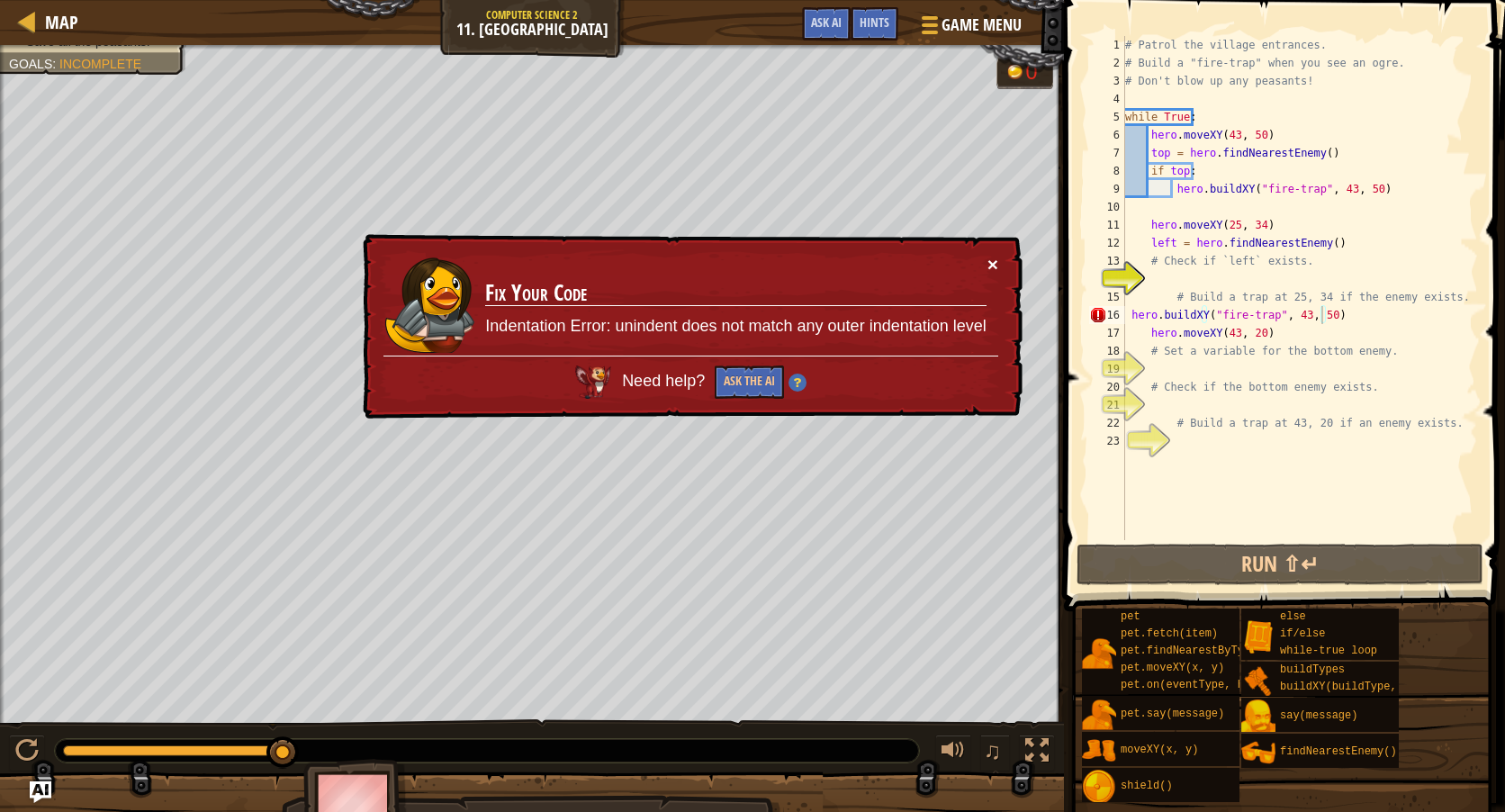
click at [988, 267] on button "×" at bounding box center [993, 264] width 11 height 19
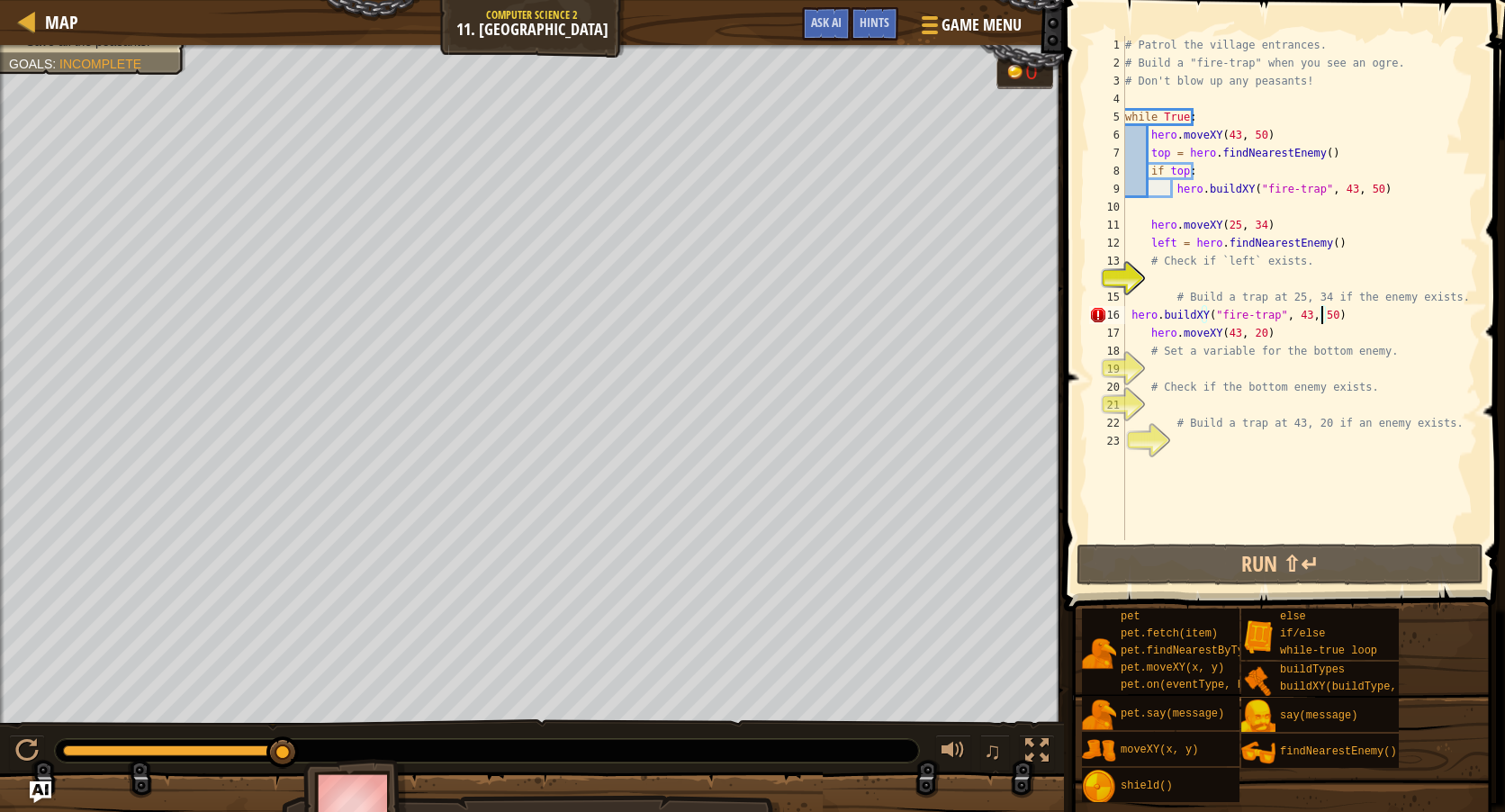
click at [1181, 279] on div "# Patrol the village entrances. # Build a "fire-trap" when you see an ogre. # D…" at bounding box center [1300, 306] width 357 height 540
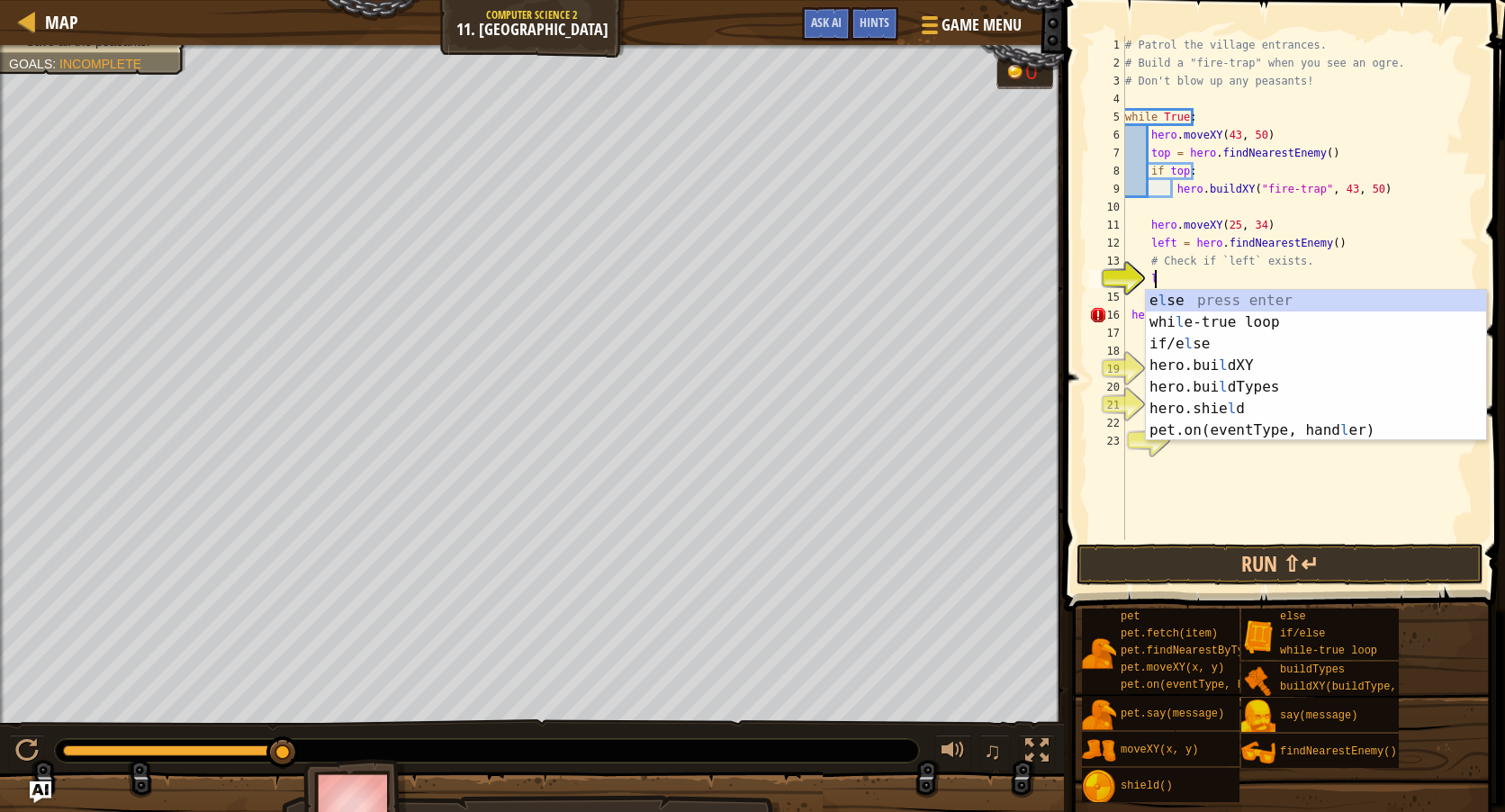
scroll to position [8, 2]
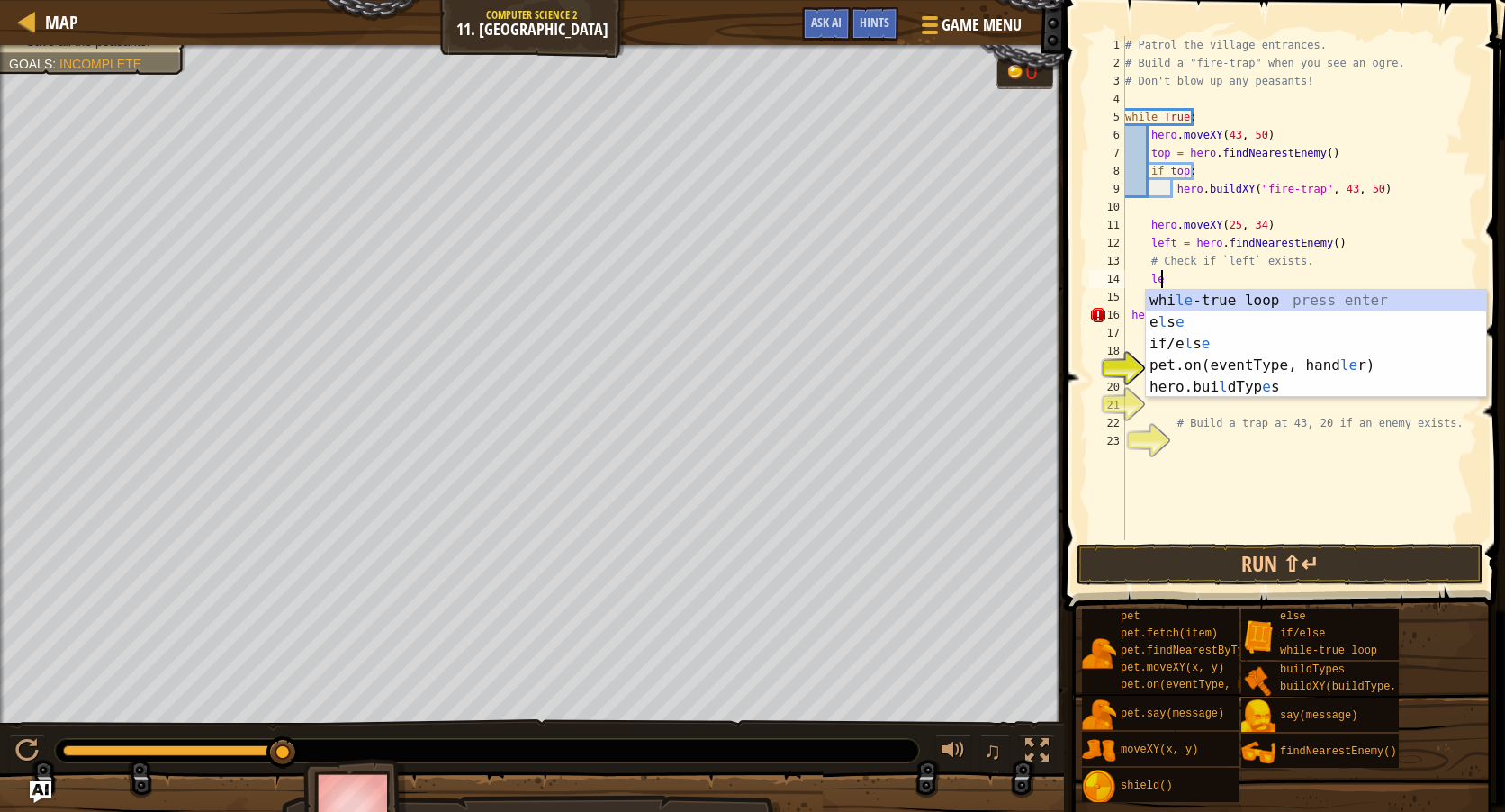
type textarea "l"
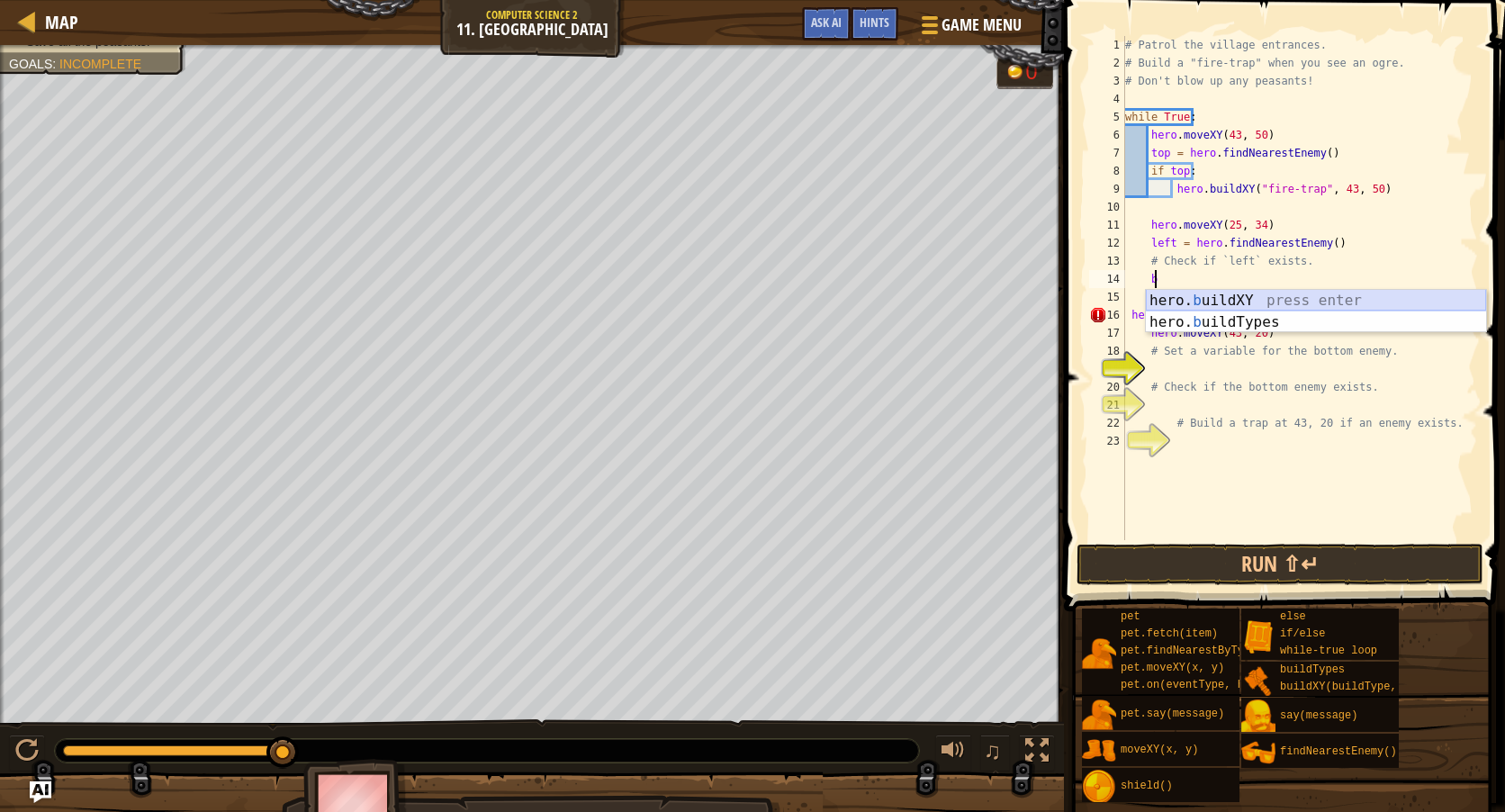
click at [1228, 297] on div "hero. b uildXY press enter hero. b uildTypes press enter" at bounding box center [1317, 333] width 341 height 87
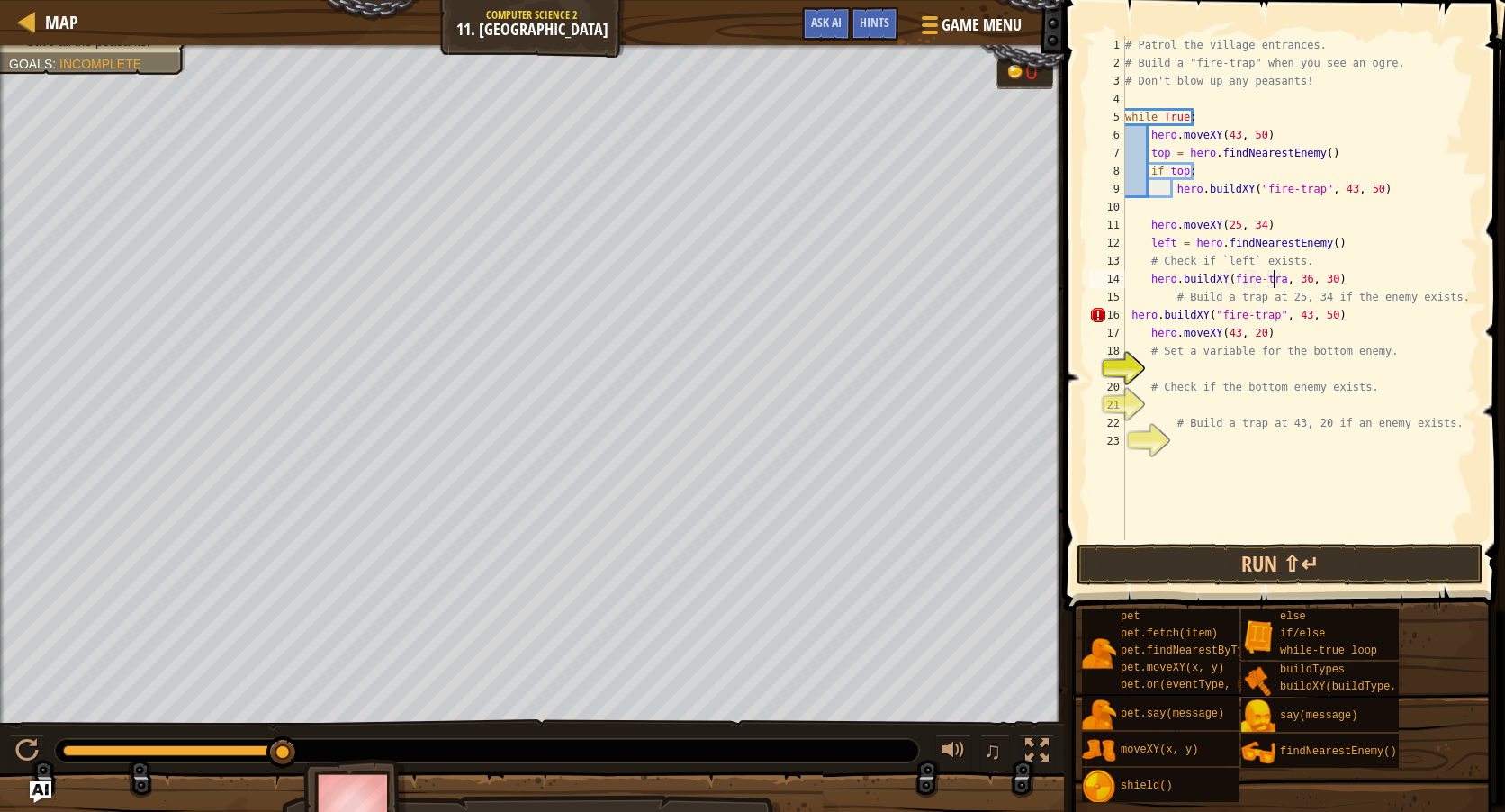
scroll to position [8, 14]
click at [1230, 280] on div "# Patrol the village entrances. # Build a "fire-trap" when you see an ogre. # D…" at bounding box center [1300, 306] width 357 height 540
click at [1227, 277] on div "# Patrol the village entrances. # Build a "fire-trap" when you see an ogre. # D…" at bounding box center [1300, 306] width 357 height 540
click at [1287, 278] on div "# Patrol the village entrances. # Build a "fire-trap" when you see an ogre. # D…" at bounding box center [1300, 306] width 357 height 540
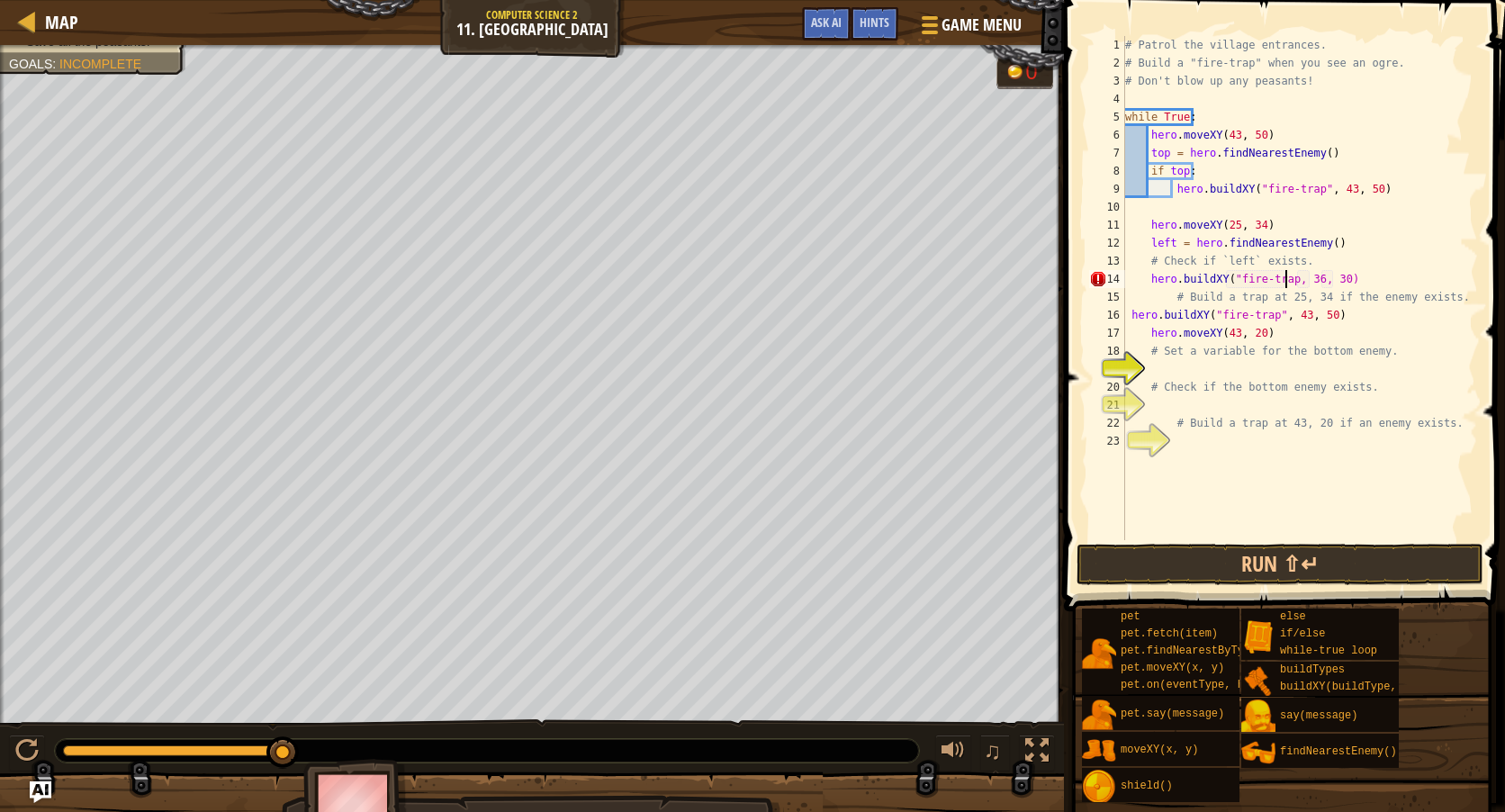
scroll to position [8, 14]
click at [1315, 281] on div "# Patrol the village entrances. # Build a "fire-trap" when you see an ogre. # D…" at bounding box center [1300, 306] width 357 height 540
click at [1339, 282] on div "# Patrol the village entrances. # Build a "fire-trap" when you see an ogre. # D…" at bounding box center [1300, 306] width 357 height 540
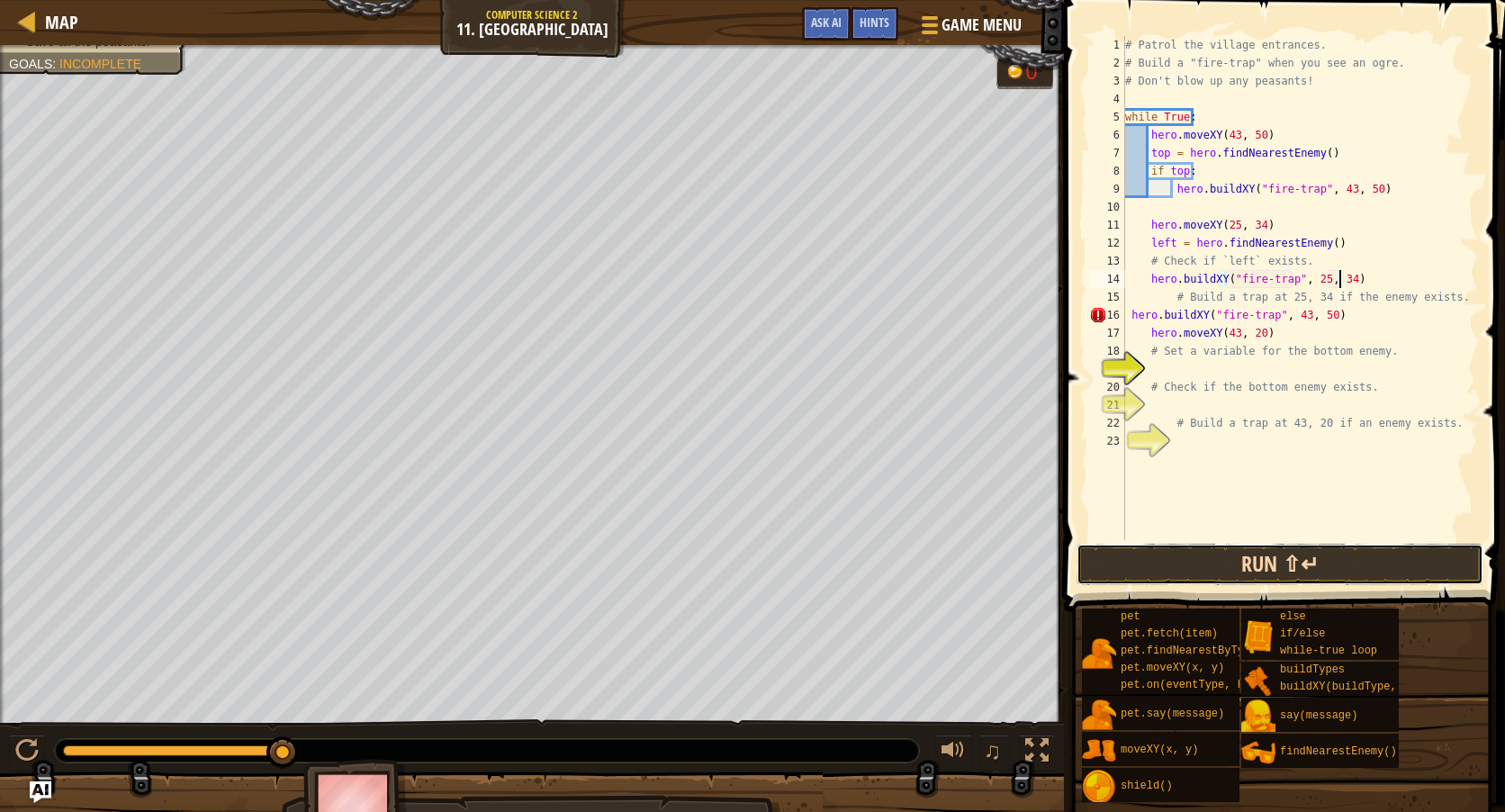
click at [1277, 558] on button "Run ⇧↵" at bounding box center [1280, 564] width 406 height 41
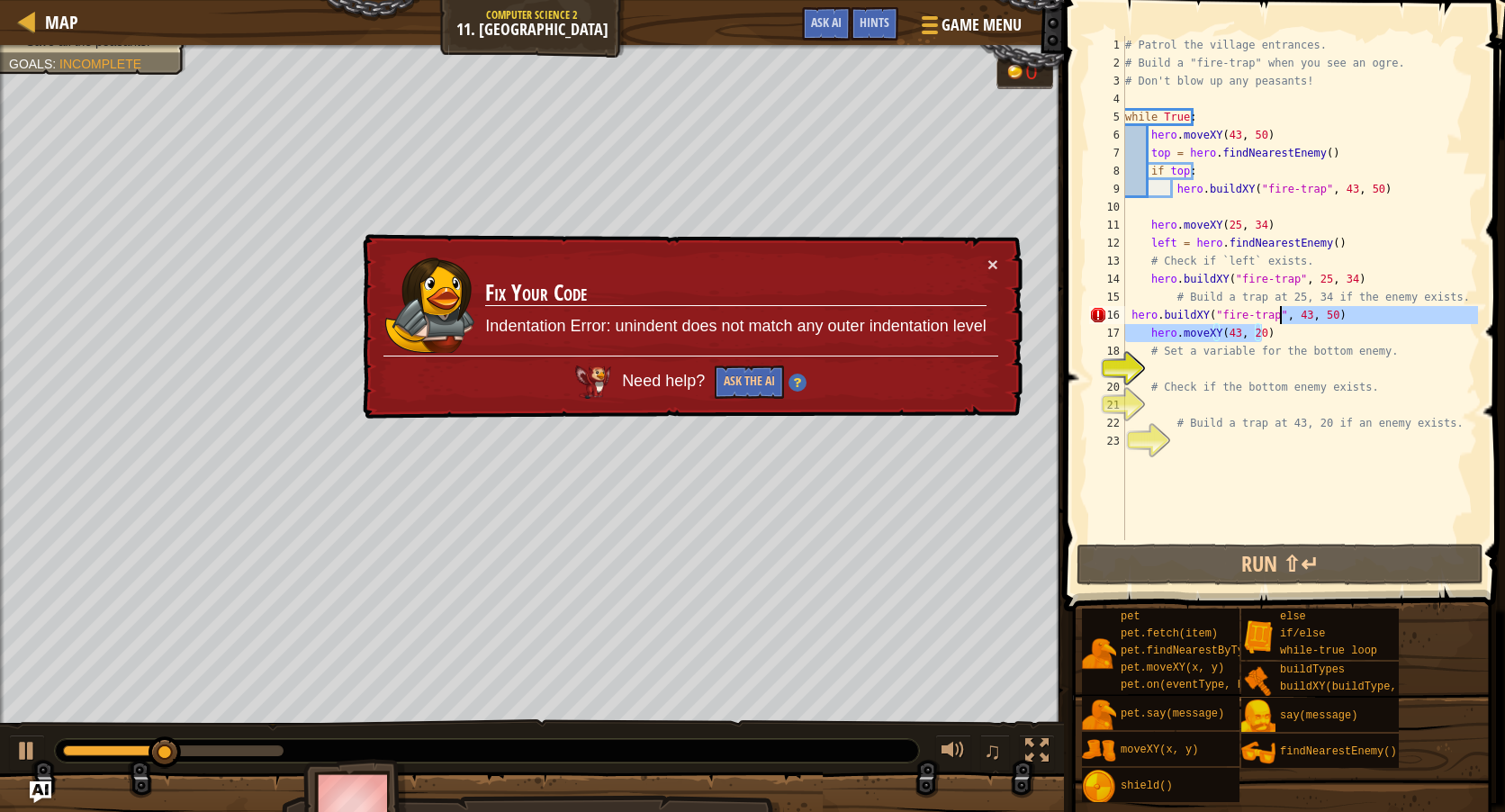
drag, startPoint x: 1359, startPoint y: 324, endPoint x: 1253, endPoint y: 309, distance: 107.1
click at [1222, 323] on div "# Patrol the village entrances. # Build a "fire-trap" when you see an ogre. # D…" at bounding box center [1300, 306] width 357 height 540
type textarea "hero.buildXY("fire-trap", 43, 50)"
click at [1373, 312] on div "# Patrol the village entrances. # Build a "fire-trap" when you see an ogre. # D…" at bounding box center [1300, 306] width 357 height 540
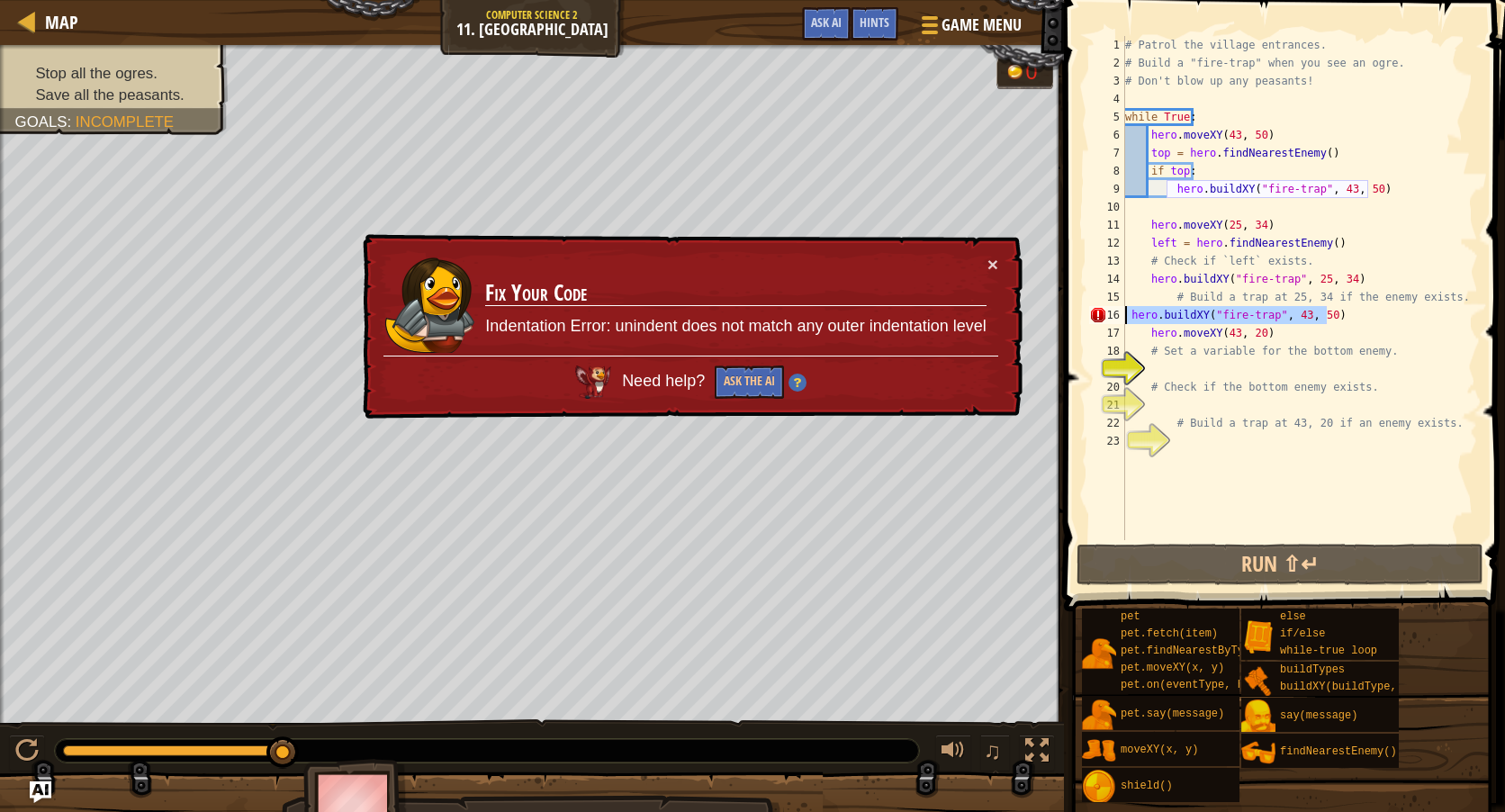
drag, startPoint x: 1373, startPoint y: 312, endPoint x: 1126, endPoint y: 315, distance: 247.0
click at [1126, 315] on div "# Patrol the village entrances. # Build a "fire-trap" when you see an ogre. # D…" at bounding box center [1300, 306] width 357 height 540
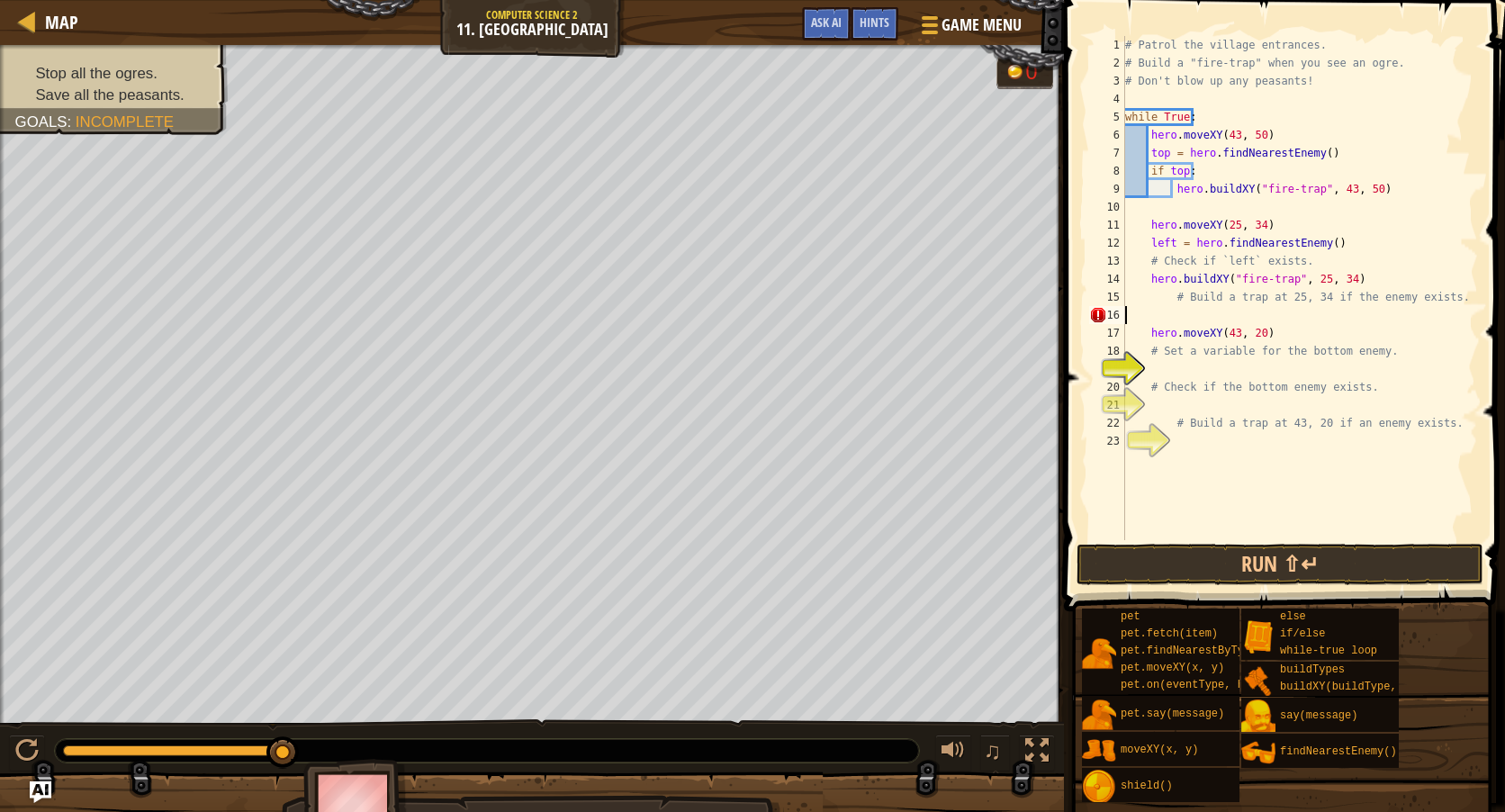
scroll to position [8, 0]
click at [1287, 552] on button "Run ⇧↵" at bounding box center [1280, 564] width 406 height 41
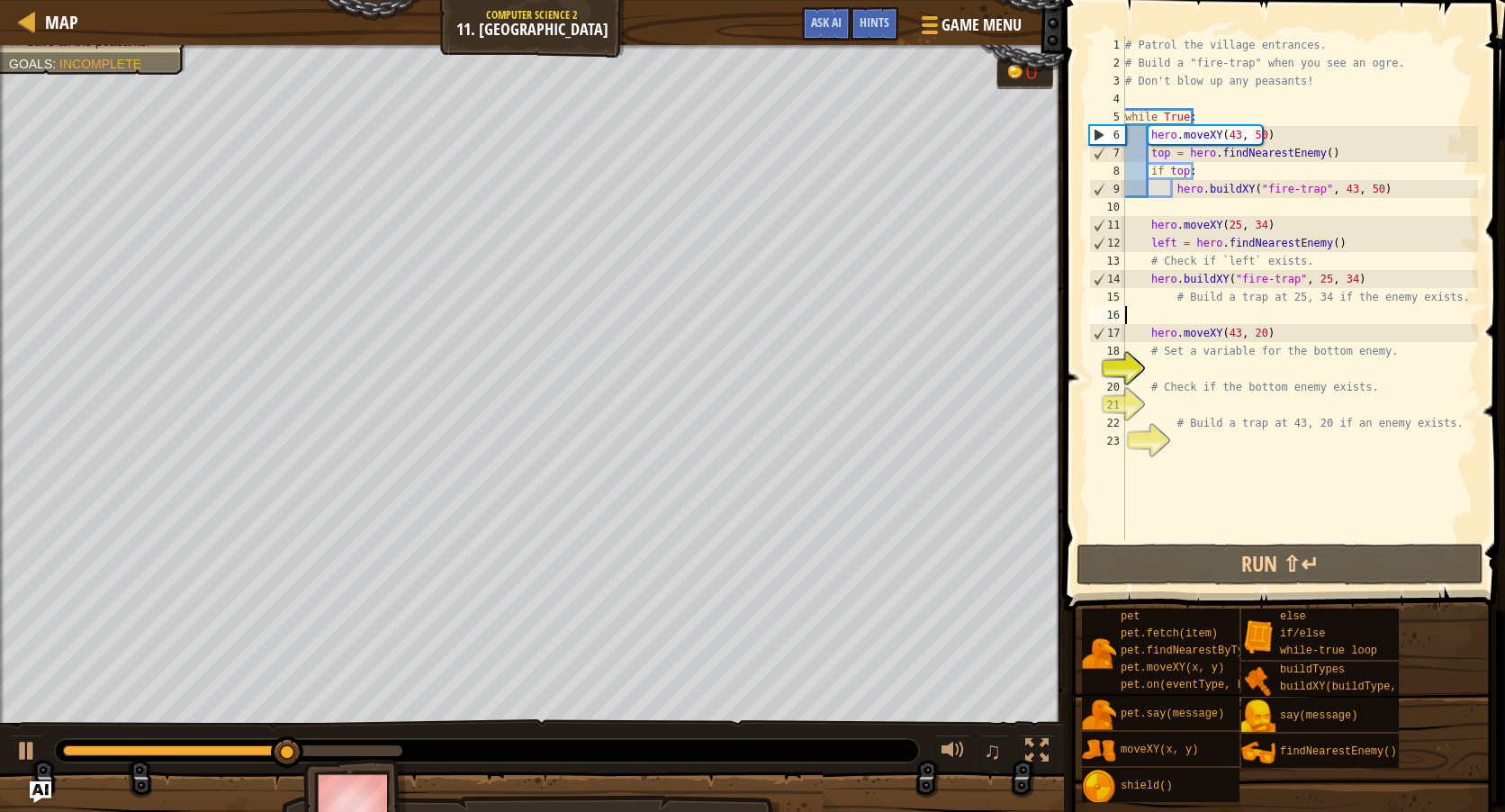
click at [1209, 376] on div "# Patrol the village entrances. # Build a "fire-trap" when you see an ogre. # D…" at bounding box center [1300, 306] width 357 height 540
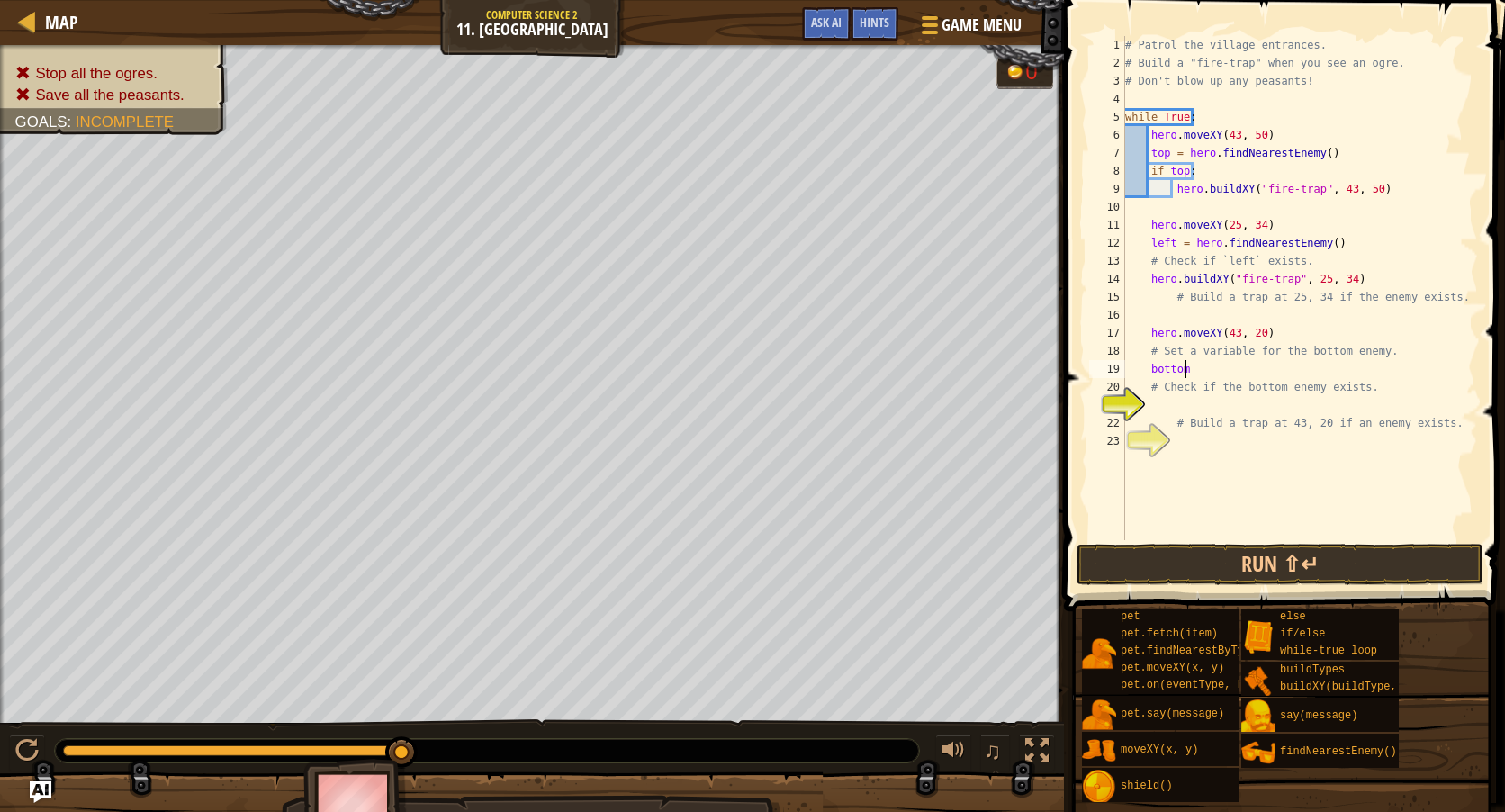
scroll to position [8, 5]
type textarea "bottom = h"
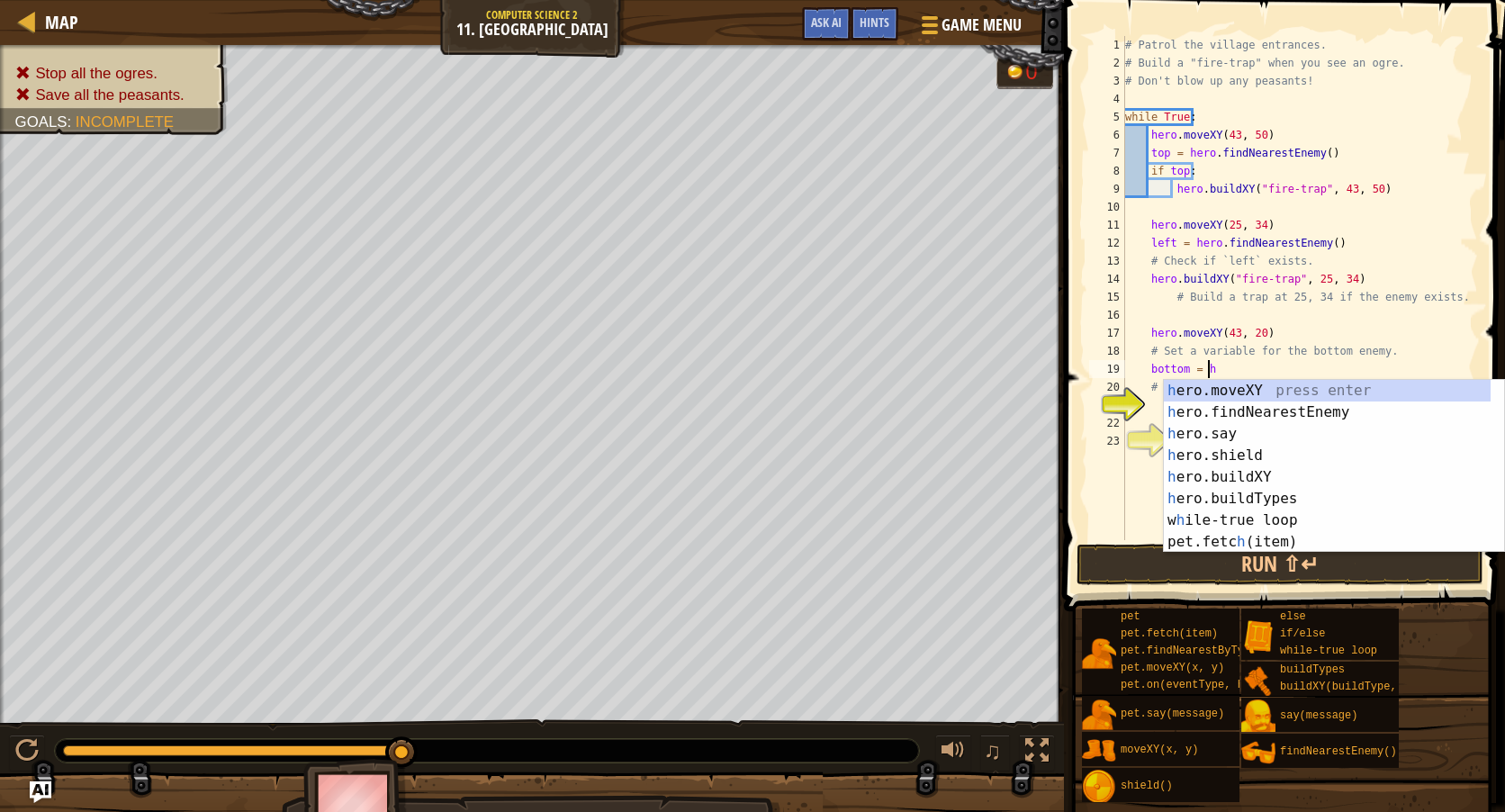
scroll to position [8, 6]
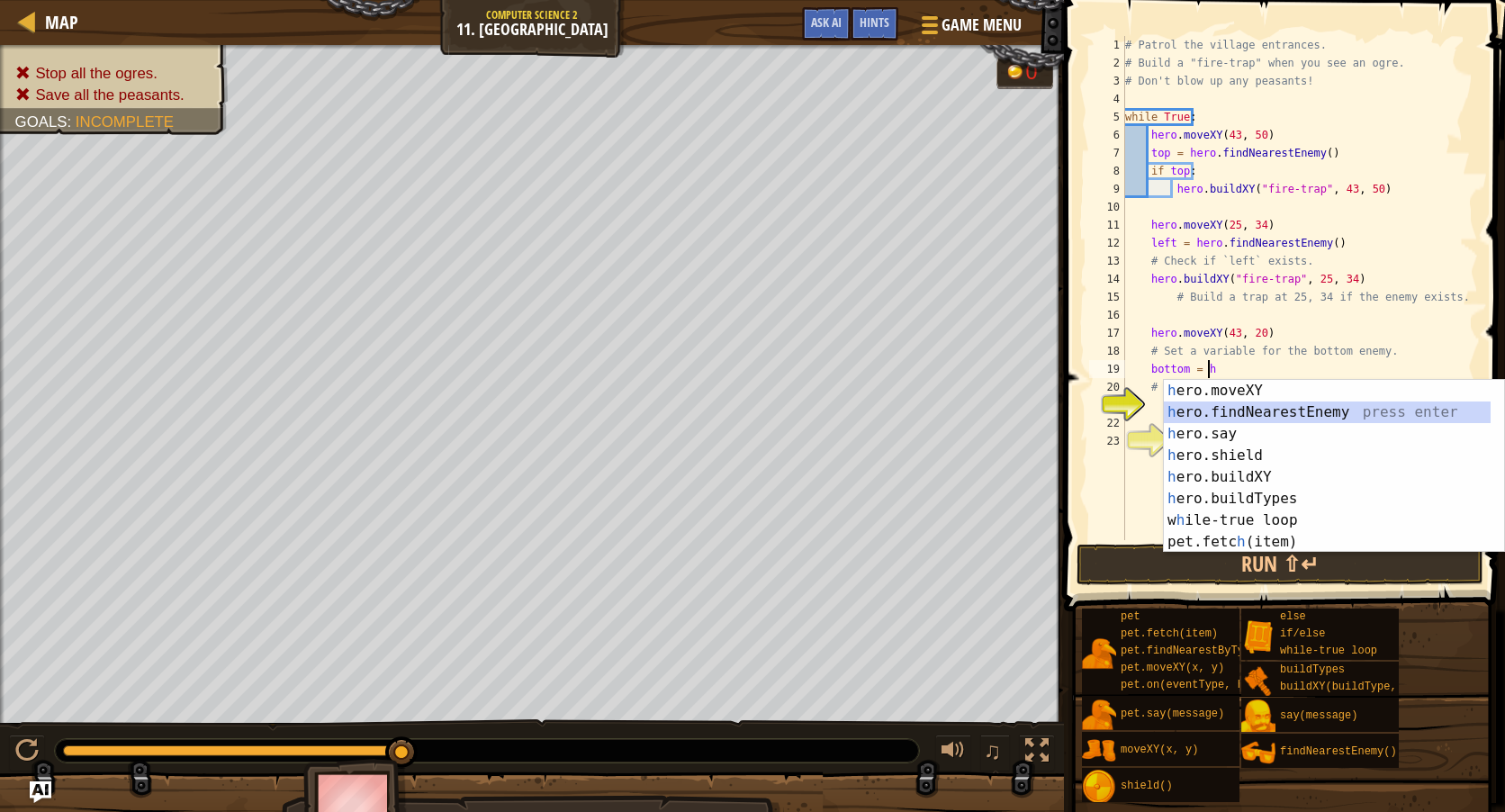
click at [1245, 416] on div "h ero.moveXY press enter h ero.findNearestEnemy press enter h ero.say press ent…" at bounding box center [1327, 488] width 327 height 216
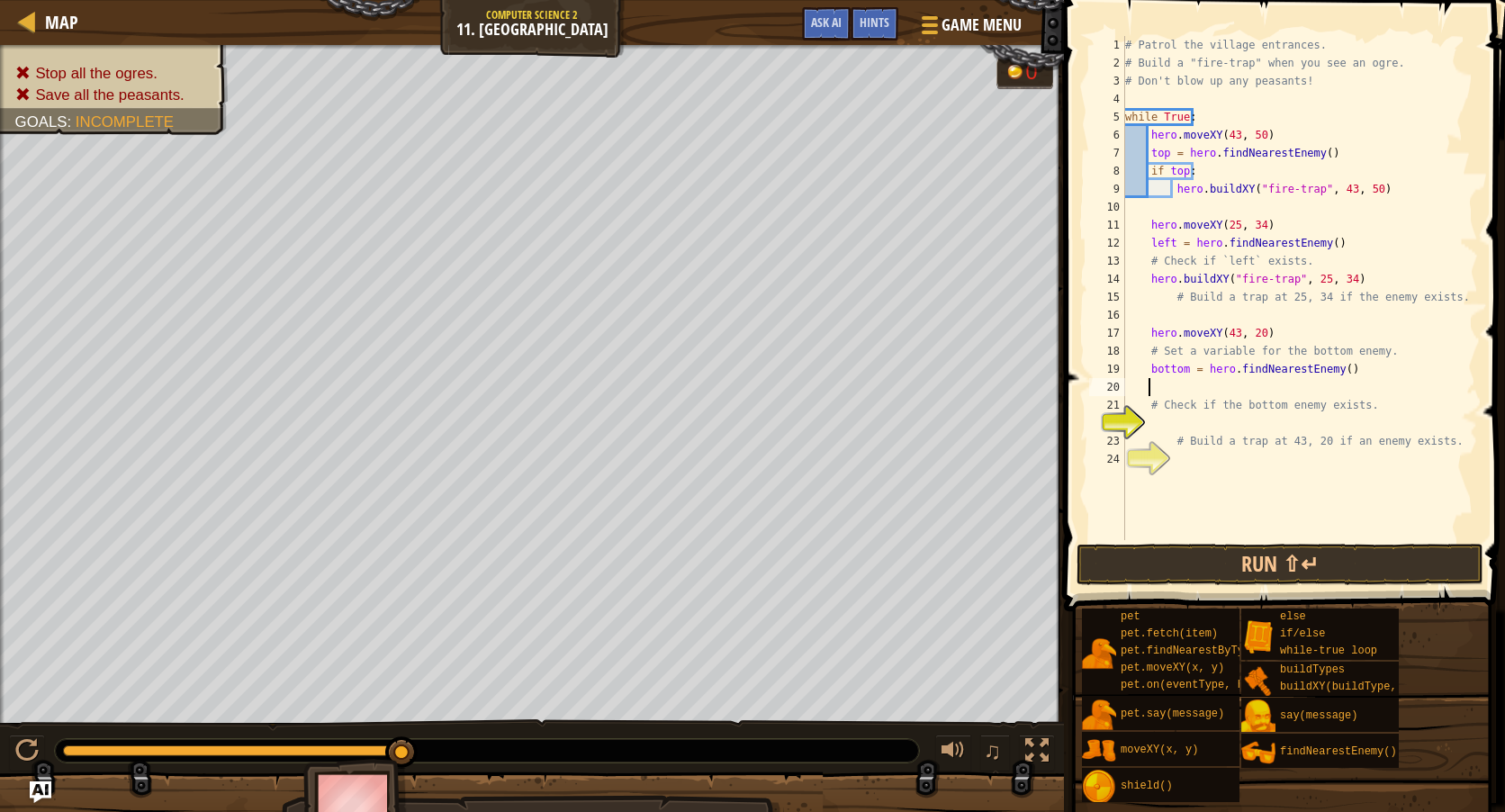
click at [1323, 264] on div "# Patrol the village entrances. # Build a "fire-trap" when you see an ogre. # D…" at bounding box center [1300, 306] width 357 height 540
type textarea "# Check if `left` exists."
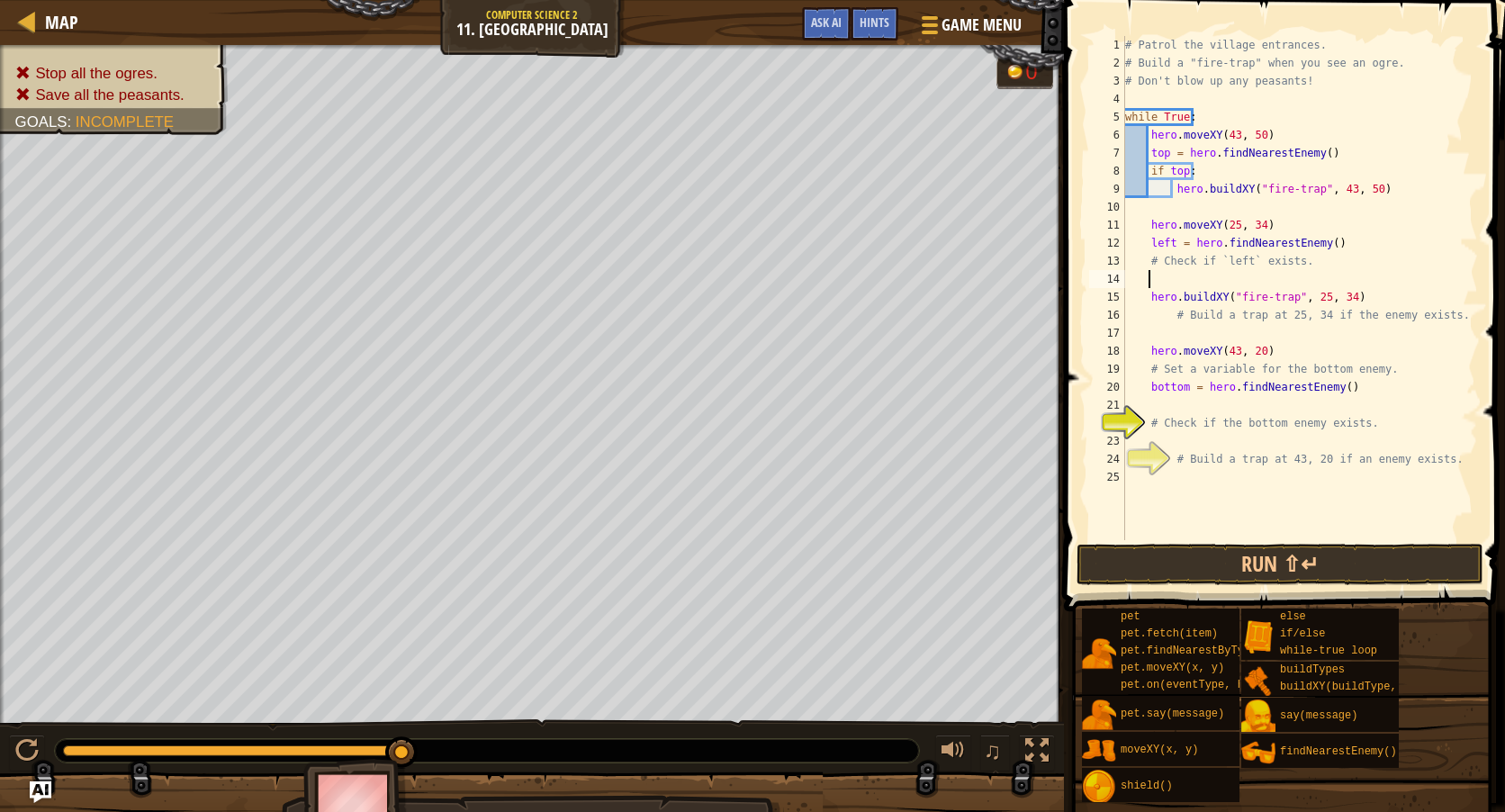
scroll to position [8, 2]
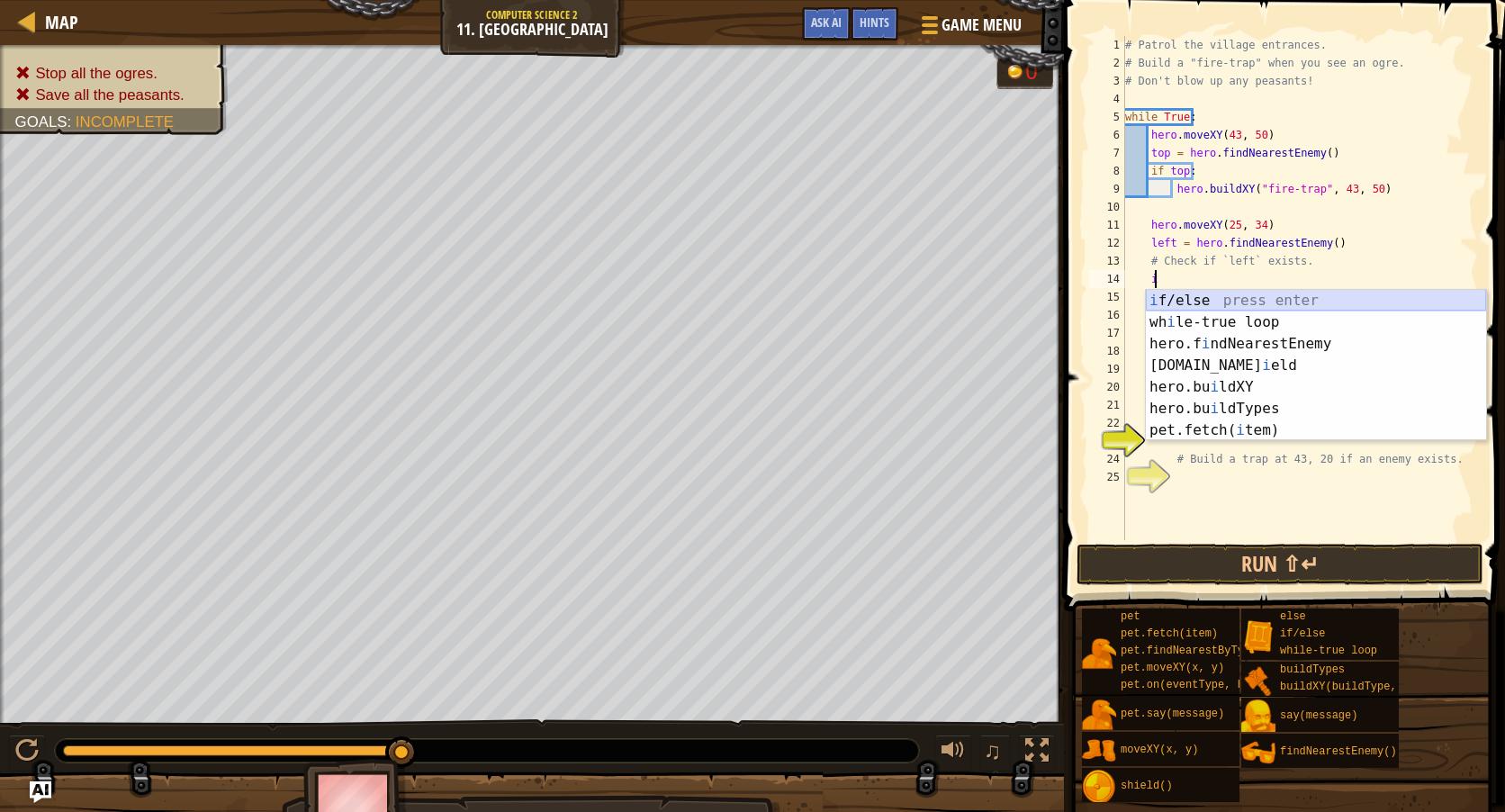
click at [1205, 296] on div "i f/else press enter wh i le-true loop press enter hero.f i ndNearestEnemy pres…" at bounding box center [1317, 388] width 341 height 195
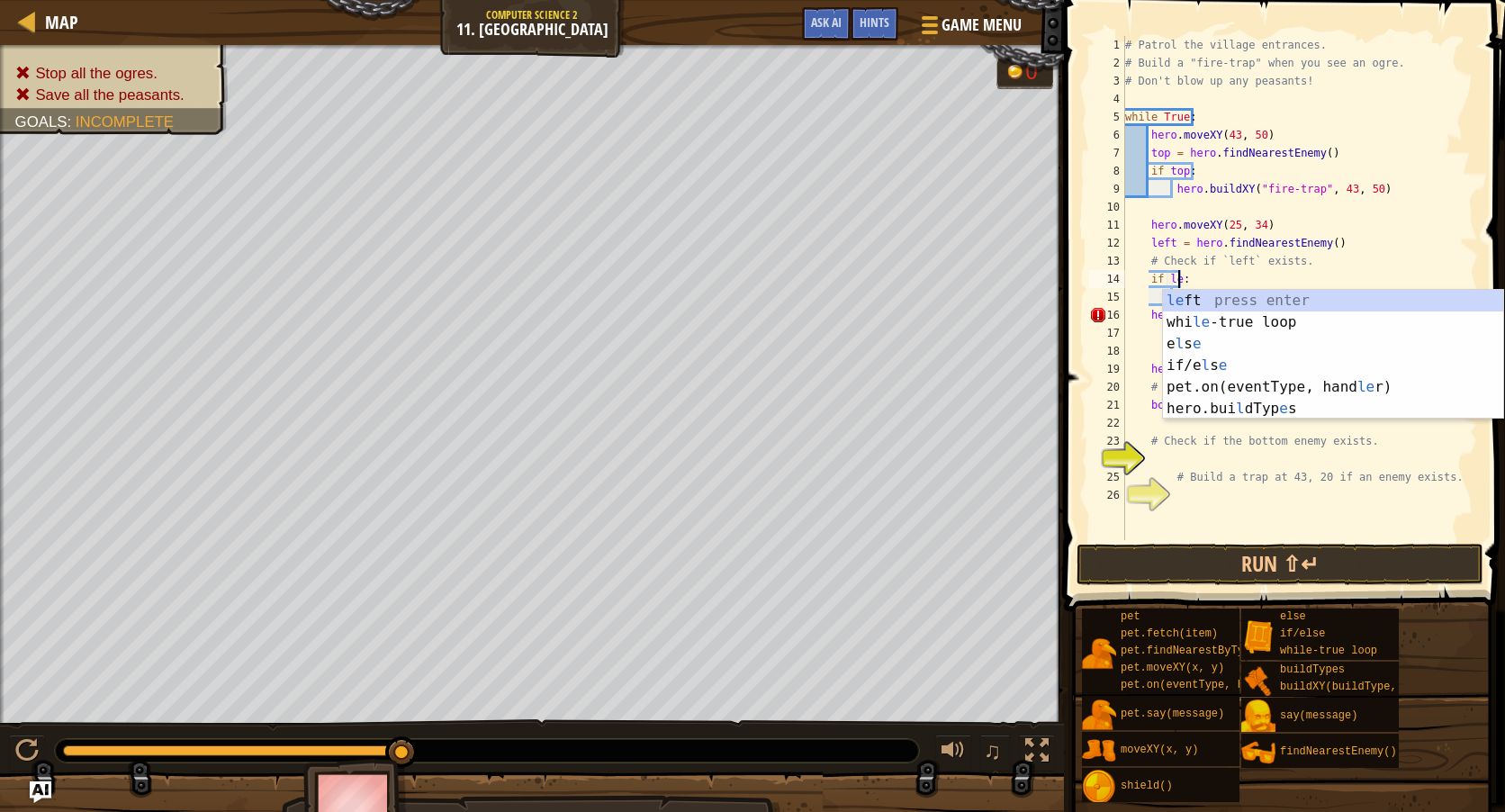
type textarea "if left:"
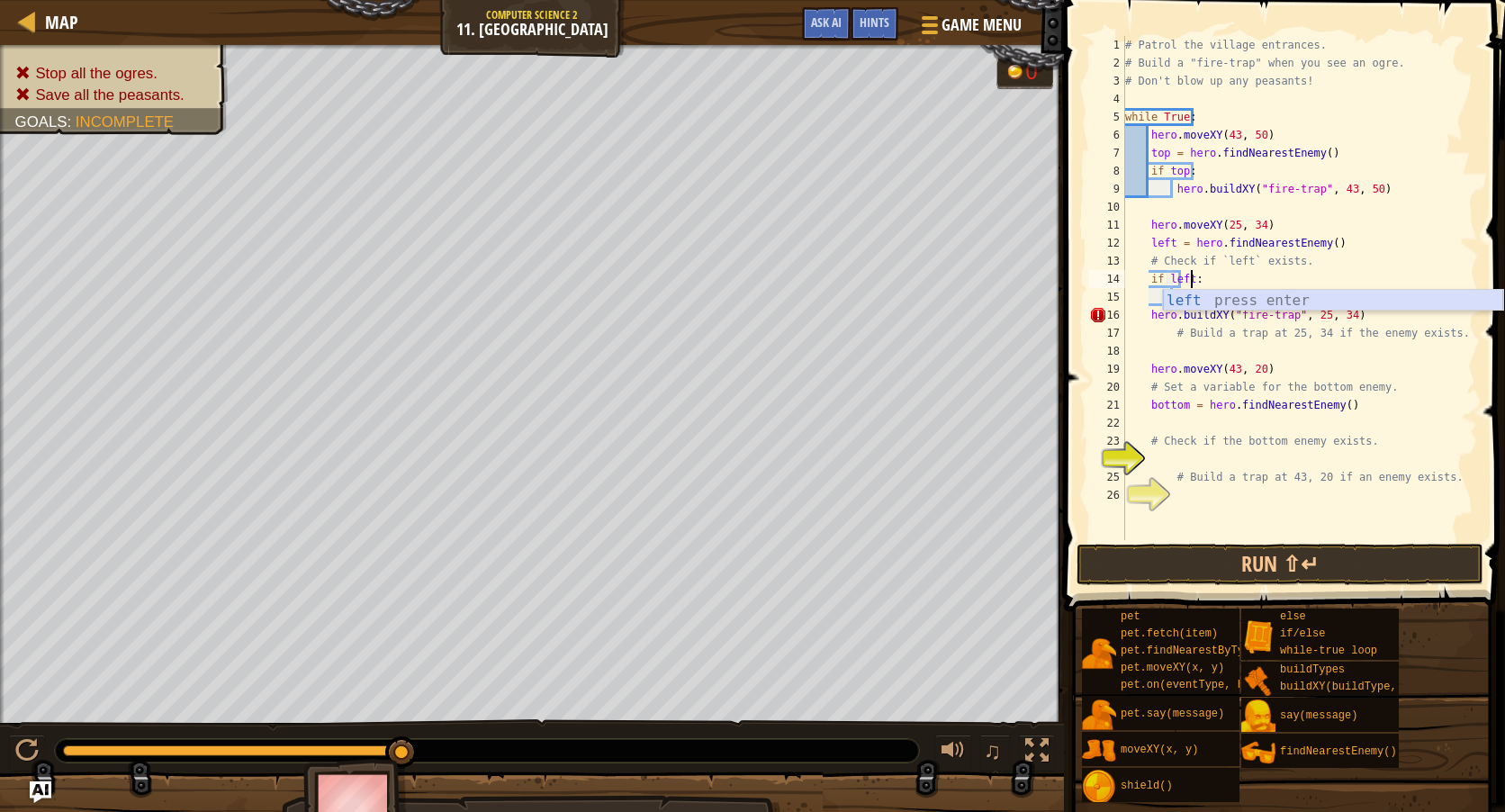
click at [1263, 303] on div "left press enter" at bounding box center [1333, 323] width 341 height 65
click at [1188, 305] on div "# Patrol the village entrances. # Build a "fire-trap" when you see an ogre. # D…" at bounding box center [1300, 306] width 357 height 540
drag, startPoint x: 1361, startPoint y: 313, endPoint x: 1137, endPoint y: 322, distance: 224.2
click at [1137, 322] on div "# Patrol the village entrances. # Build a "fire-trap" when you see an ogre. # D…" at bounding box center [1300, 306] width 357 height 540
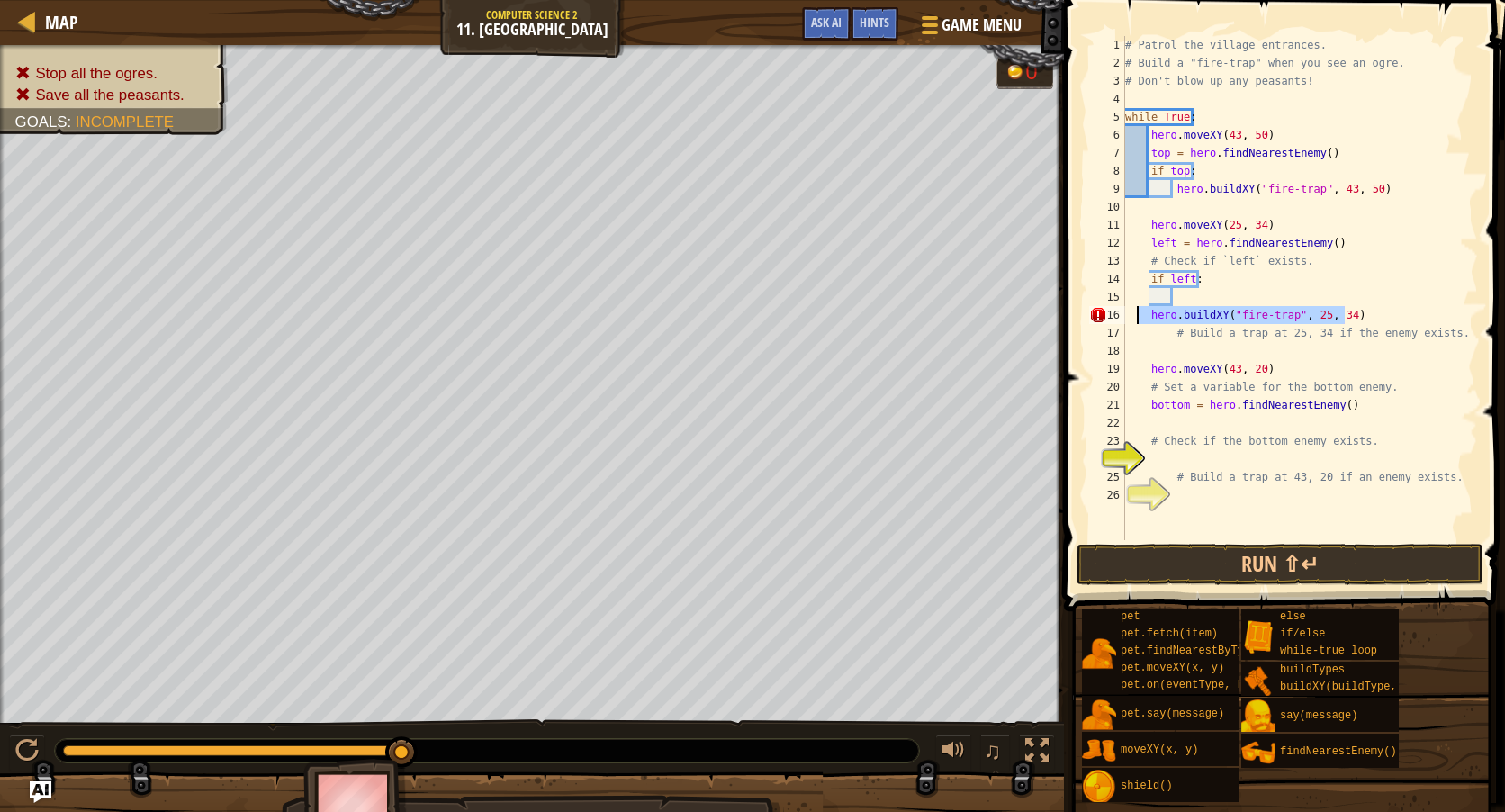
type textarea "hero.buildXY("fire-trap", 25, 34)"
click at [1199, 296] on div "# Patrol the village entrances. # Build a "fire-trap" when you see an ogre. # D…" at bounding box center [1300, 306] width 357 height 540
paste textarea "hero.buildXY("fire-trap", 25, 34)"
drag, startPoint x: 1358, startPoint y: 317, endPoint x: 1150, endPoint y: 319, distance: 208.0
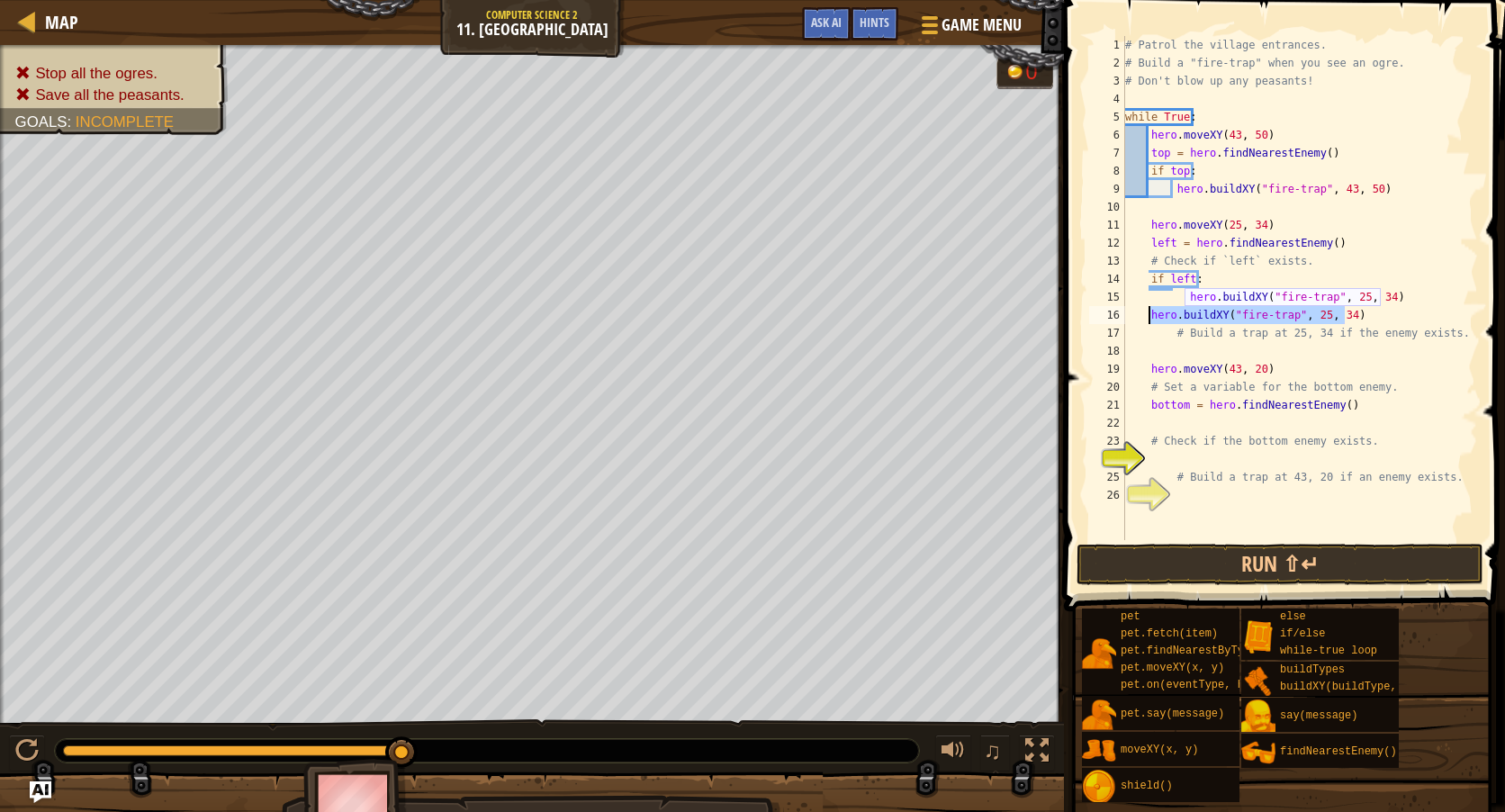
click at [1150, 319] on div "# Patrol the village entrances. # Build a "fire-trap" when you see an ogre. # D…" at bounding box center [1300, 306] width 357 height 540
type textarea "hero.buildXY("fire-trap", 25, 34)"
click at [1184, 297] on div "# Patrol the village entrances. # Build a "fire-trap" when you see an ogre. # D…" at bounding box center [1300, 306] width 357 height 540
type textarea "hero.buildXY("fire-trap", 25, 34)"
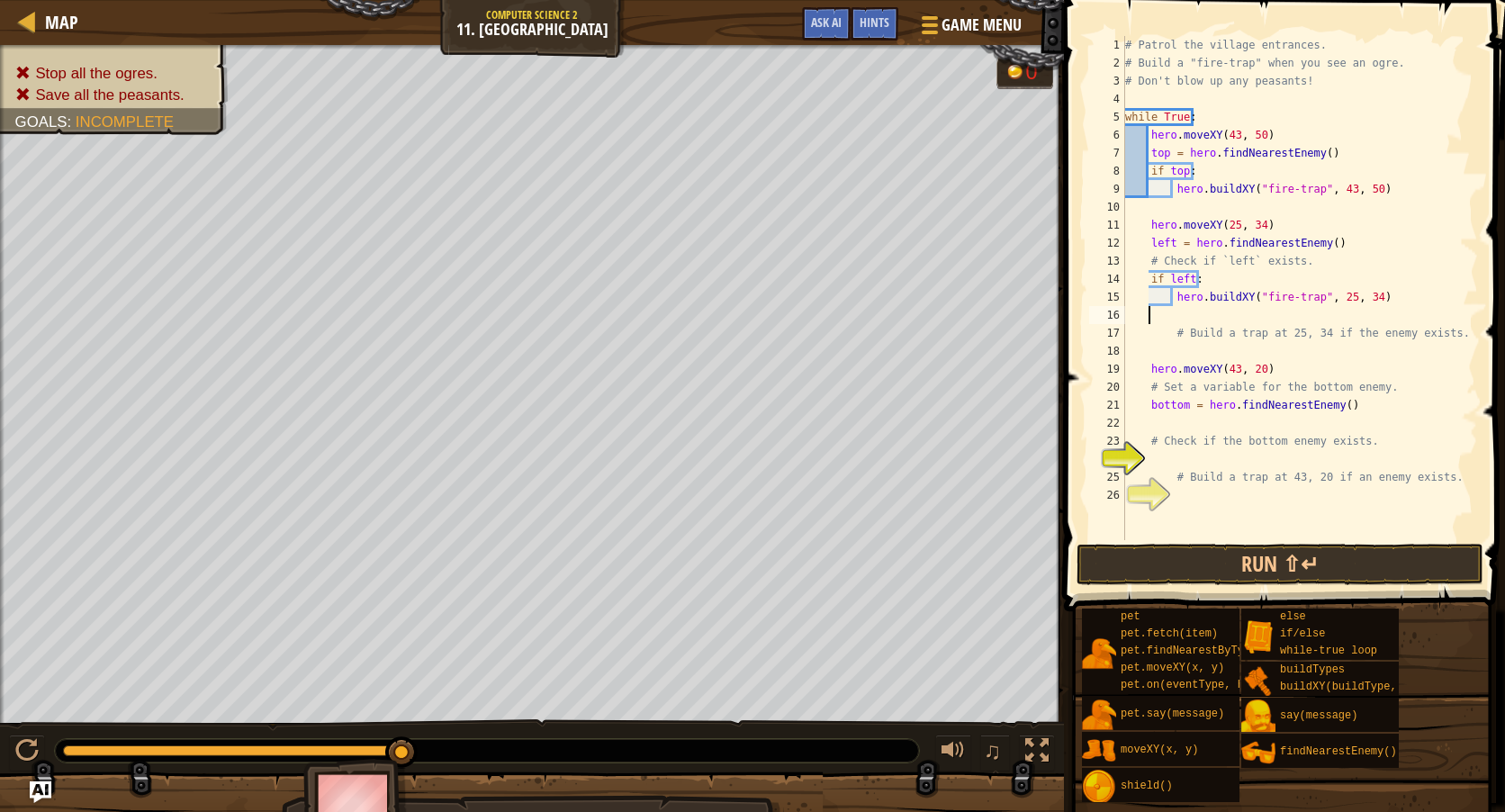
click at [1209, 318] on div "# Patrol the village entrances. # Build a "fire-trap" when you see an ogre. # D…" at bounding box center [1300, 306] width 357 height 540
drag, startPoint x: 1382, startPoint y: 407, endPoint x: 1359, endPoint y: 407, distance: 23.0
click at [1359, 407] on div "# Patrol the village entrances. # Build a "fire-trap" when you see an ogre. # D…" at bounding box center [1300, 306] width 357 height 540
type textarea "bottom = hero.findNearestEnemy()"
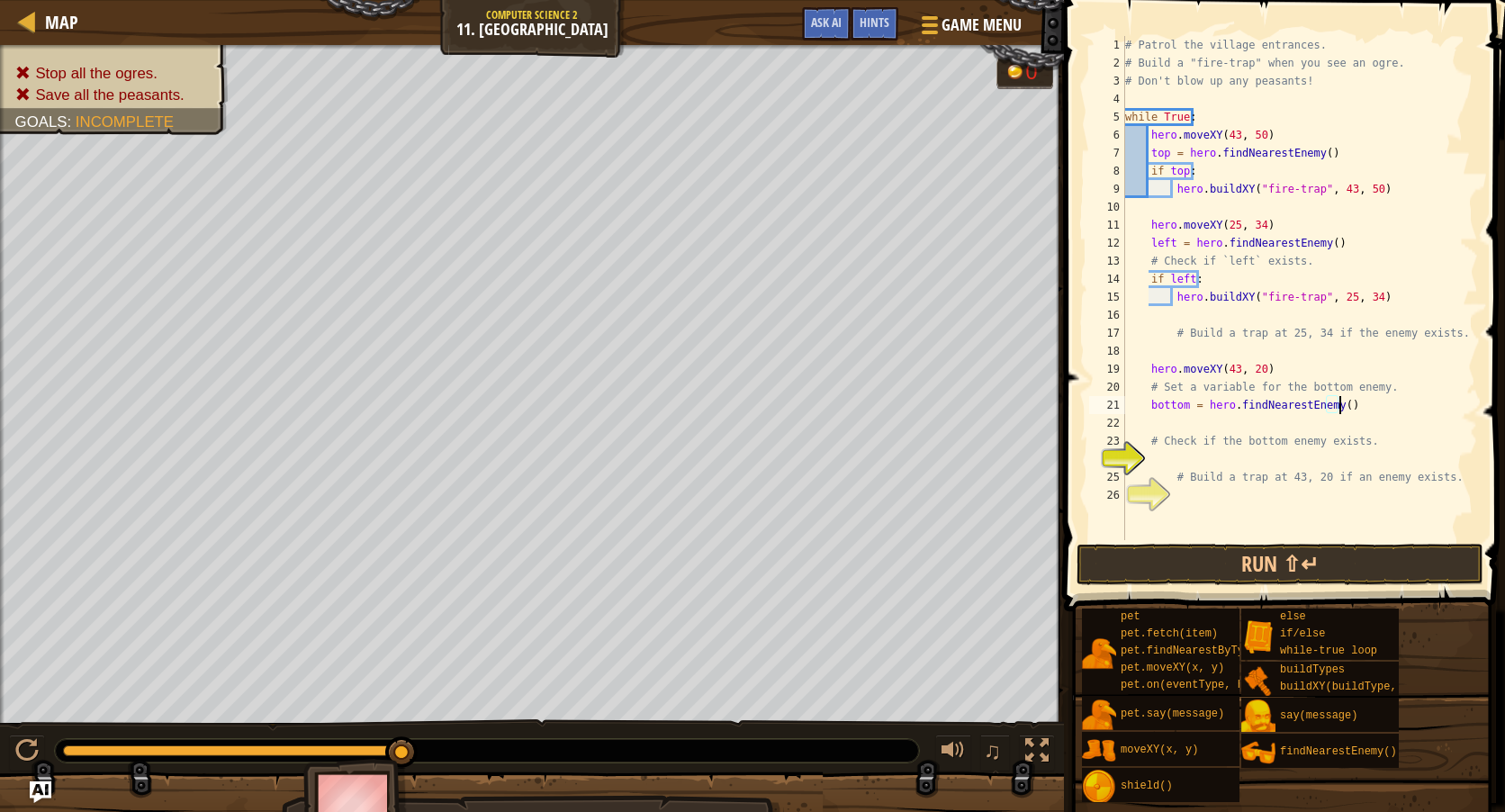
click at [1209, 430] on div "# Patrol the village entrances. # Build a "fire-trap" when you see an ogre. # D…" at bounding box center [1300, 306] width 357 height 540
click at [1390, 392] on div "# Patrol the village entrances. # Build a "fire-trap" when you see an ogre. # D…" at bounding box center [1300, 306] width 357 height 540
click at [1171, 299] on div "# Patrol the village entrances. # Build a "fire-trap" when you see an ogre. # D…" at bounding box center [1300, 306] width 357 height 540
click at [1357, 412] on div "# Patrol the village entrances. # Build a "fire-trap" when you see an ogre. # D…" at bounding box center [1300, 306] width 357 height 540
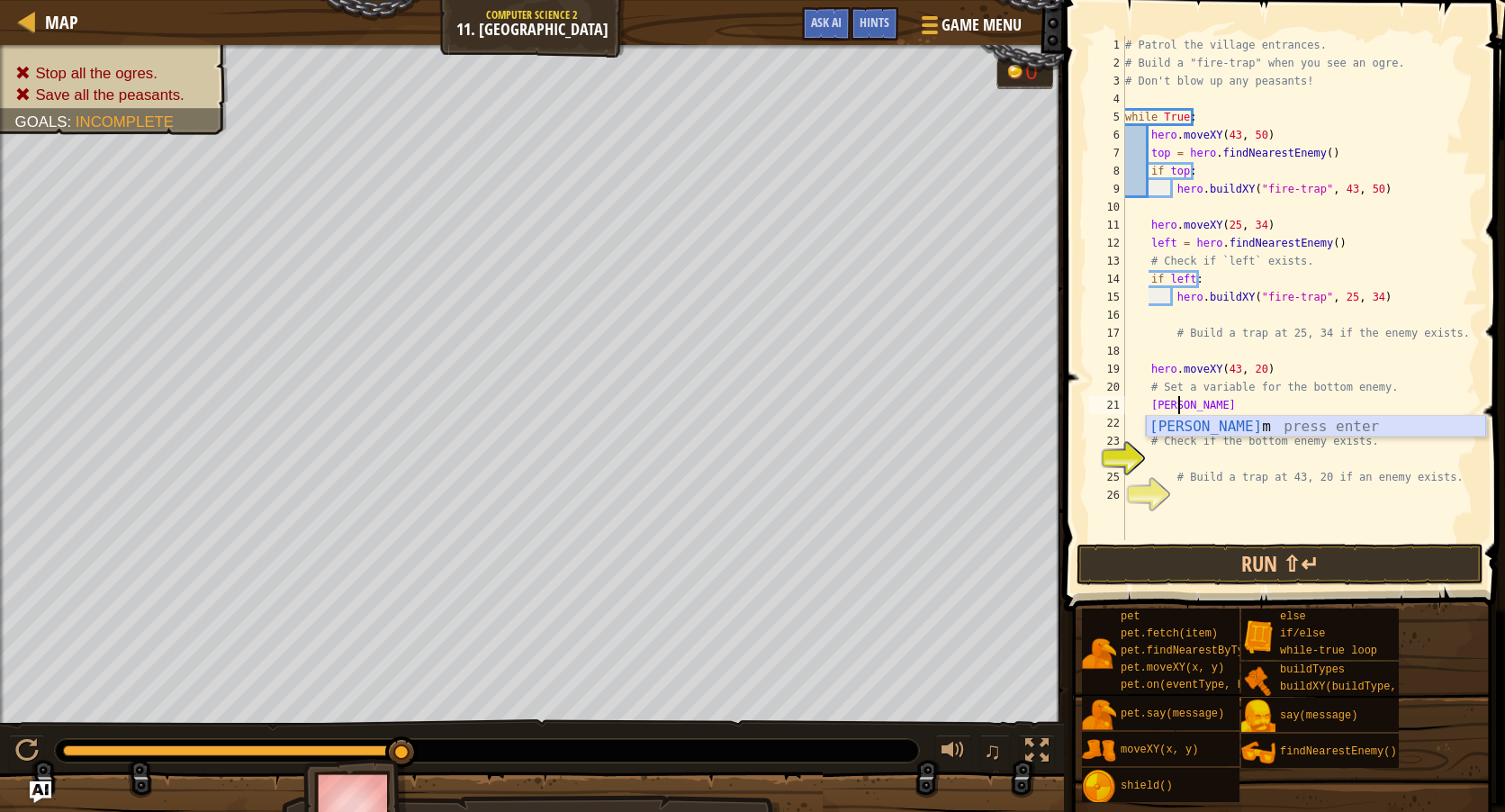
click at [1259, 432] on div "[PERSON_NAME] m press enter" at bounding box center [1317, 448] width 341 height 65
type textarea "bottom = h"
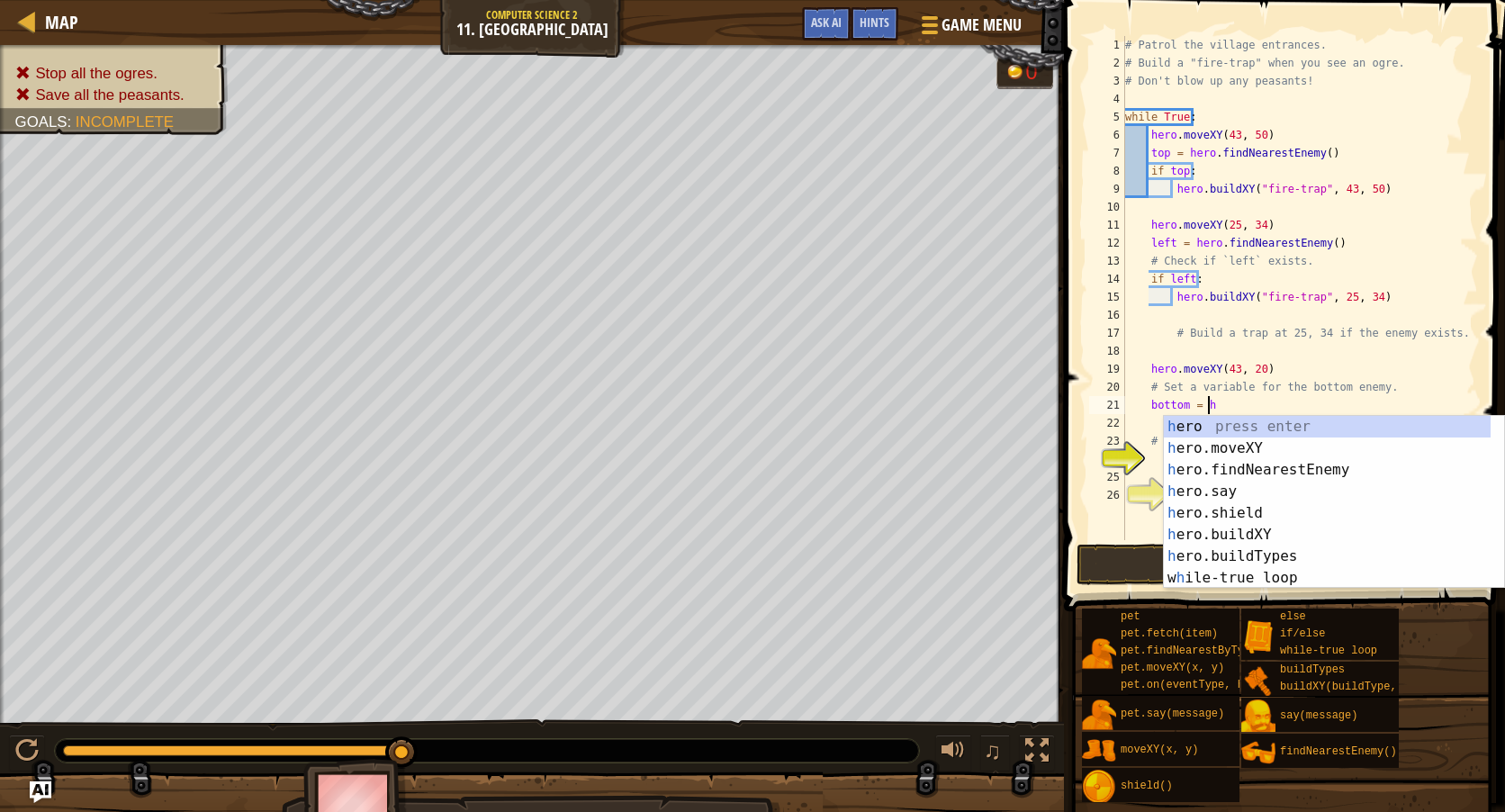
scroll to position [8, 6]
click at [1248, 473] on div "h ero press enter h ero.moveXY press enter h ero.findNearestEnemy press enter h…" at bounding box center [1334, 524] width 341 height 216
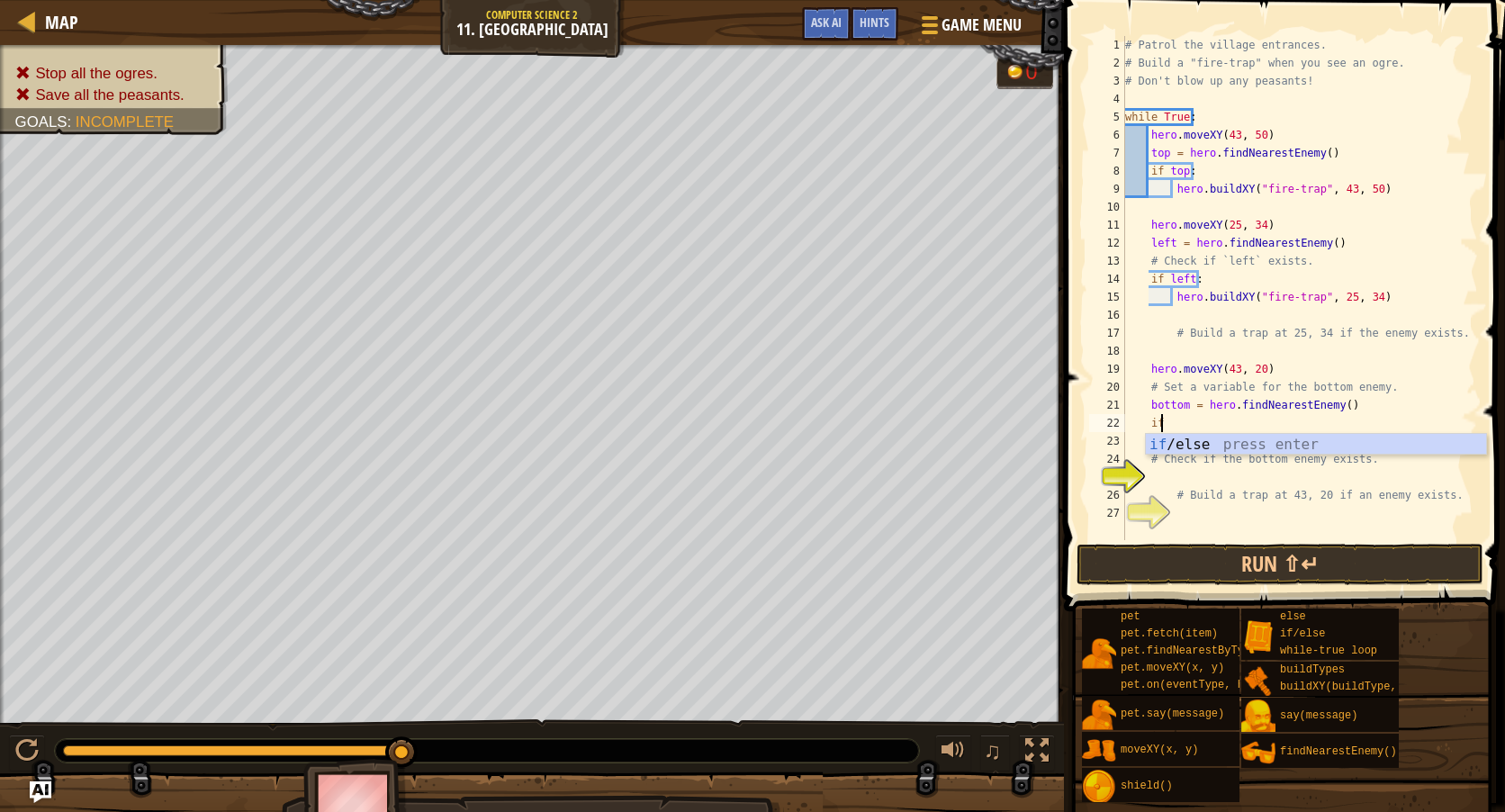
scroll to position [8, 2]
click at [1300, 442] on div "if /else press enter" at bounding box center [1317, 466] width 341 height 65
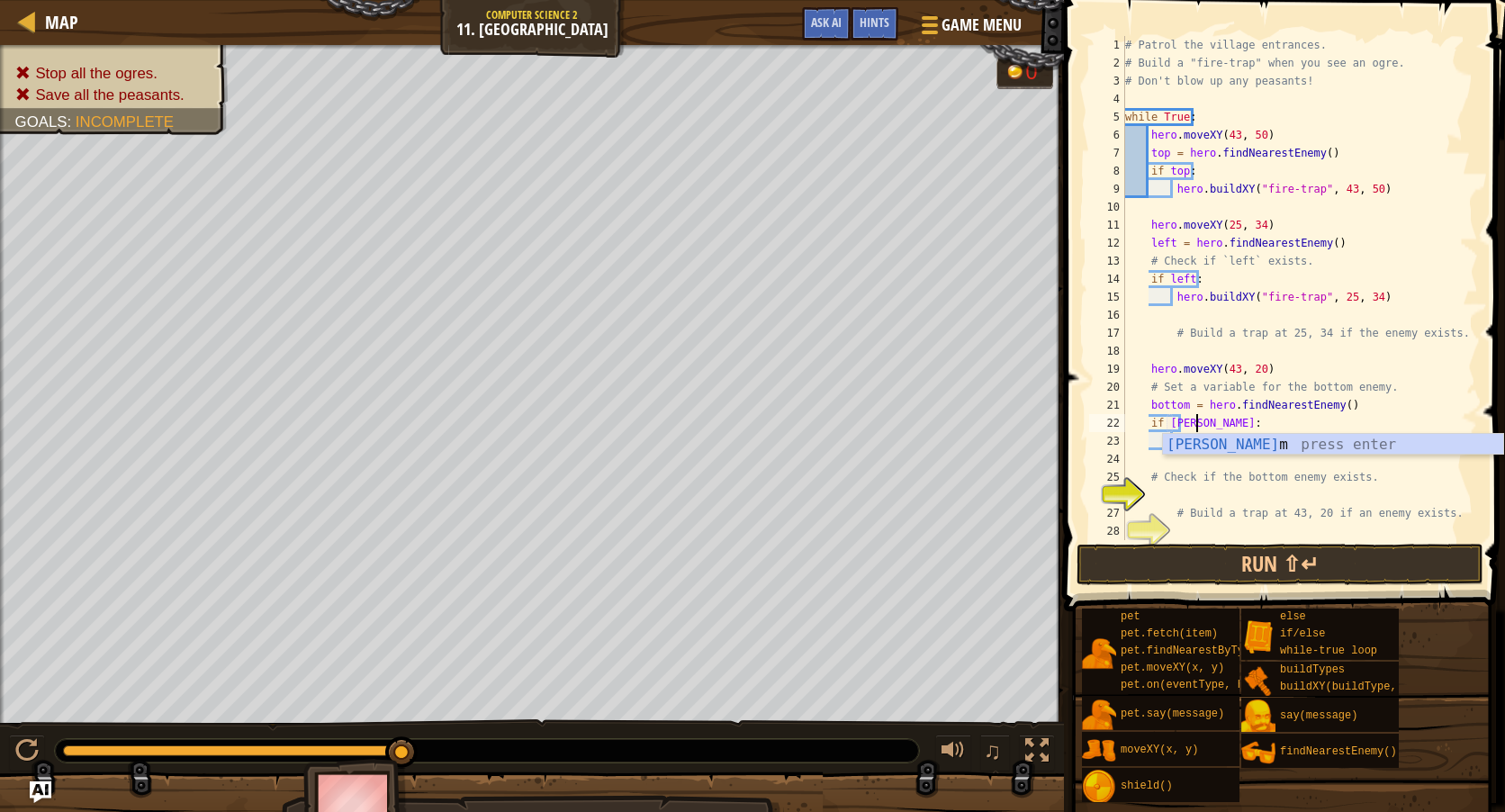
type textarea "if bottom:"
click at [1297, 435] on div "bottom press enter" at bounding box center [1333, 466] width 341 height 65
click at [1220, 451] on div "# Patrol the village entrances. # Build a "fire-trap" when you see an ogre. # D…" at bounding box center [1300, 306] width 357 height 540
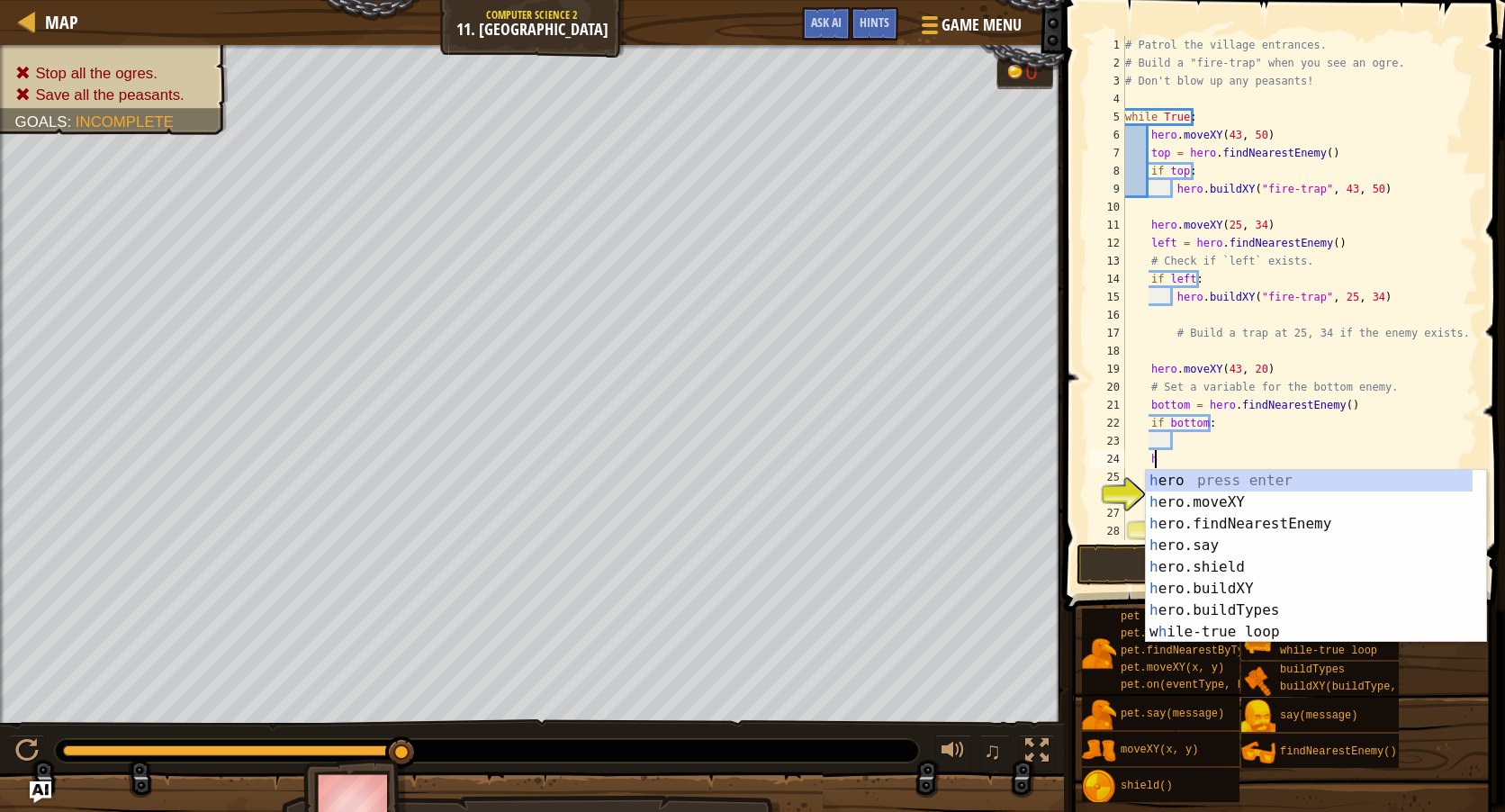
scroll to position [8, 2]
click at [1228, 590] on div "h ero press enter h ero.moveXY press enter h ero.findNearestEnemy press enter h…" at bounding box center [1317, 578] width 341 height 216
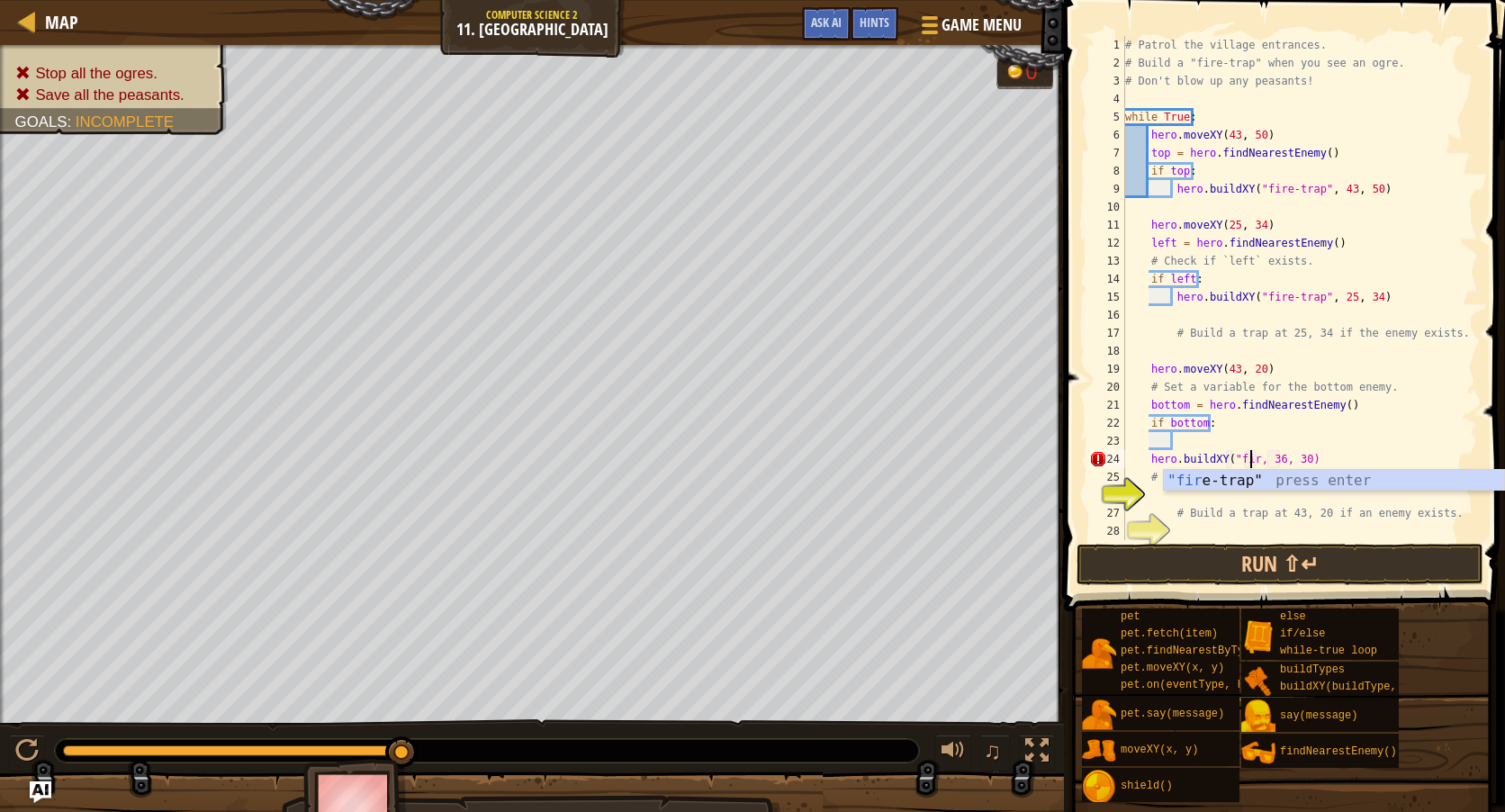
scroll to position [8, 12]
click at [1255, 486] on div ""fire- trap" press enter" at bounding box center [1334, 502] width 341 height 65
click at [1313, 455] on div "# Patrol the village entrances. # Build a "fire-trap" when you see an ogre. # D…" at bounding box center [1300, 306] width 357 height 540
click at [1340, 457] on div "# Patrol the village entrances. # Build a "fire-trap" when you see an ogre. # D…" at bounding box center [1300, 306] width 357 height 540
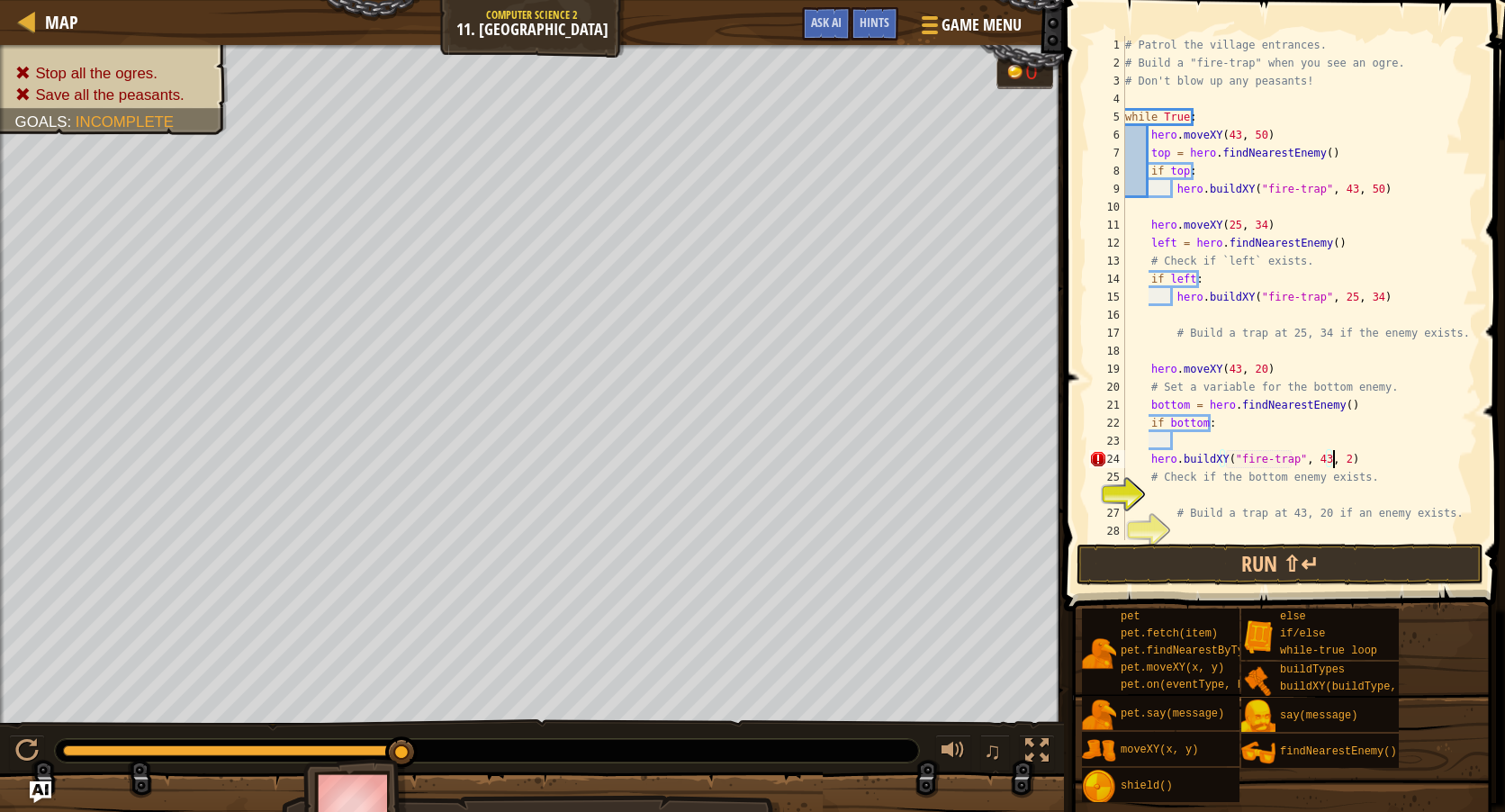
scroll to position [8, 17]
click at [1314, 560] on button "Run ⇧↵" at bounding box center [1280, 564] width 406 height 41
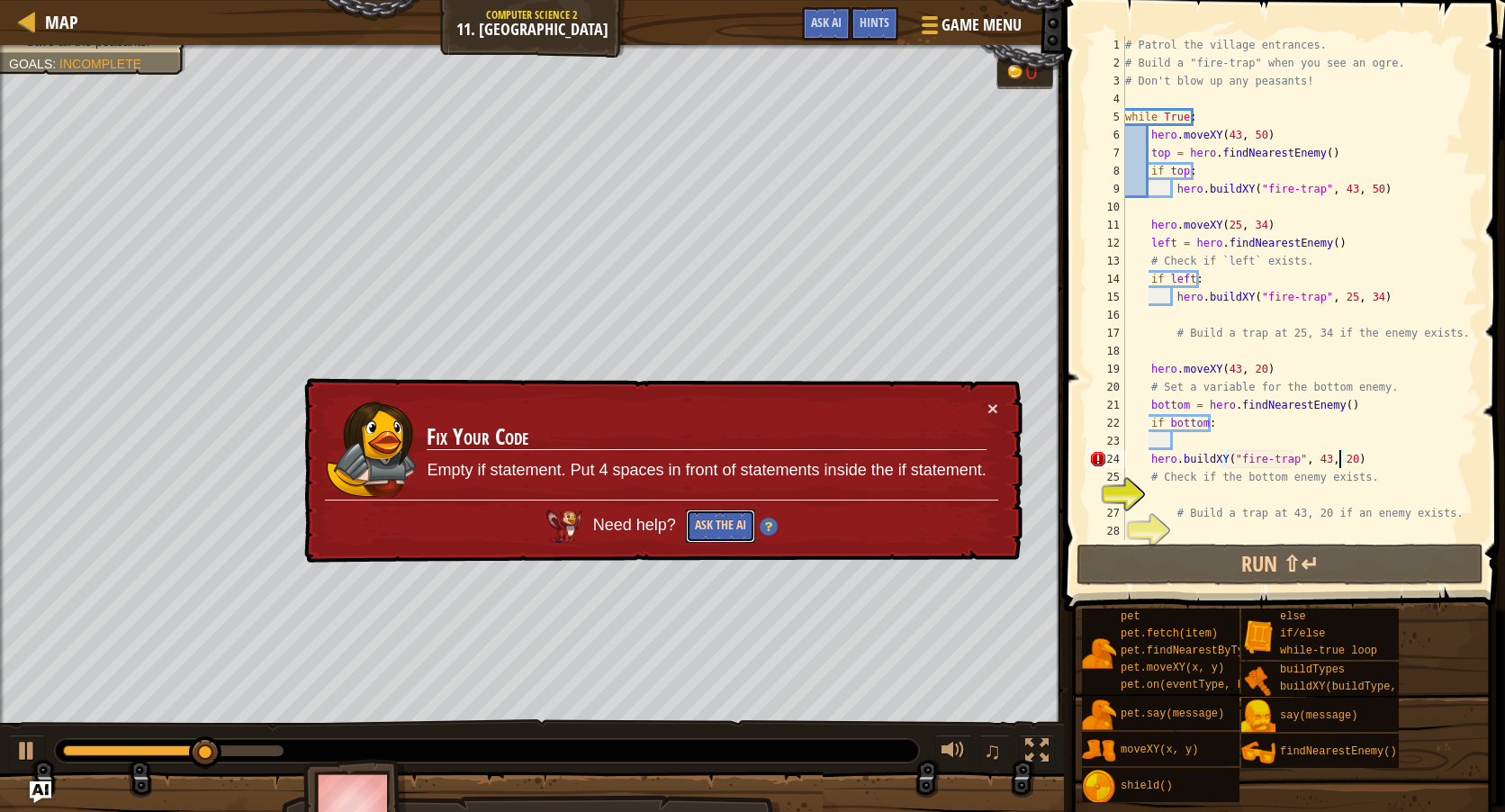
click at [720, 518] on button "Ask the AI" at bounding box center [720, 525] width 69 height 33
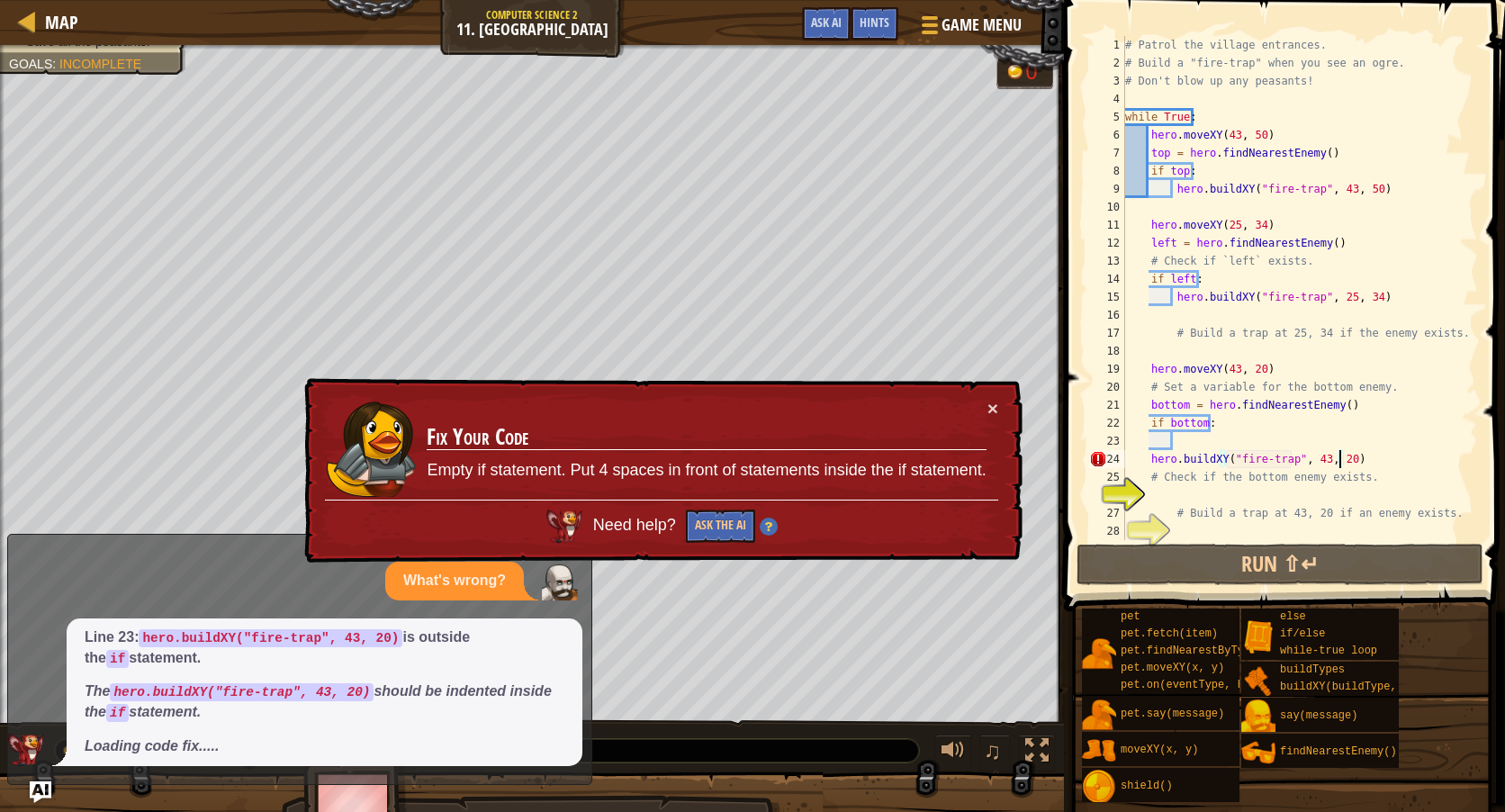
click at [1146, 459] on div "# Patrol the village entrances. # Build a "fire-trap" when you see an ogre. # D…" at bounding box center [1300, 306] width 357 height 540
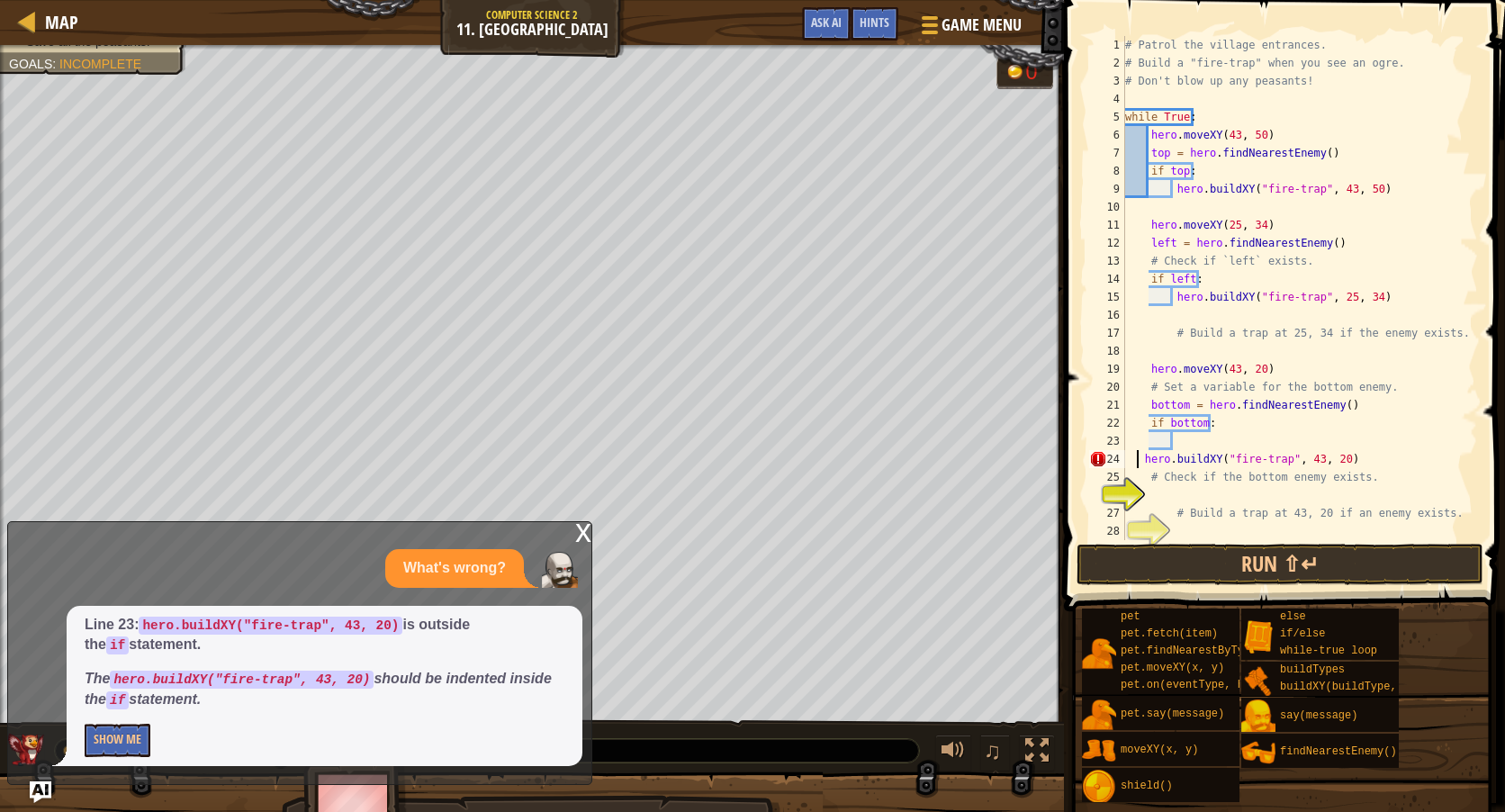
scroll to position [8, 16]
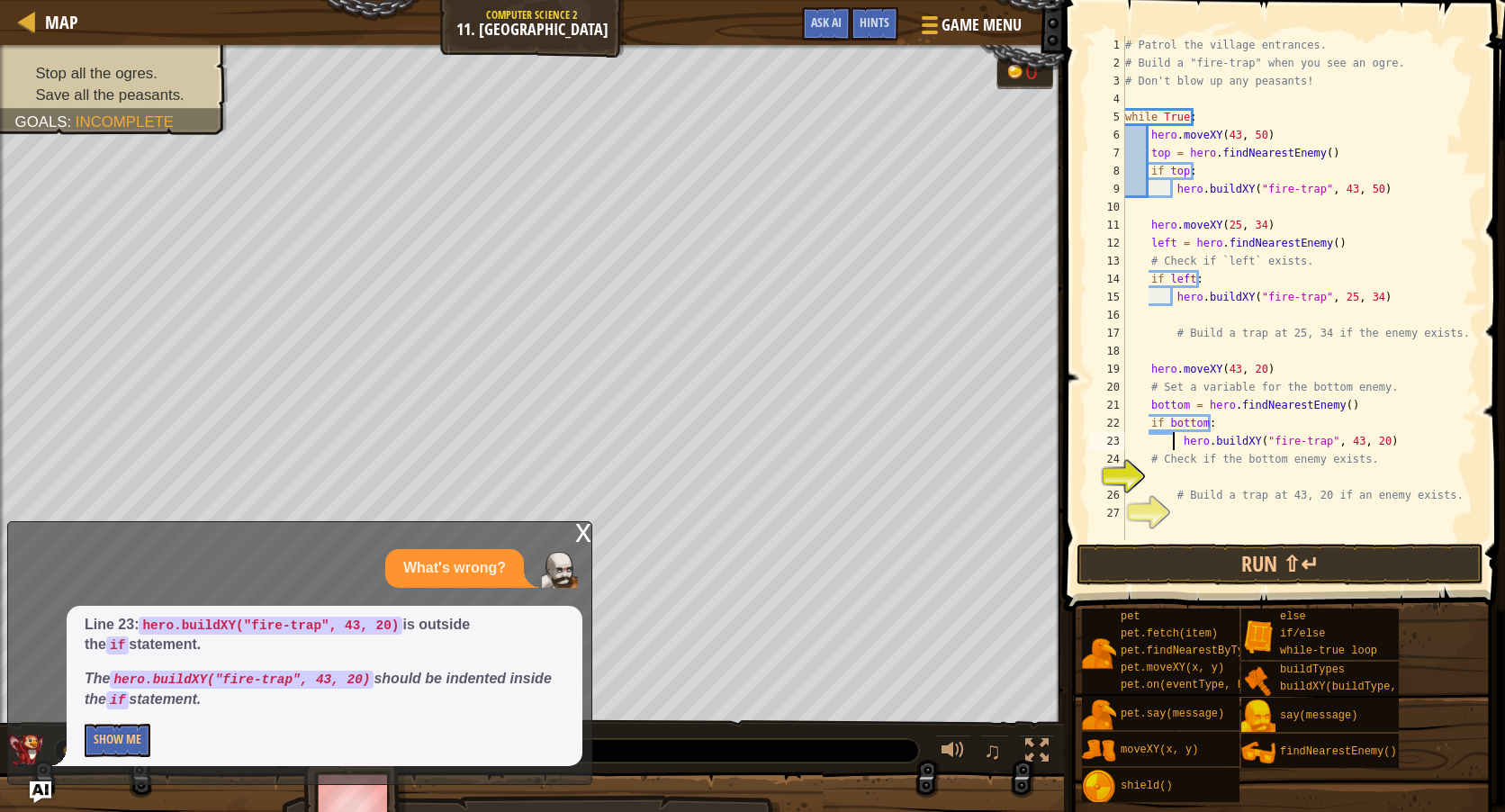
click at [1176, 435] on div "# Patrol the village entrances. # Build a "fire-trap" when you see an ogre. # D…" at bounding box center [1300, 306] width 357 height 540
click at [1224, 421] on div "# Patrol the village entrances. # Build a "fire-trap" when you see an ogre. # D…" at bounding box center [1300, 306] width 357 height 540
type textarea "if bottom:"
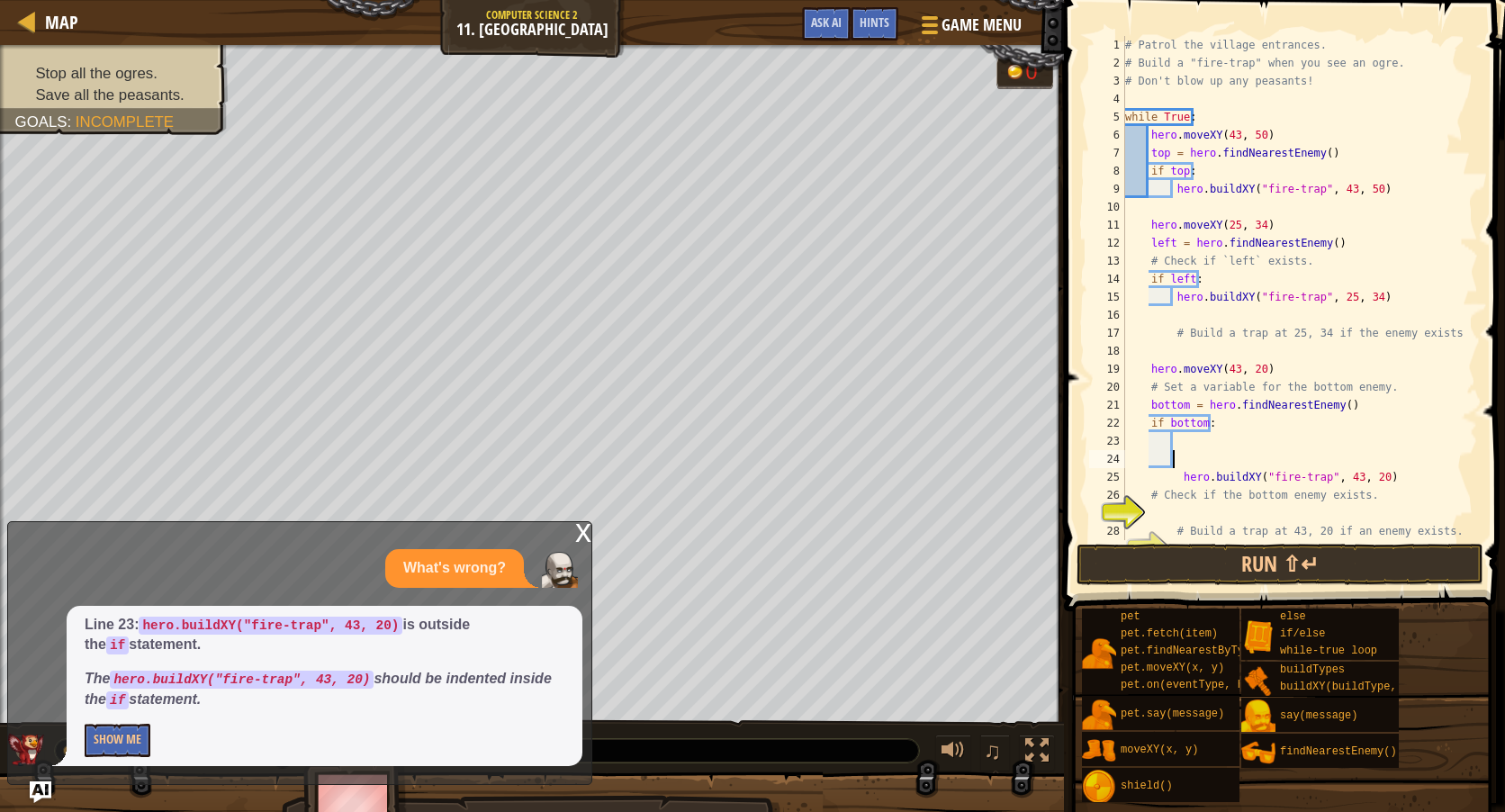
scroll to position [8, 1]
drag, startPoint x: 1170, startPoint y: 476, endPoint x: 1460, endPoint y: 473, distance: 290.0
click at [1460, 473] on div "1 2 3 4 5 6 7 8 9 10 11 12 13 14 15 16 17 18 19 20 21 22 23 24 25 26 27 28 29 #…" at bounding box center [1282, 287] width 392 height 504
type textarea "hero.buildXY("fire-trap", 43, 20)"
click at [1204, 442] on div "# Patrol the village entrances. # Build a "fire-trap" when you see an ogre. # D…" at bounding box center [1293, 306] width 343 height 540
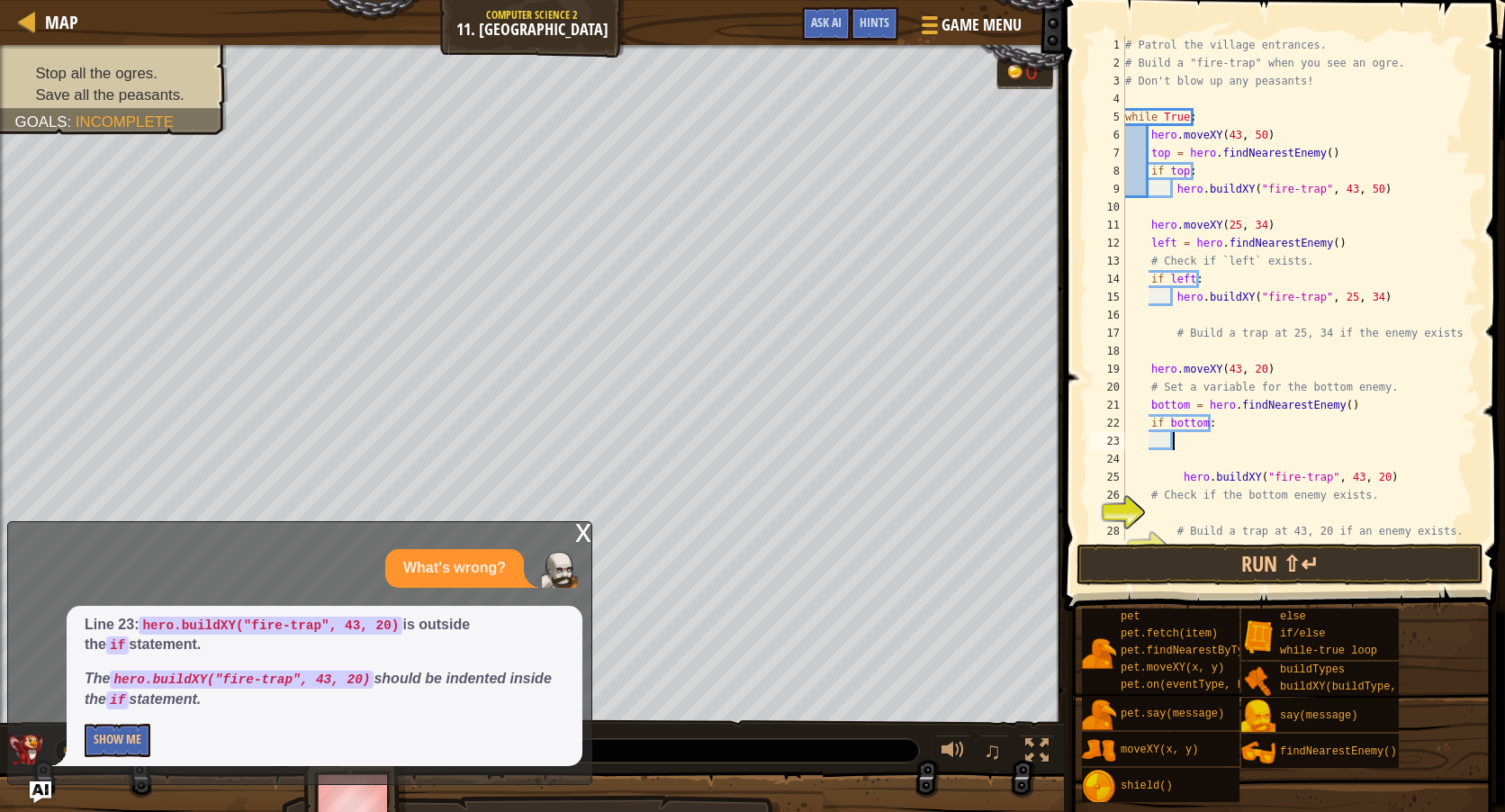
scroll to position [8, 0]
paste textarea "hero.buildXY("fire-trap", 43, 20)"
click at [1174, 443] on div "# Patrol the village entrances. # Build a "fire-trap" when you see an ogre. # D…" at bounding box center [1293, 306] width 343 height 540
drag, startPoint x: 1413, startPoint y: 479, endPoint x: 1177, endPoint y: 483, distance: 236.0
click at [1177, 483] on div "# Patrol the village entrances. # Build a "fire-trap" when you see an ogre. # D…" at bounding box center [1293, 306] width 343 height 540
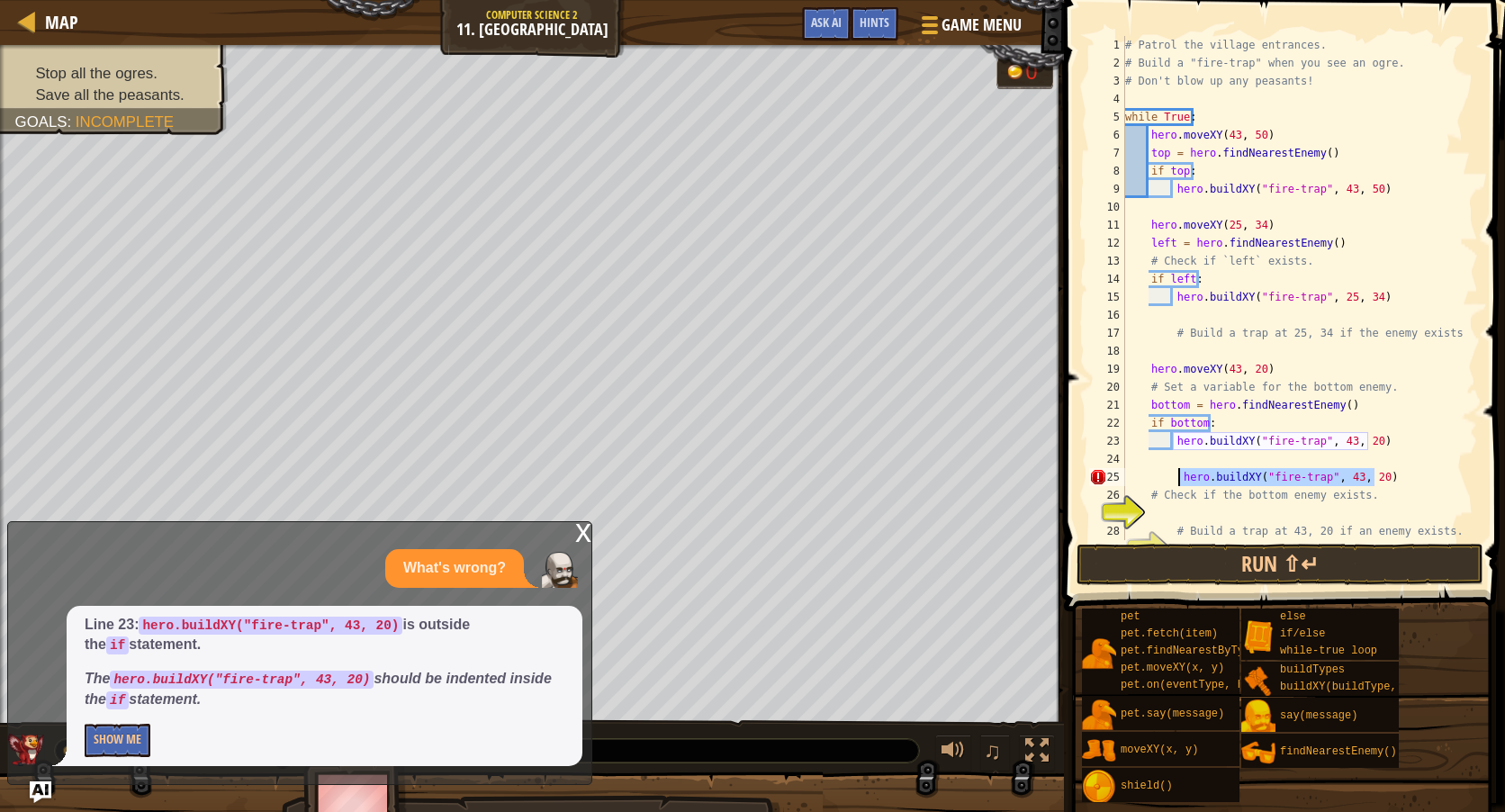
type textarea "hero.buildXY("fire-trap", 43, 20)"
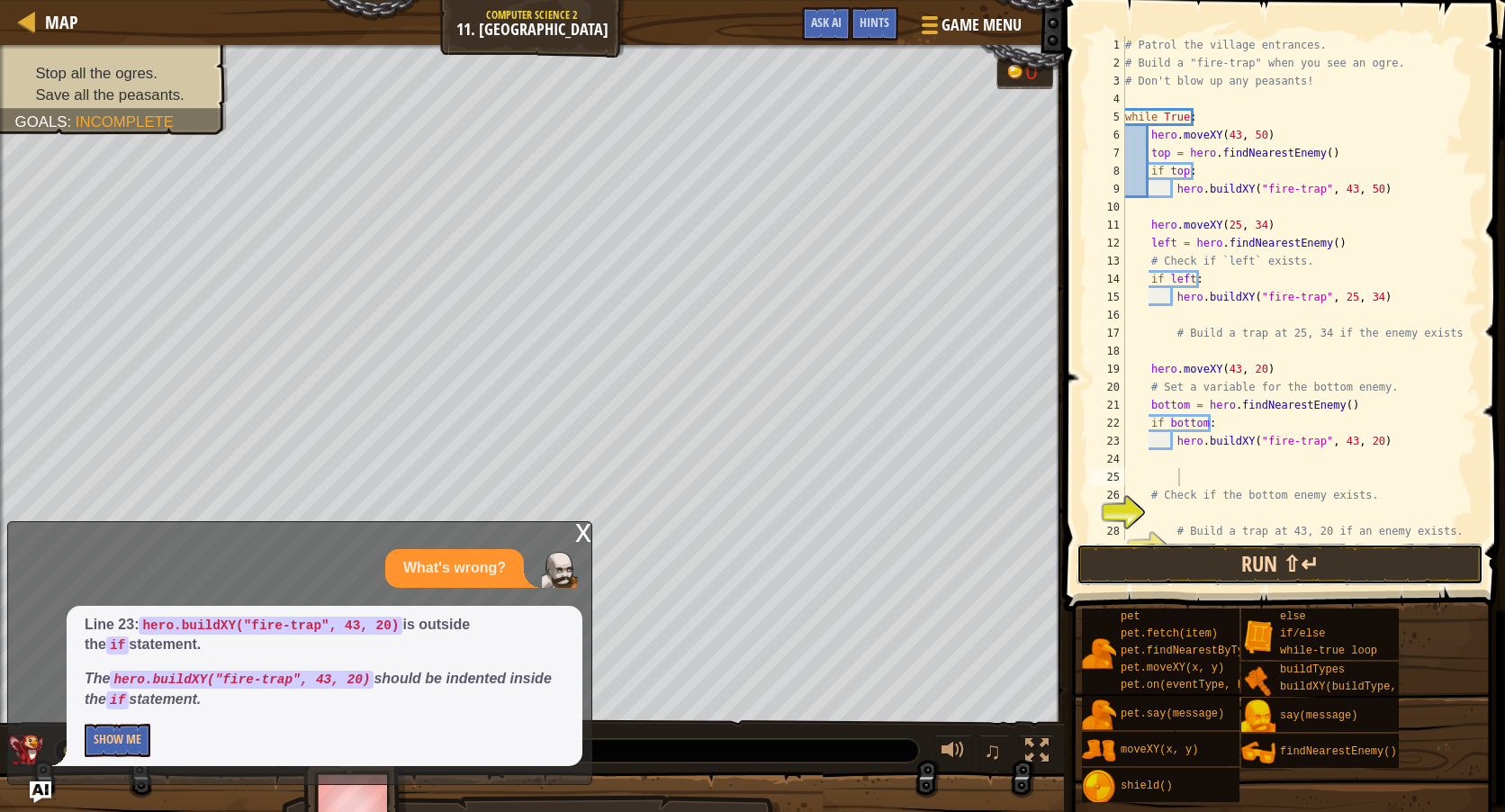
click at [1155, 556] on button "Run ⇧↵" at bounding box center [1280, 564] width 406 height 41
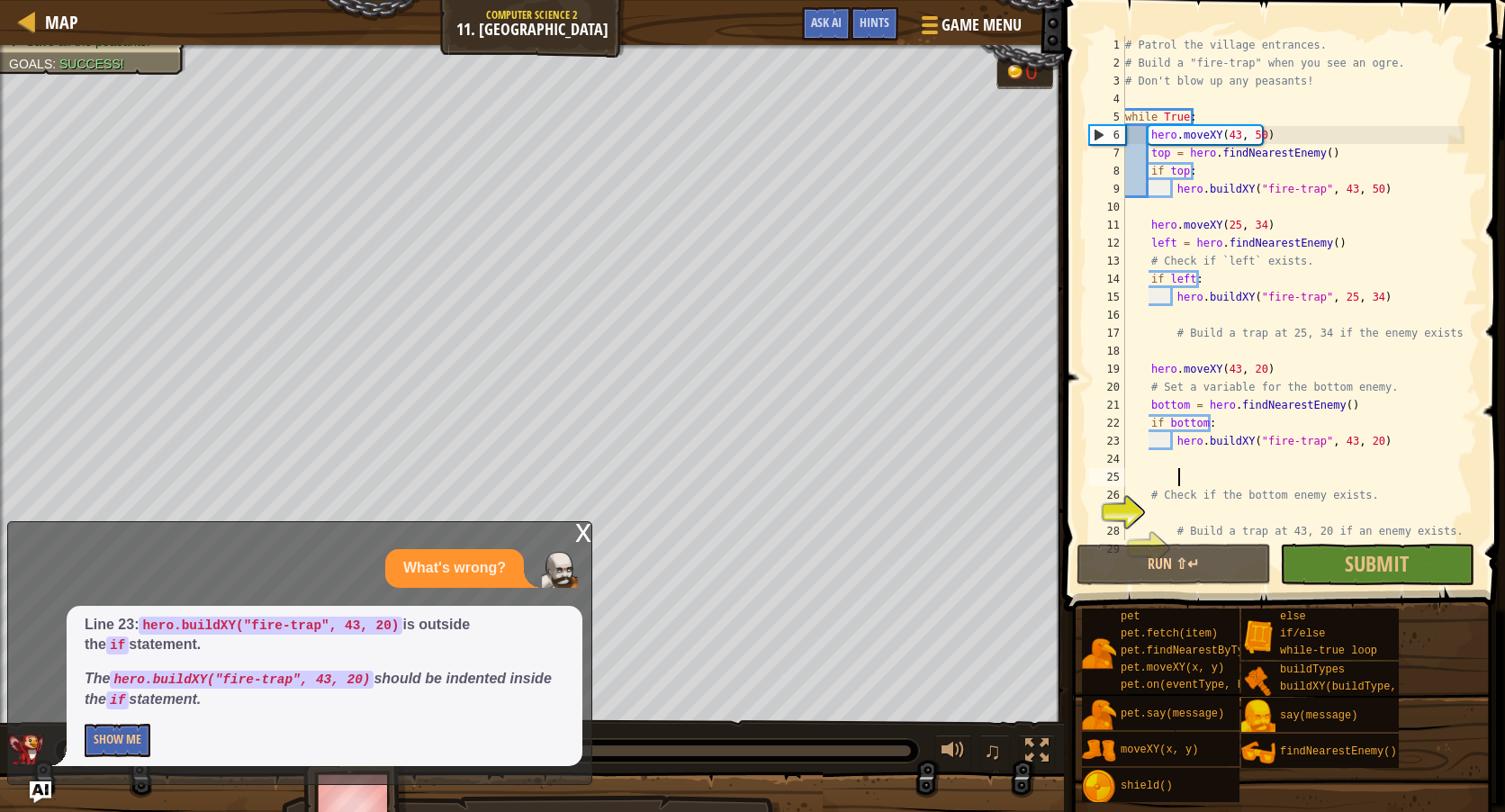
click at [579, 535] on div "x" at bounding box center [583, 531] width 16 height 18
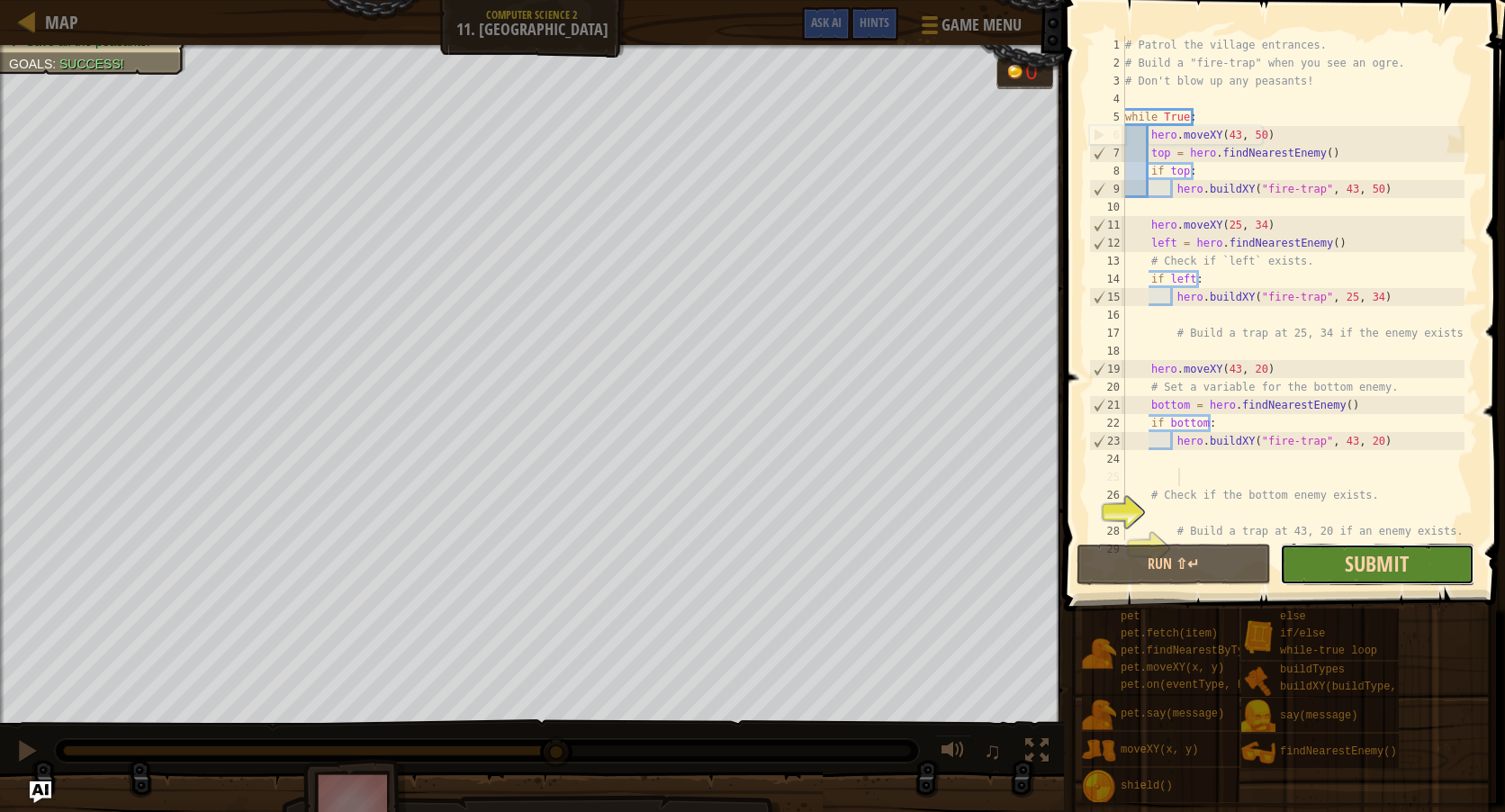
click at [1369, 558] on span "Submit" at bounding box center [1376, 563] width 64 height 29
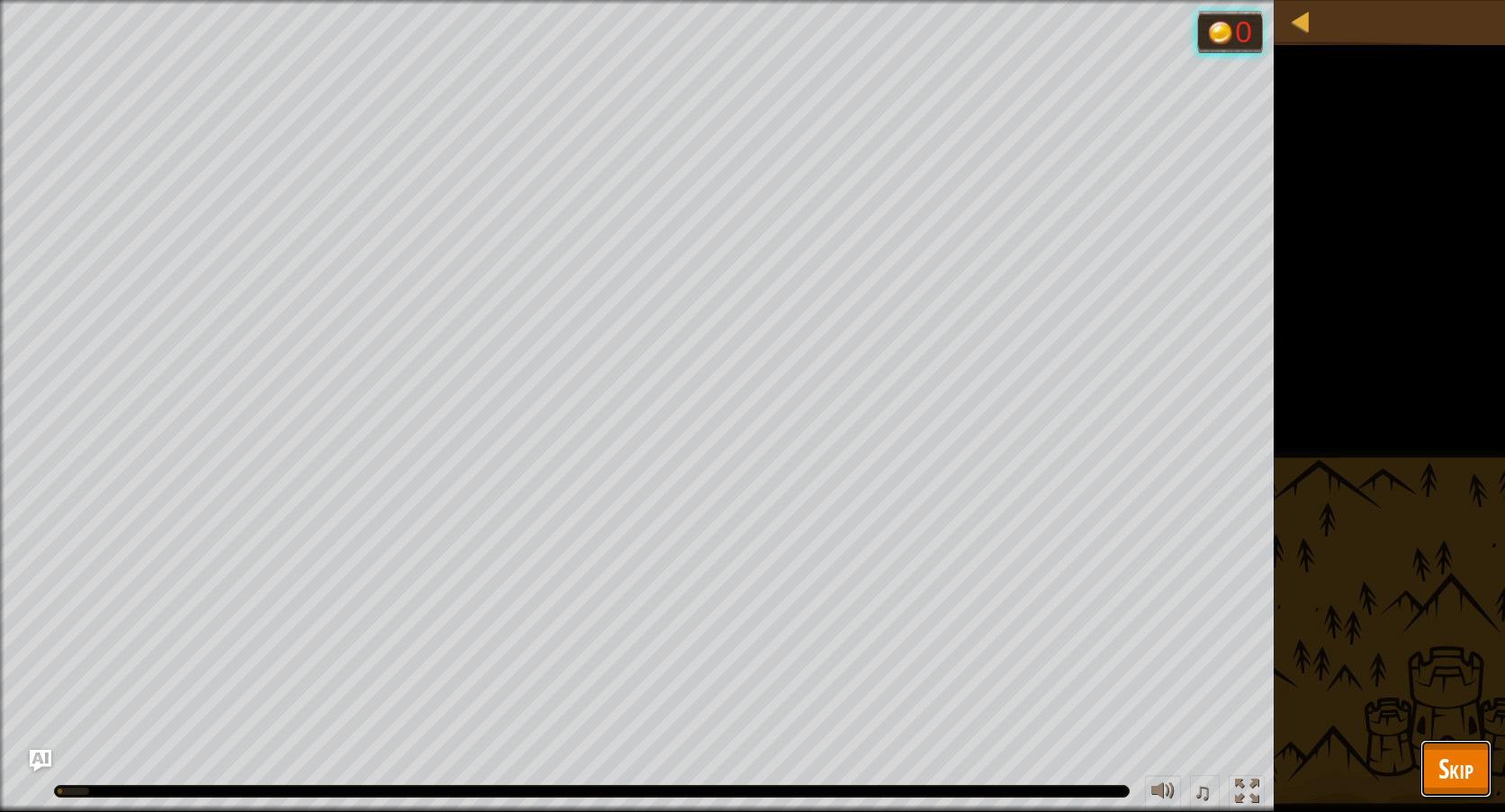
click at [1460, 756] on span "Skip" at bounding box center [1455, 768] width 35 height 37
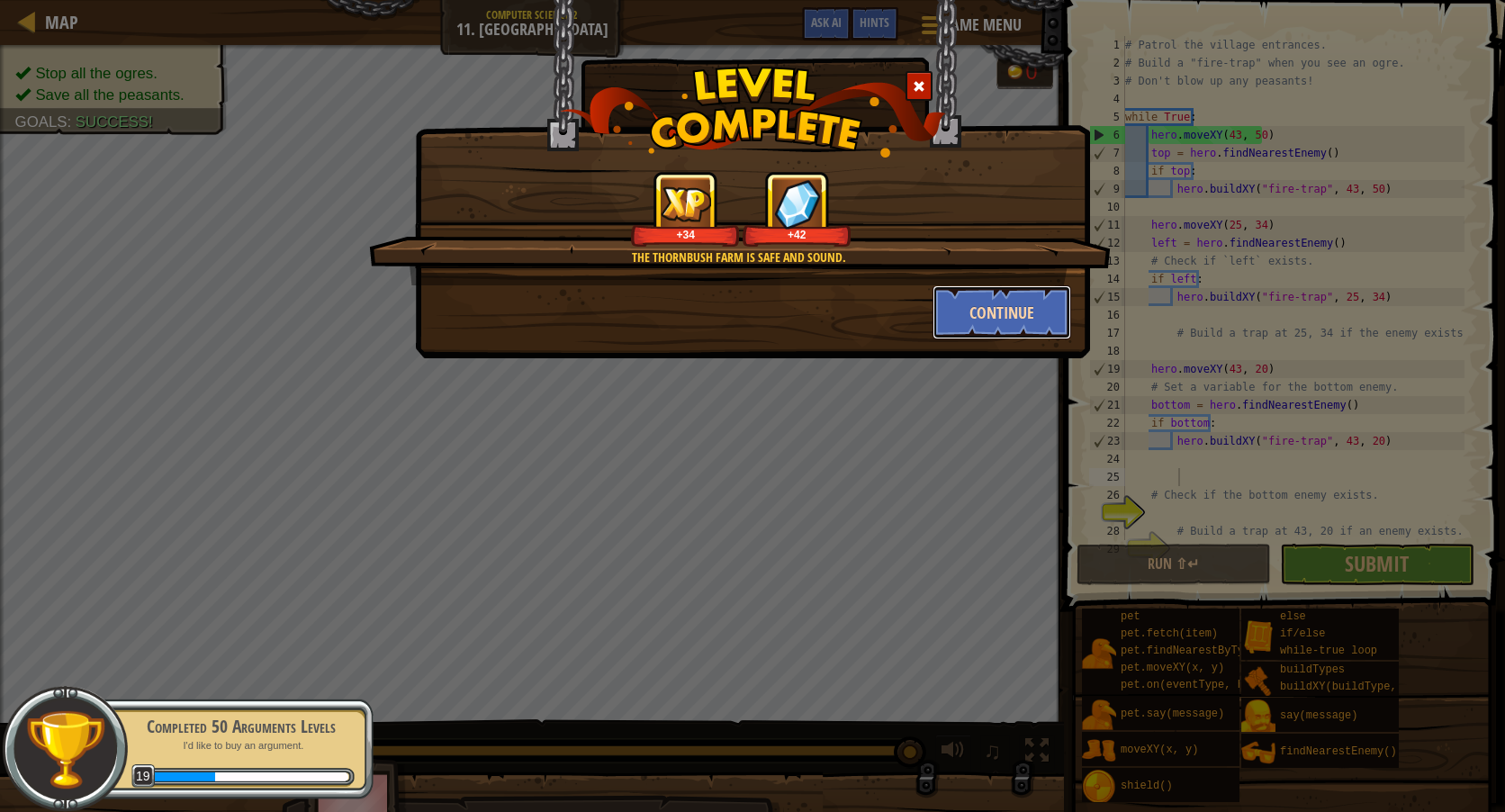
click at [1013, 324] on button "Continue" at bounding box center [1002, 313] width 140 height 54
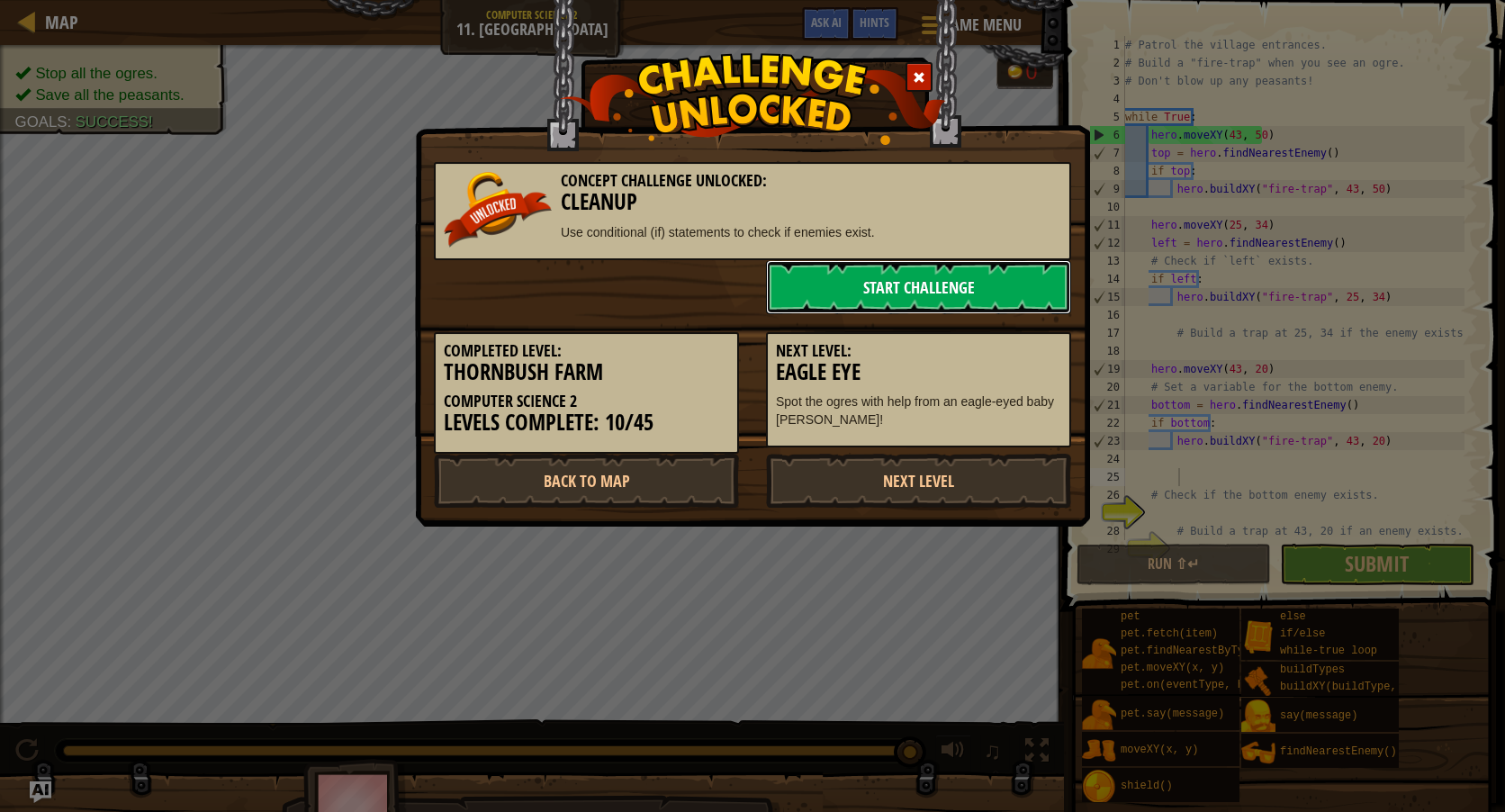
click at [815, 287] on link "Start Challenge" at bounding box center [918, 287] width 306 height 54
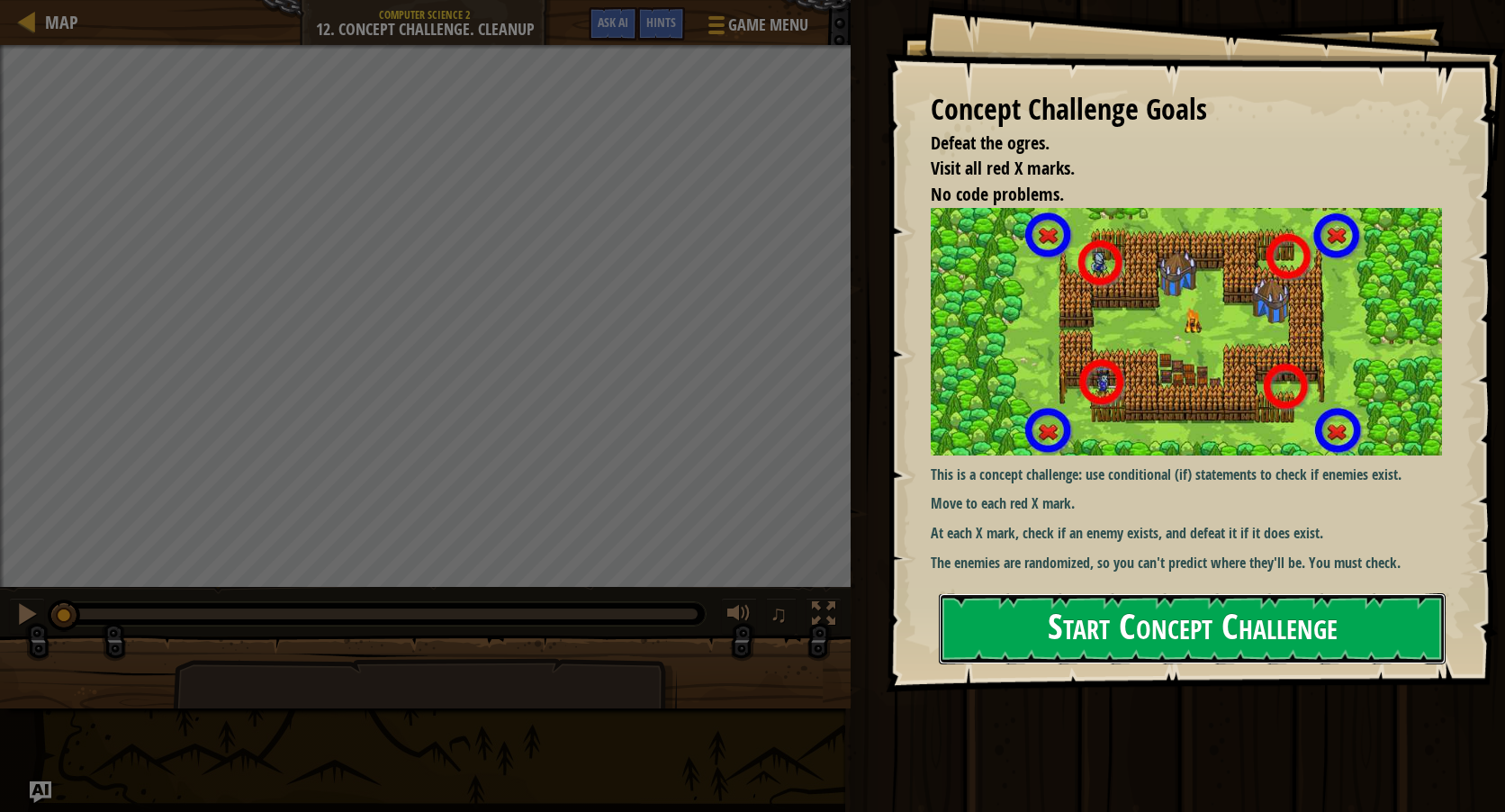
click at [1273, 630] on button "Start Concept Challenge" at bounding box center [1192, 628] width 506 height 71
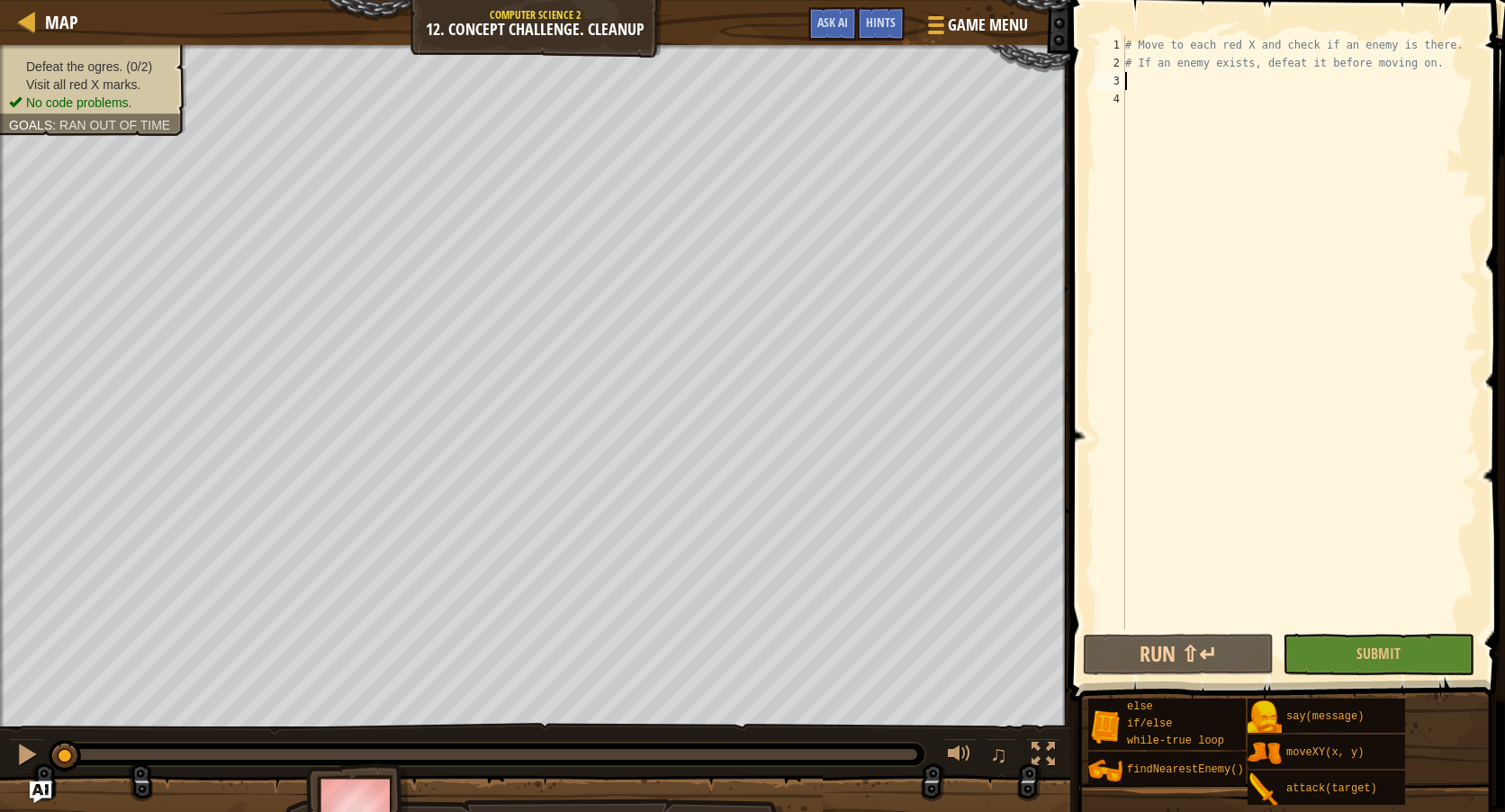
click at [1211, 74] on div "# Move to each red X and check if an enemy is there. # If an enemy exists, defe…" at bounding box center [1300, 351] width 357 height 630
